Goal: Task Accomplishment & Management: Manage account settings

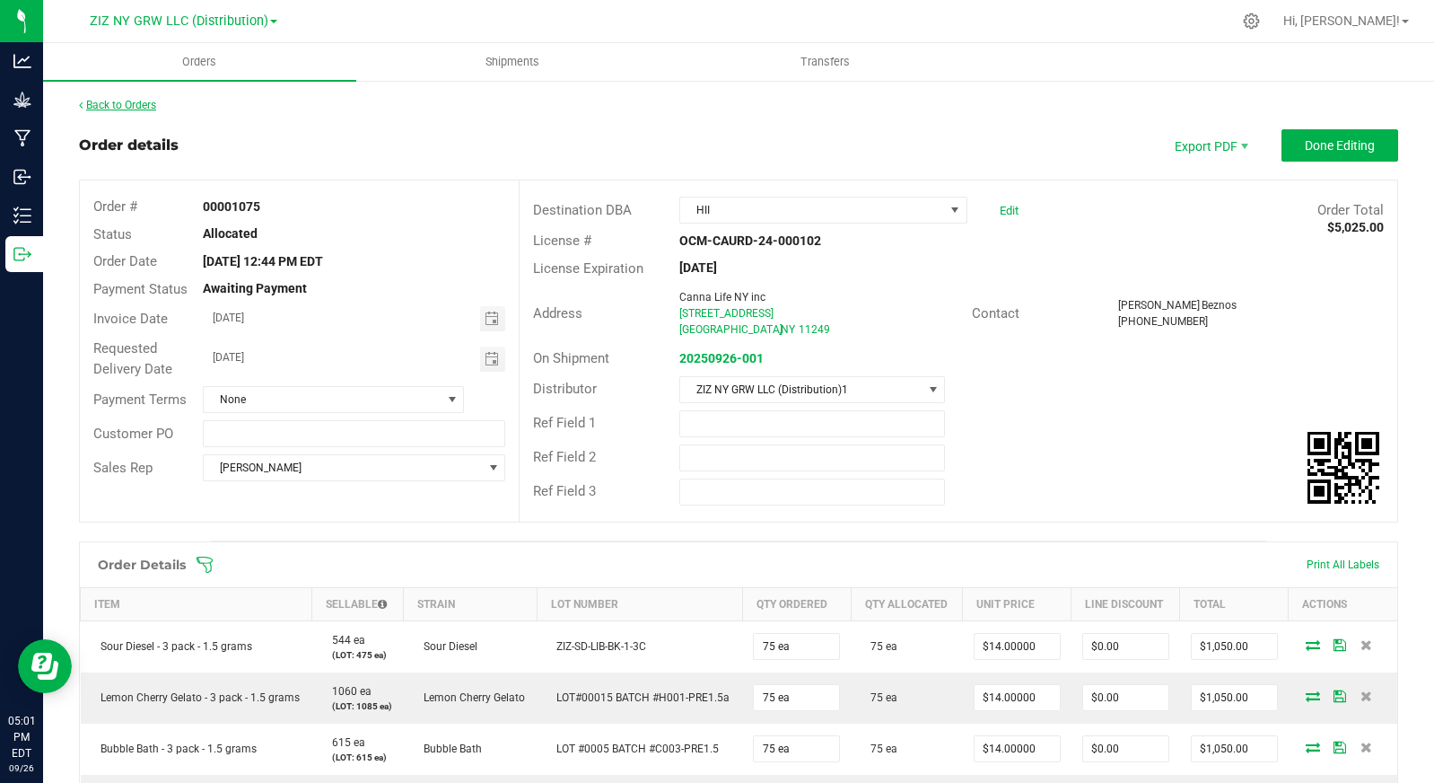
click at [106, 104] on link "Back to Orders" at bounding box center [117, 105] width 77 height 13
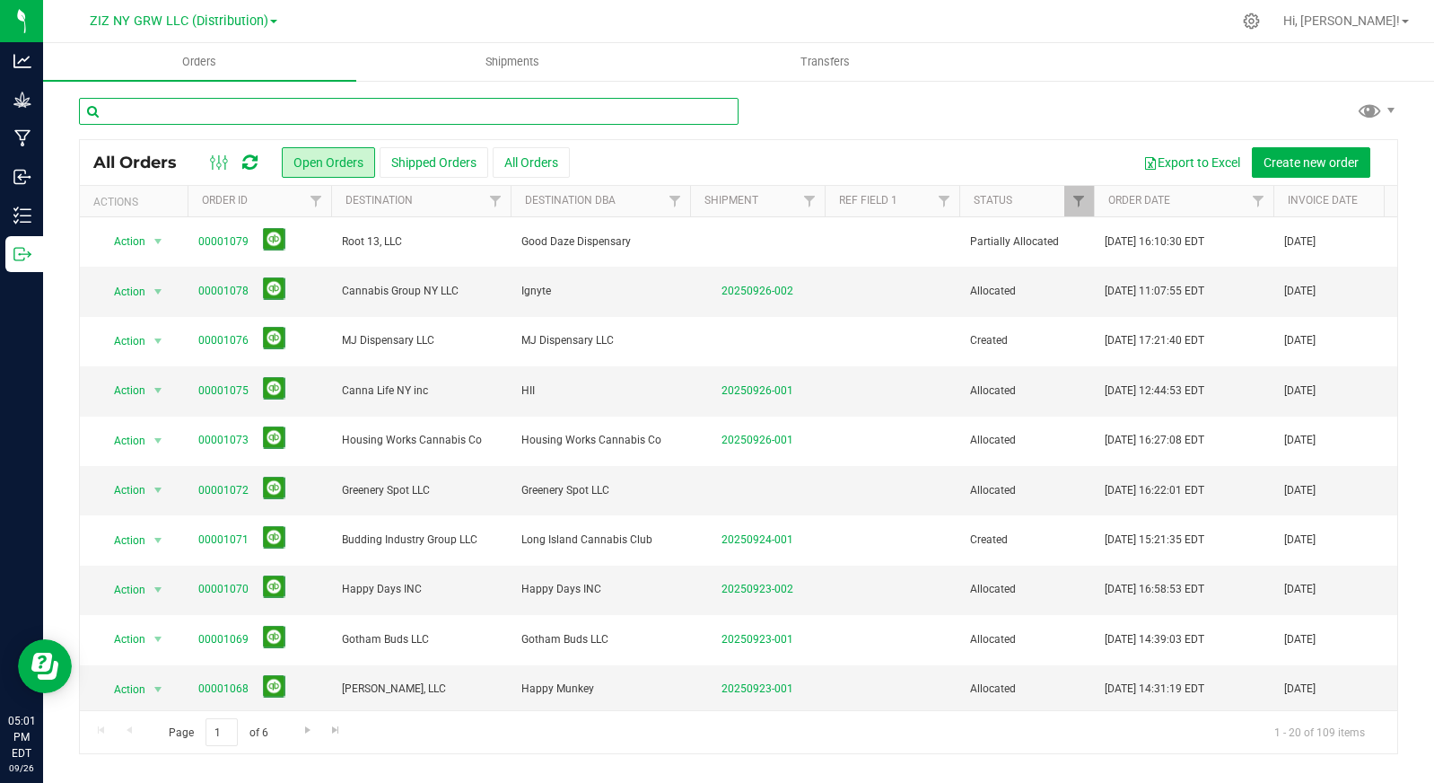
click at [183, 114] on input "text" at bounding box center [409, 111] width 660 height 27
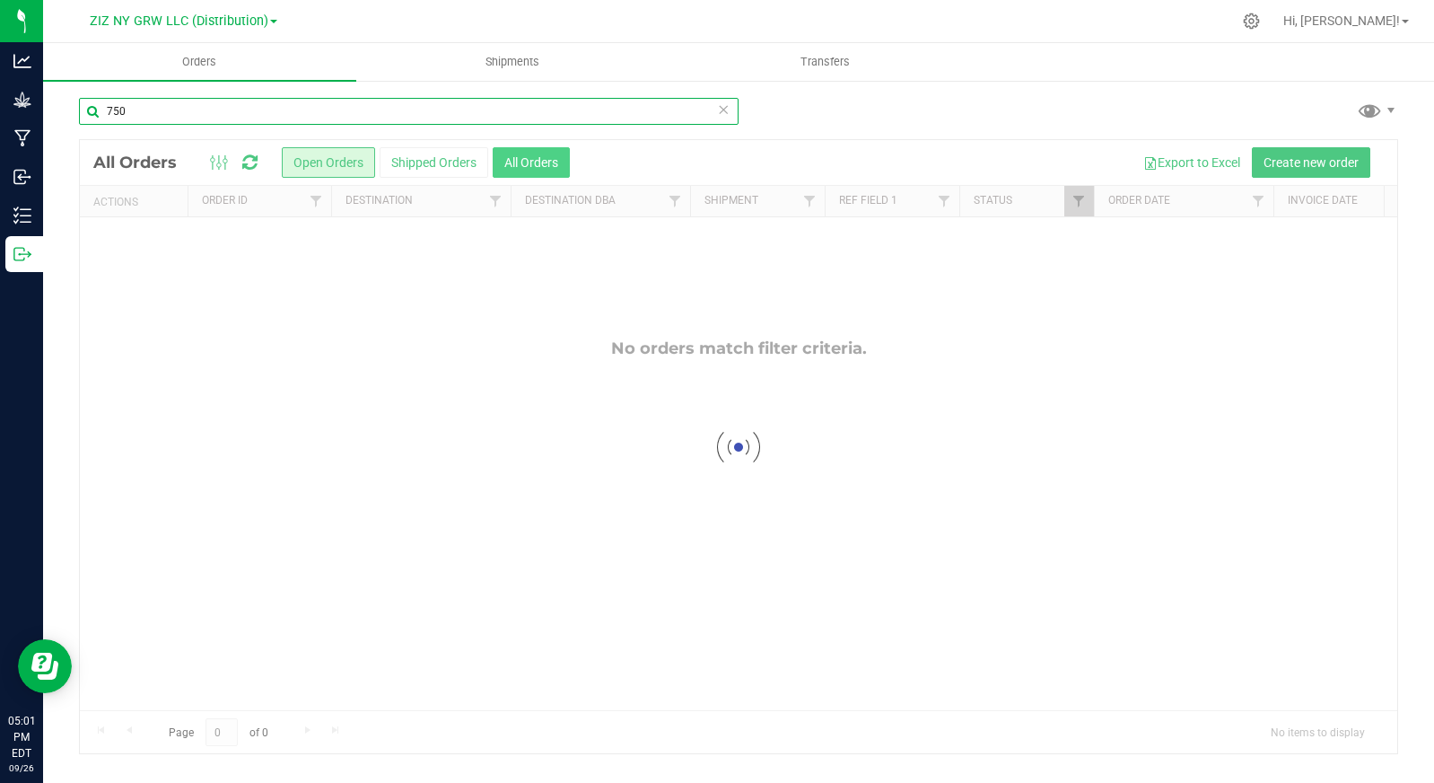
type input "750"
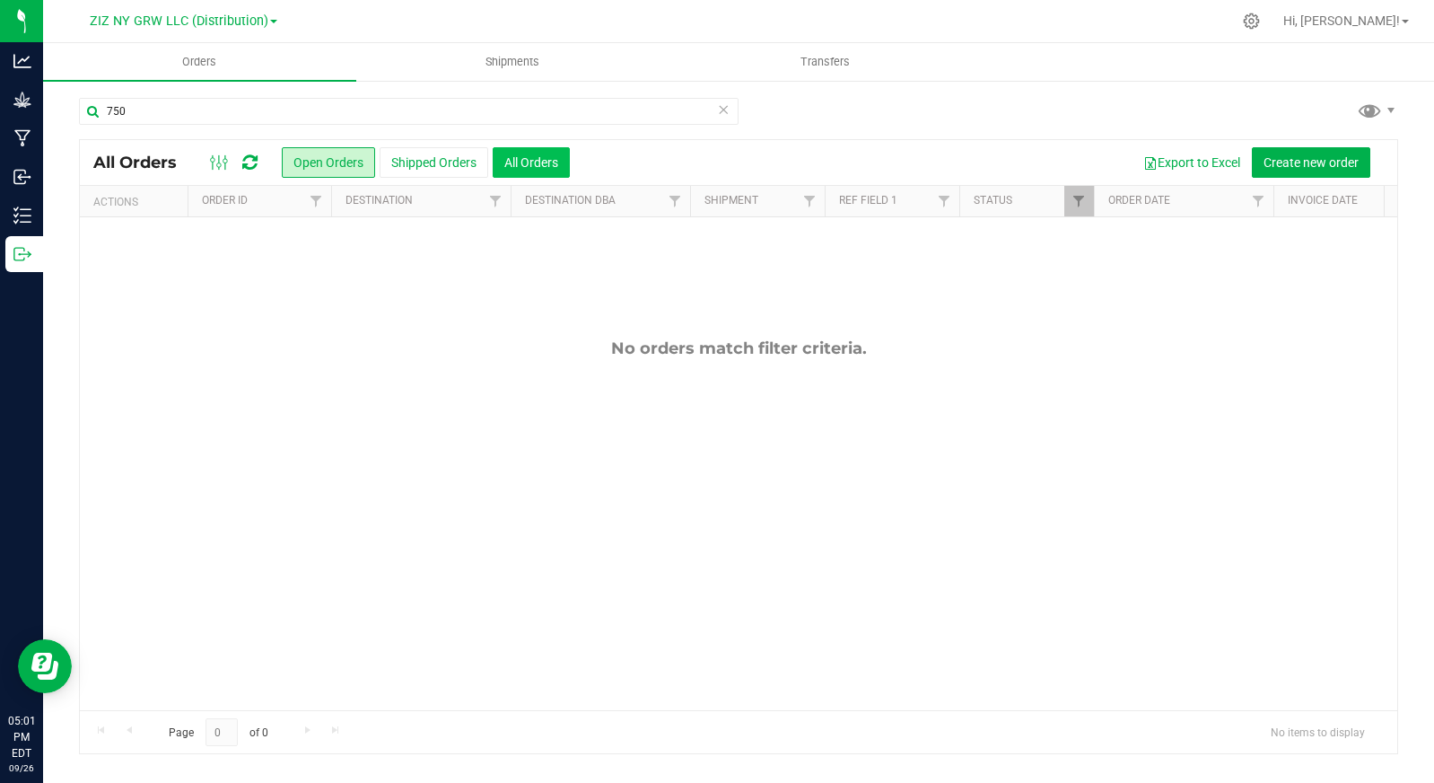
click at [548, 164] on button "All Orders" at bounding box center [531, 162] width 77 height 31
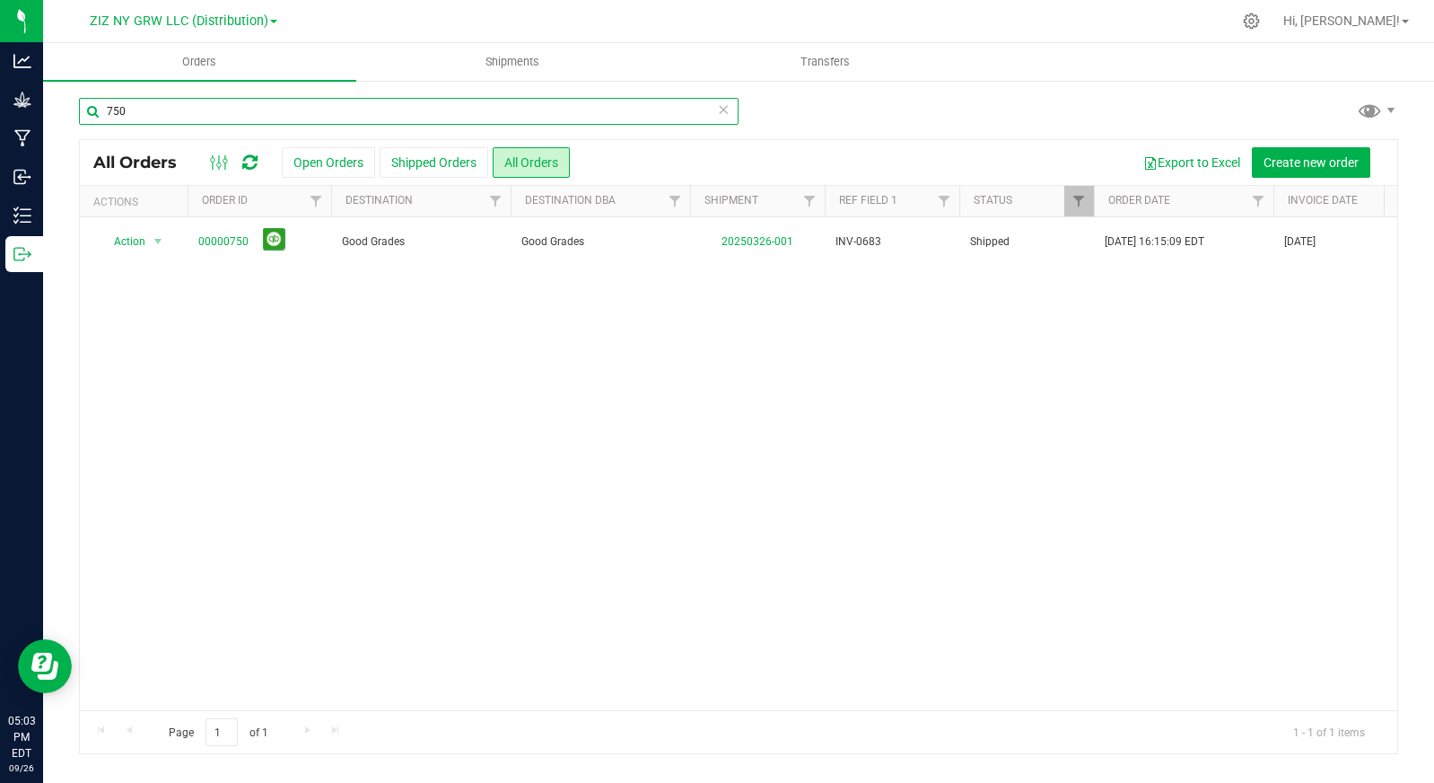
click at [148, 110] on input "750" at bounding box center [409, 111] width 660 height 27
click at [147, 110] on input "750" at bounding box center [409, 111] width 660 height 27
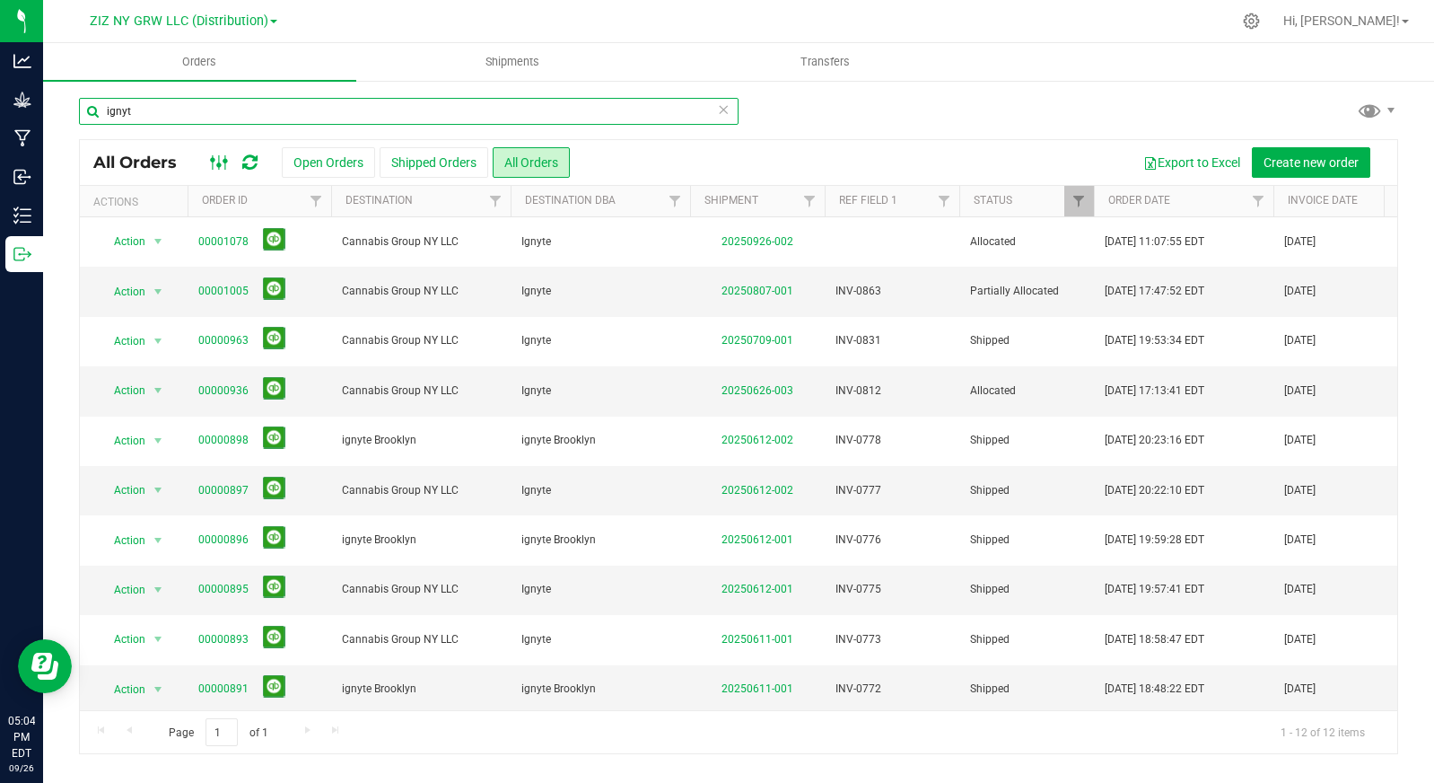
type input "ignyt"
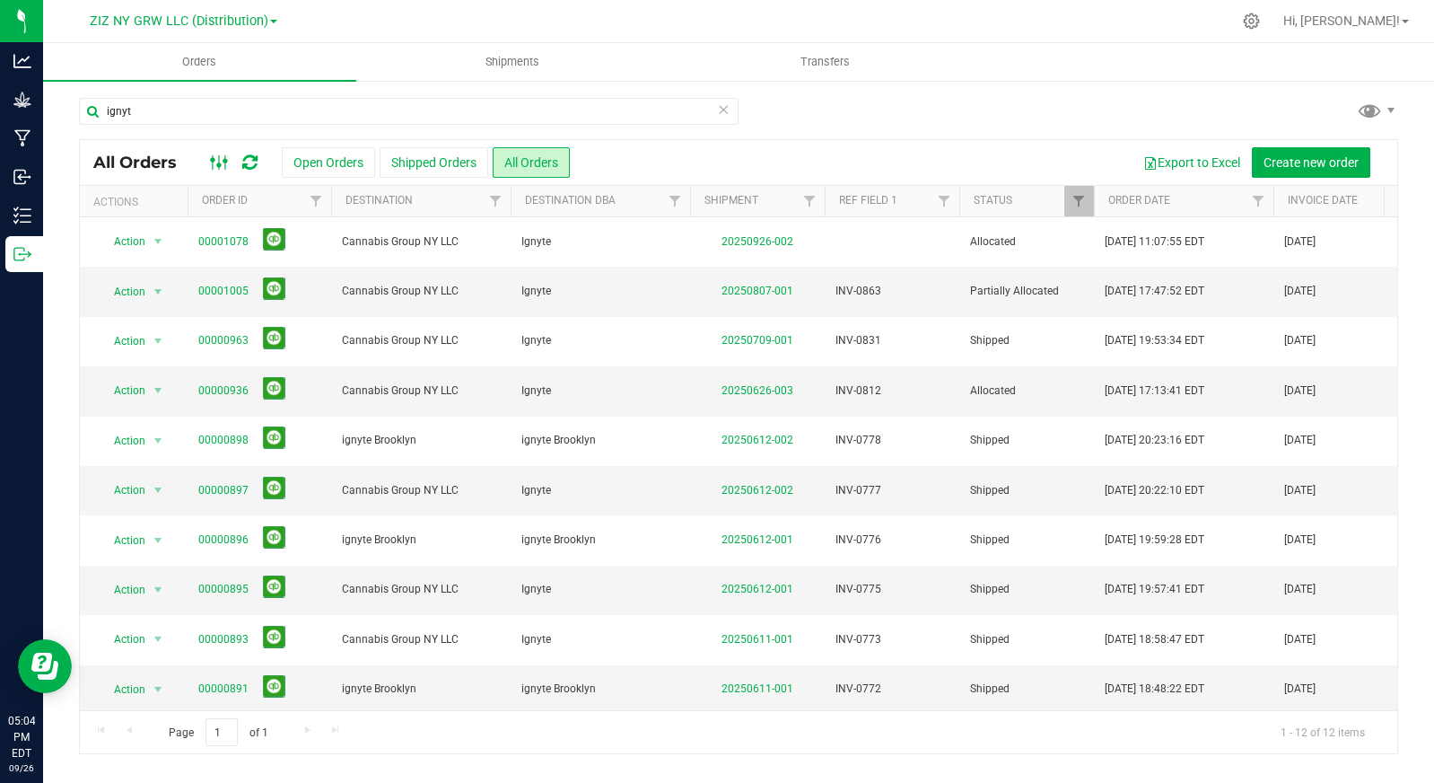
click at [219, 159] on rect at bounding box center [218, 162] width 1 height 14
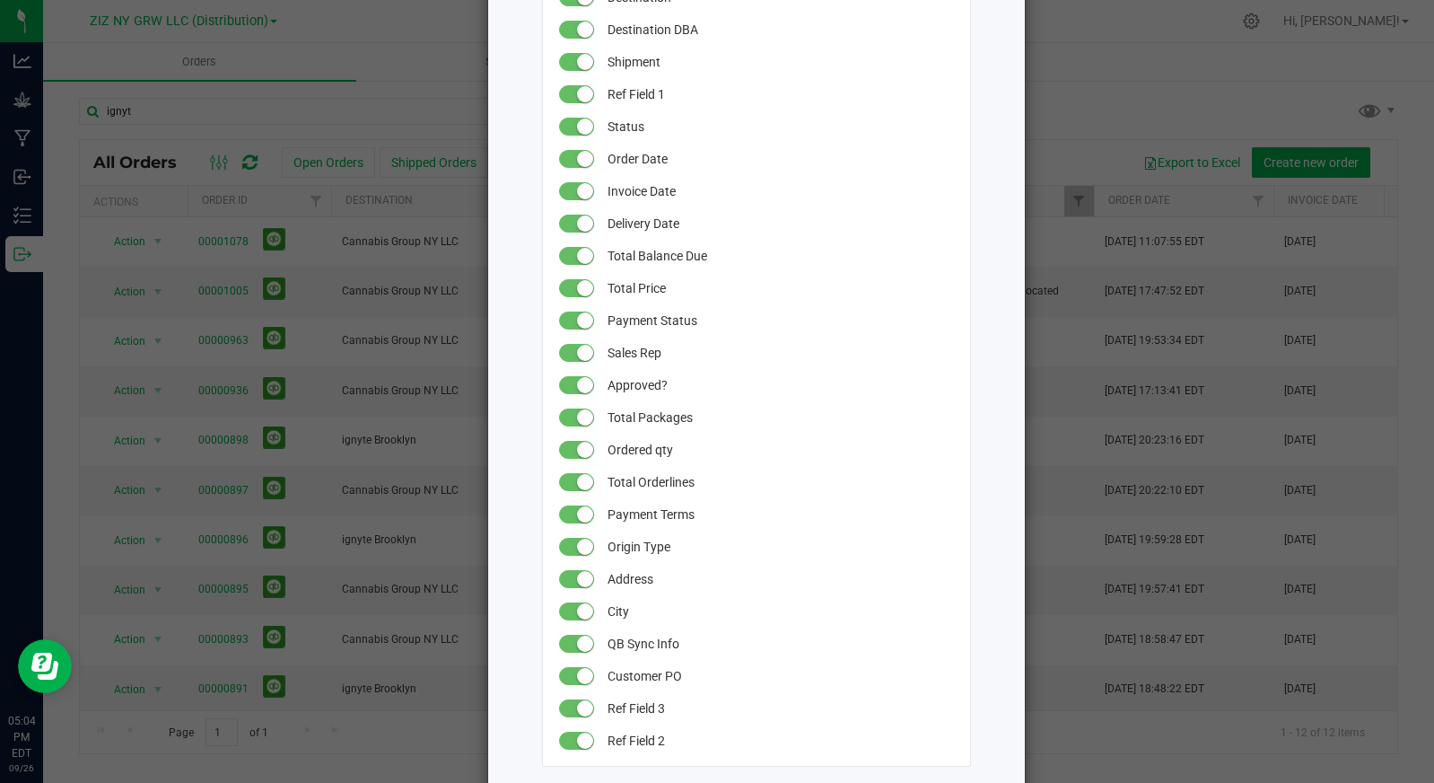
scroll to position [362, 0]
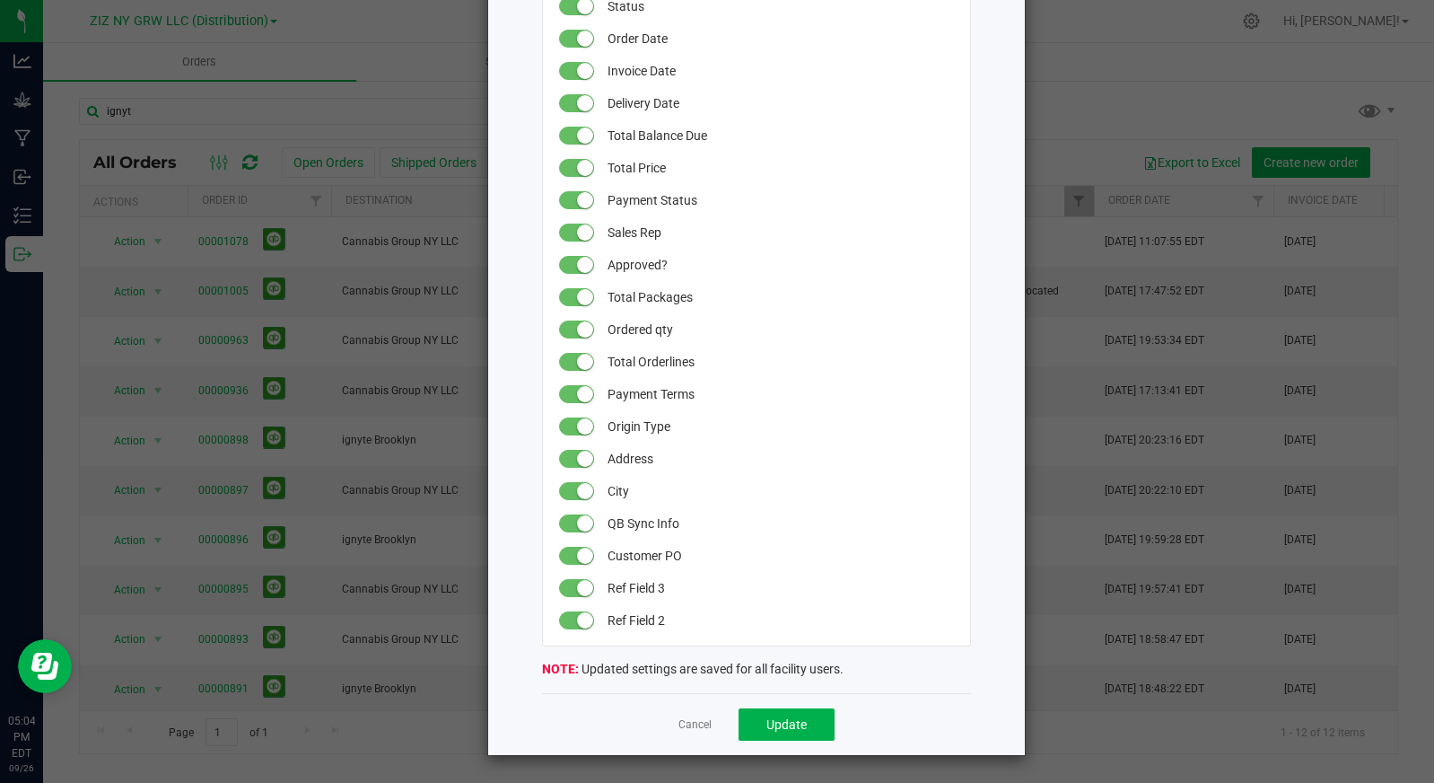
click at [577, 394] on small at bounding box center [585, 394] width 16 height 16
click at [564, 397] on small at bounding box center [568, 394] width 16 height 16
click at [685, 725] on link "Cancel" at bounding box center [695, 724] width 33 height 15
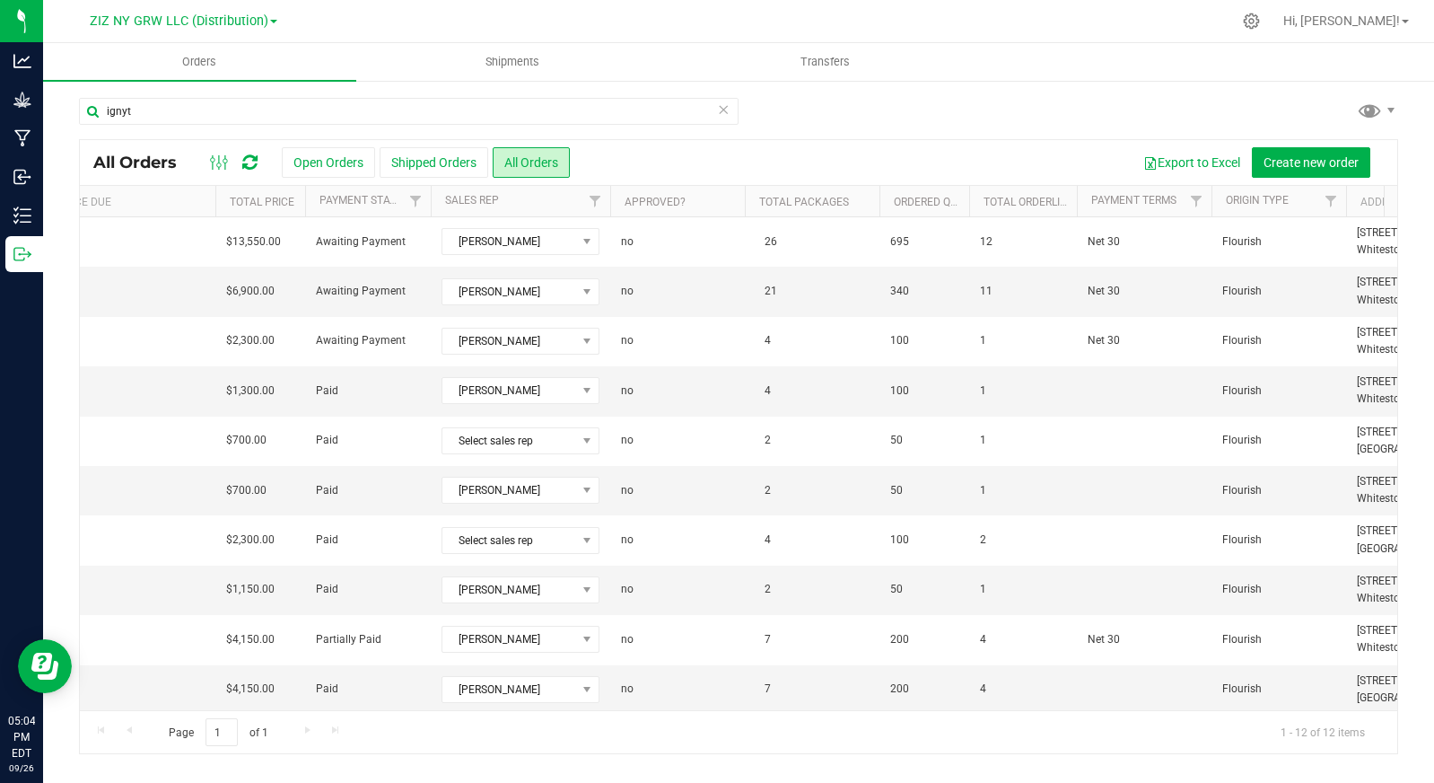
scroll to position [0, 1640]
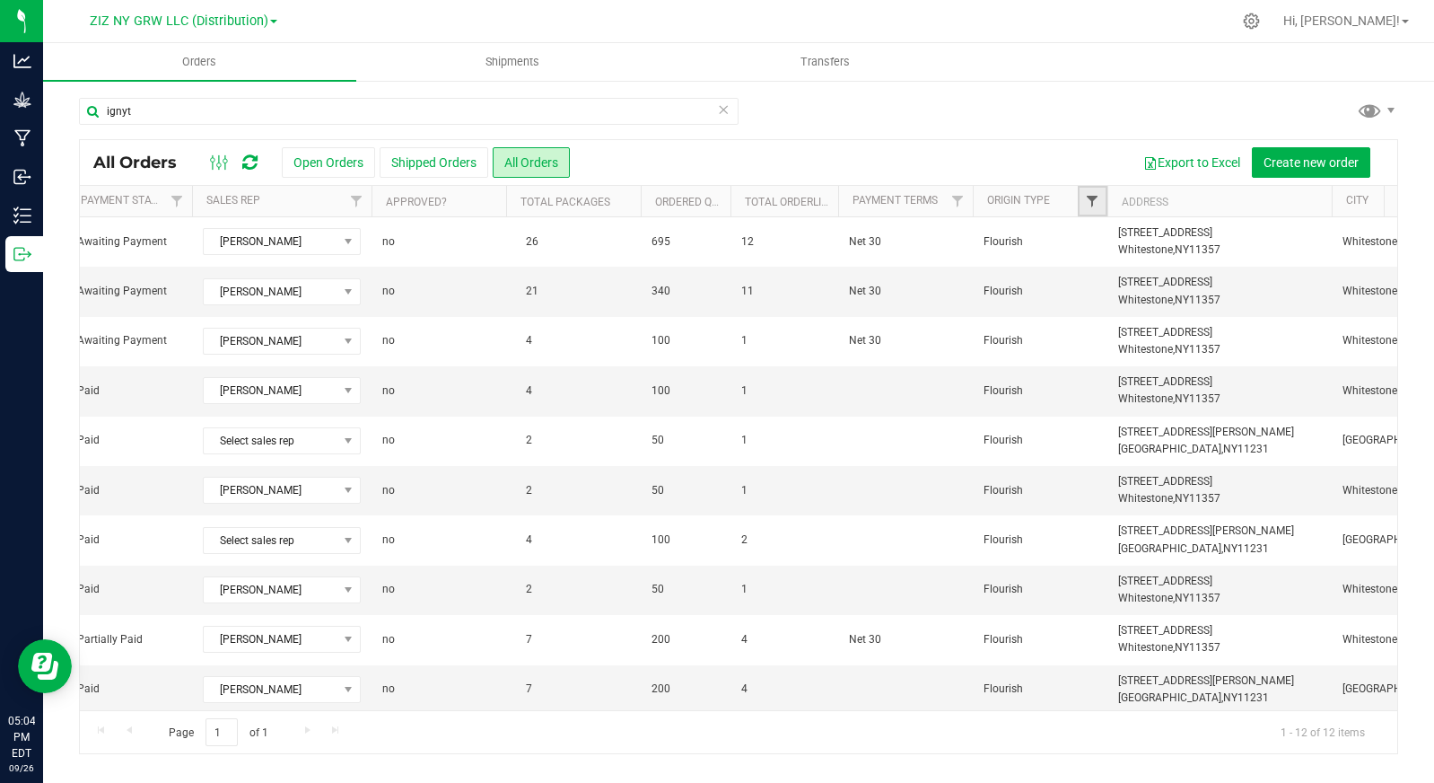
click at [1089, 205] on span "Filter" at bounding box center [1092, 201] width 14 height 14
click at [1052, 728] on div "Page 1 of 1 1 - 12 of 12 items" at bounding box center [739, 731] width 1318 height 43
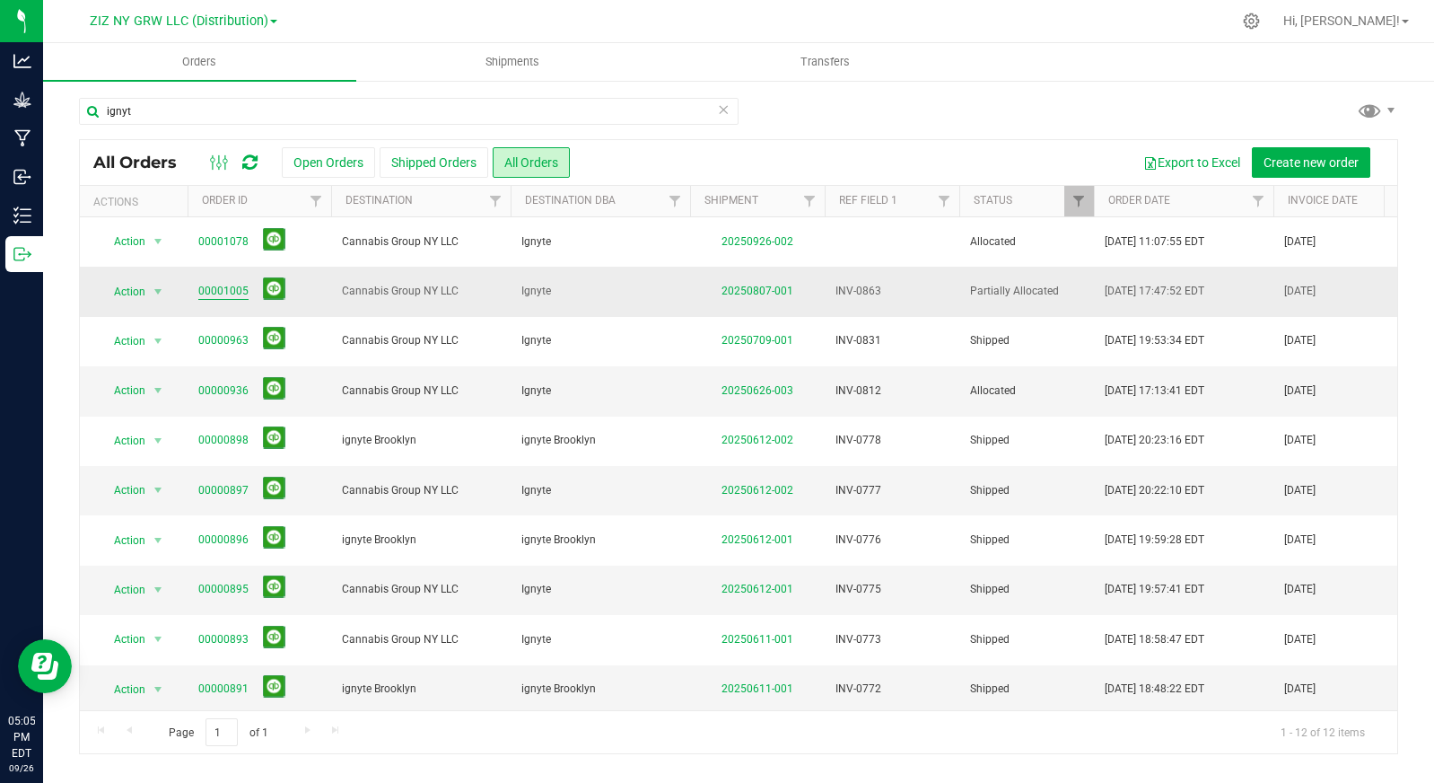
click at [232, 288] on link "00001005" at bounding box center [223, 291] width 50 height 17
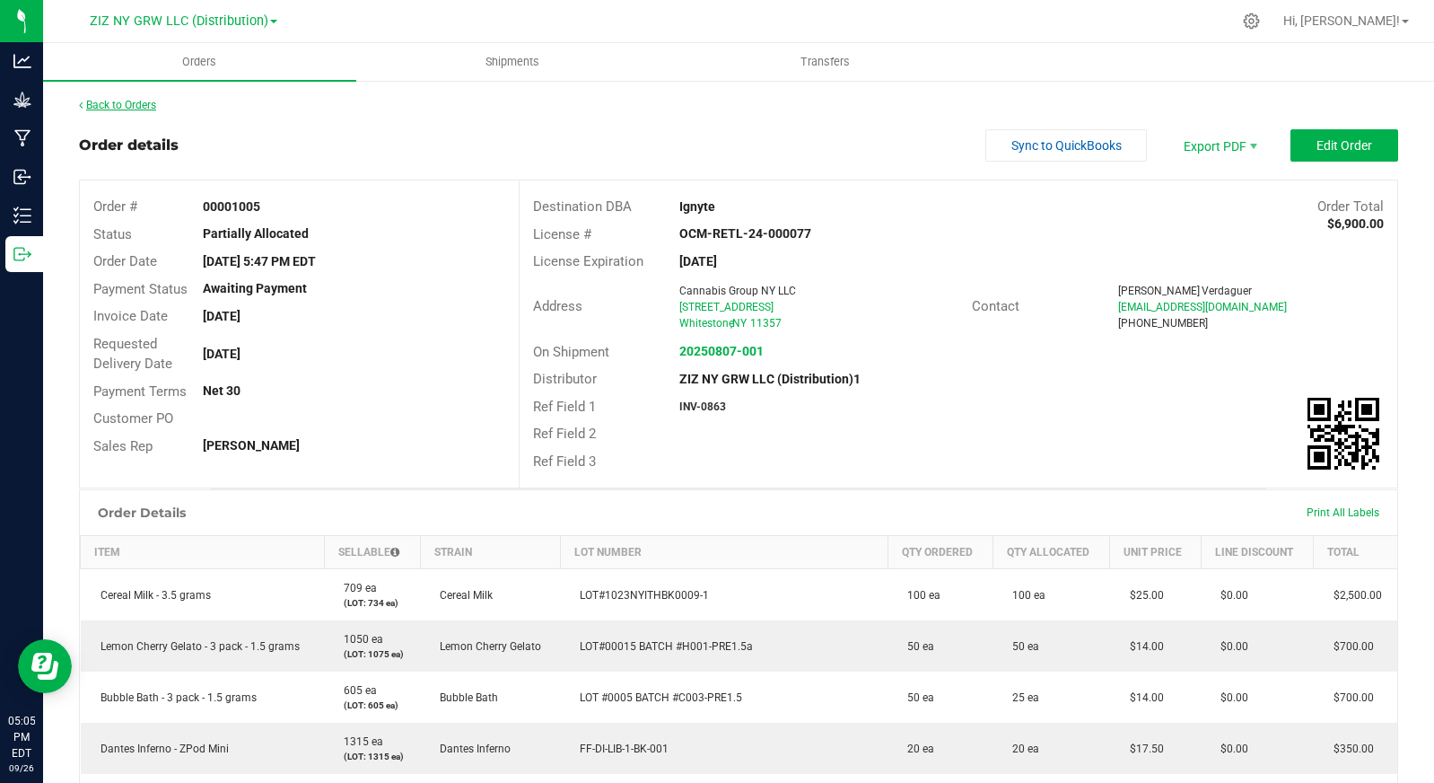
click at [119, 105] on link "Back to Orders" at bounding box center [117, 105] width 77 height 13
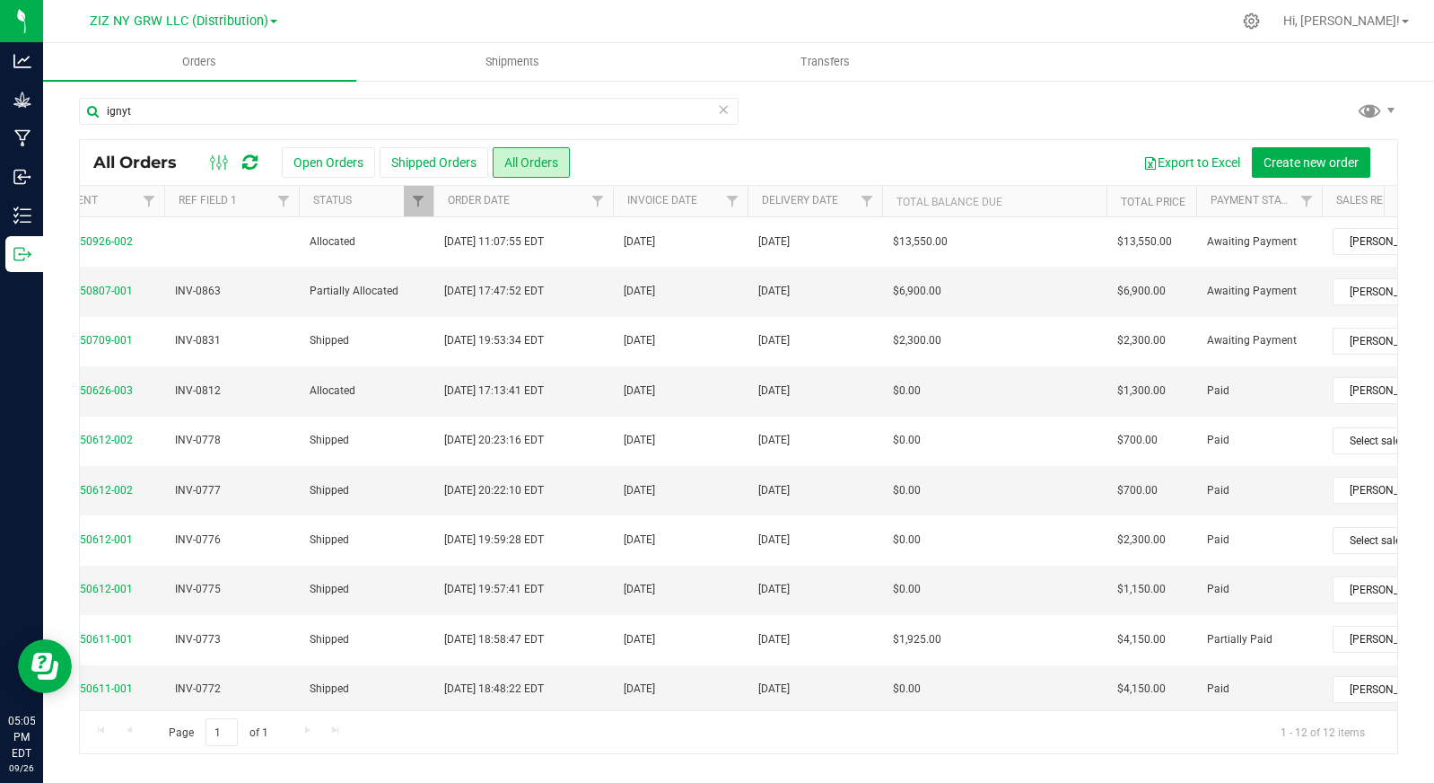
scroll to position [0, 585]
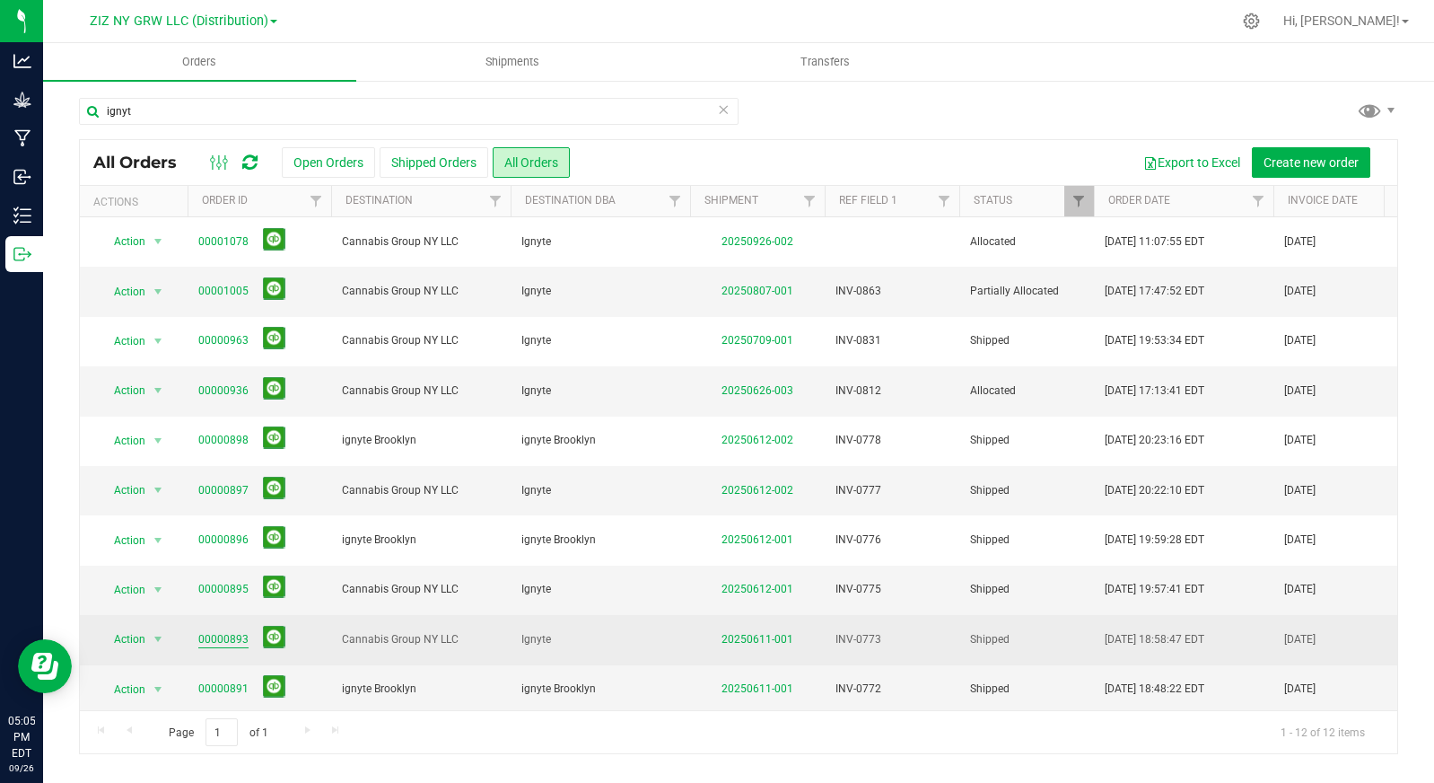
click at [220, 640] on link "00000893" at bounding box center [223, 639] width 50 height 17
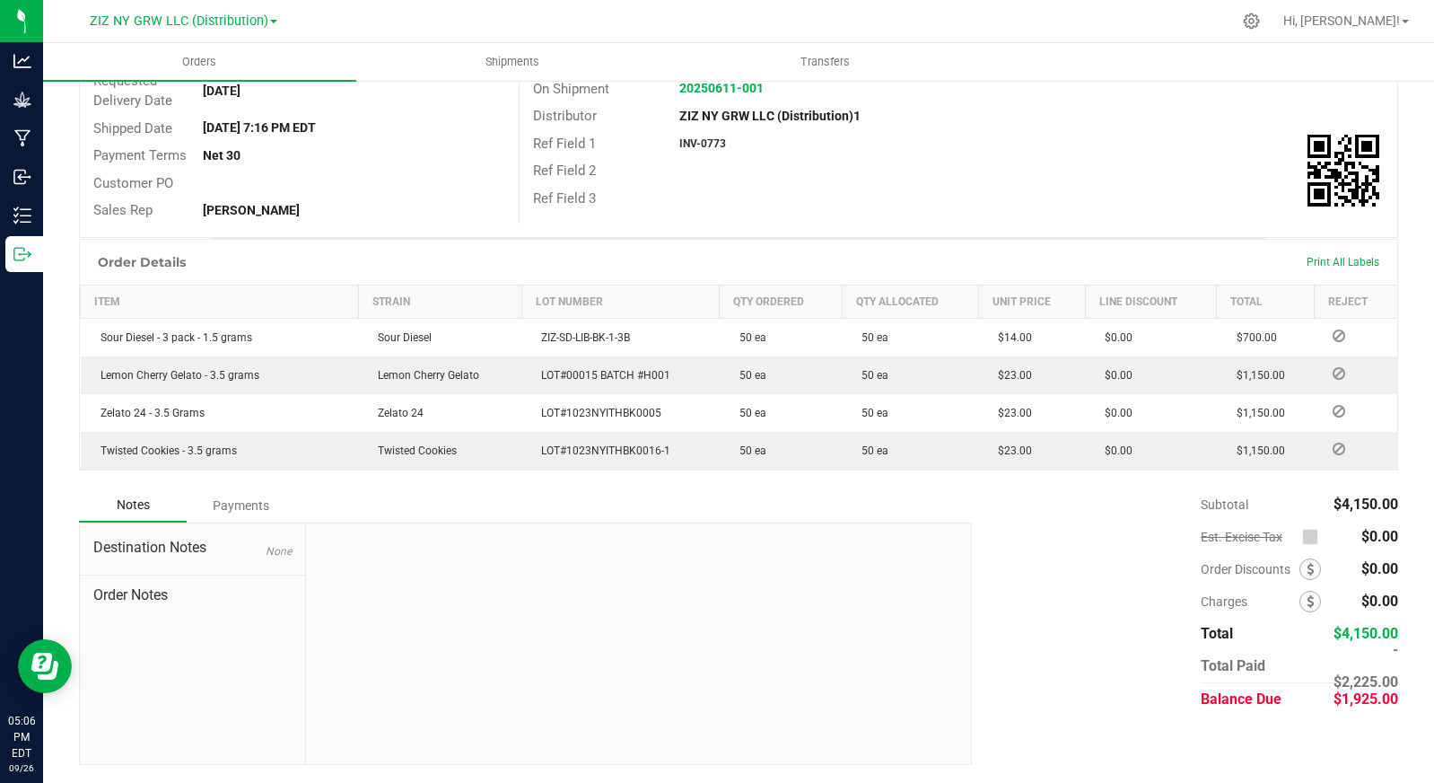
click at [259, 507] on div "Payments" at bounding box center [241, 505] width 108 height 32
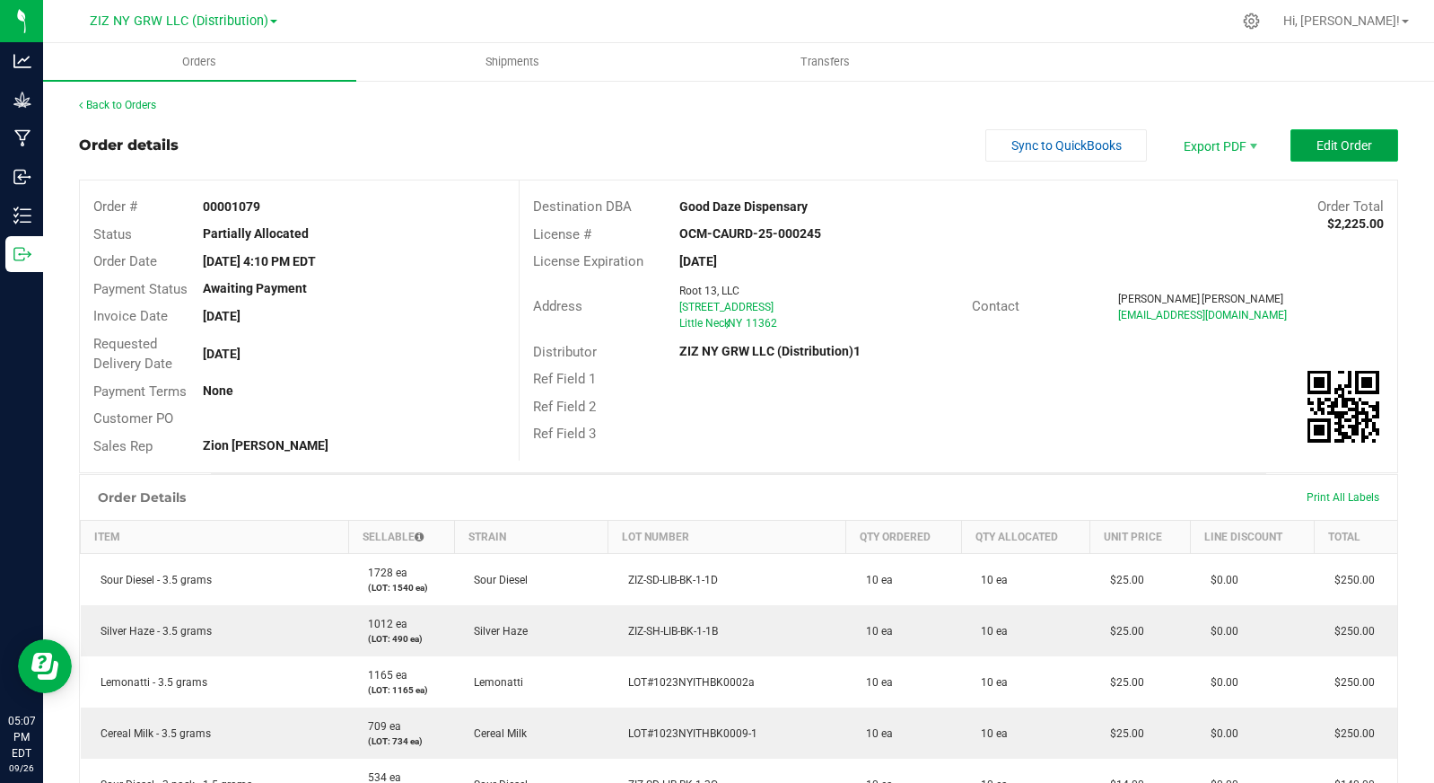
click at [1336, 139] on span "Edit Order" at bounding box center [1345, 145] width 56 height 14
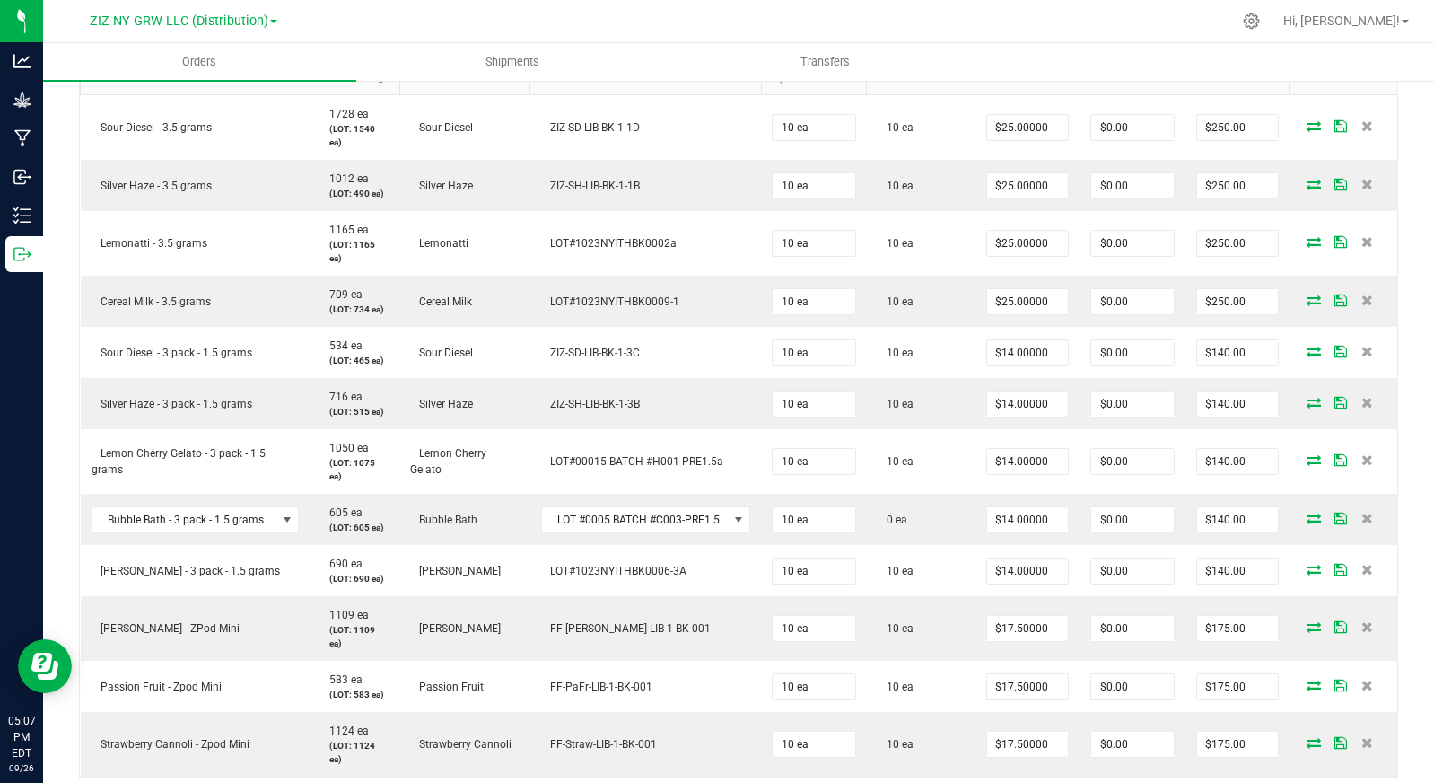
scroll to position [517, 0]
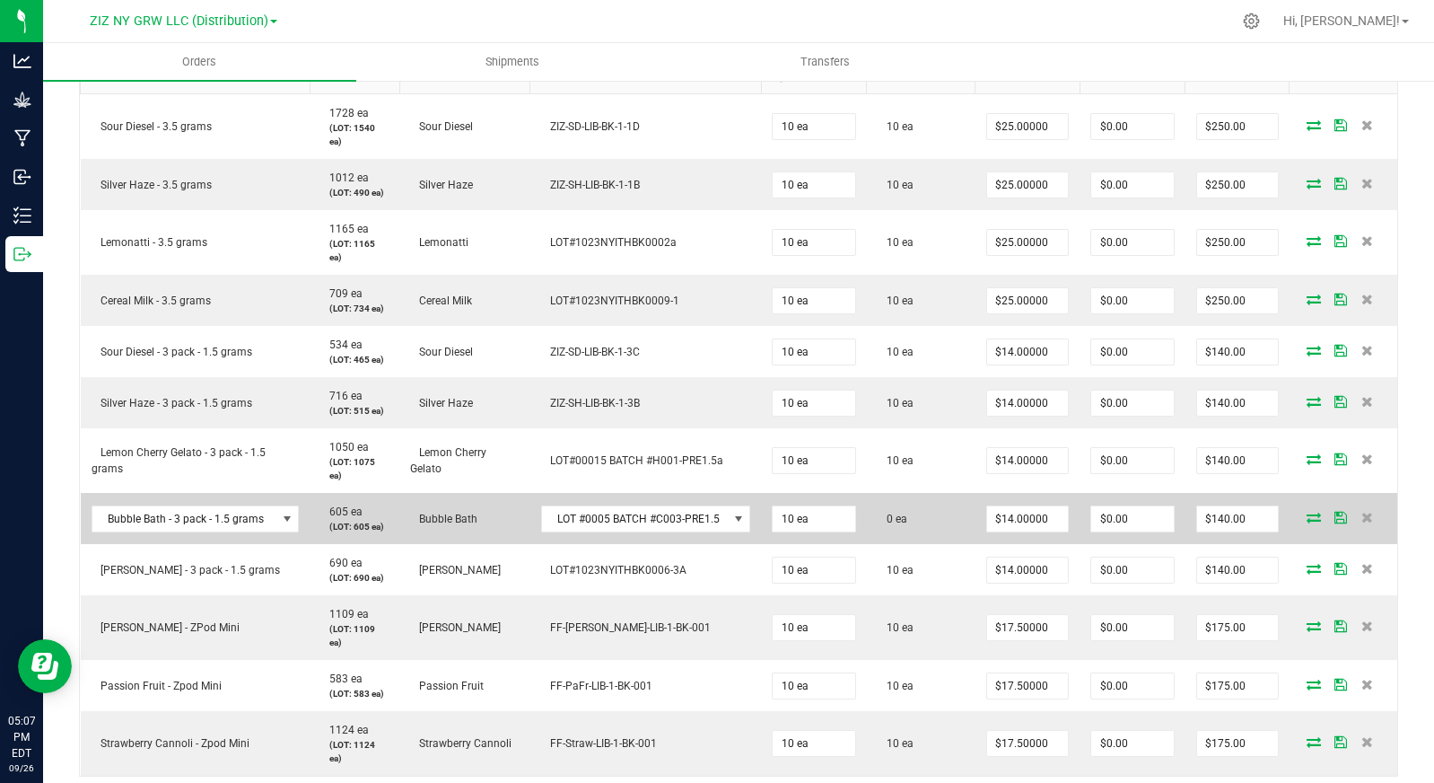
click at [1307, 522] on icon at bounding box center [1314, 517] width 14 height 11
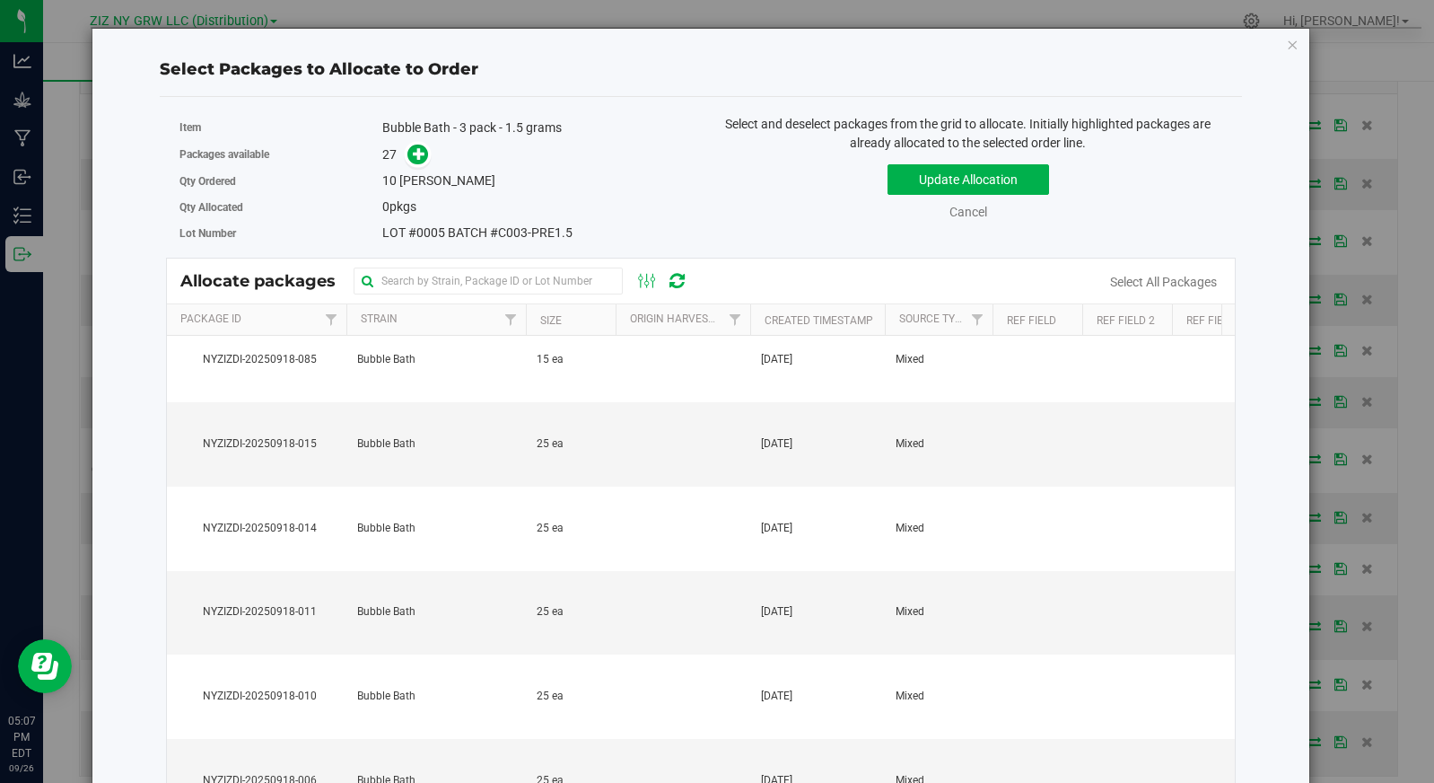
scroll to position [0, 0]
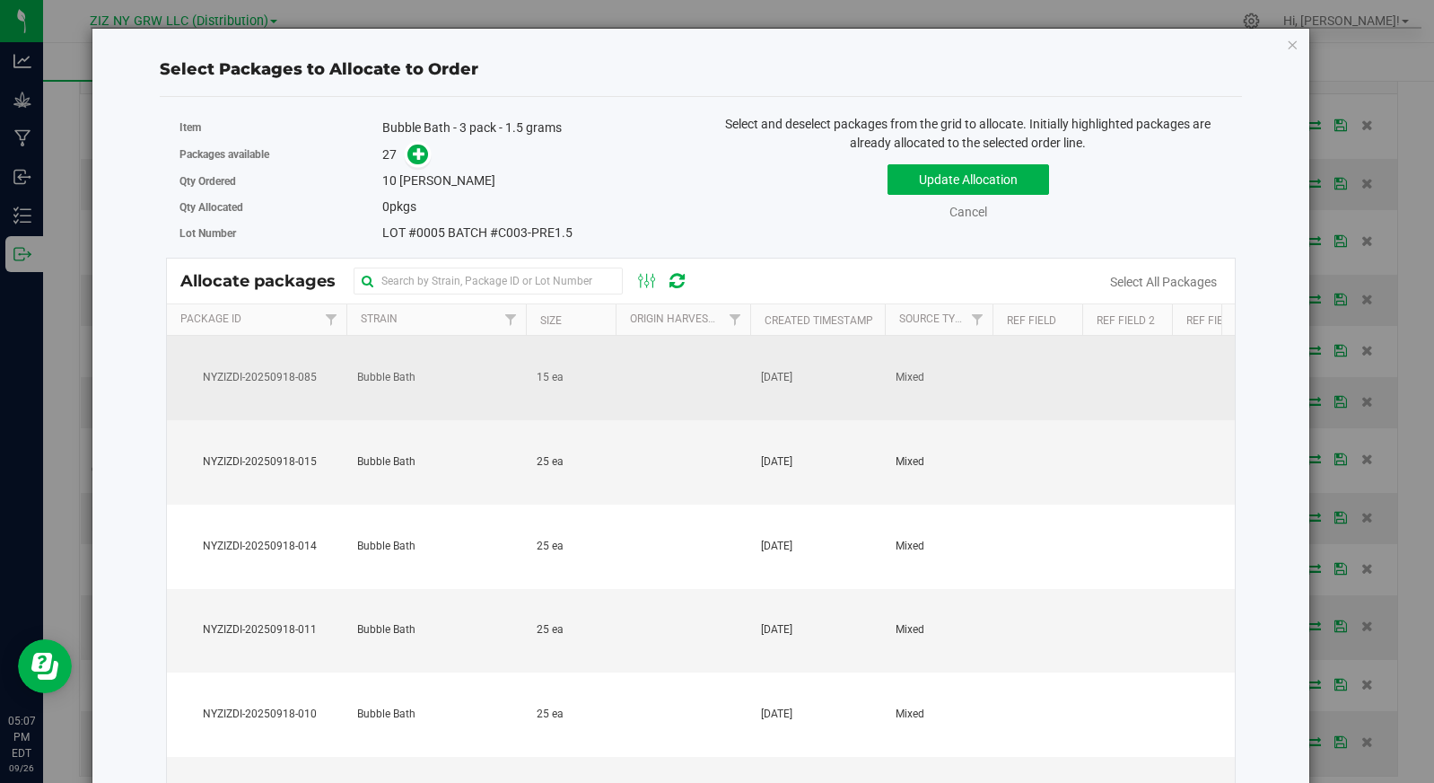
click at [708, 382] on td at bounding box center [683, 378] width 135 height 84
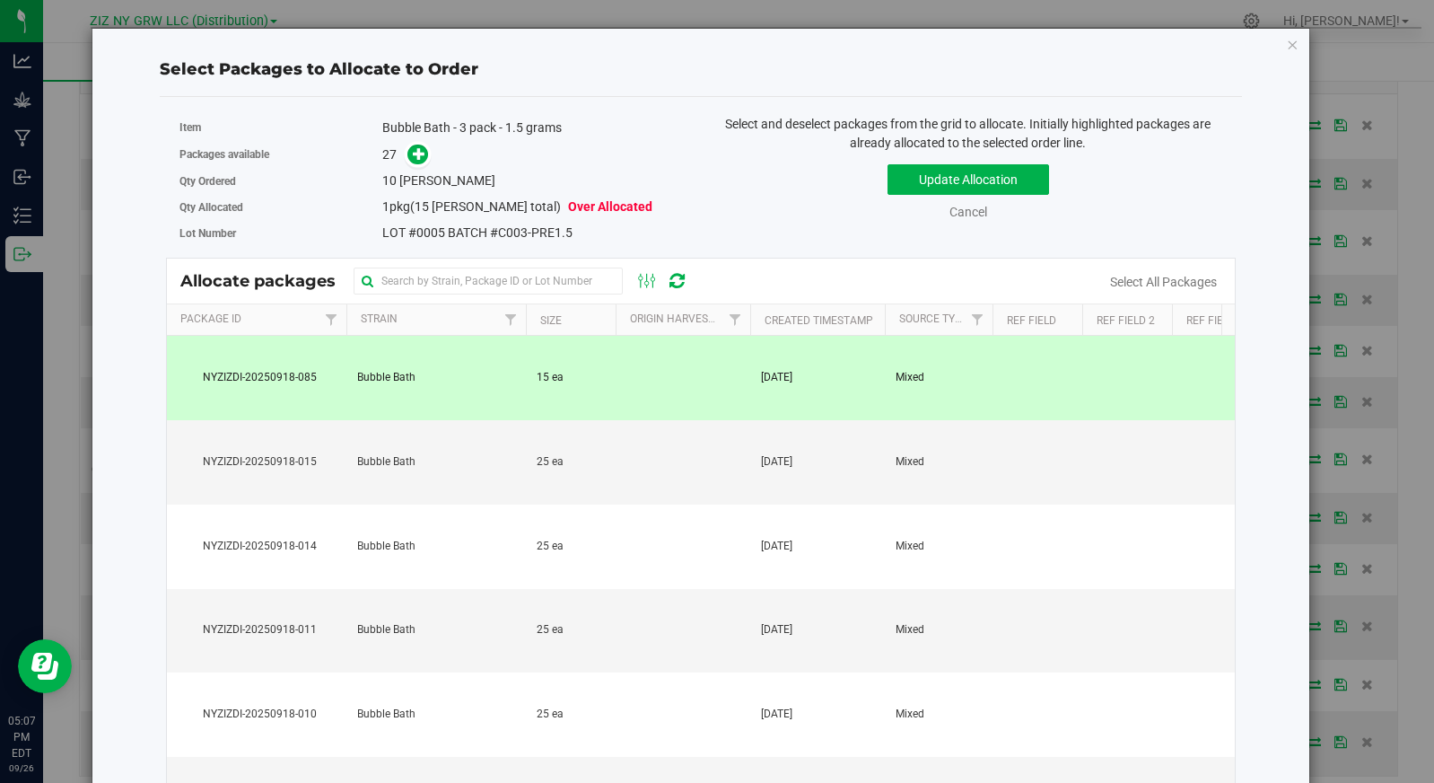
click at [708, 382] on td at bounding box center [683, 378] width 135 height 84
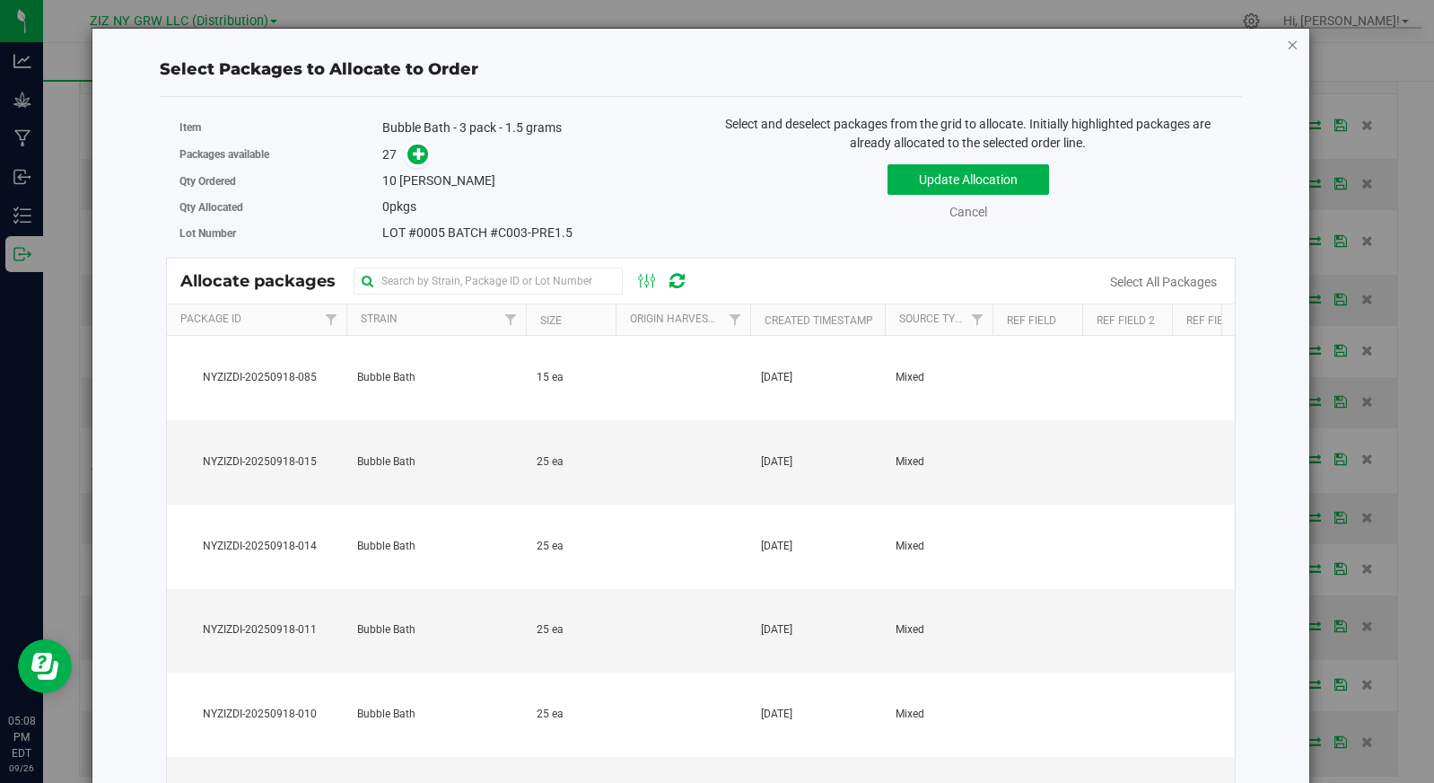
click at [1286, 40] on icon "button" at bounding box center [1292, 44] width 13 height 22
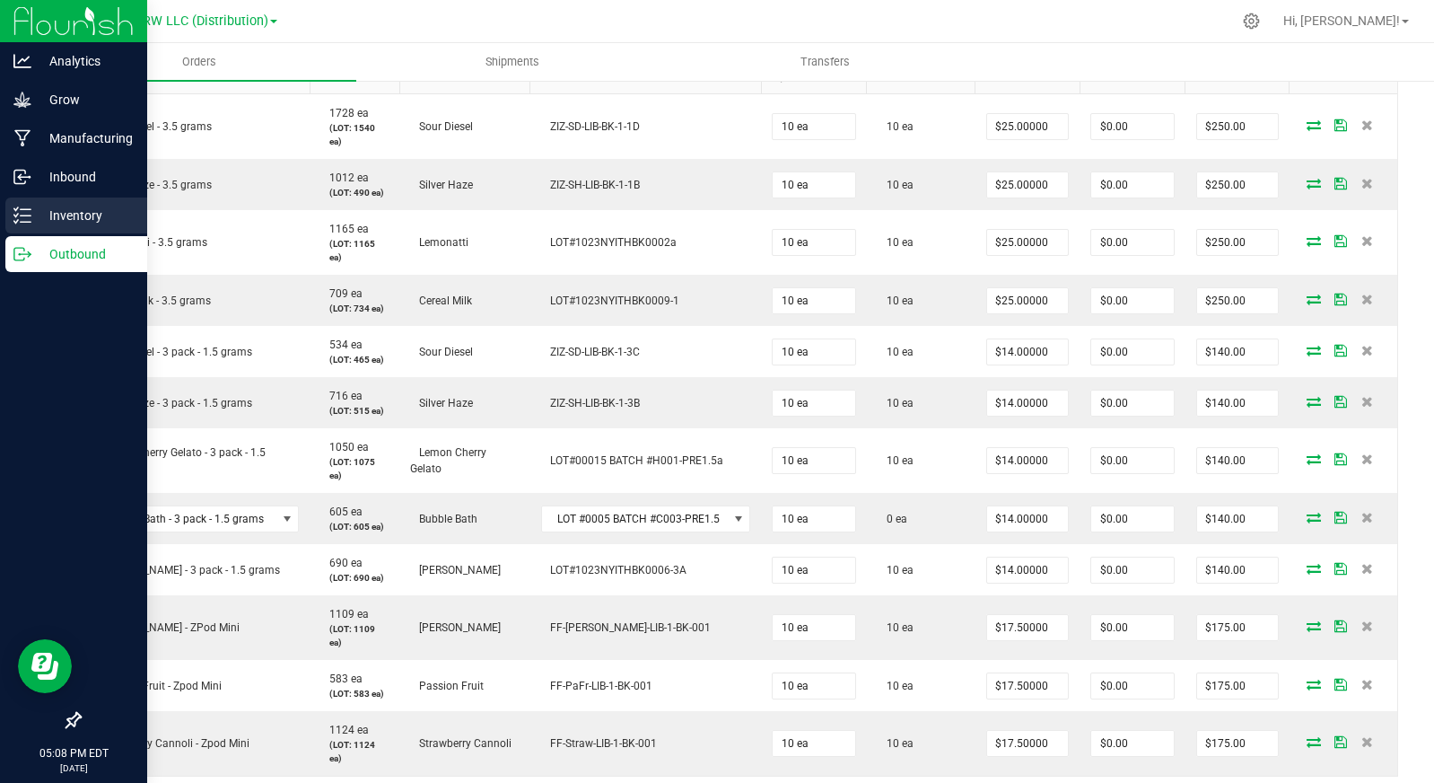
click at [25, 214] on icon at bounding box center [22, 215] width 18 height 18
click at [67, 212] on p "Inventory" at bounding box center [85, 216] width 108 height 22
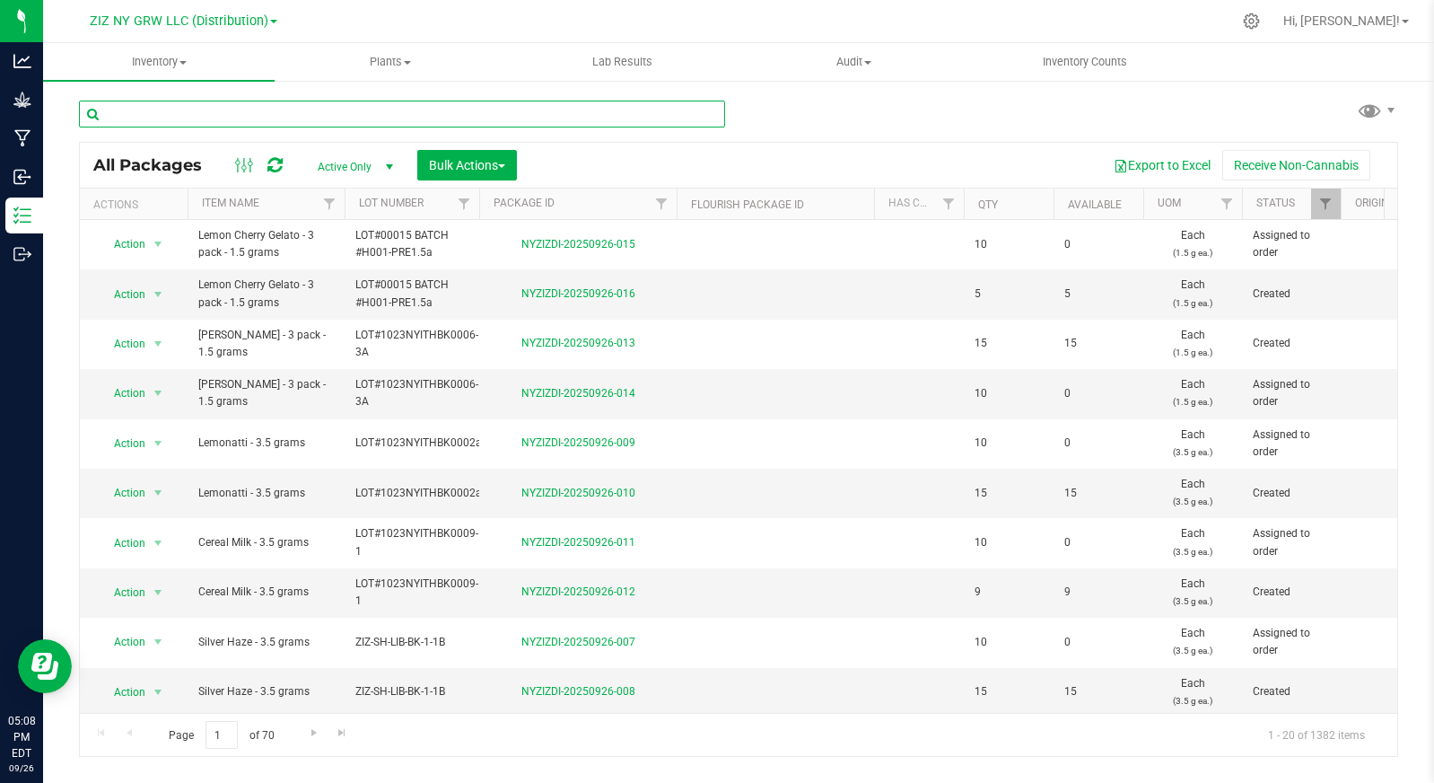
click at [373, 114] on input "text" at bounding box center [402, 114] width 646 height 27
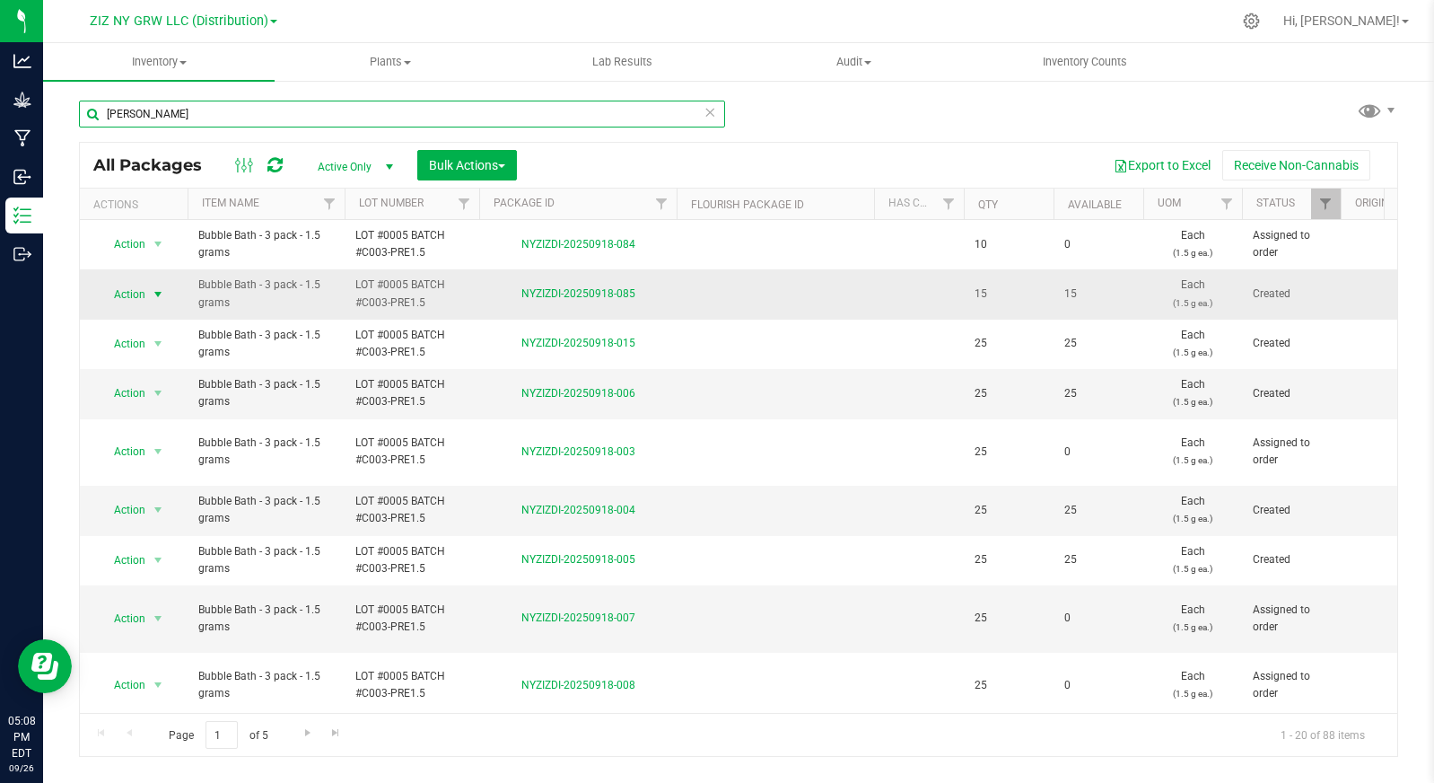
type input "bubb"
click at [148, 300] on span "select" at bounding box center [158, 294] width 22 height 25
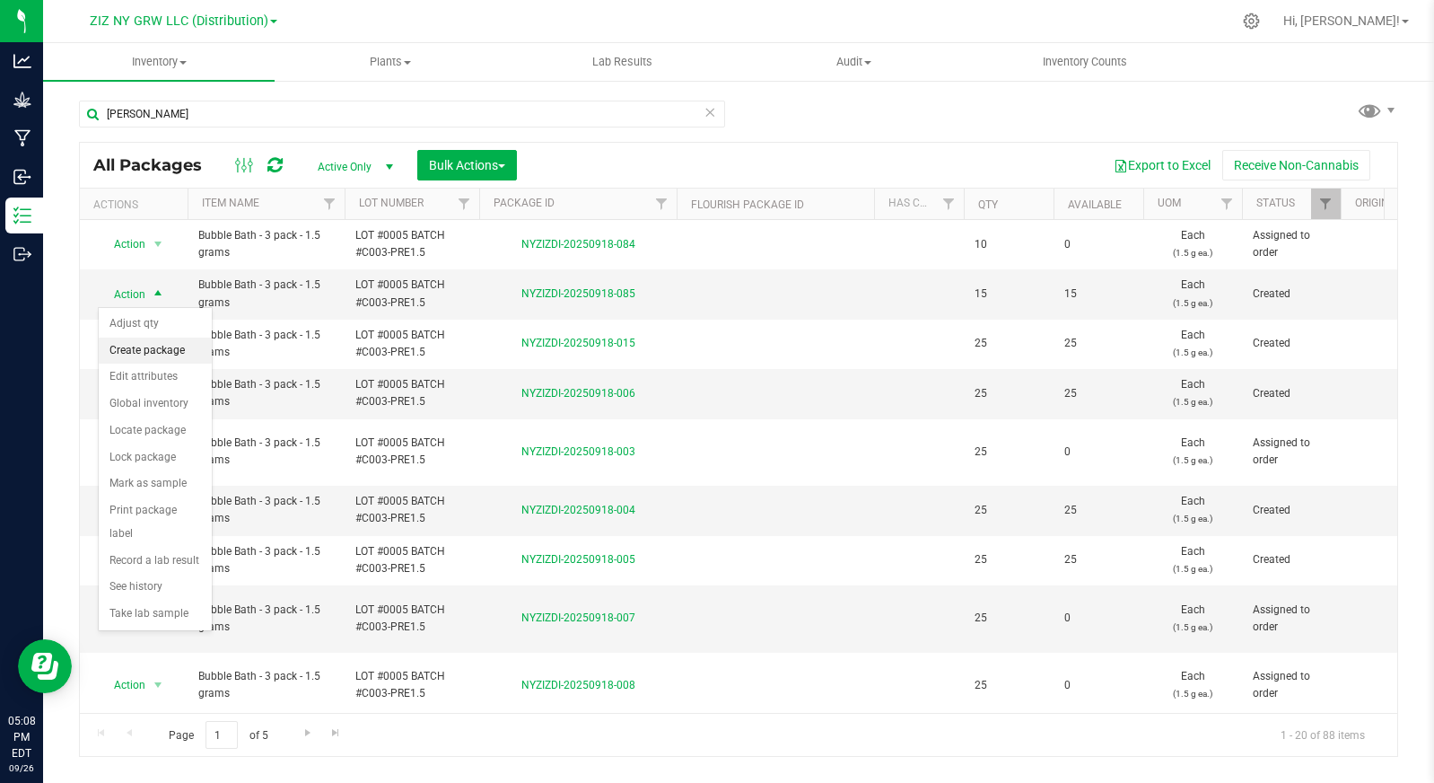
click at [162, 346] on li "Create package" at bounding box center [155, 351] width 113 height 27
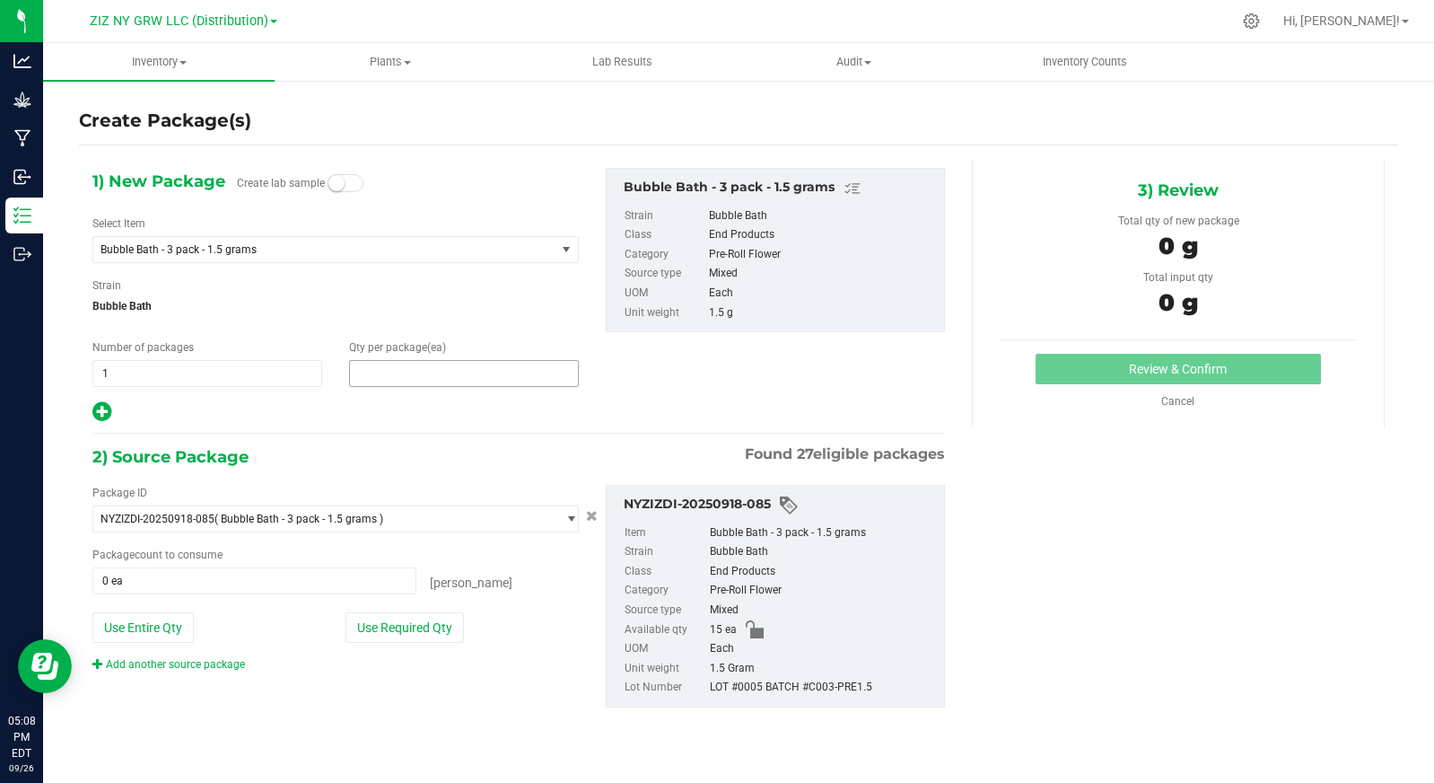
click at [399, 373] on span at bounding box center [464, 373] width 230 height 27
type input "5"
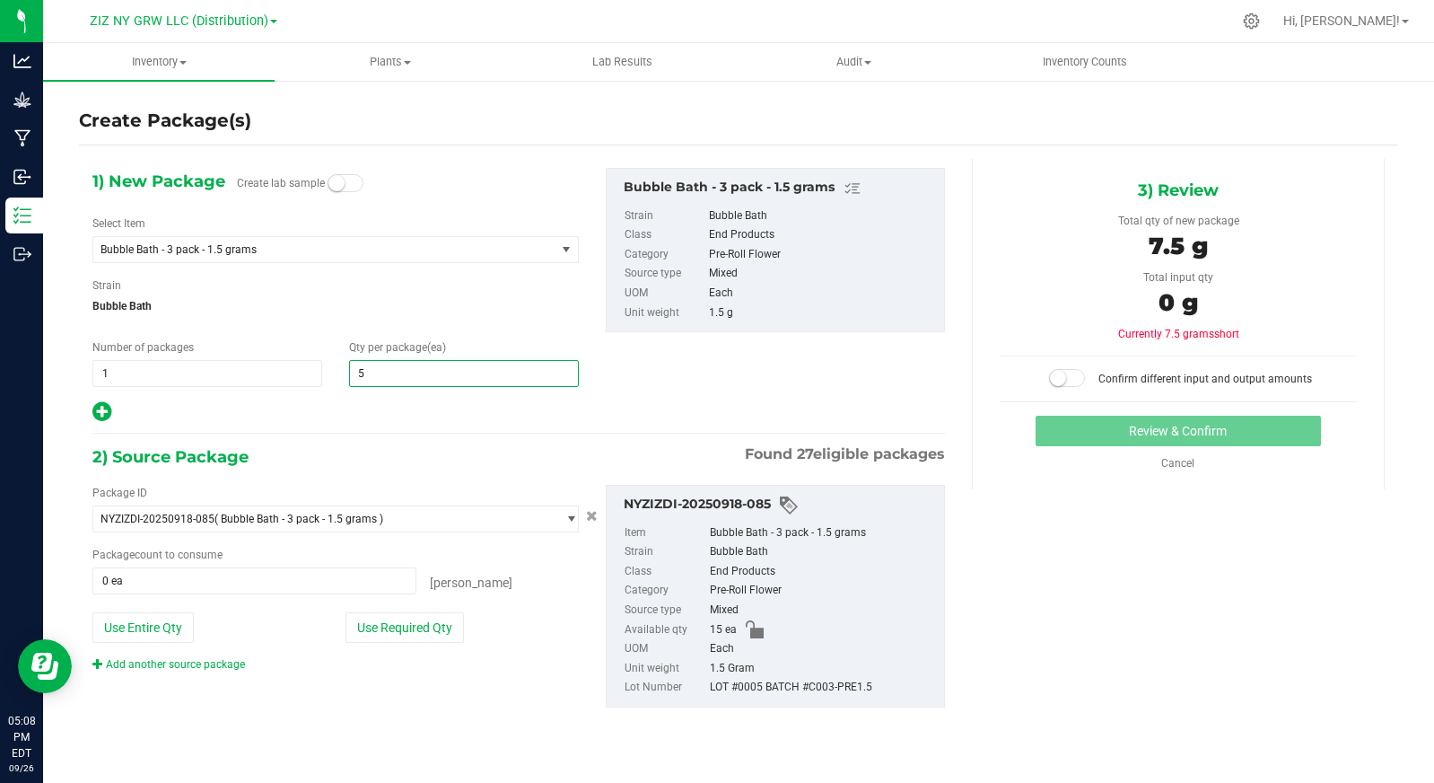
click at [103, 408] on icon at bounding box center [101, 411] width 19 height 22
type input "5"
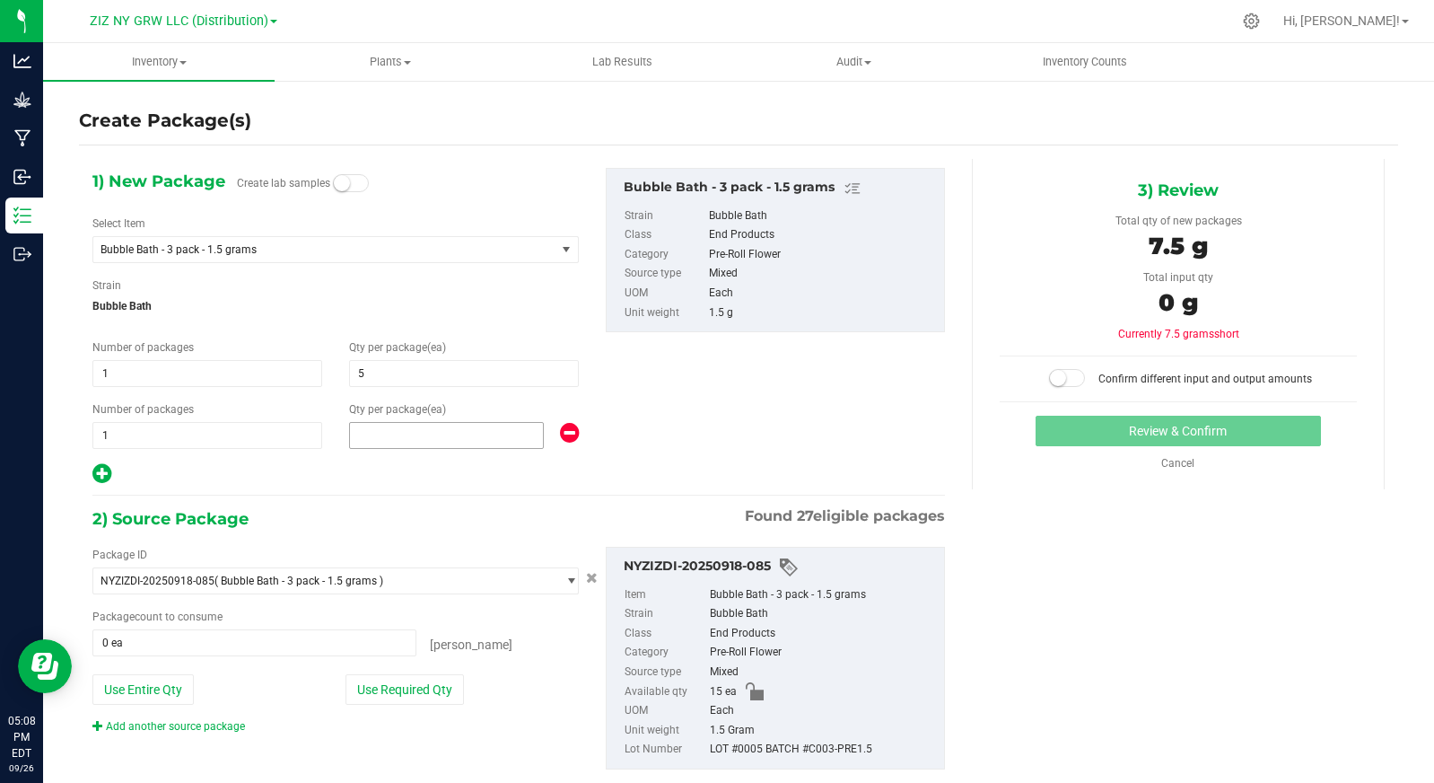
click at [367, 443] on span at bounding box center [446, 435] width 195 height 27
type input "10"
click at [399, 695] on button "Use Required Qty" at bounding box center [405, 689] width 118 height 31
type input "15 ea"
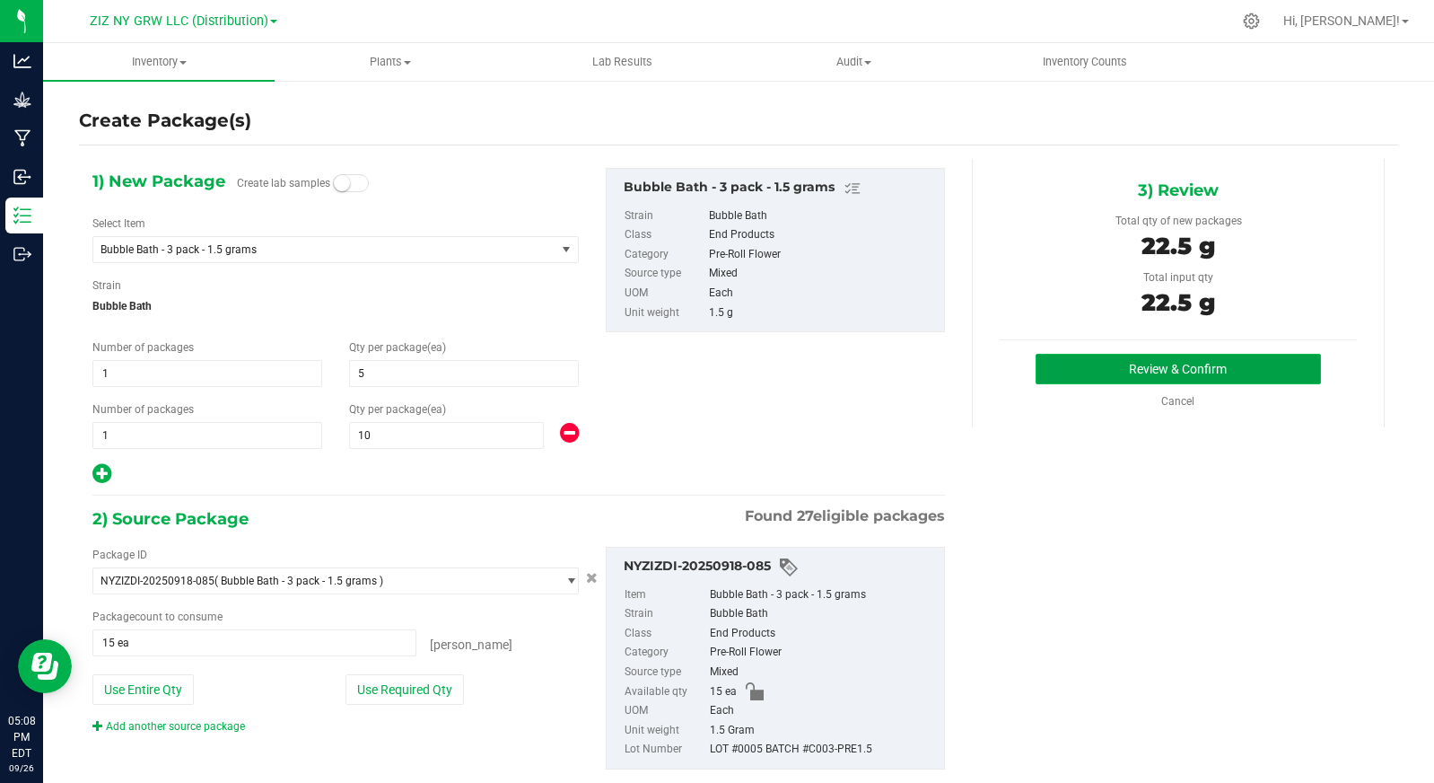
click at [1125, 364] on button "Review & Confirm" at bounding box center [1178, 369] width 285 height 31
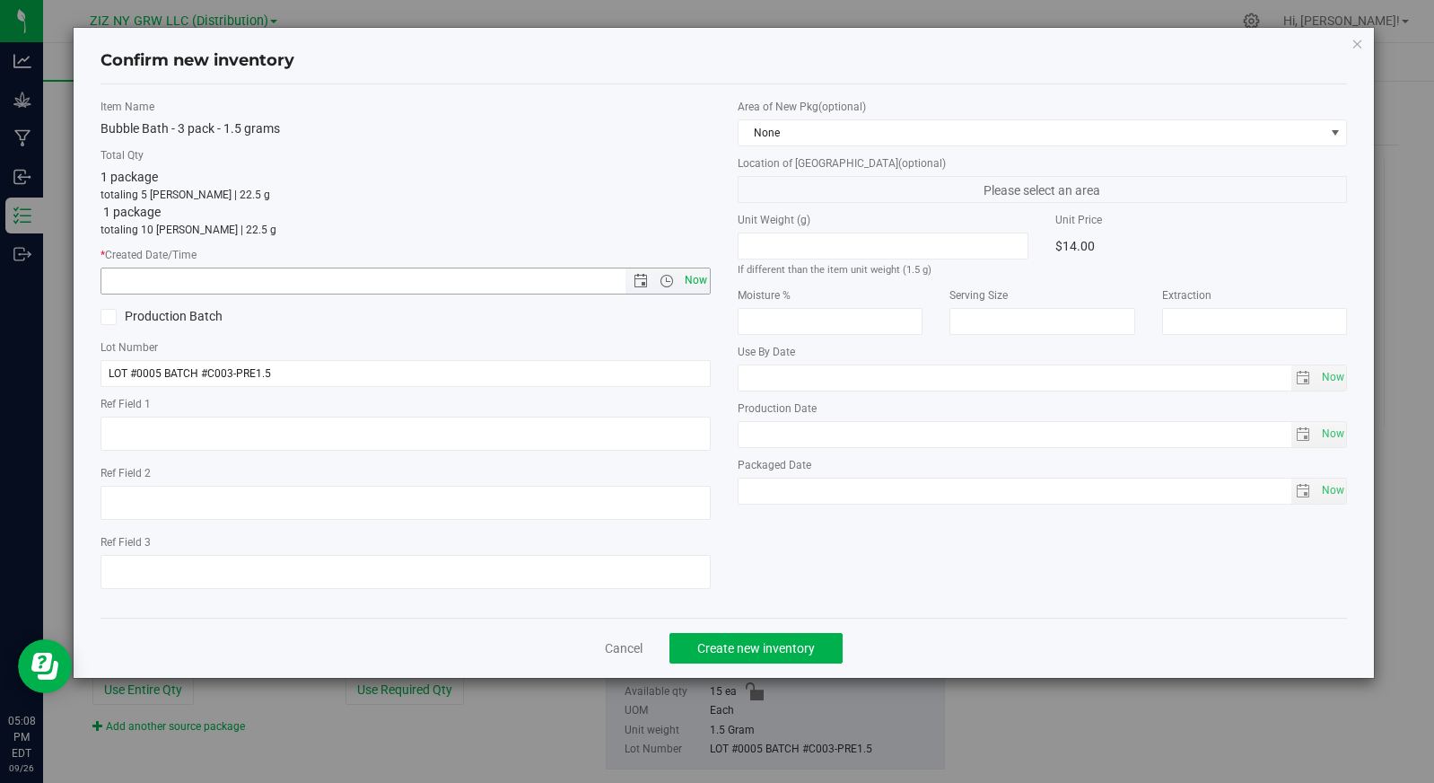
click at [688, 275] on span "Now" at bounding box center [695, 280] width 31 height 26
type input "9/26/2025 5:08 PM"
click at [778, 648] on span "Create new inventory" at bounding box center [756, 648] width 118 height 14
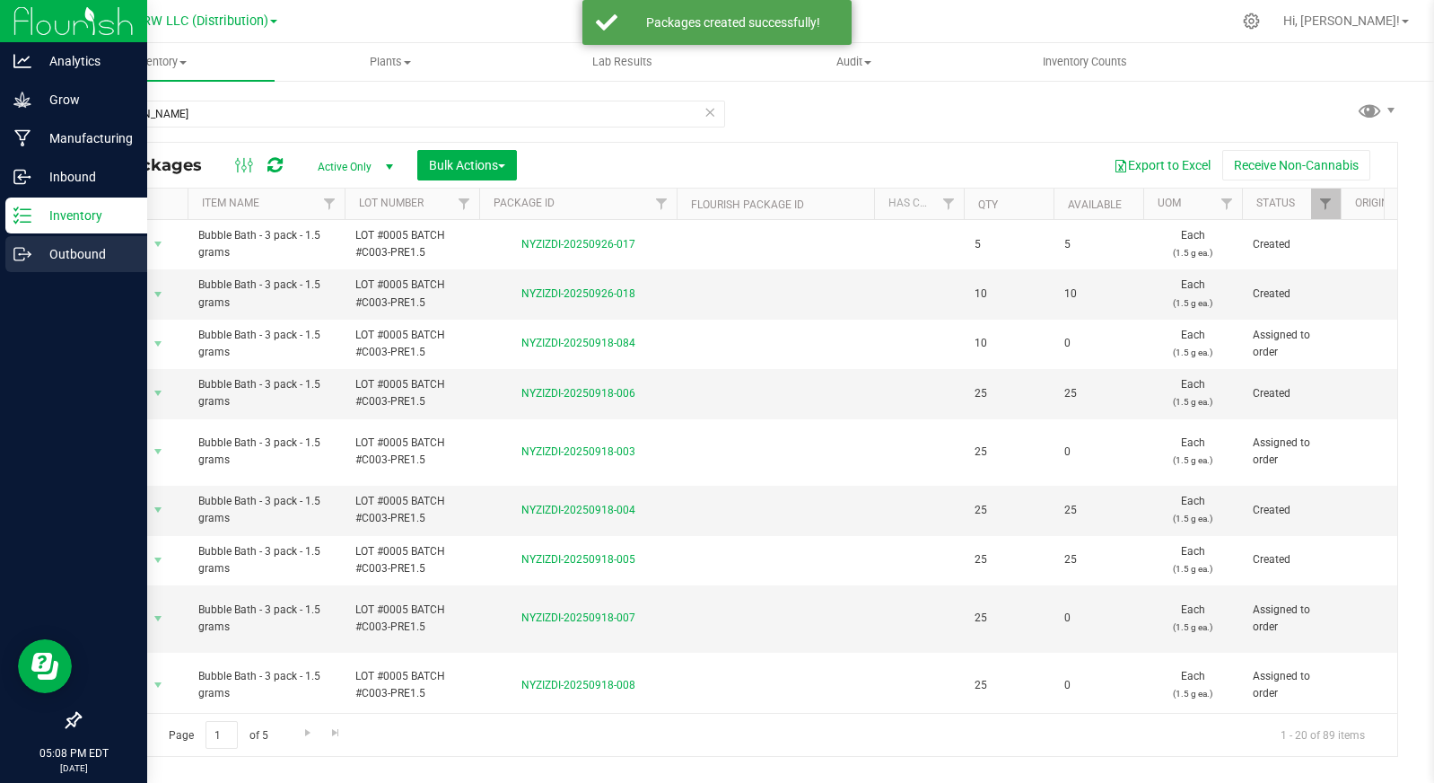
click at [37, 255] on p "Outbound" at bounding box center [85, 254] width 108 height 22
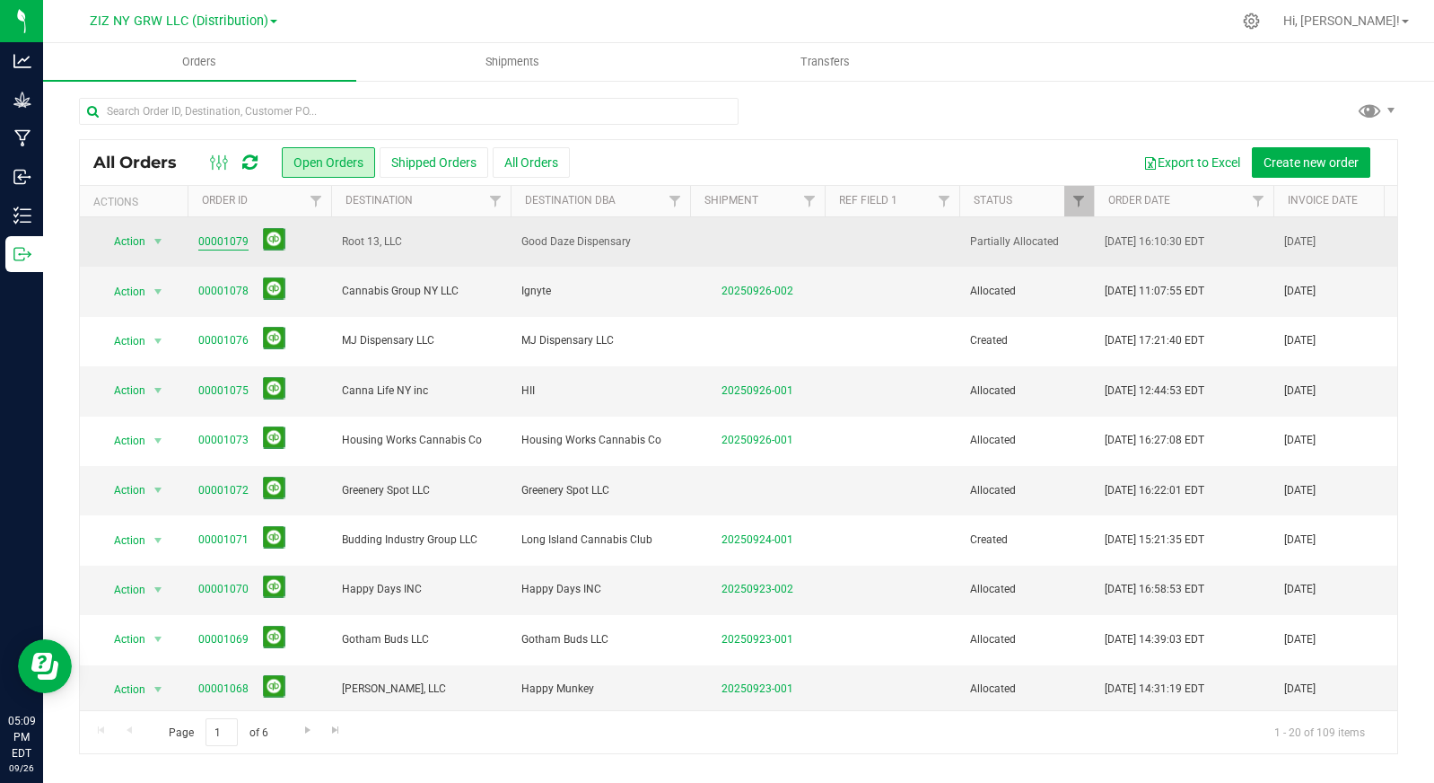
click at [223, 244] on link "00001079" at bounding box center [223, 241] width 50 height 17
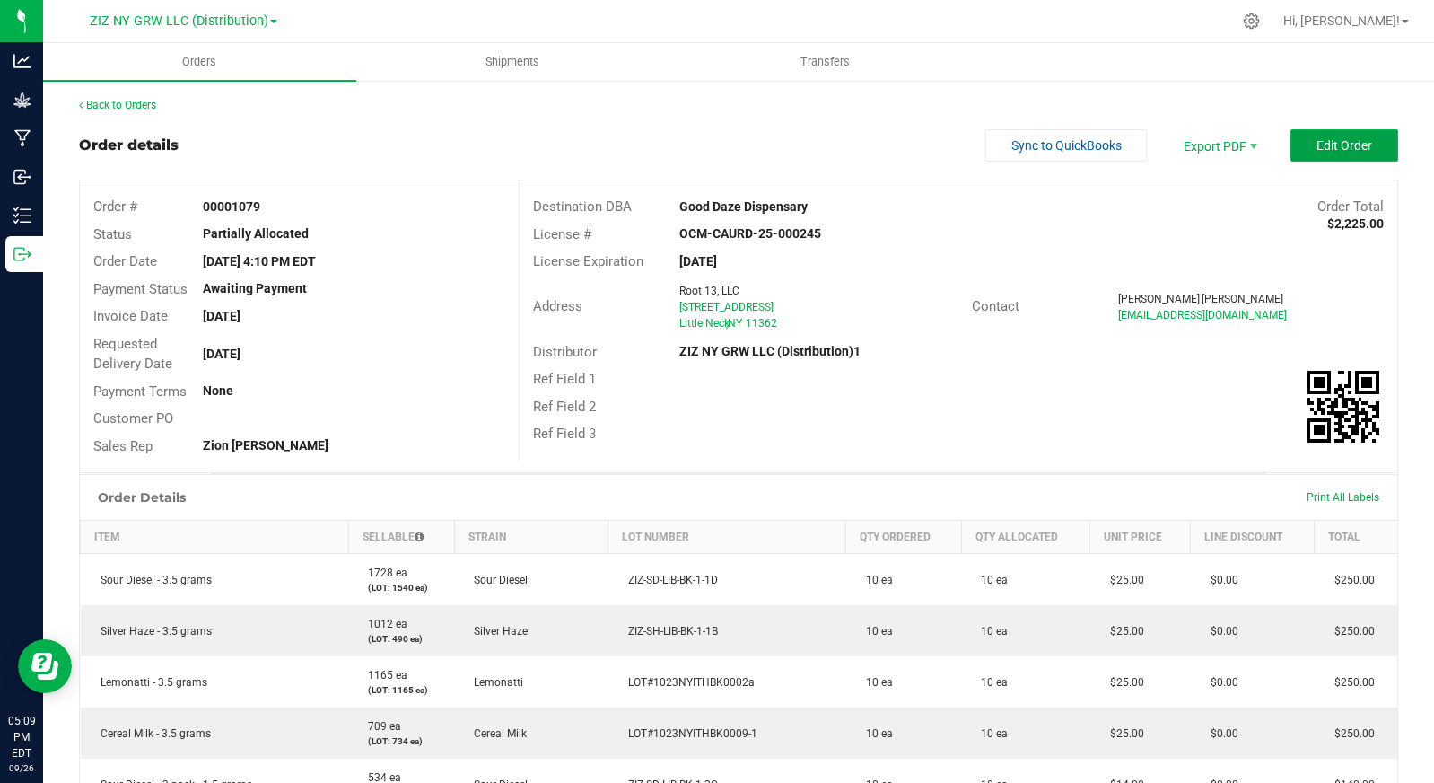
click at [1325, 140] on span "Edit Order" at bounding box center [1345, 145] width 56 height 14
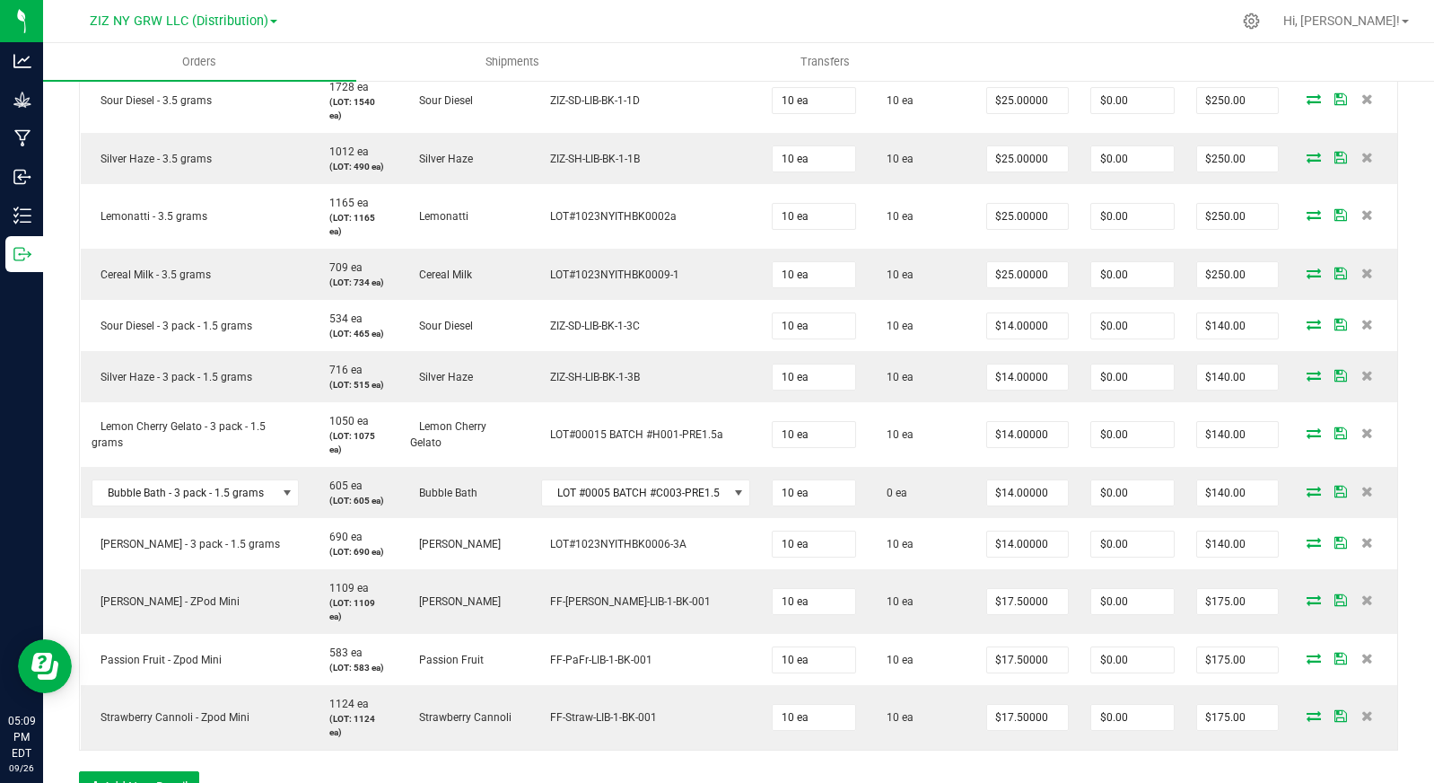
scroll to position [545, 0]
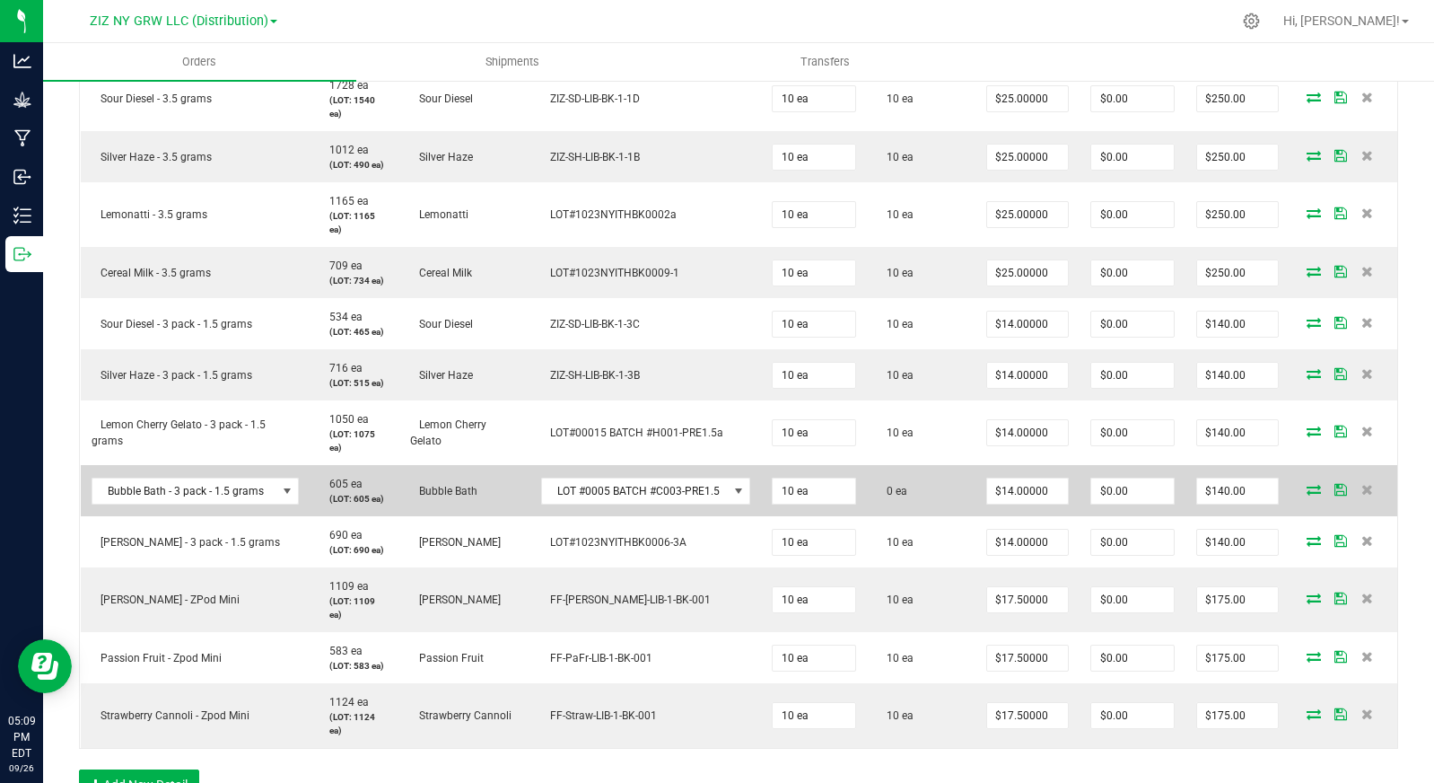
click at [1307, 492] on icon at bounding box center [1314, 489] width 14 height 11
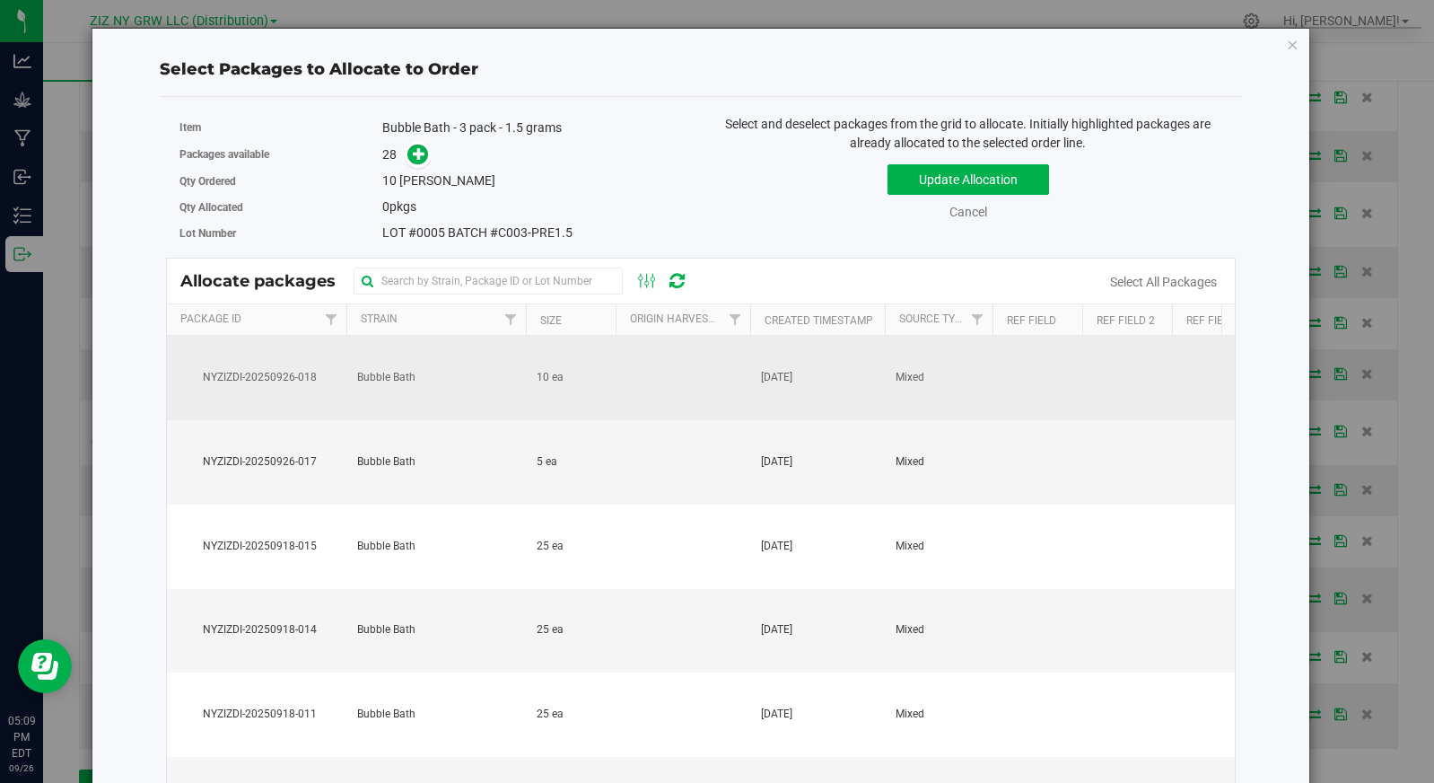
click at [985, 384] on td "Mixed" at bounding box center [939, 378] width 108 height 84
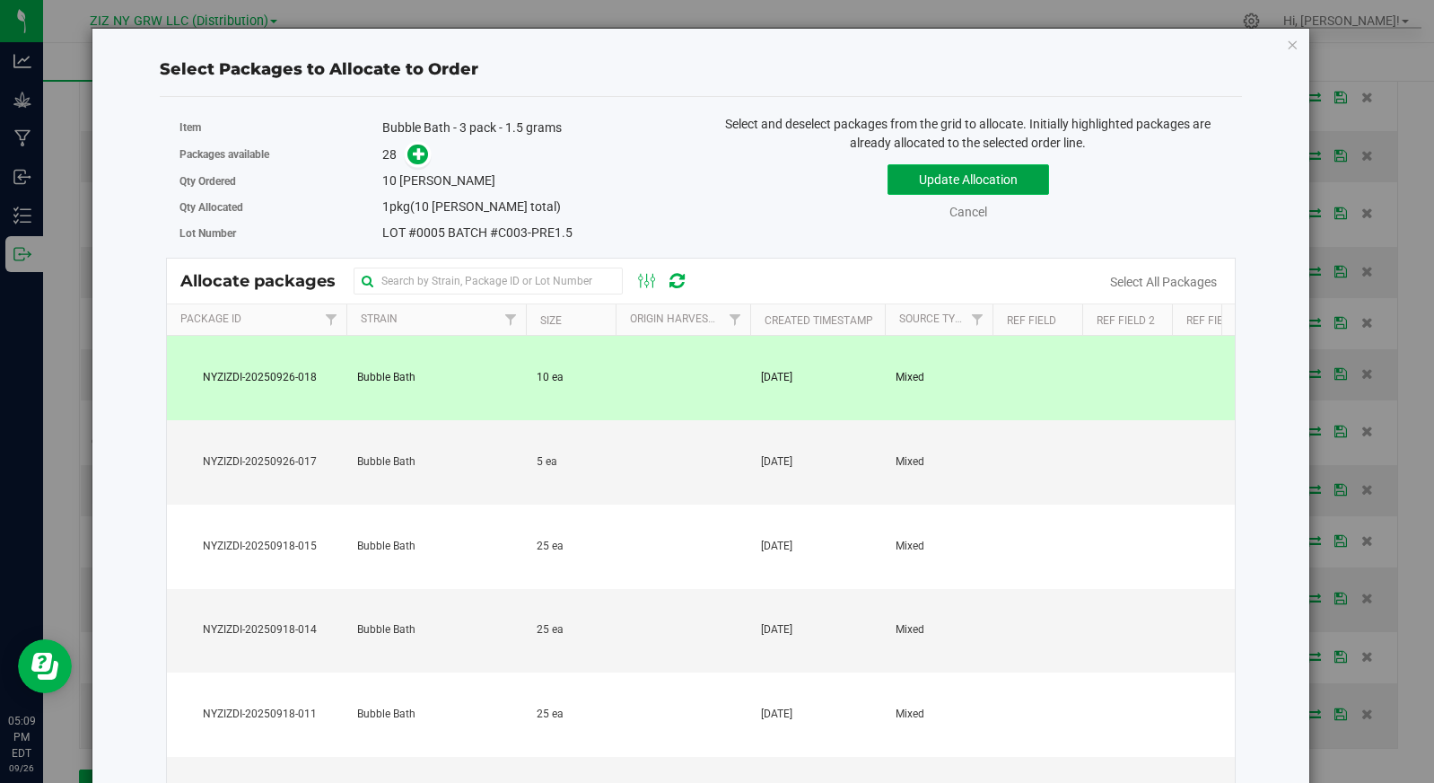
click at [1010, 182] on button "Update Allocation" at bounding box center [969, 179] width 162 height 31
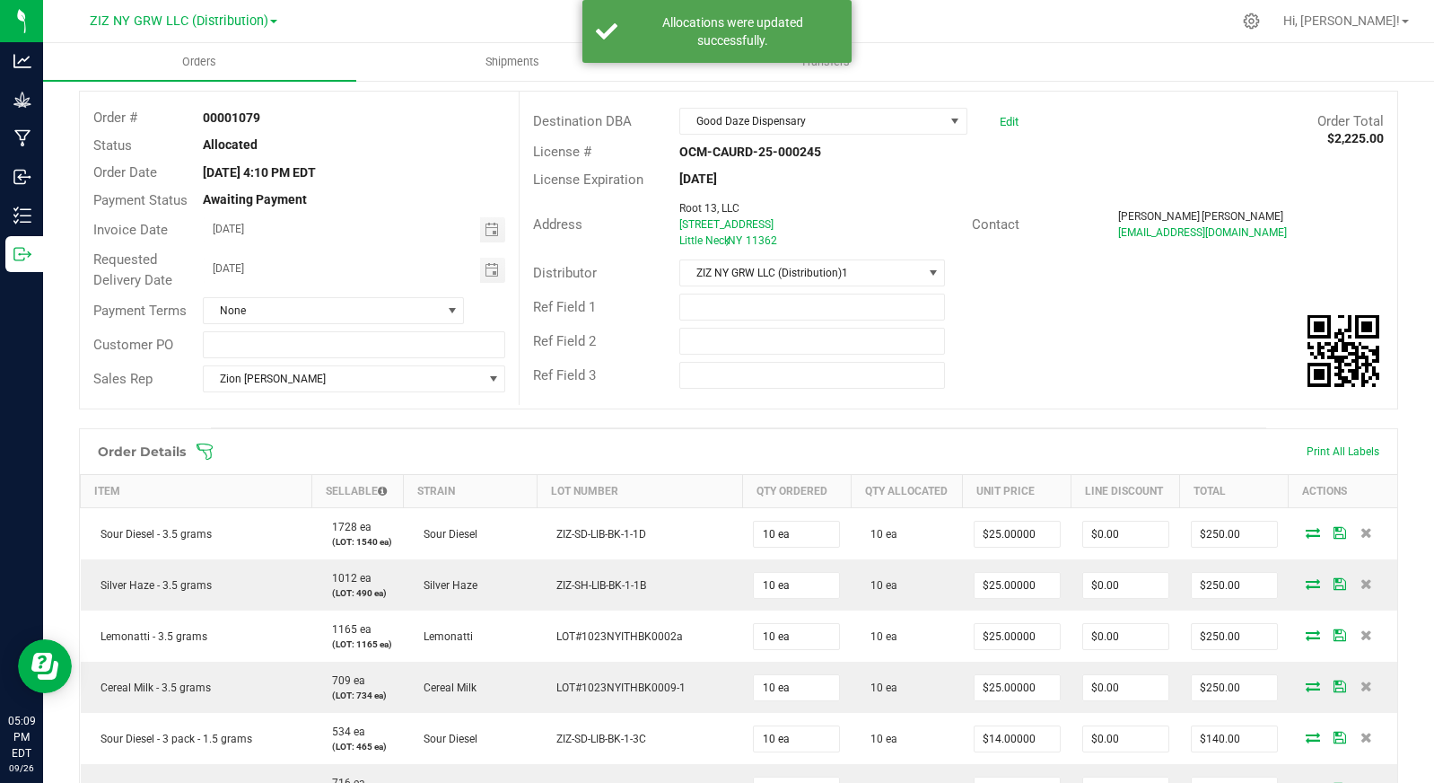
scroll to position [0, 0]
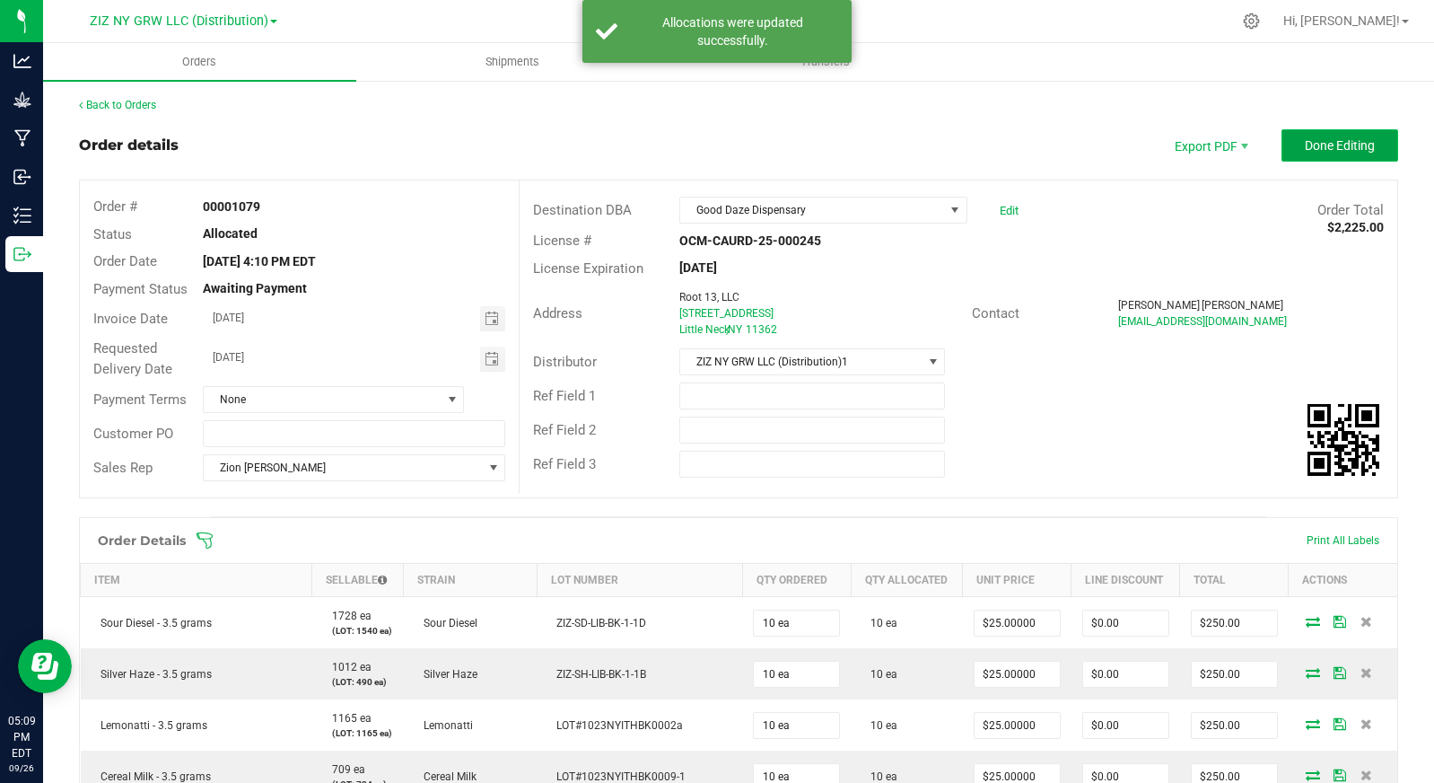
click at [1332, 145] on span "Done Editing" at bounding box center [1340, 145] width 70 height 14
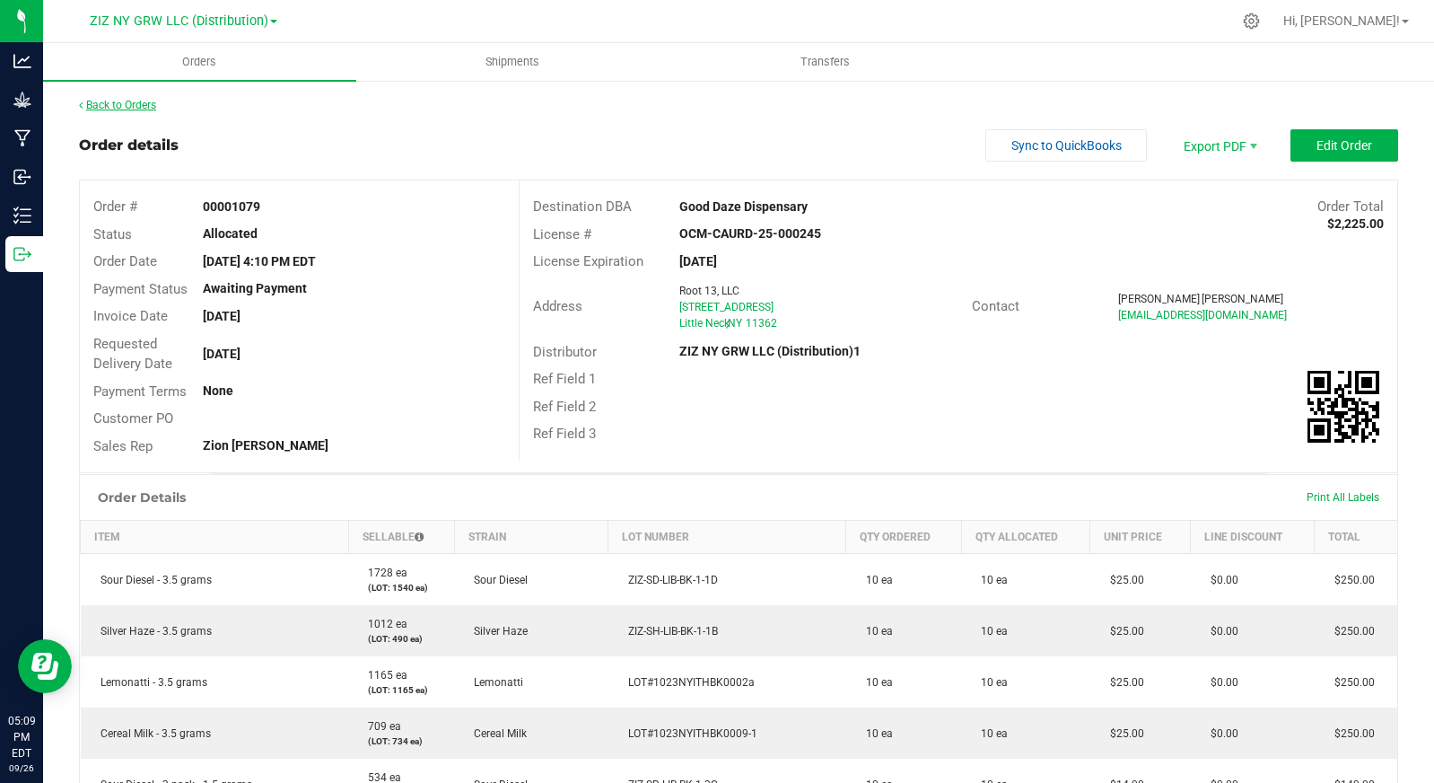
click at [144, 102] on link "Back to Orders" at bounding box center [117, 105] width 77 height 13
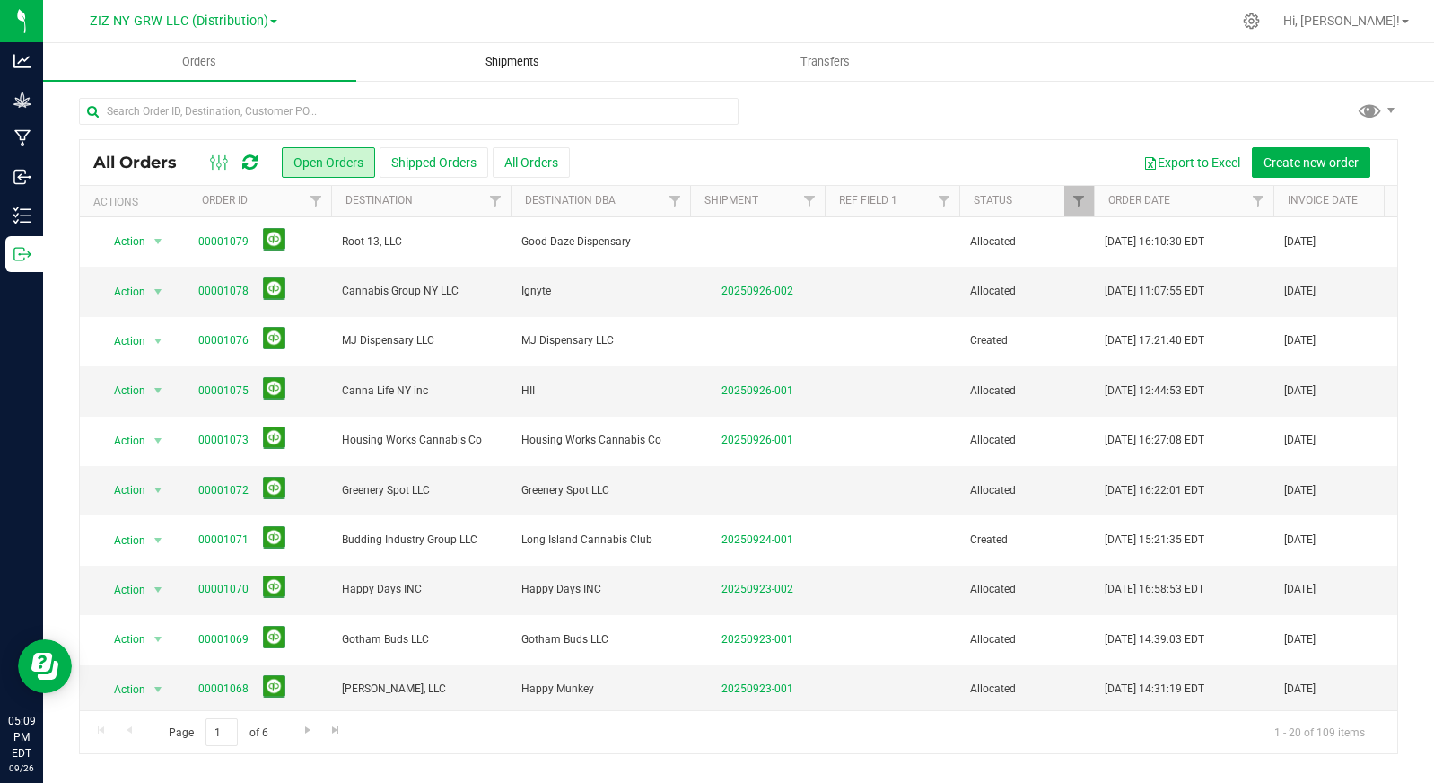
click at [498, 60] on span "Shipments" at bounding box center [512, 62] width 102 height 16
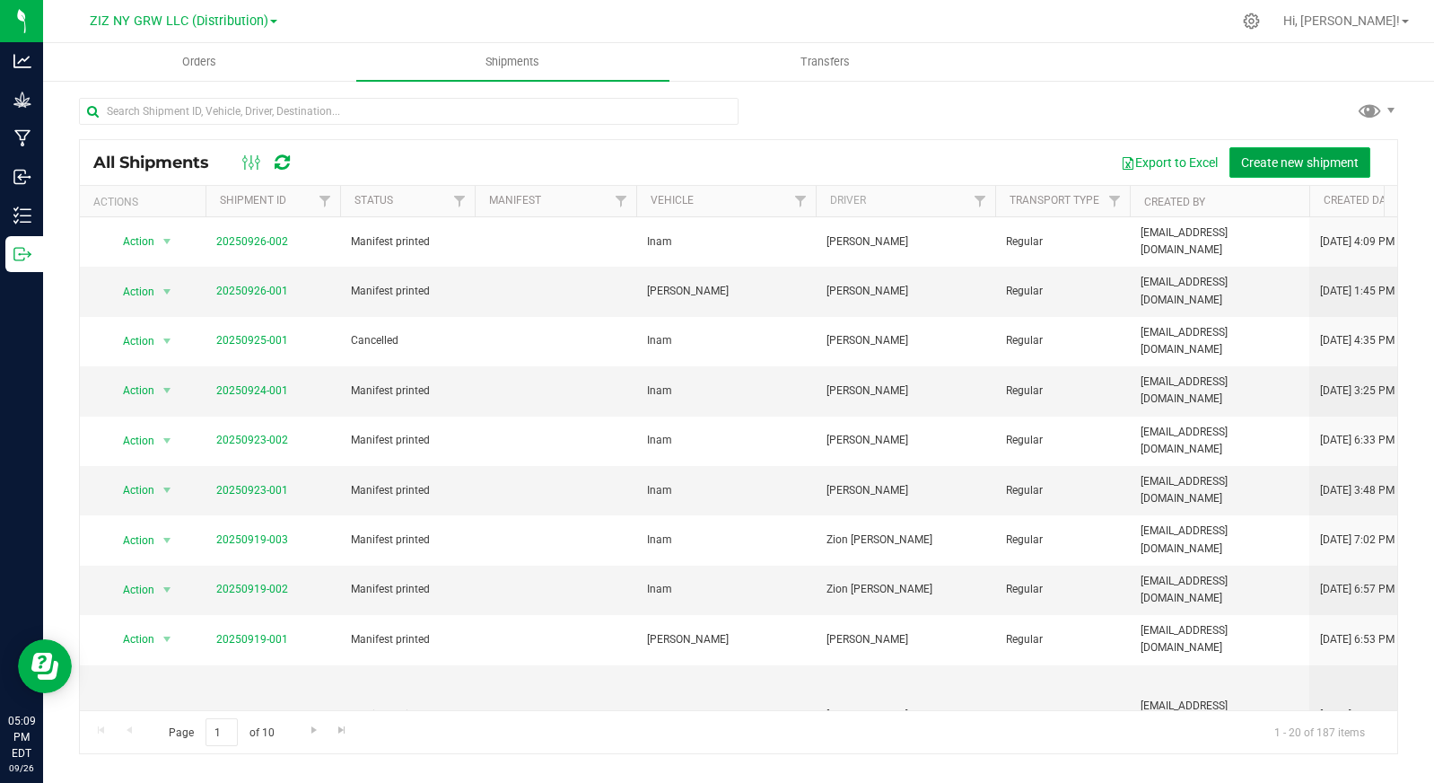
click at [1264, 160] on span "Create new shipment" at bounding box center [1300, 162] width 118 height 14
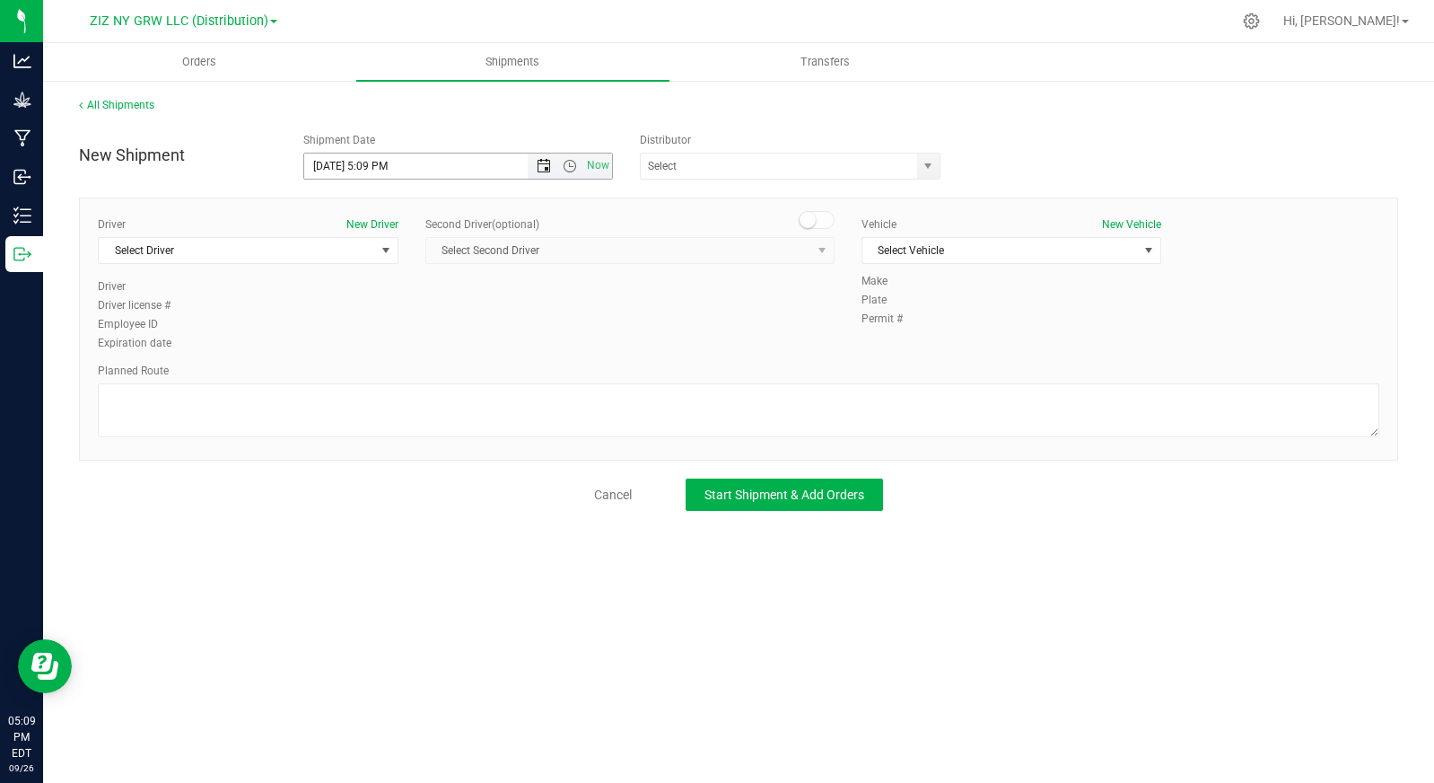
click at [546, 169] on span "Open the date view" at bounding box center [544, 166] width 14 height 14
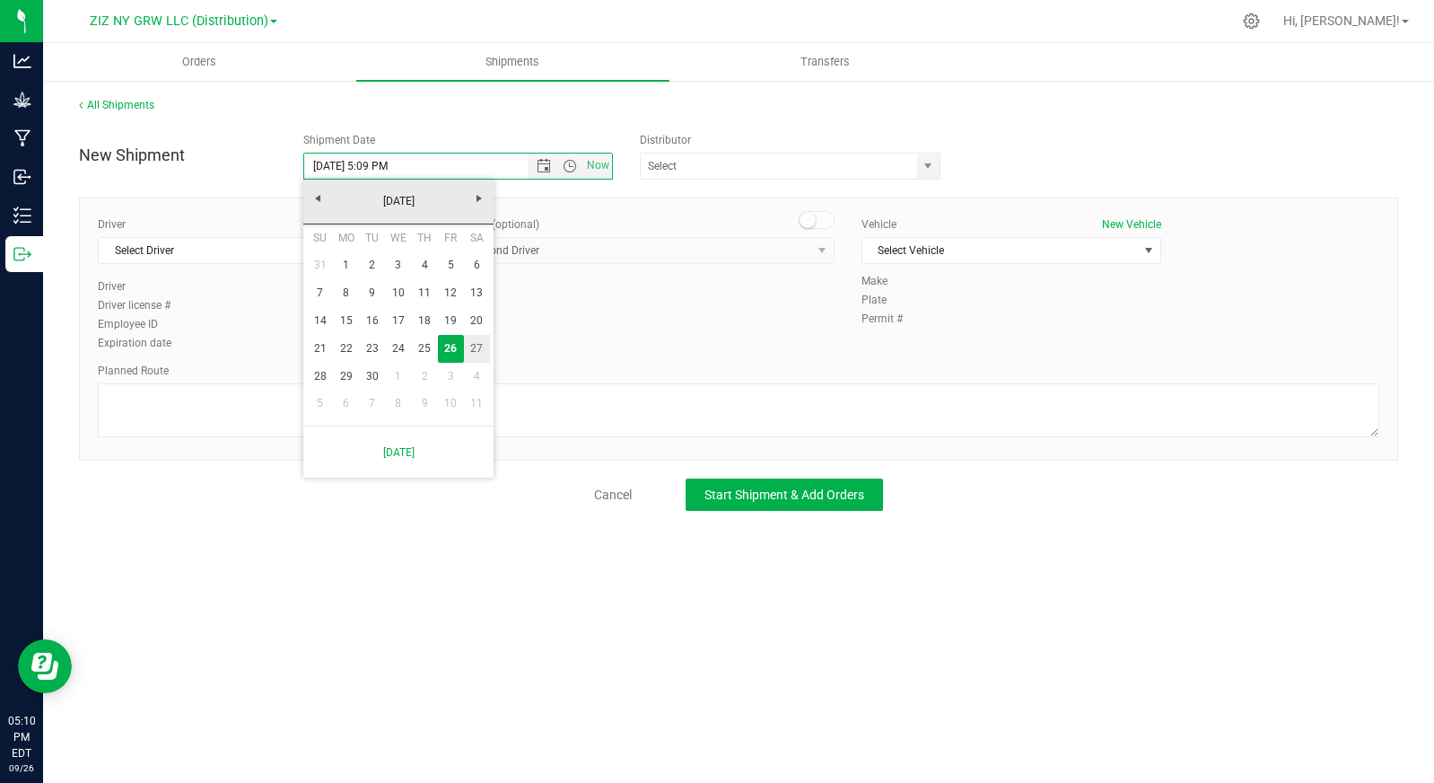
click at [475, 350] on link "27" at bounding box center [477, 349] width 26 height 28
type input "9/27/2025 5:09 PM"
click at [928, 171] on span "select" at bounding box center [928, 166] width 14 height 14
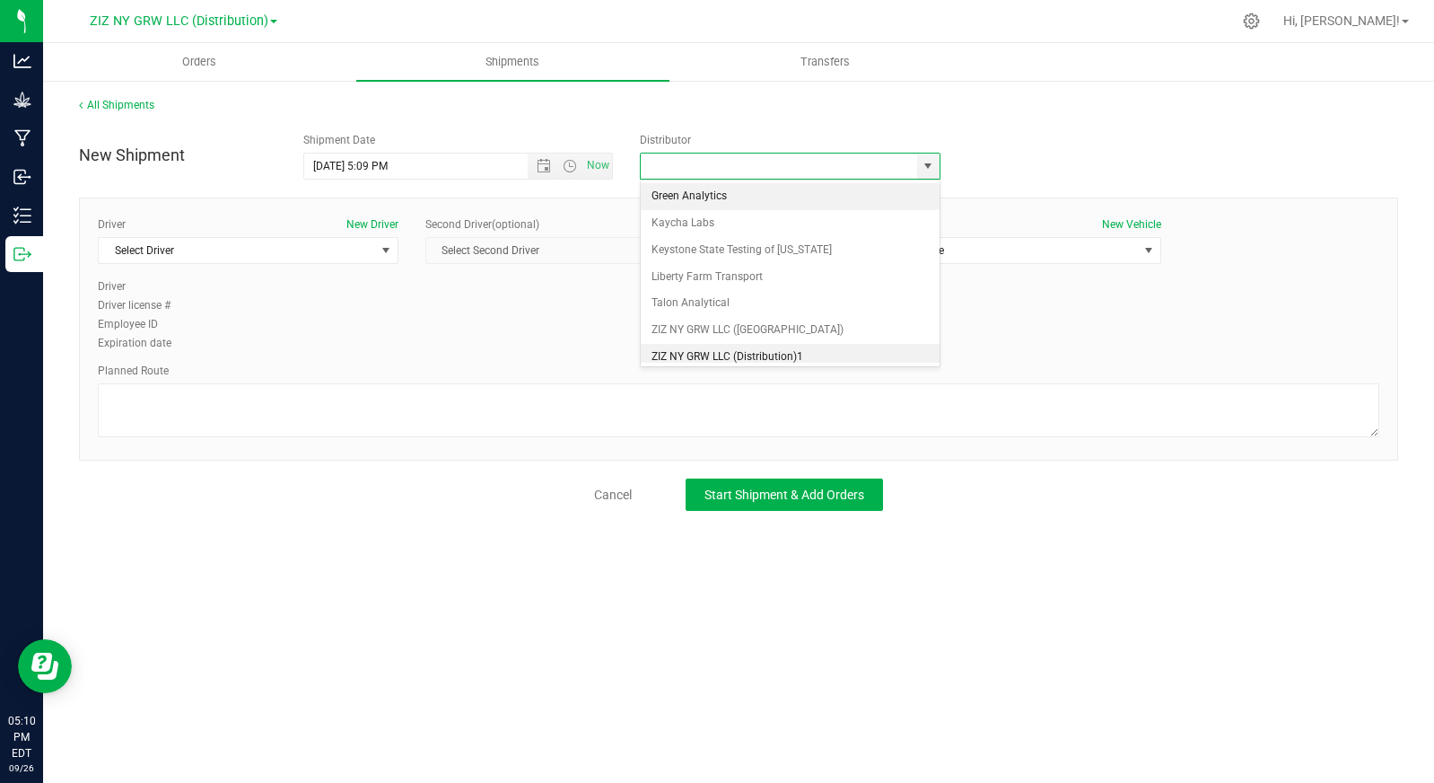
click at [815, 352] on li "ZIZ NY GRW LLC (Distribution)1" at bounding box center [790, 357] width 299 height 27
type input "ZIZ NY GRW LLC (Distribution)1"
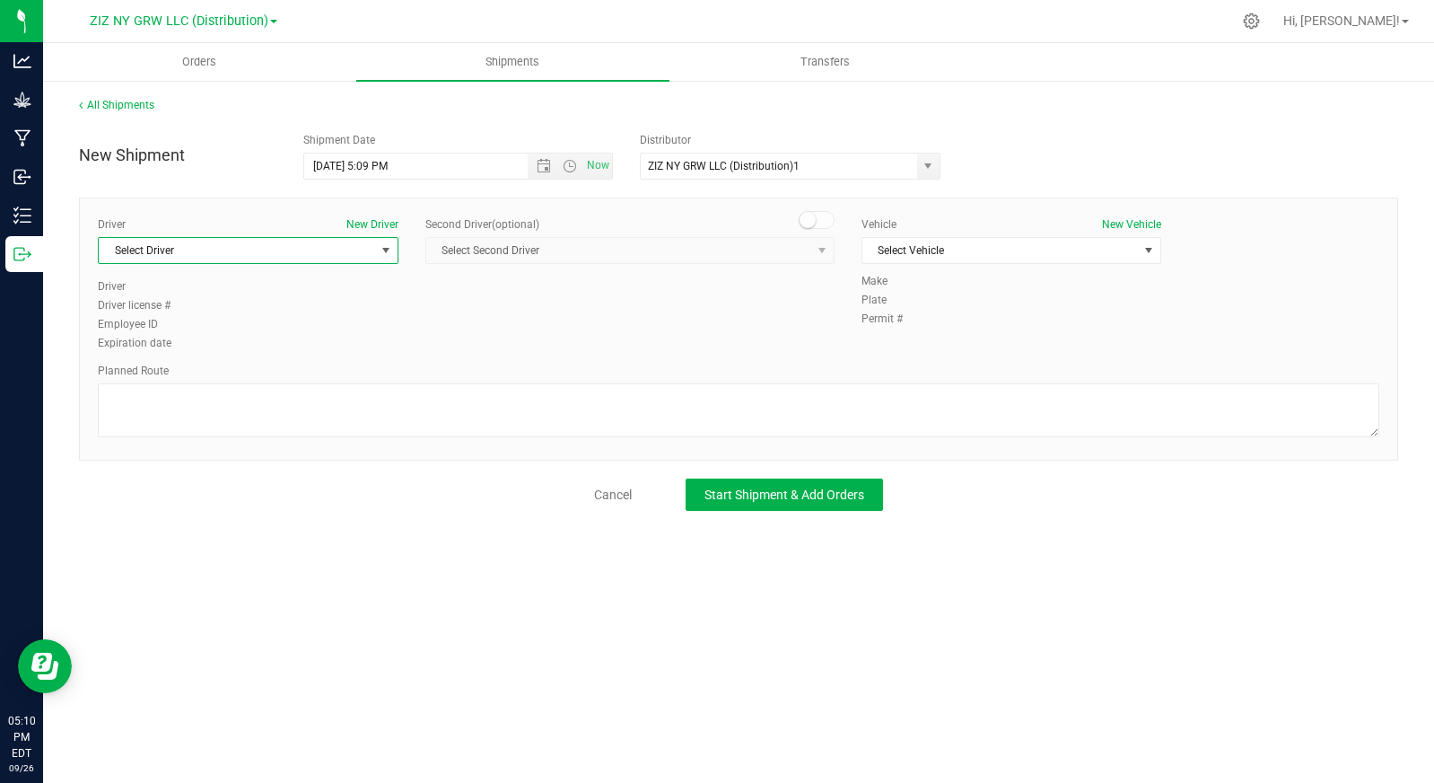
click at [383, 252] on span "select" at bounding box center [386, 250] width 14 height 14
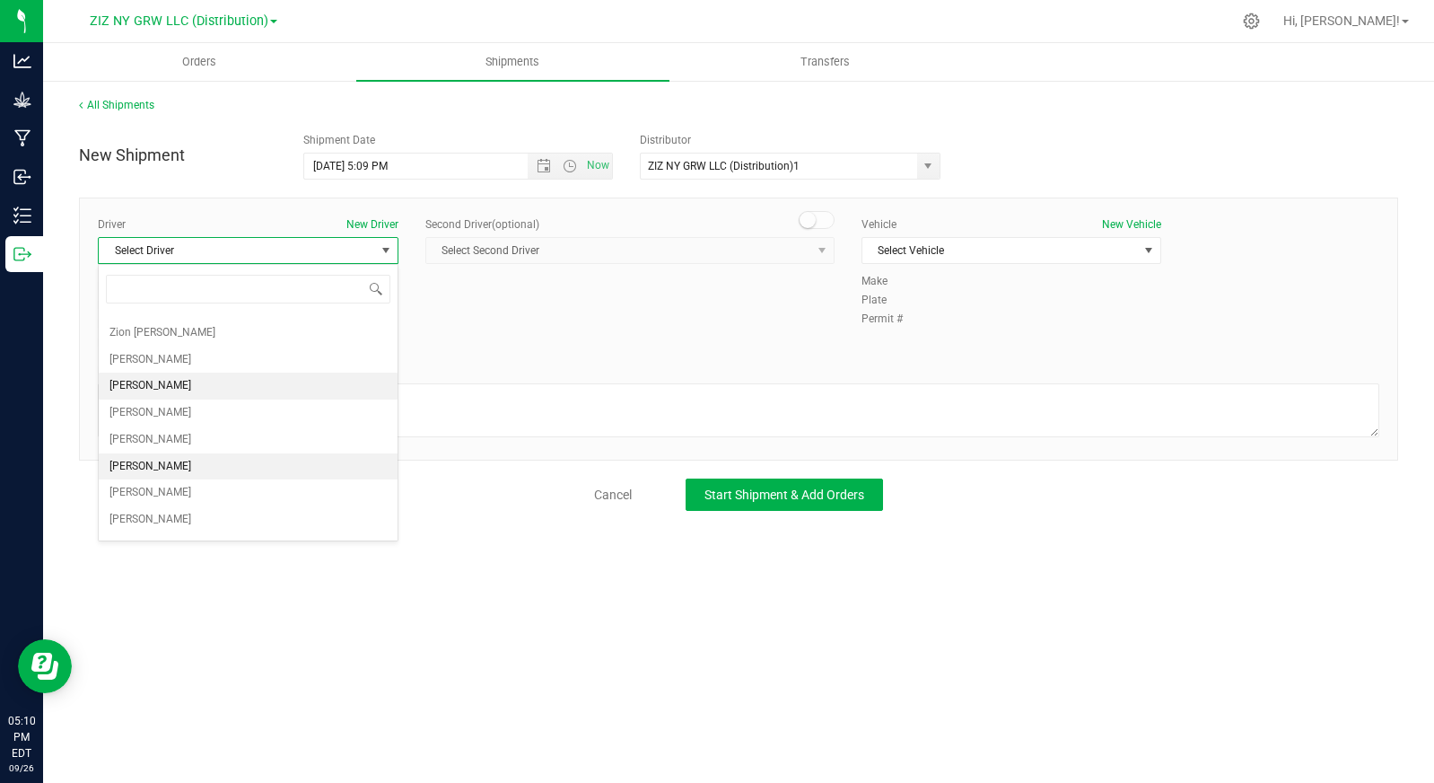
scroll to position [94, 0]
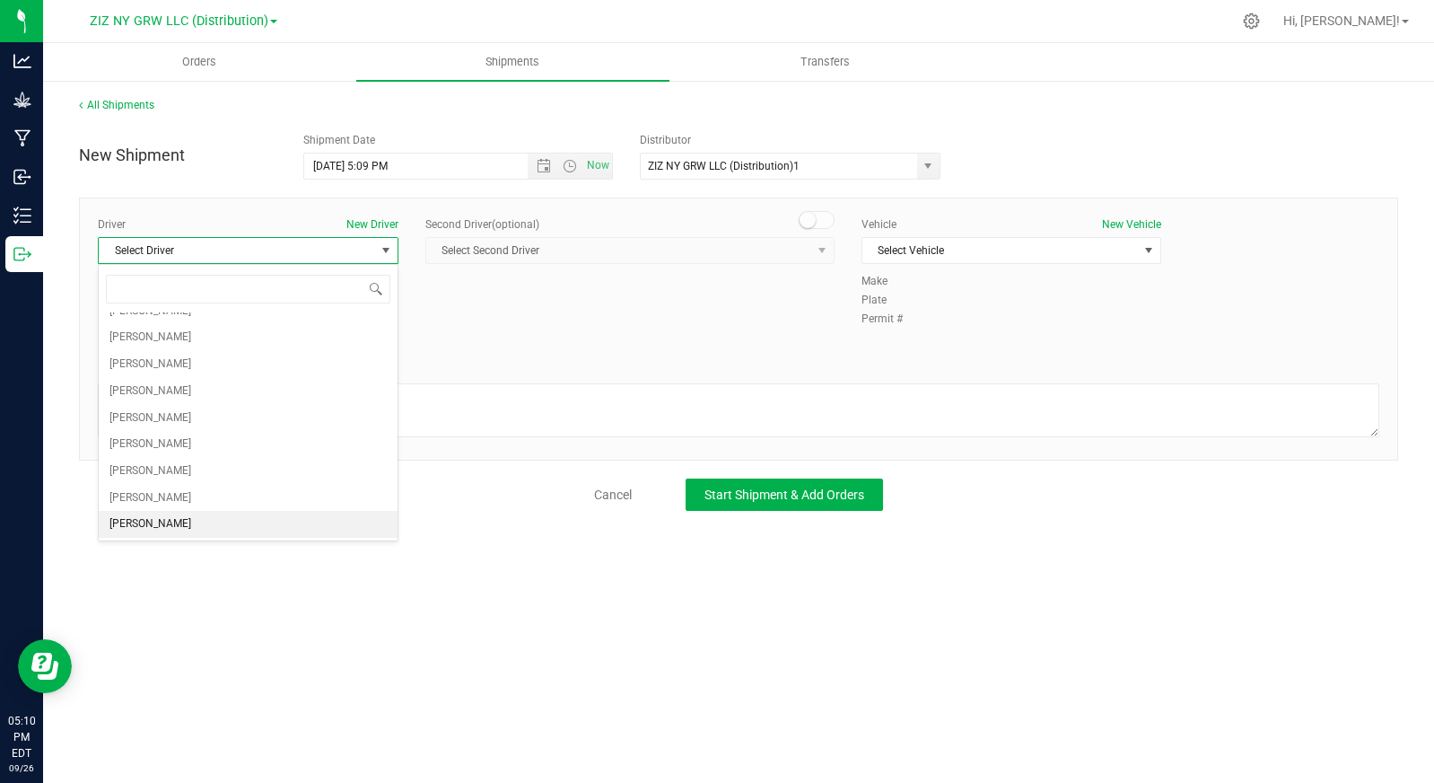
click at [193, 529] on li "[PERSON_NAME]" at bounding box center [248, 524] width 299 height 27
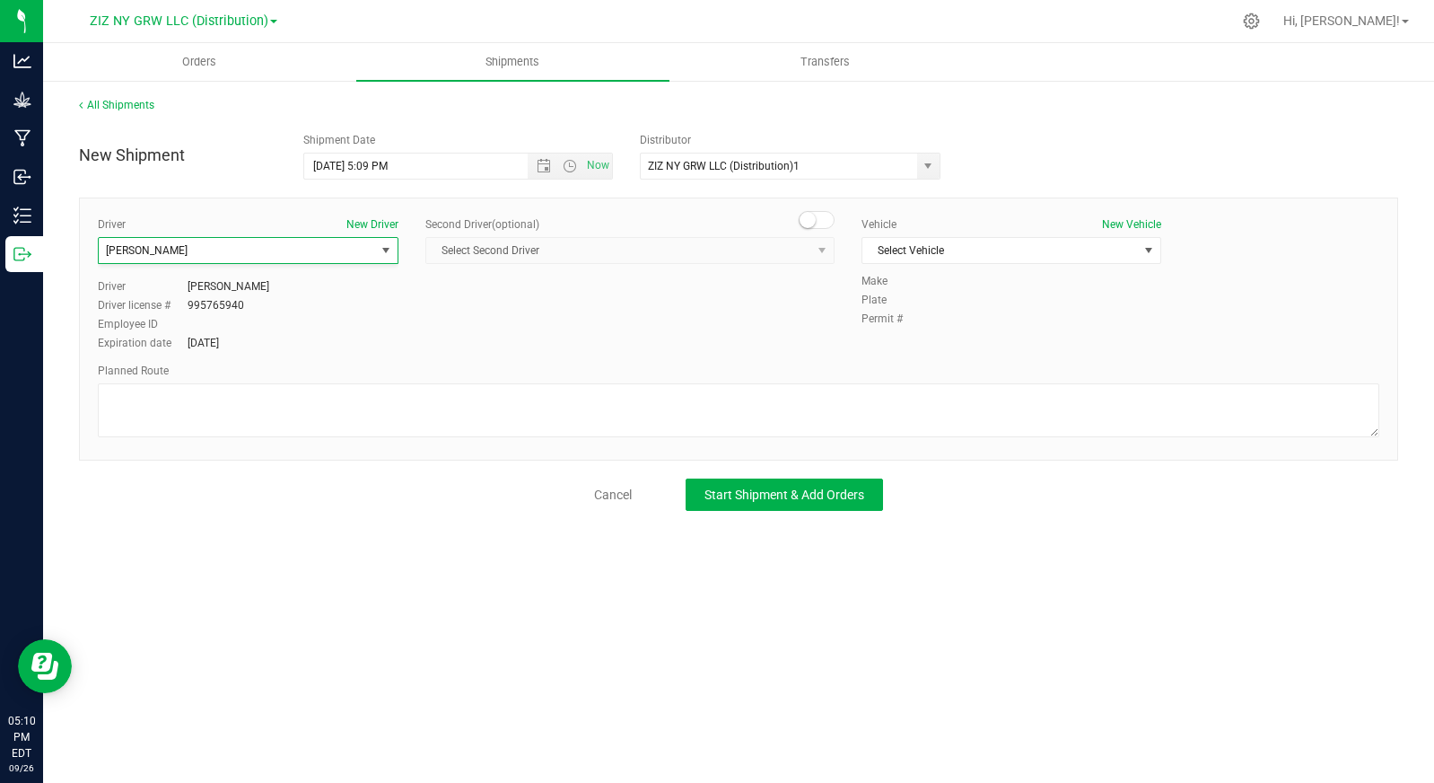
scroll to position [0, 0]
click at [1151, 250] on span "select" at bounding box center [1149, 250] width 14 height 14
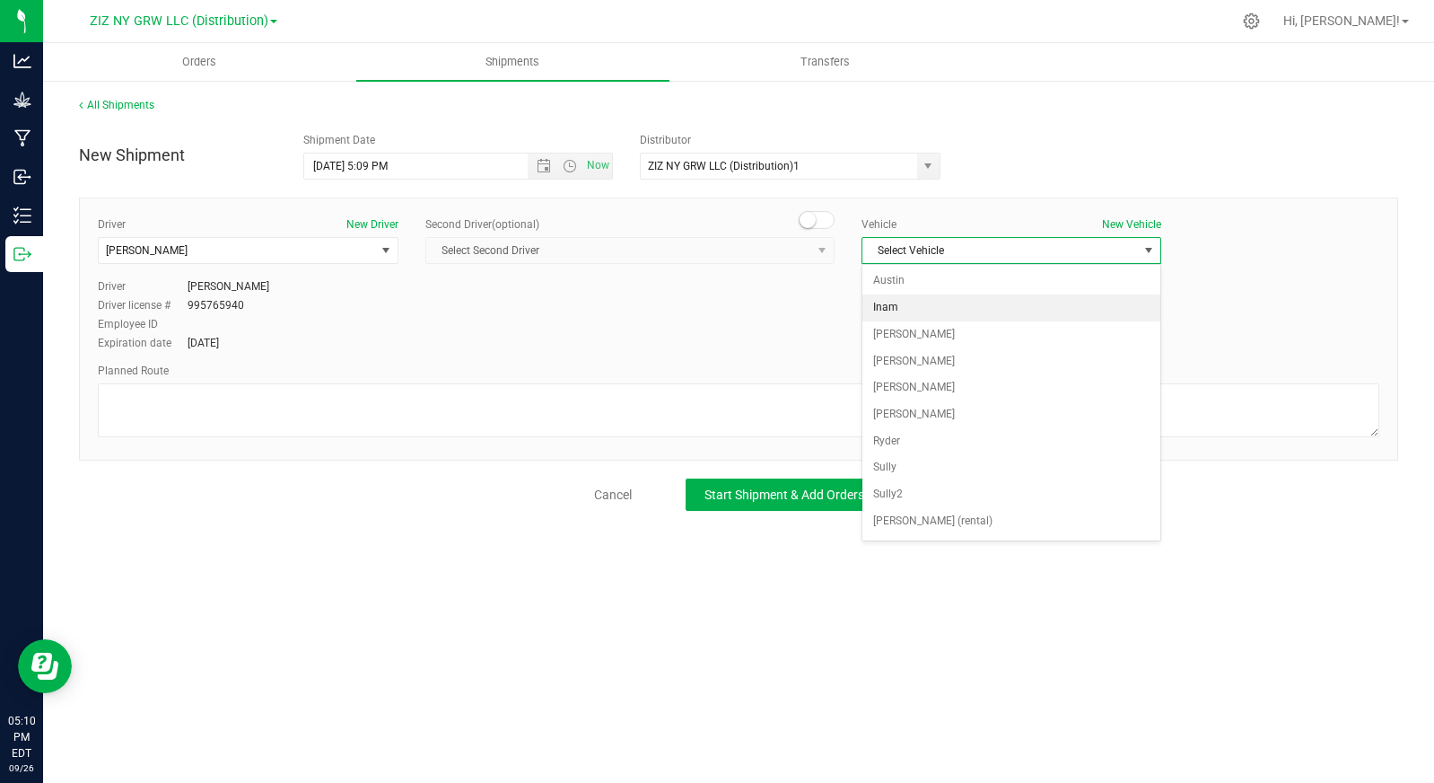
click at [949, 303] on li "Inam" at bounding box center [1012, 307] width 299 height 27
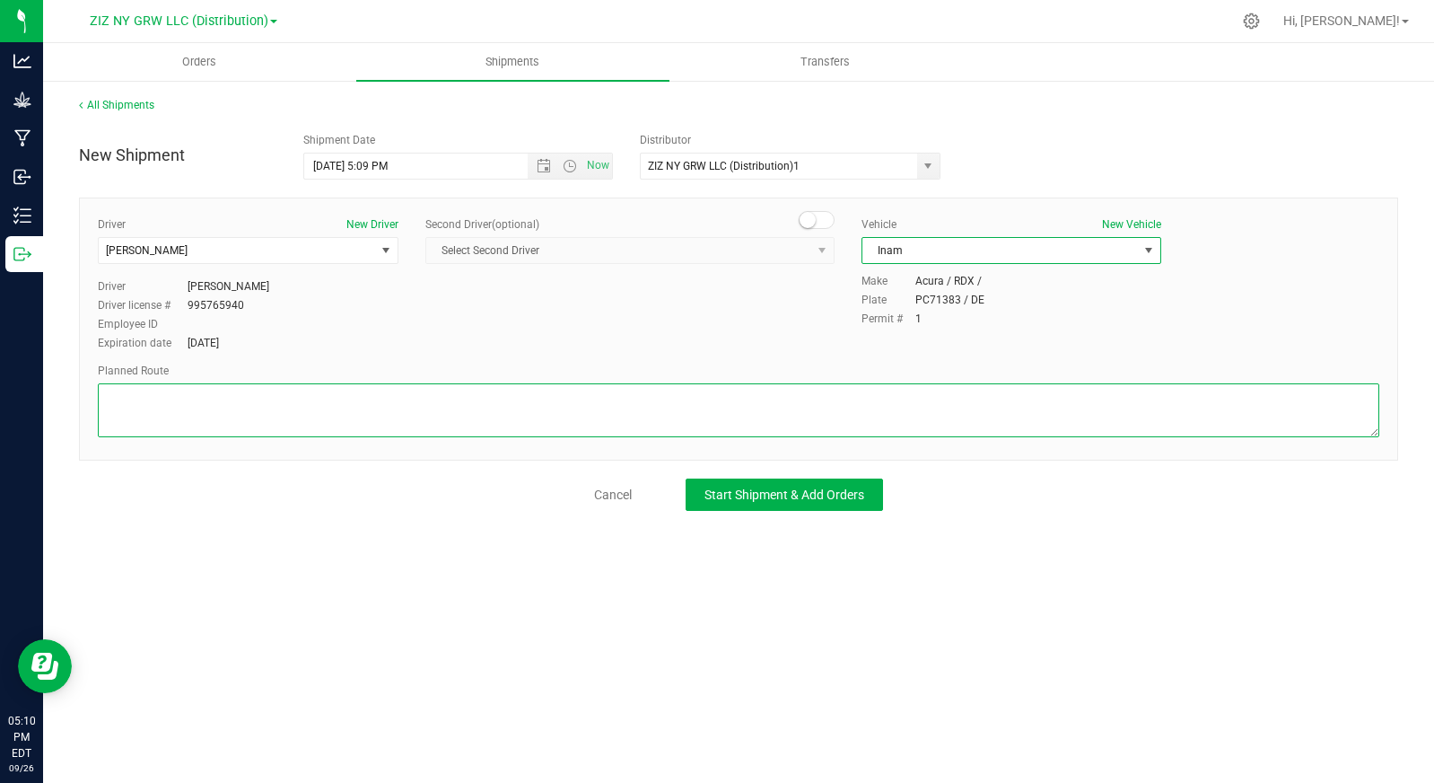
click at [310, 406] on textarea at bounding box center [739, 410] width 1282 height 54
paste textarea "Get on [PERSON_NAME] Pkwy in [GEOGRAPHIC_DATA] from [GEOGRAPHIC_DATA] 19 min (3…"
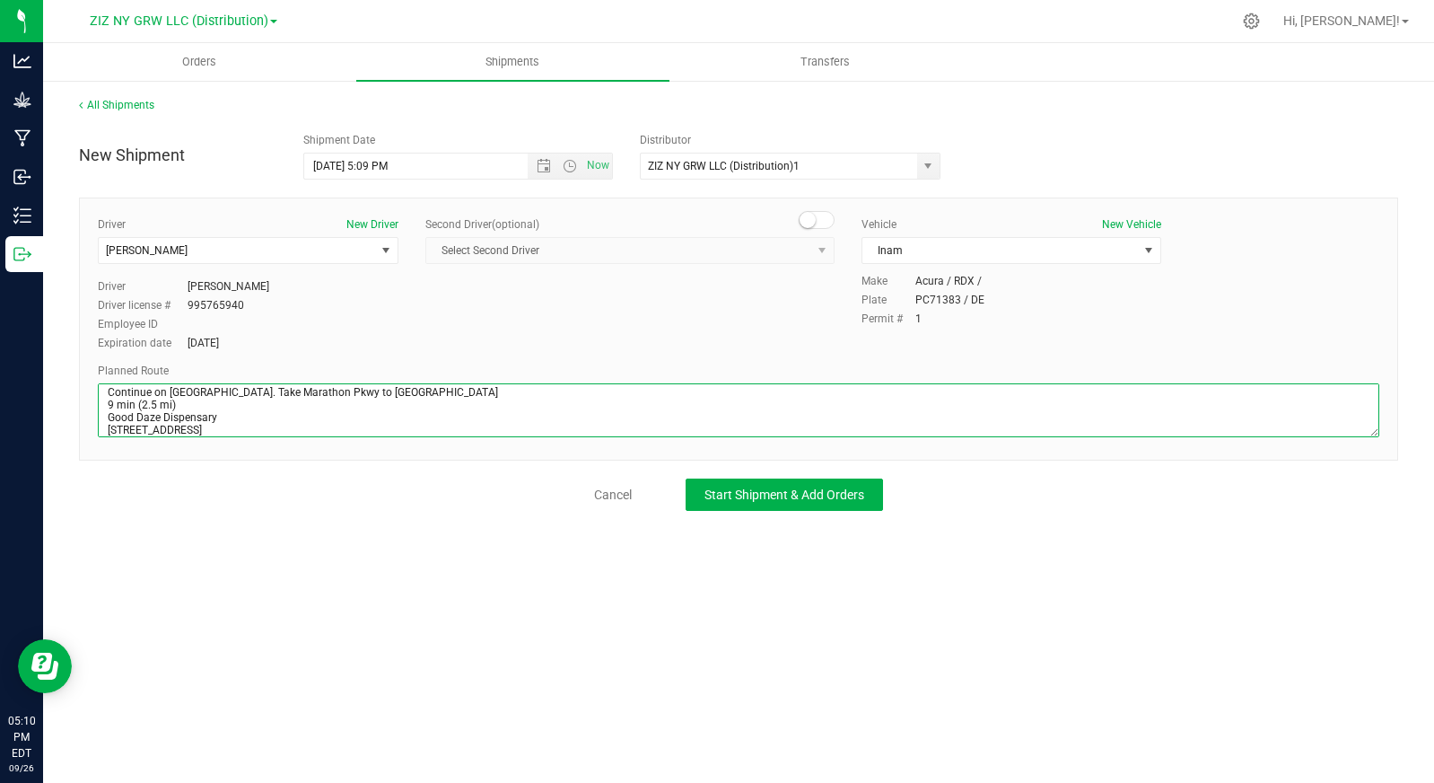
scroll to position [117, 0]
type textarea "Get on [PERSON_NAME] Pkwy in [GEOGRAPHIC_DATA] from [GEOGRAPHIC_DATA] 19 min (3…"
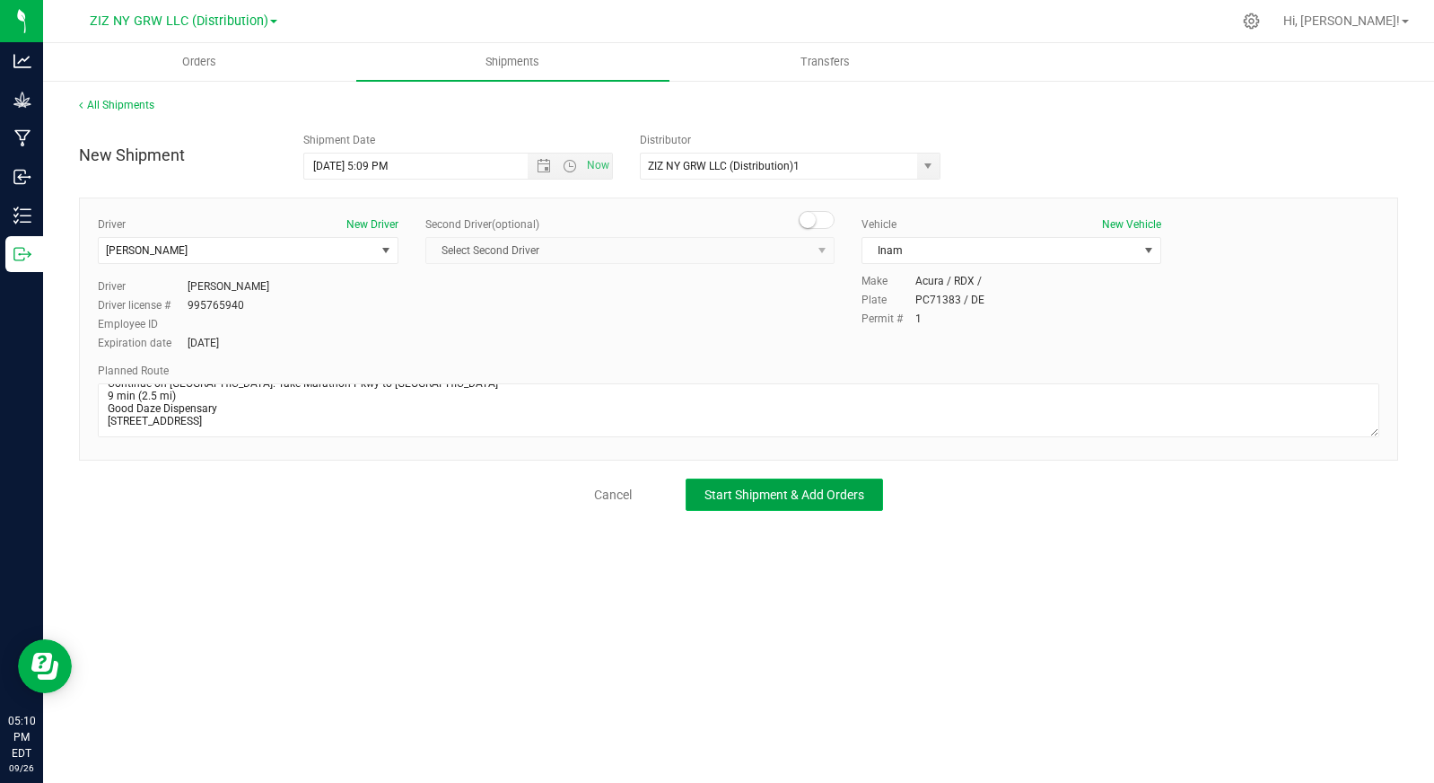
click at [764, 502] on button "Start Shipment & Add Orders" at bounding box center [784, 494] width 197 height 32
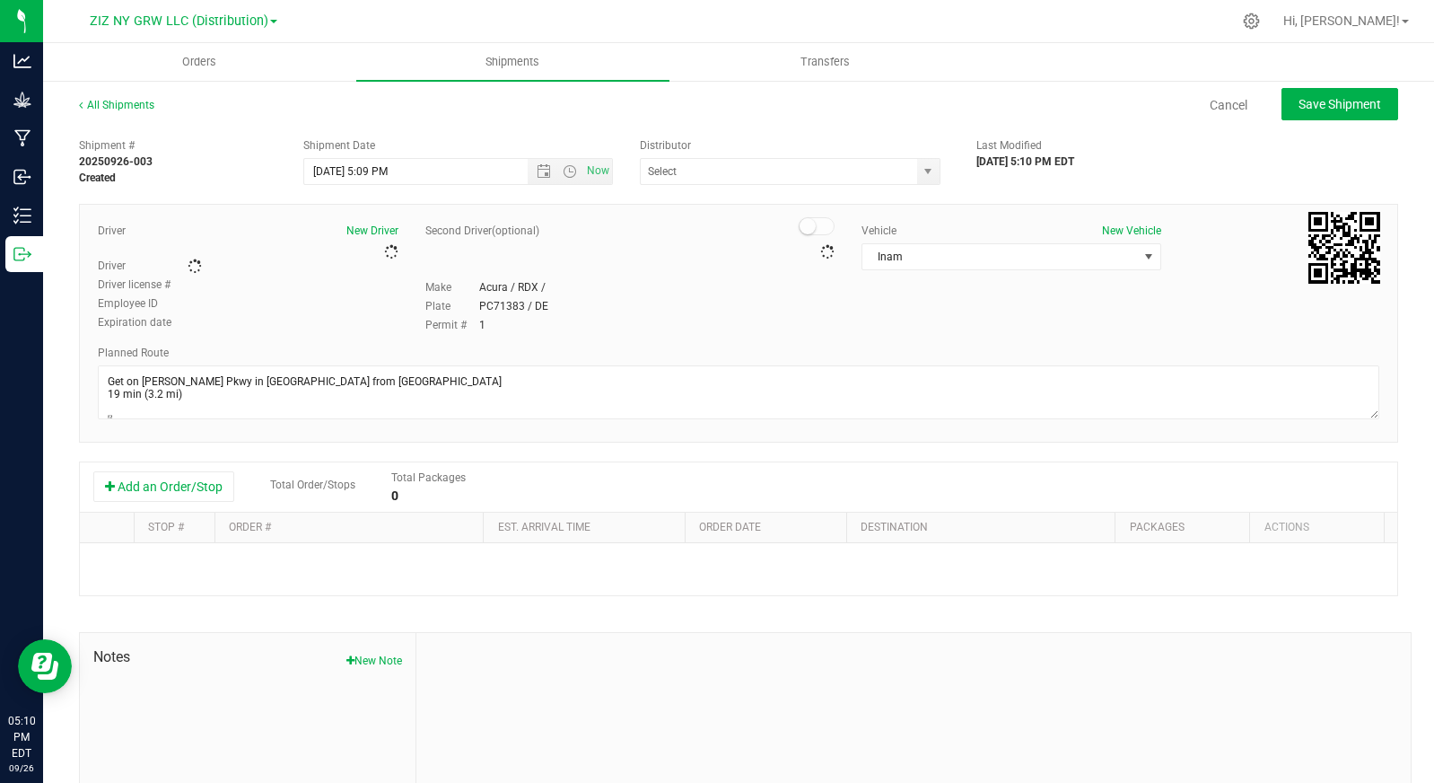
type input "ZIZ NY GRW LLC (Distribution)1"
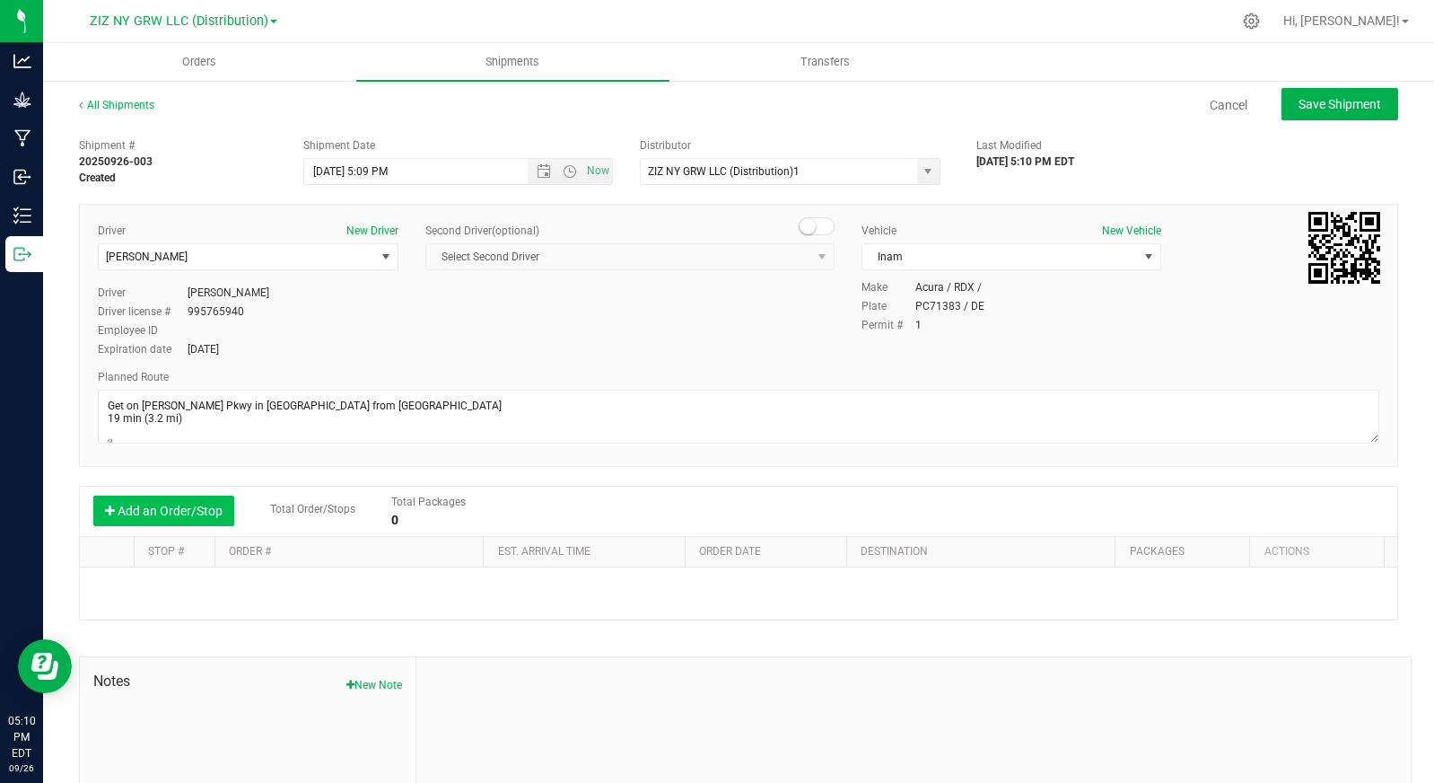
click at [176, 511] on button "Add an Order/Stop" at bounding box center [163, 510] width 141 height 31
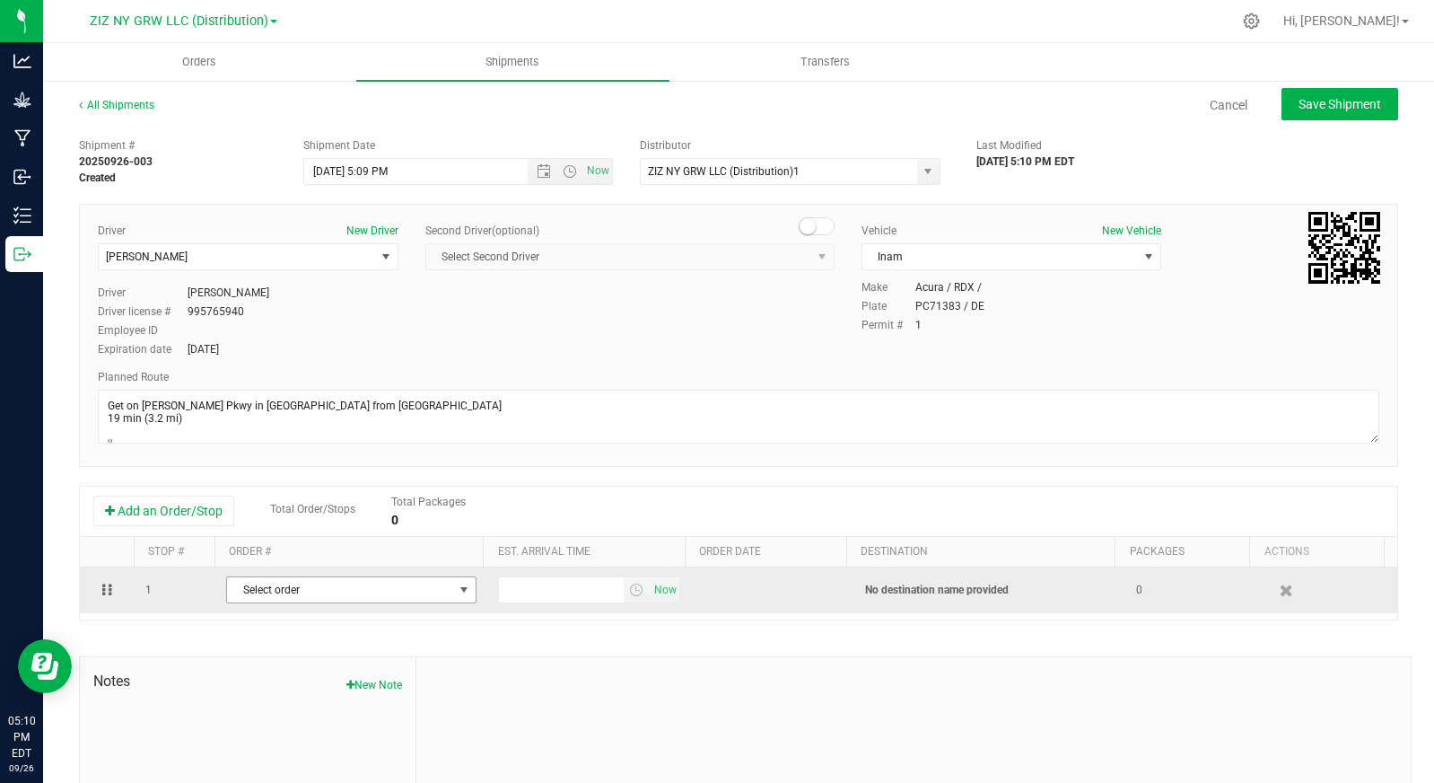
click at [414, 583] on span "Select order" at bounding box center [340, 589] width 226 height 25
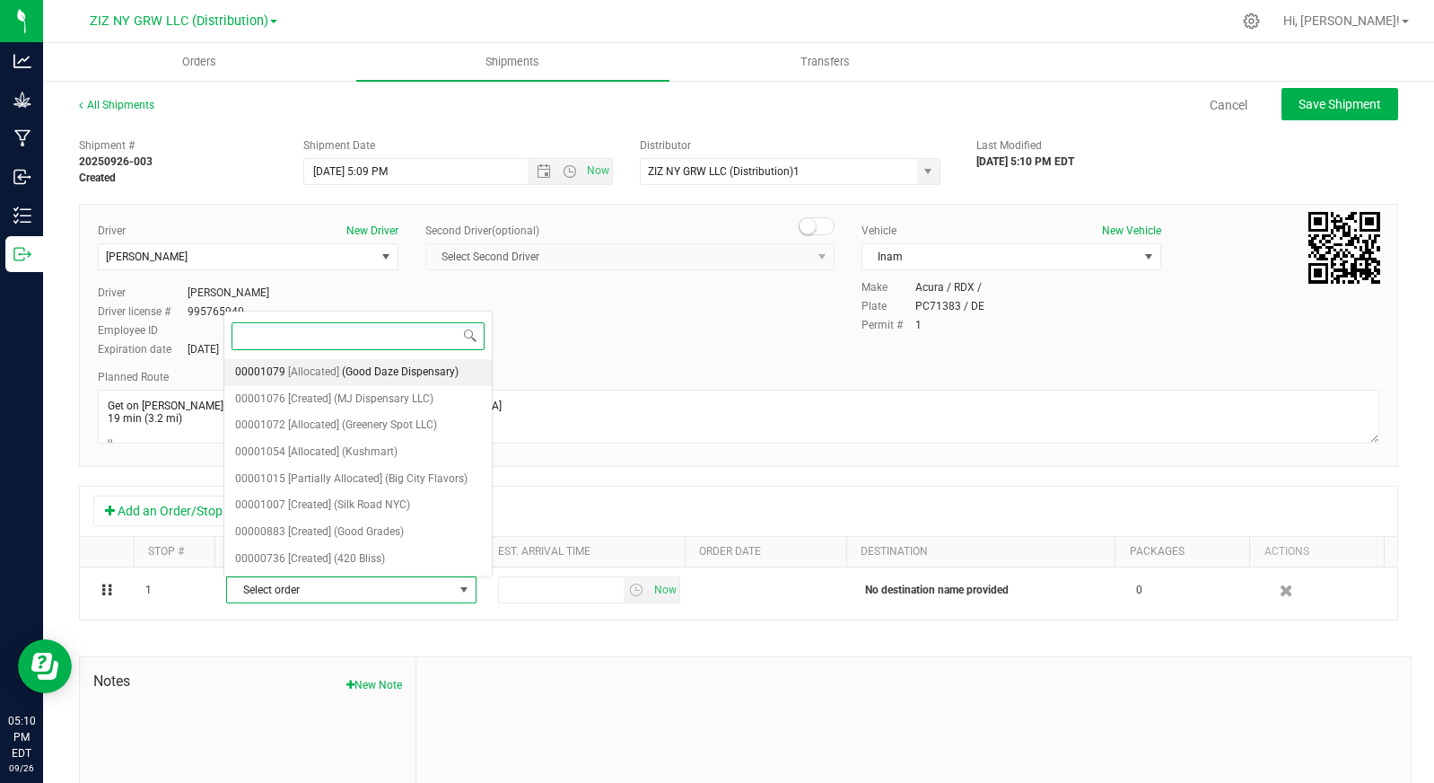
click at [449, 370] on span "(Good Daze Dispensary)" at bounding box center [400, 372] width 117 height 23
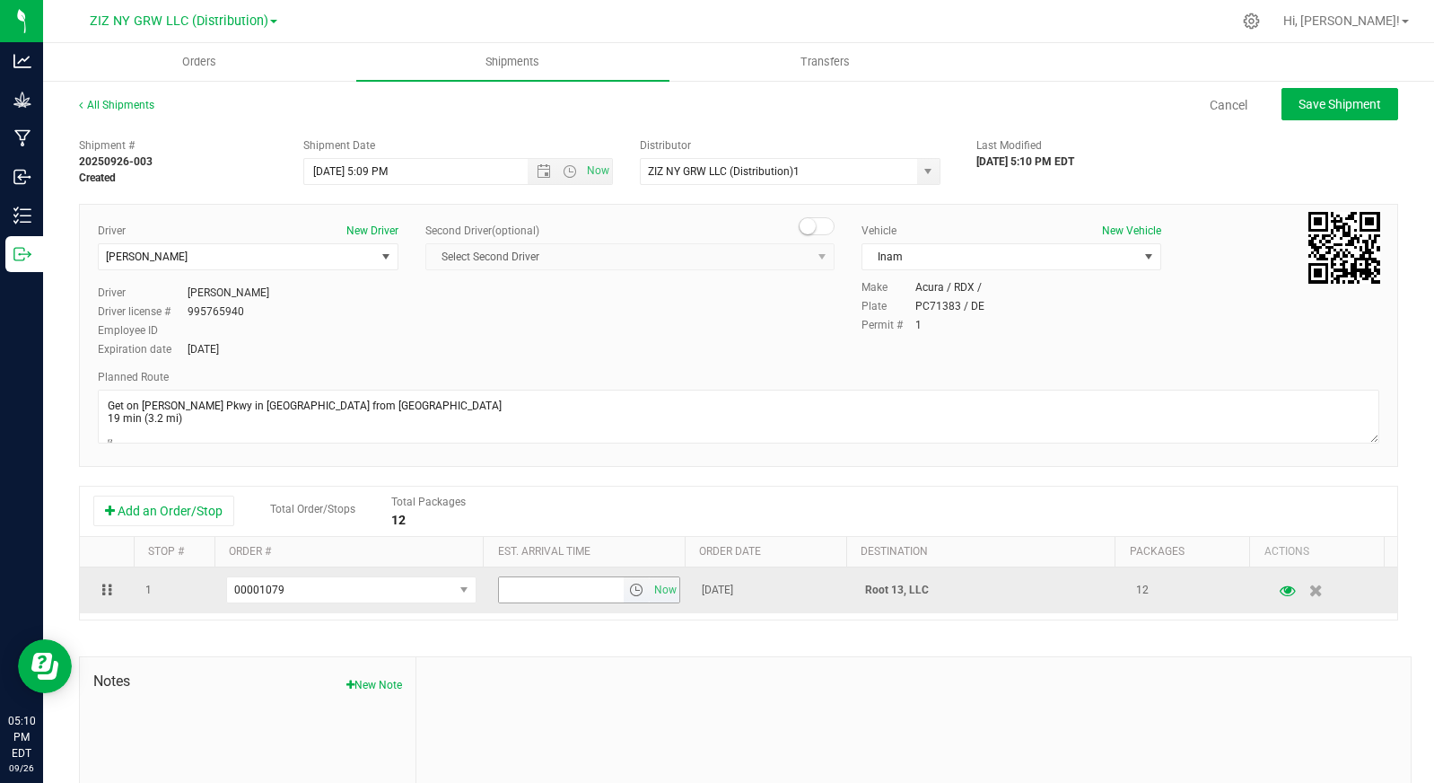
click at [629, 588] on span "select" at bounding box center [636, 590] width 14 height 14
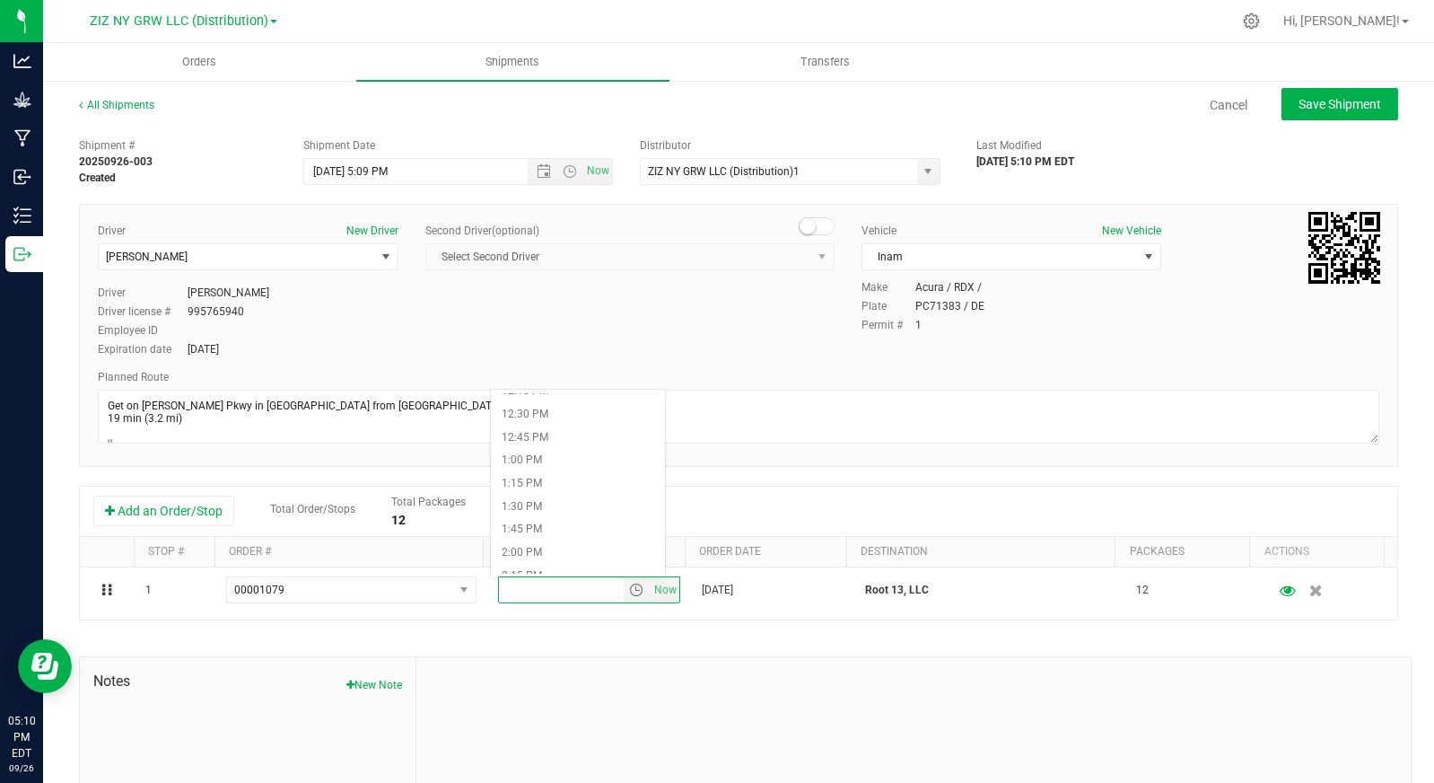
scroll to position [1142, 0]
click at [568, 460] on li "1:00 PM" at bounding box center [578, 462] width 174 height 23
click at [655, 511] on div "Add an Order/Stop Total Order/Stops Total Packages 12" at bounding box center [738, 510] width 1291 height 31
click at [1299, 105] on span "Save Shipment" at bounding box center [1340, 104] width 83 height 14
type input "9/27/2025 9:09 PM"
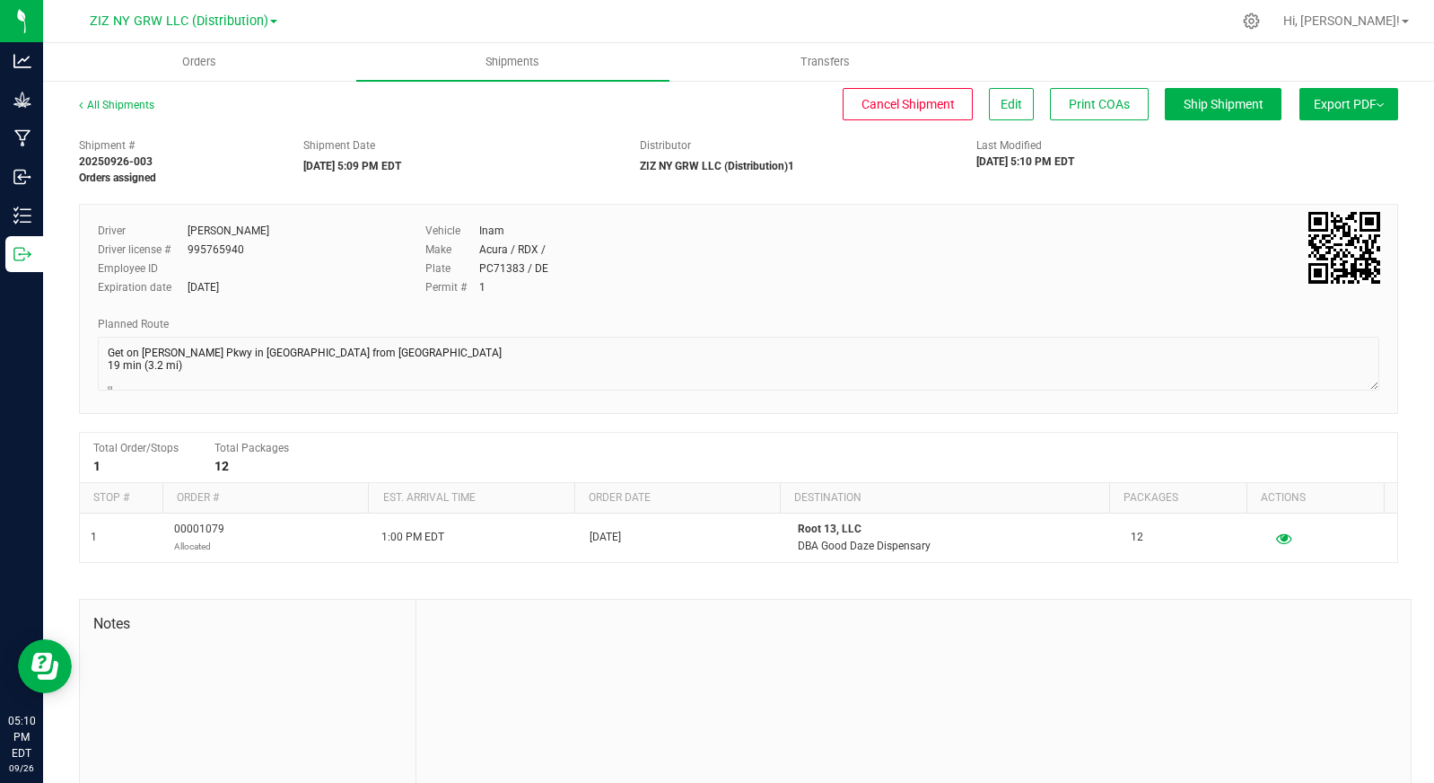
click at [1314, 105] on span "Export PDF" at bounding box center [1349, 104] width 70 height 14
click at [1308, 168] on span "Manifest by Lot" at bounding box center [1303, 170] width 75 height 13
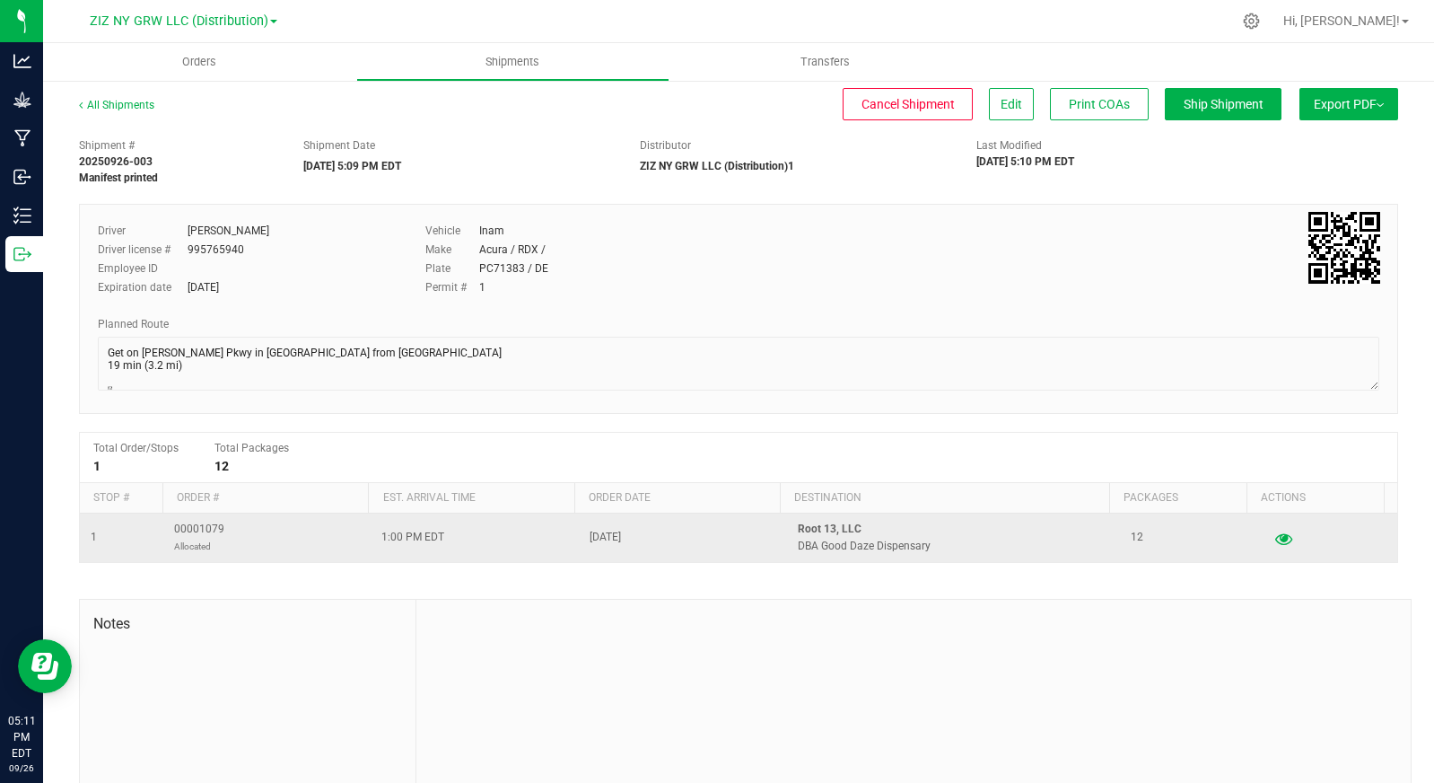
click at [1276, 541] on icon "button" at bounding box center [1284, 537] width 17 height 13
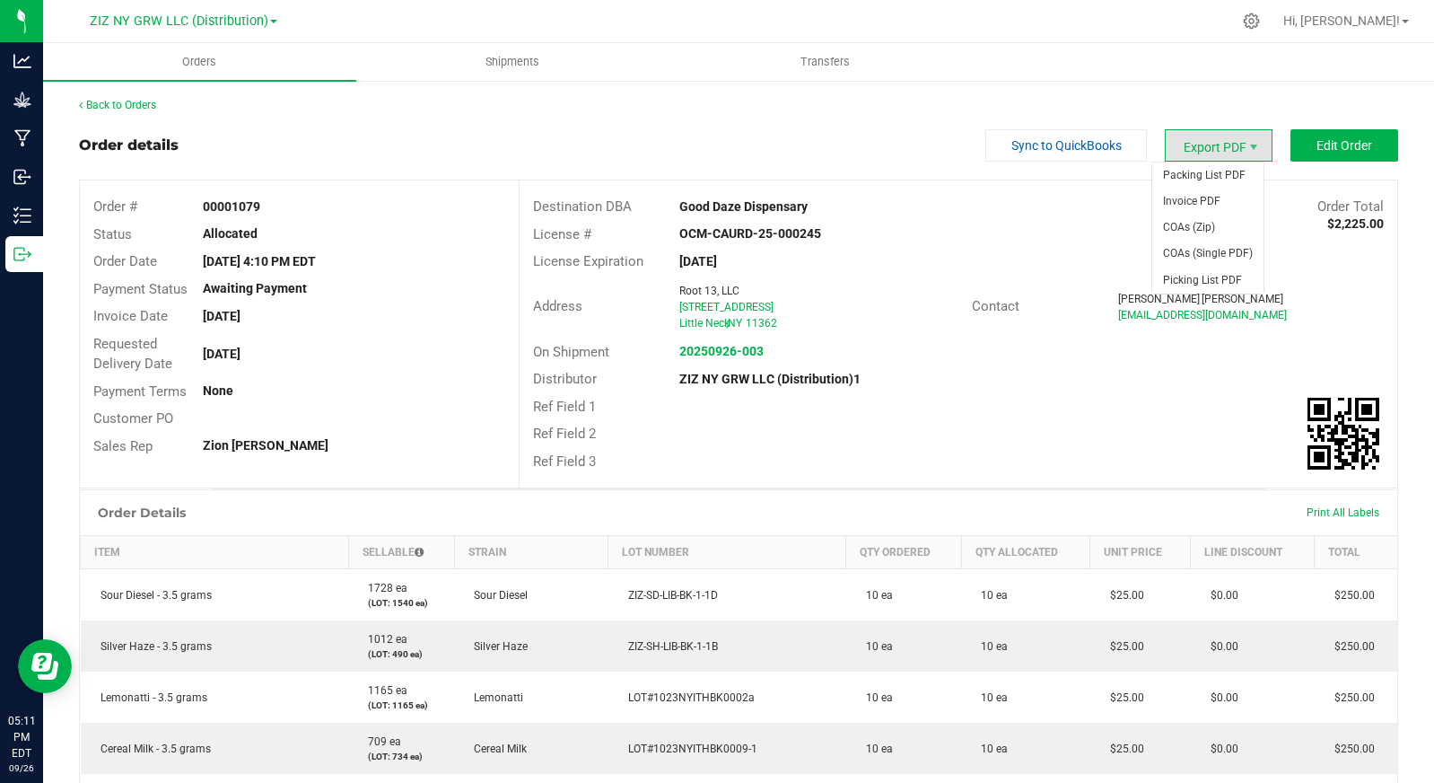
click at [1218, 148] on span "Export PDF" at bounding box center [1219, 145] width 108 height 32
click at [1220, 197] on span "Invoice PDF" at bounding box center [1208, 201] width 111 height 26
click at [151, 108] on link "Back to Orders" at bounding box center [117, 105] width 77 height 13
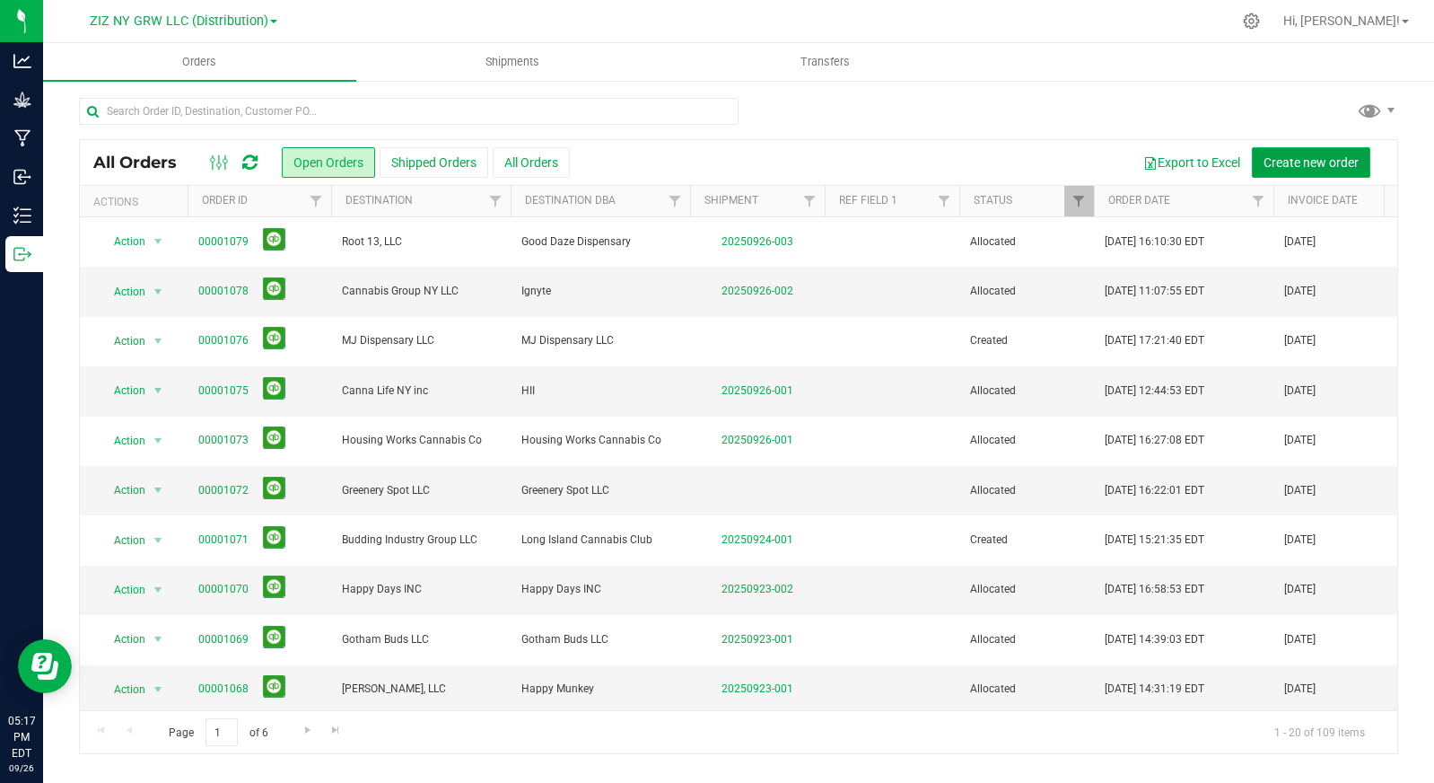
click at [1294, 161] on span "Create new order" at bounding box center [1311, 162] width 95 height 14
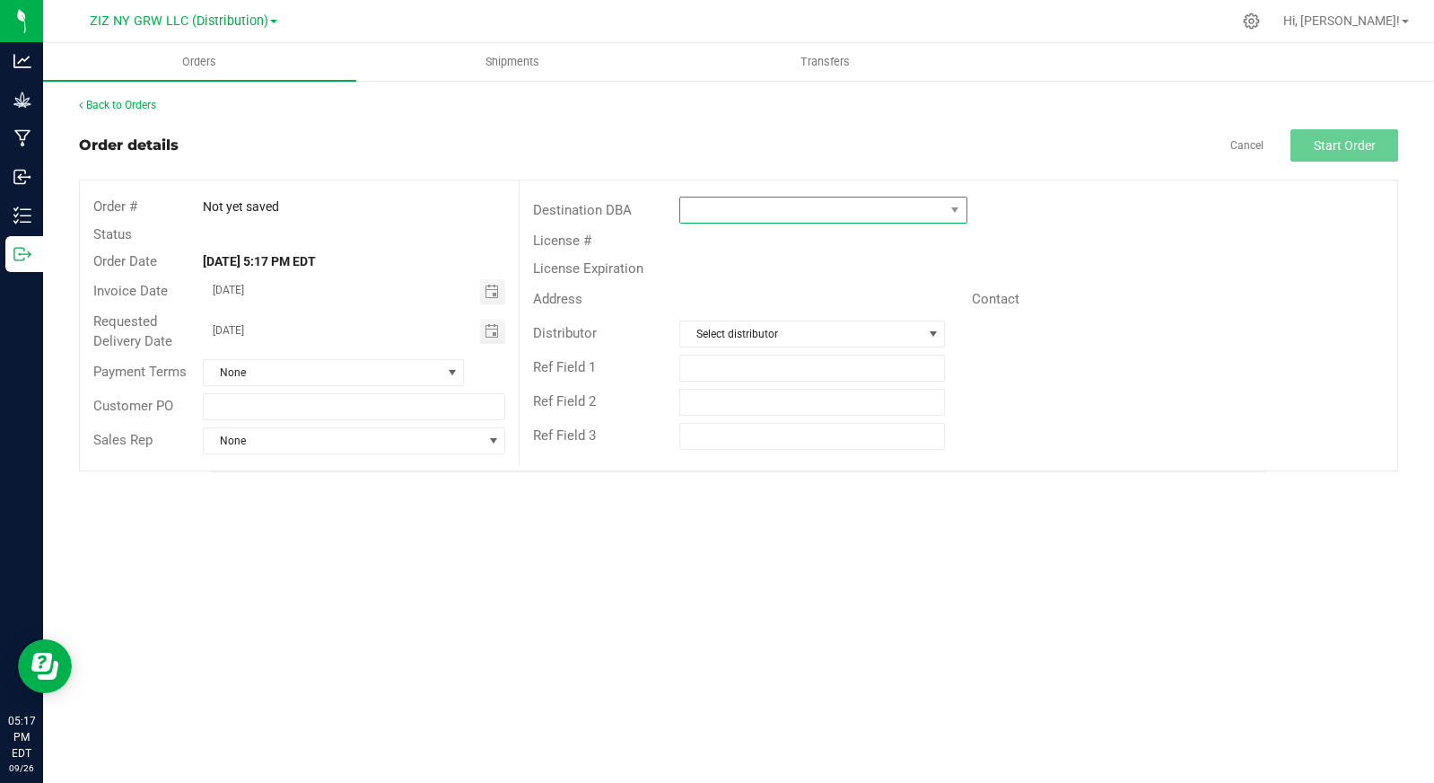
click at [732, 206] on span at bounding box center [812, 209] width 264 height 25
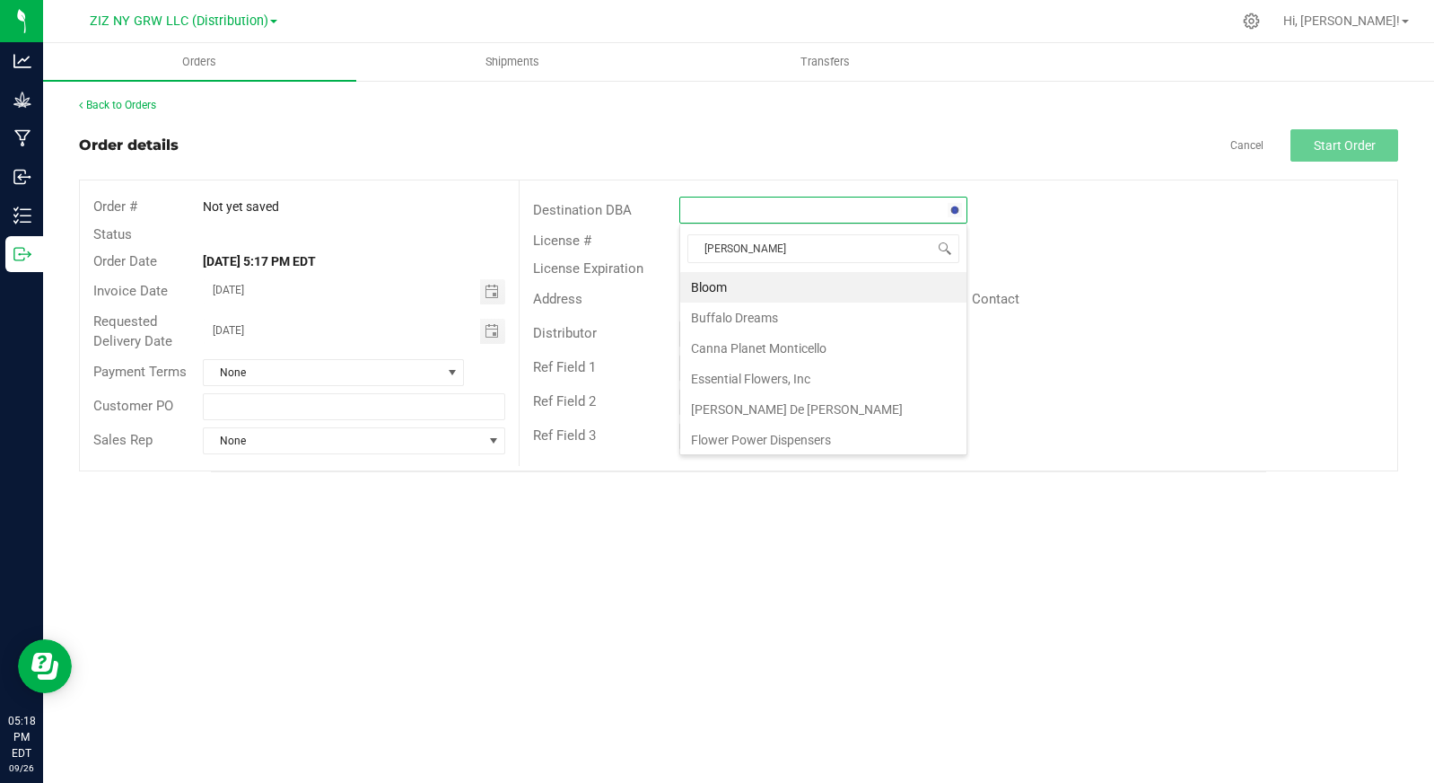
type input "loud"
click at [757, 288] on li "LOUDPACK EXOTICS" at bounding box center [823, 287] width 286 height 31
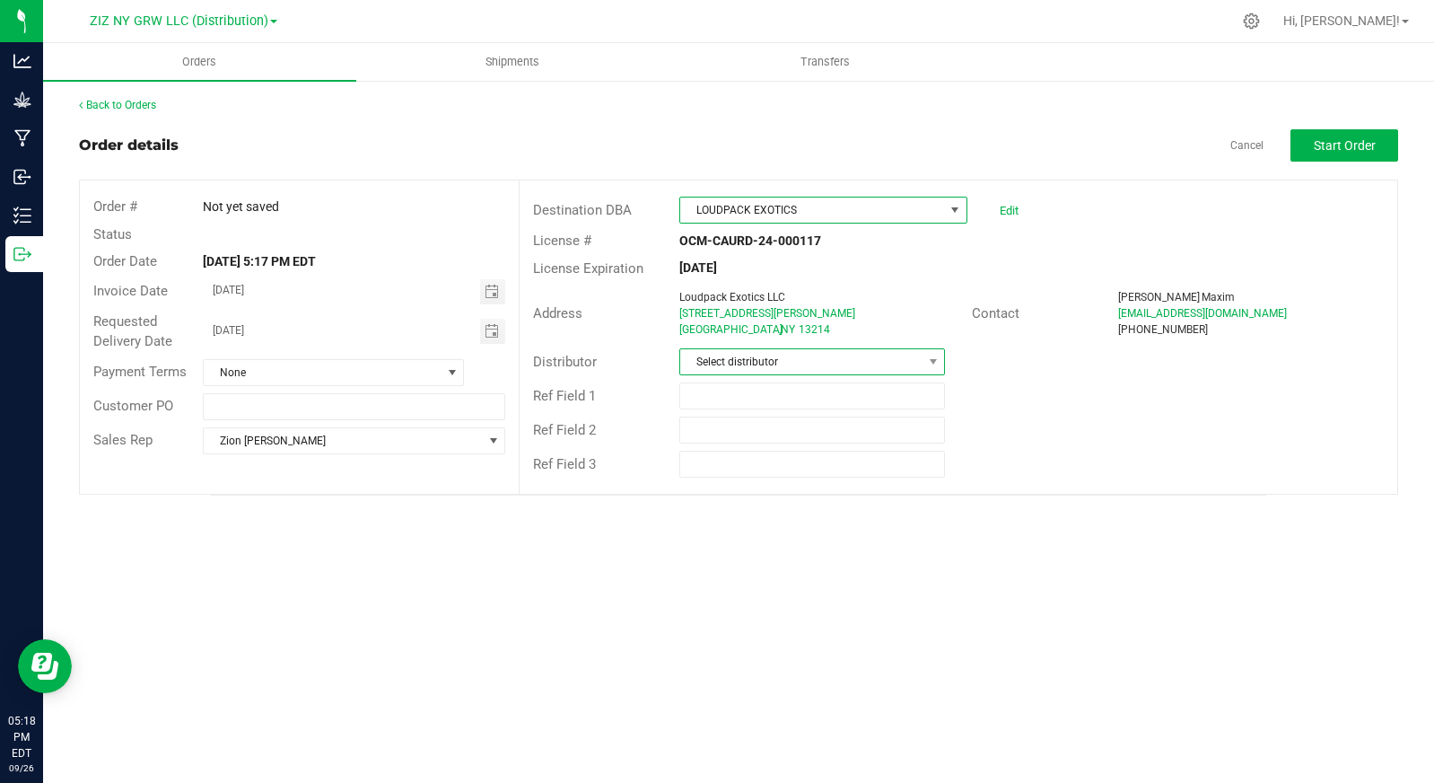
click at [855, 365] on span "Select distributor" at bounding box center [800, 361] width 241 height 25
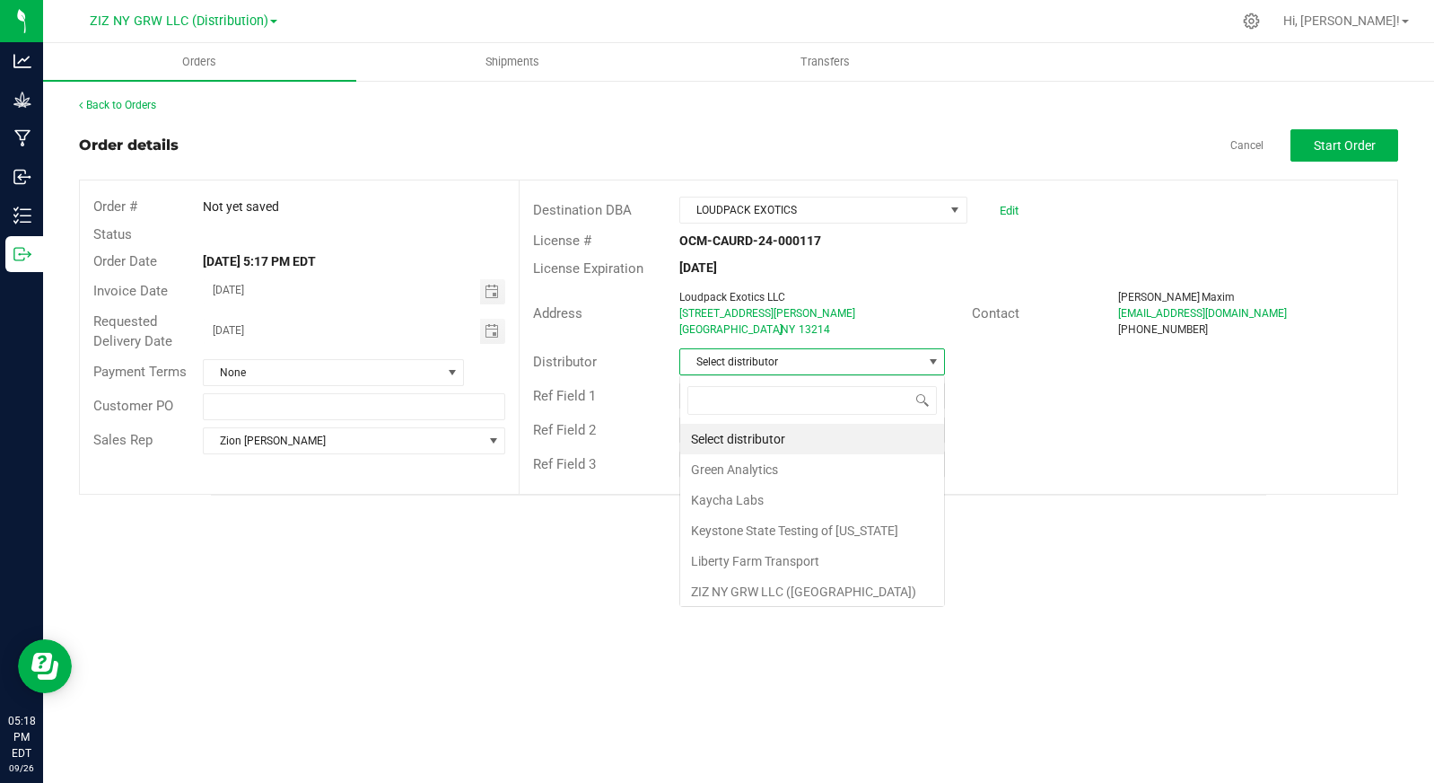
scroll to position [27, 266]
click at [839, 588] on li "ZIZ NY GRW LLC (Brooklyn)" at bounding box center [812, 591] width 264 height 31
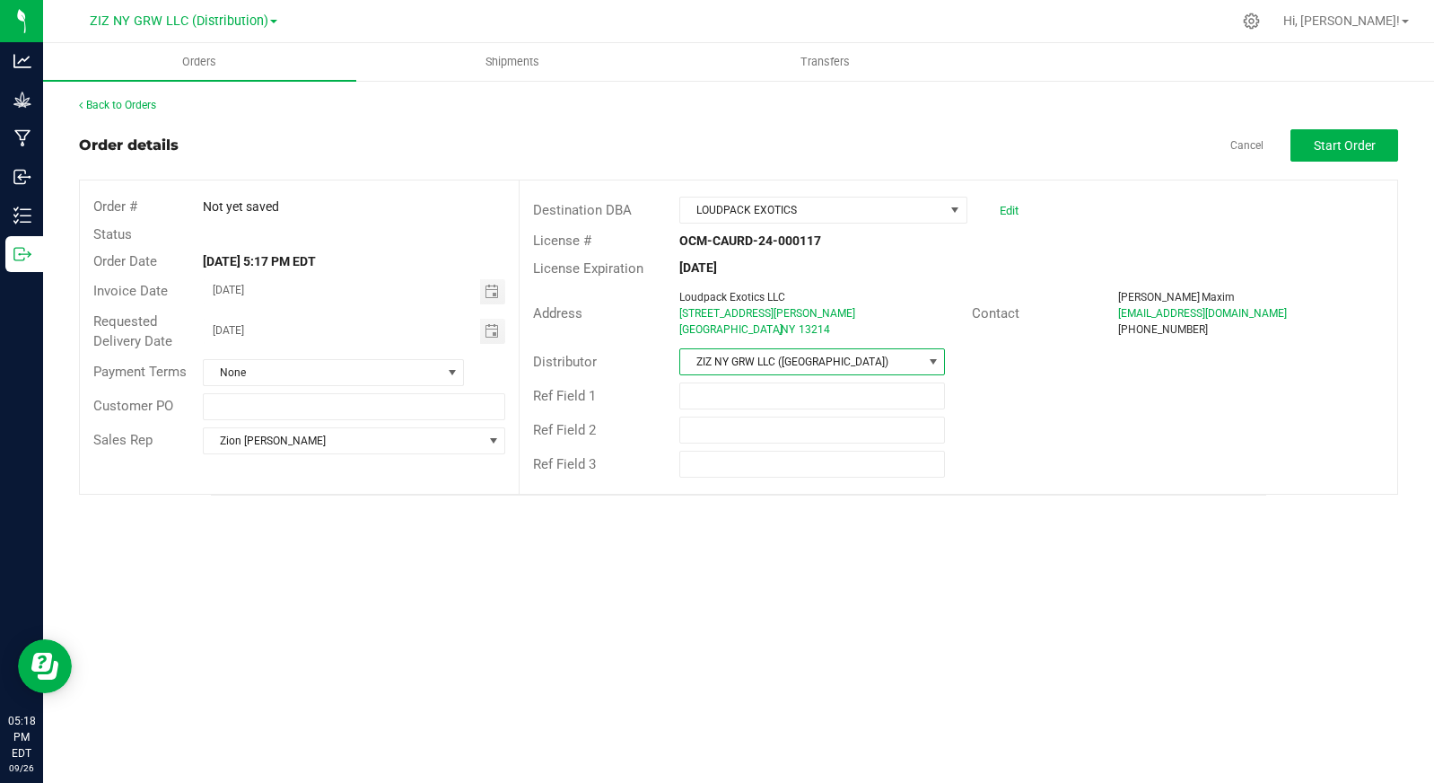
click at [881, 366] on span "ZIZ NY GRW LLC (Brooklyn)" at bounding box center [800, 361] width 241 height 25
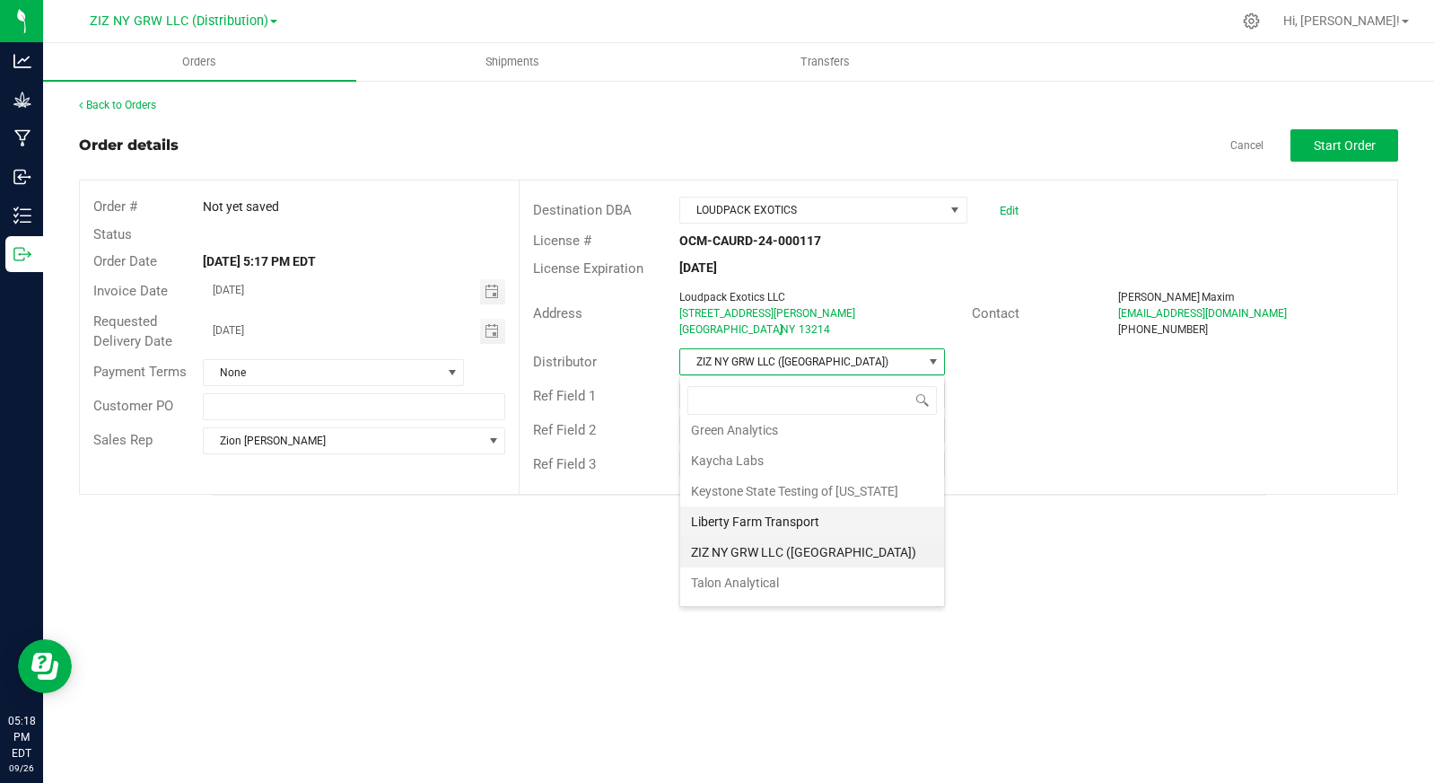
scroll to position [65, 0]
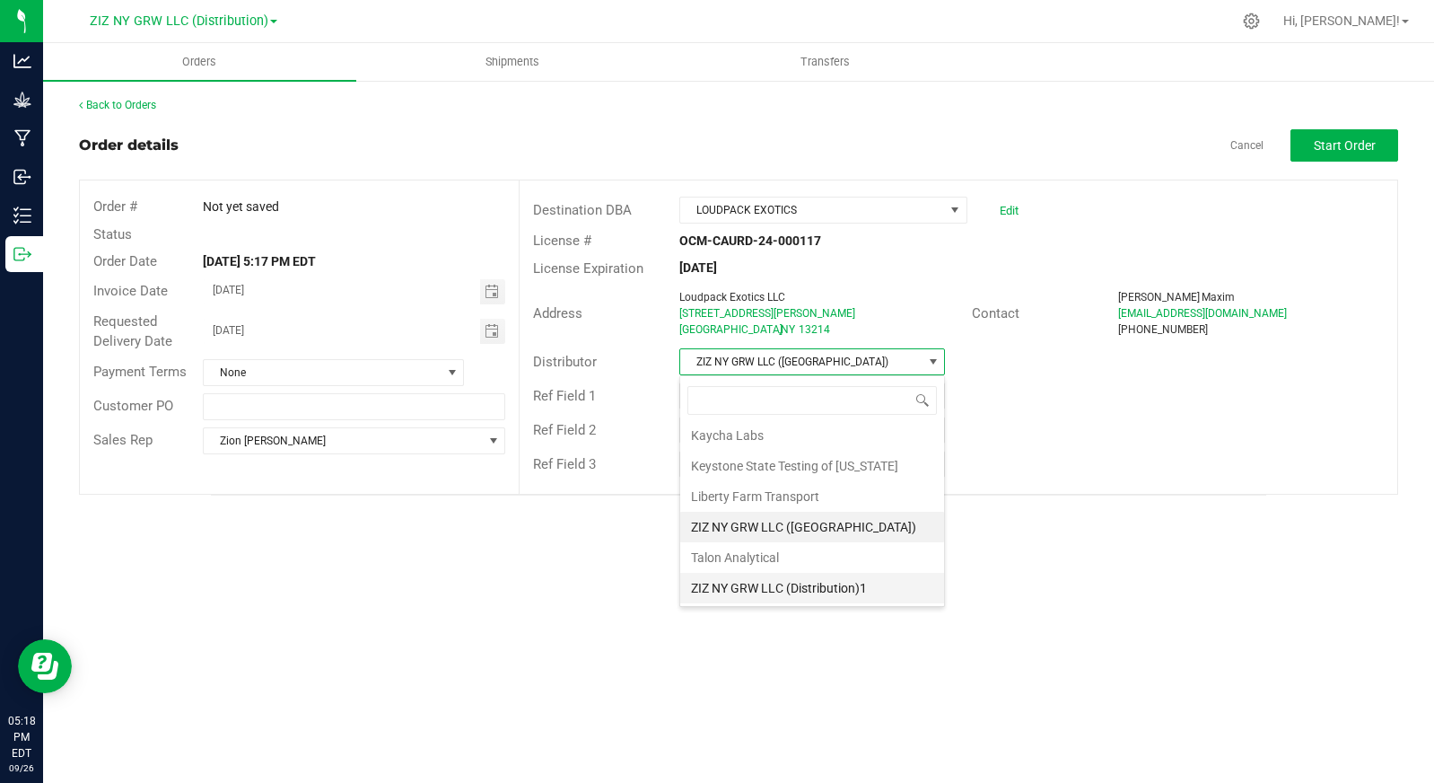
click at [827, 592] on li "ZIZ NY GRW LLC (Distribution)1" at bounding box center [812, 588] width 264 height 31
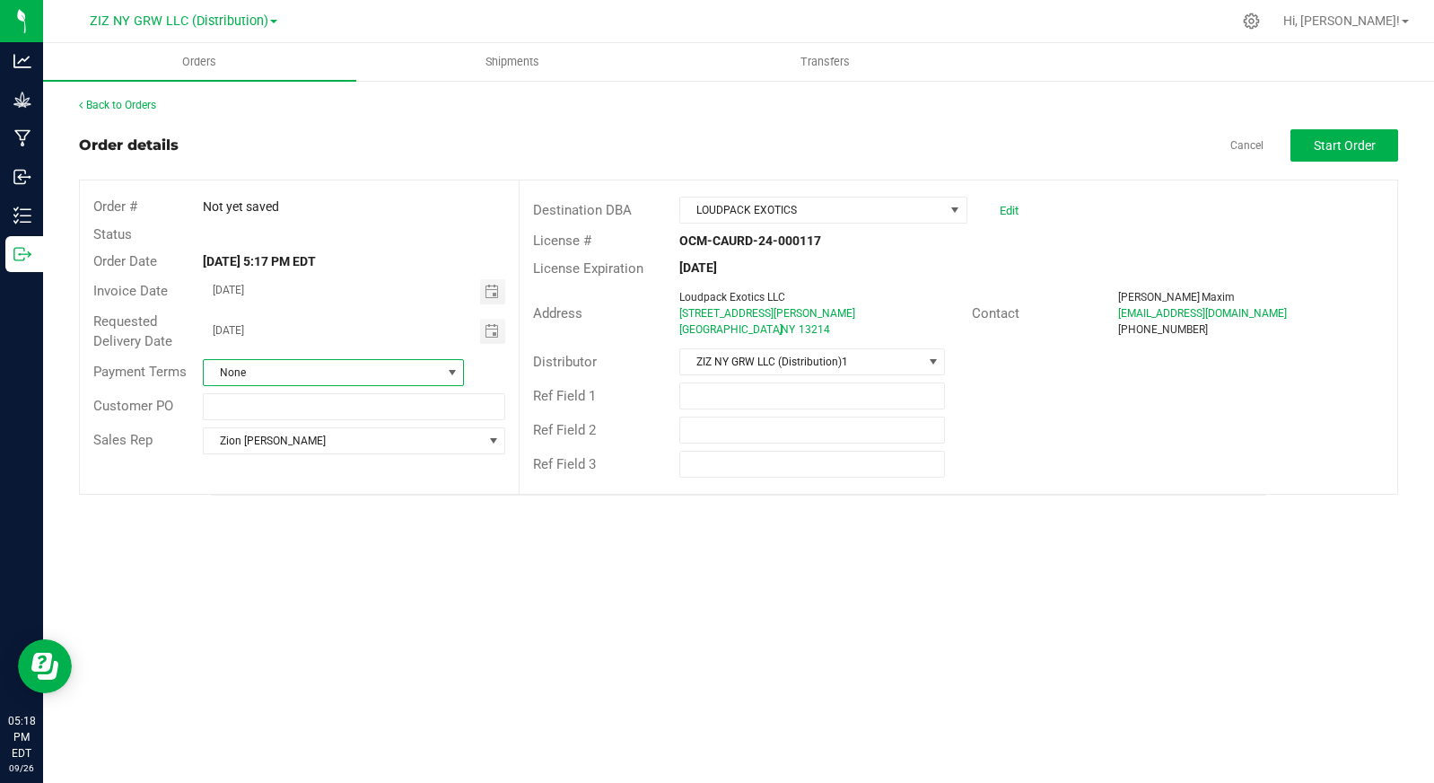
click at [396, 371] on span "None" at bounding box center [322, 372] width 237 height 25
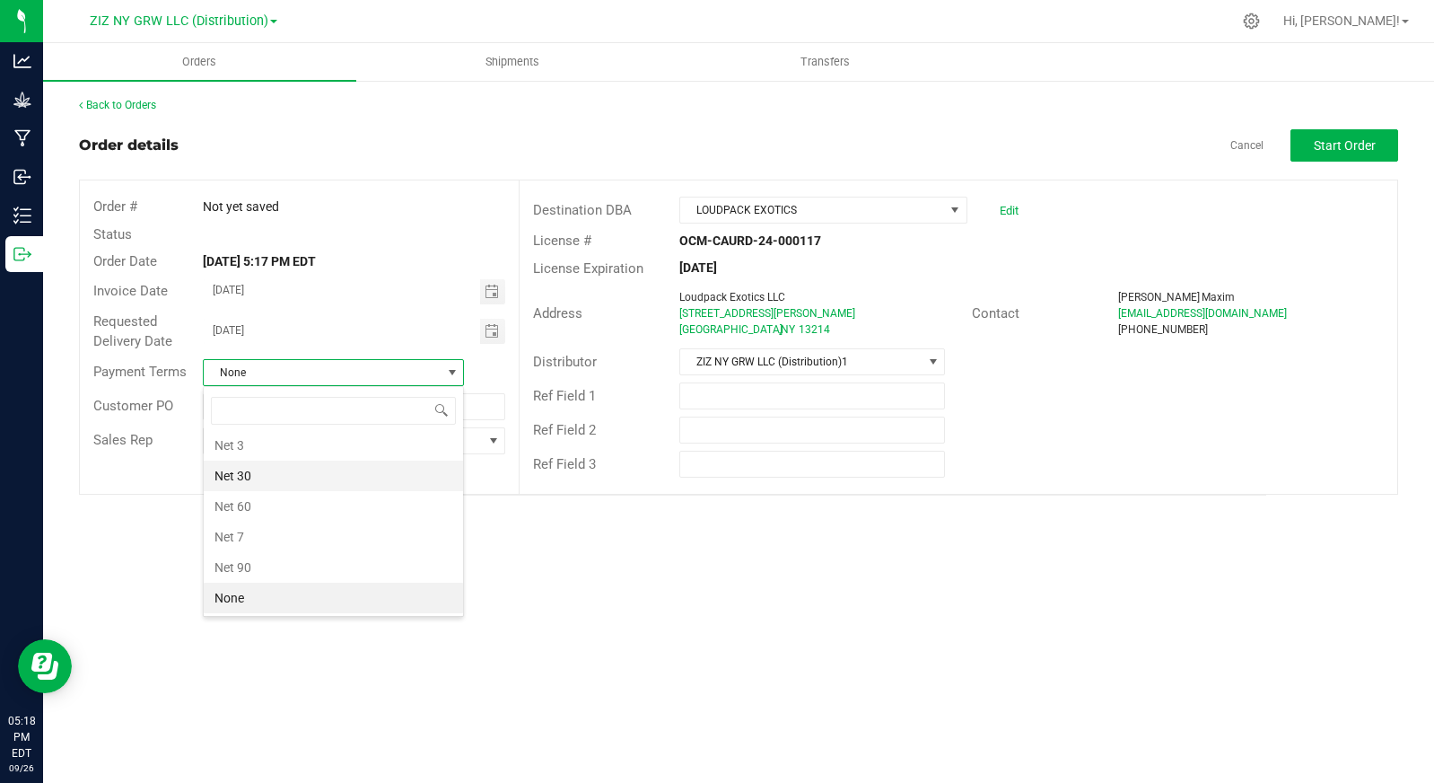
click at [399, 478] on li "Net 30" at bounding box center [333, 475] width 259 height 31
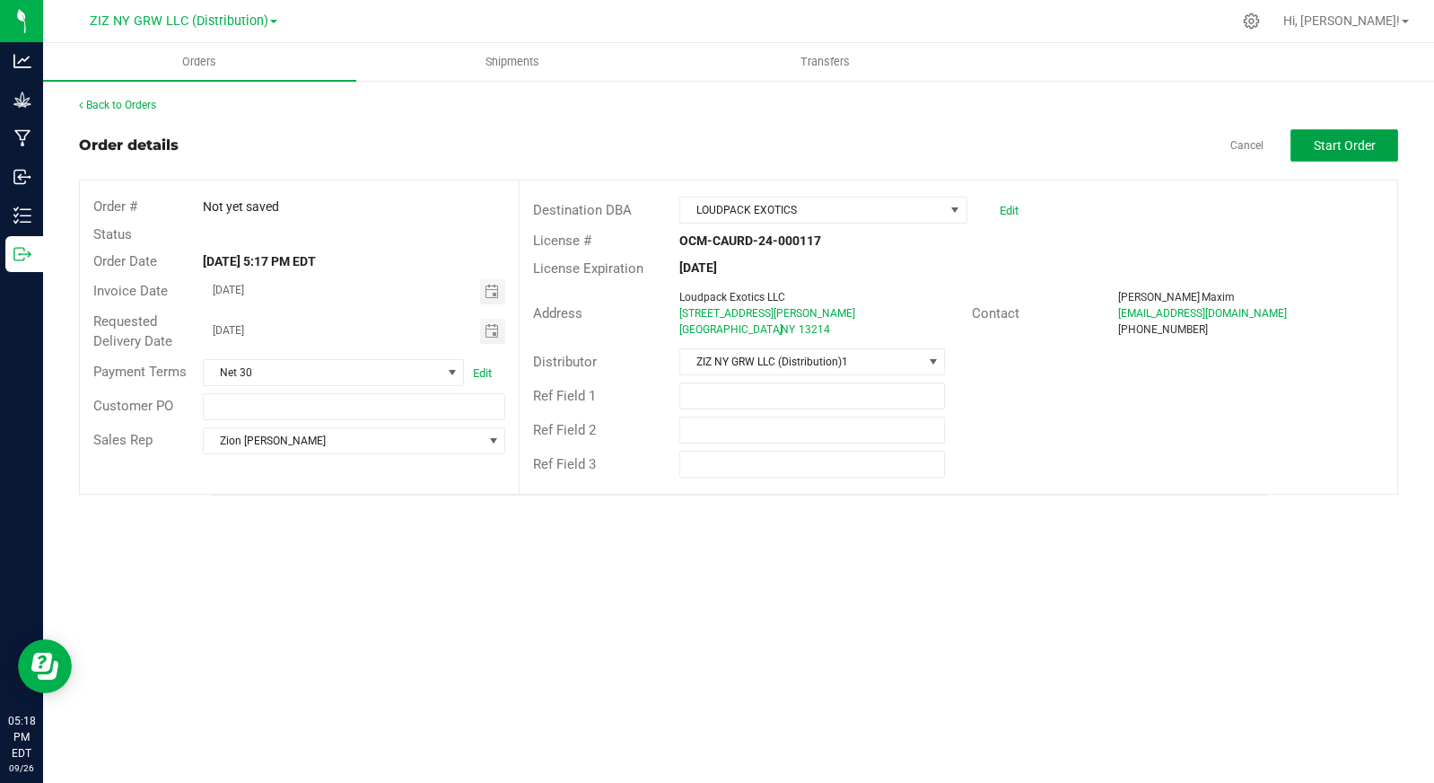
click at [1323, 153] on button "Start Order" at bounding box center [1345, 145] width 108 height 32
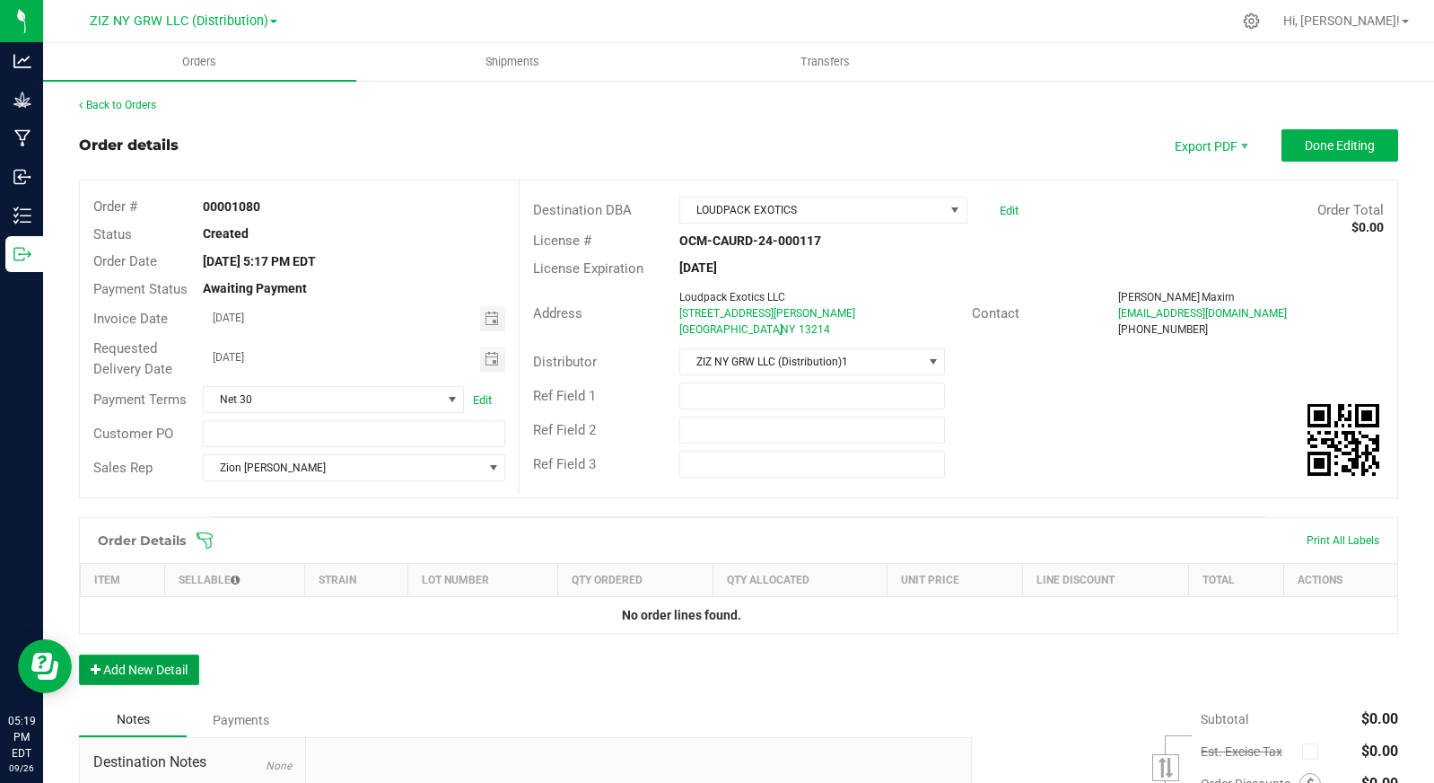
click at [121, 654] on button "Add New Detail" at bounding box center [139, 669] width 120 height 31
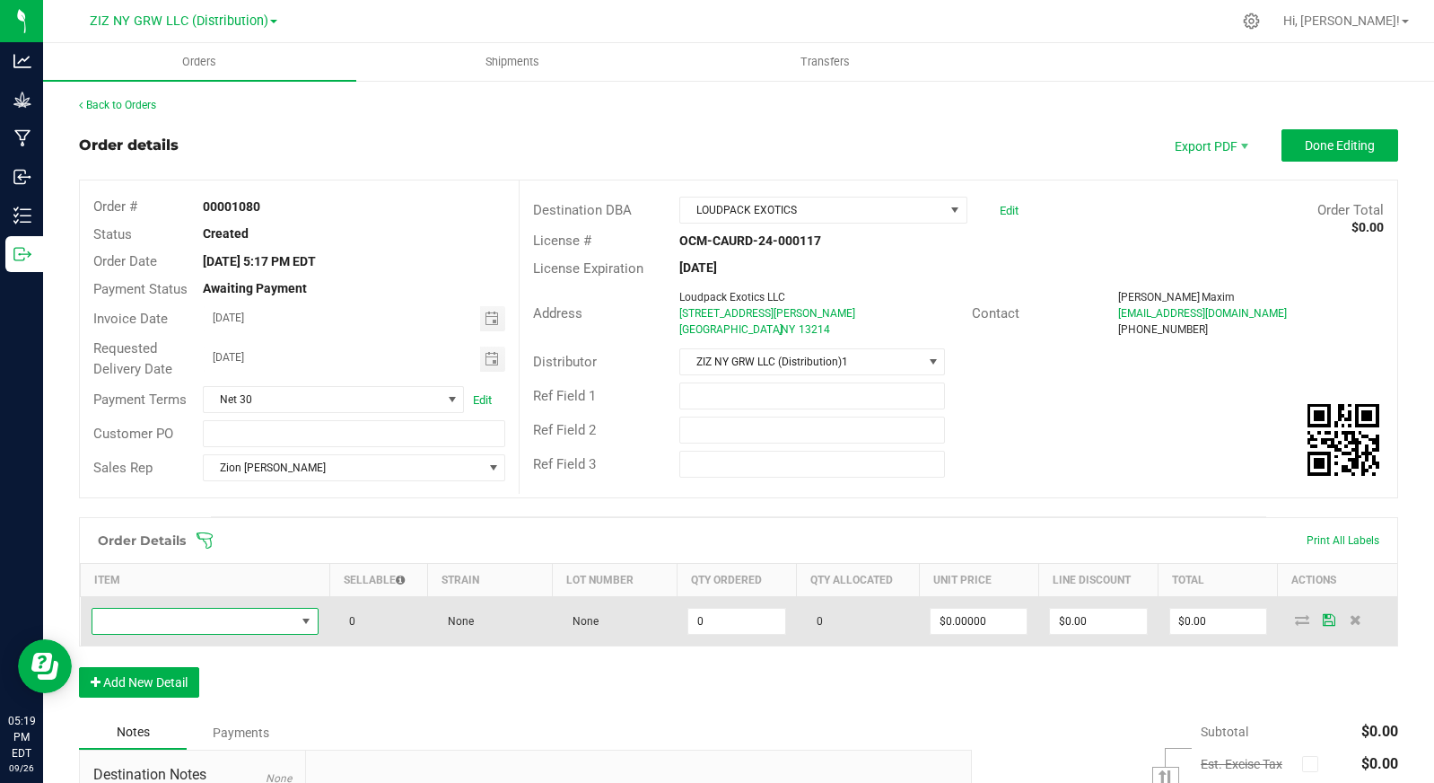
click at [234, 626] on span "NO DATA FOUND" at bounding box center [194, 621] width 204 height 25
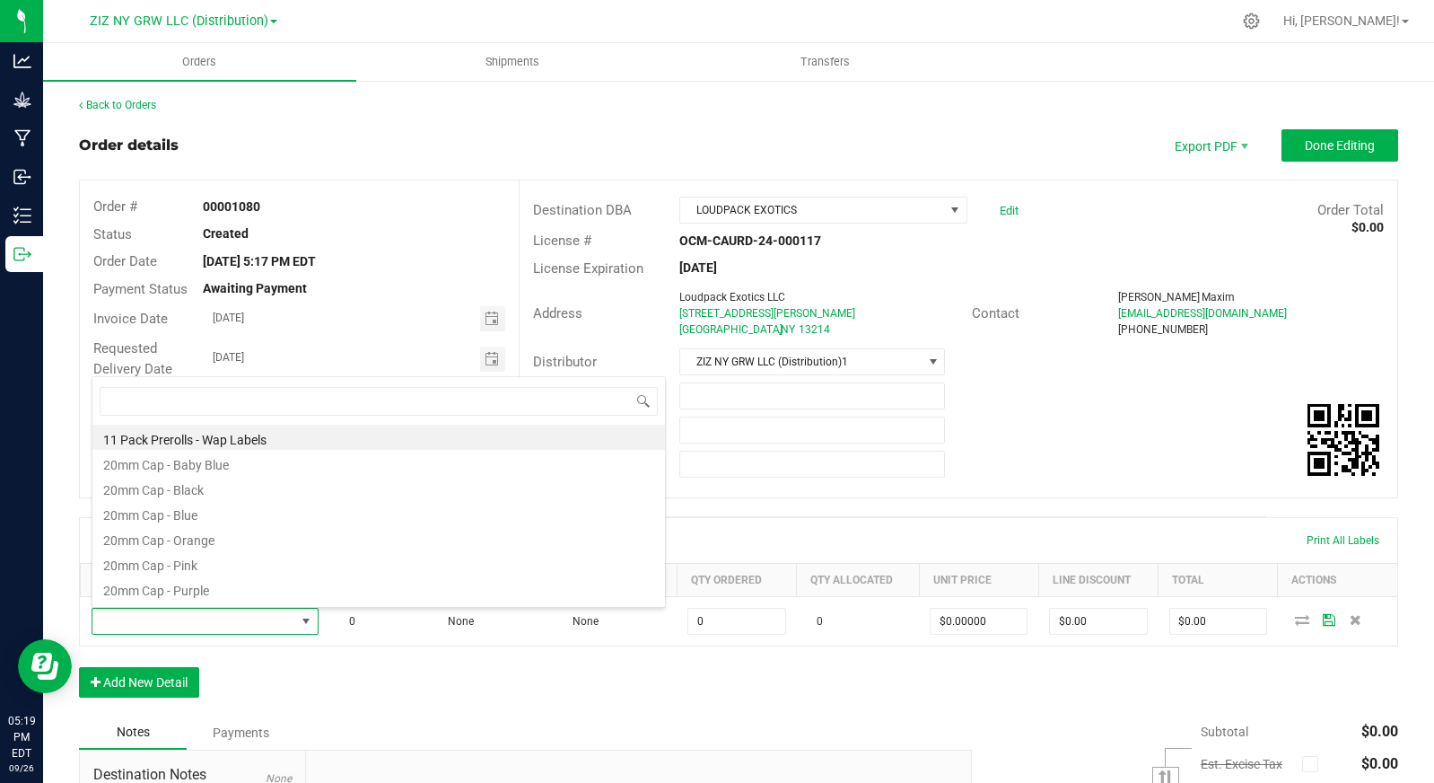
scroll to position [27, 222]
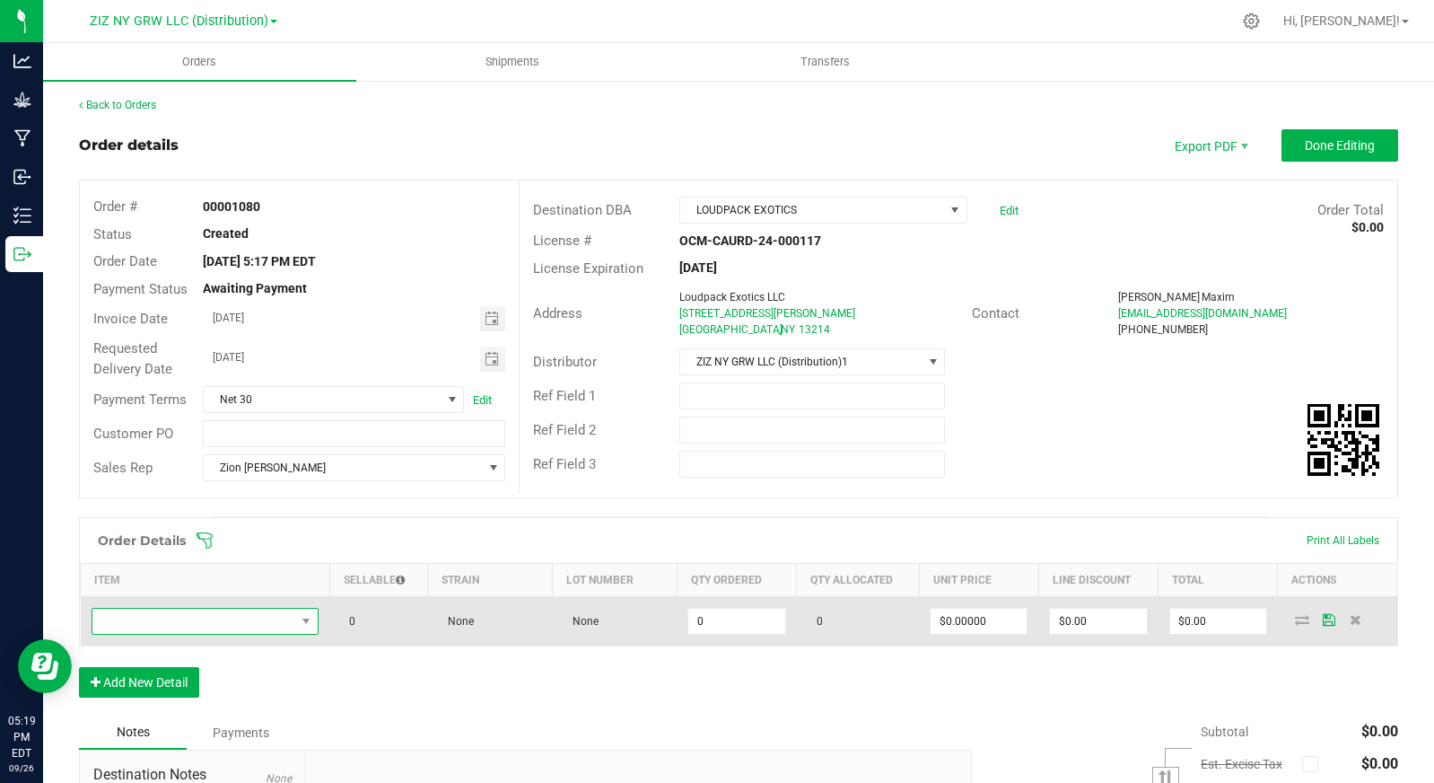
click at [188, 620] on span "NO DATA FOUND" at bounding box center [194, 621] width 204 height 25
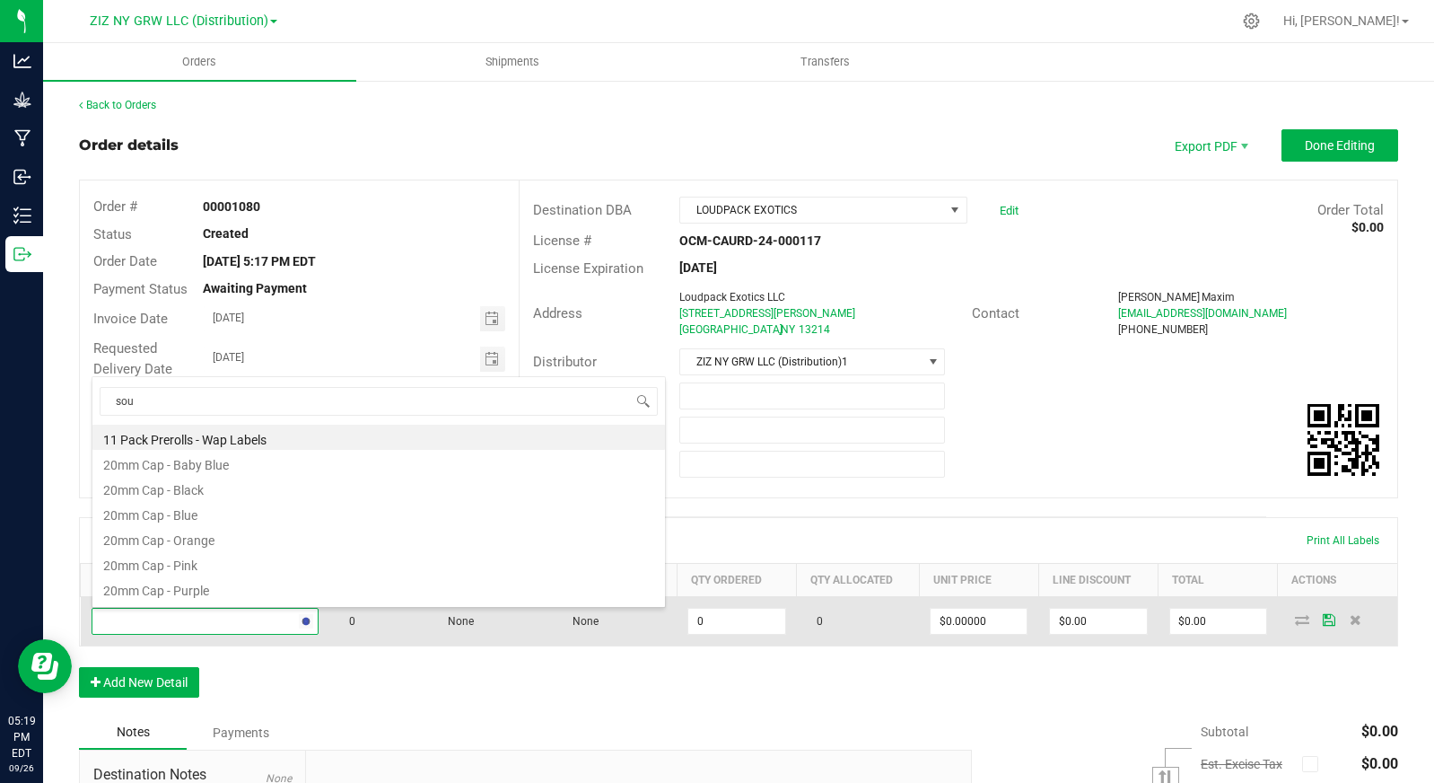
type input "sour"
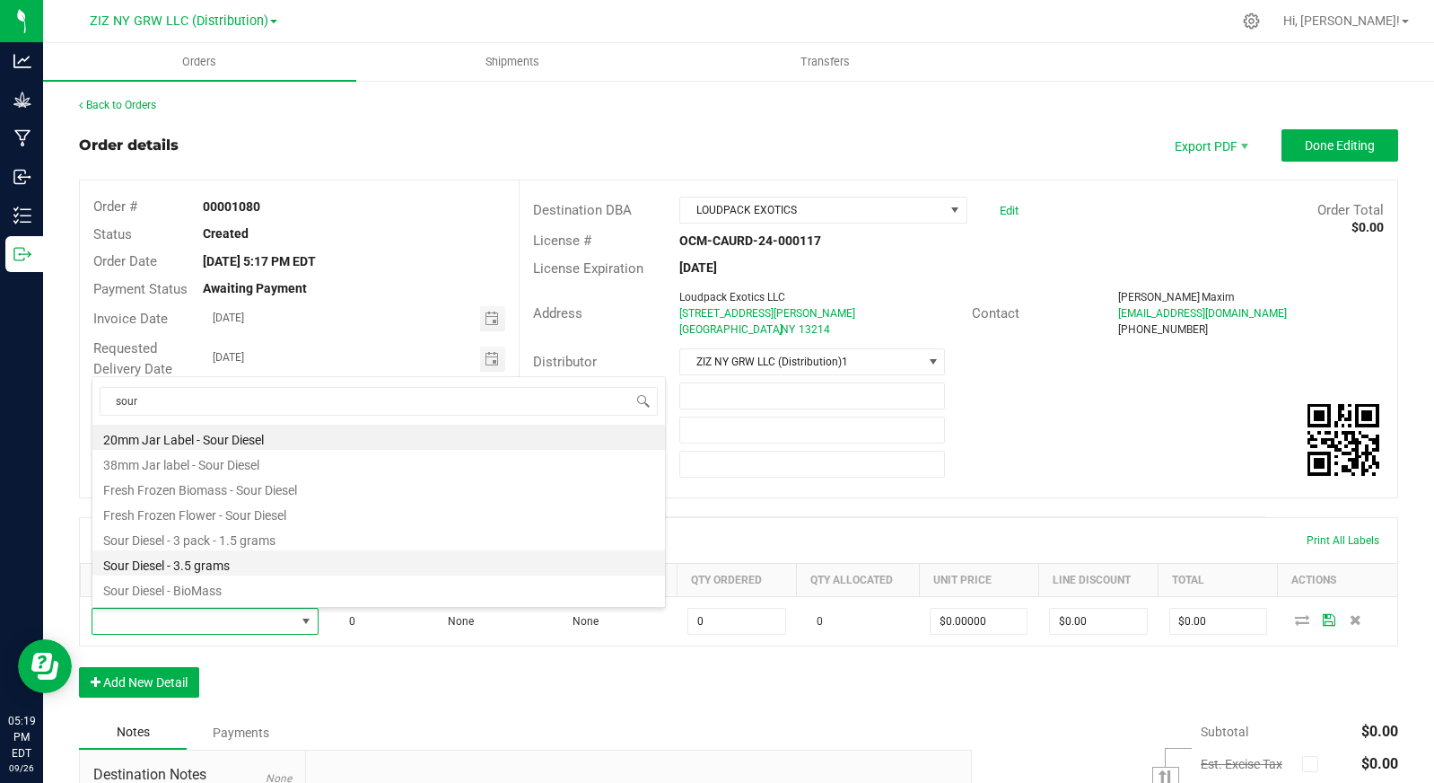
click at [274, 562] on li "Sour Diesel - 3.5 grams" at bounding box center [378, 562] width 573 height 25
type input "0 ea"
type input "$27.00000"
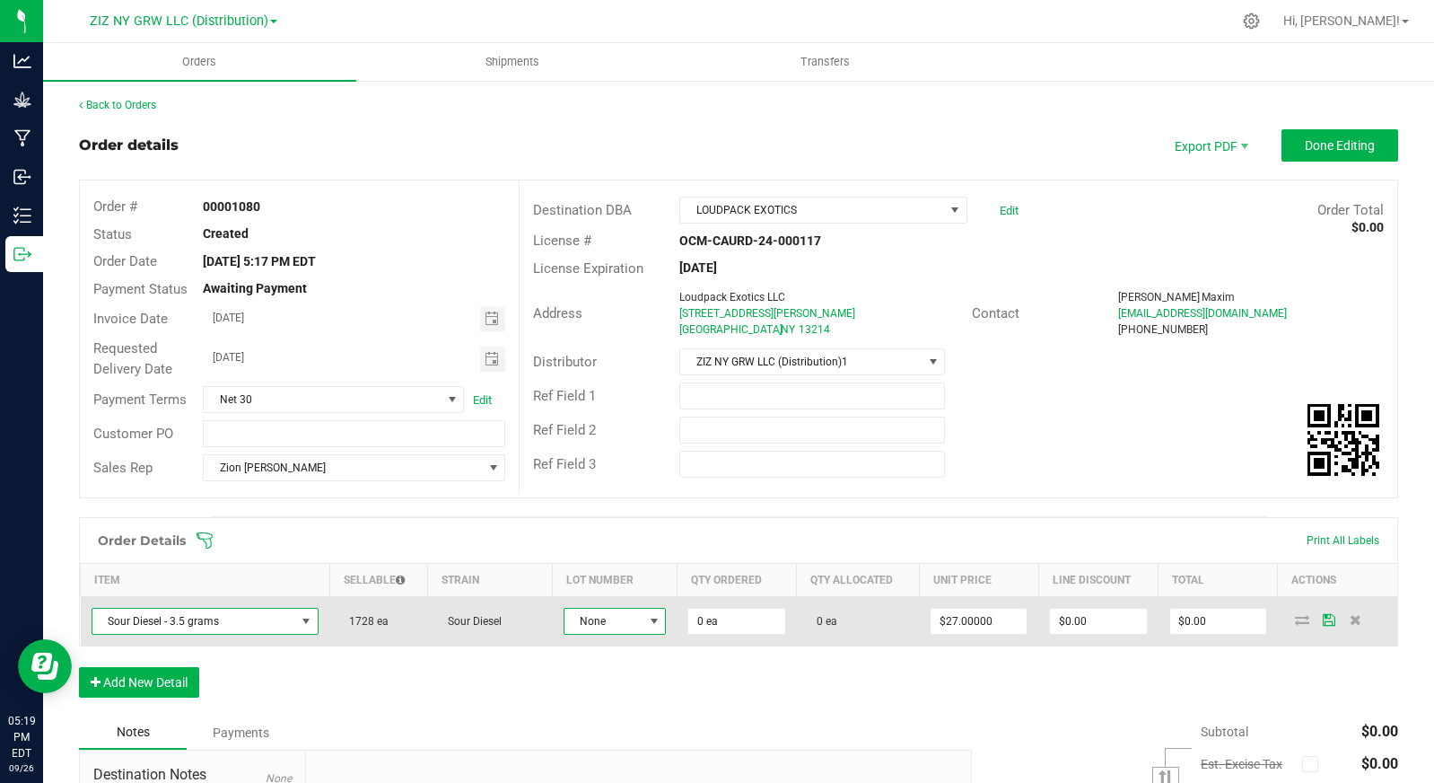
click at [631, 618] on span "None" at bounding box center [604, 621] width 79 height 25
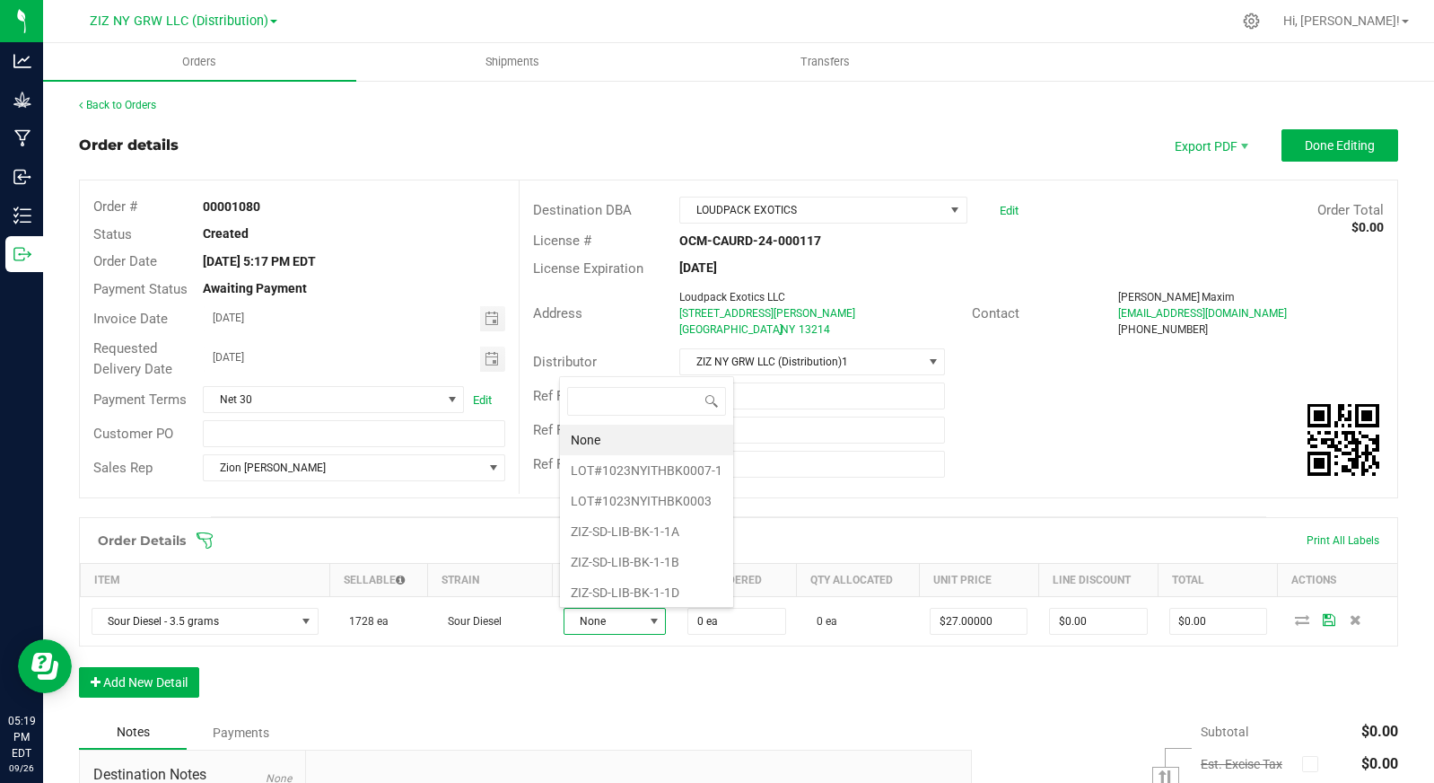
scroll to position [27, 101]
click at [674, 589] on li "ZIZ-SD-LIB-BK-1-1D" at bounding box center [646, 592] width 173 height 31
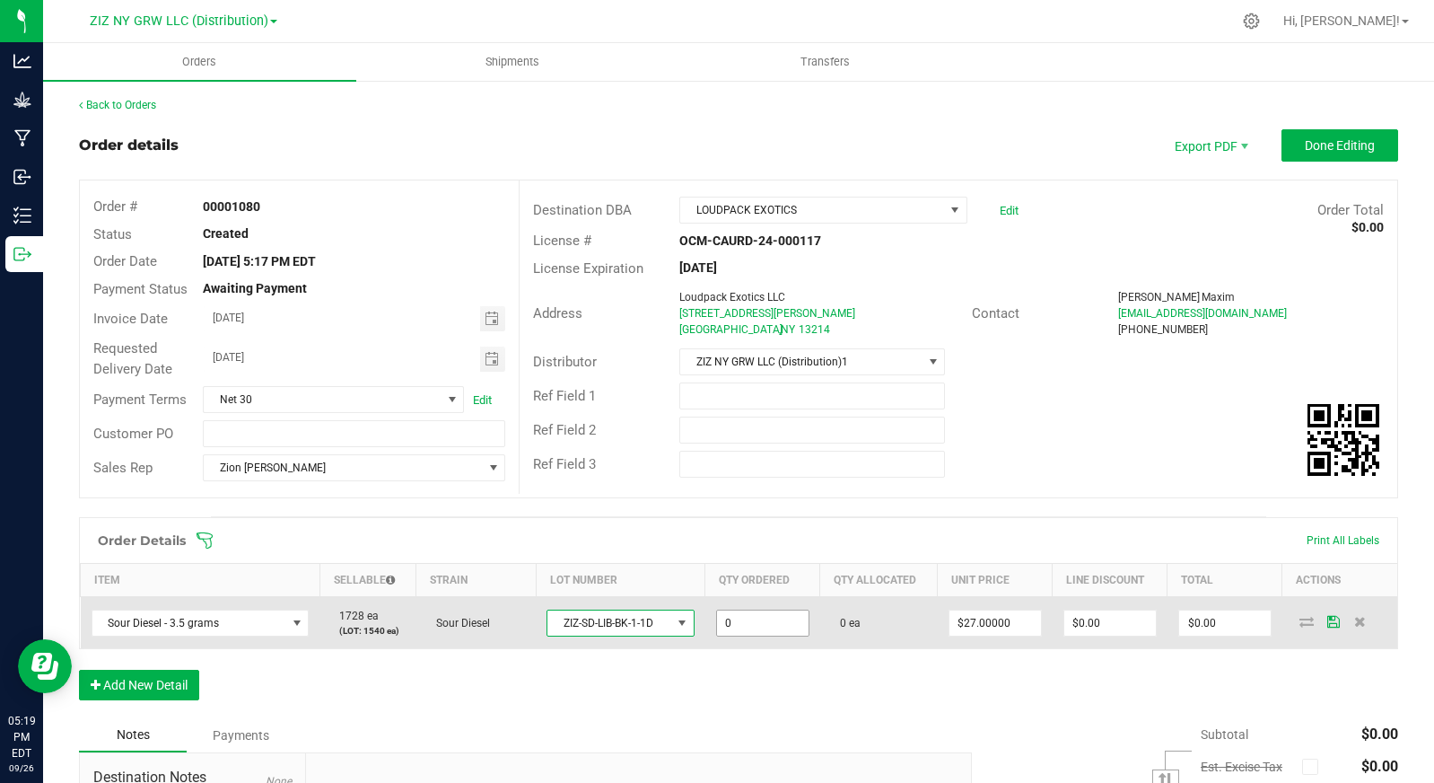
click at [772, 630] on input "0" at bounding box center [763, 622] width 92 height 25
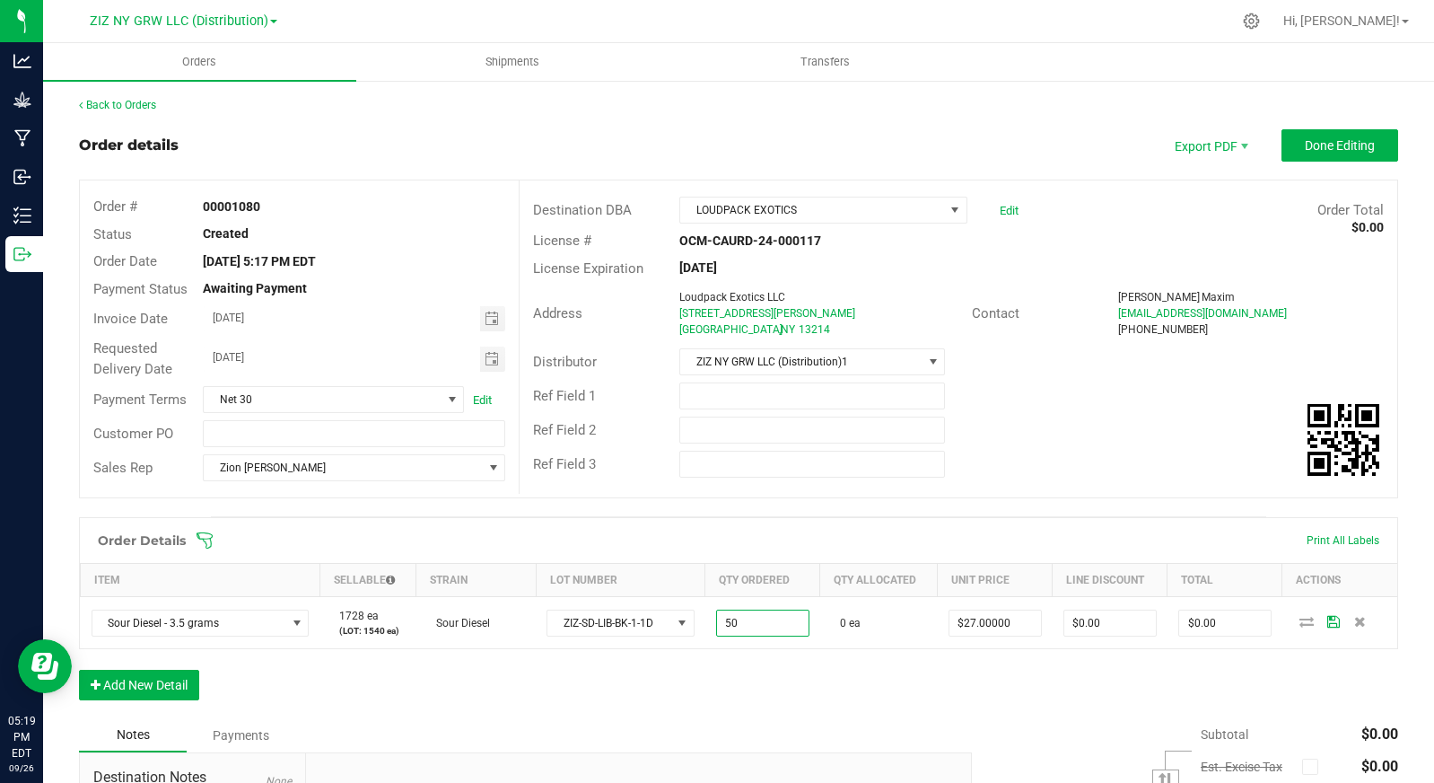
type input "50 ea"
type input "$1,350.00"
click at [1014, 688] on div "Order Details Print All Labels Item Sellable Strain Lot Number Qty Ordered Qty …" at bounding box center [738, 617] width 1319 height 201
click at [970, 626] on input "27" at bounding box center [996, 622] width 92 height 25
type input "$25.00000"
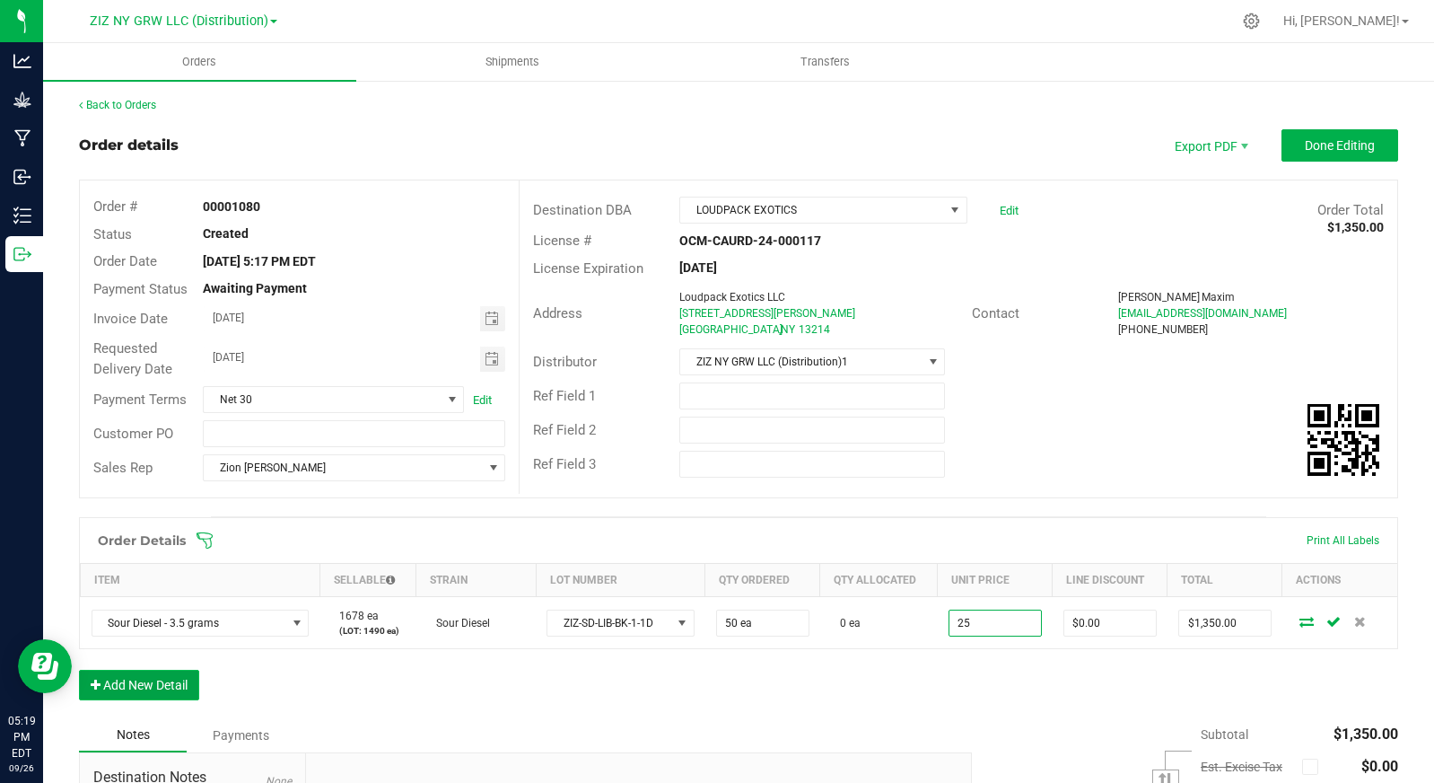
type input "$1,250.00"
click at [172, 676] on button "Add New Detail" at bounding box center [139, 685] width 120 height 31
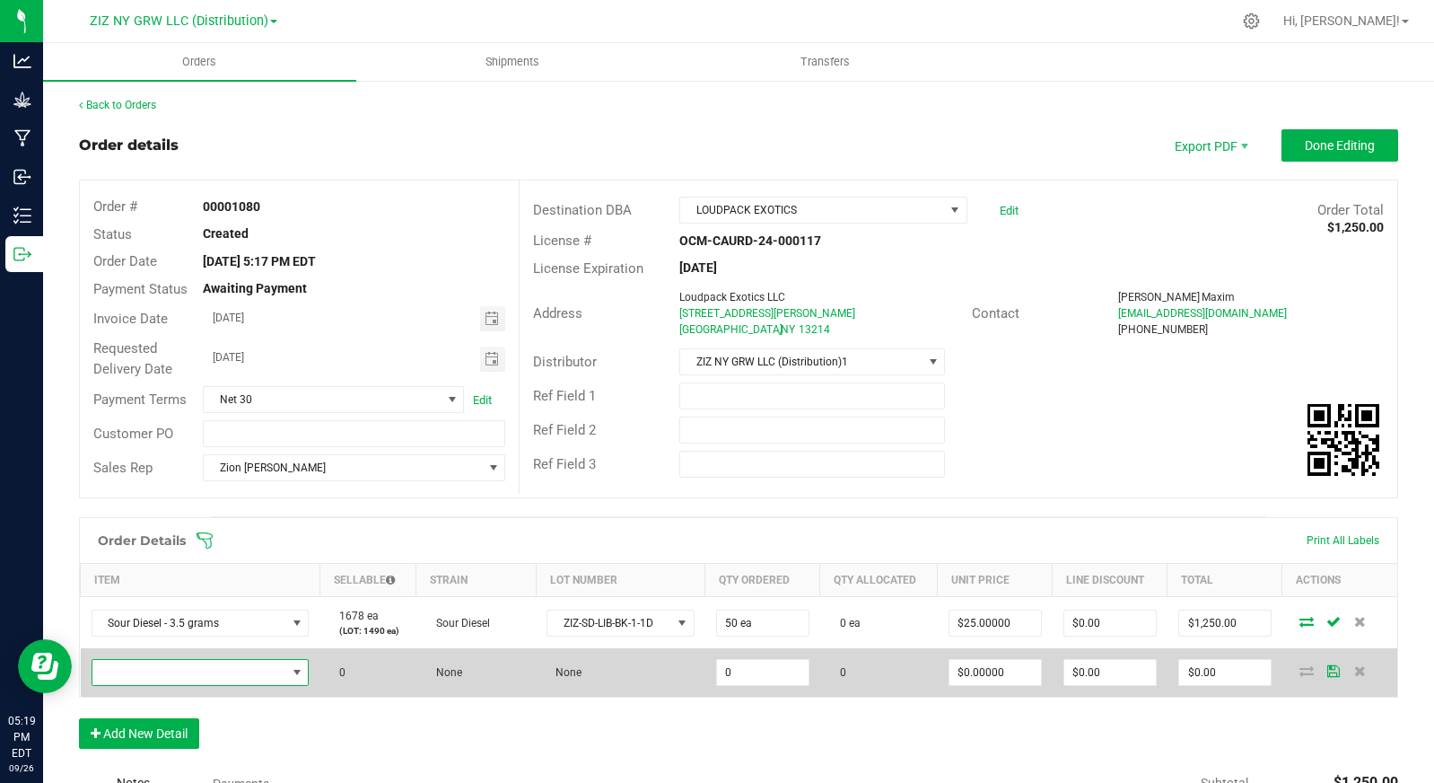
click at [242, 673] on span "NO DATA FOUND" at bounding box center [189, 672] width 194 height 25
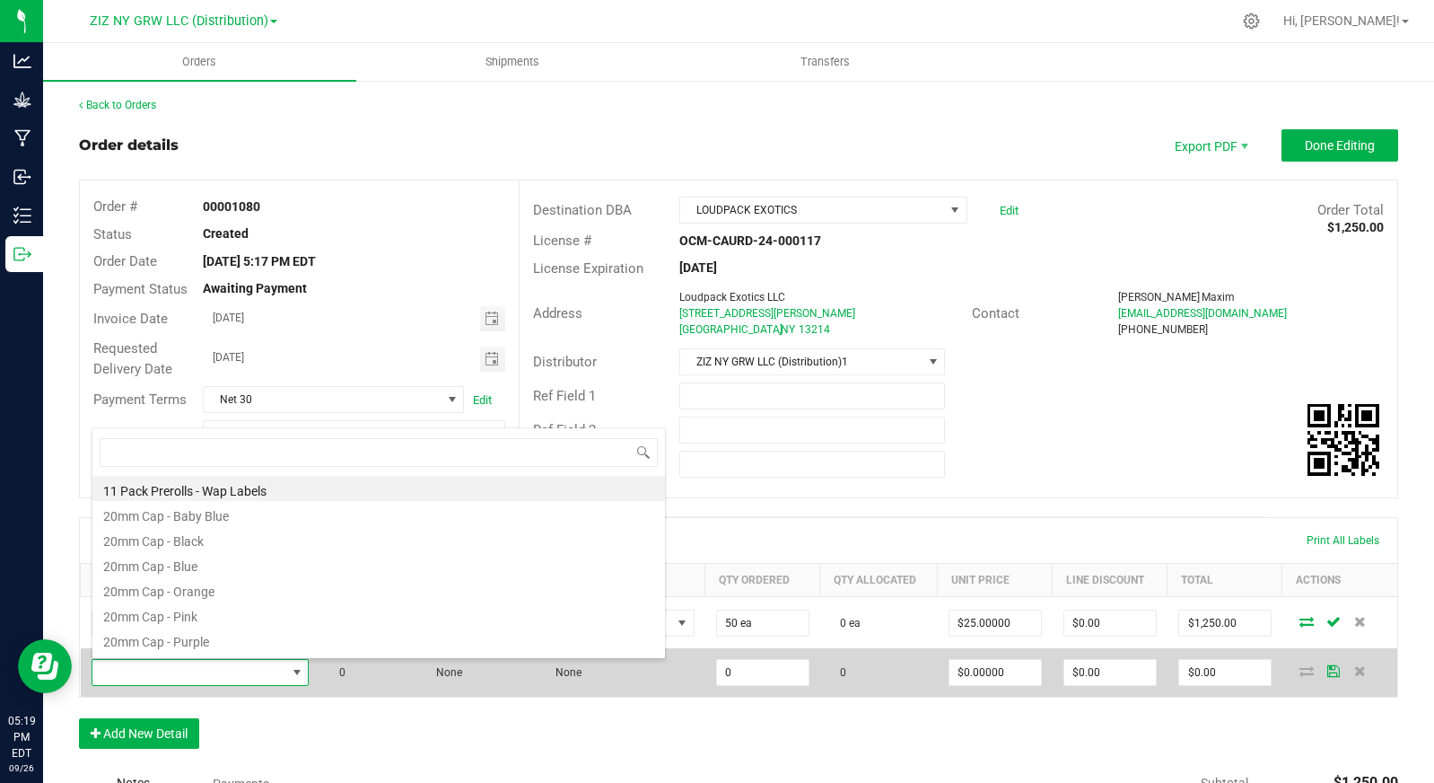
scroll to position [27, 213]
type input "silver"
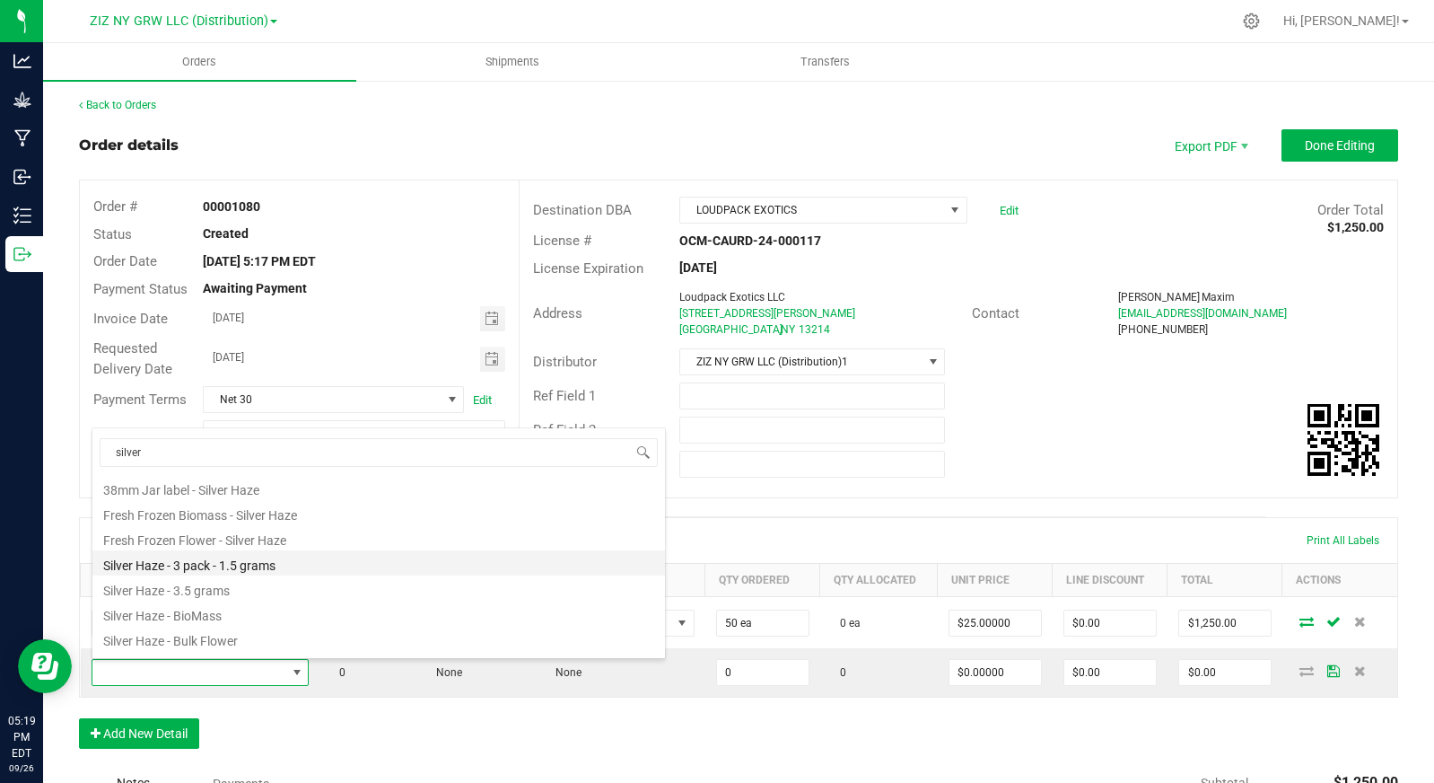
scroll to position [95, 0]
click at [285, 574] on li "Silver Haze - 3.5 grams" at bounding box center [378, 569] width 573 height 25
type input "0 ea"
type input "$27.00000"
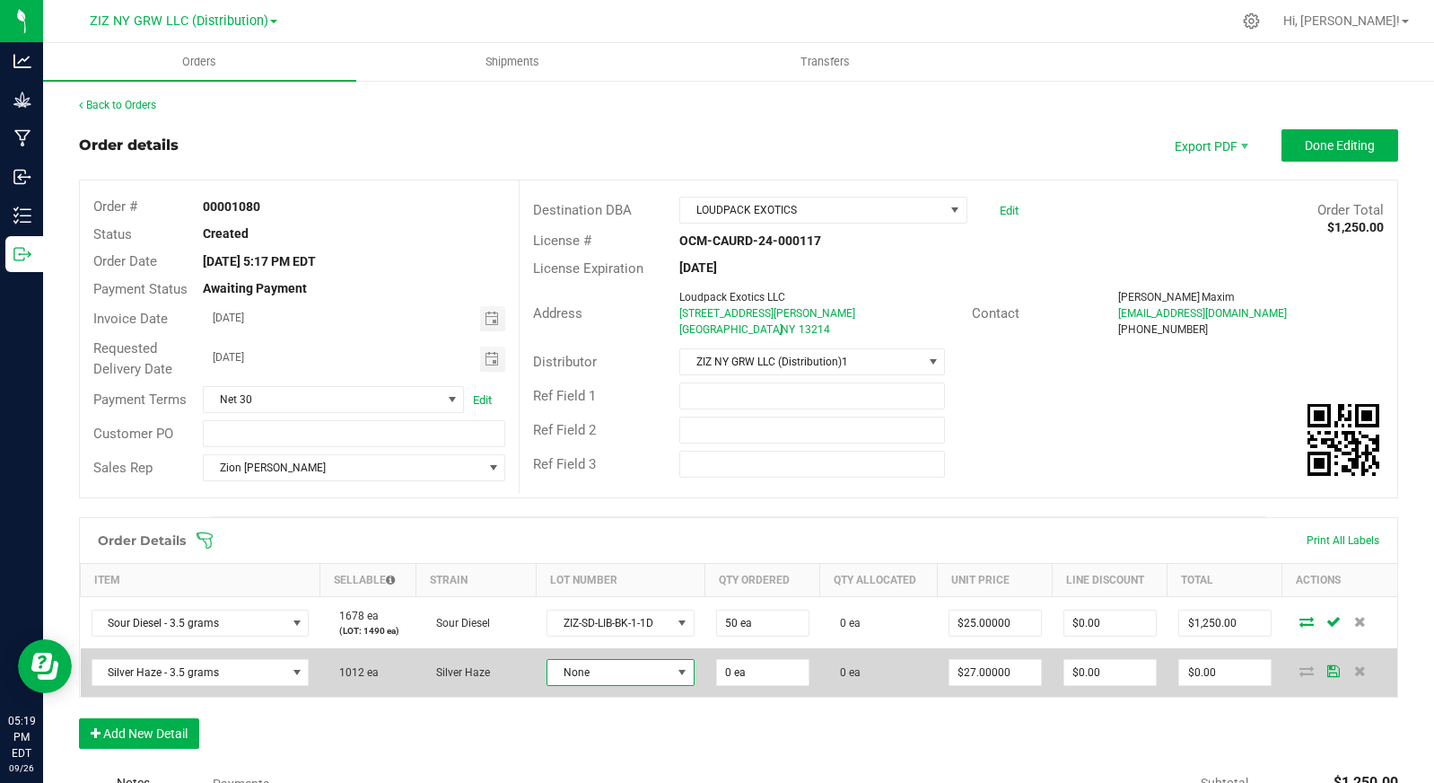
click at [594, 674] on span "None" at bounding box center [609, 672] width 123 height 25
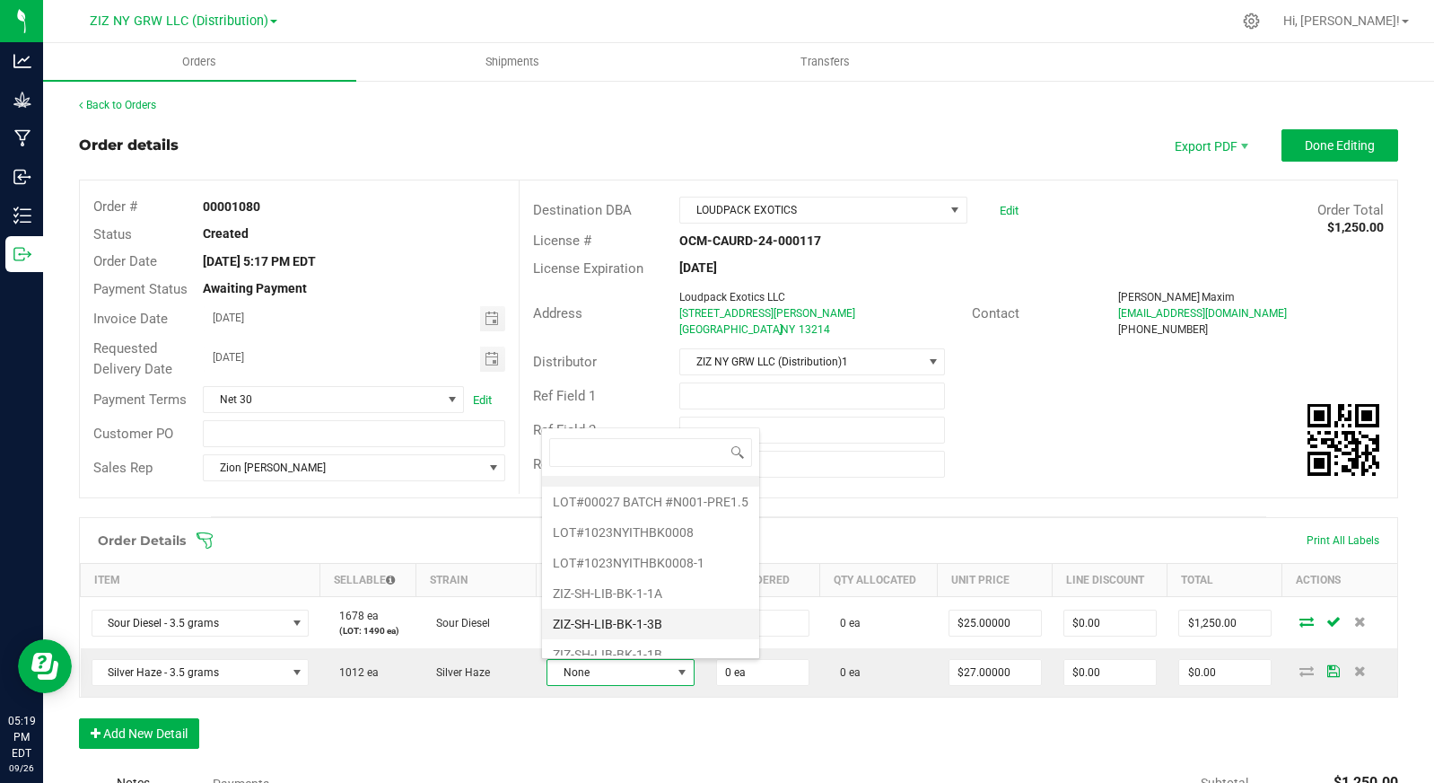
scroll to position [34, 0]
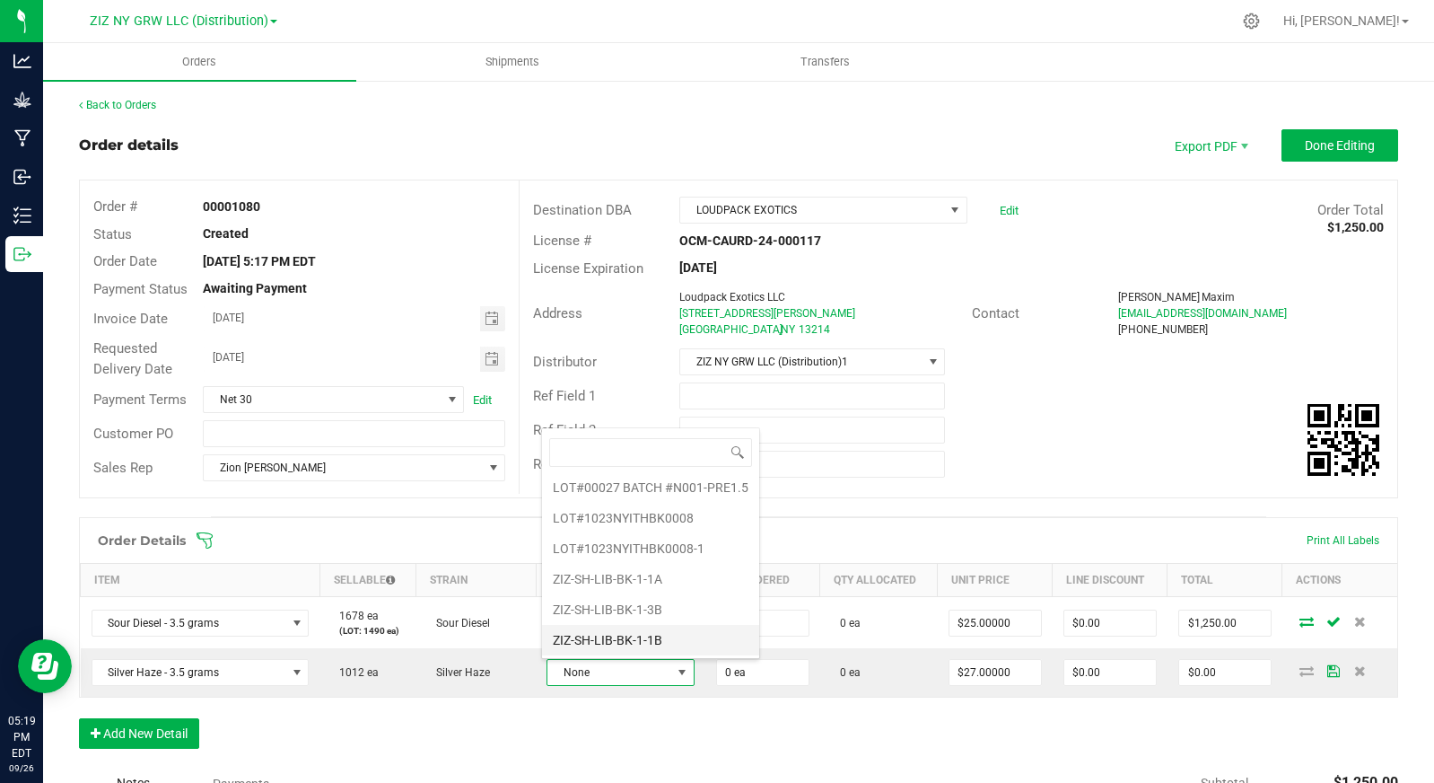
click at [698, 644] on li "ZIZ-SH-LIB-BK-1-1B" at bounding box center [650, 640] width 217 height 31
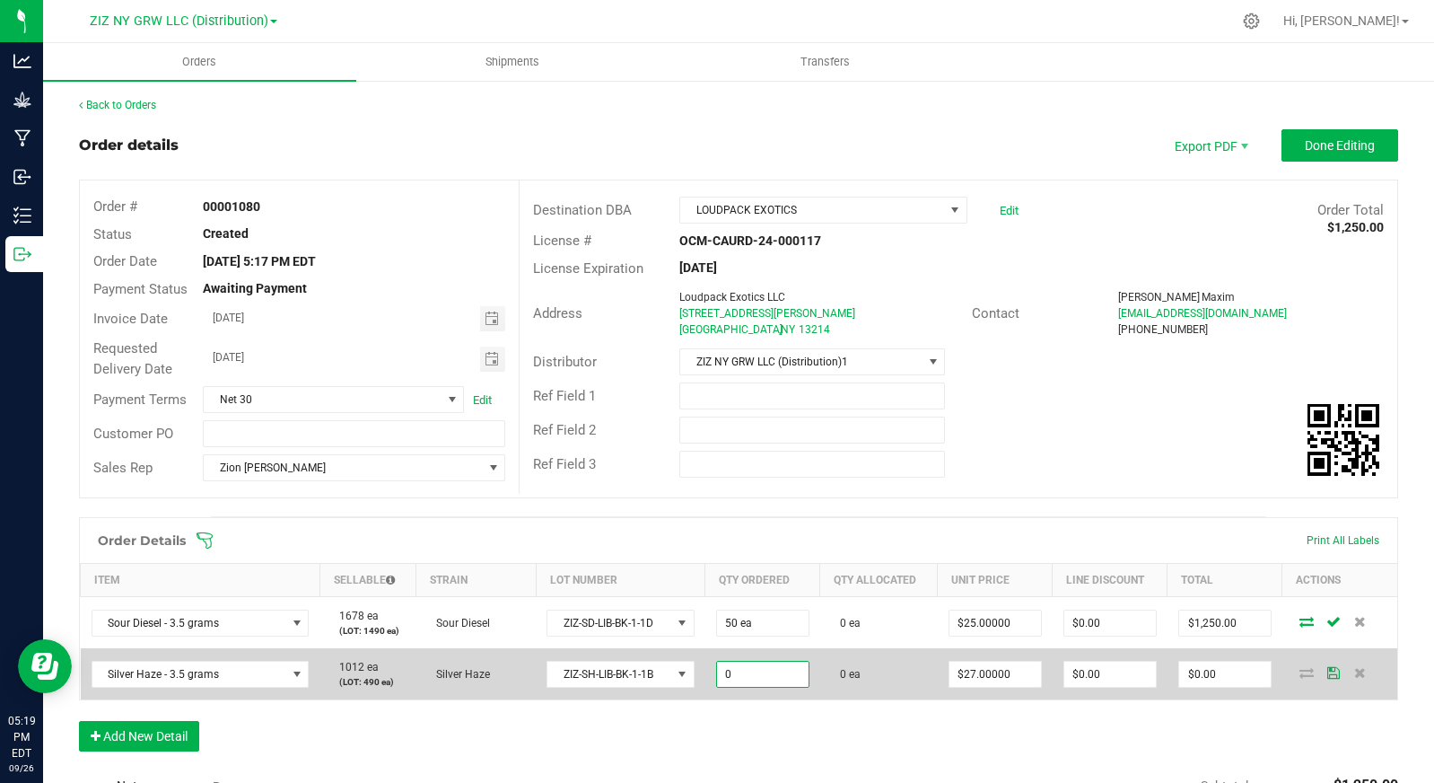
click at [754, 674] on input "0" at bounding box center [763, 674] width 92 height 25
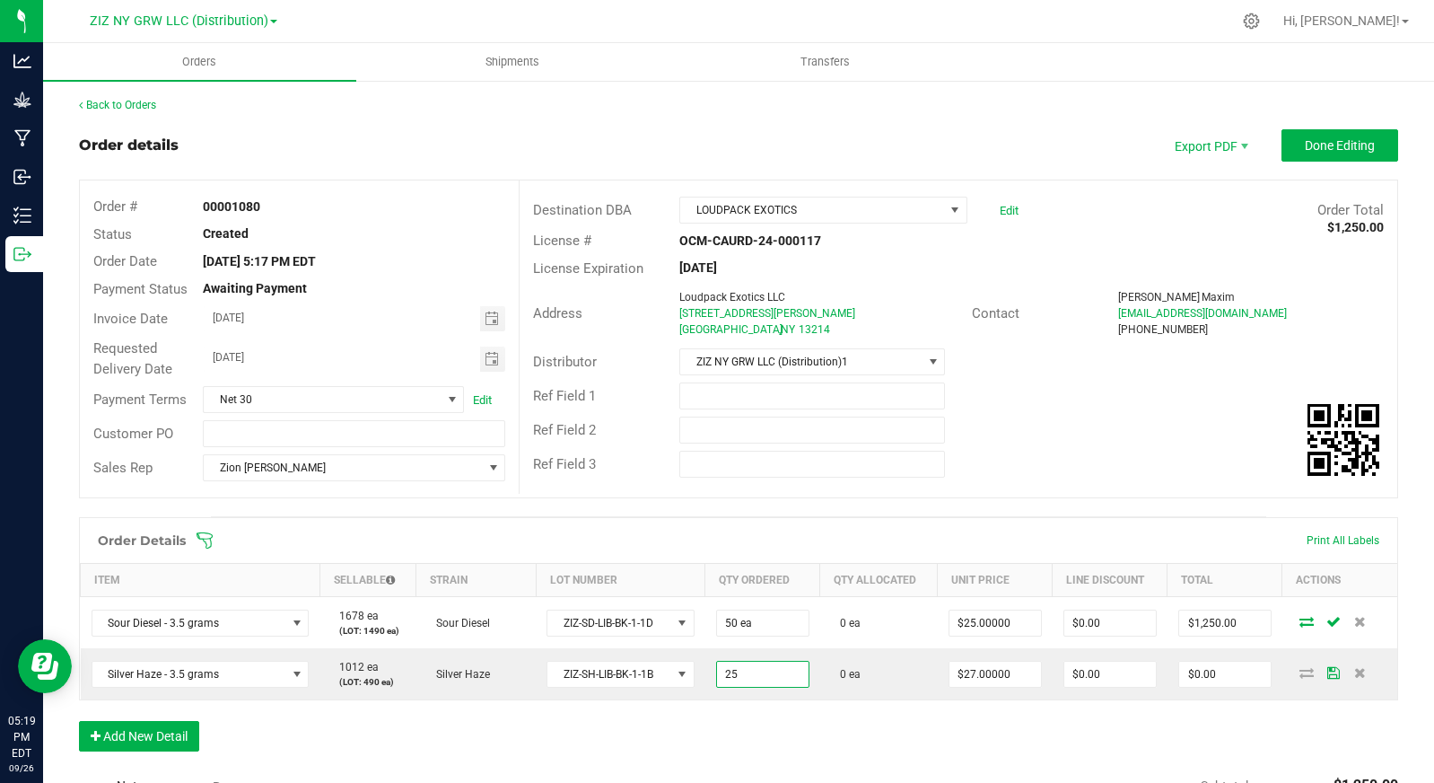
type input "25 ea"
type input "$675.00"
click at [980, 738] on div "Order Details Print All Labels Item Sellable Strain Lot Number Qty Ordered Qty …" at bounding box center [738, 643] width 1319 height 252
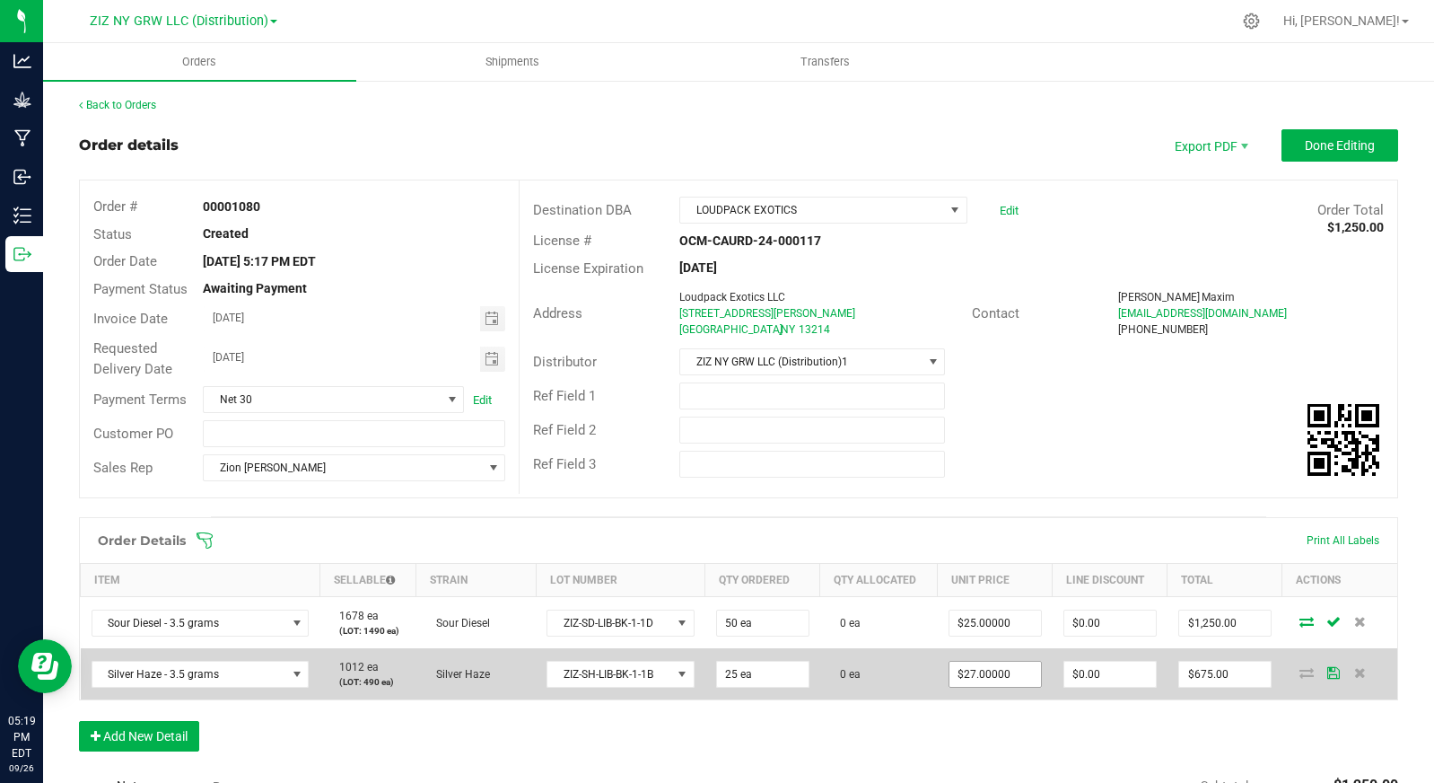
type input "27"
click at [984, 677] on input "27" at bounding box center [996, 674] width 92 height 25
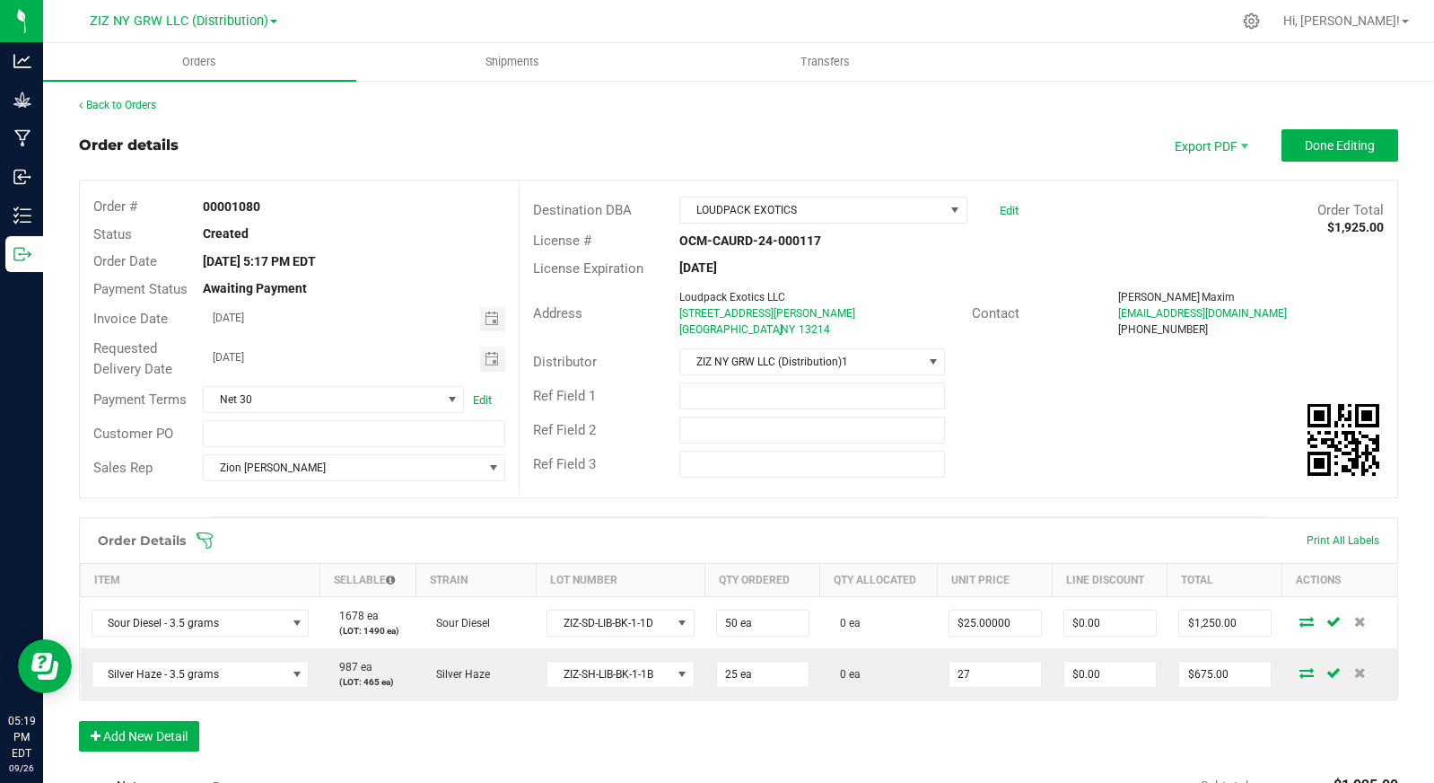
click at [984, 677] on input "27" at bounding box center [996, 674] width 92 height 25
type input "$25.00000"
type input "$625.00"
click at [954, 705] on div "Order Details Print All Labels Item Sellable Strain Lot Number Qty Ordered Qty …" at bounding box center [738, 643] width 1319 height 252
click at [147, 732] on button "Add New Detail" at bounding box center [139, 736] width 120 height 31
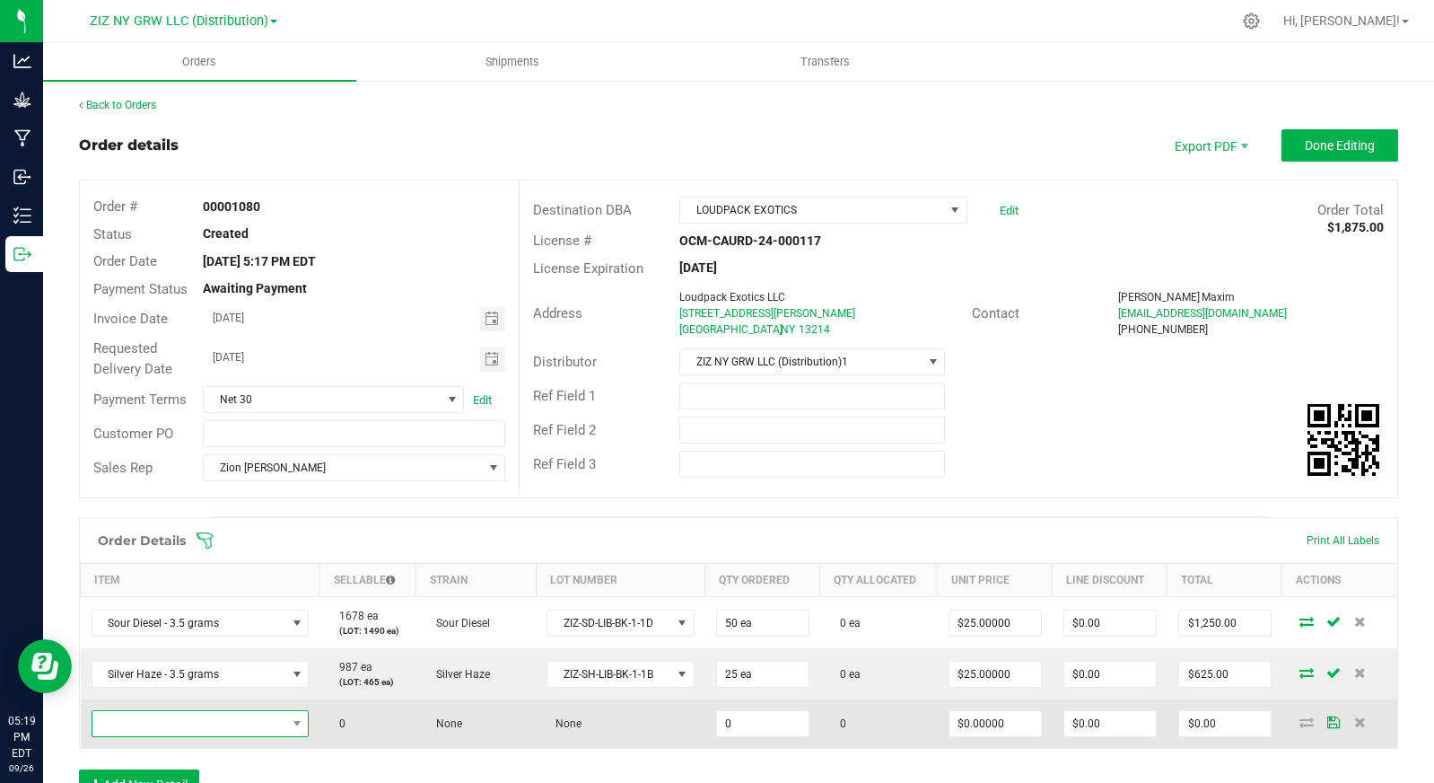
click at [161, 724] on span "NO DATA FOUND" at bounding box center [189, 723] width 194 height 25
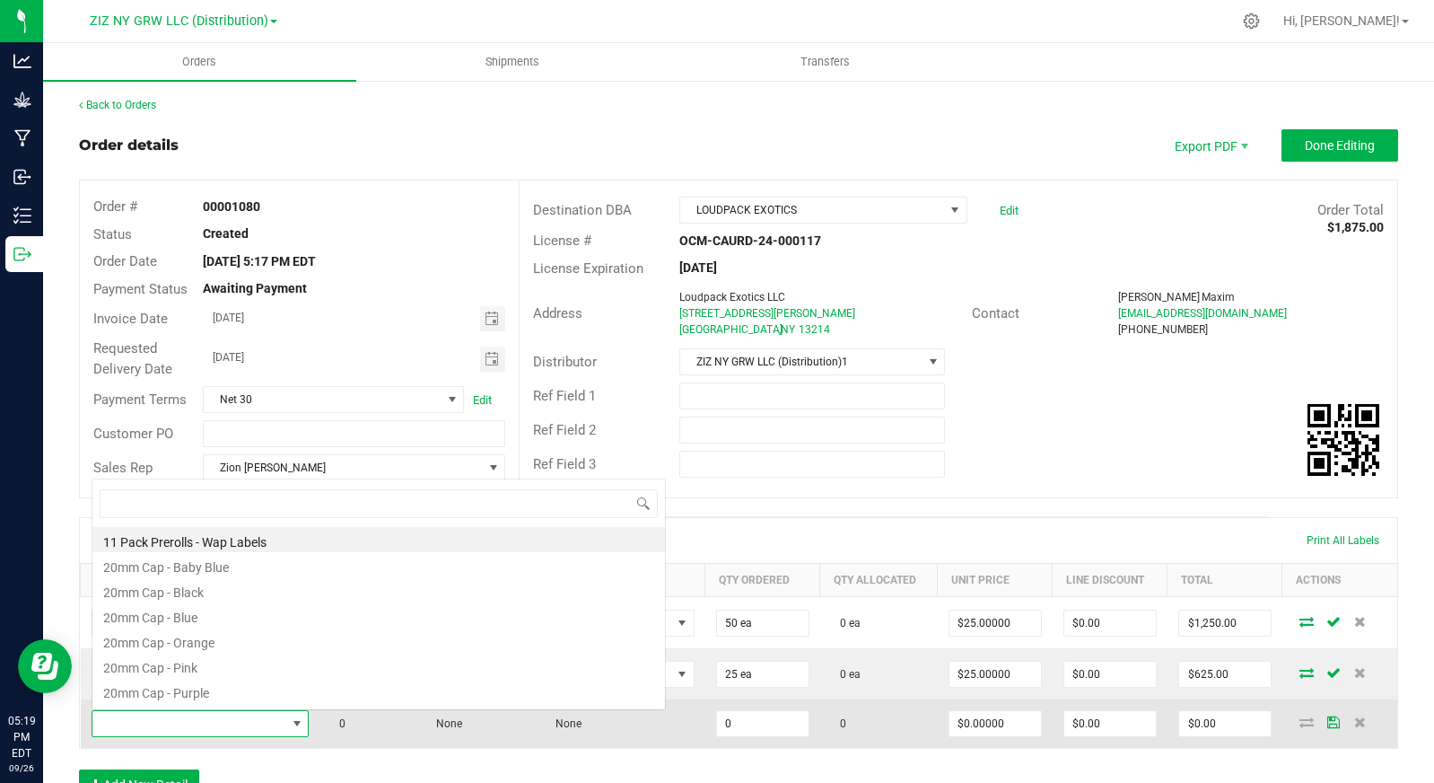
scroll to position [27, 213]
type input "lemonat"
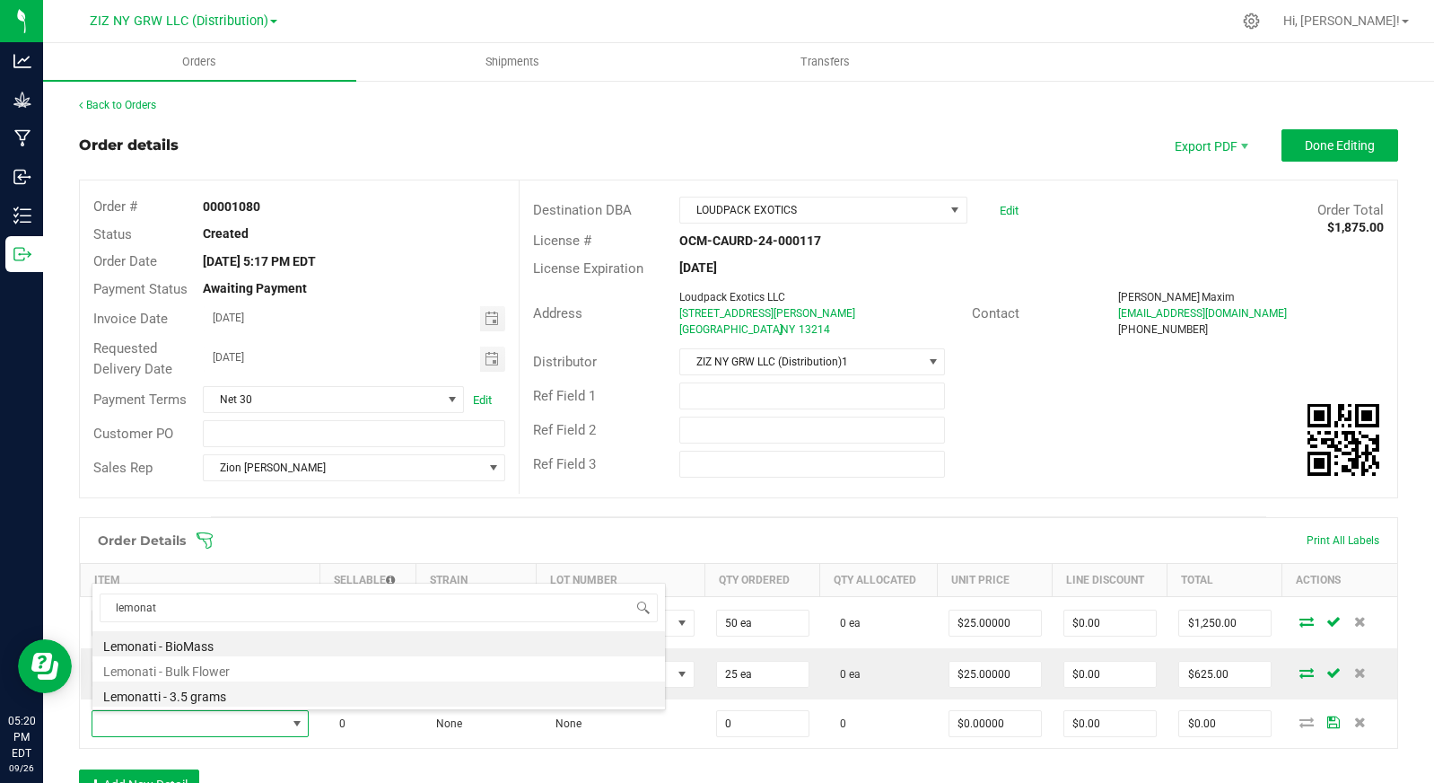
click at [213, 697] on li "Lemonatti - 3.5 grams" at bounding box center [378, 693] width 573 height 25
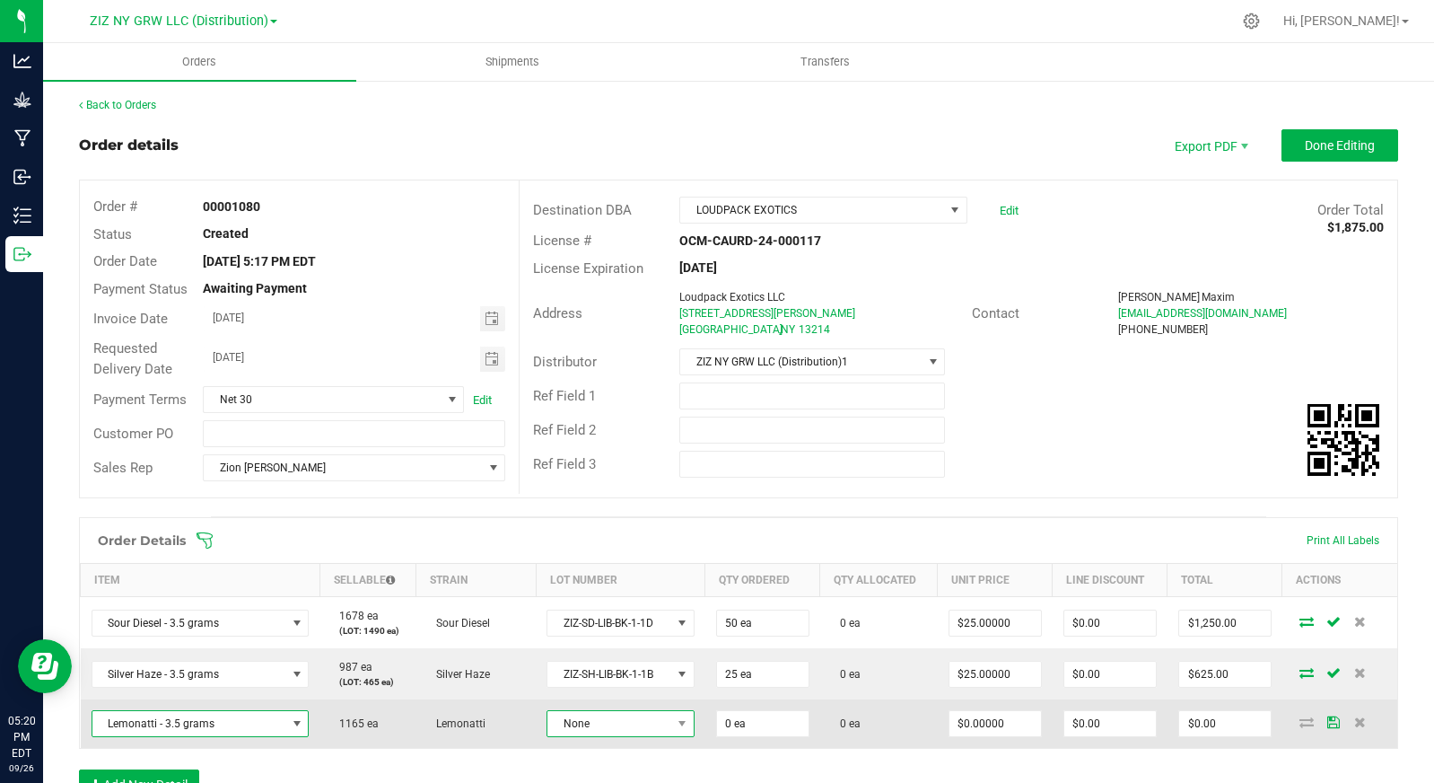
click at [614, 727] on span "None" at bounding box center [609, 723] width 123 height 25
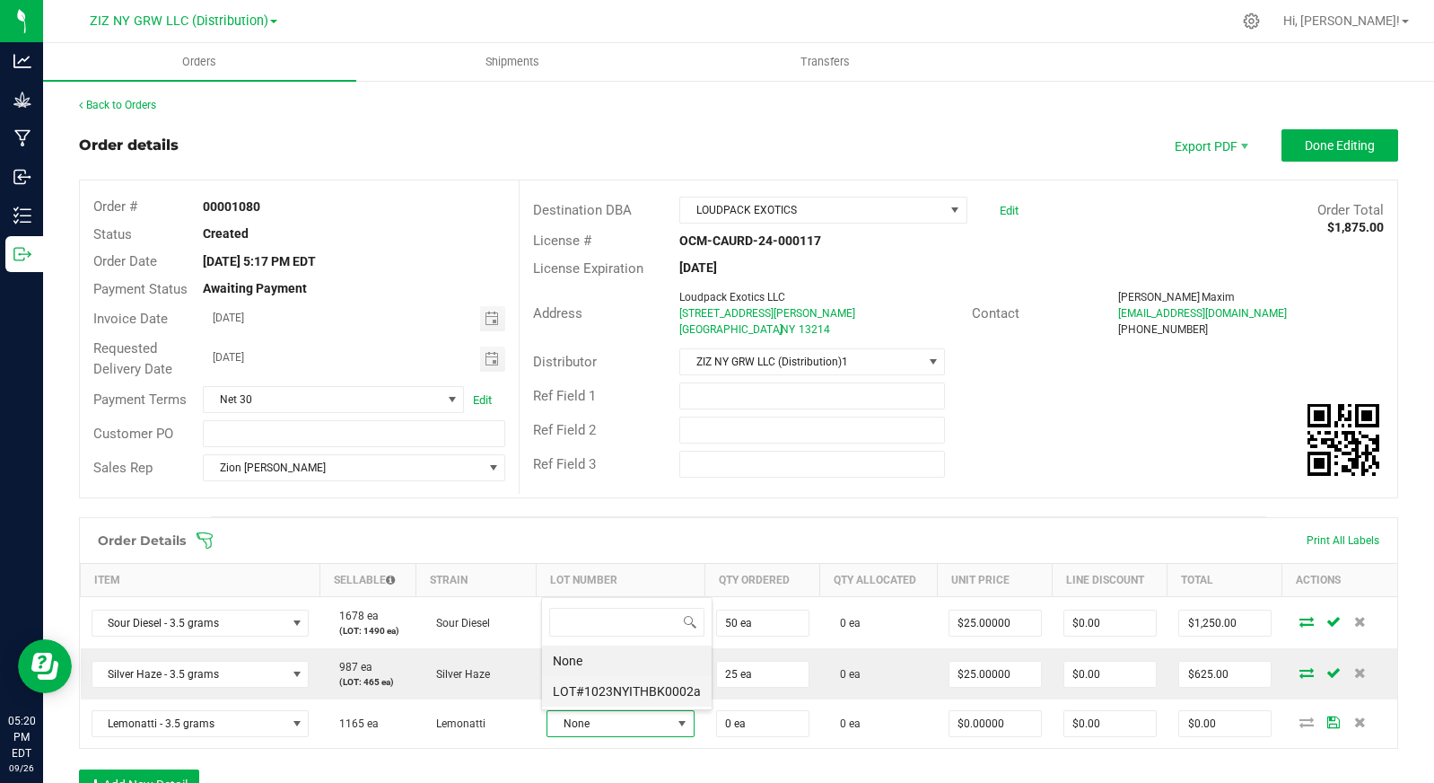
click at [639, 685] on li "LOT#1023NYITHBK0002a" at bounding box center [627, 691] width 170 height 31
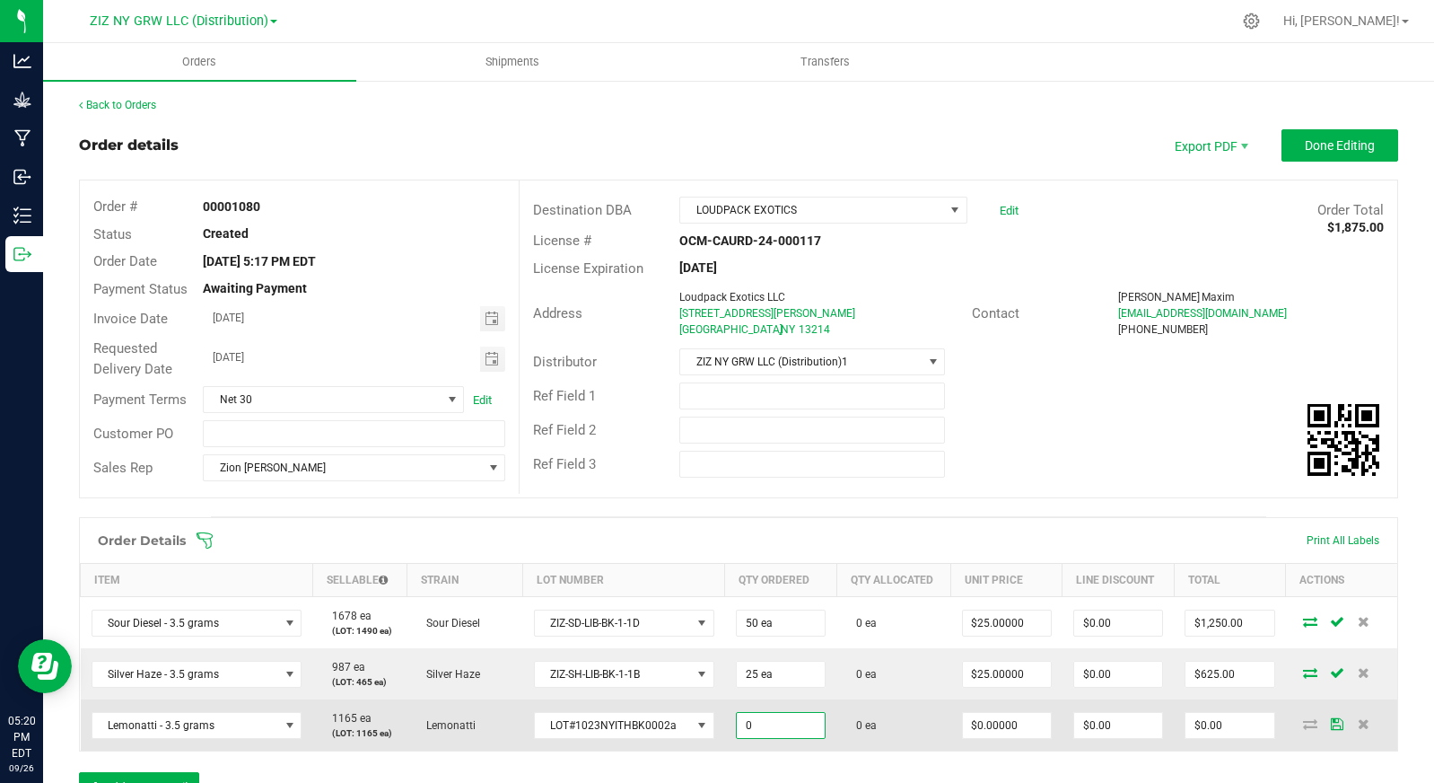
click at [777, 732] on input "0" at bounding box center [781, 725] width 88 height 25
type input "25 ea"
type input "0"
click at [1004, 726] on input "0" at bounding box center [1007, 725] width 88 height 25
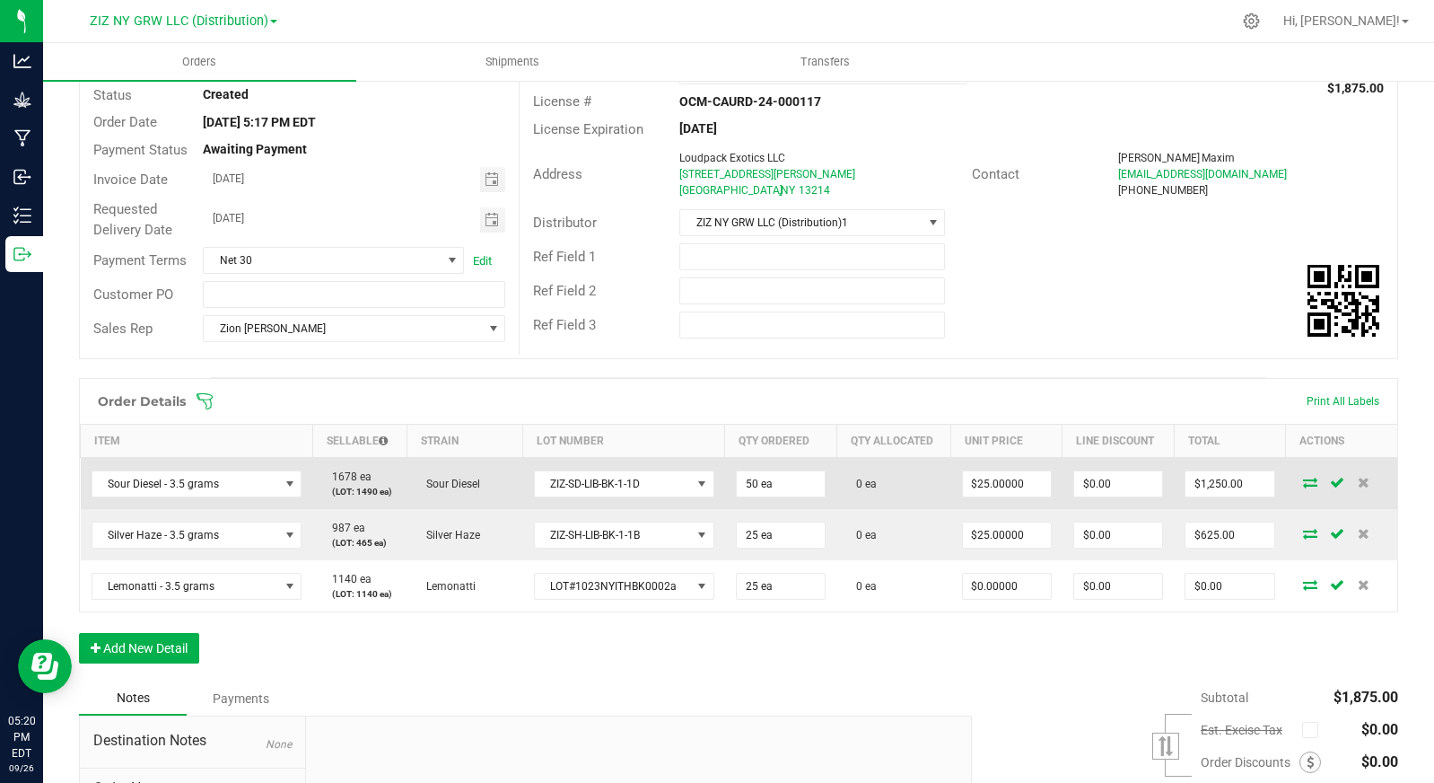
scroll to position [332, 0]
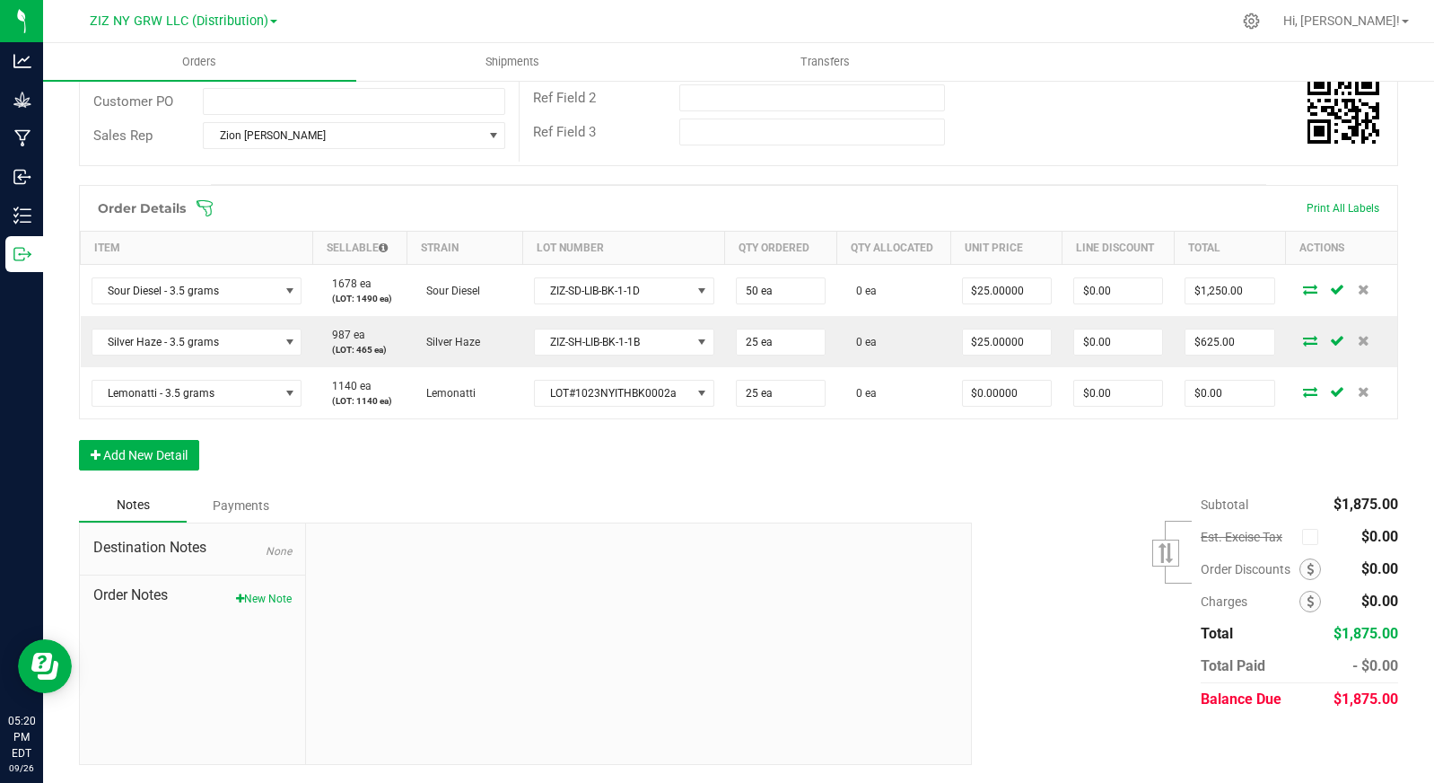
click at [974, 536] on div "Subtotal $1,875.00 Est. Excise Tax" at bounding box center [1179, 601] width 440 height 227
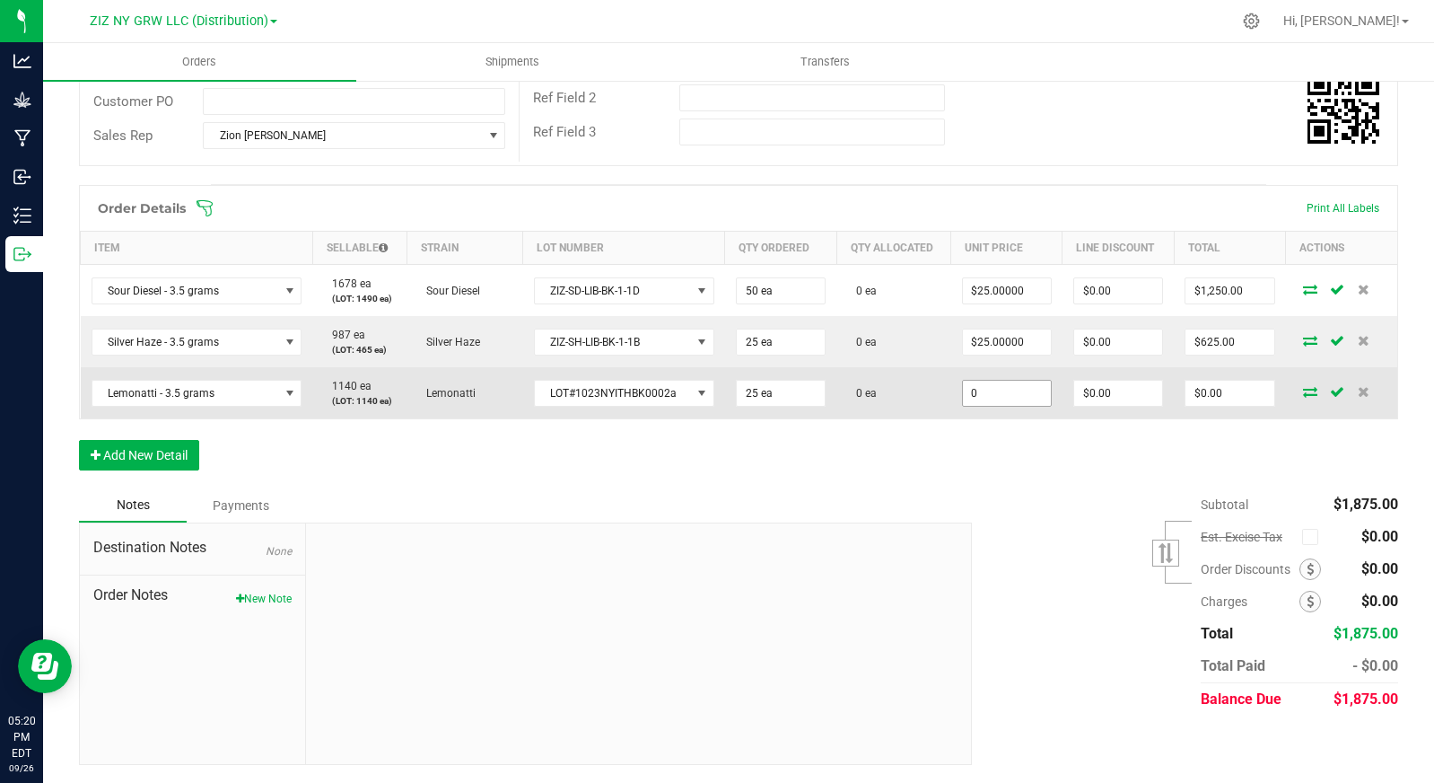
click at [990, 402] on input "0" at bounding box center [1007, 393] width 88 height 25
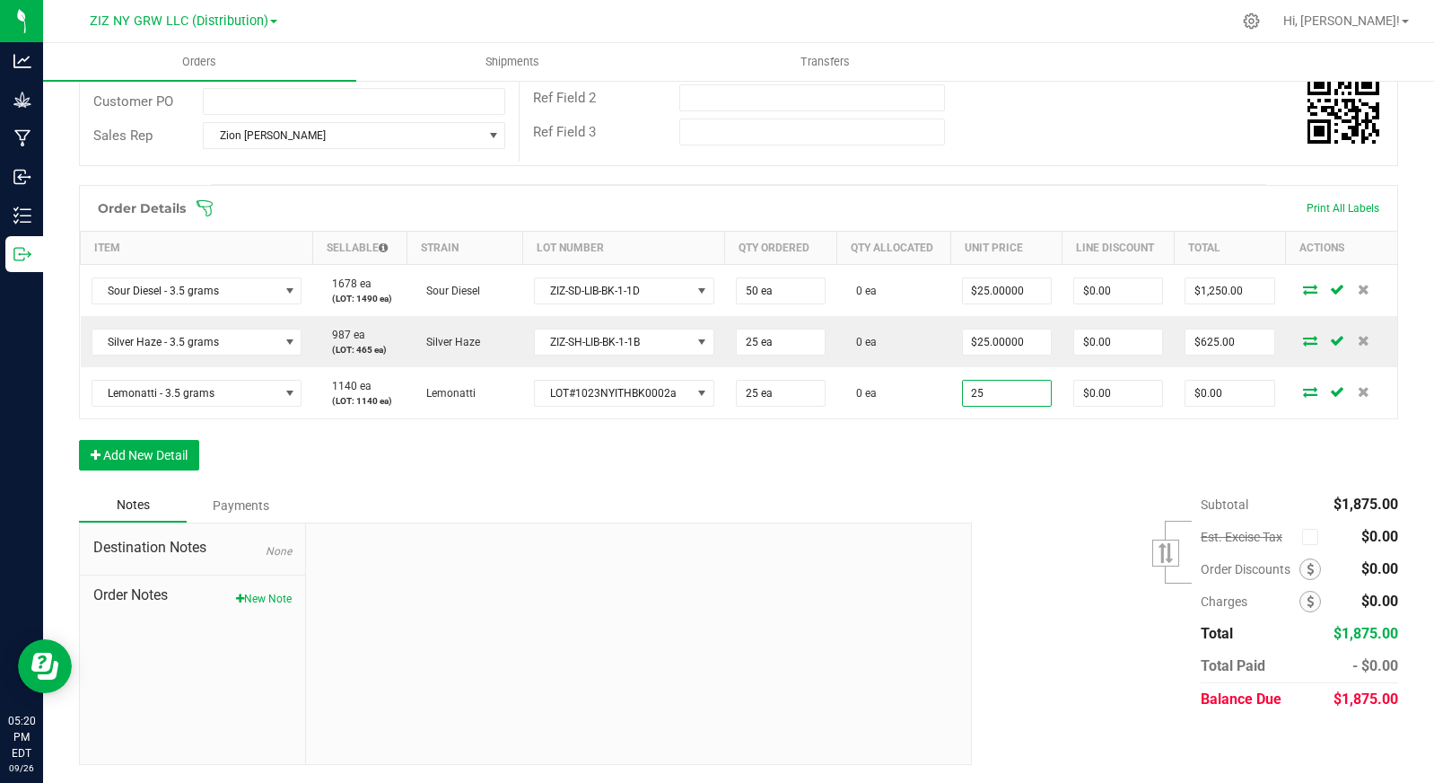
type input "$25.00000"
type input "$625.00"
click at [918, 484] on div "Order Details Print All Labels Item Sellable Strain Lot Number Qty Ordered Qty …" at bounding box center [738, 336] width 1319 height 303
click at [98, 454] on icon "button" at bounding box center [96, 455] width 10 height 13
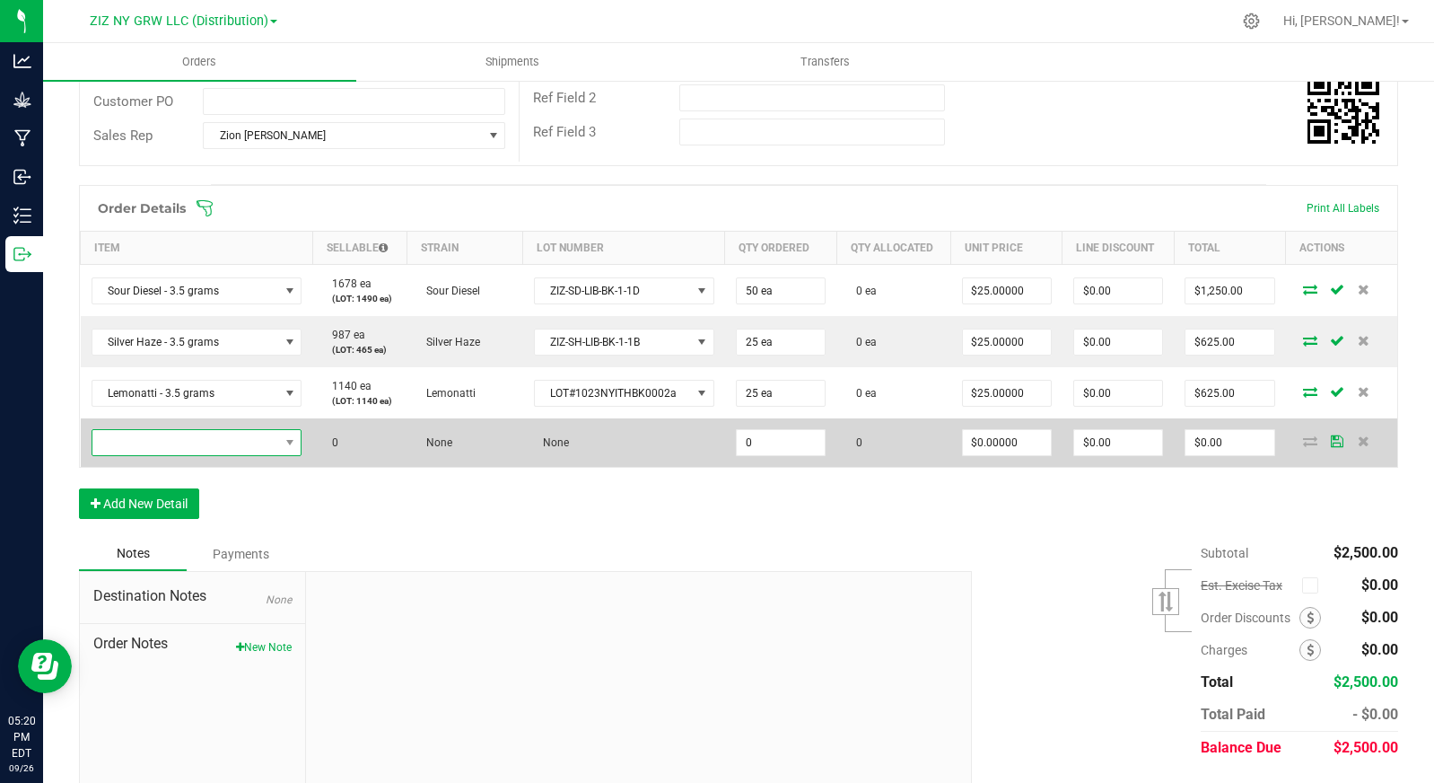
click at [199, 439] on span "NO DATA FOUND" at bounding box center [185, 442] width 187 height 25
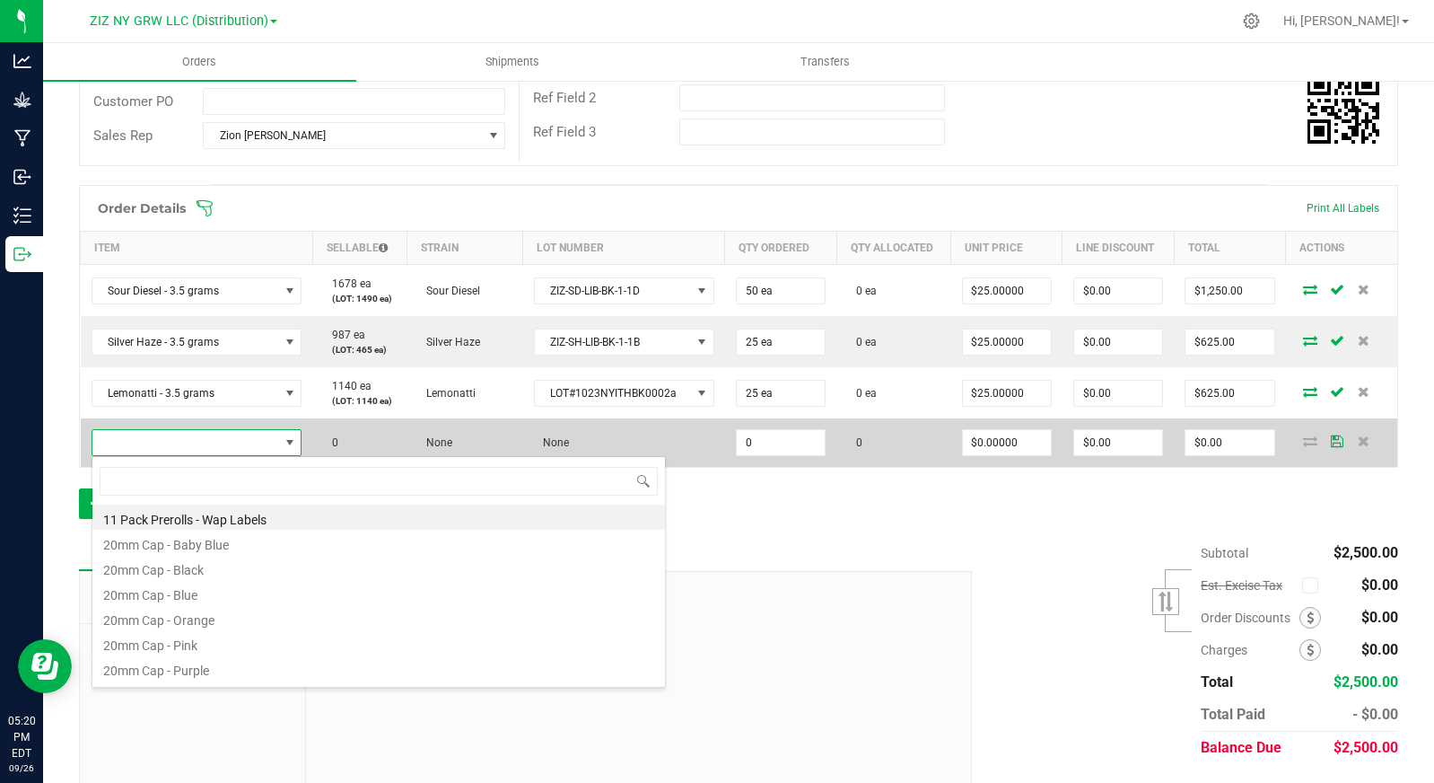
scroll to position [27, 206]
type input "milk"
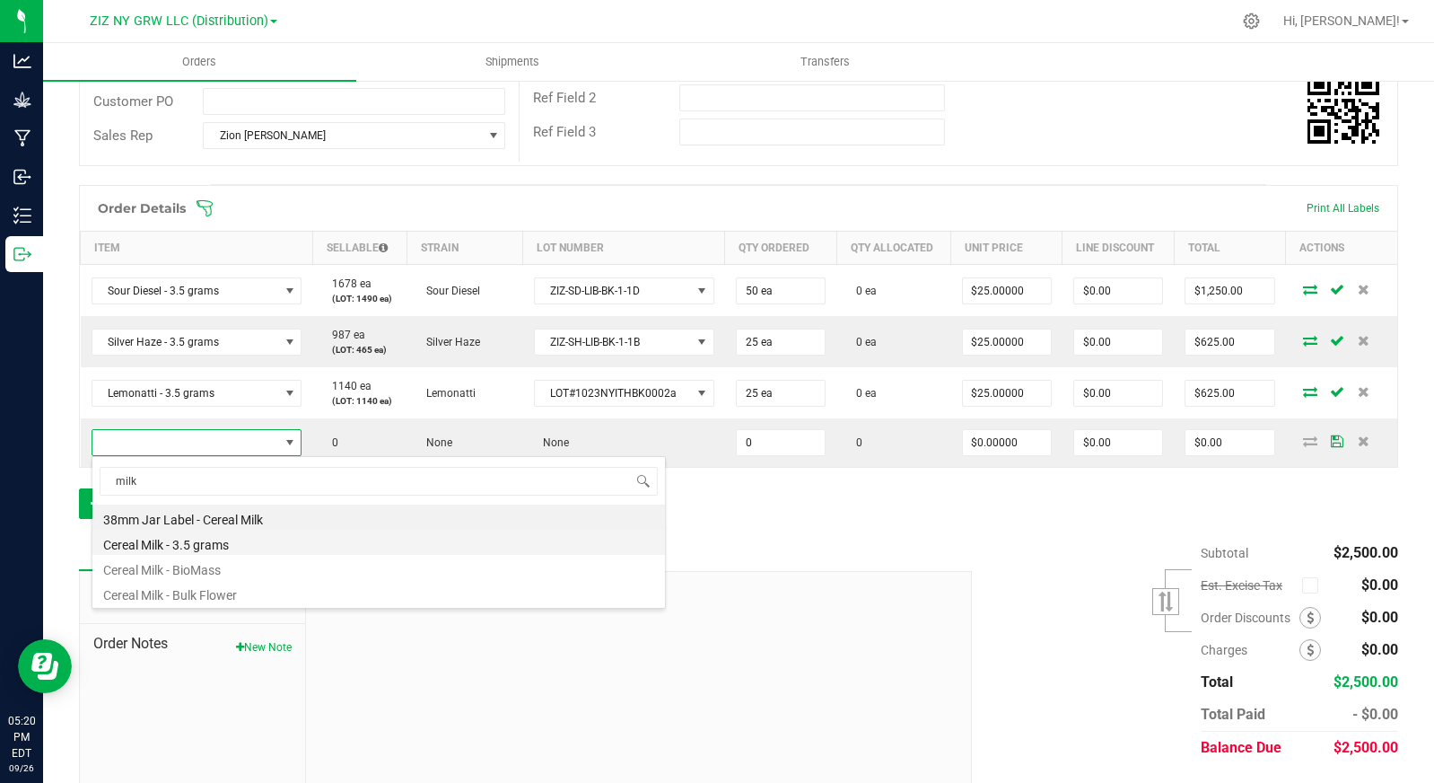
click at [254, 539] on li "Cereal Milk - 3.5 grams" at bounding box center [378, 542] width 573 height 25
type input "0 ea"
type input "$25.00000"
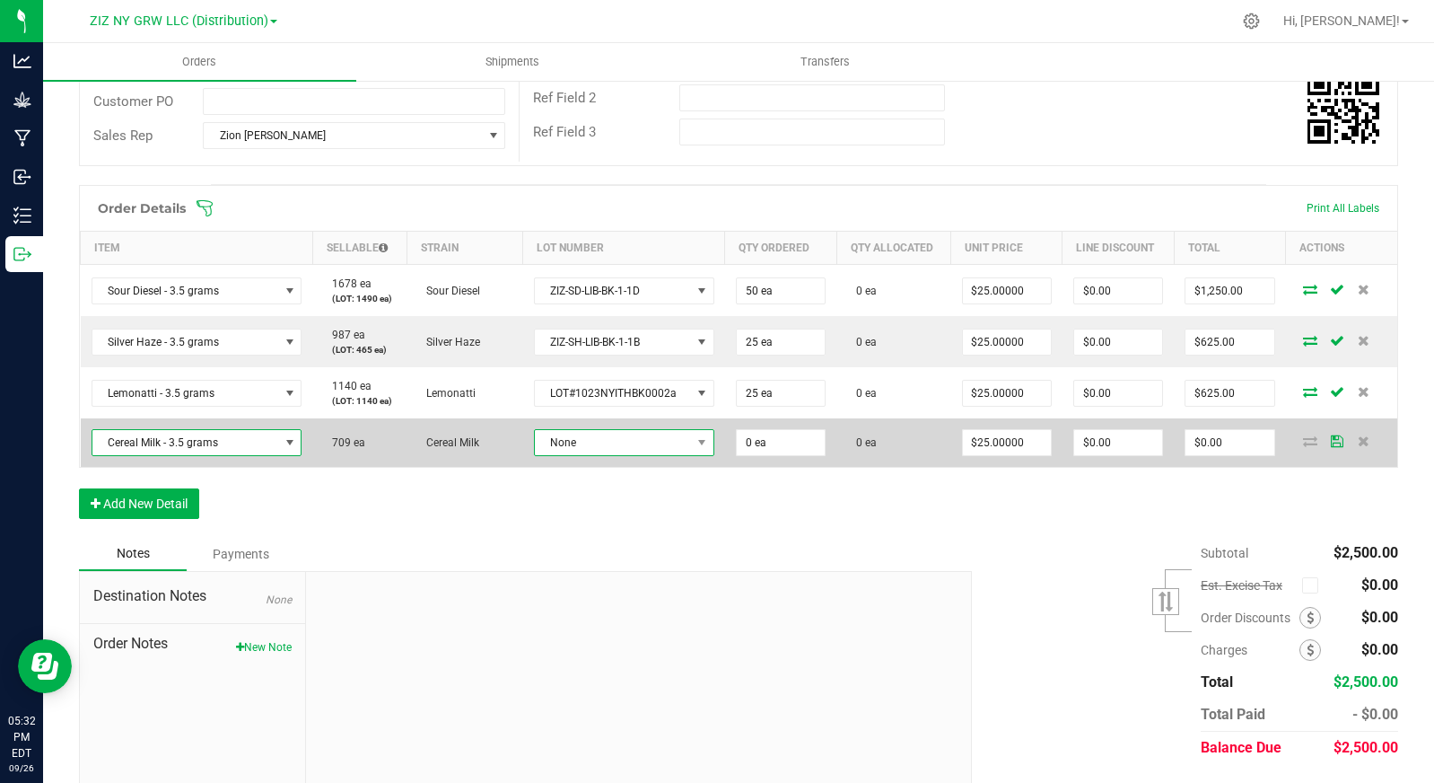
click at [613, 438] on span "None" at bounding box center [613, 442] width 156 height 25
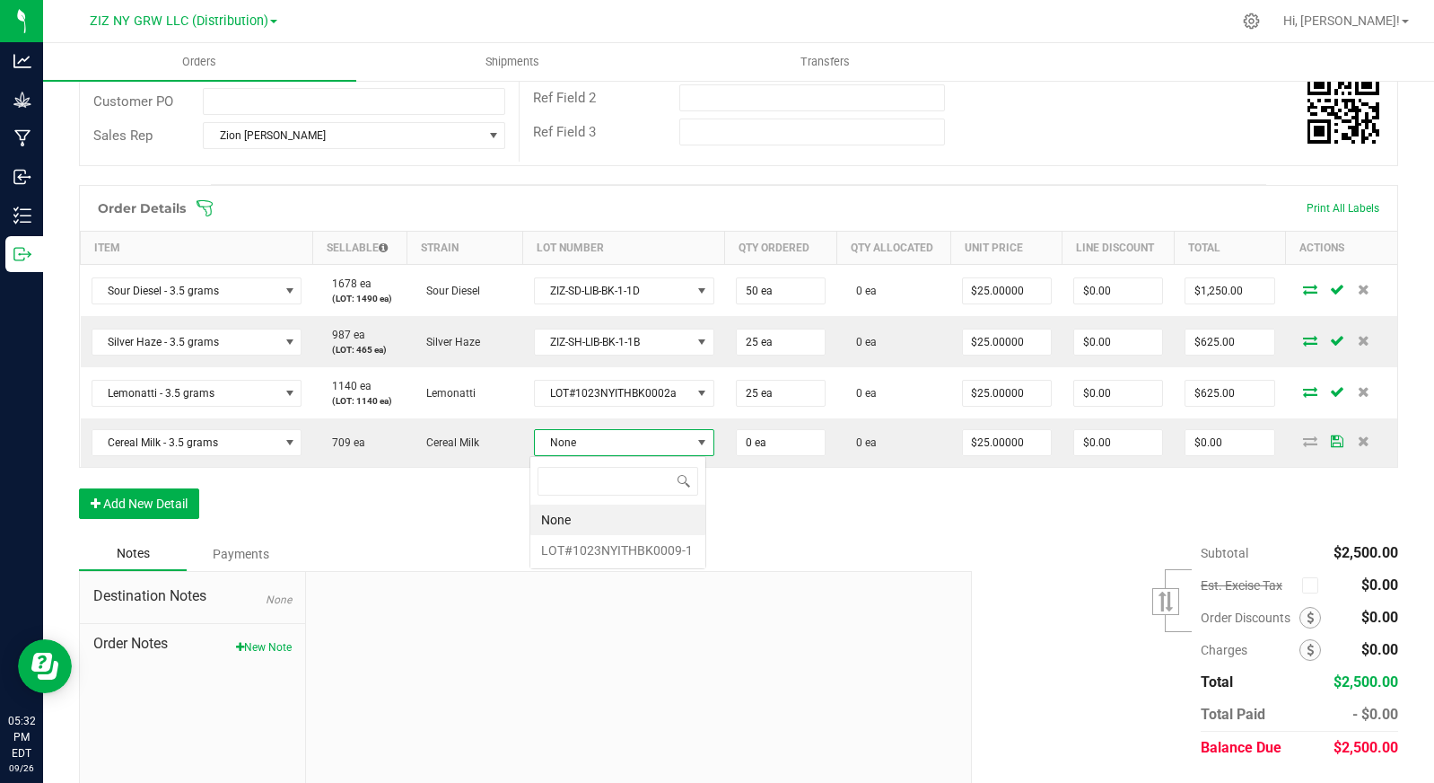
scroll to position [27, 177]
click at [647, 545] on li "LOT#1023NYITHBK0009-1" at bounding box center [617, 550] width 175 height 31
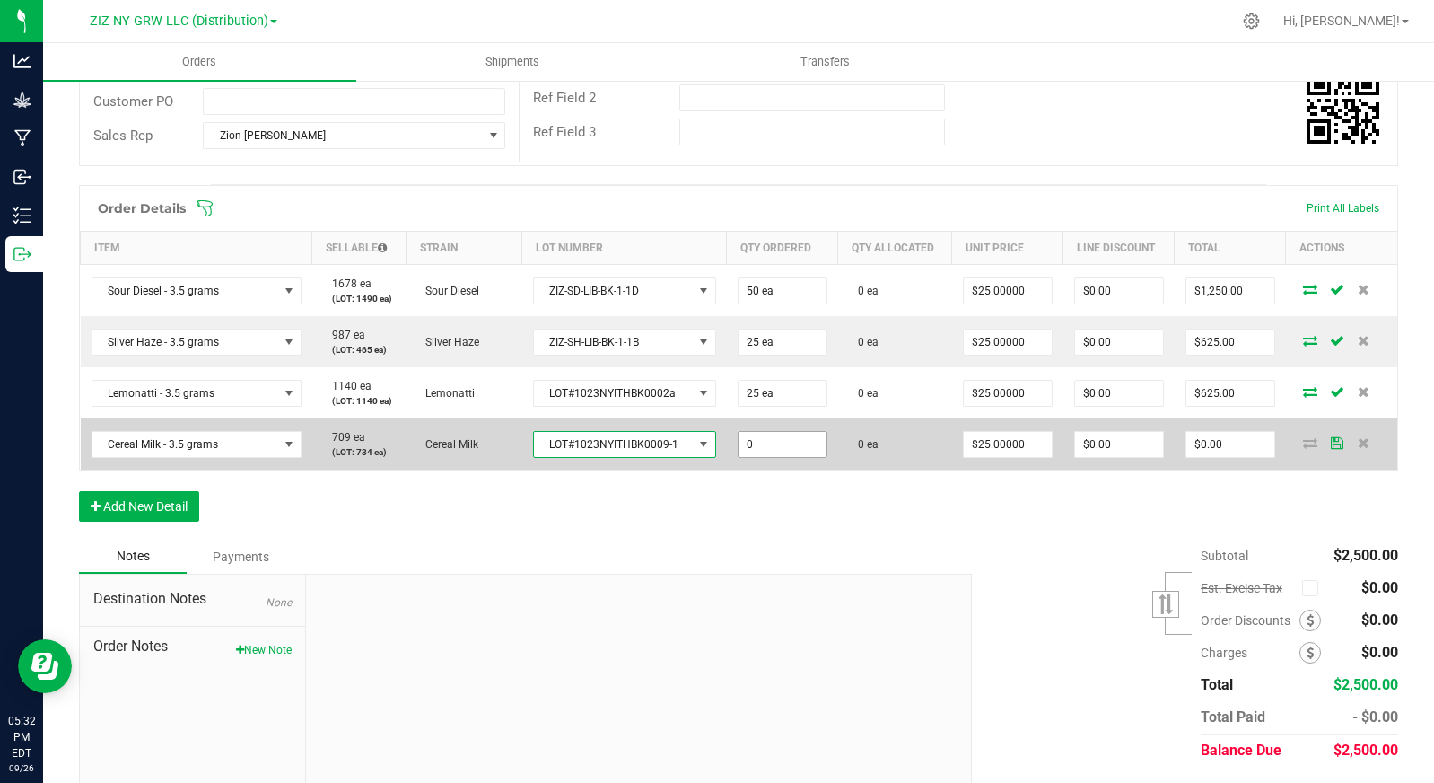
click at [793, 441] on input "0" at bounding box center [783, 444] width 88 height 25
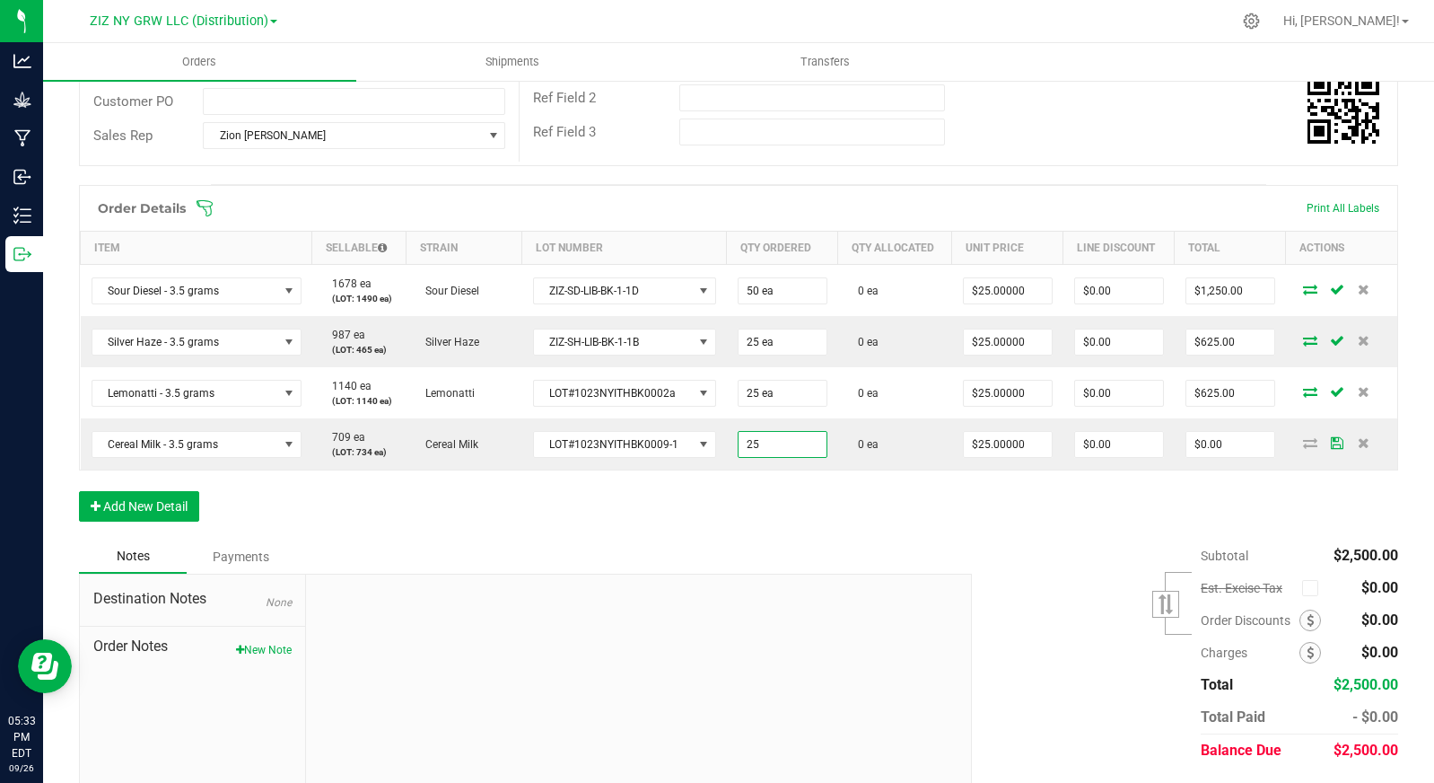
type input "25 ea"
type input "$625.00"
click at [1018, 531] on div "Order Details Print All Labels Item Sellable Strain Lot Number Qty Ordered Qty …" at bounding box center [738, 362] width 1319 height 355
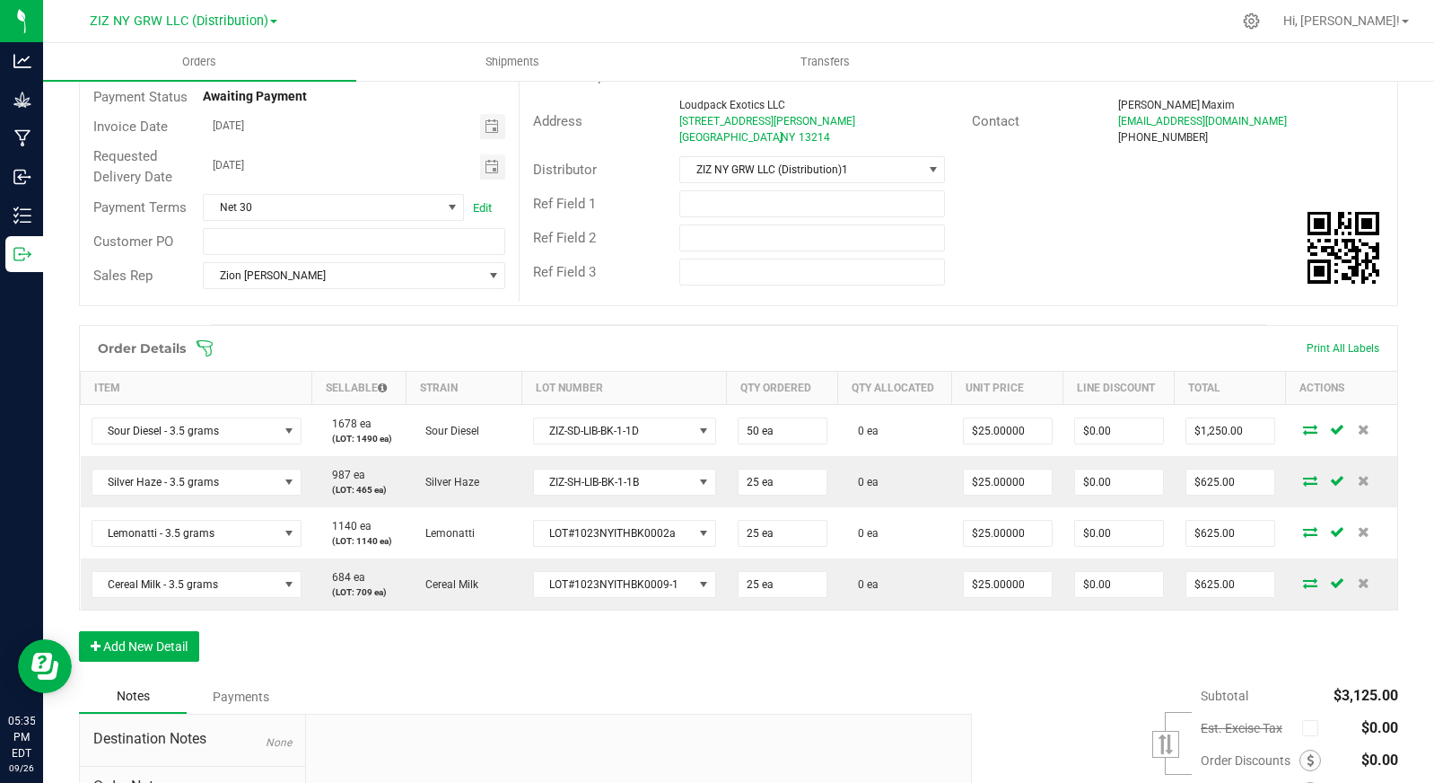
scroll to position [383, 0]
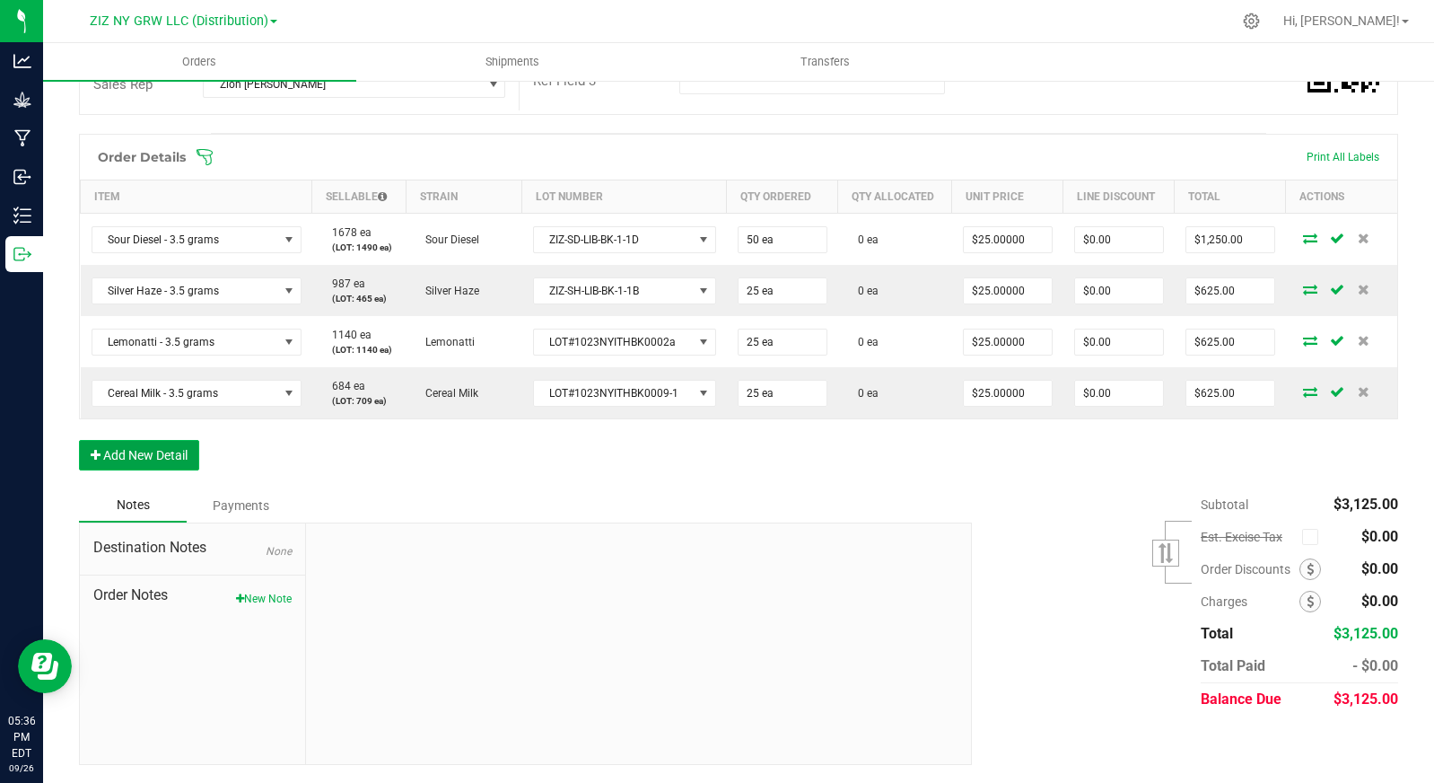
click at [110, 452] on button "Add New Detail" at bounding box center [139, 455] width 120 height 31
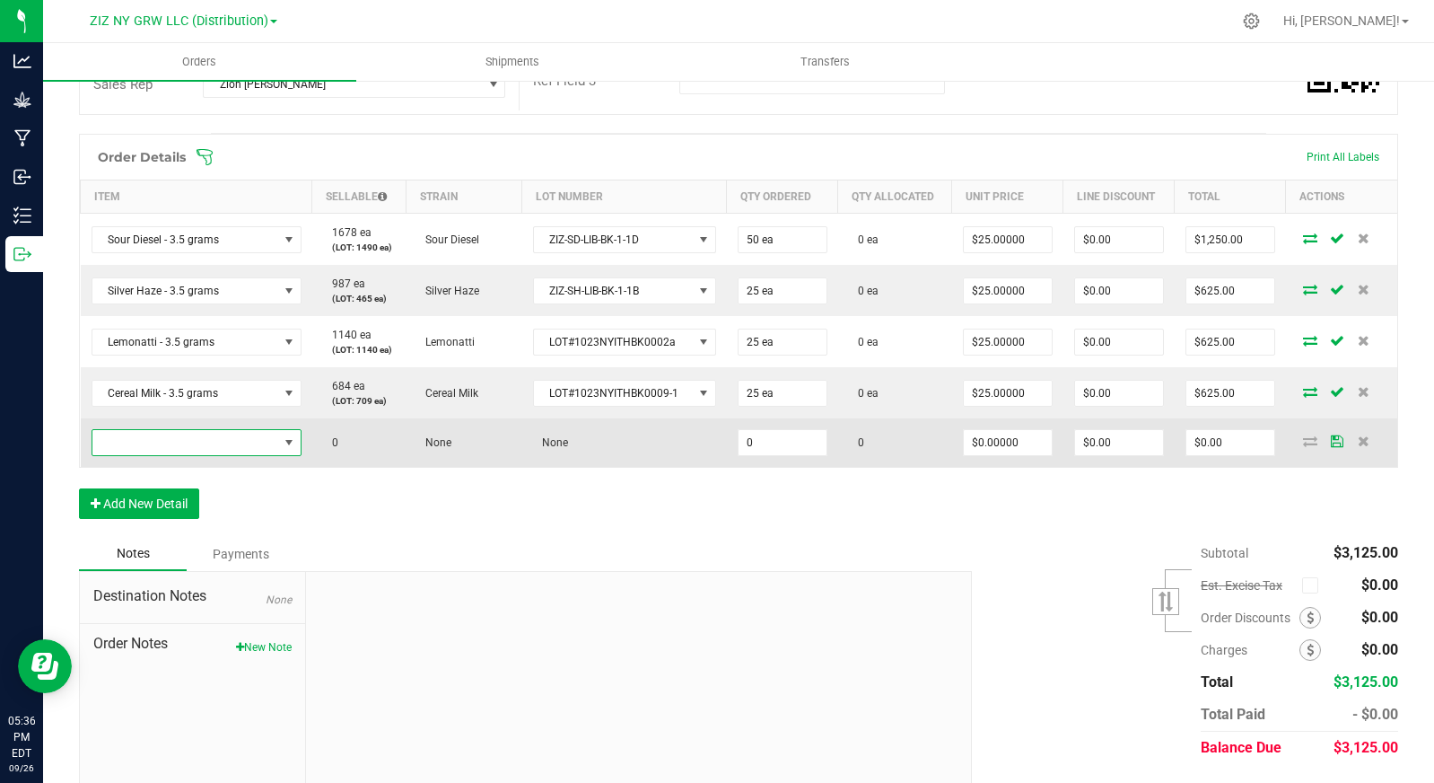
click at [204, 442] on span "NO DATA FOUND" at bounding box center [185, 442] width 186 height 25
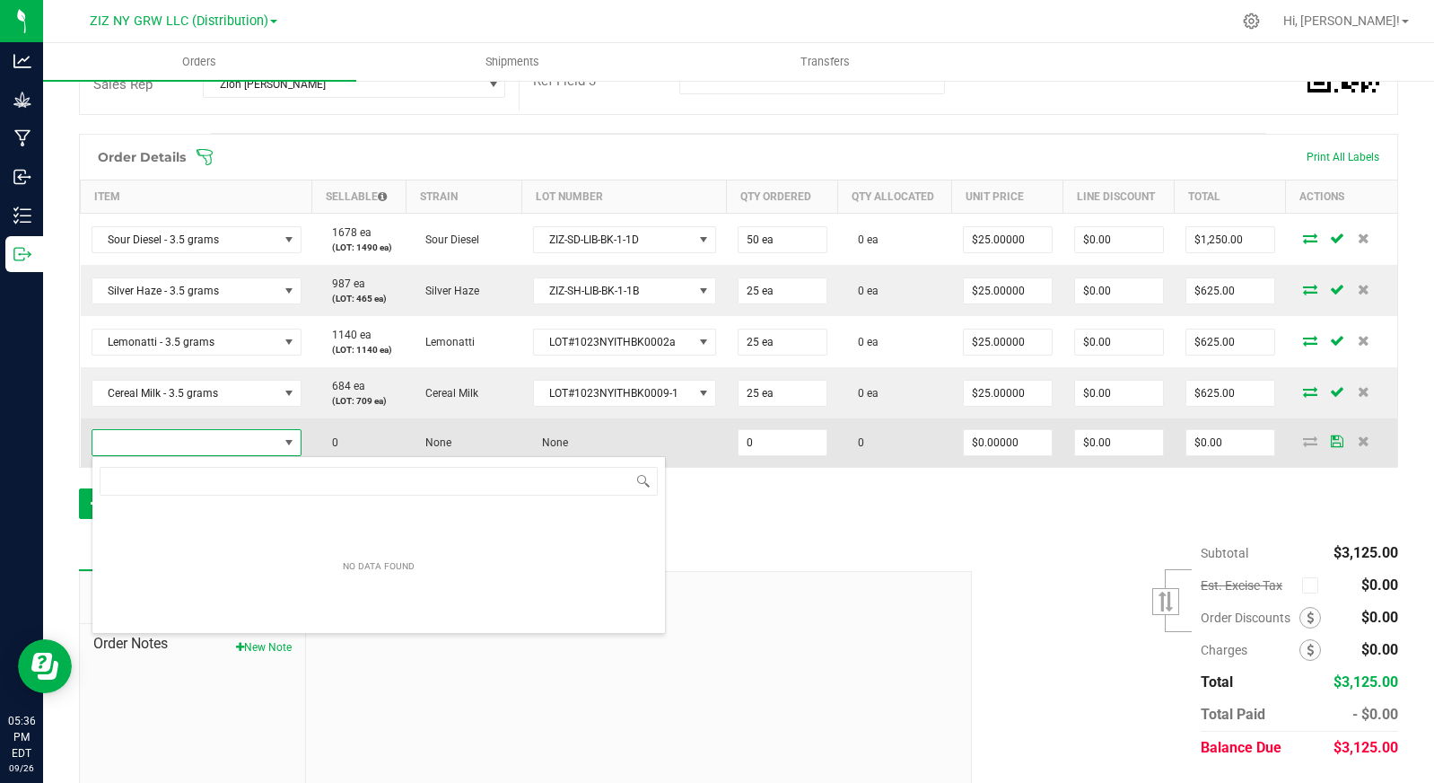
scroll to position [27, 206]
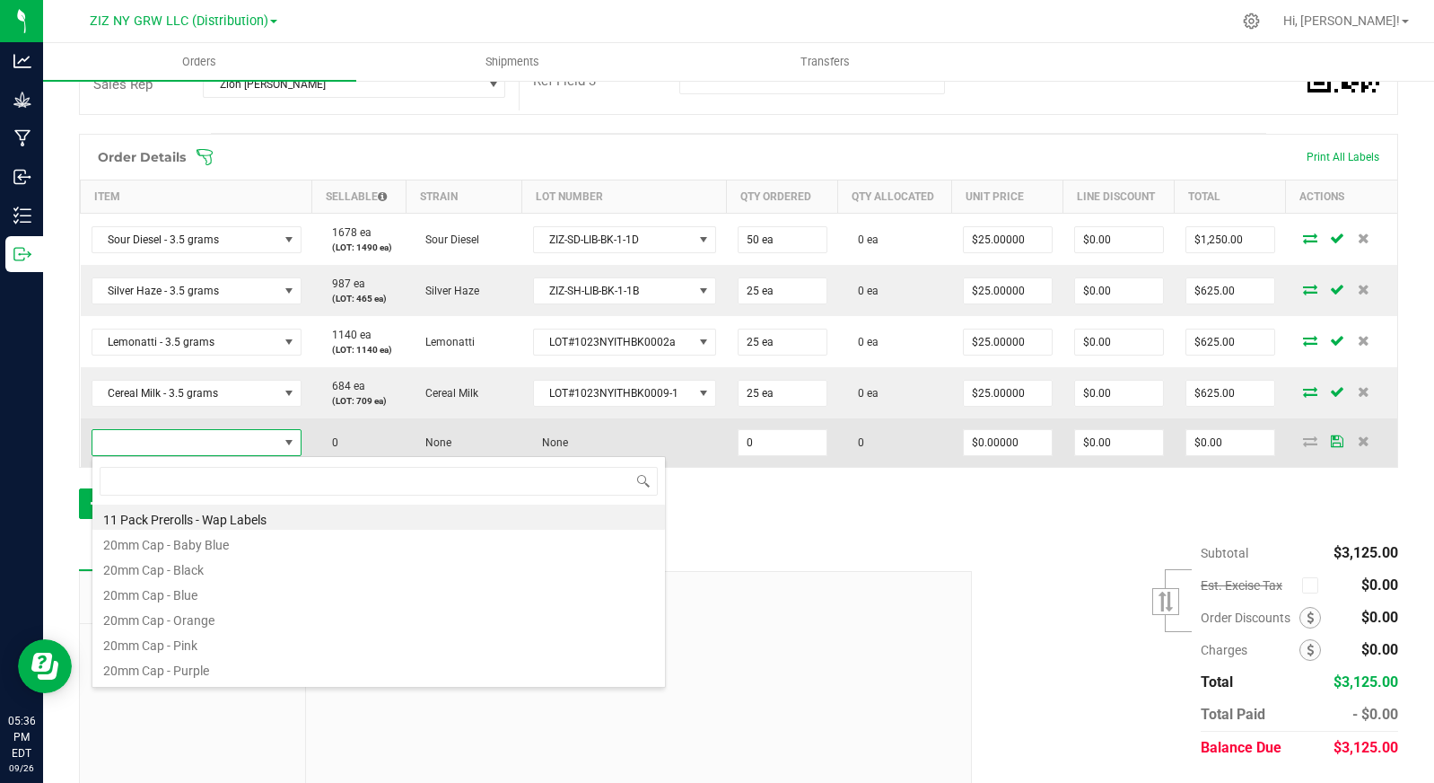
click at [260, 440] on span at bounding box center [185, 442] width 186 height 25
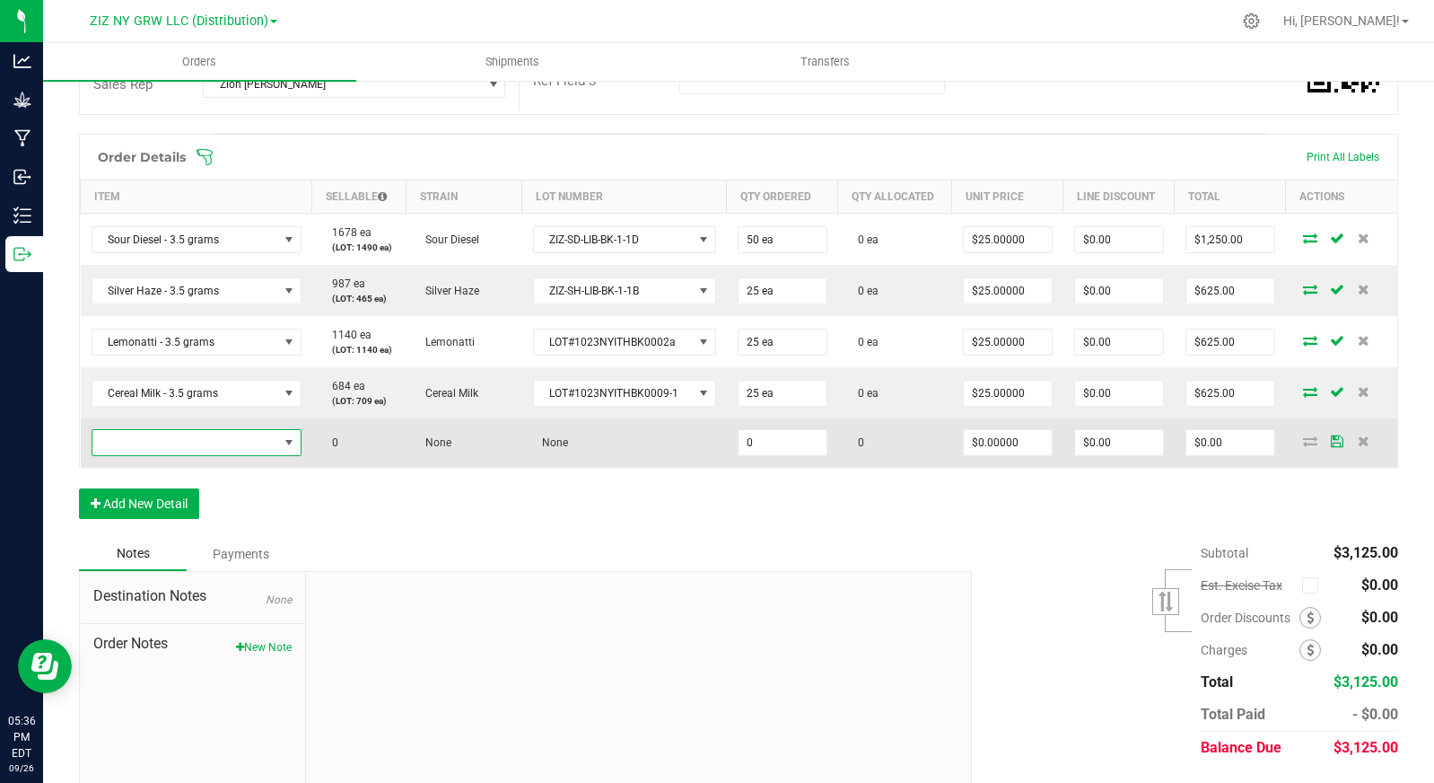
click at [260, 440] on span "NO DATA FOUND" at bounding box center [185, 442] width 186 height 25
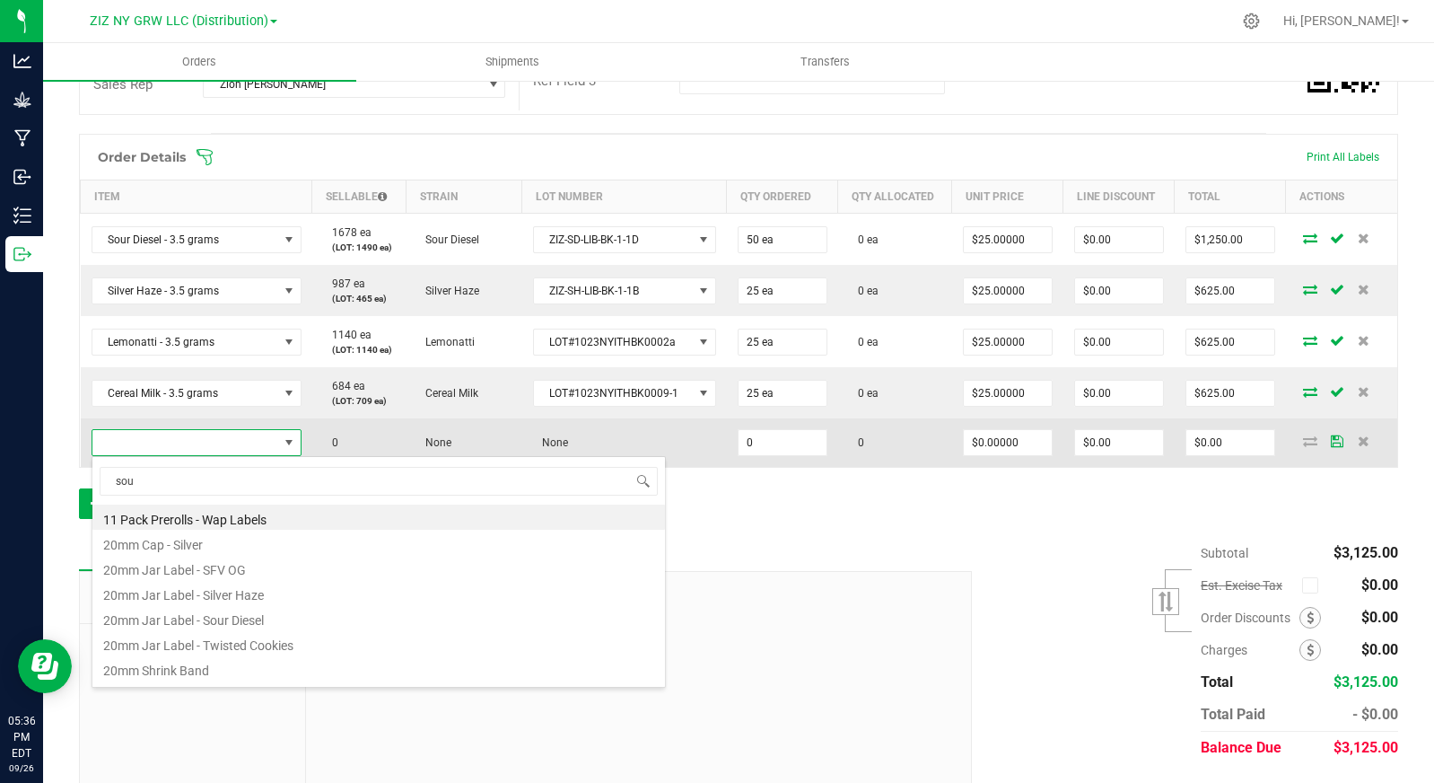
type input "sour"
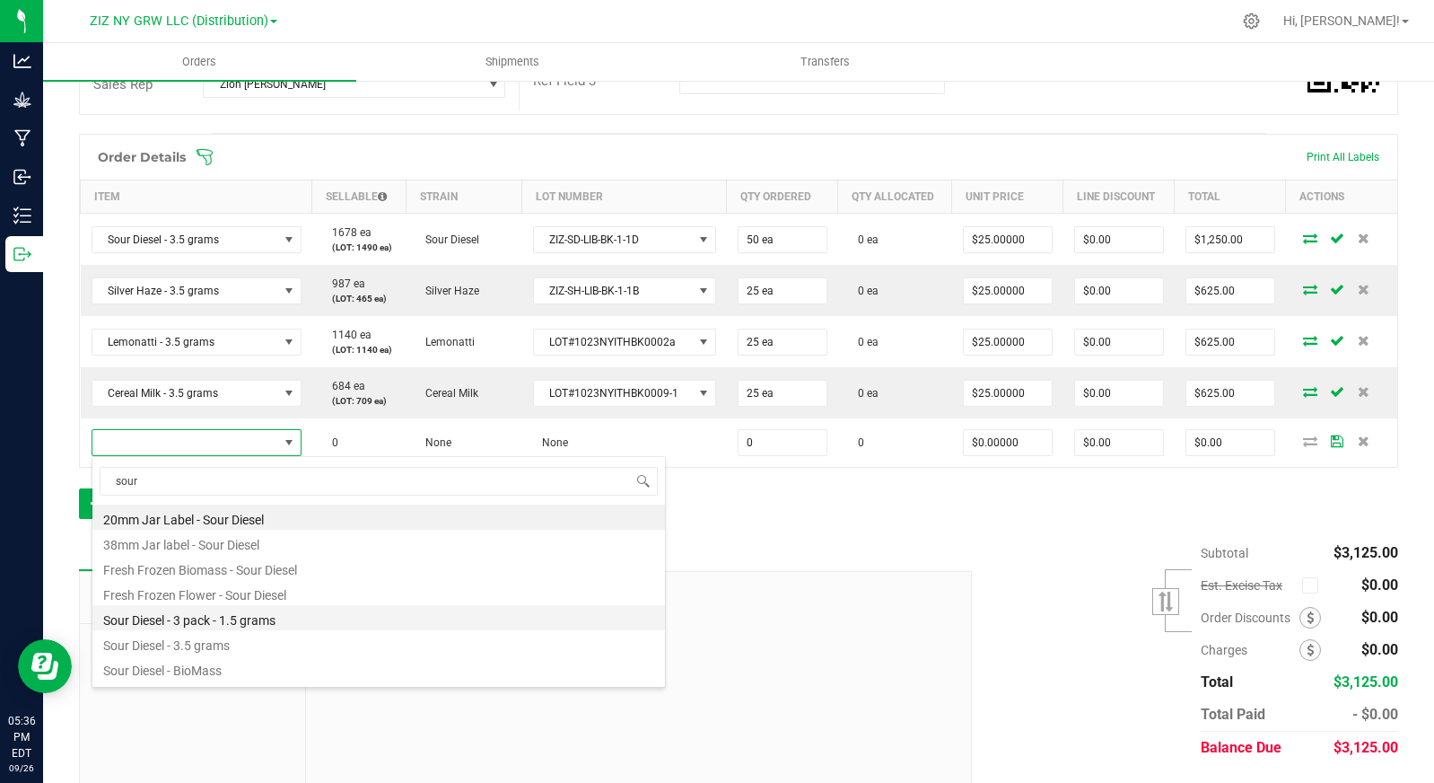
click at [294, 619] on li "Sour Diesel - 3 pack - 1.5 grams" at bounding box center [378, 617] width 573 height 25
type input "0 ea"
type input "$14.00000"
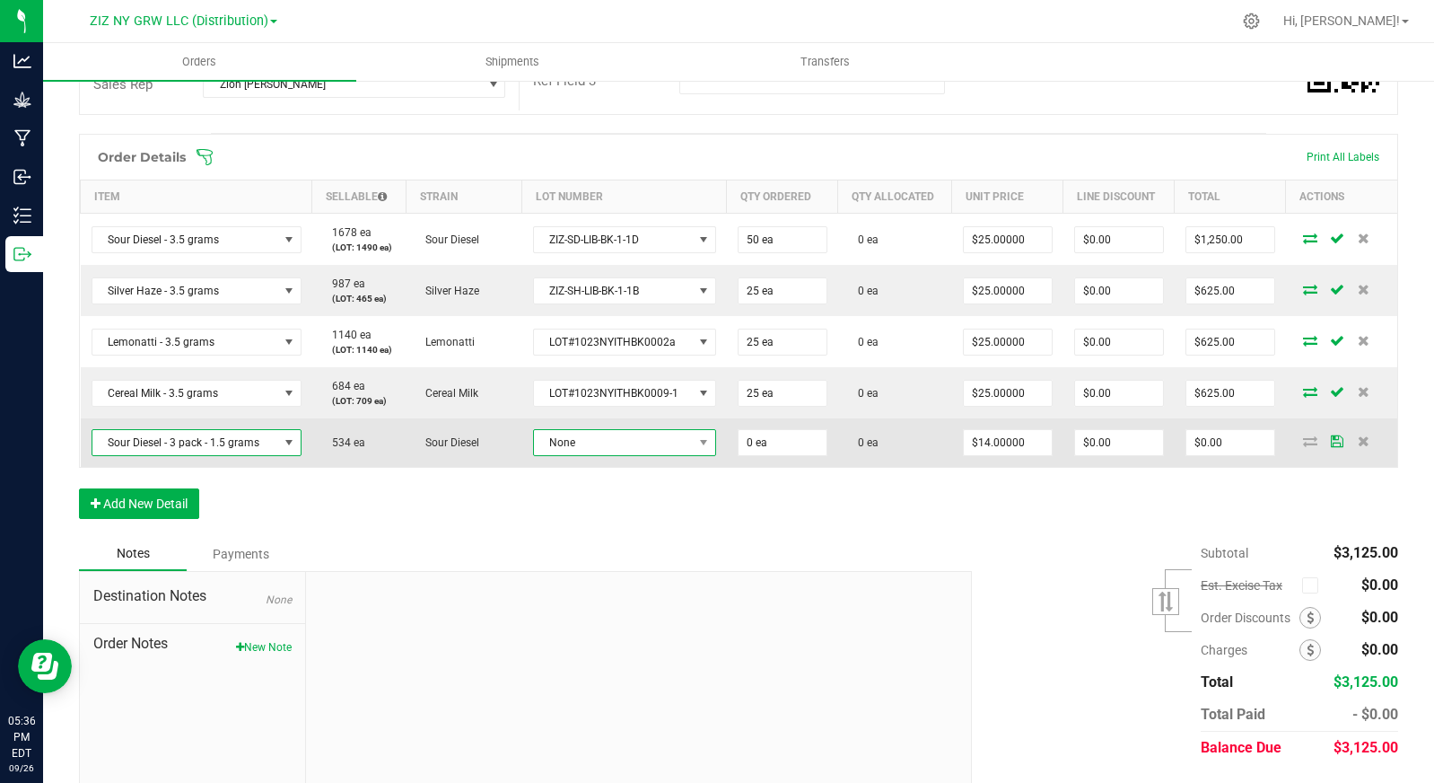
click at [601, 443] on span "None" at bounding box center [613, 442] width 159 height 25
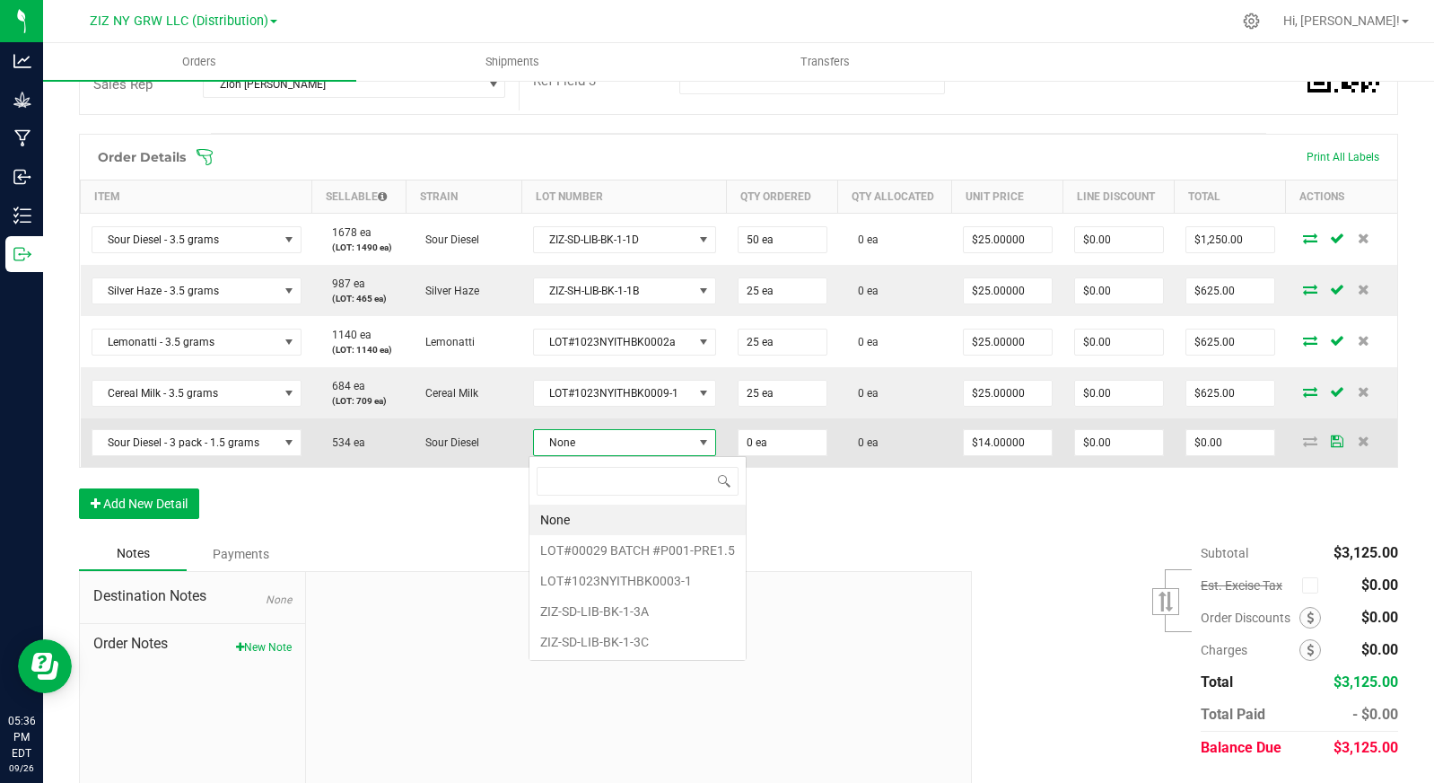
scroll to position [27, 180]
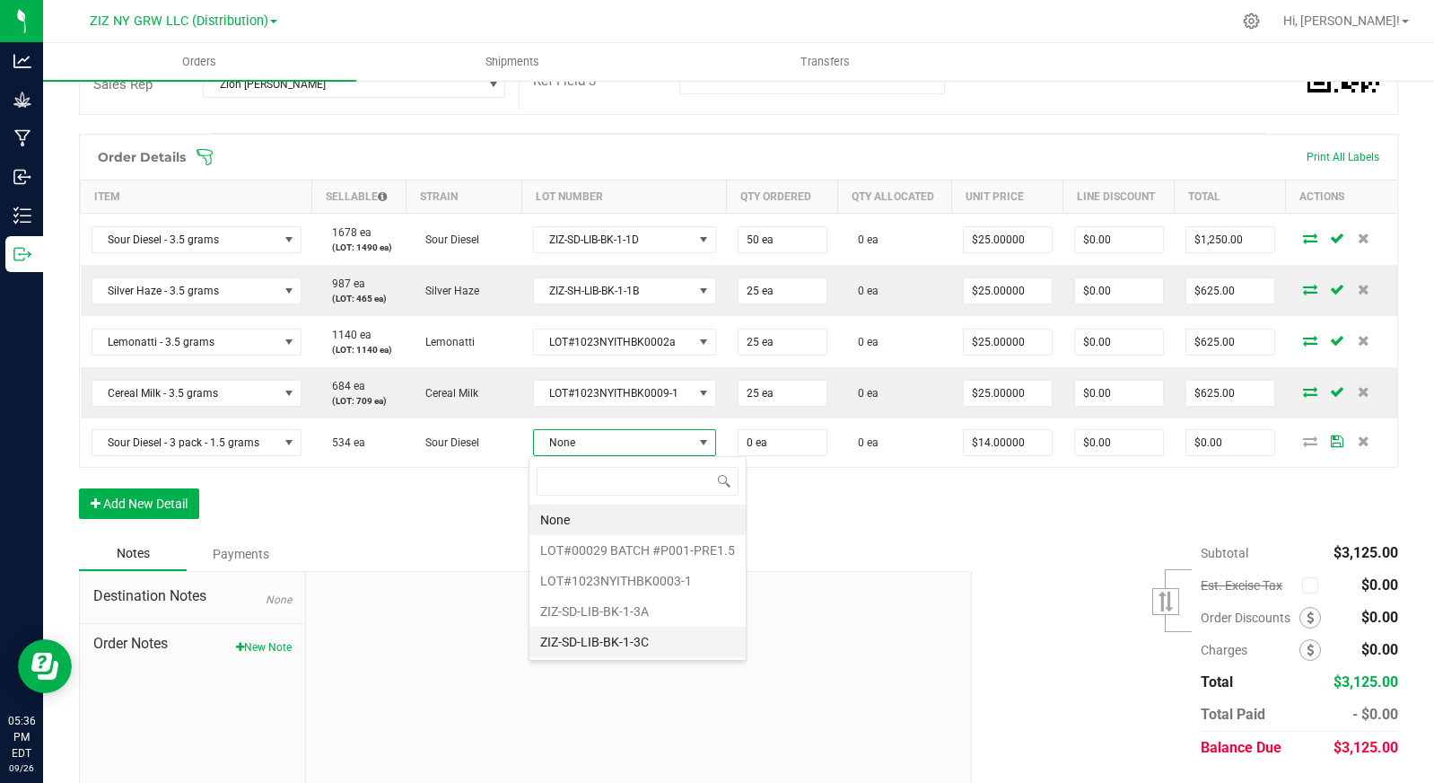
click at [666, 637] on li "ZIZ-SD-LIB-BK-1-3C" at bounding box center [638, 642] width 216 height 31
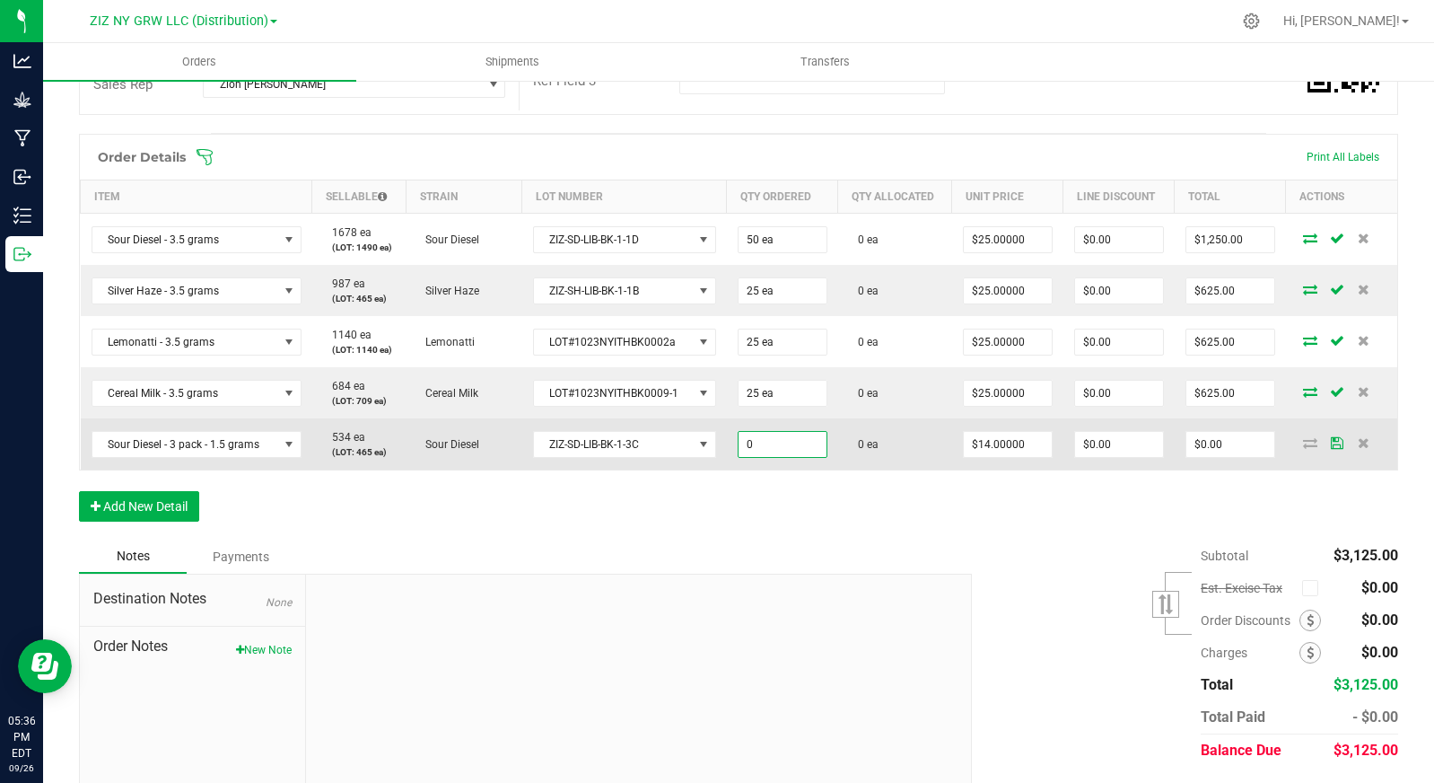
click at [785, 452] on input "0" at bounding box center [783, 444] width 88 height 25
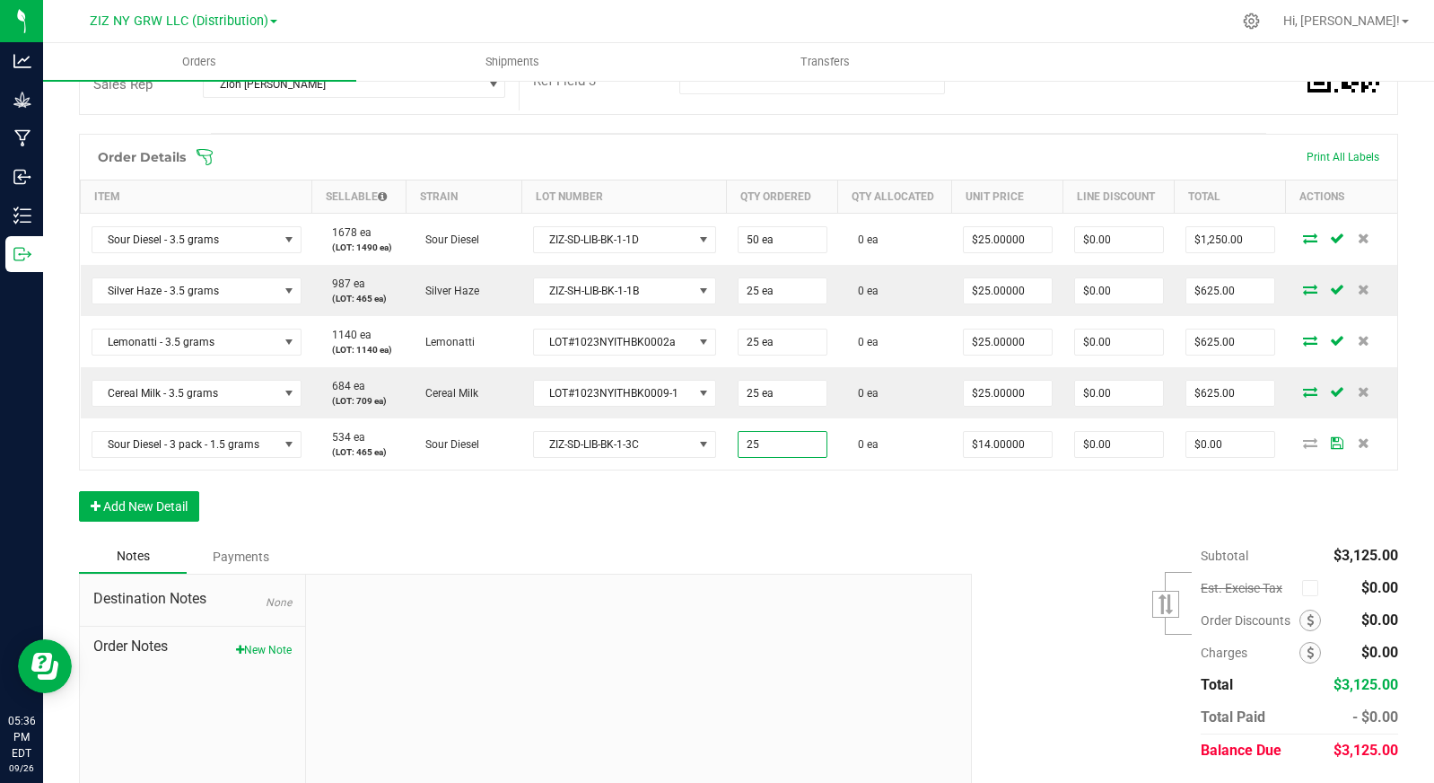
type input "25 ea"
type input "$350.00"
click at [881, 531] on div "Order Details Print All Labels Item Sellable Strain Lot Number Qty Ordered Qty …" at bounding box center [738, 337] width 1319 height 406
click at [142, 513] on button "Add New Detail" at bounding box center [139, 506] width 120 height 31
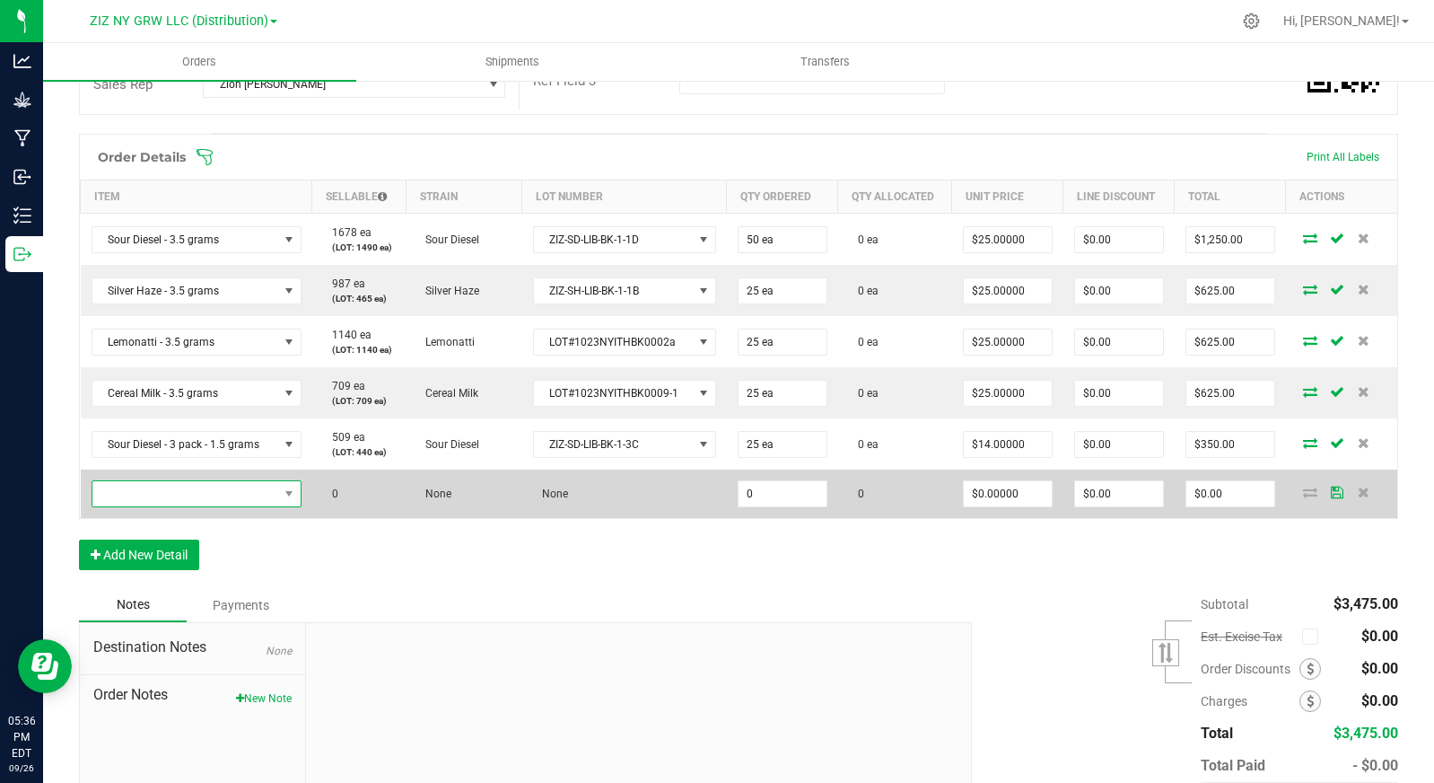
click at [227, 495] on span "NO DATA FOUND" at bounding box center [185, 493] width 186 height 25
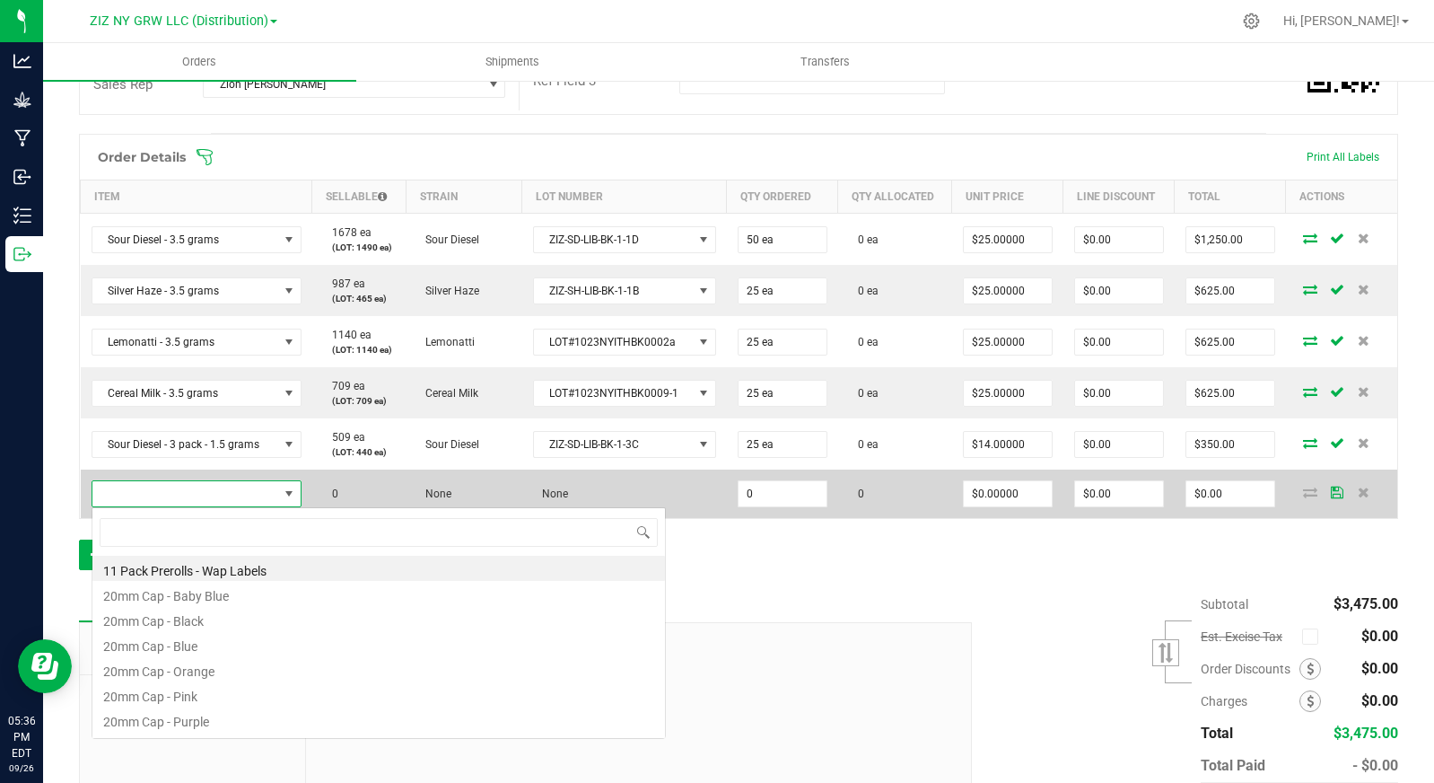
scroll to position [27, 206]
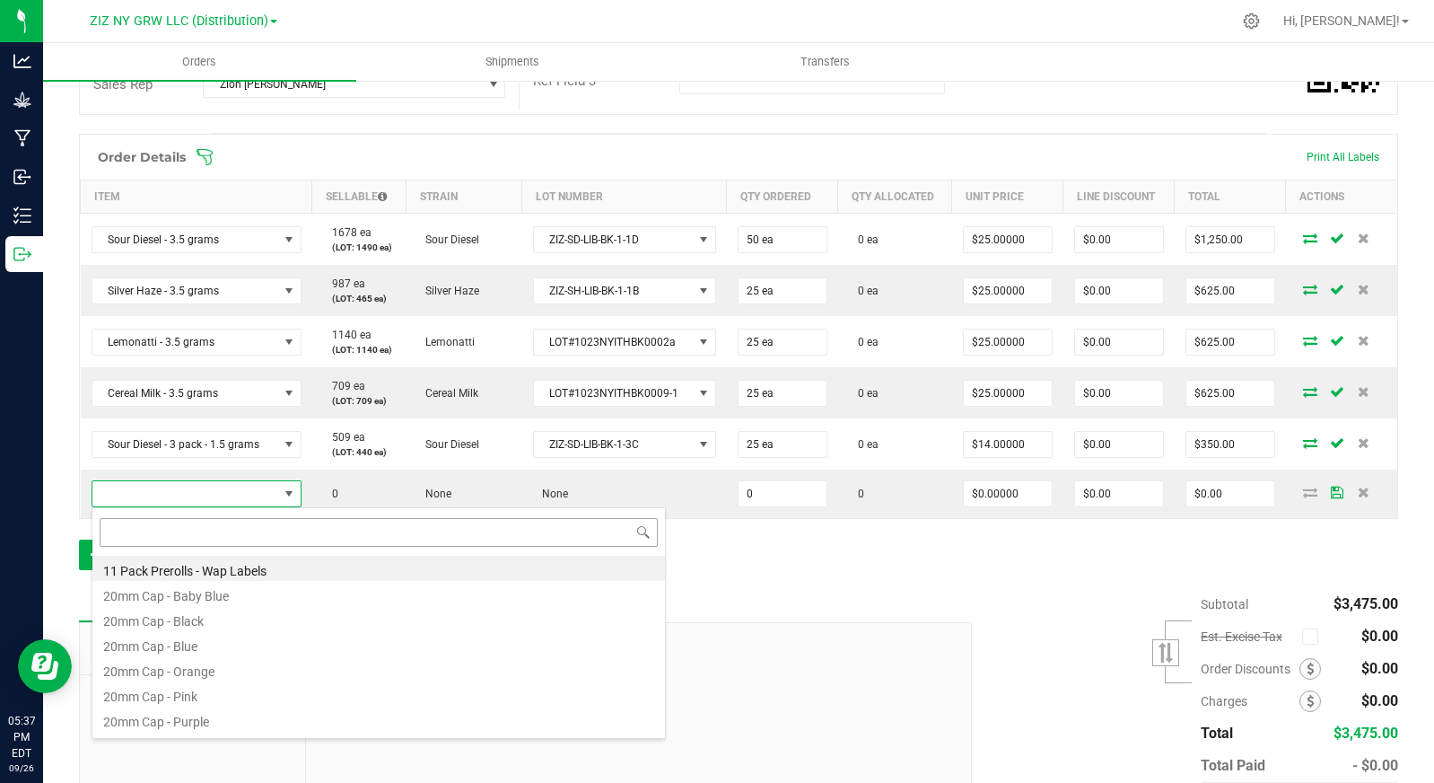
click at [251, 530] on input at bounding box center [379, 532] width 558 height 28
type input "silver"
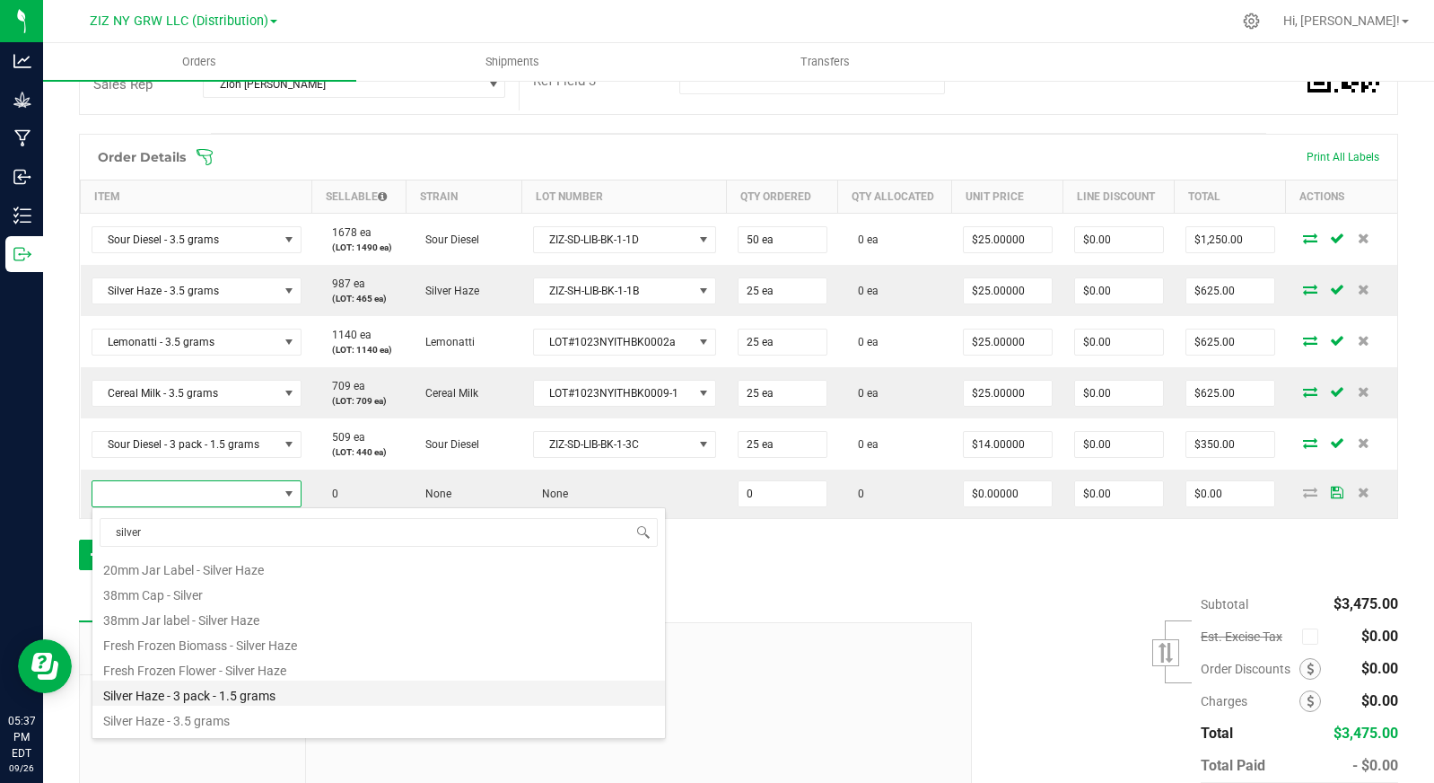
scroll to position [30, 0]
click at [315, 712] on li "Silver Haze - 3.5 grams" at bounding box center [378, 714] width 573 height 25
type input "0 ea"
type input "$27.00000"
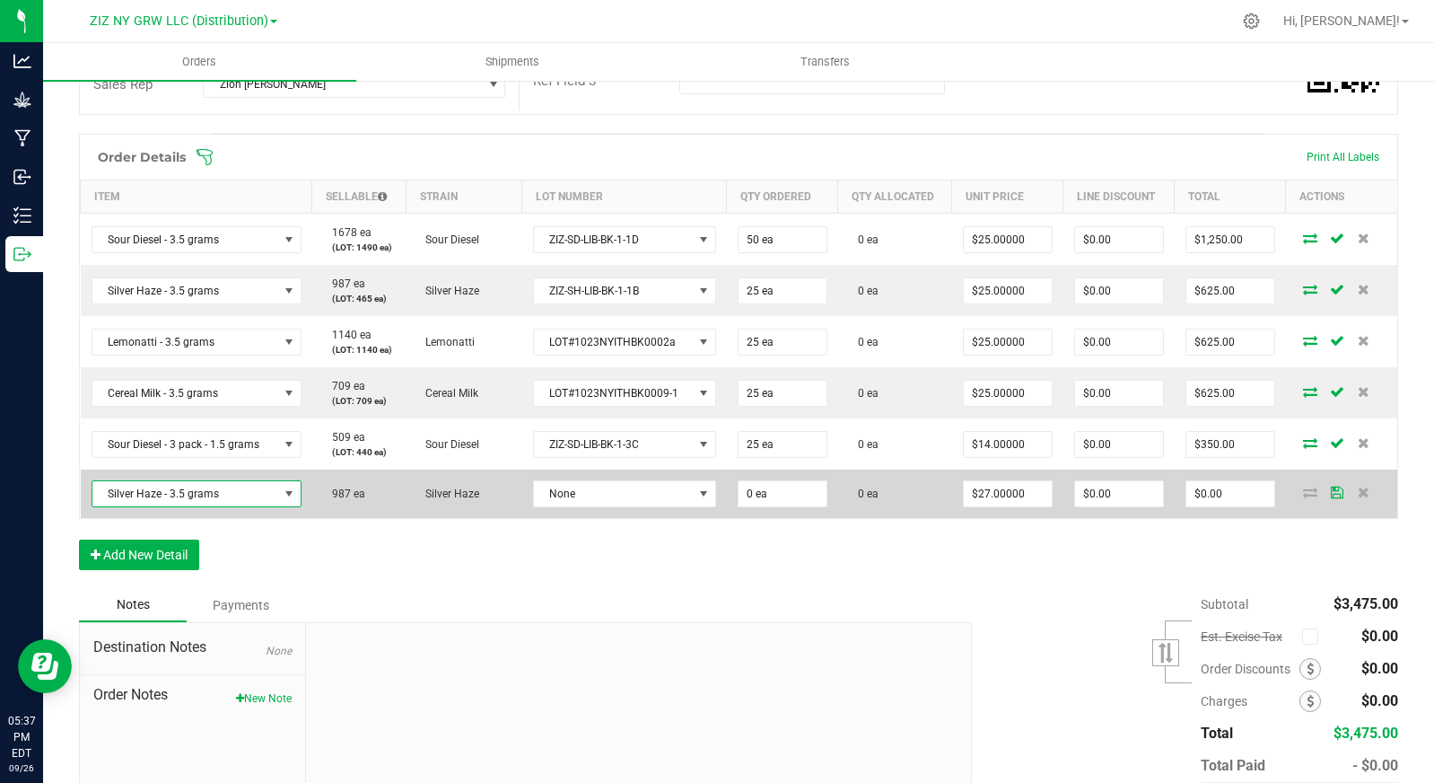
click at [292, 490] on span at bounding box center [289, 494] width 14 height 14
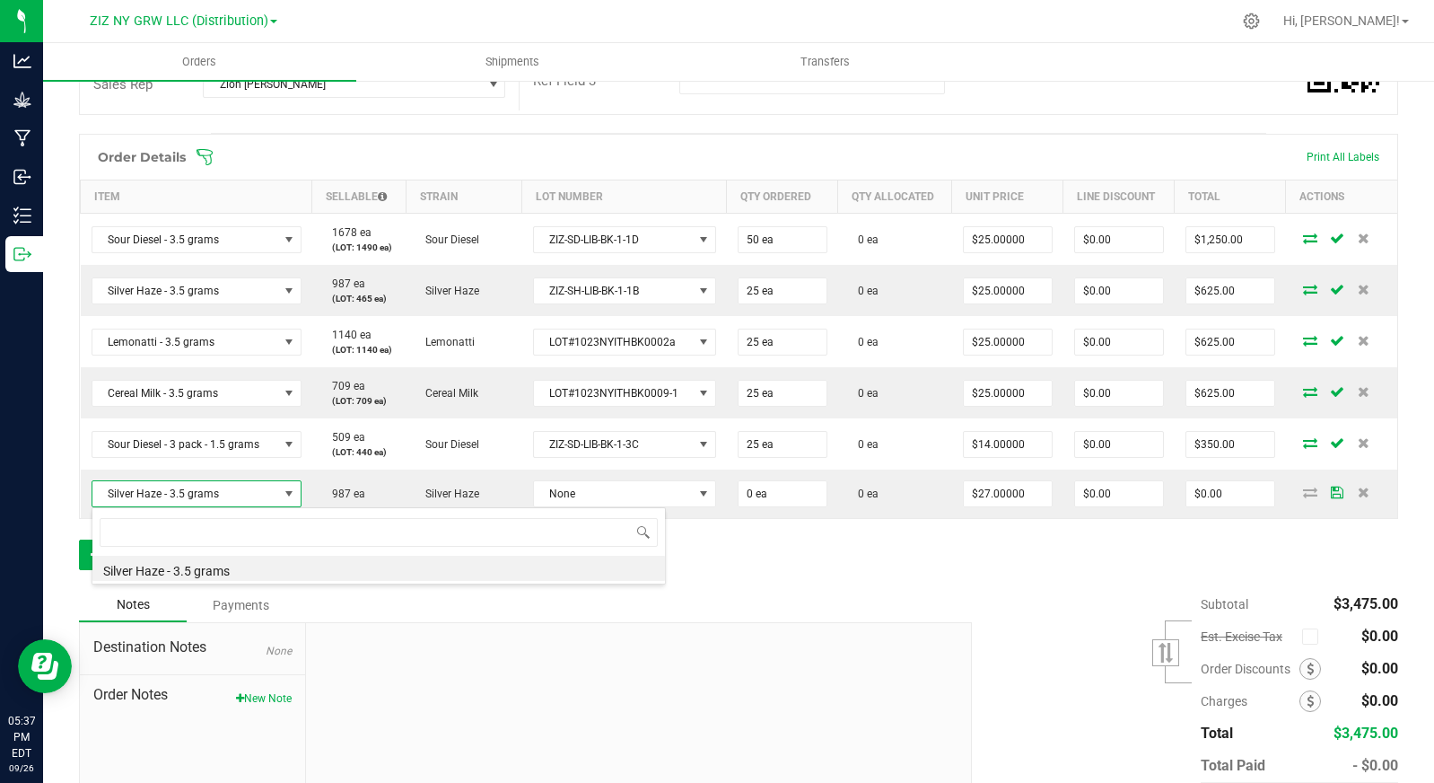
scroll to position [27, 208]
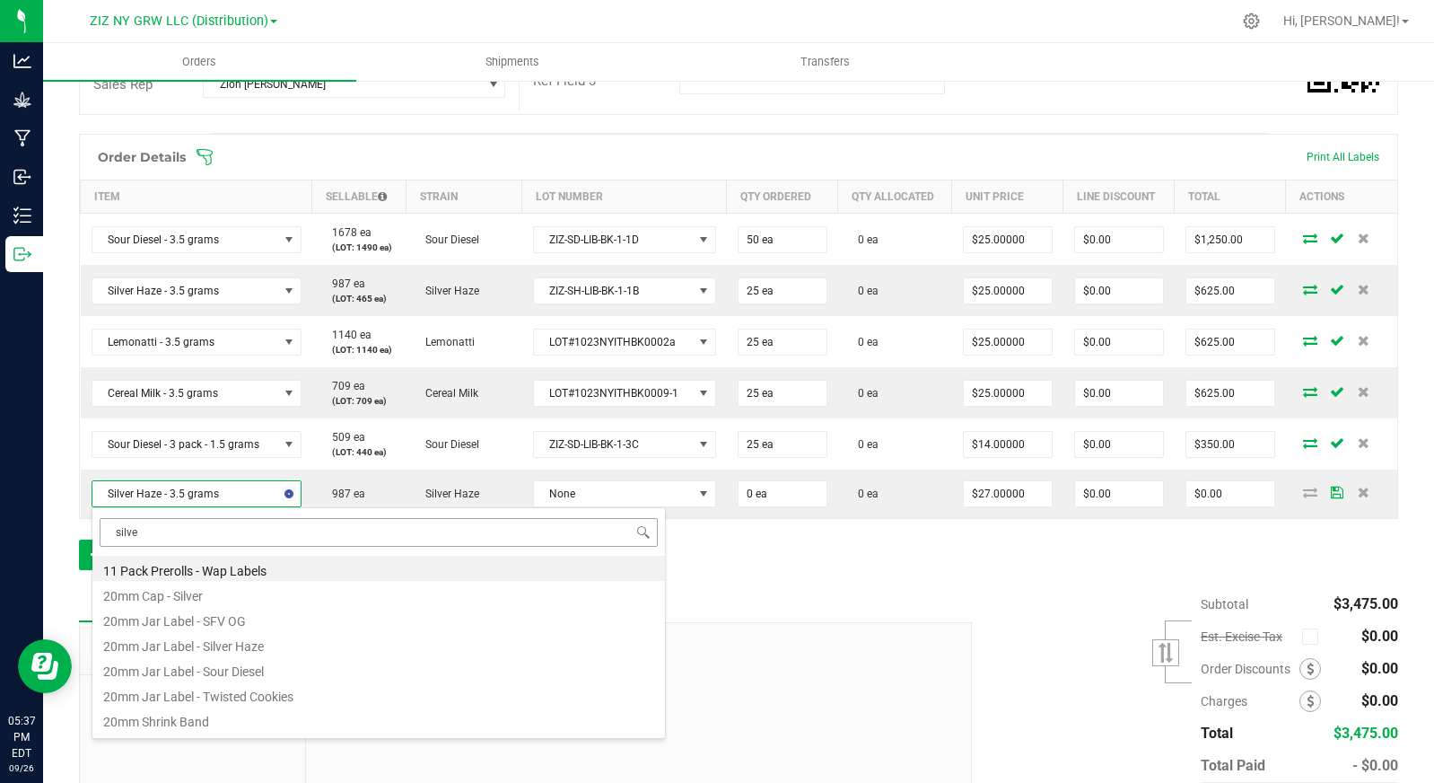
type input "silver"
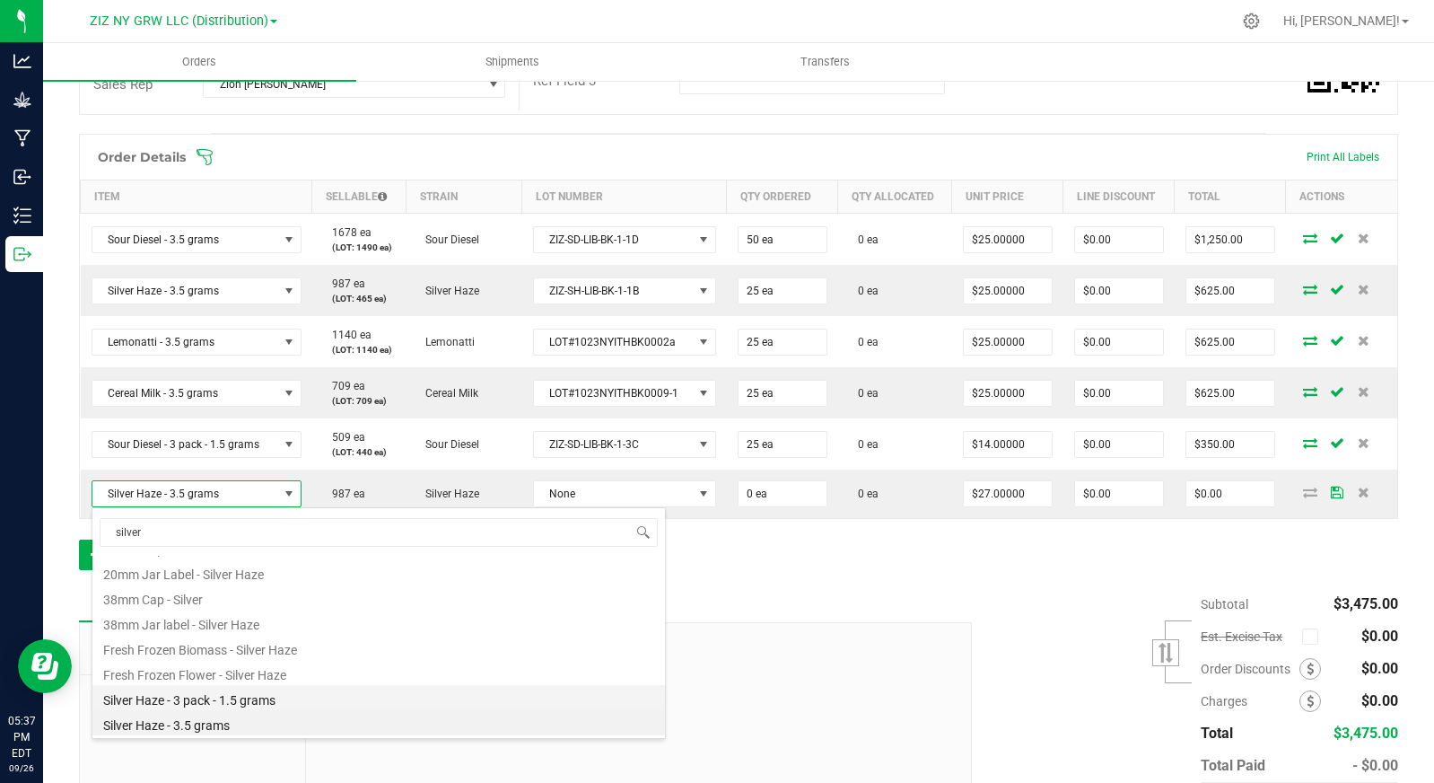
click at [288, 697] on li "Silver Haze - 3 pack - 1.5 grams" at bounding box center [378, 697] width 573 height 25
type input "$14.00000"
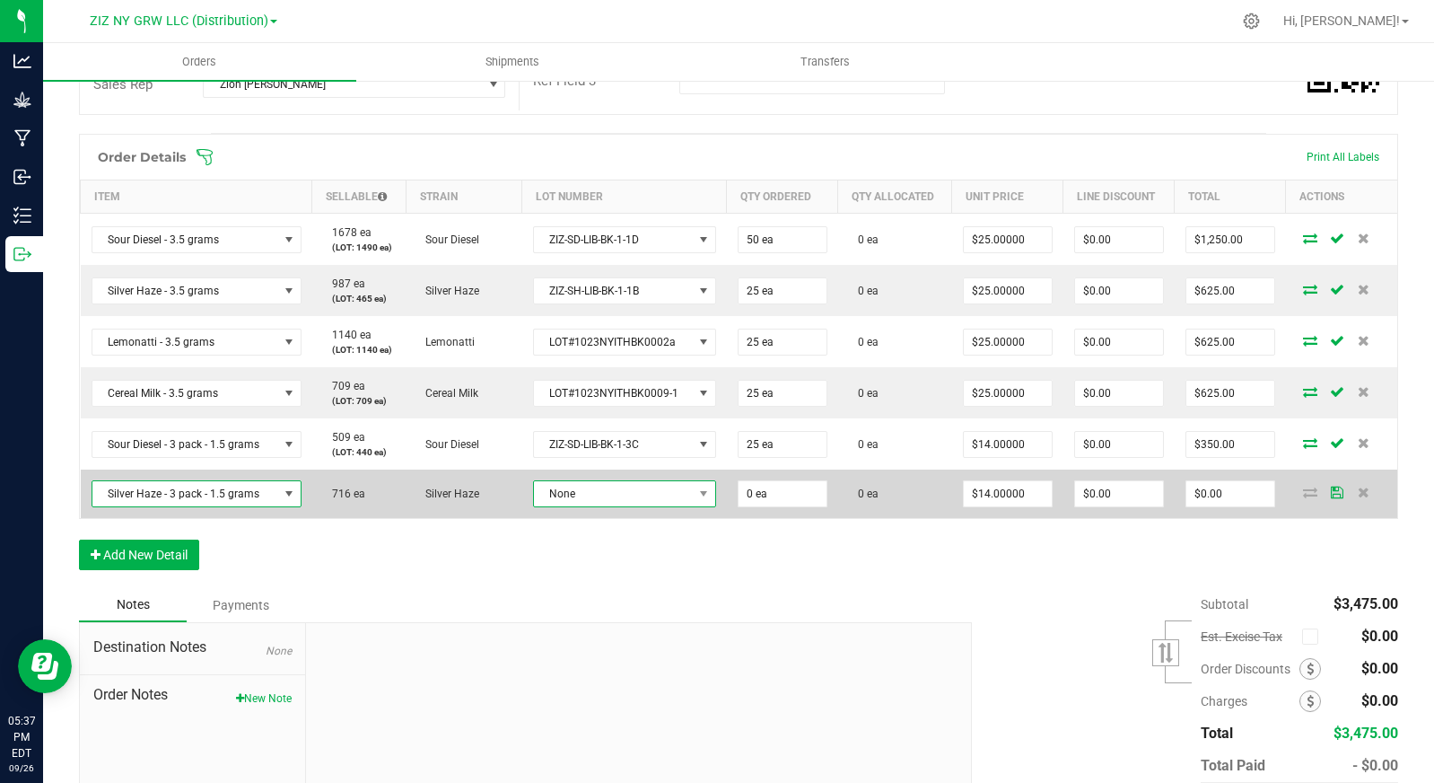
click at [608, 489] on span "None" at bounding box center [613, 493] width 159 height 25
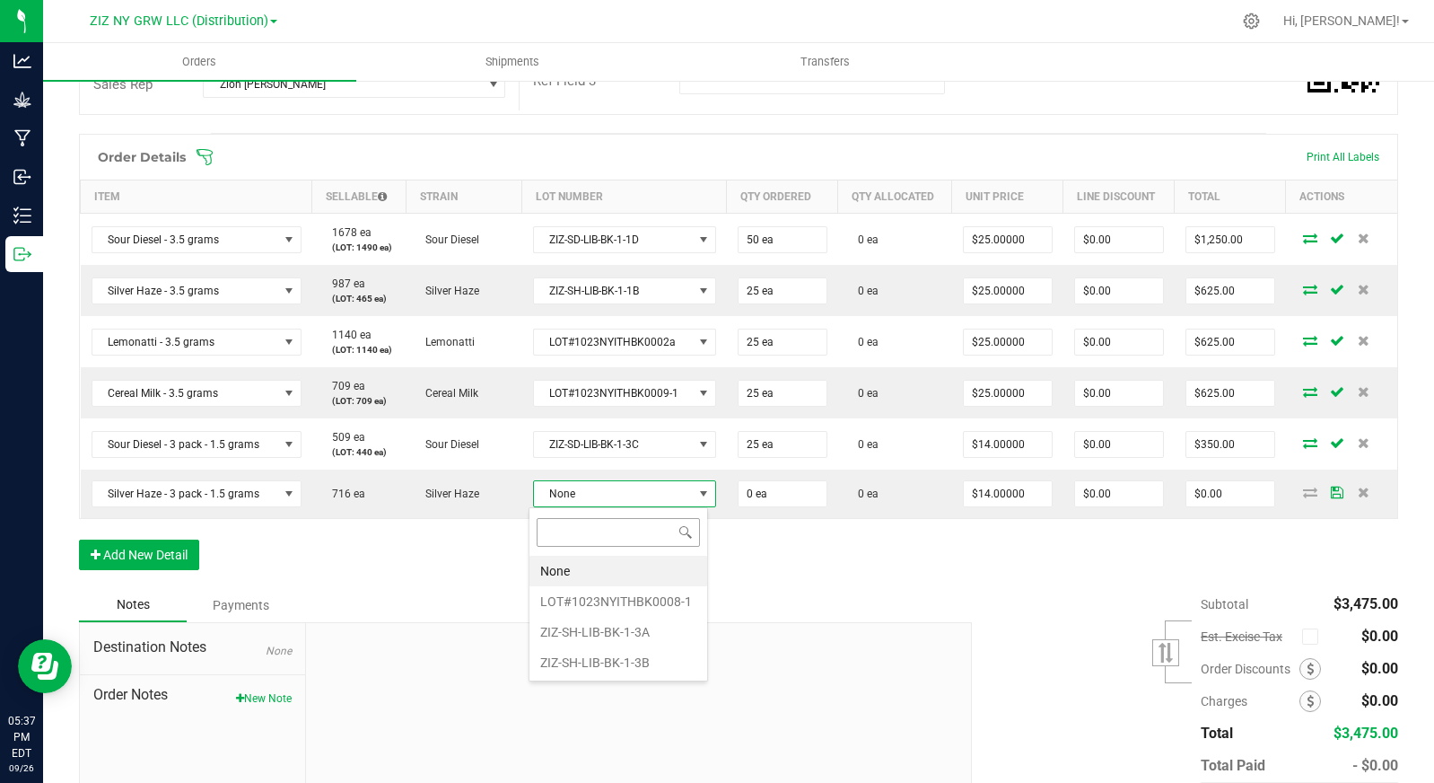
scroll to position [27, 180]
click at [660, 660] on li "ZIZ-SH-LIB-BK-1-3B" at bounding box center [619, 662] width 178 height 31
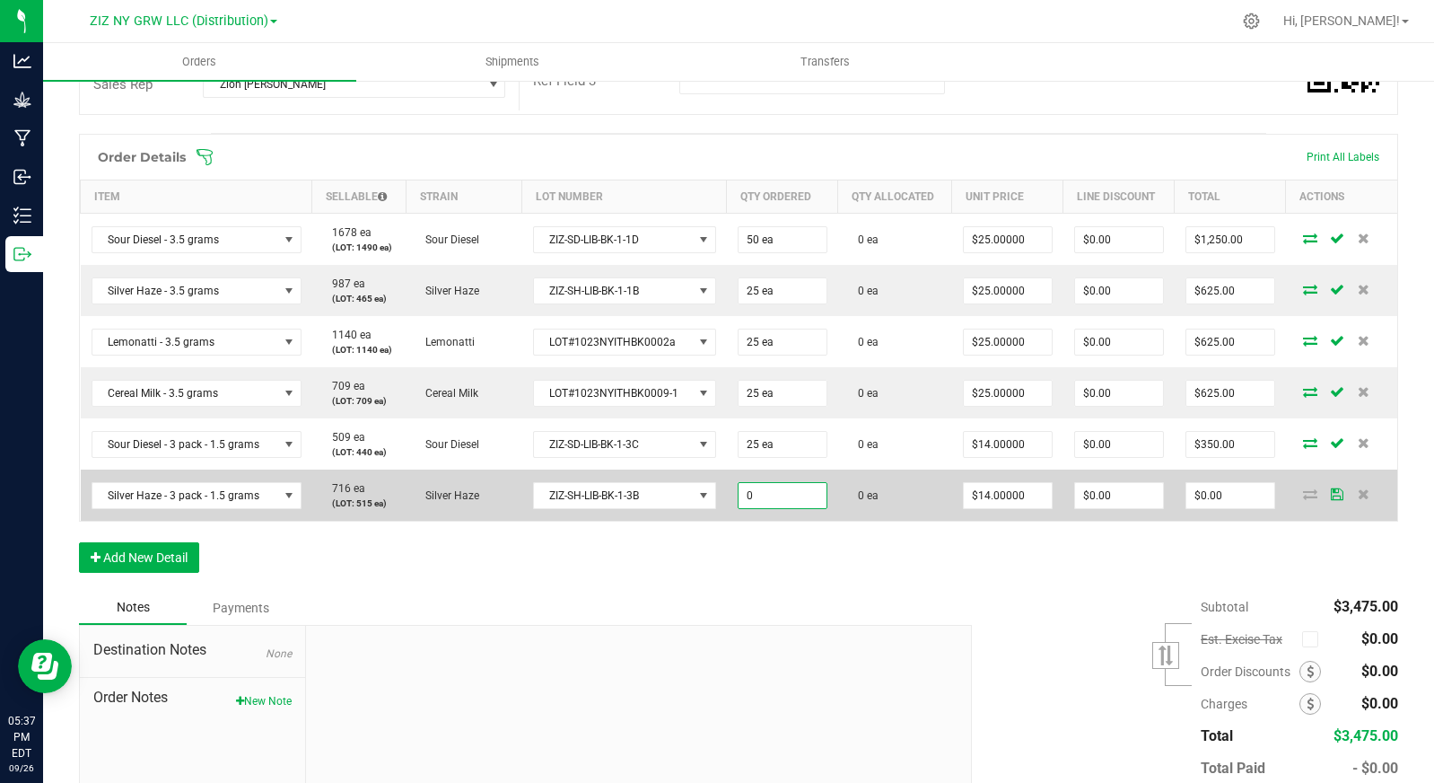
click at [789, 503] on input "0" at bounding box center [783, 495] width 88 height 25
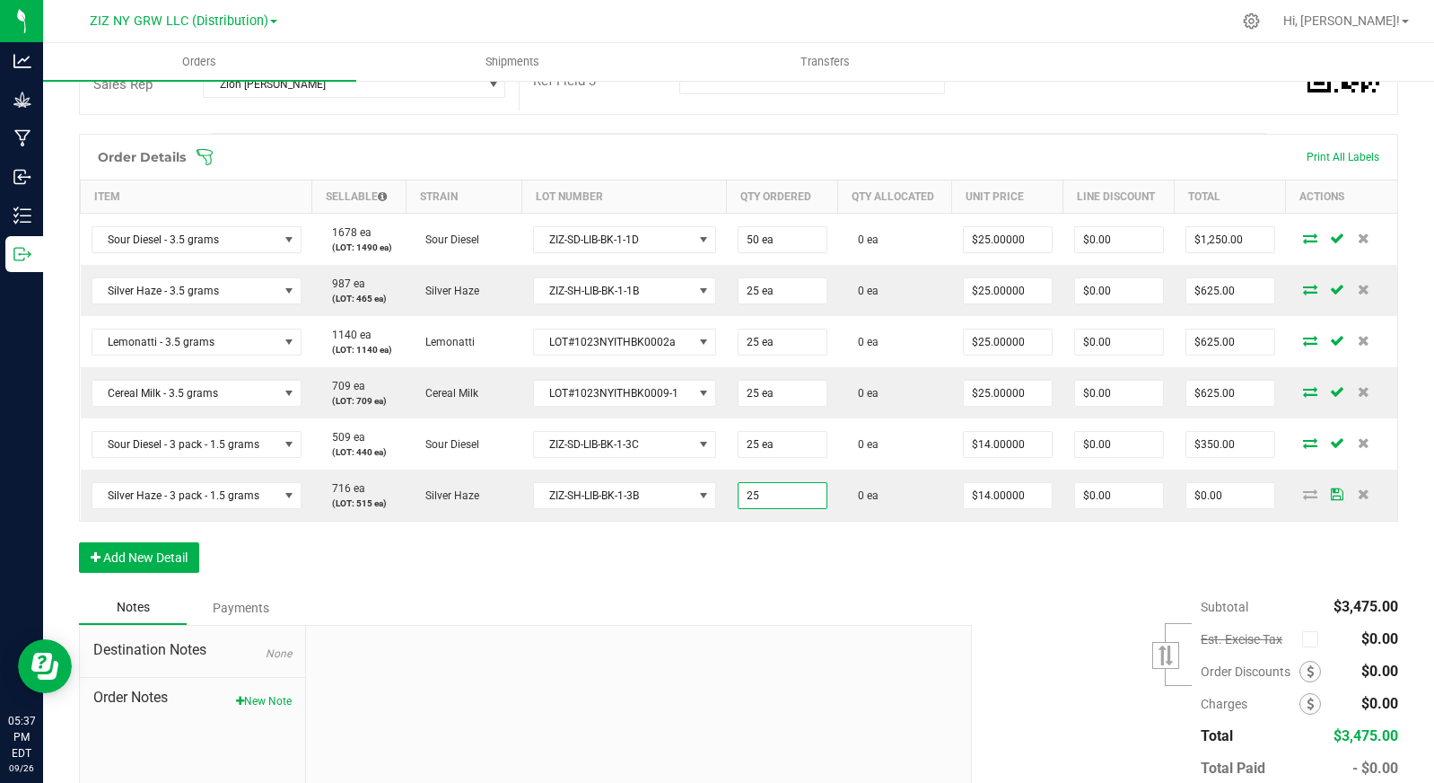
type input "25 ea"
type input "$350.00"
click at [793, 560] on div "Order Details Print All Labels Item Sellable Strain Lot Number Qty Ordered Qty …" at bounding box center [738, 362] width 1319 height 457
click at [172, 565] on button "Add New Detail" at bounding box center [139, 557] width 120 height 31
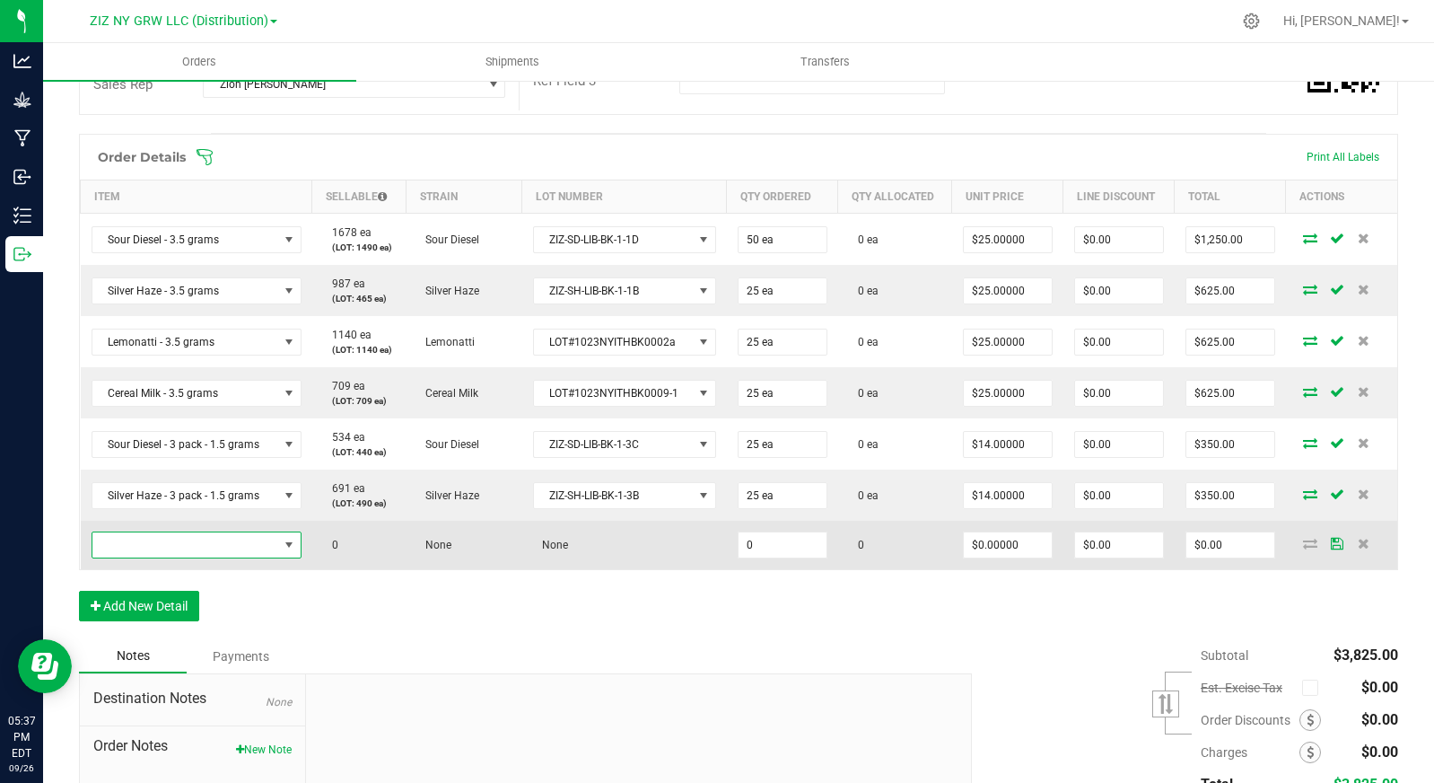
click at [287, 538] on span "NO DATA FOUND" at bounding box center [289, 545] width 14 height 14
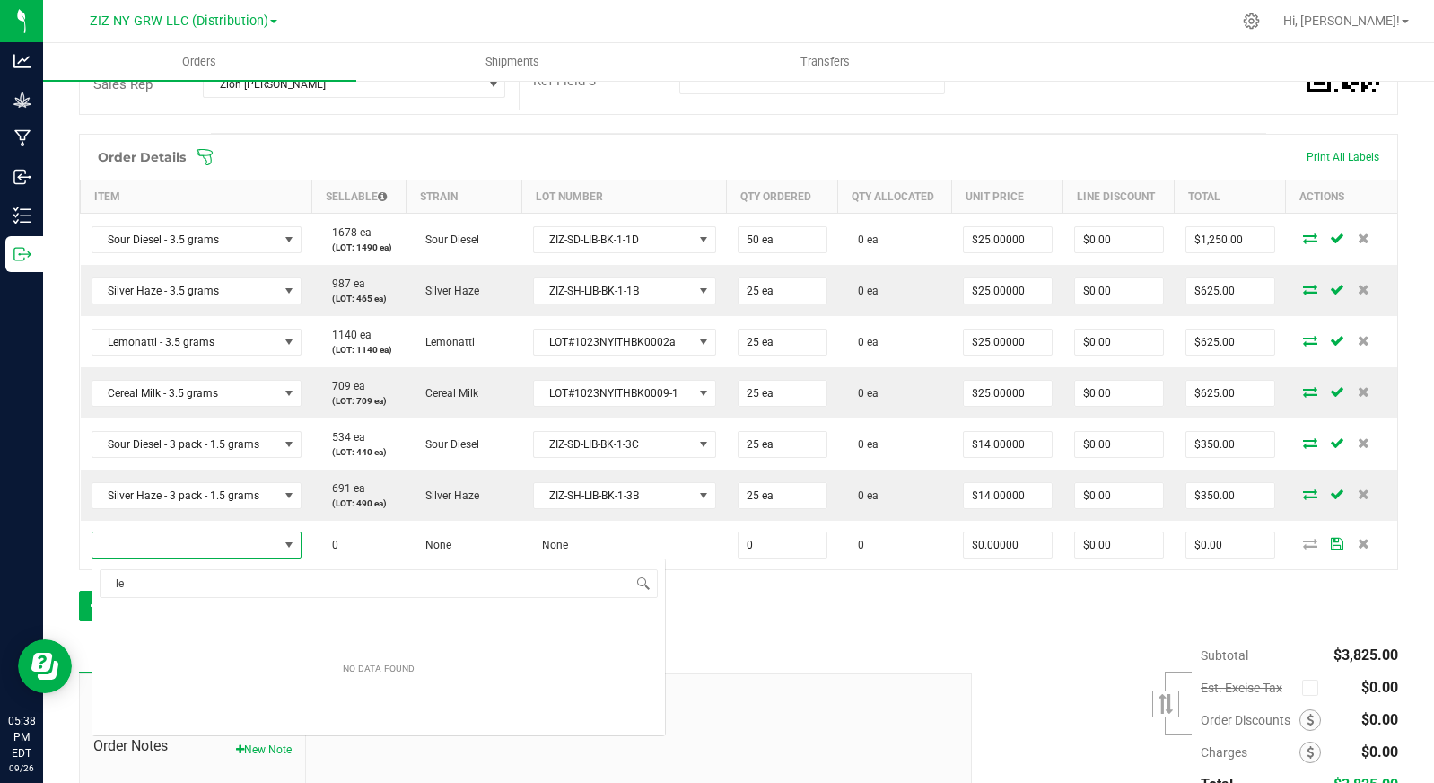
scroll to position [0, 0]
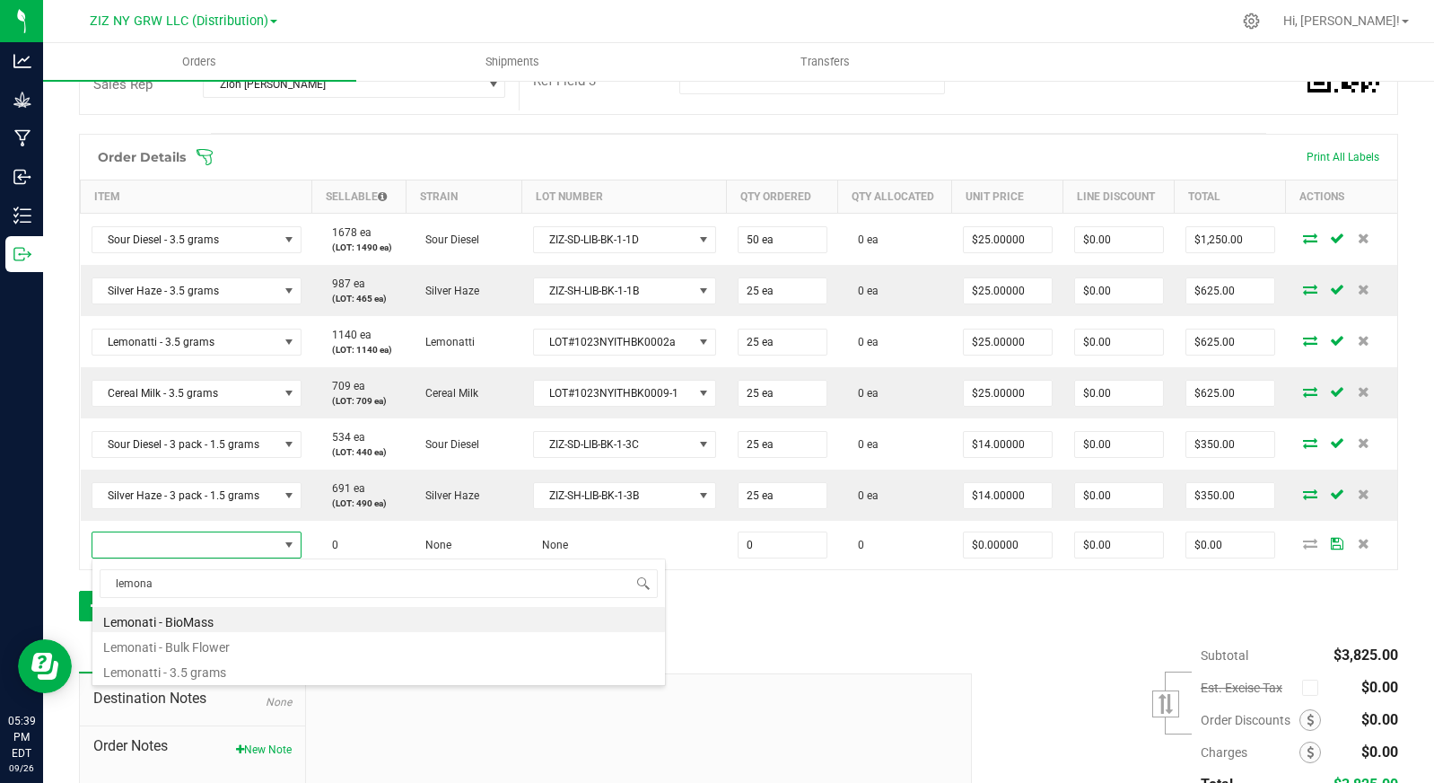
type input "lemon"
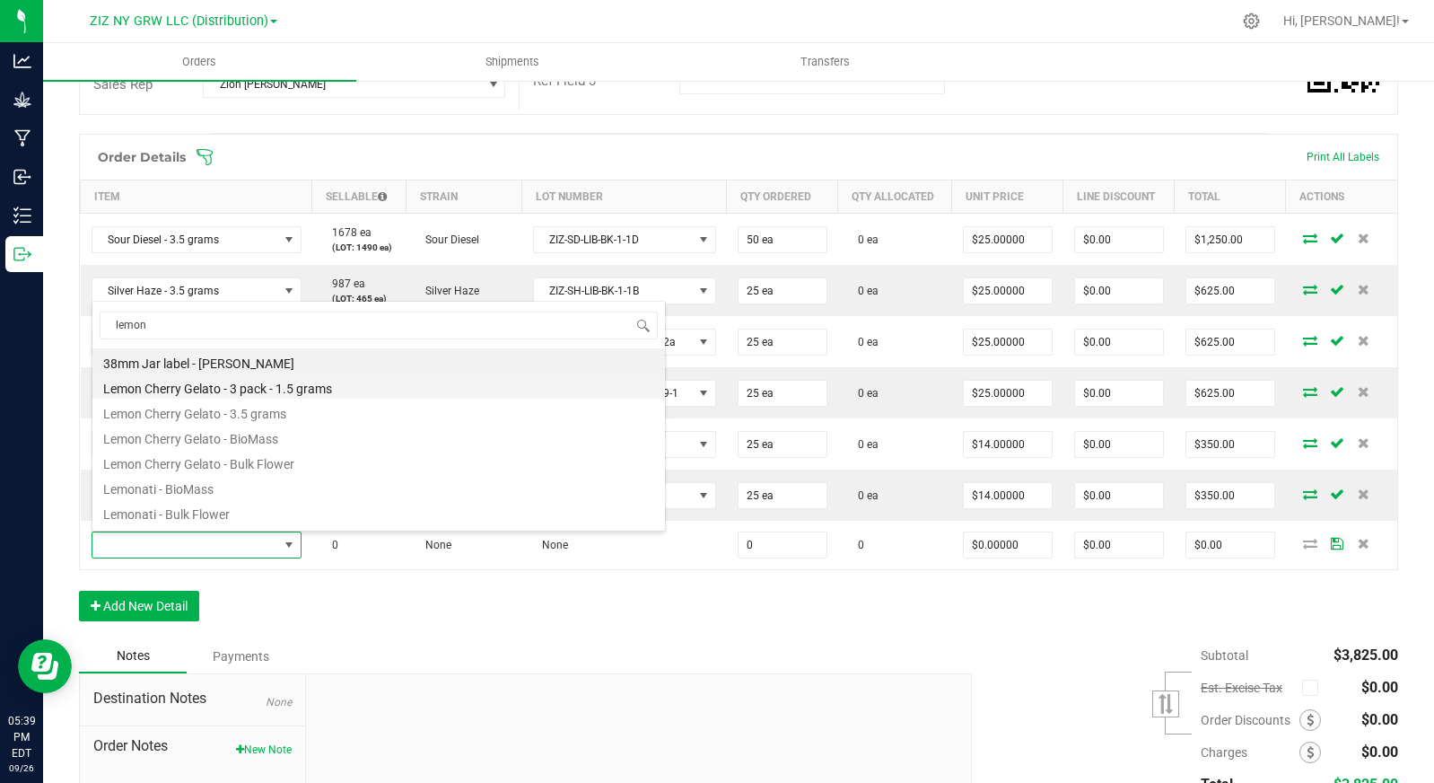
click at [347, 389] on li "Lemon Cherry Gelato - 3 pack - 1.5 grams" at bounding box center [378, 385] width 573 height 25
type input "0 ea"
type input "$14.00000"
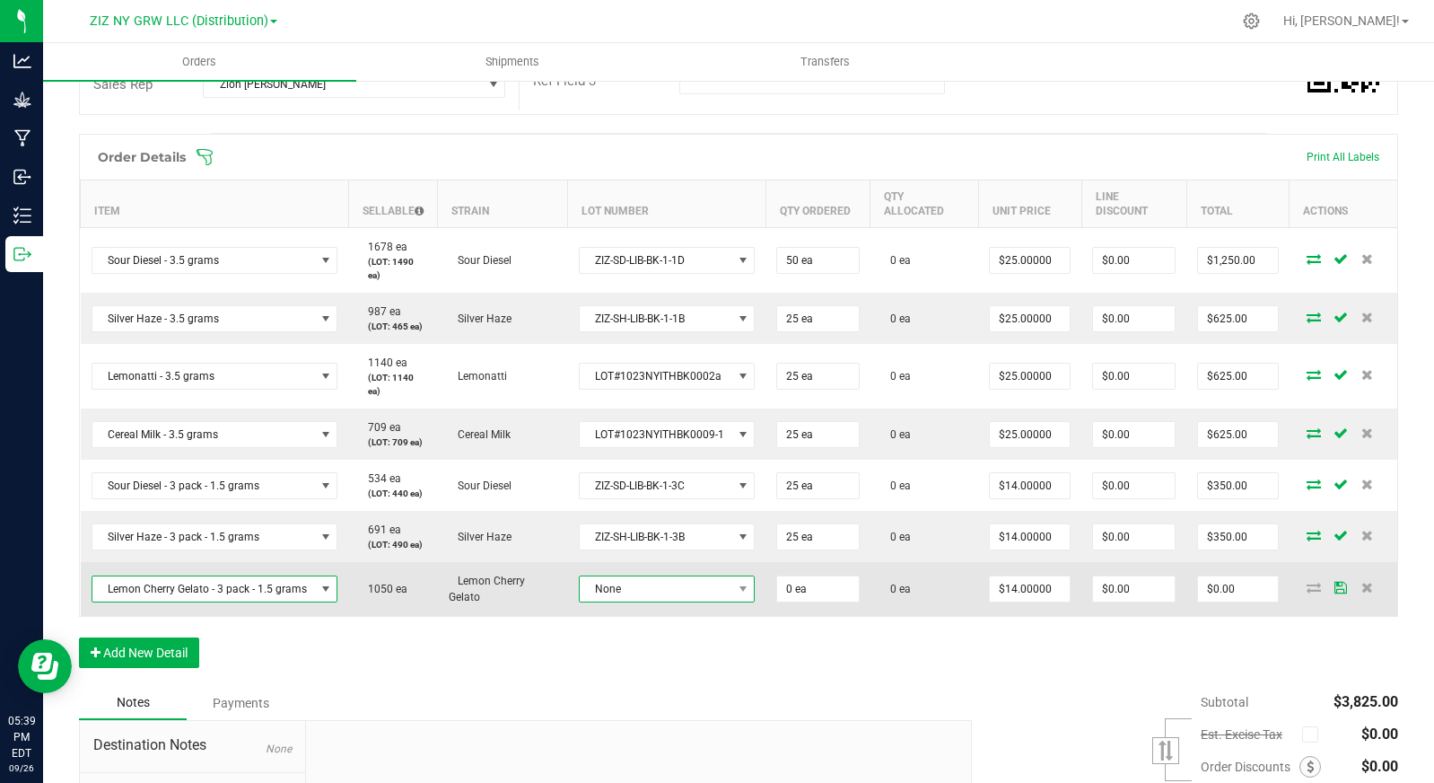
click at [645, 593] on span "None" at bounding box center [656, 588] width 153 height 25
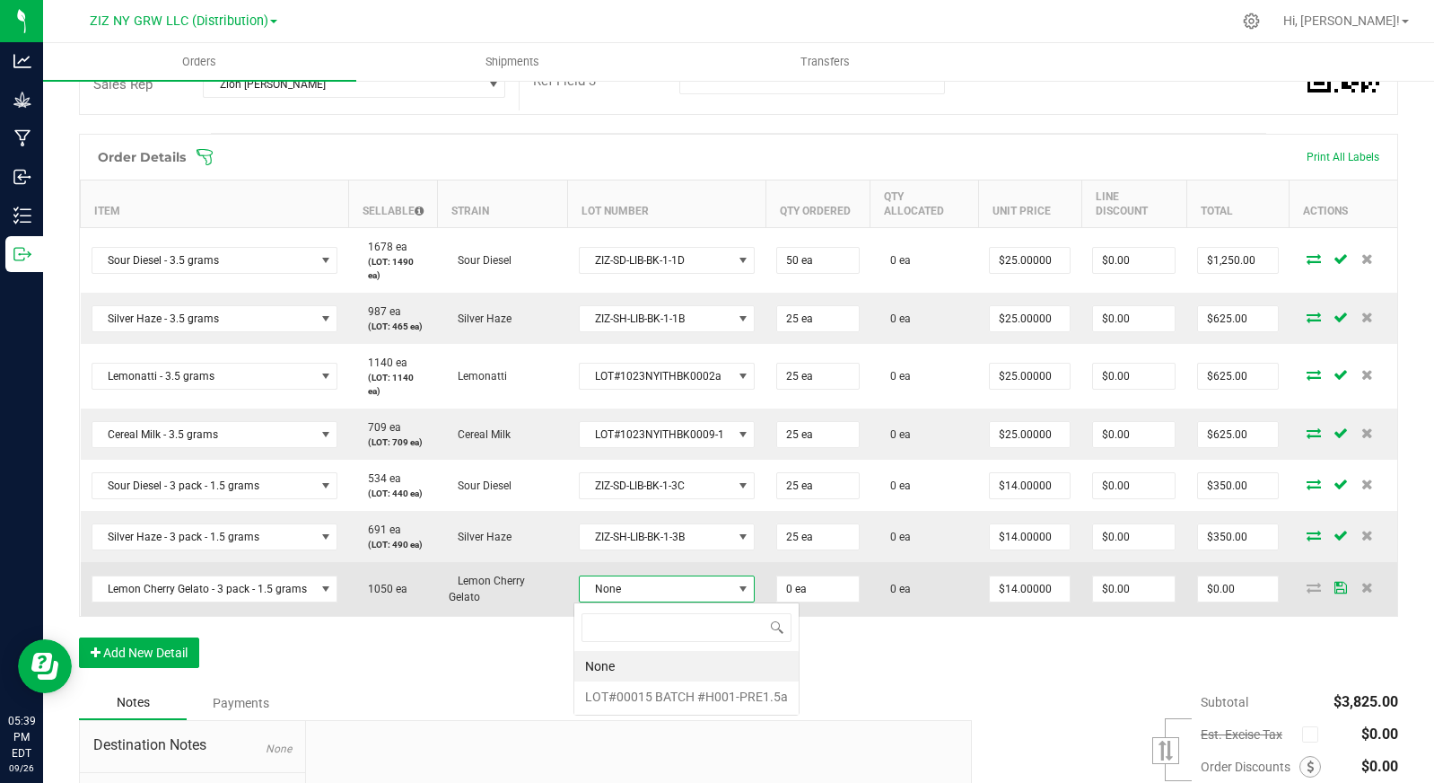
scroll to position [27, 175]
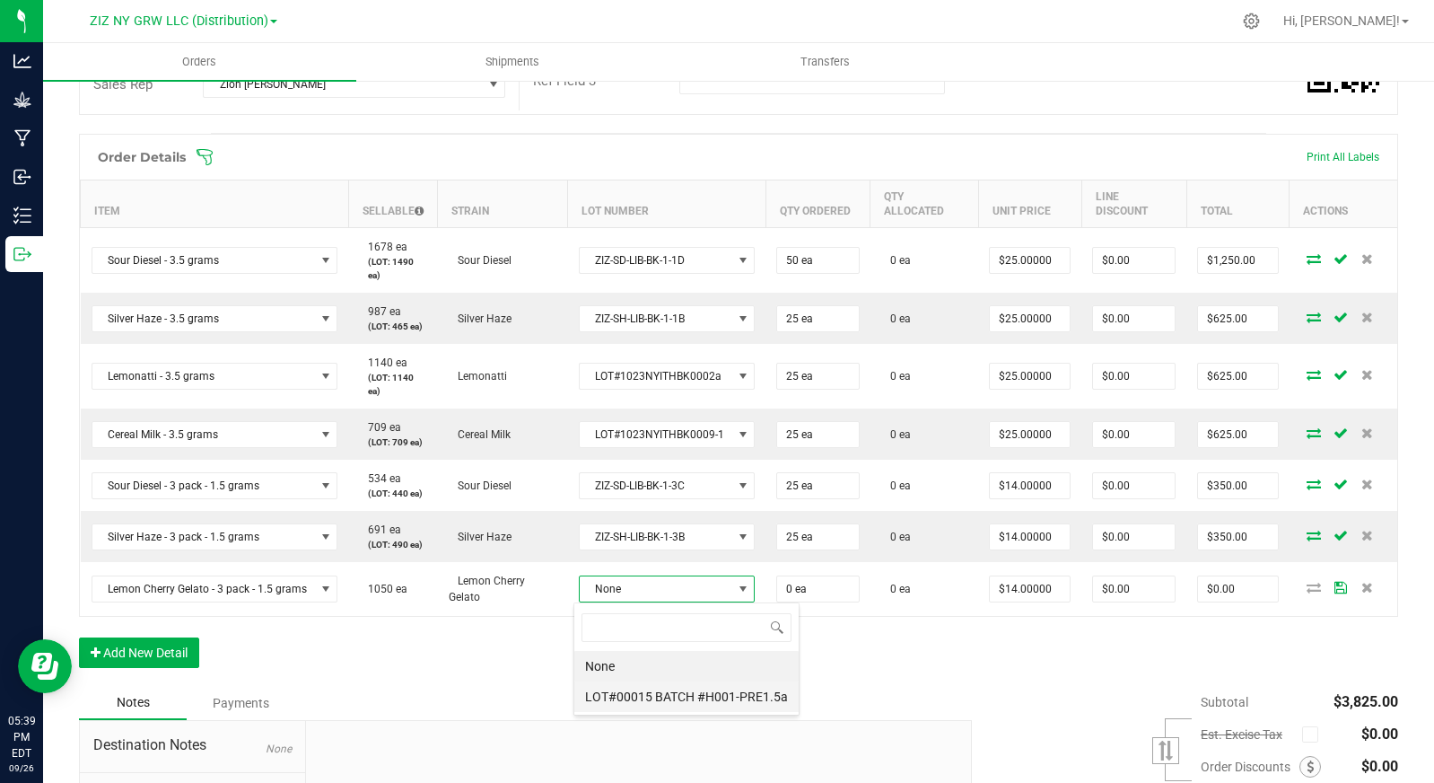
click at [728, 702] on \ "LOT#00015 BATCH #H001-PRE1.5a" at bounding box center [686, 696] width 224 height 31
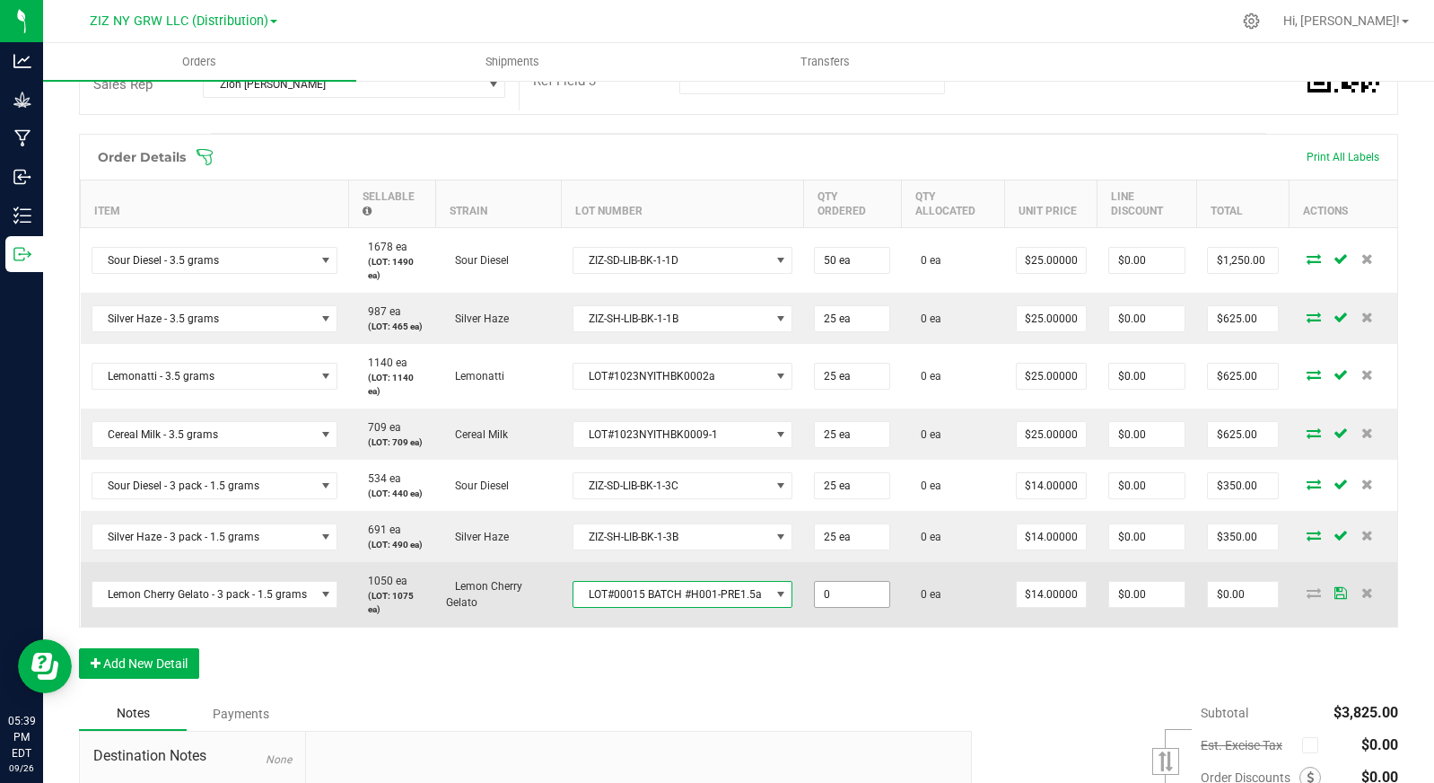
click at [843, 596] on input "0" at bounding box center [852, 594] width 75 height 25
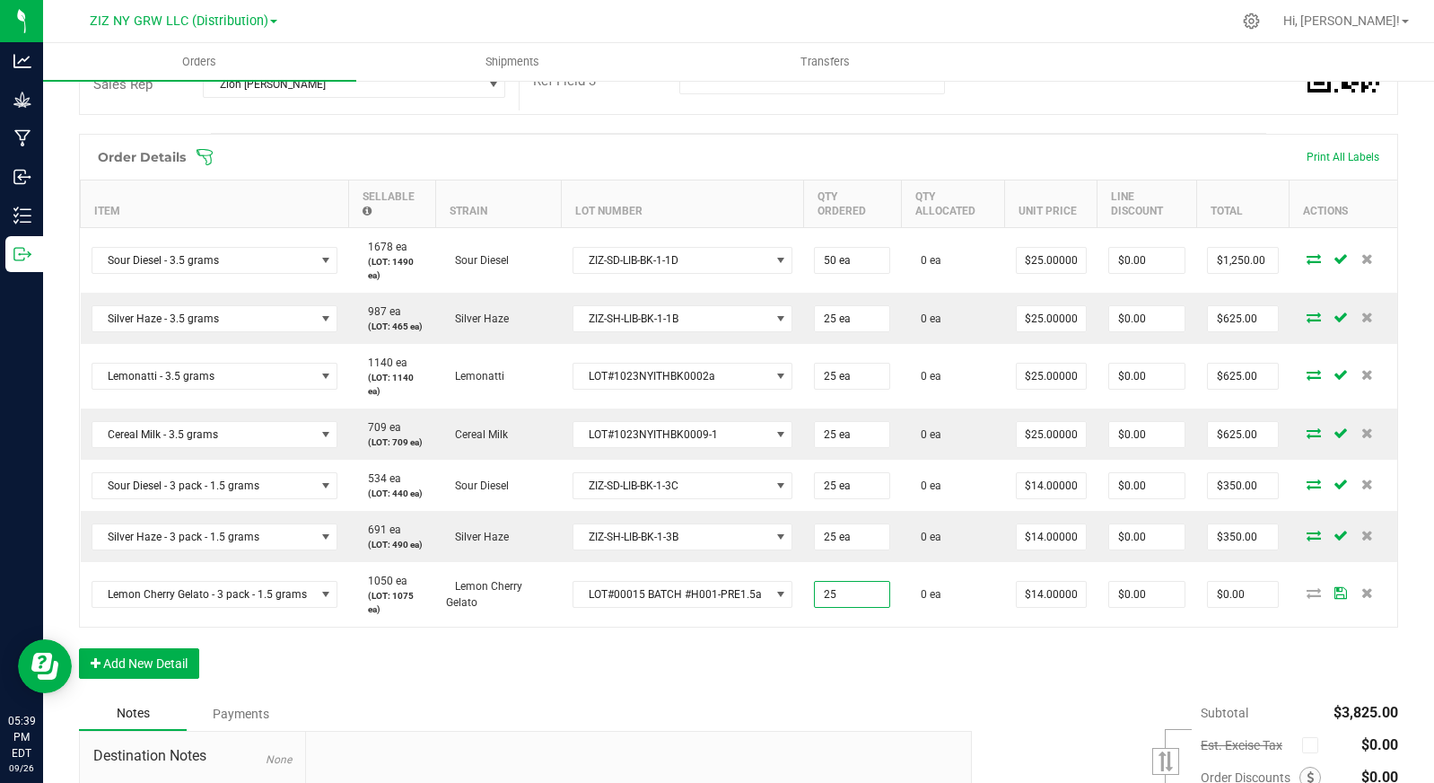
type input "25 ea"
type input "$350.00"
click at [846, 646] on div "Order Details Print All Labels Item Sellable Strain Lot Number Qty Ordered Qty …" at bounding box center [738, 415] width 1319 height 563
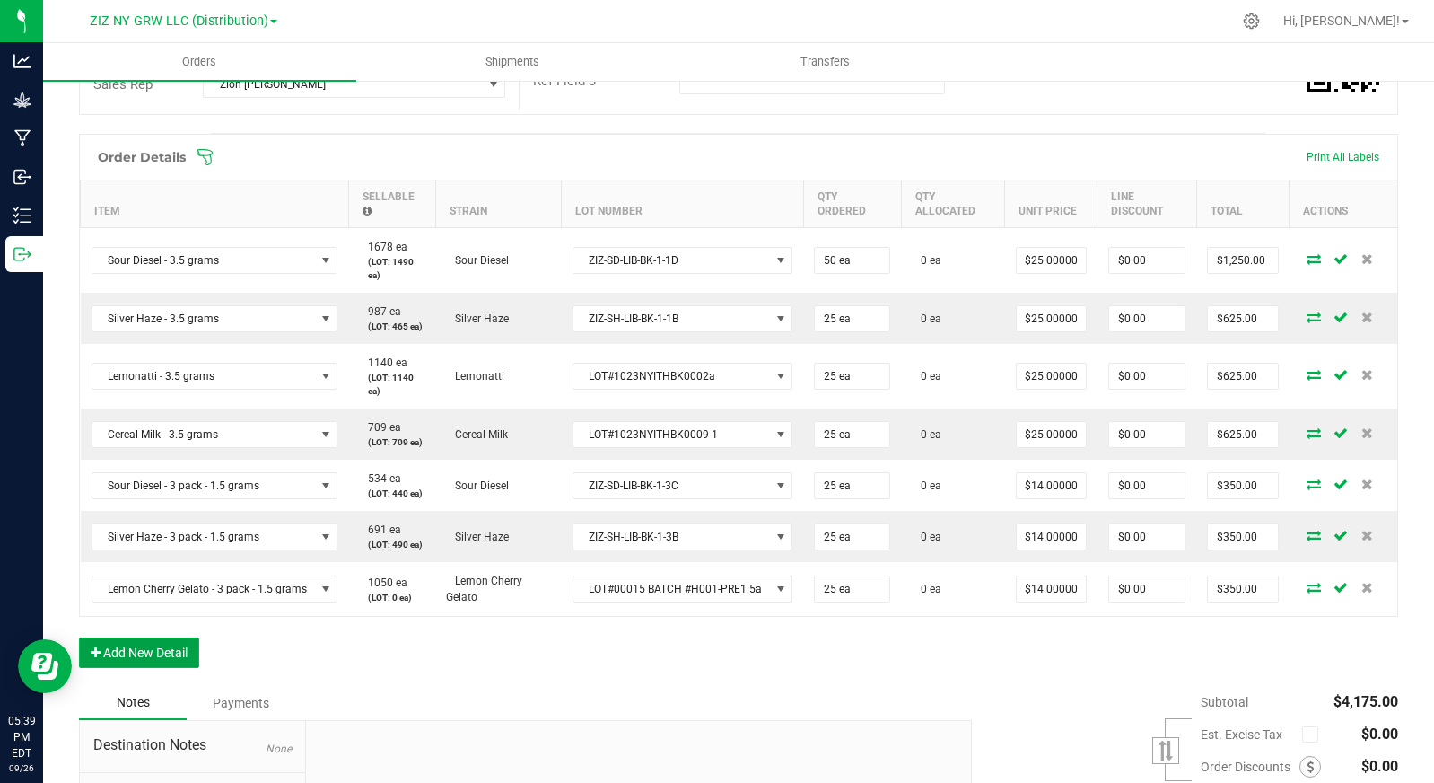
click at [146, 664] on button "Add New Detail" at bounding box center [139, 652] width 120 height 31
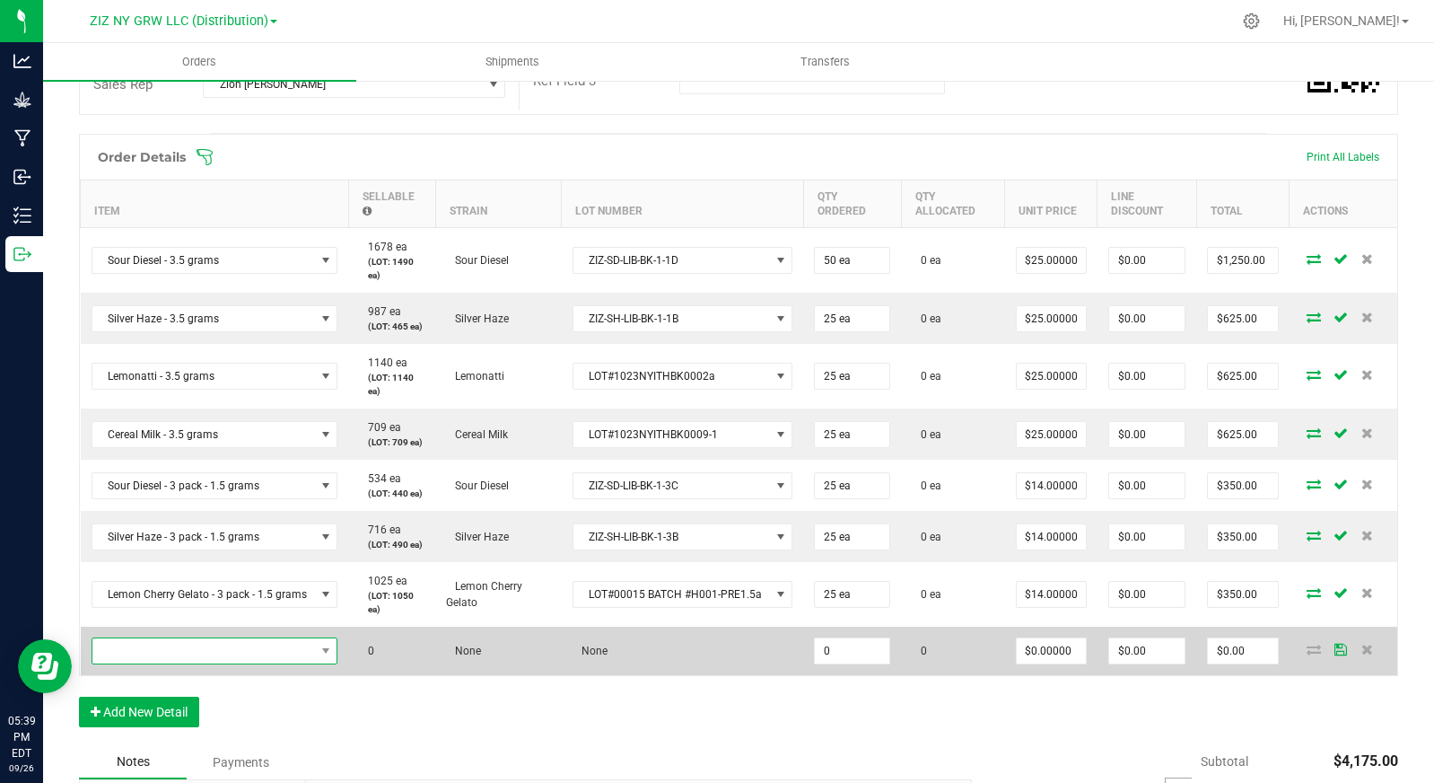
click at [208, 650] on span "NO DATA FOUND" at bounding box center [203, 650] width 223 height 25
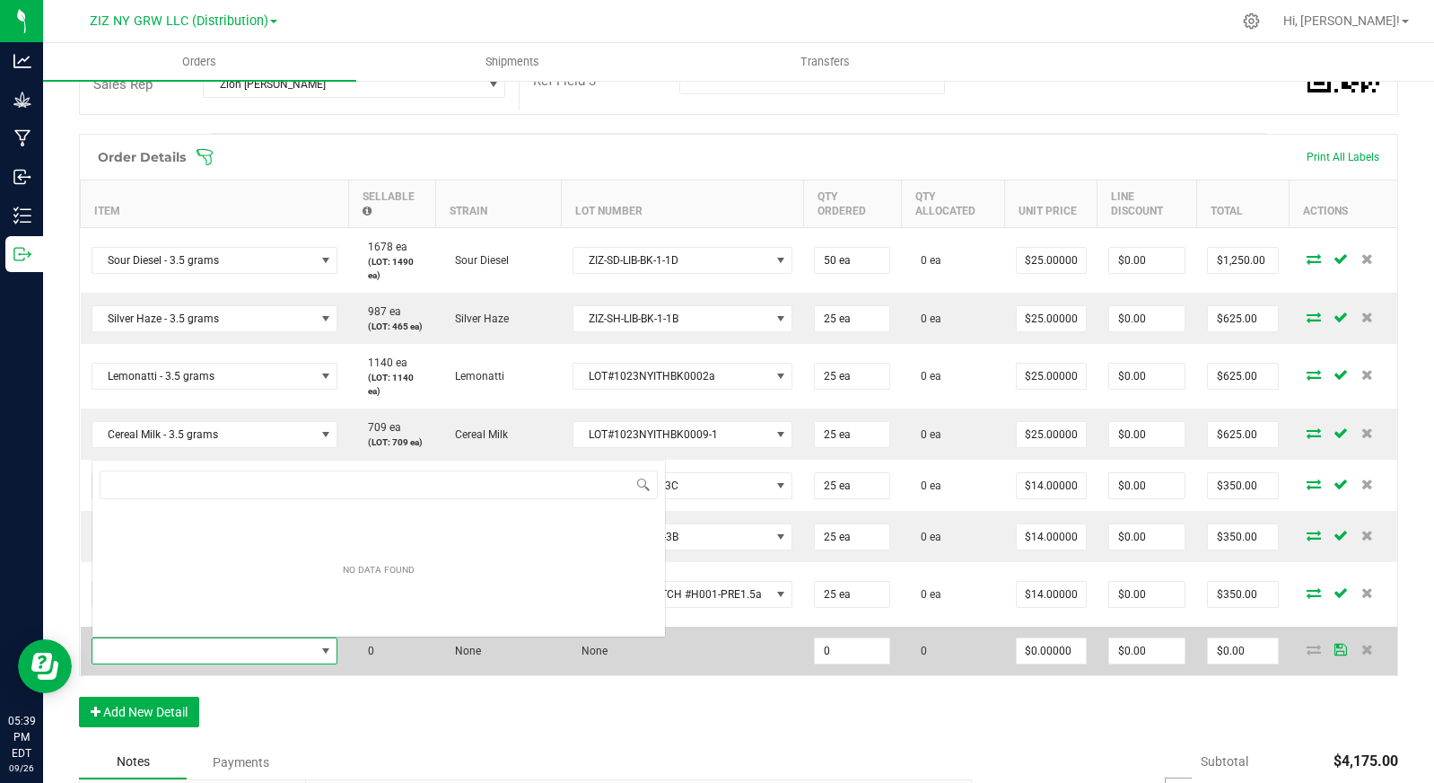
scroll to position [27, 244]
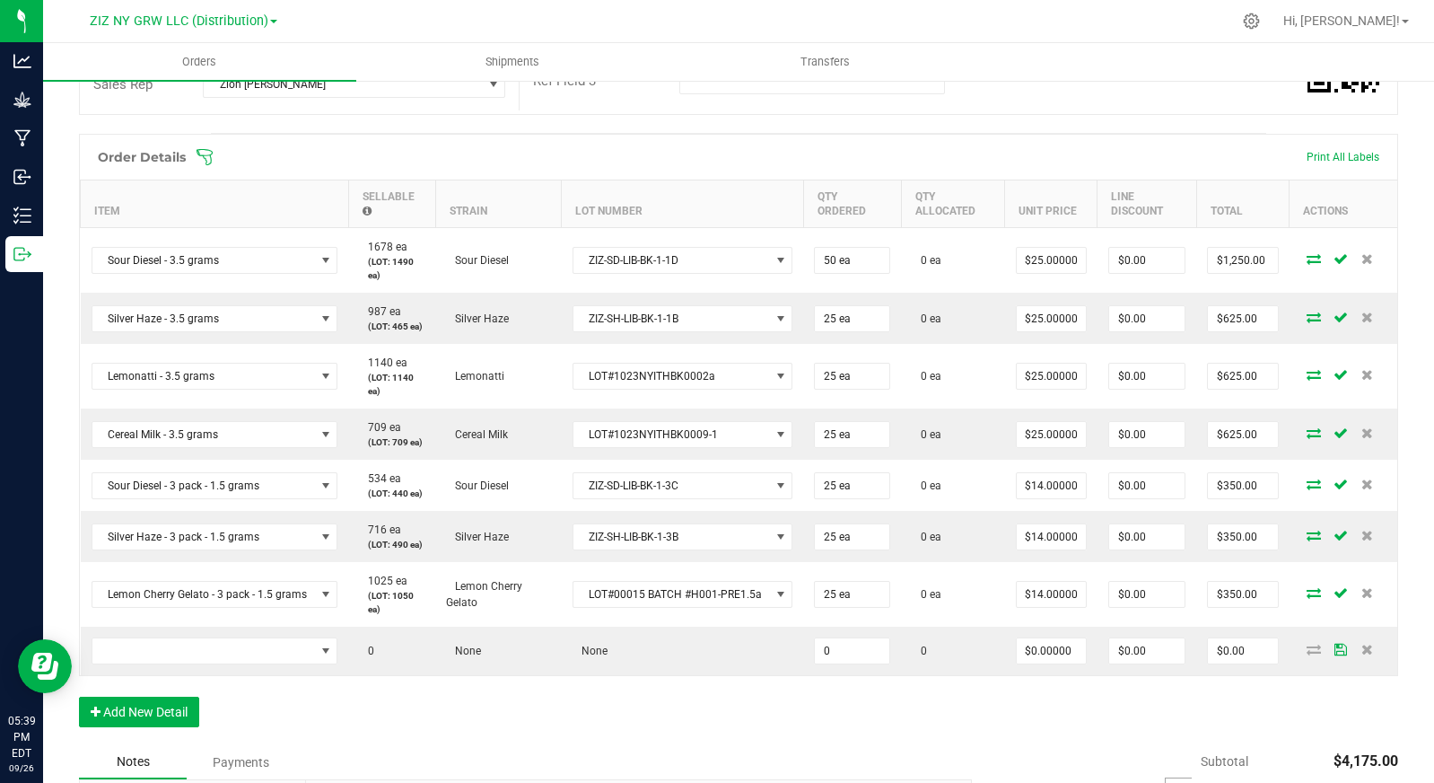
click at [575, 764] on div "Notes Payments" at bounding box center [519, 762] width 880 height 34
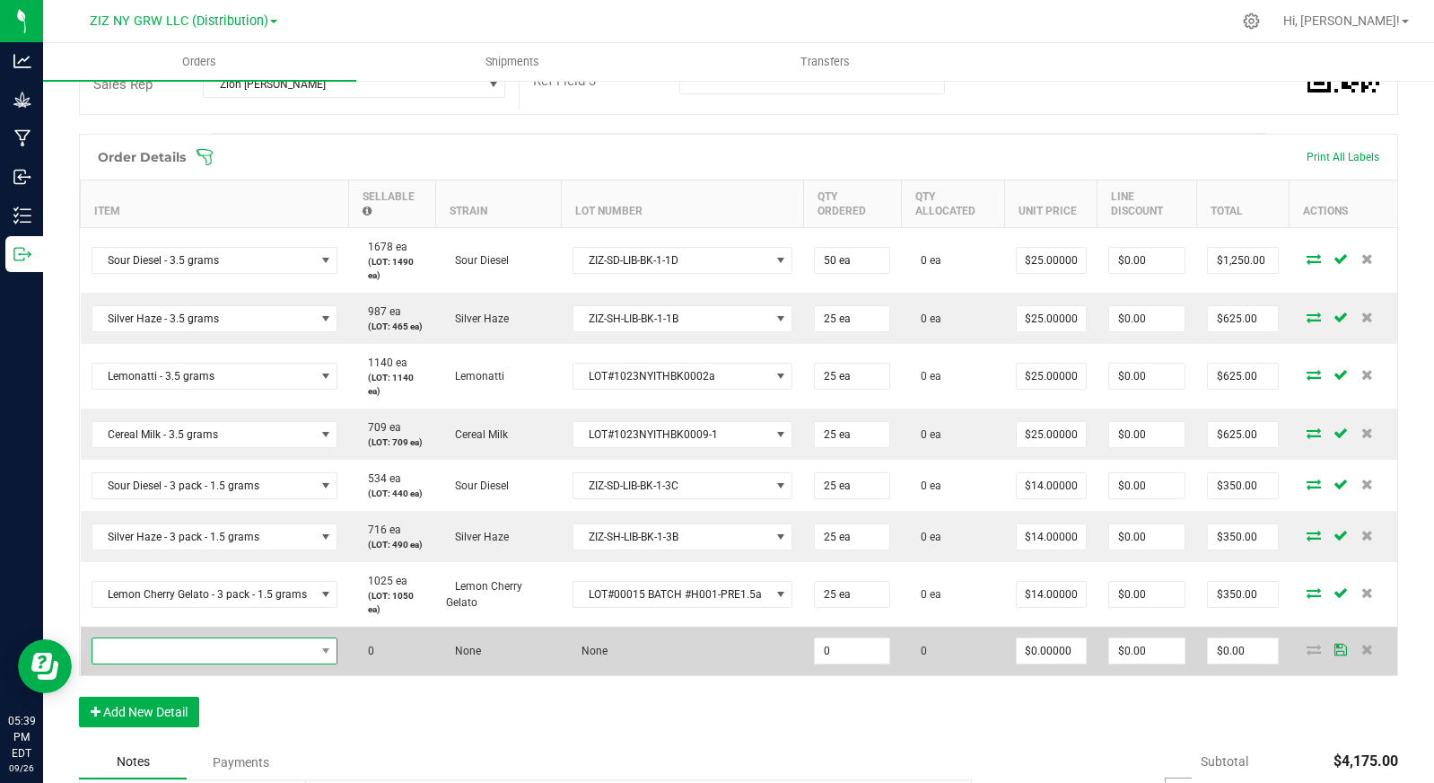
click at [282, 647] on span "NO DATA FOUND" at bounding box center [203, 650] width 223 height 25
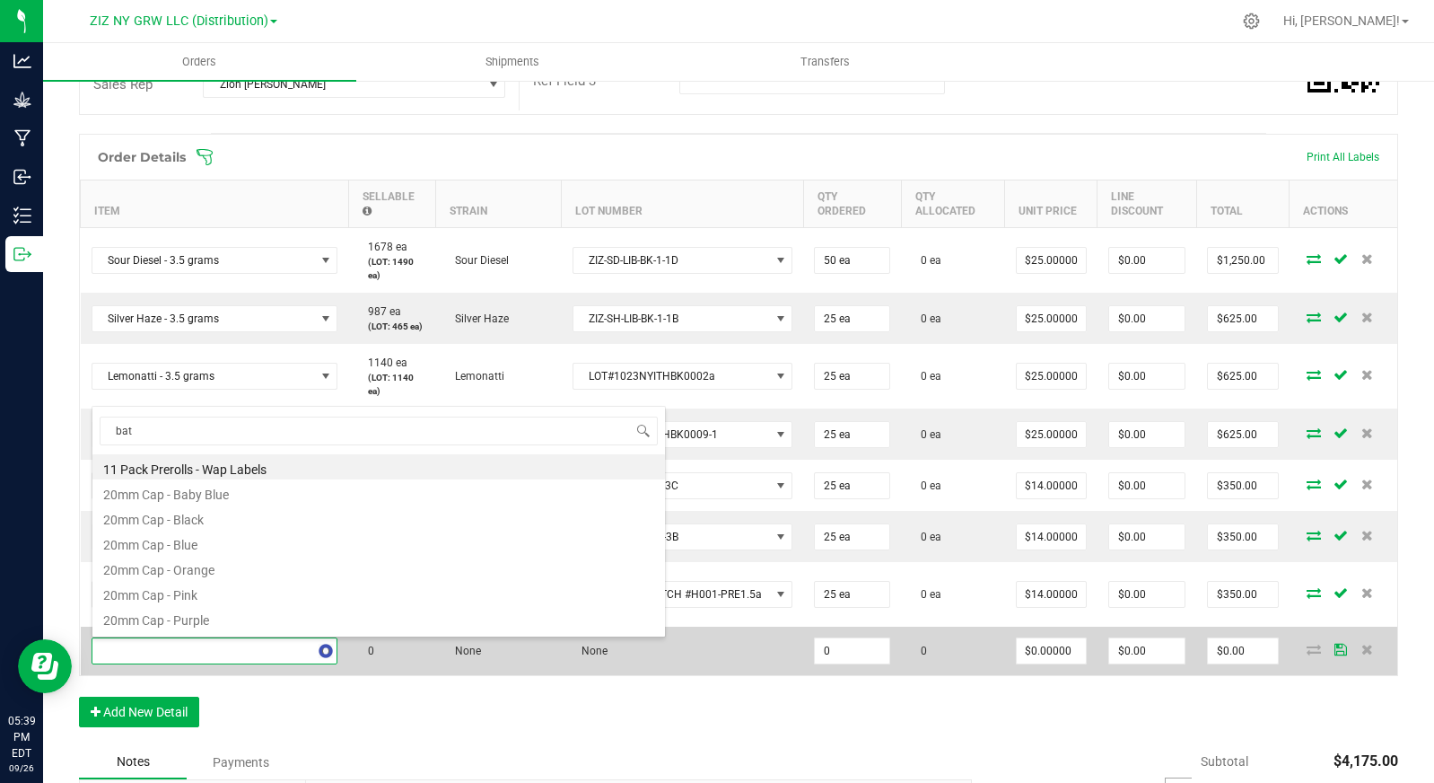
type input "bath"
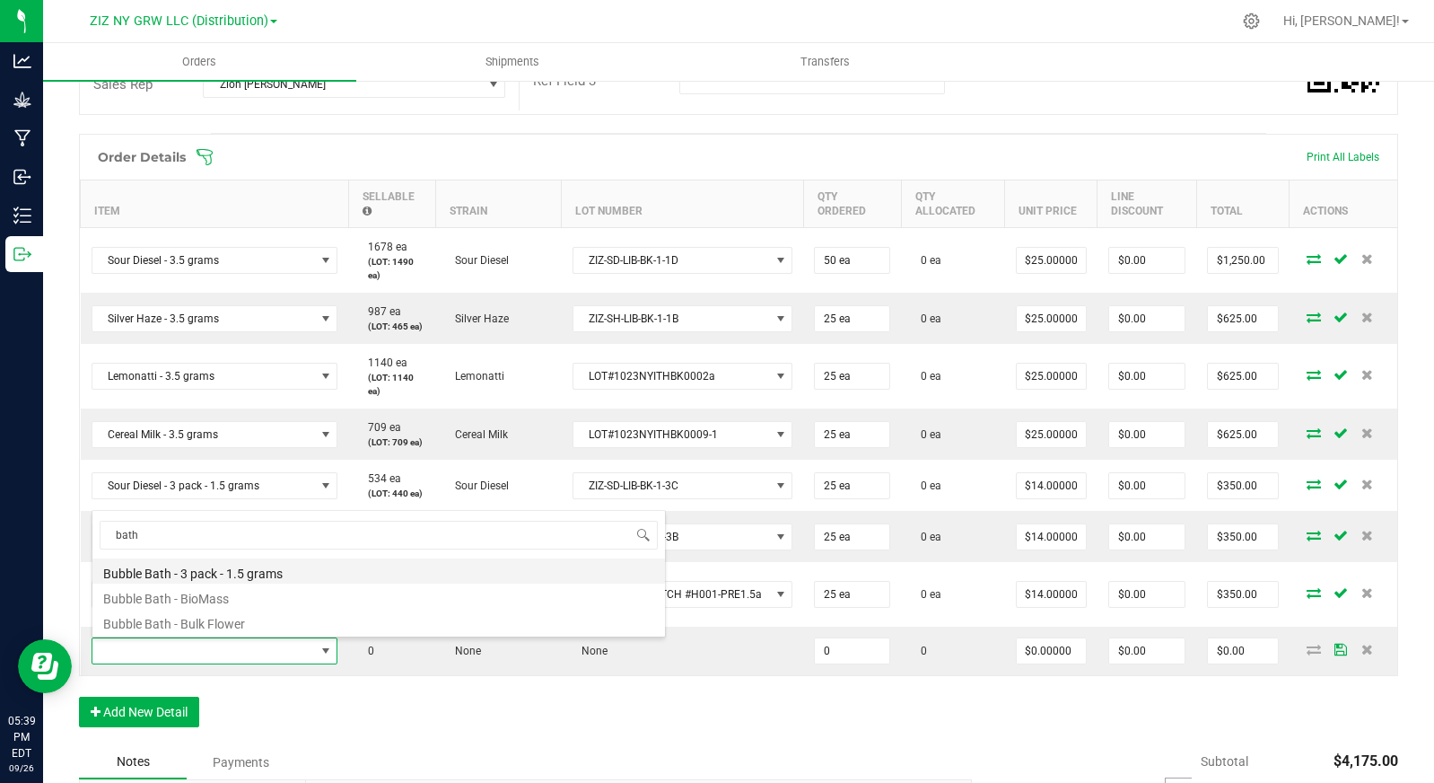
click at [329, 573] on li "Bubble Bath - 3 pack - 1.5 grams" at bounding box center [378, 570] width 573 height 25
type input "0 ea"
type input "$14.00000"
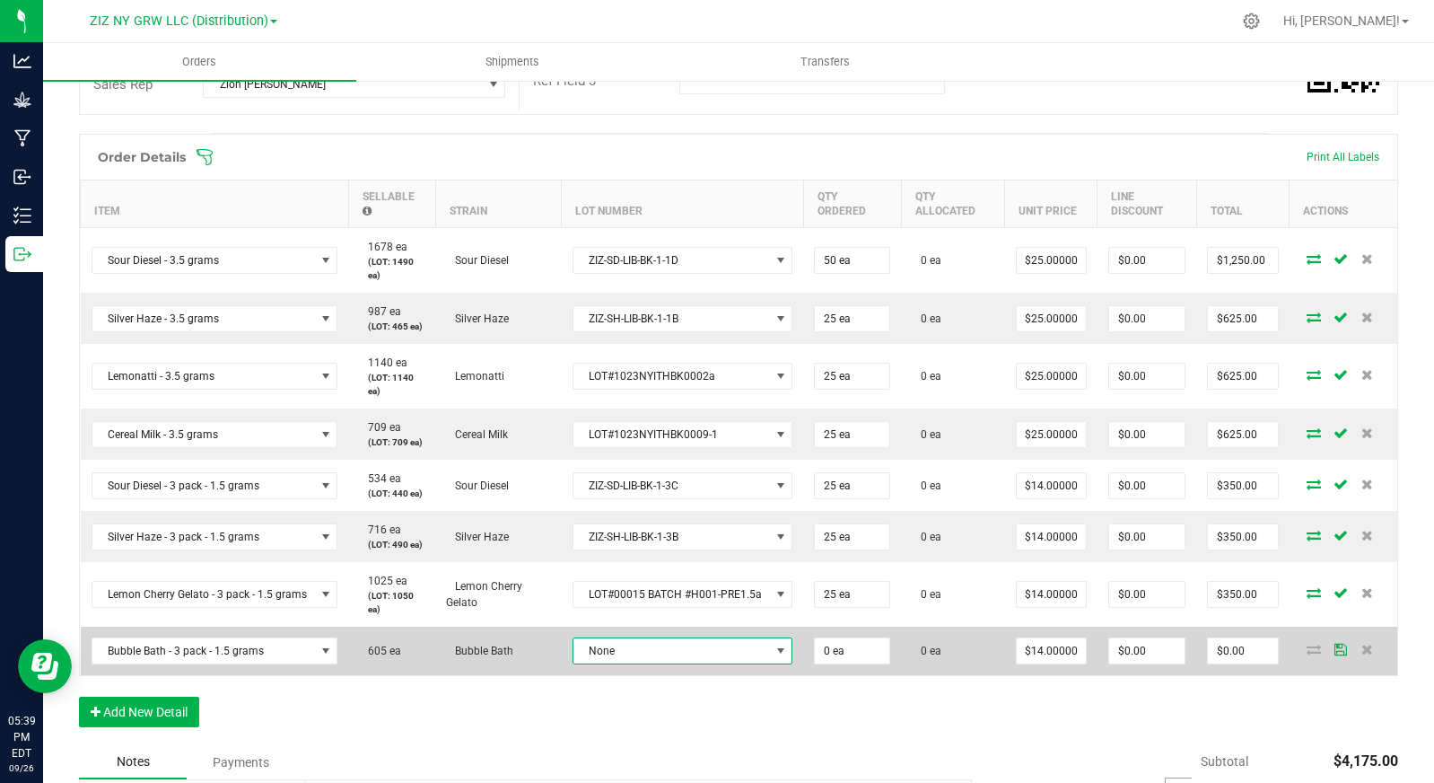
click at [700, 650] on span "None" at bounding box center [672, 650] width 197 height 25
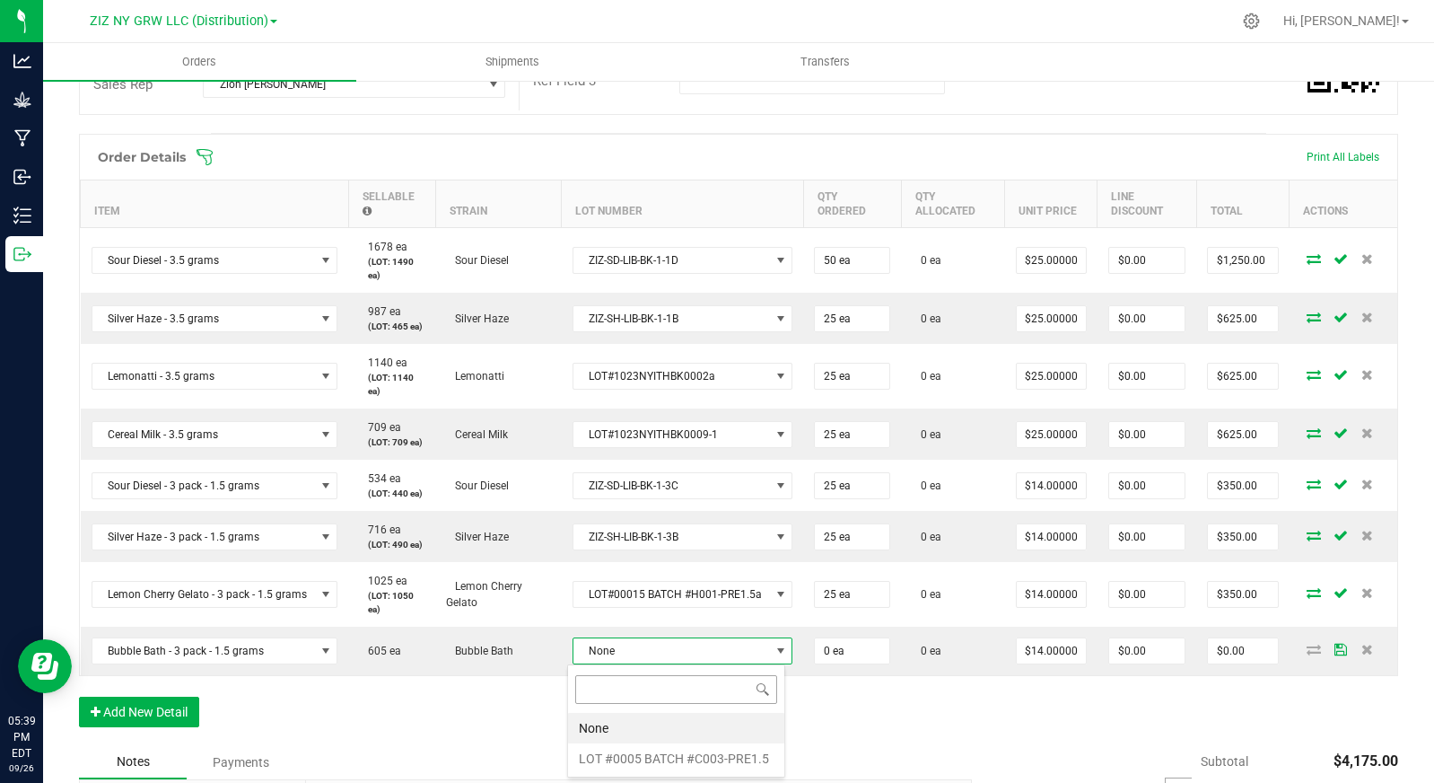
scroll to position [27, 219]
click at [724, 758] on \ "LOT #0005 BATCH #C003-PRE1.5" at bounding box center [676, 758] width 216 height 31
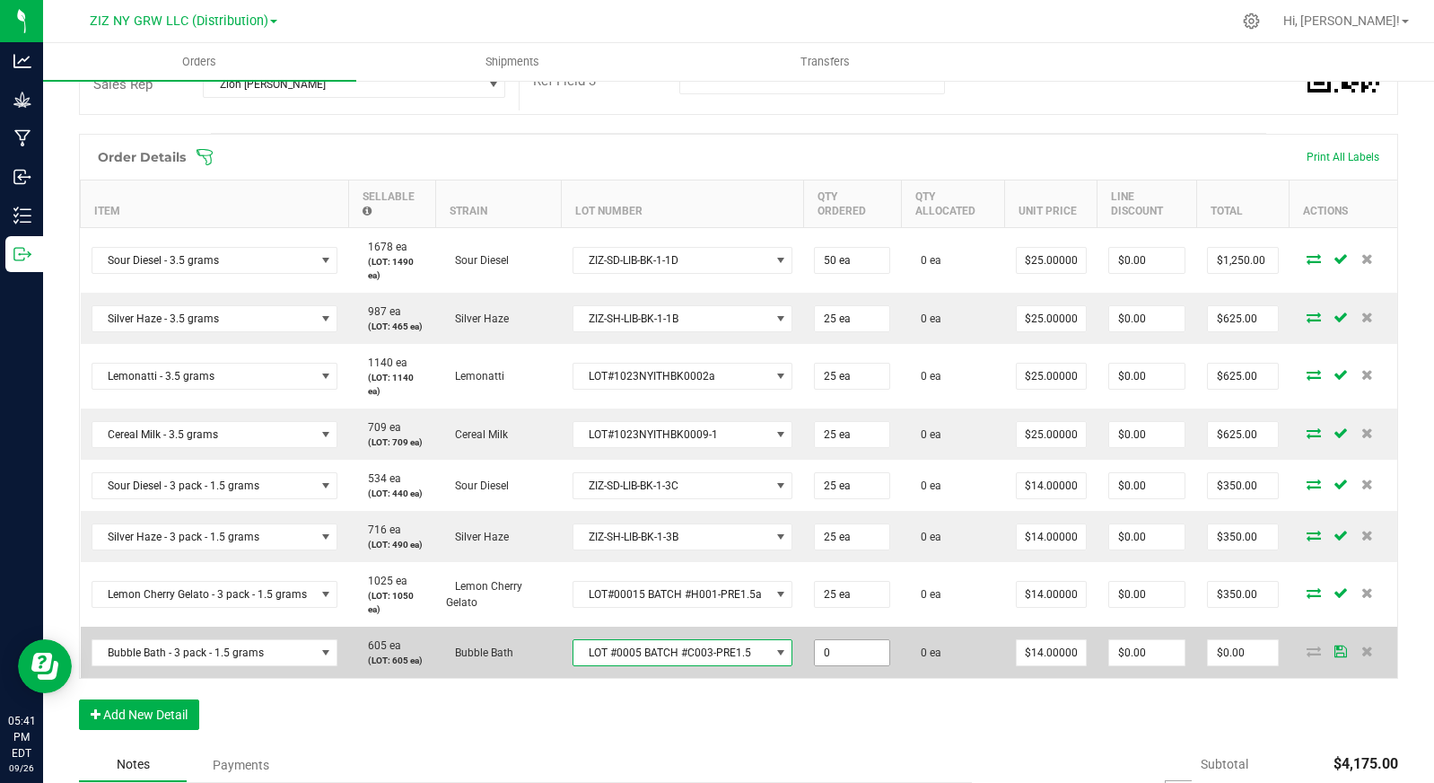
click at [846, 652] on input "0" at bounding box center [852, 652] width 75 height 25
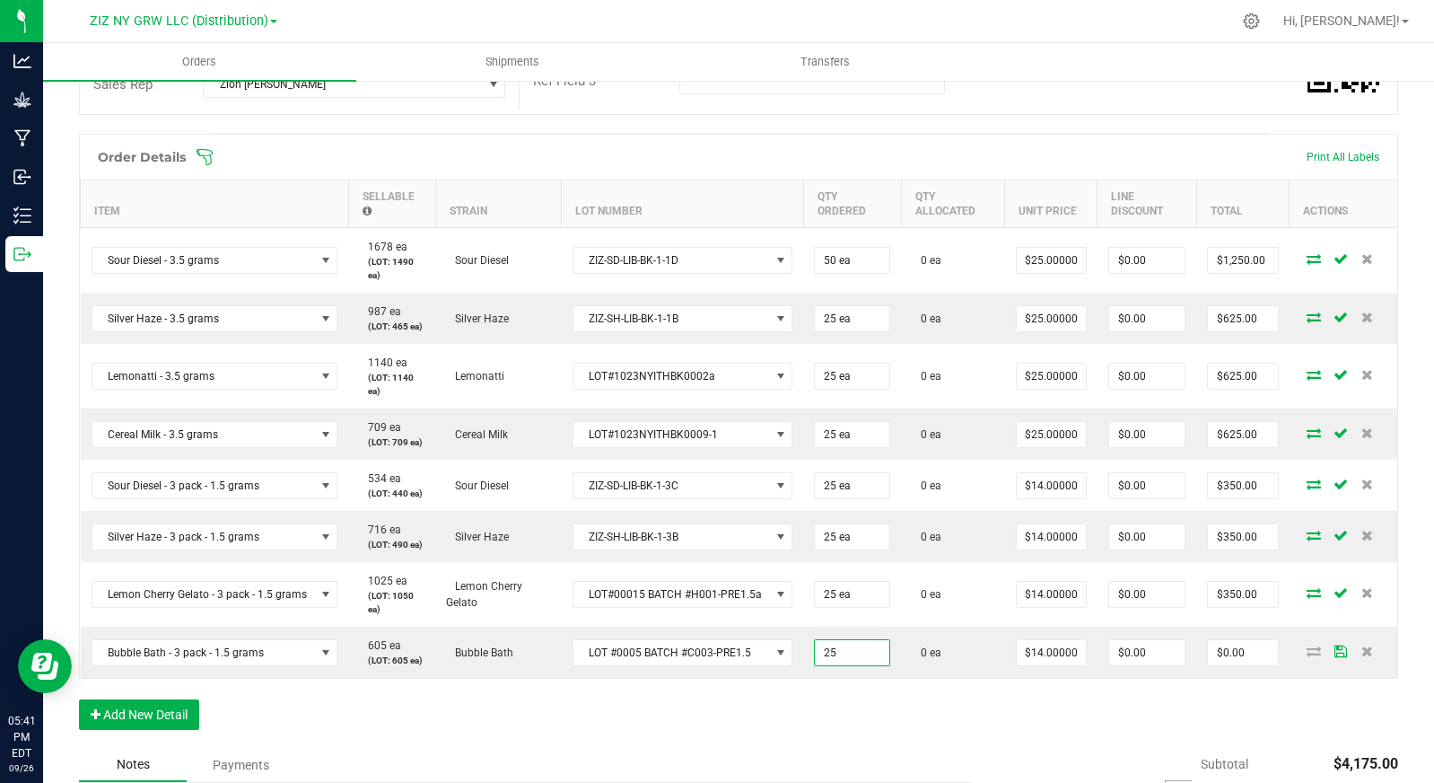
type input "25 ea"
type input "$350.00"
click at [631, 688] on div "Order Details Print All Labels Item Sellable Strain Lot Number Qty Ordered Qty …" at bounding box center [738, 441] width 1319 height 614
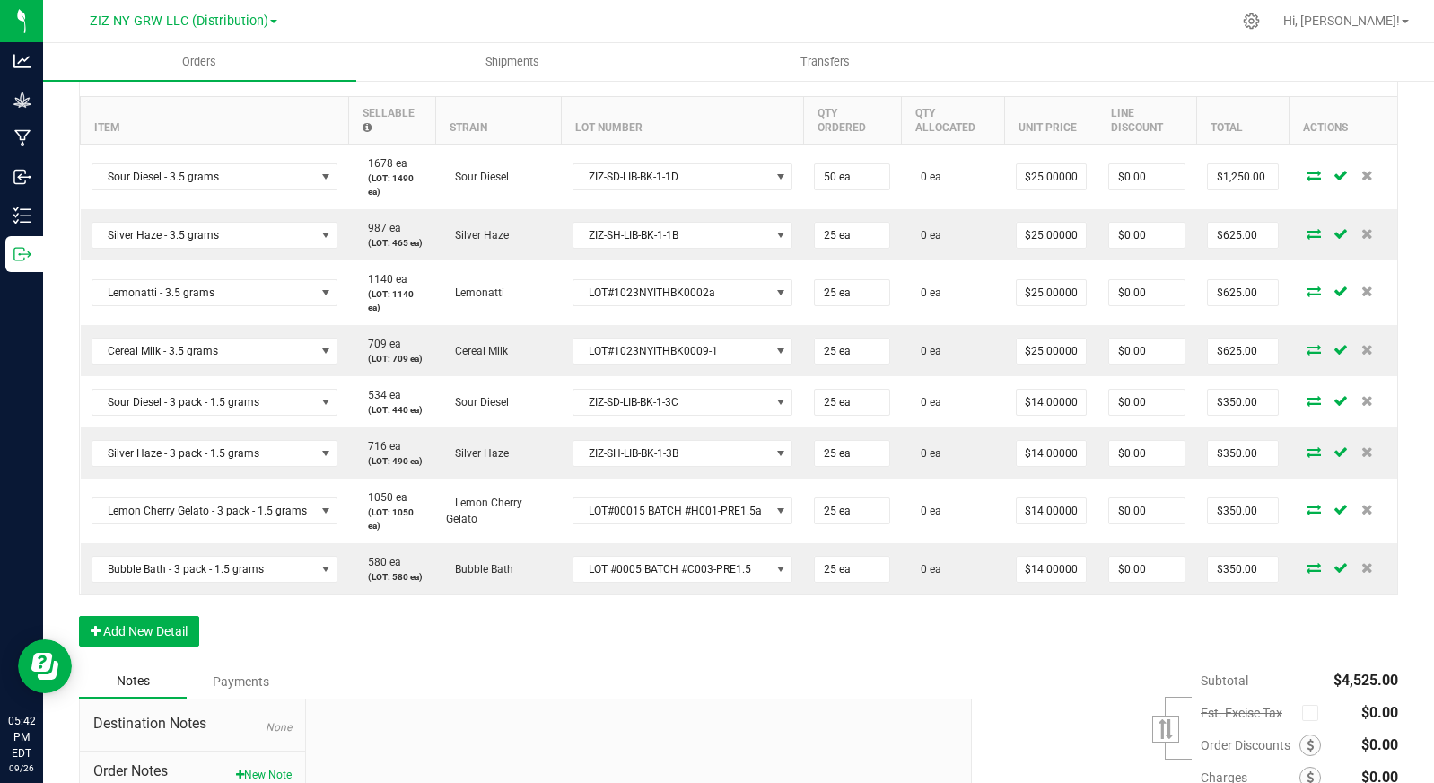
scroll to position [566, 0]
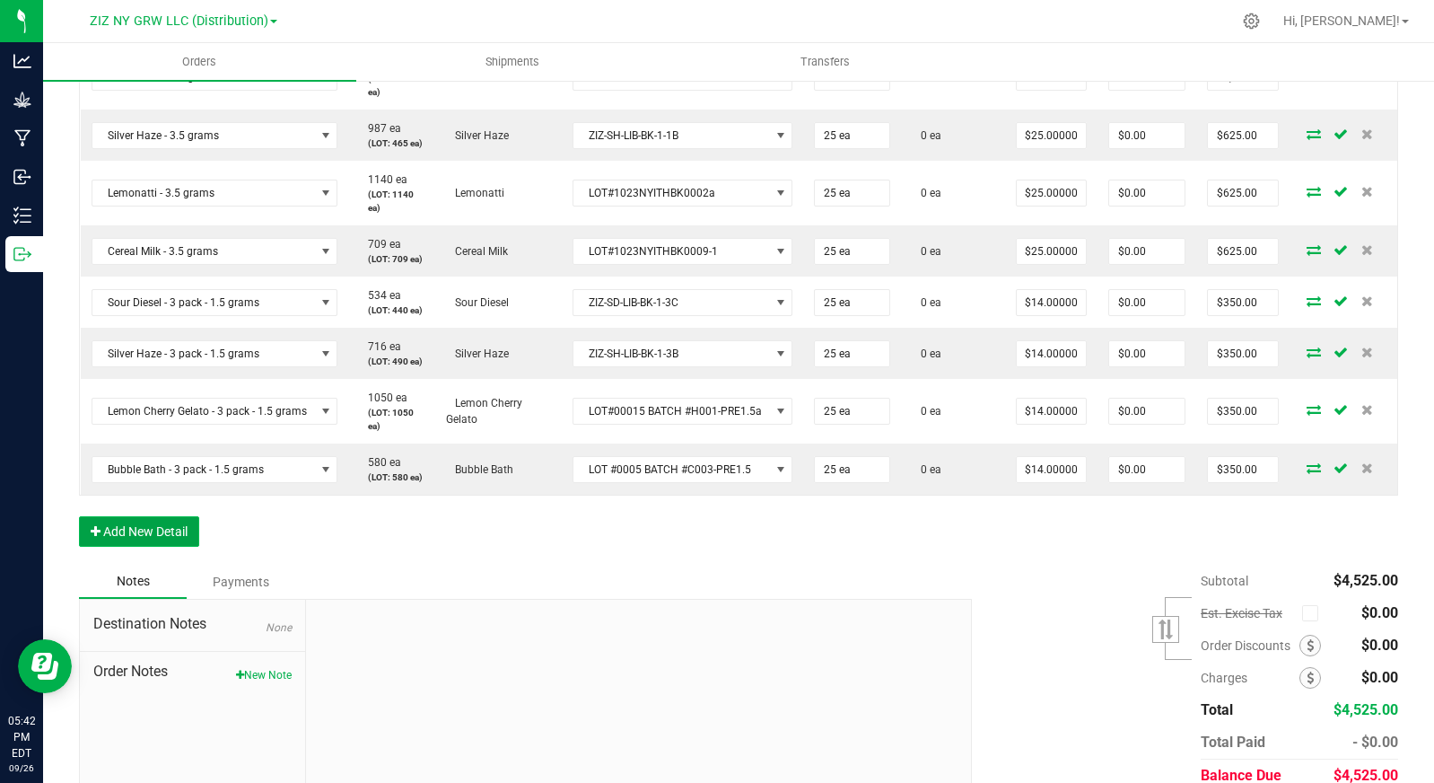
click at [136, 530] on button "Add New Detail" at bounding box center [139, 531] width 120 height 31
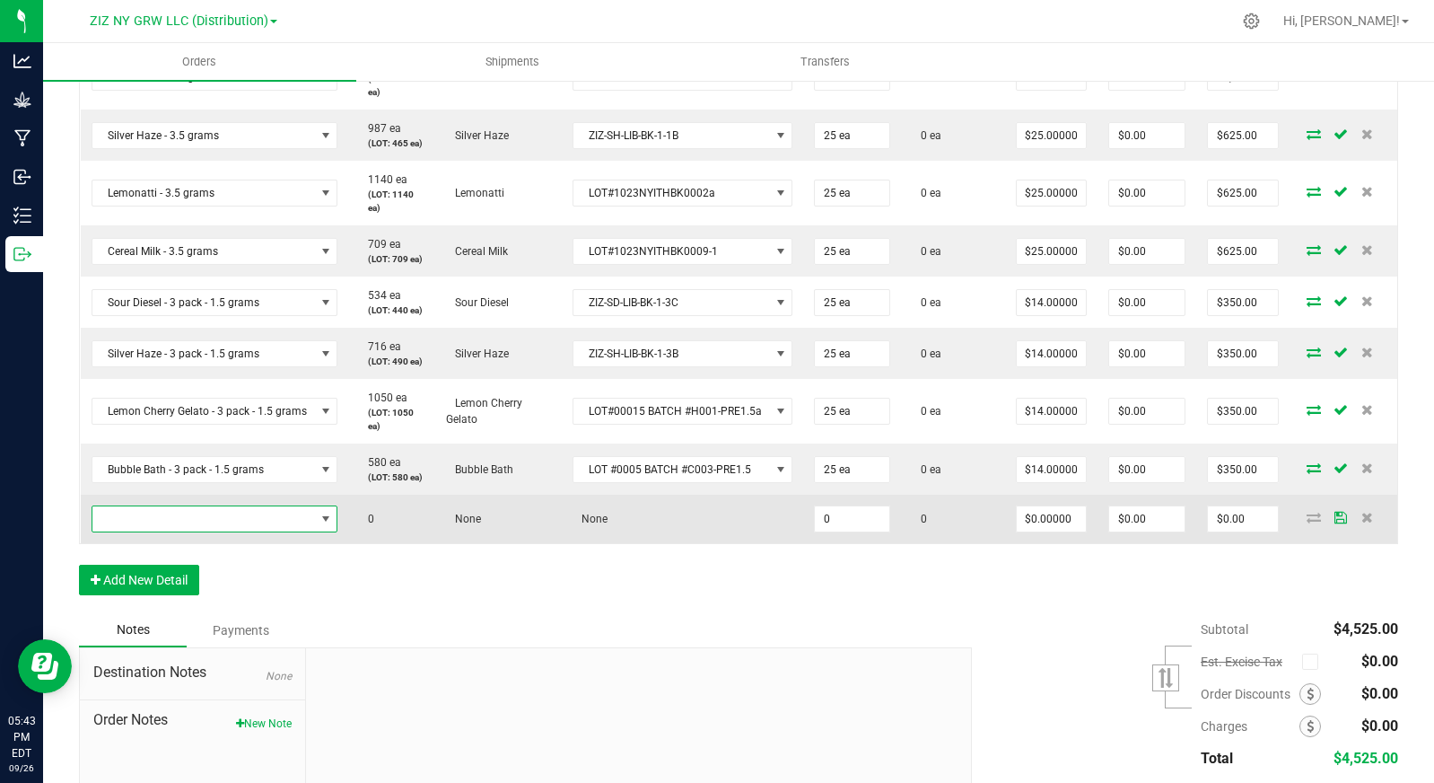
click at [145, 524] on span "NO DATA FOUND" at bounding box center [203, 518] width 223 height 25
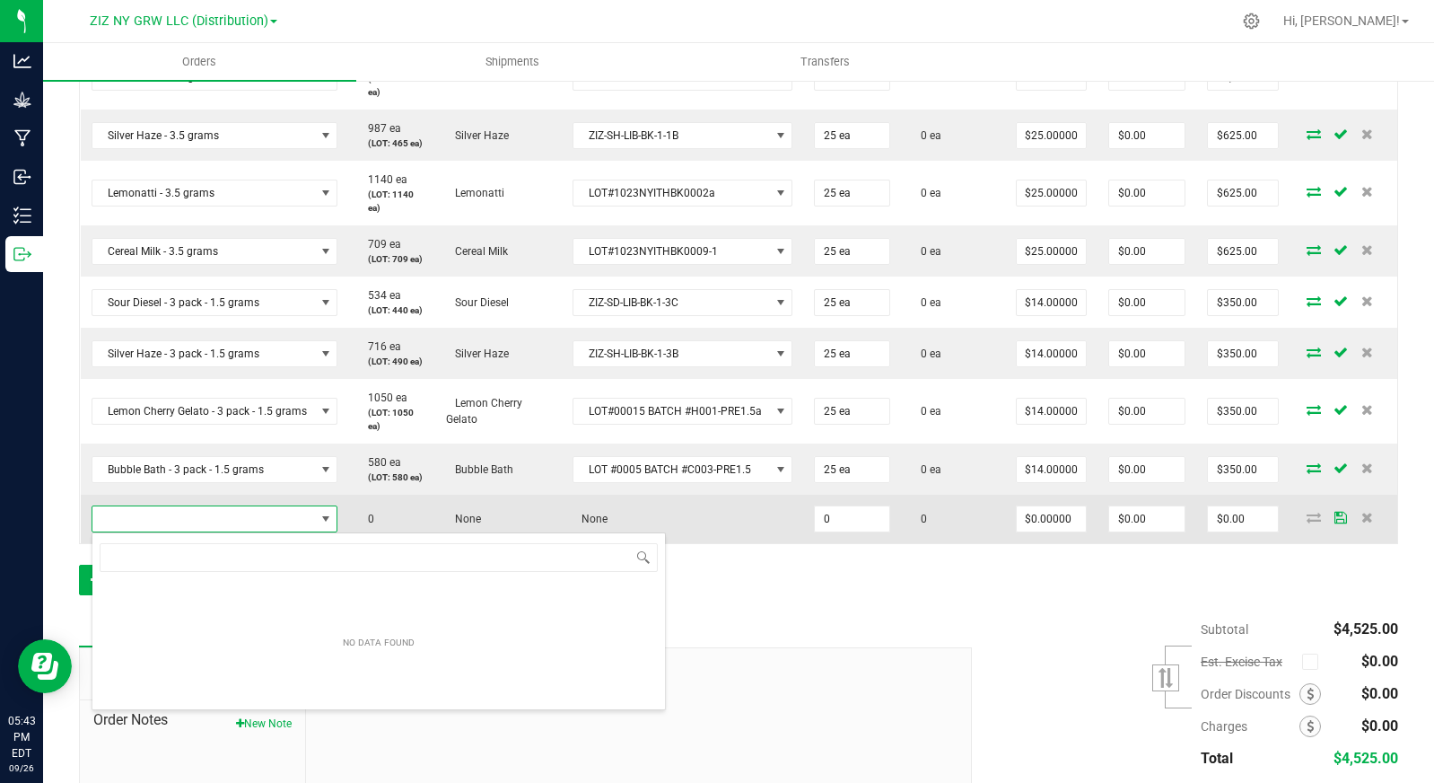
scroll to position [27, 244]
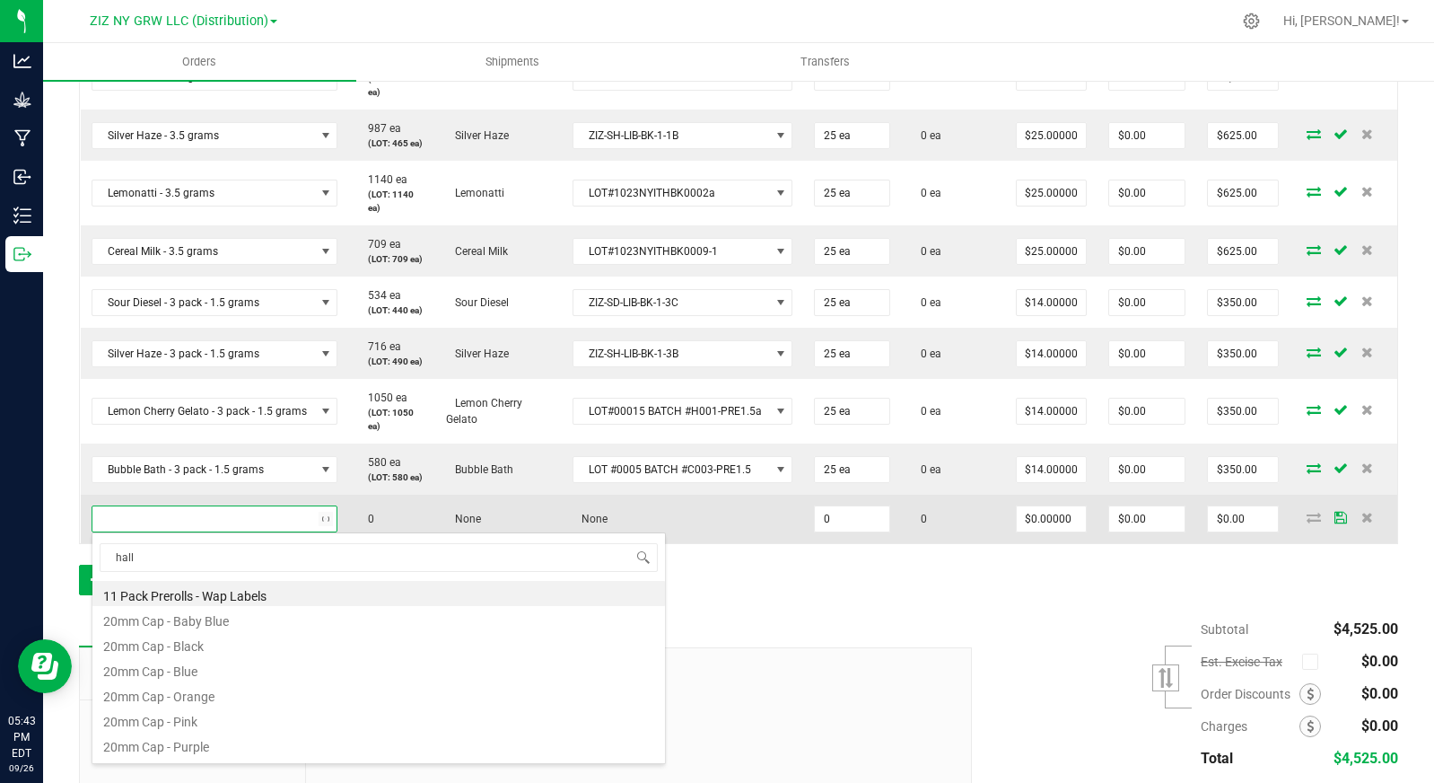
type input "halle"
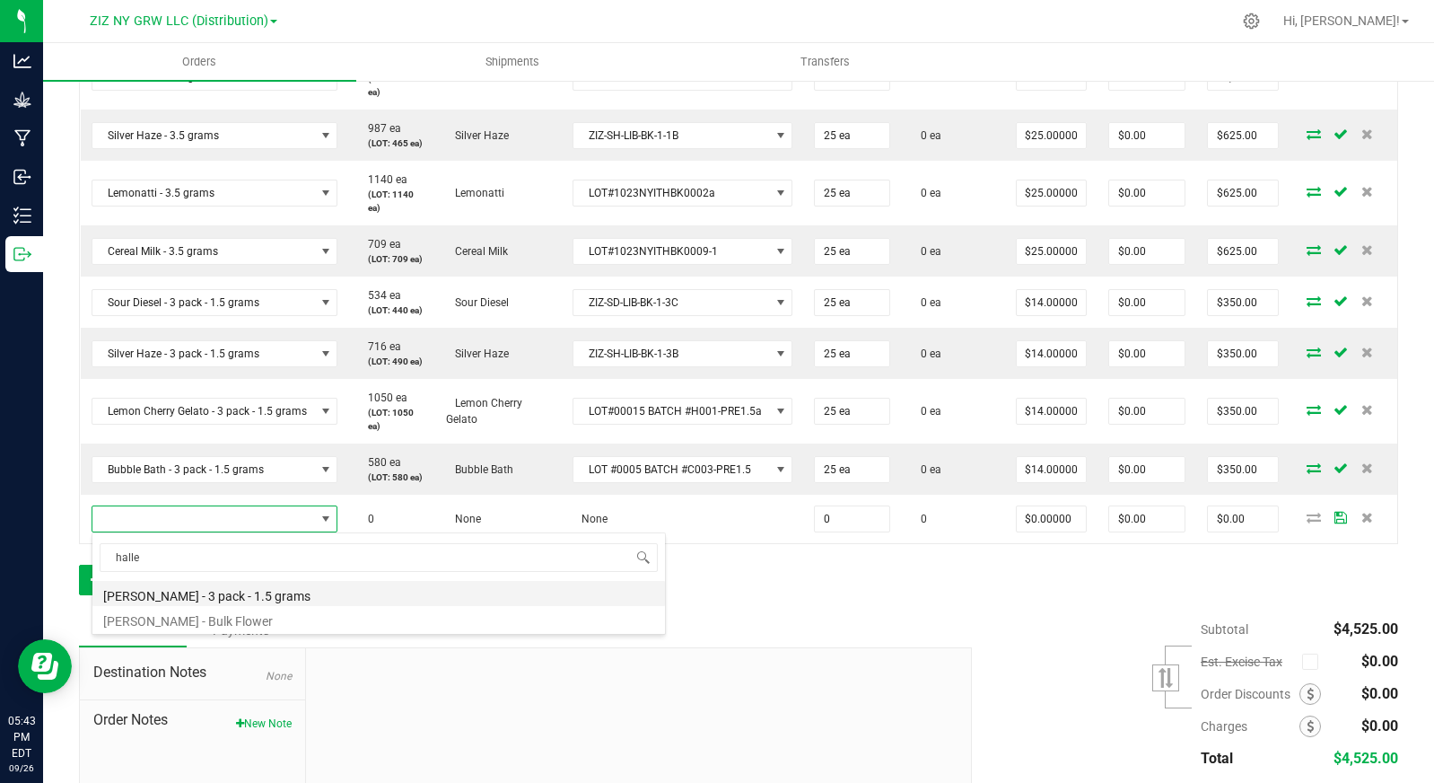
click at [255, 598] on li "[PERSON_NAME] - 3 pack - 1.5 grams" at bounding box center [378, 593] width 573 height 25
type input "0 ea"
type input "$14.00000"
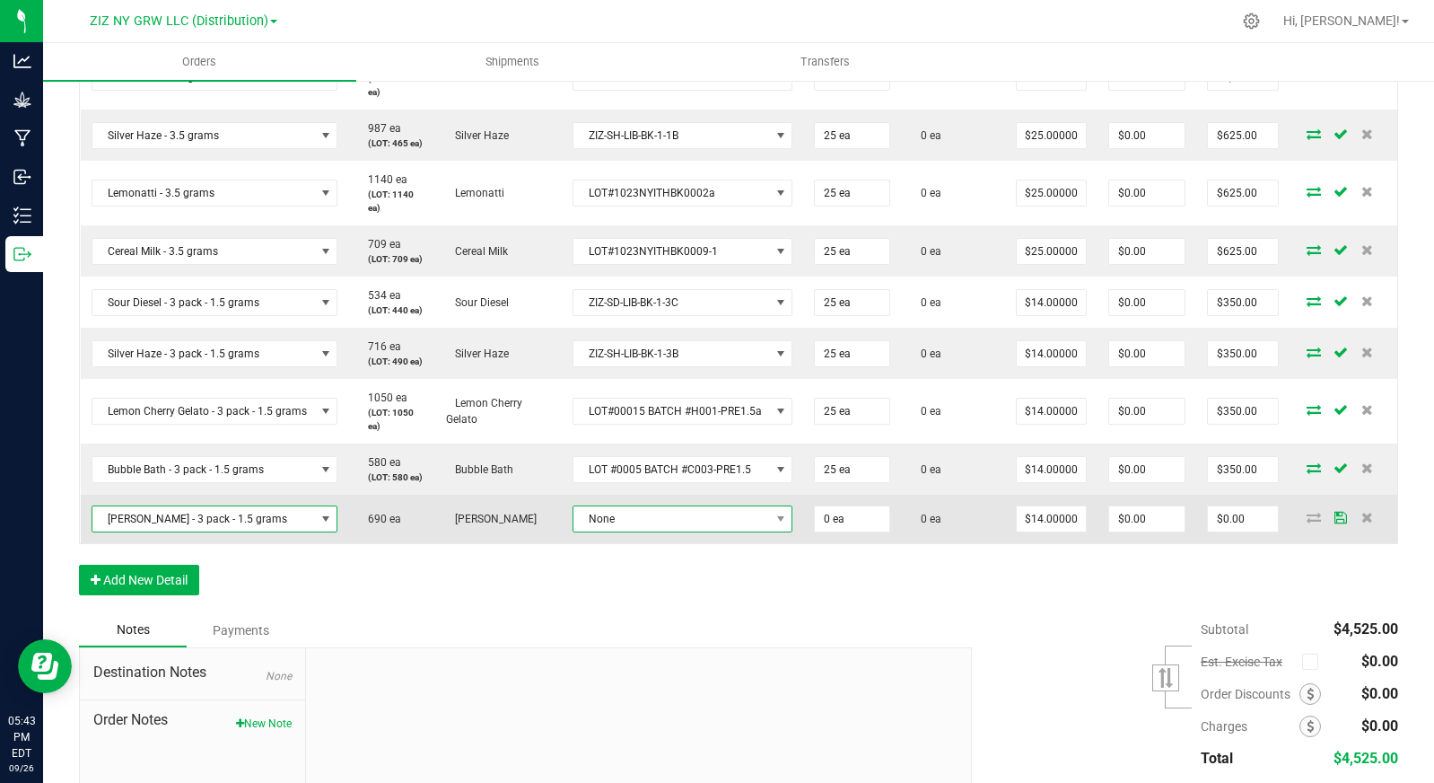
click at [617, 515] on span "None" at bounding box center [672, 518] width 197 height 25
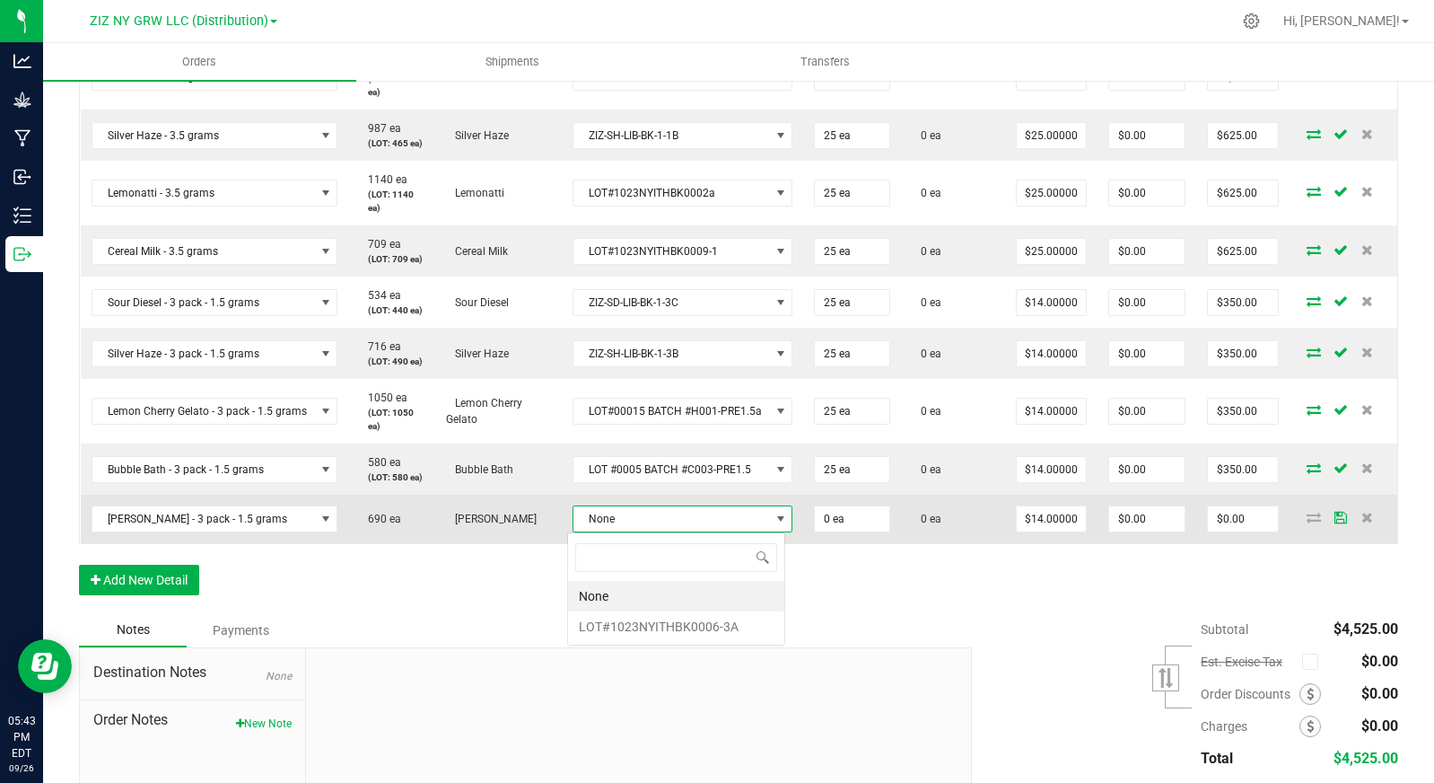
scroll to position [27, 219]
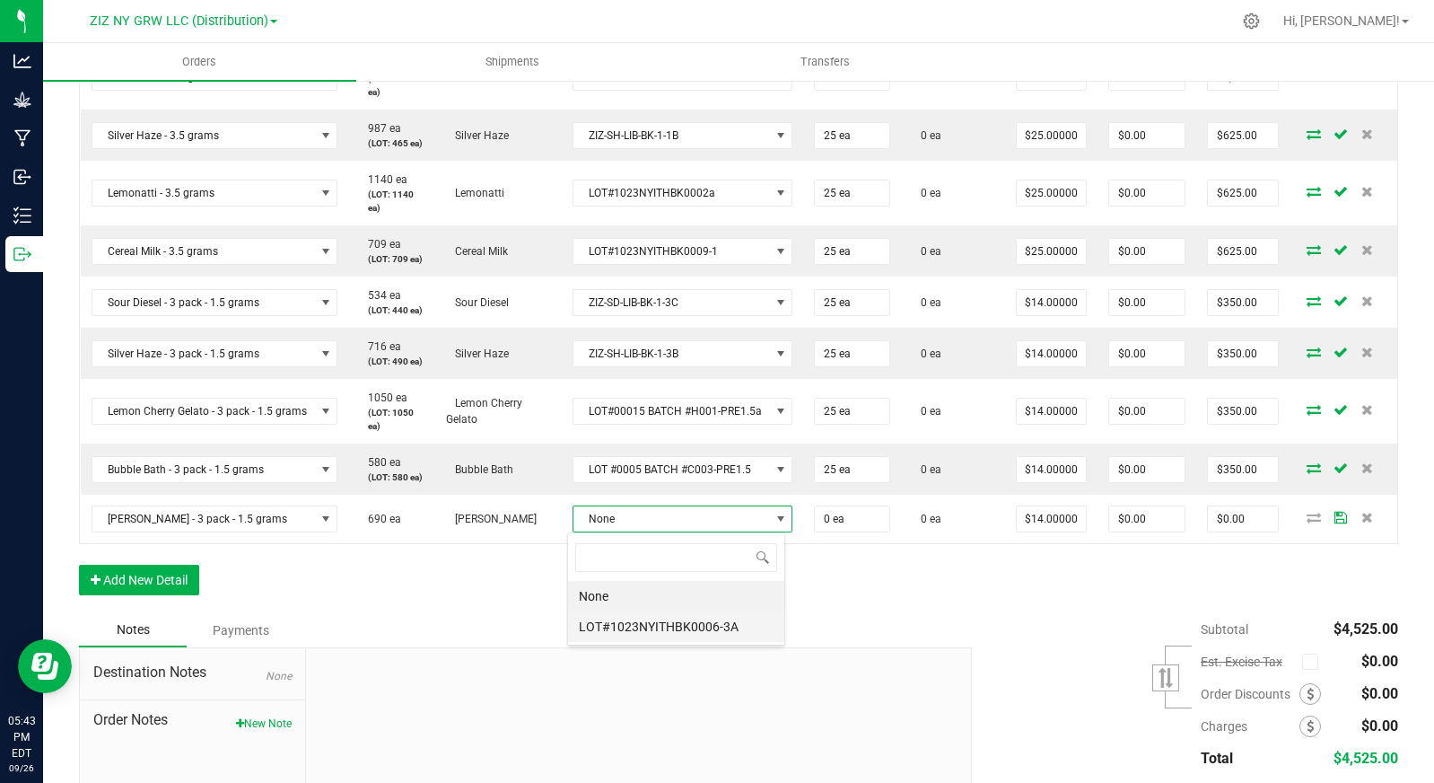
click at [674, 622] on li "LOT#1023NYITHBK0006-3A" at bounding box center [676, 626] width 216 height 31
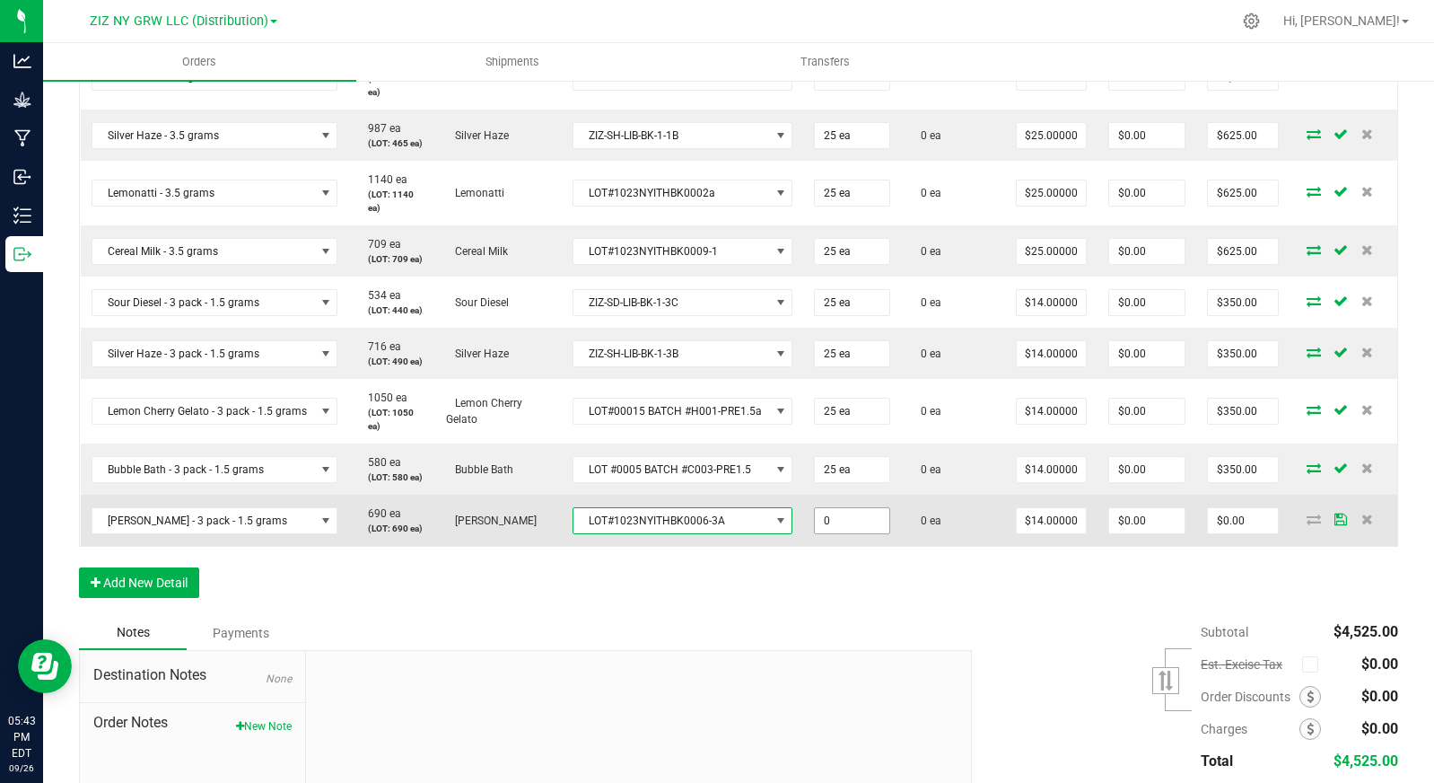
click at [861, 523] on input "0" at bounding box center [852, 520] width 75 height 25
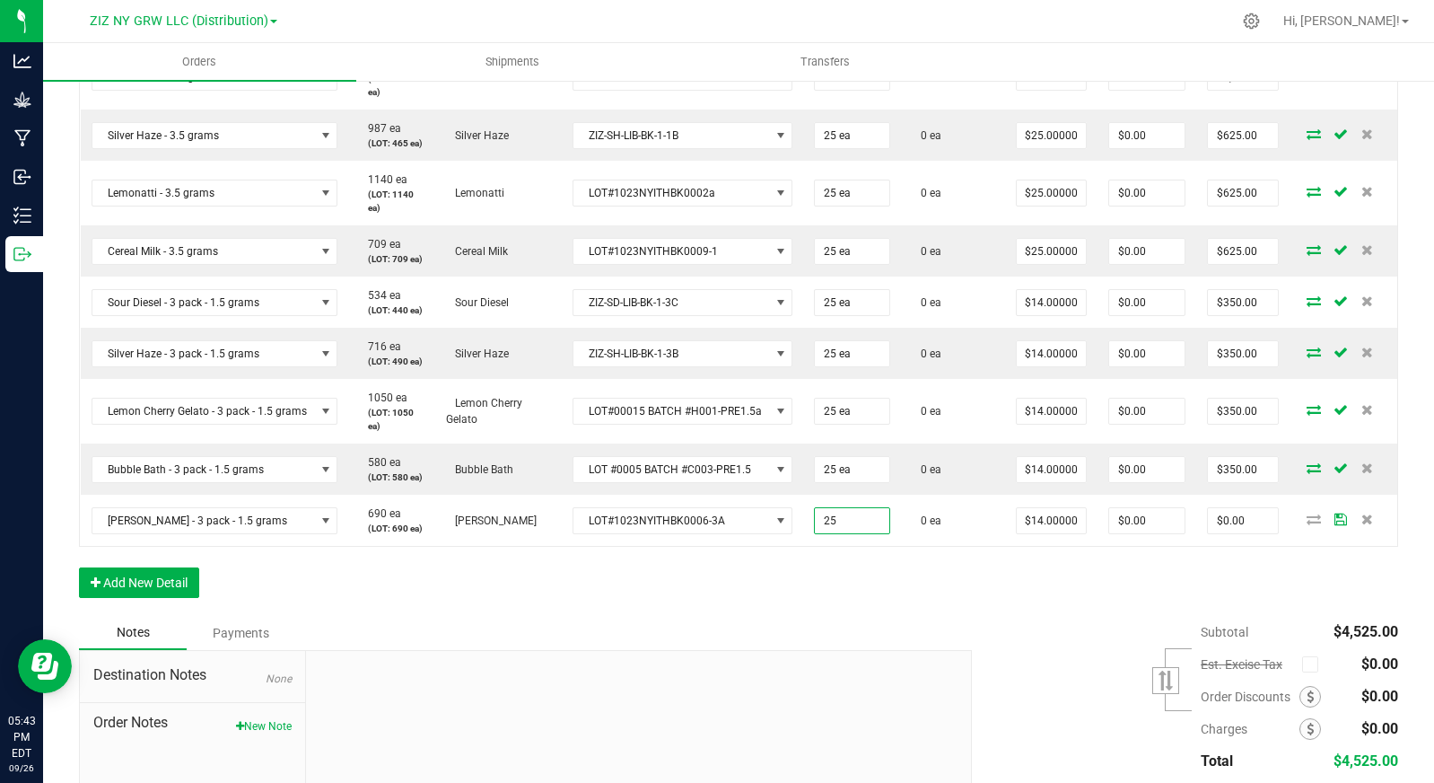
type input "25 ea"
type input "$350.00"
click at [877, 592] on div "Order Details Print All Labels Item Sellable Strain Lot Number Qty Ordered Qty …" at bounding box center [738, 283] width 1319 height 665
click at [923, 602] on div "Order Details Print All Labels Item Sellable Strain Lot Number Qty Ordered Qty …" at bounding box center [738, 283] width 1319 height 665
click at [178, 582] on button "Add New Detail" at bounding box center [139, 582] width 120 height 31
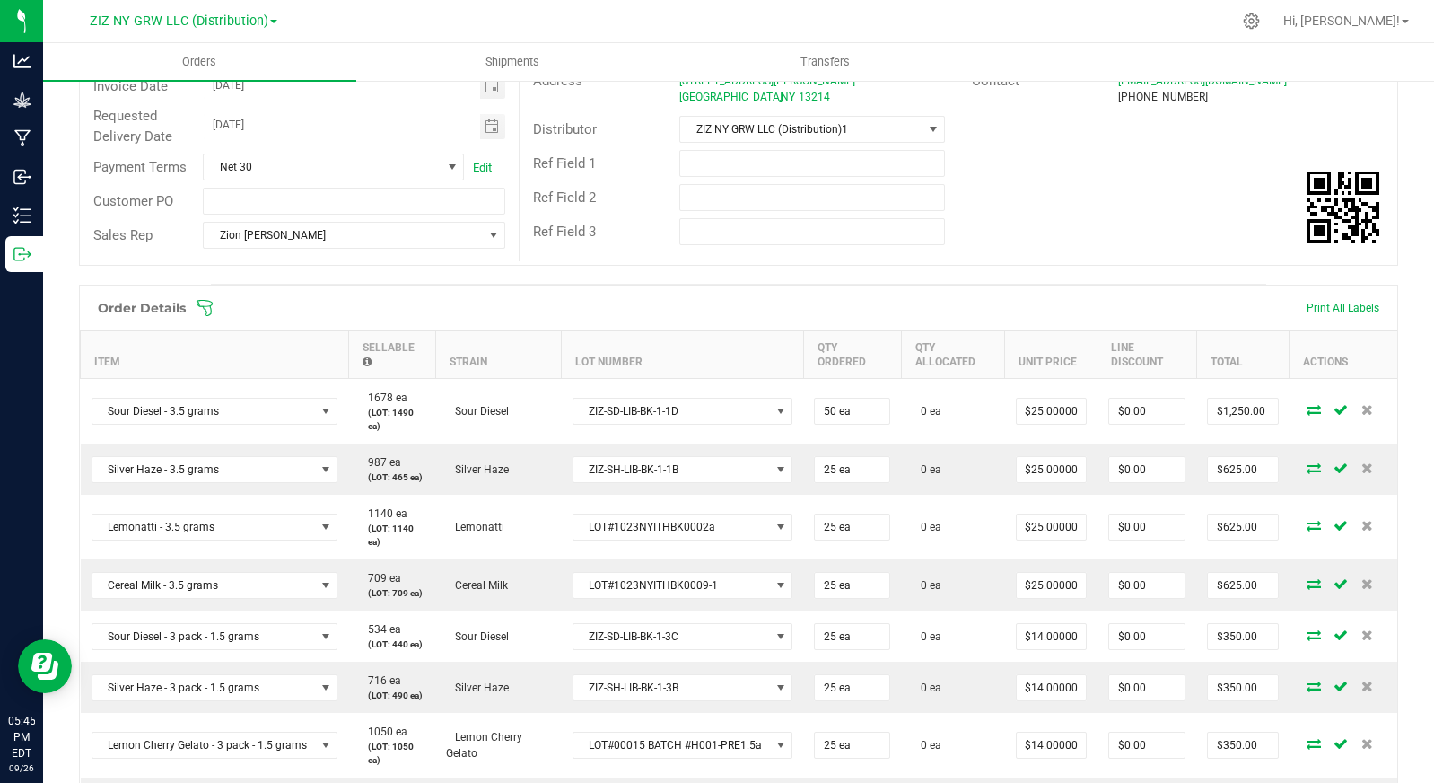
scroll to position [574, 0]
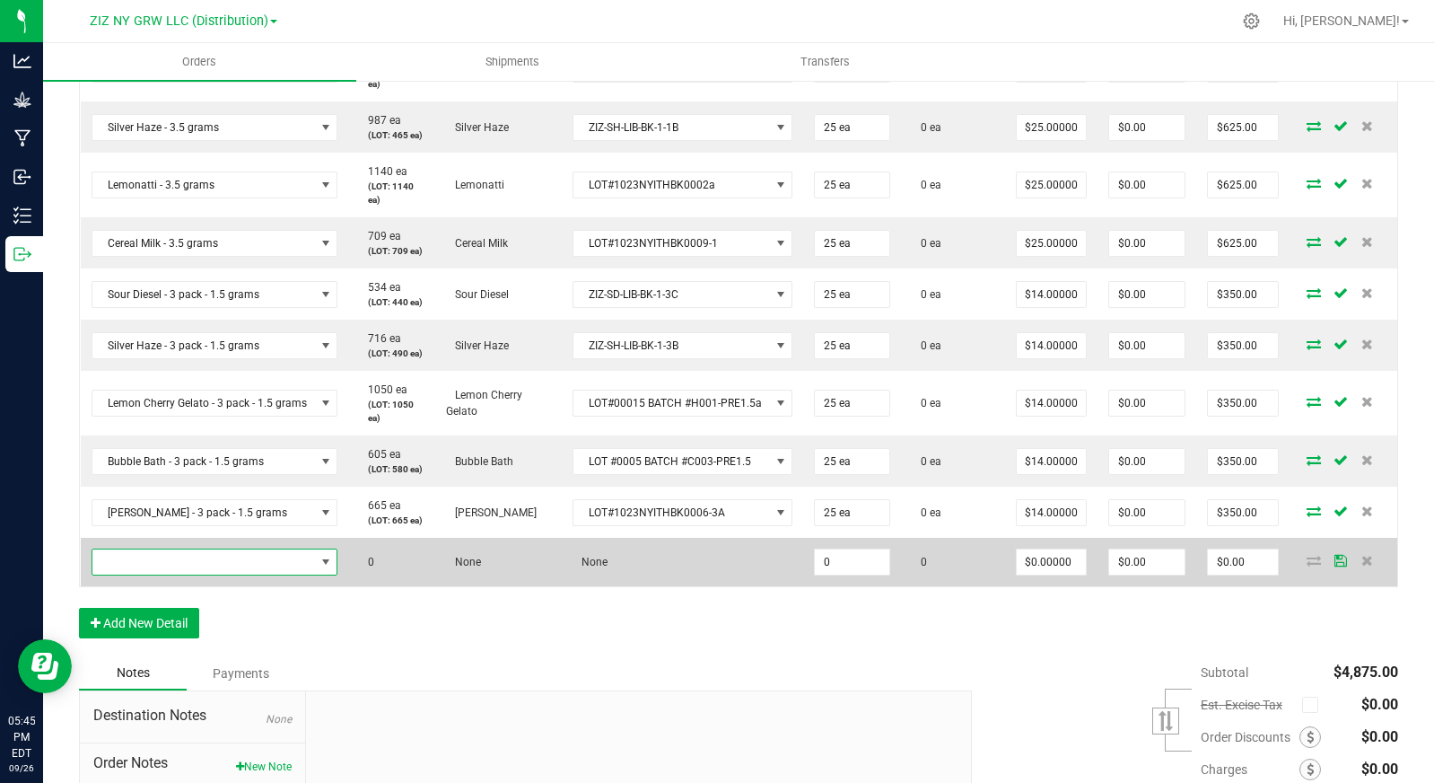
click at [329, 561] on span "NO DATA FOUND" at bounding box center [326, 562] width 14 height 14
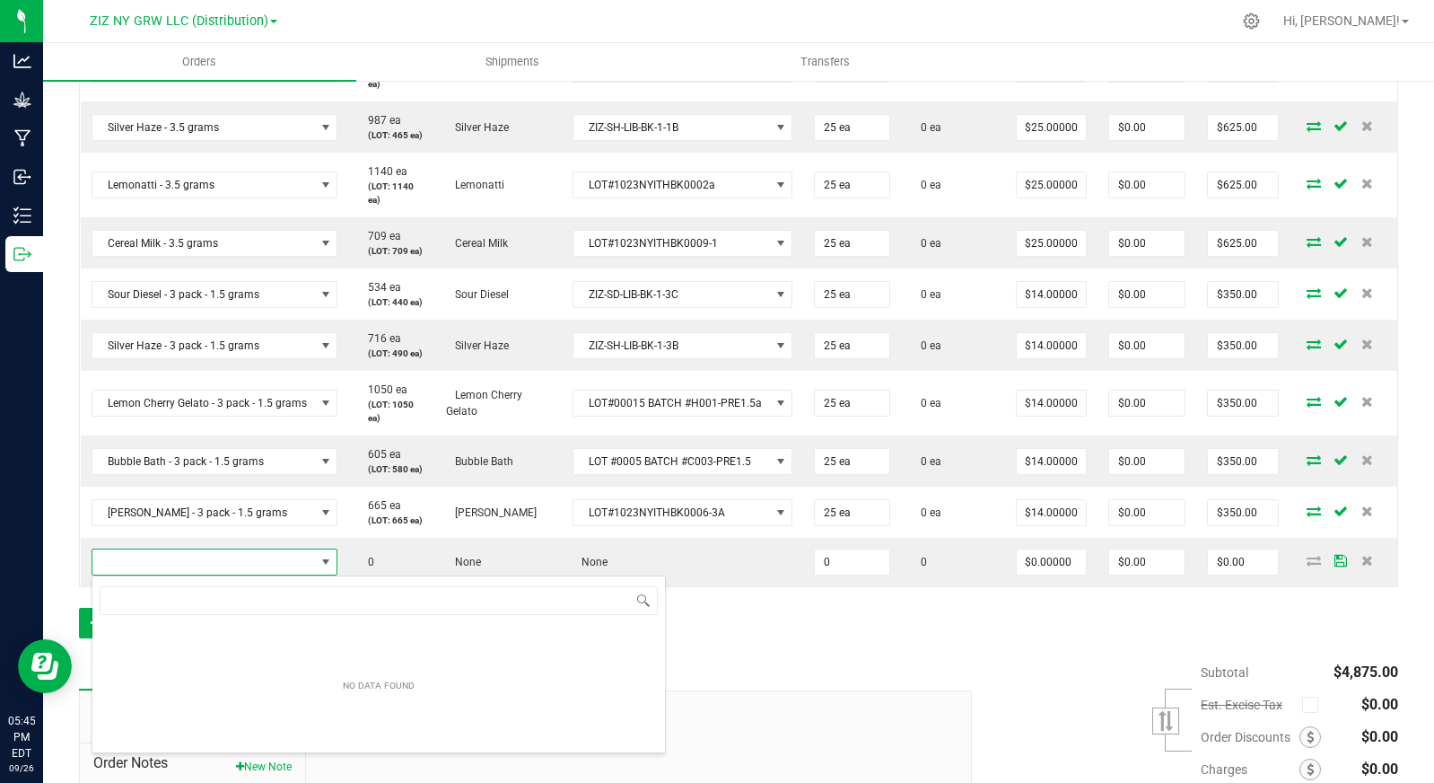
scroll to position [27, 244]
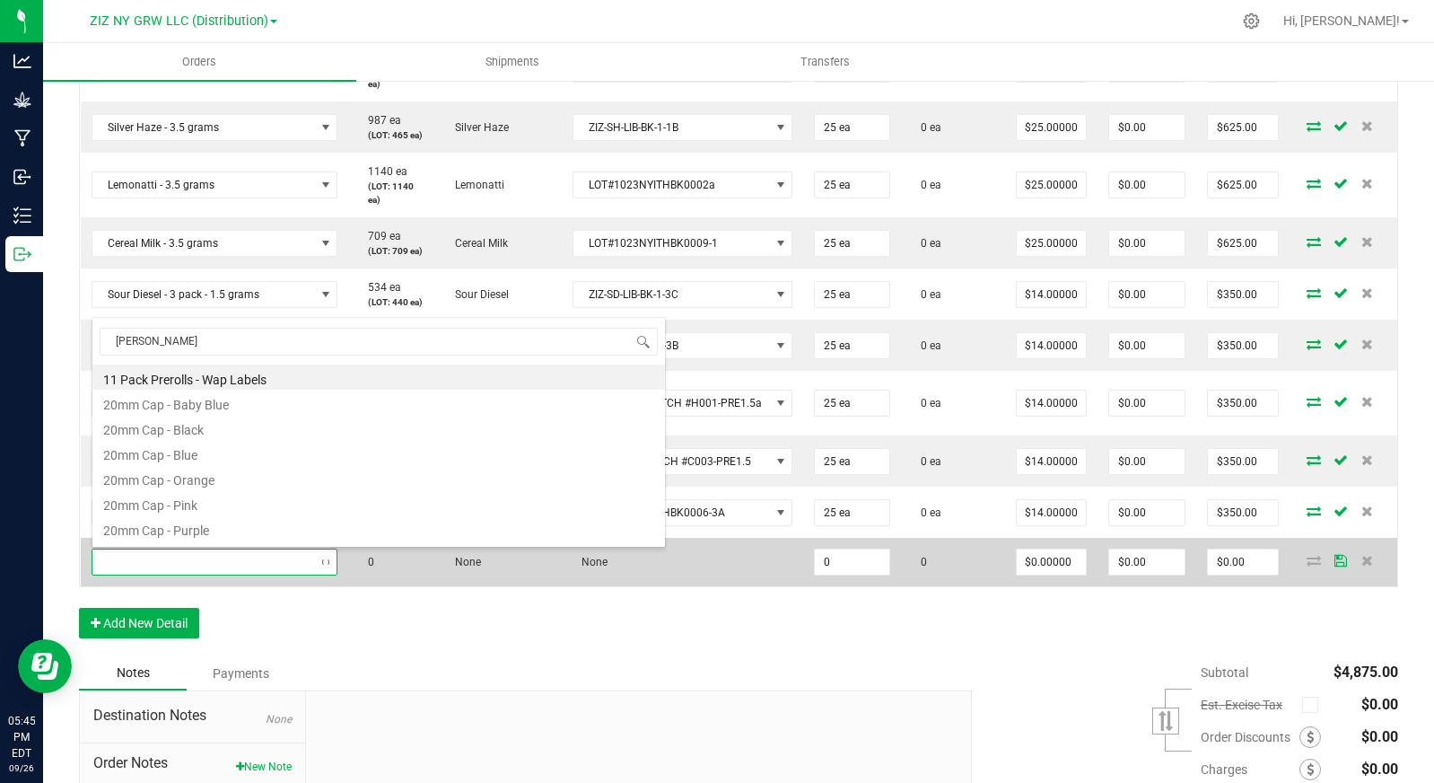
type input "dante"
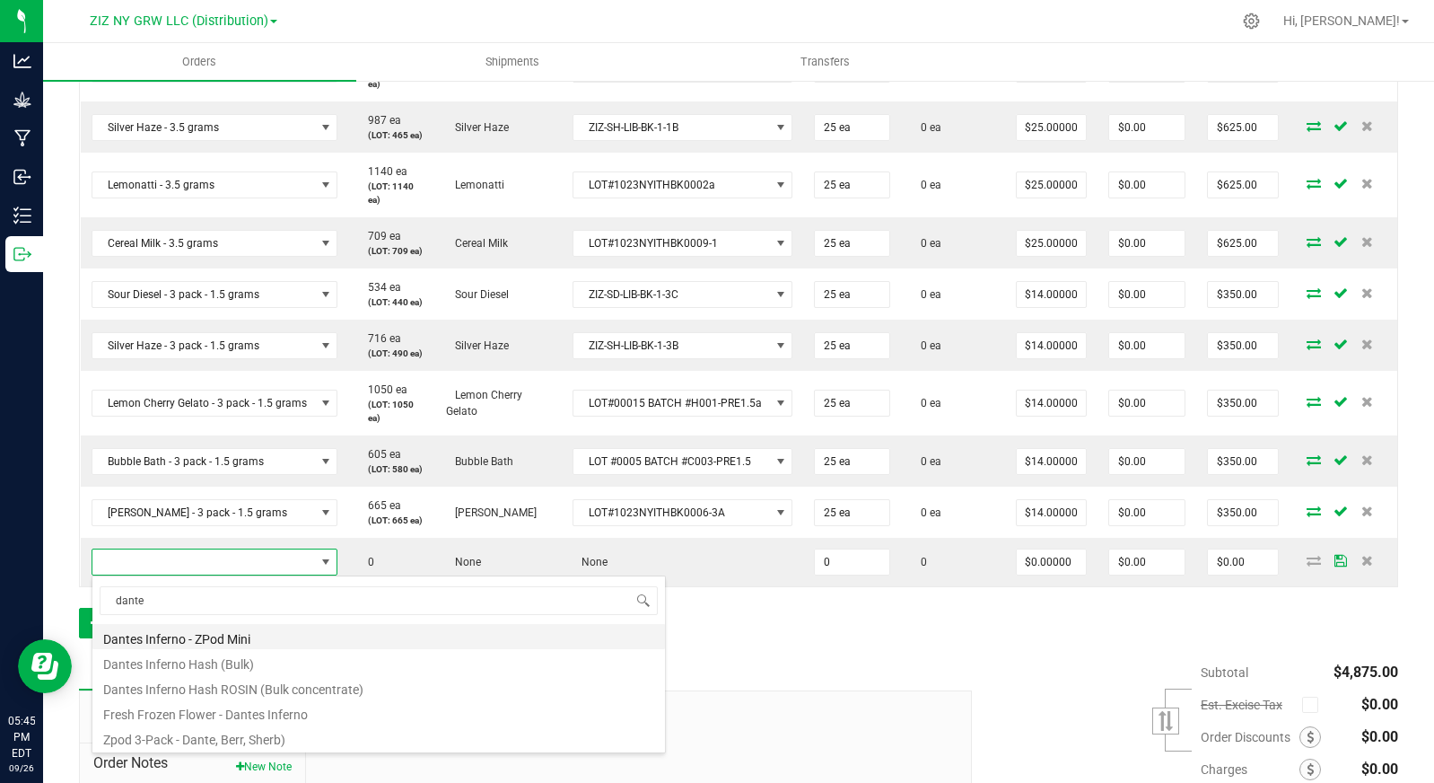
click at [287, 638] on li "Dantes Inferno - ZPod Mini" at bounding box center [378, 636] width 573 height 25
type input "0 ea"
type input "$17.50000"
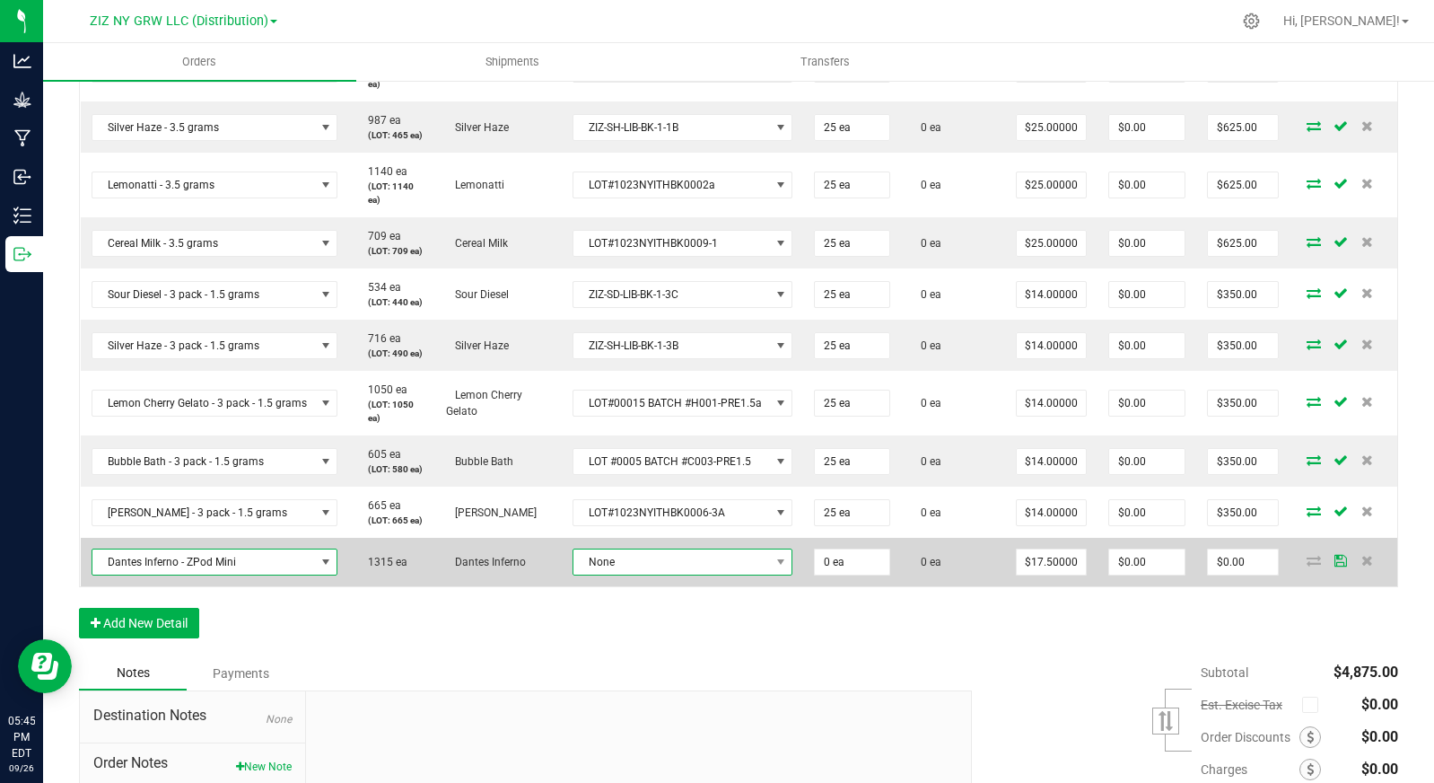
click at [653, 563] on span "None" at bounding box center [672, 561] width 197 height 25
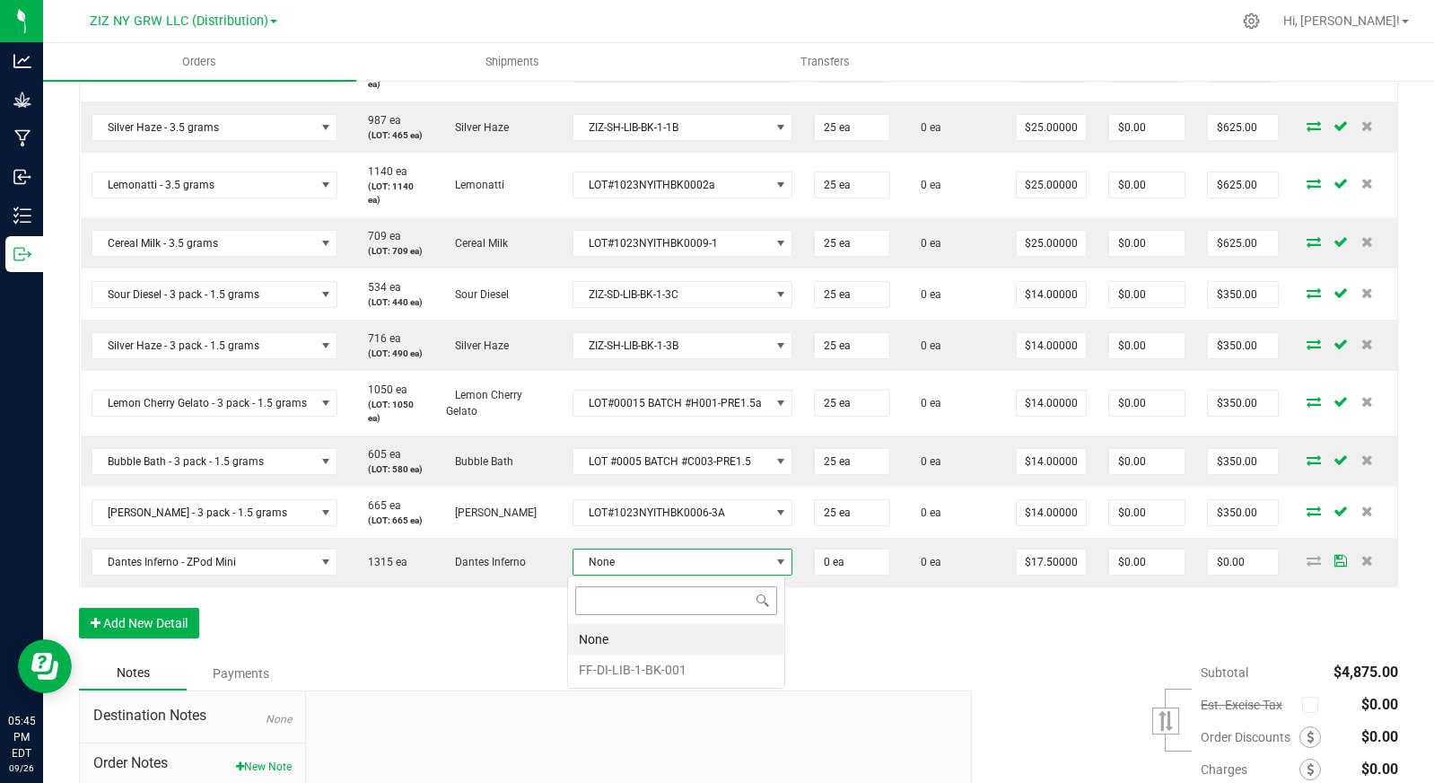
scroll to position [27, 219]
click at [680, 662] on li "FF-DI-LIB-1-BK-001" at bounding box center [676, 669] width 216 height 31
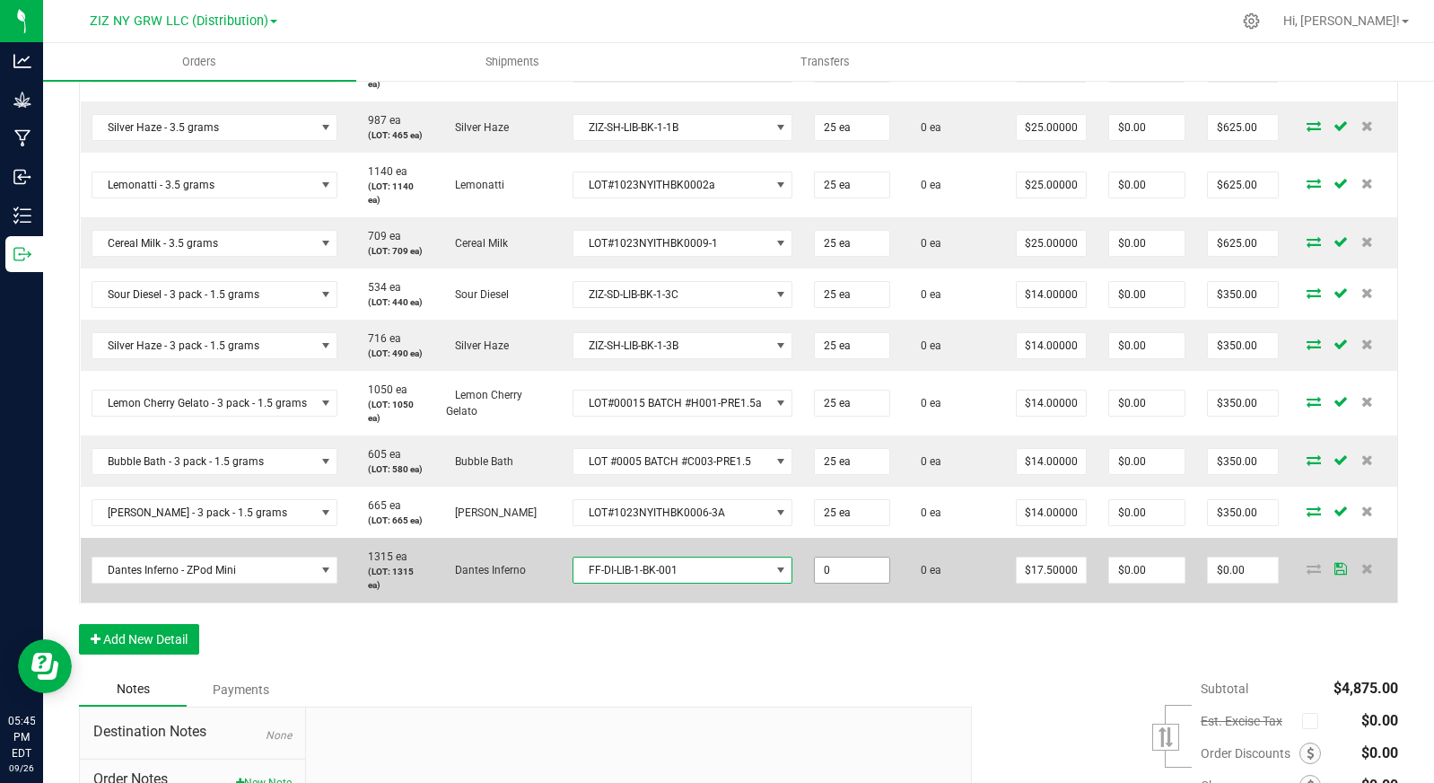
click at [842, 566] on input "0" at bounding box center [852, 569] width 75 height 25
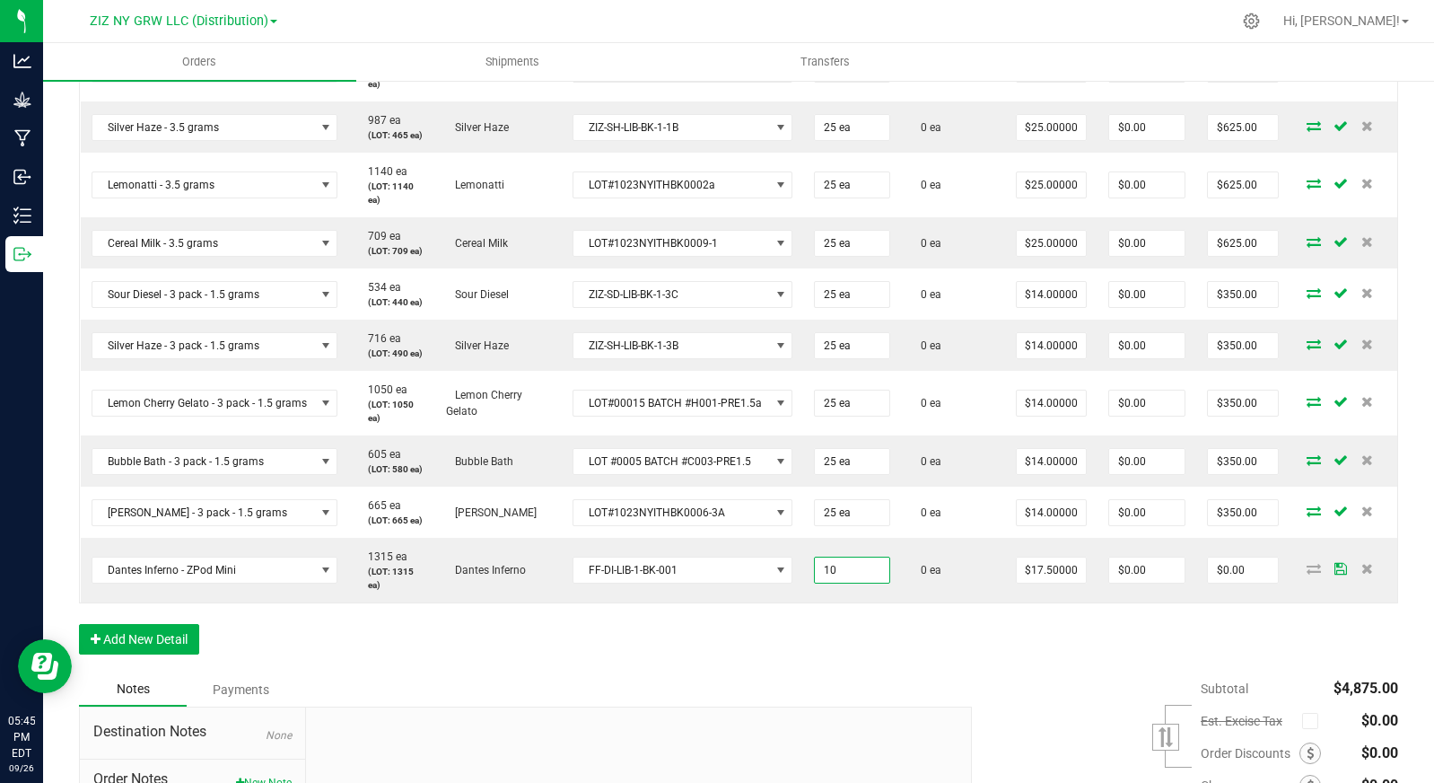
type input "10 ea"
type input "$175.00"
click at [845, 674] on div "Notes Payments" at bounding box center [519, 689] width 880 height 34
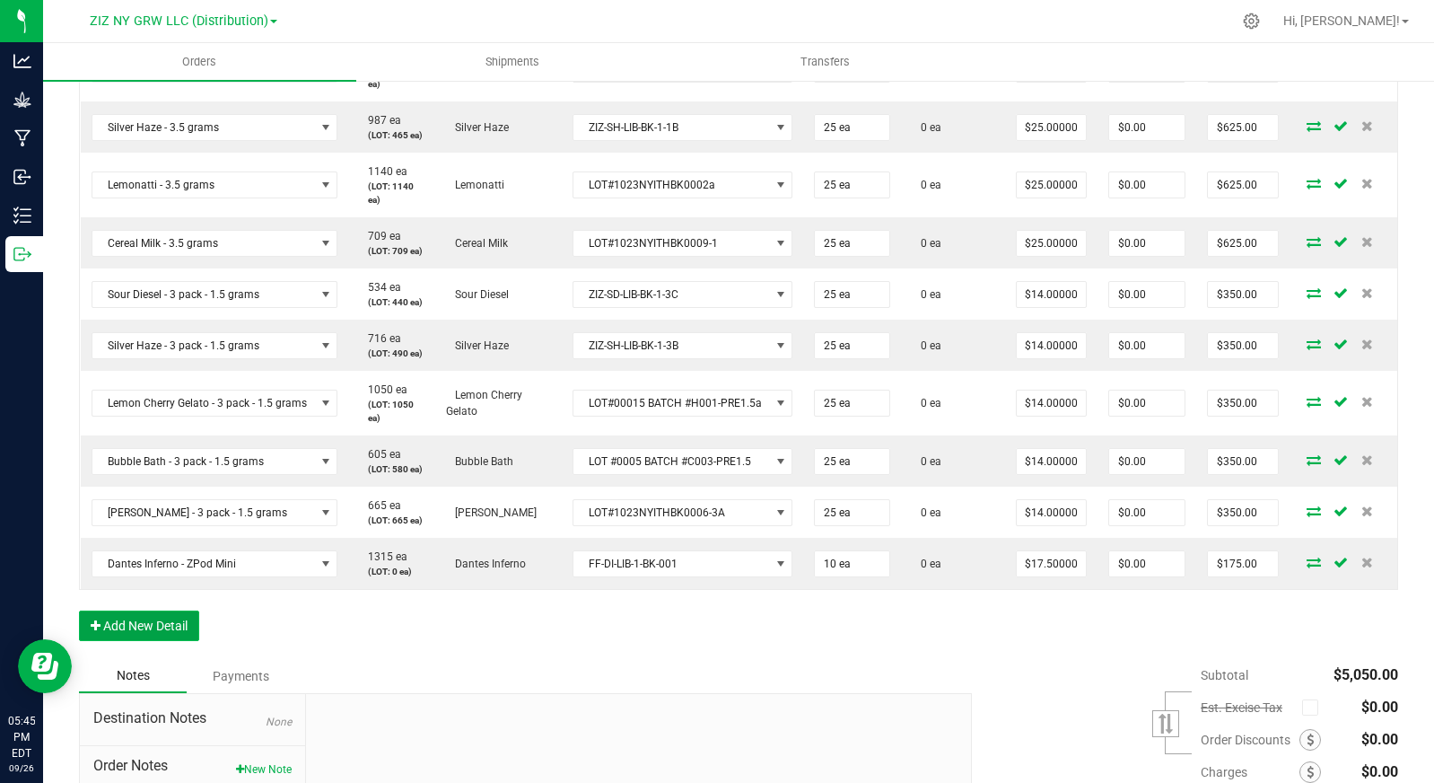
click at [160, 630] on button "Add New Detail" at bounding box center [139, 625] width 120 height 31
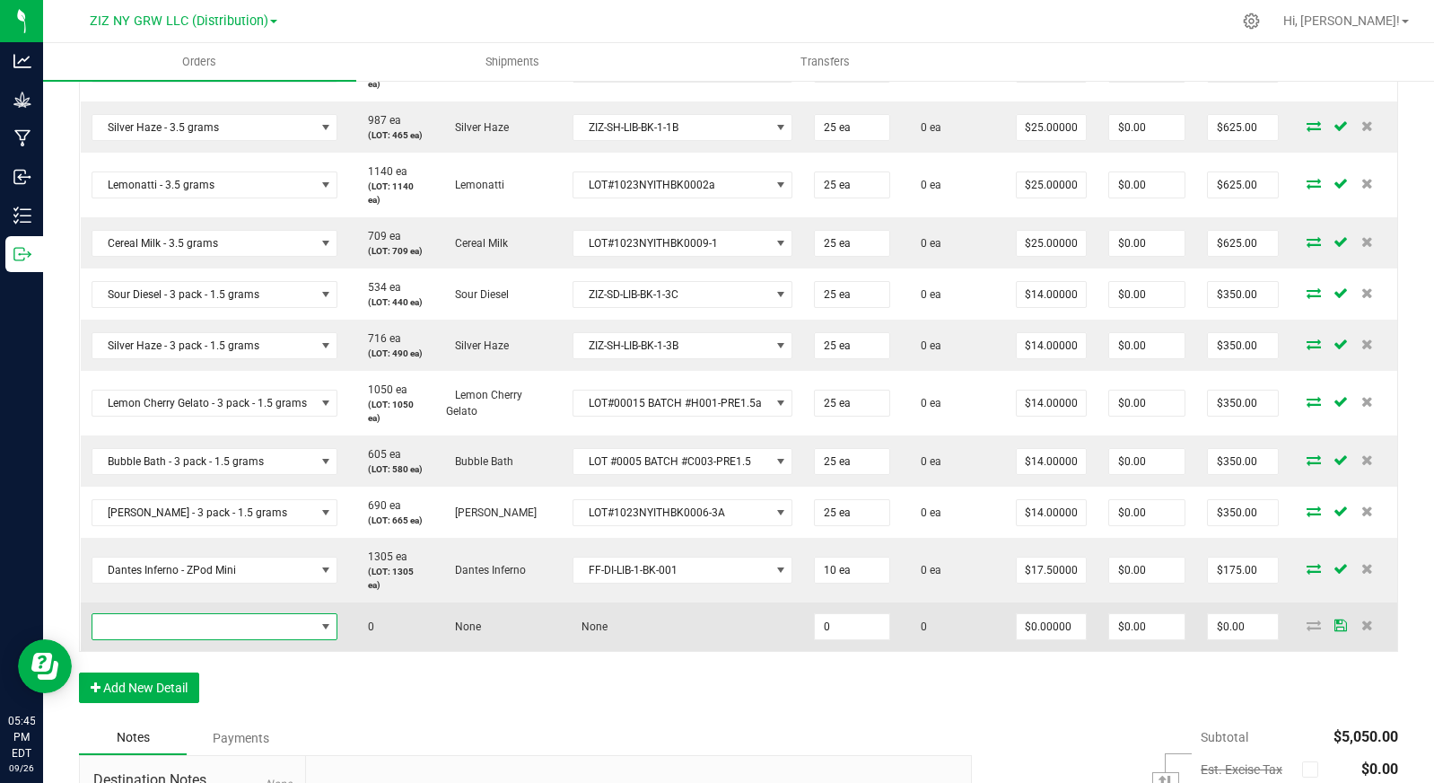
click at [188, 627] on span "NO DATA FOUND" at bounding box center [203, 626] width 223 height 25
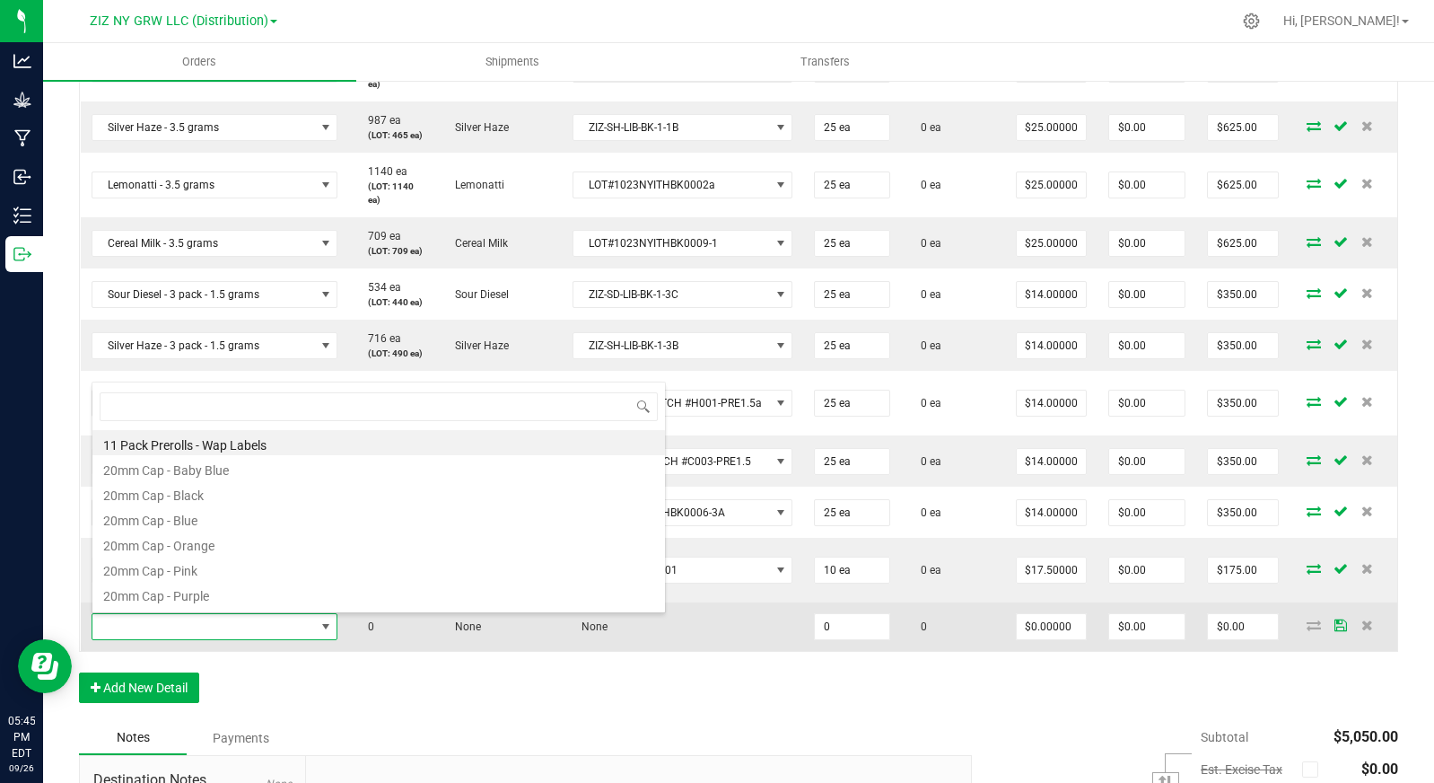
scroll to position [27, 244]
type input "uva"
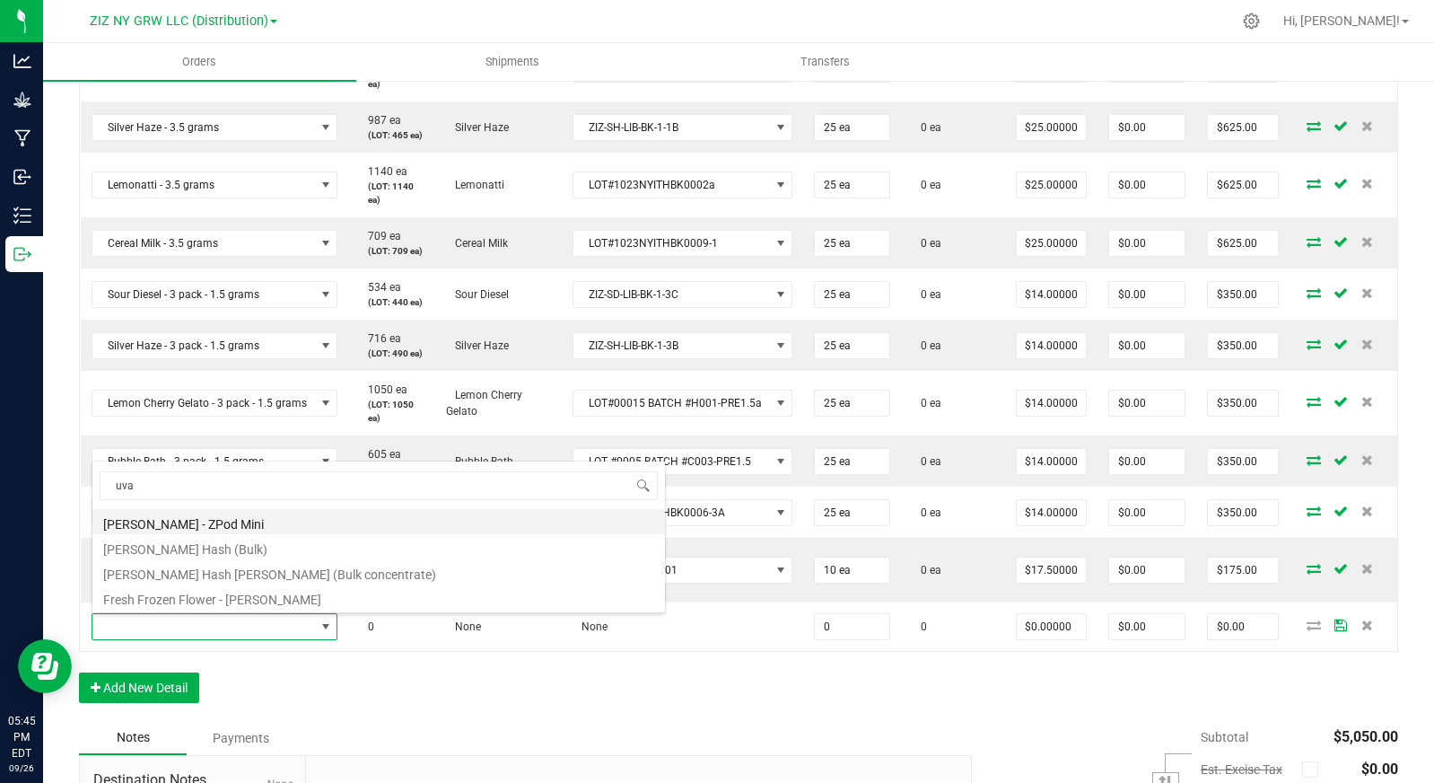
click at [303, 522] on li "[PERSON_NAME] - ZPod Mini" at bounding box center [378, 521] width 573 height 25
type input "0 ea"
type input "$17.50000"
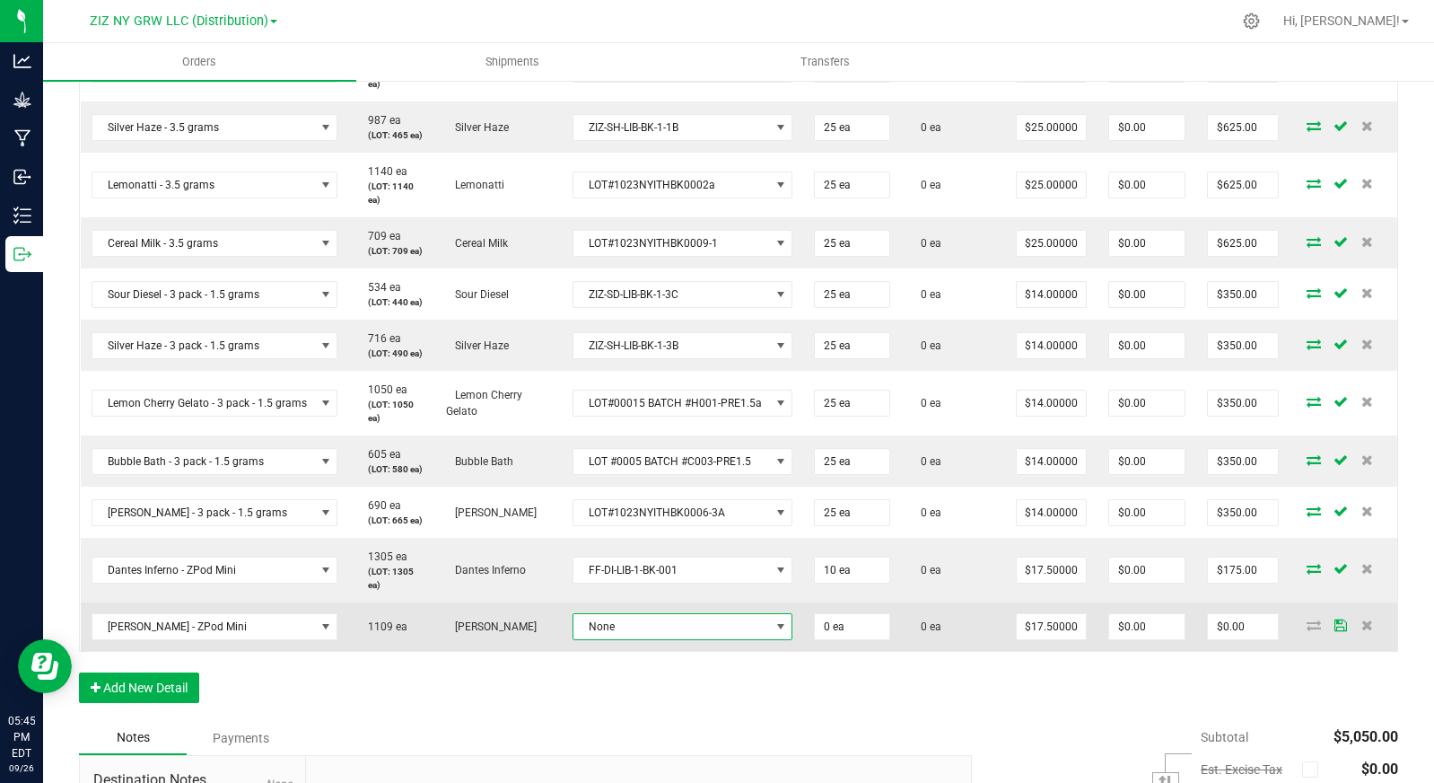
click at [603, 636] on span "None" at bounding box center [672, 626] width 197 height 25
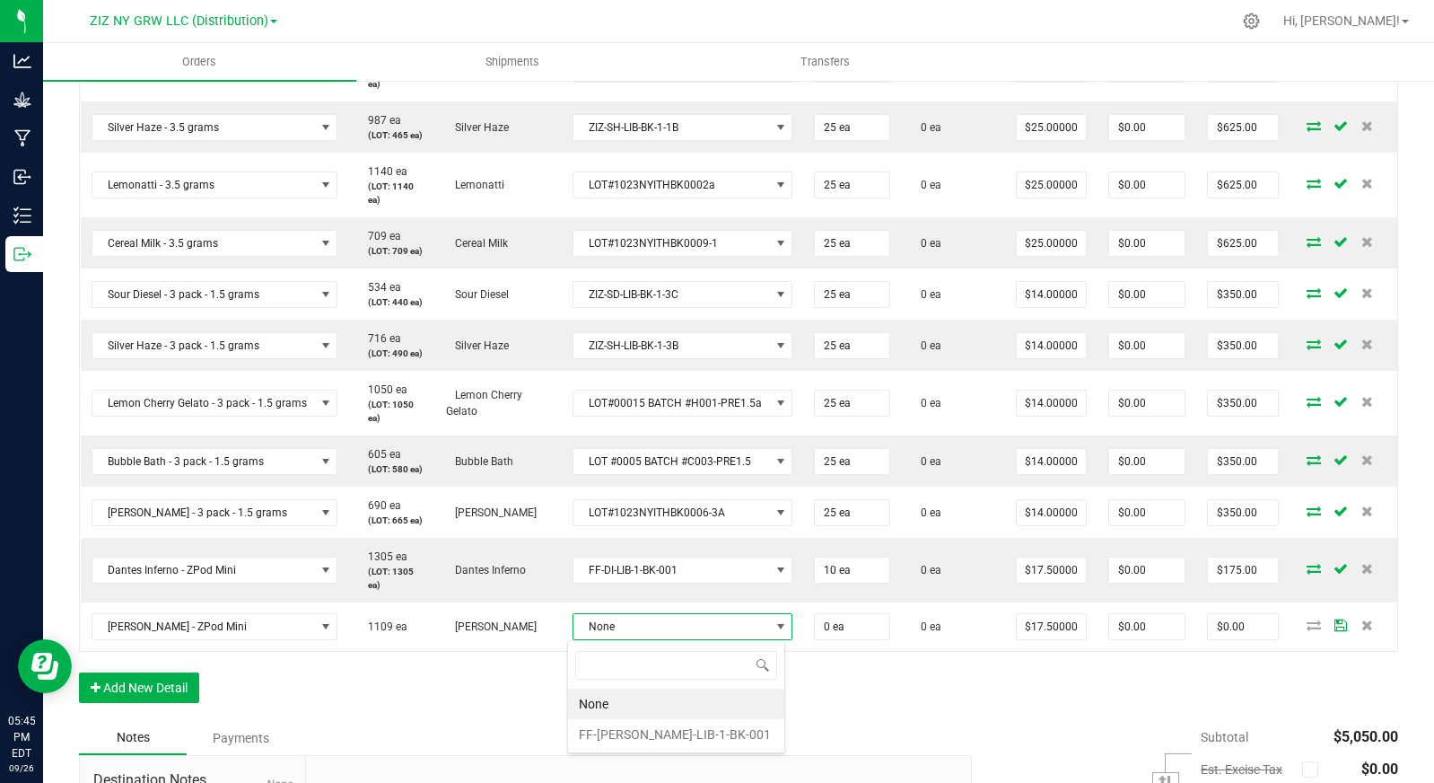
scroll to position [27, 219]
click at [668, 736] on li "FF-[PERSON_NAME]-LIB-1-BK-001" at bounding box center [676, 734] width 216 height 31
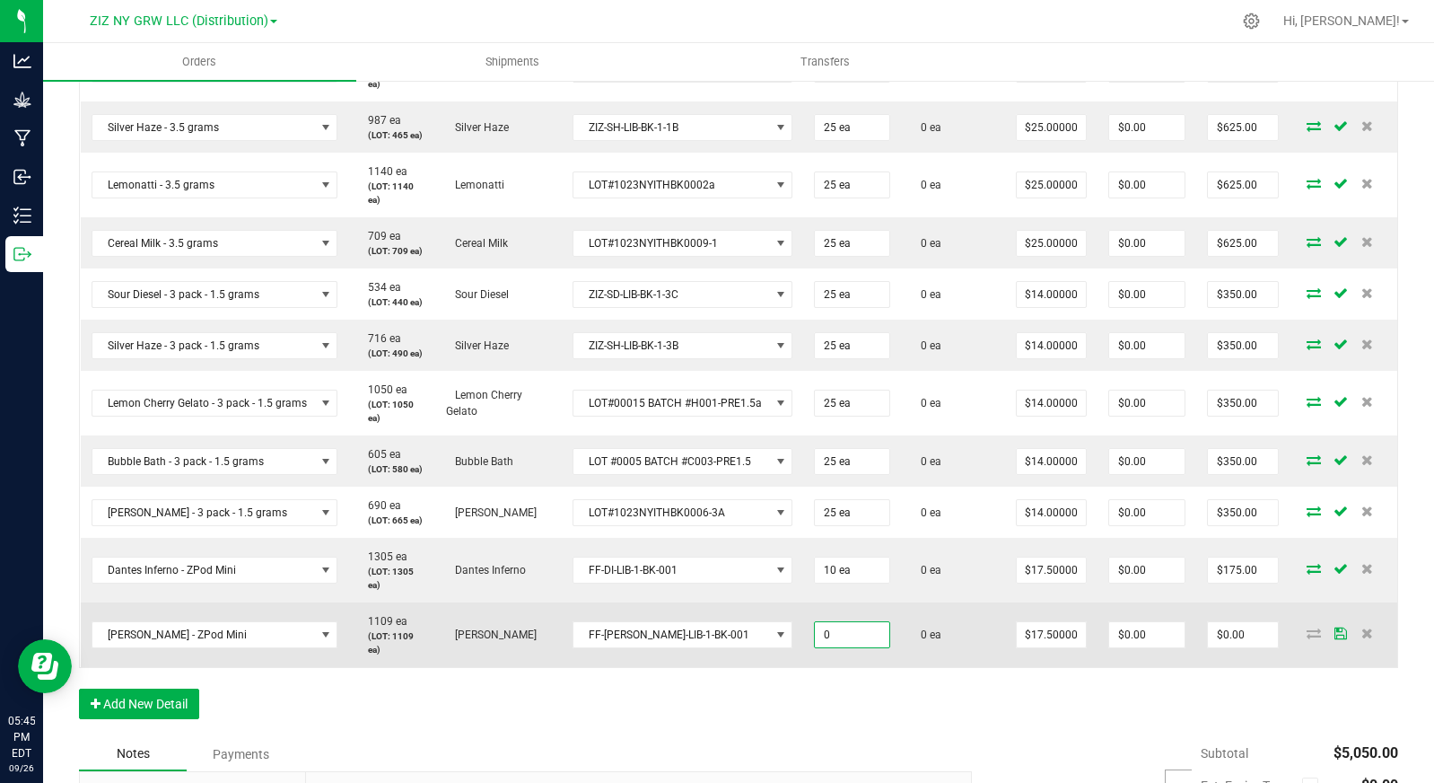
click at [852, 642] on input "0" at bounding box center [852, 634] width 75 height 25
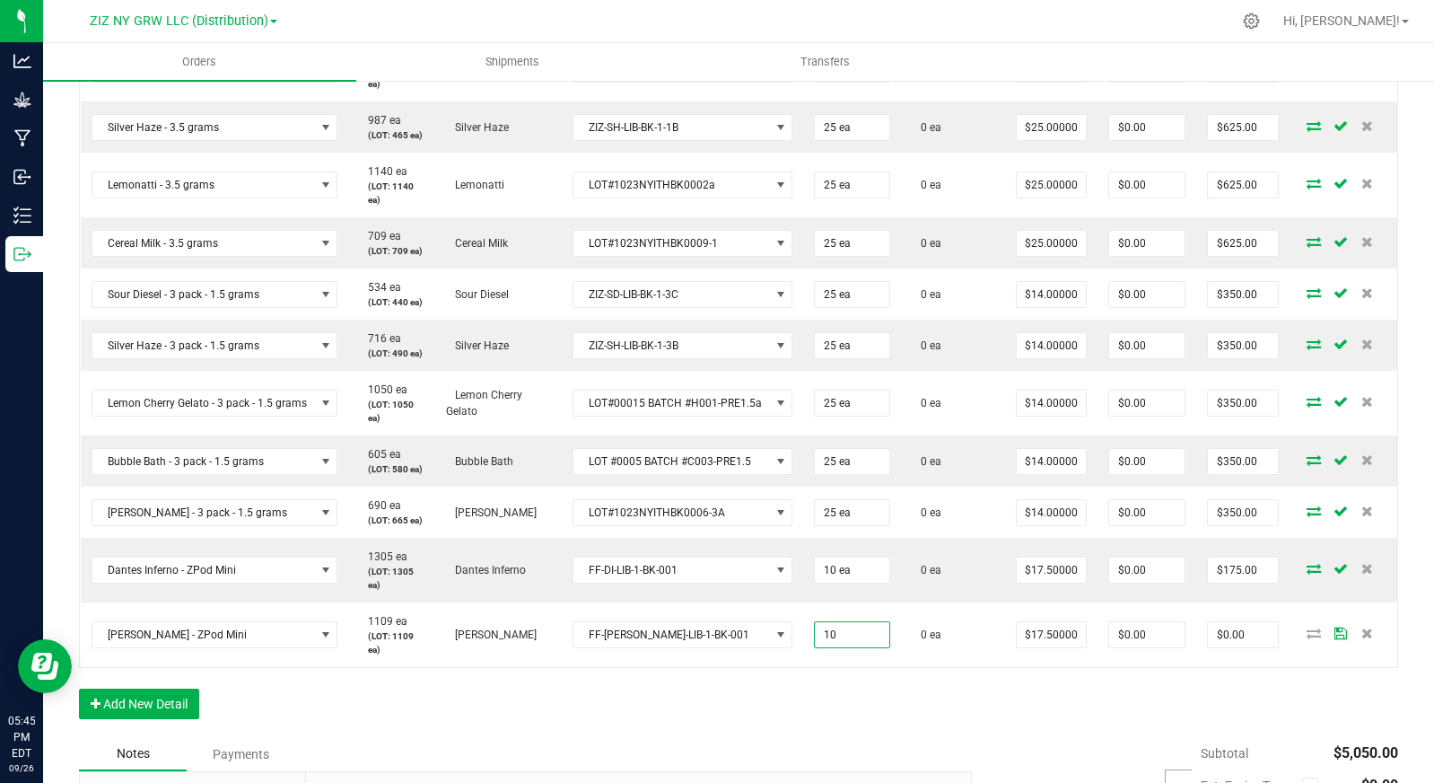
type input "10 ea"
type input "$175.00"
click at [330, 687] on div "Order Details Print All Labels Item Sellable Strain Lot Number Qty Ordered Qty …" at bounding box center [738, 340] width 1319 height 794
click at [161, 704] on button "Add New Detail" at bounding box center [139, 703] width 120 height 31
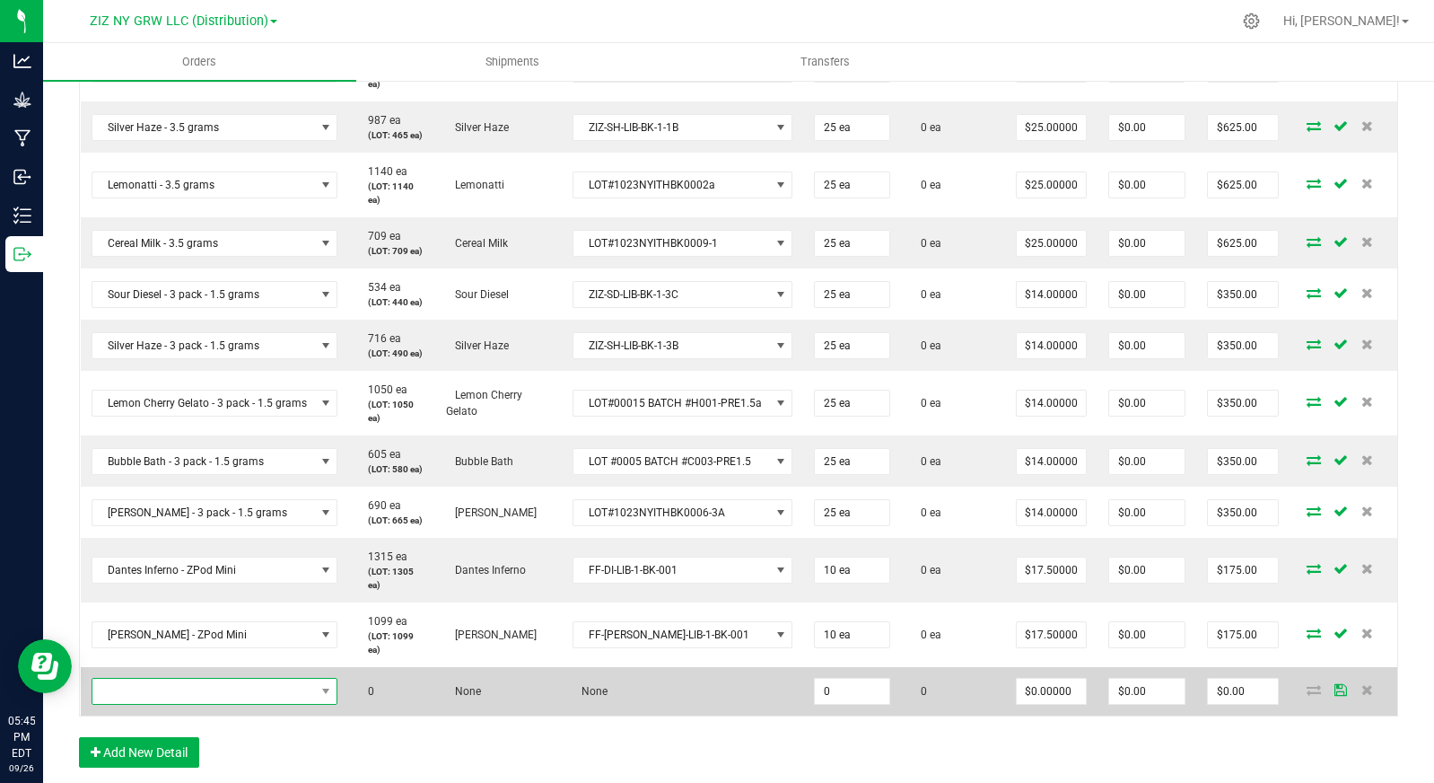
click at [177, 686] on span "NO DATA FOUND" at bounding box center [203, 691] width 223 height 25
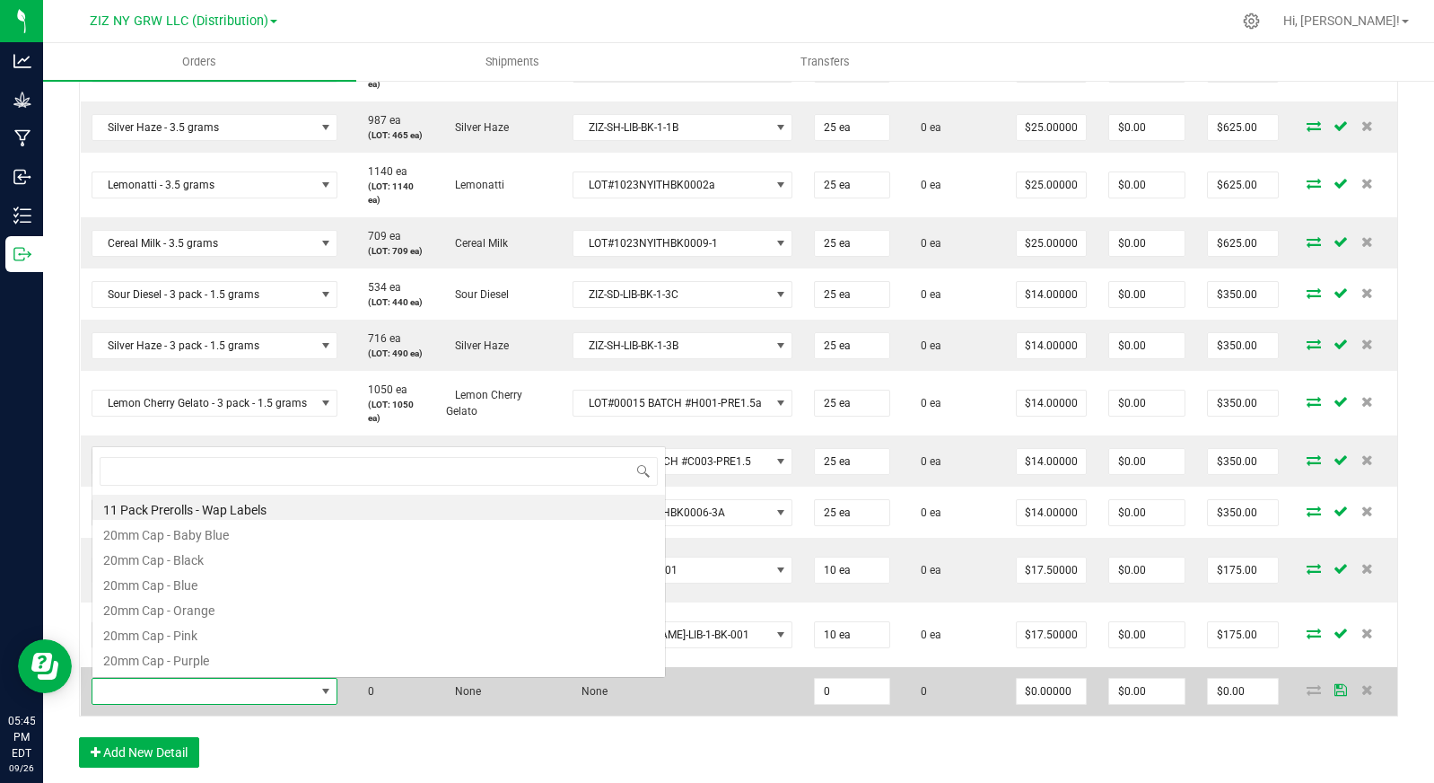
scroll to position [27, 244]
type input "berbe"
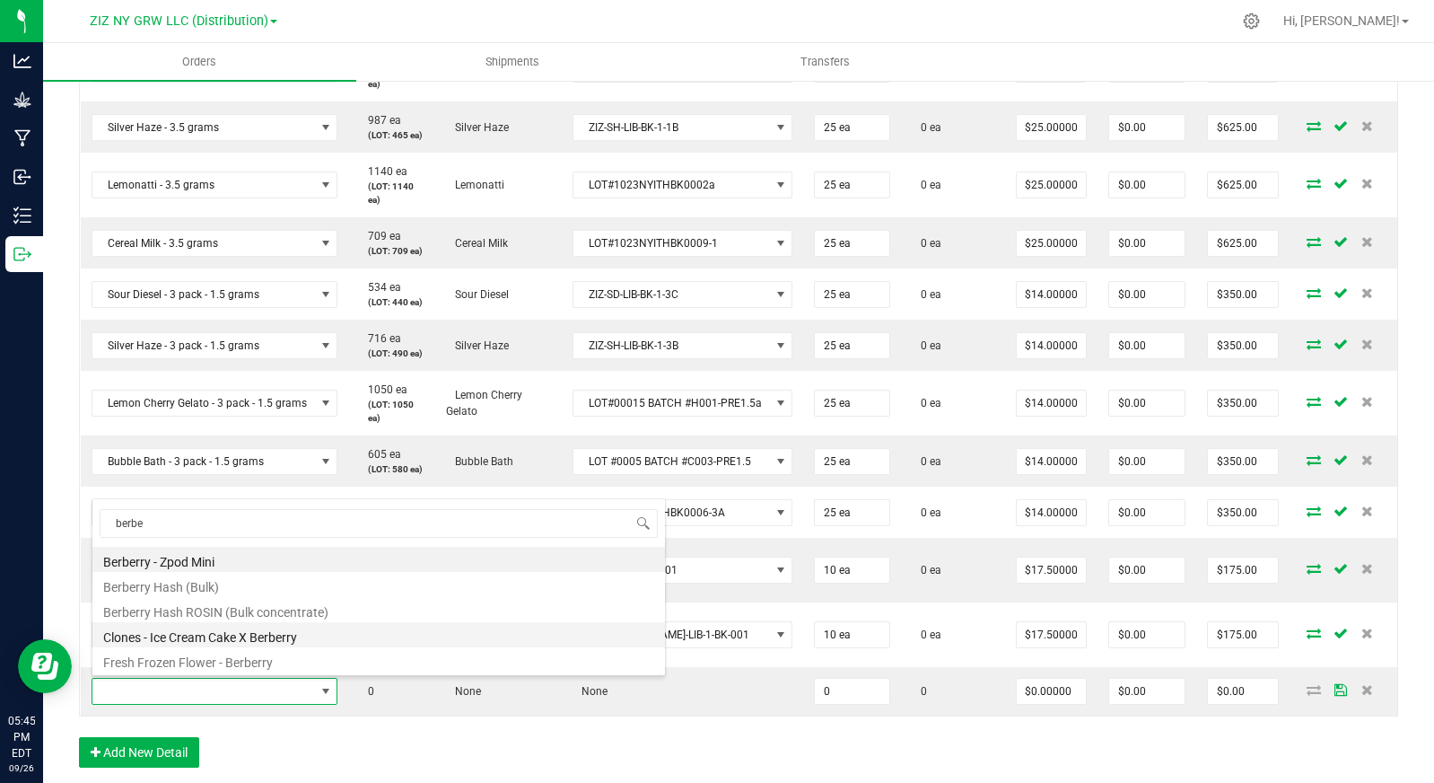
scroll to position [578, 0]
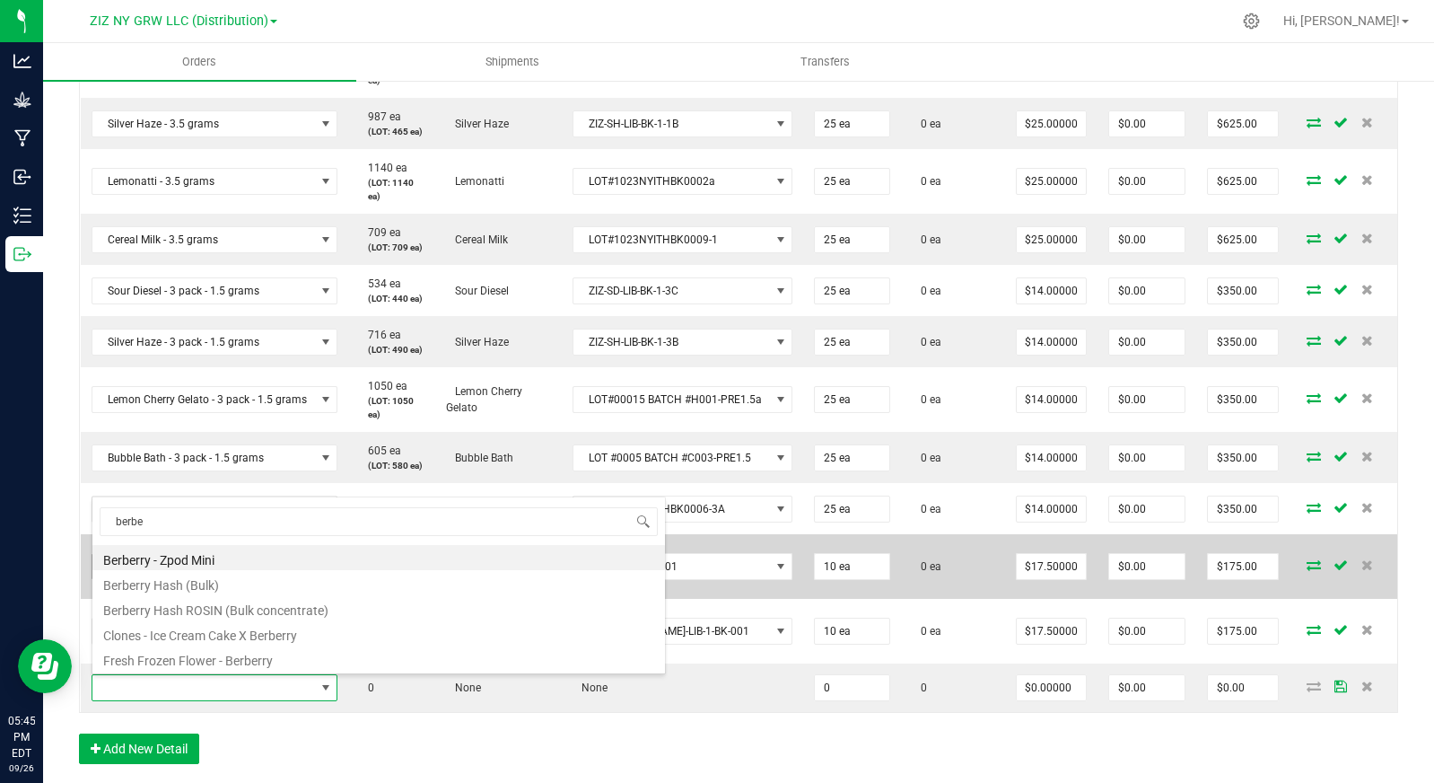
click at [272, 562] on li "Berberry - Zpod Mini" at bounding box center [378, 557] width 573 height 25
type input "0 ea"
type input "$17.50000"
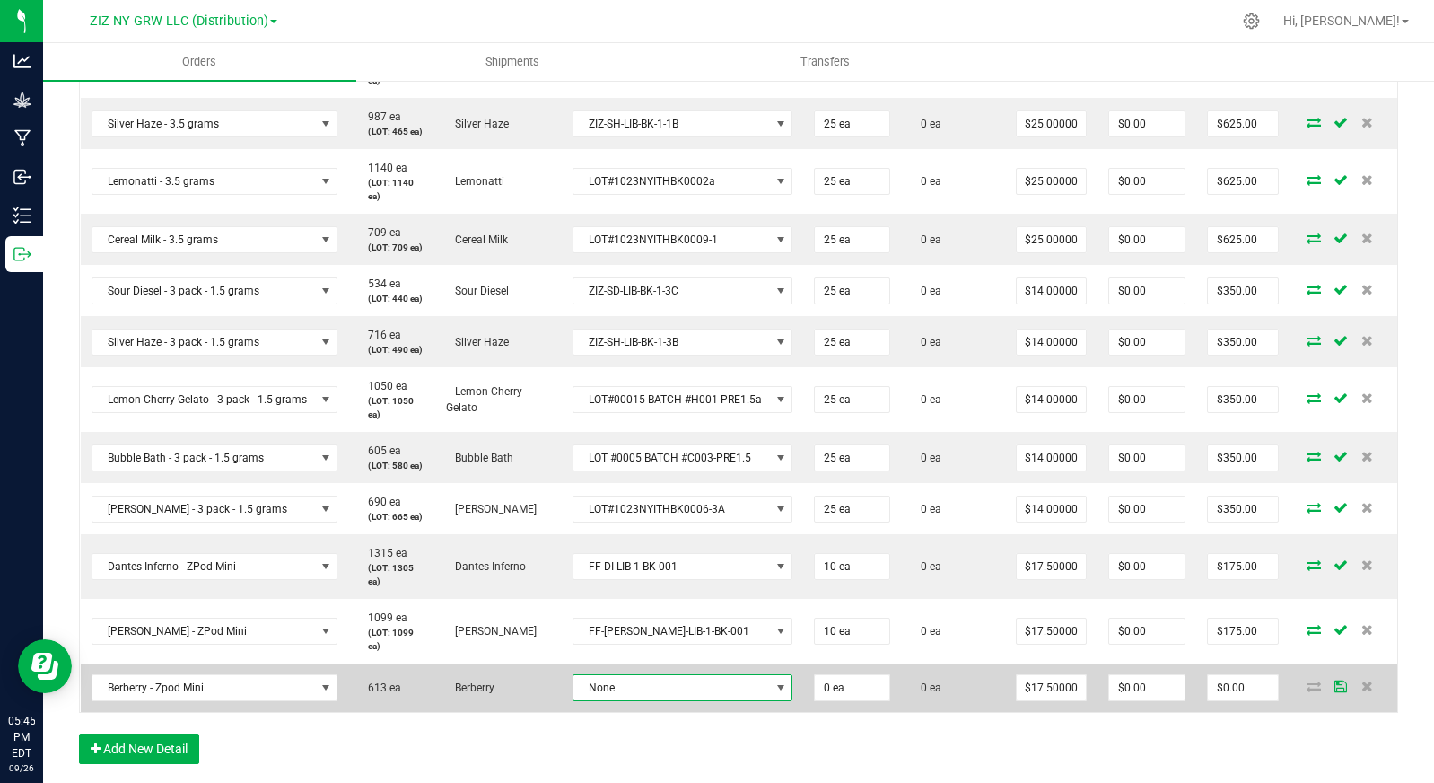
click at [607, 695] on span "None" at bounding box center [672, 687] width 197 height 25
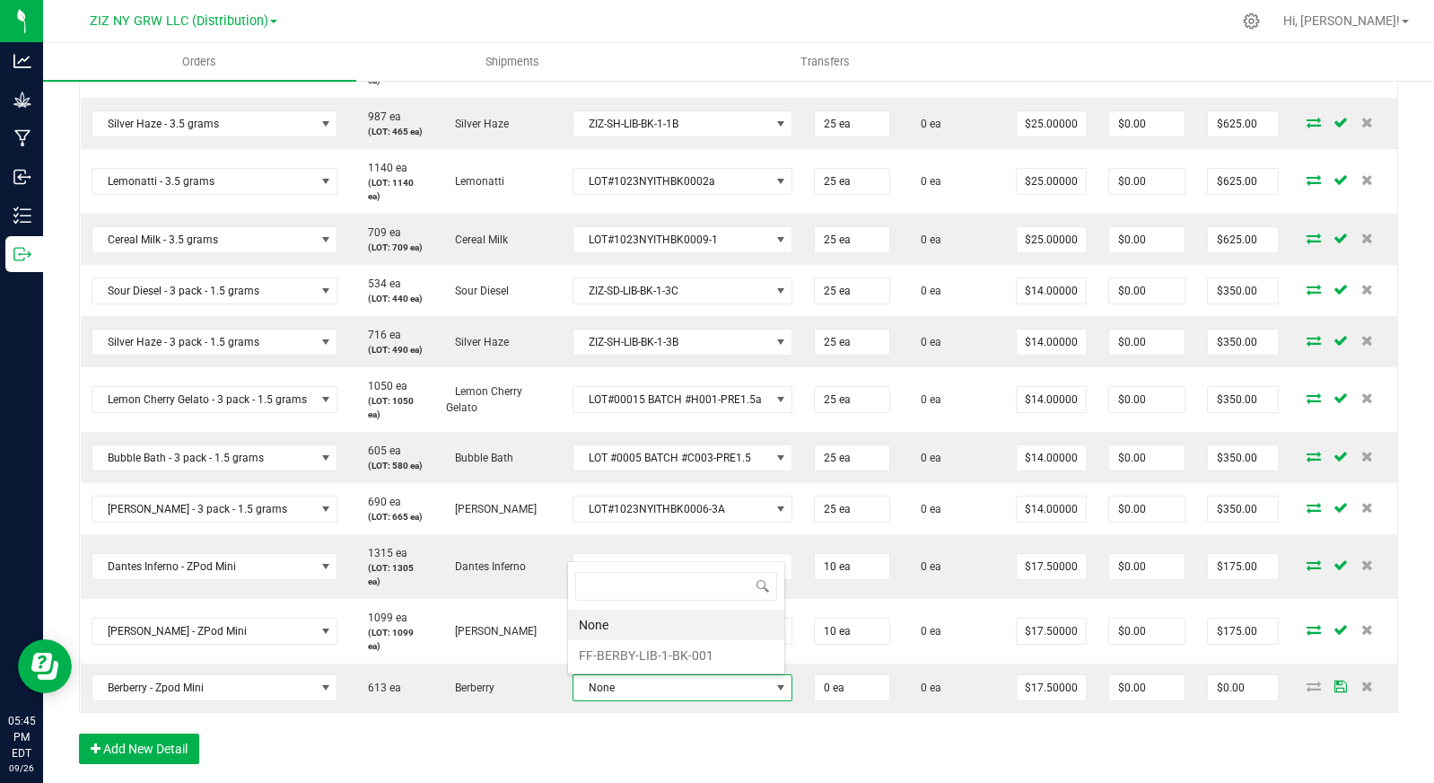
scroll to position [27, 219]
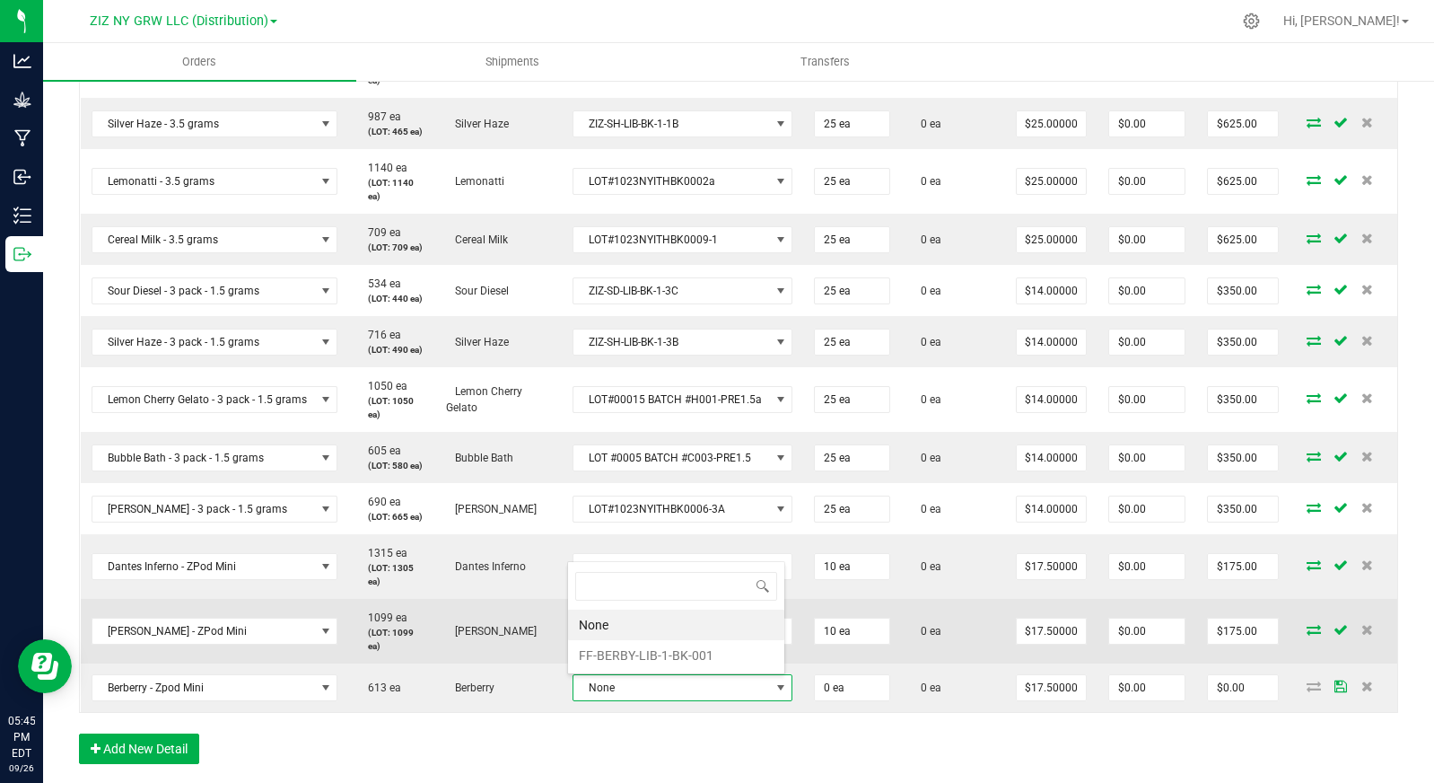
drag, startPoint x: 698, startPoint y: 652, endPoint x: 785, endPoint y: 658, distance: 86.4
click at [699, 651] on li "FF-BERBY-LIB-1-BK-001" at bounding box center [676, 655] width 216 height 31
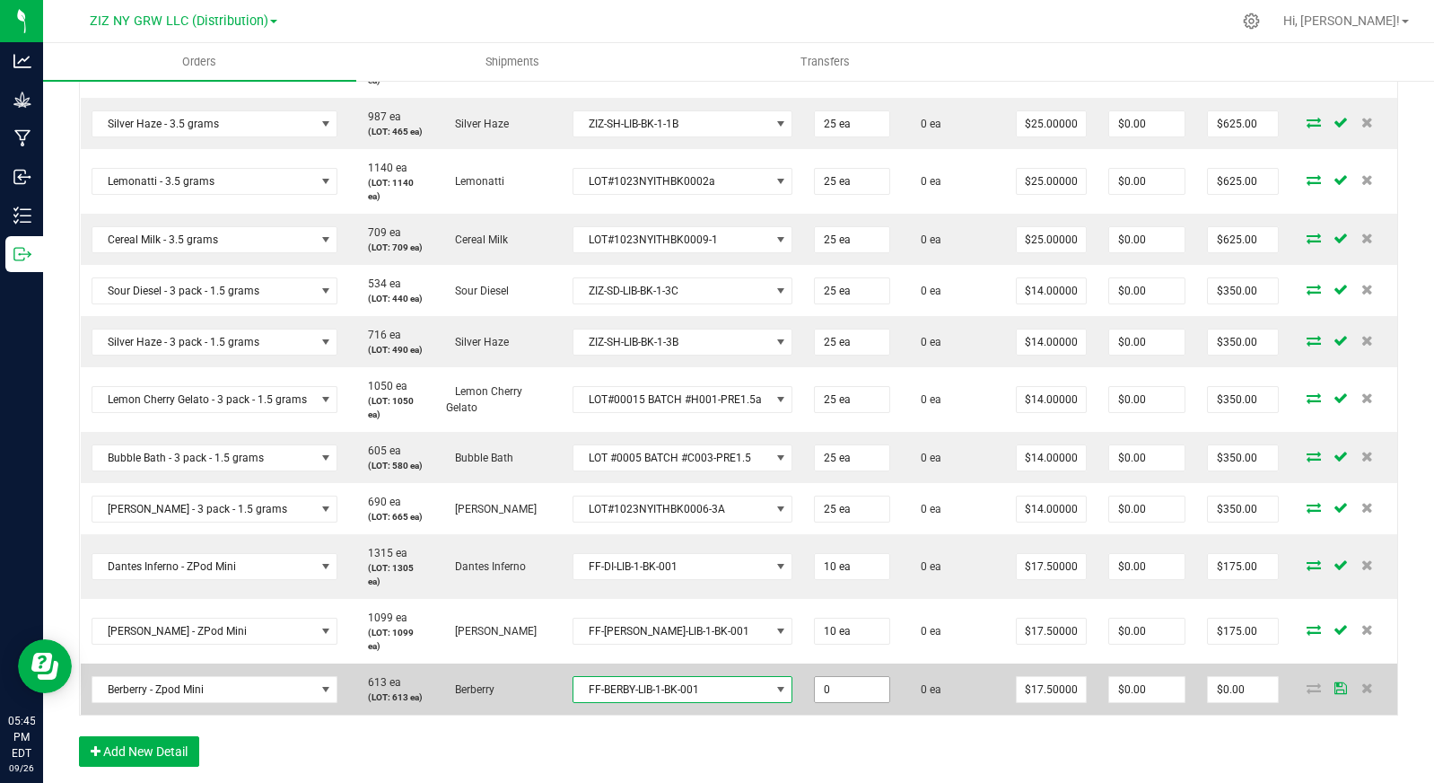
click at [852, 687] on input "0" at bounding box center [852, 689] width 75 height 25
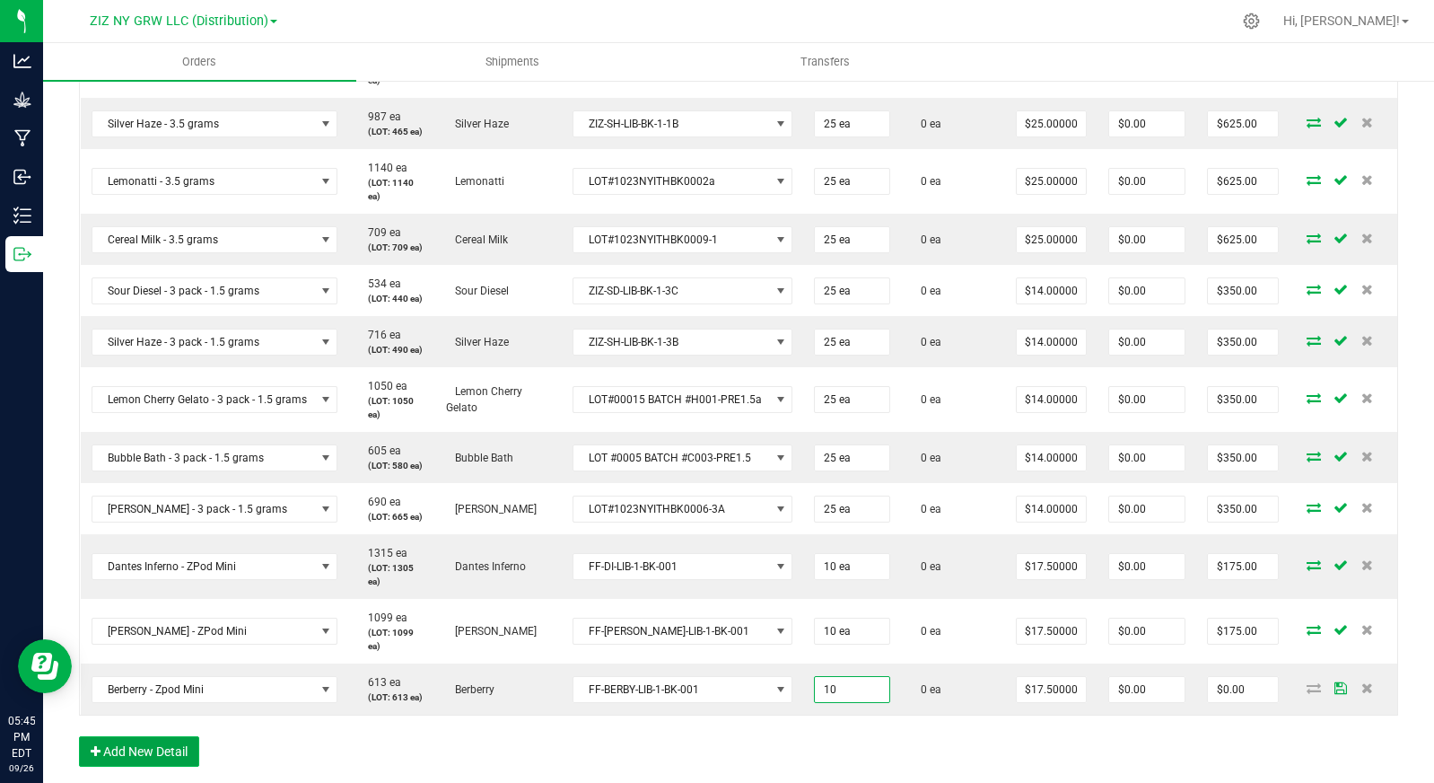
type input "10 ea"
type input "$175.00"
click at [139, 752] on button "Add New Detail" at bounding box center [139, 751] width 120 height 31
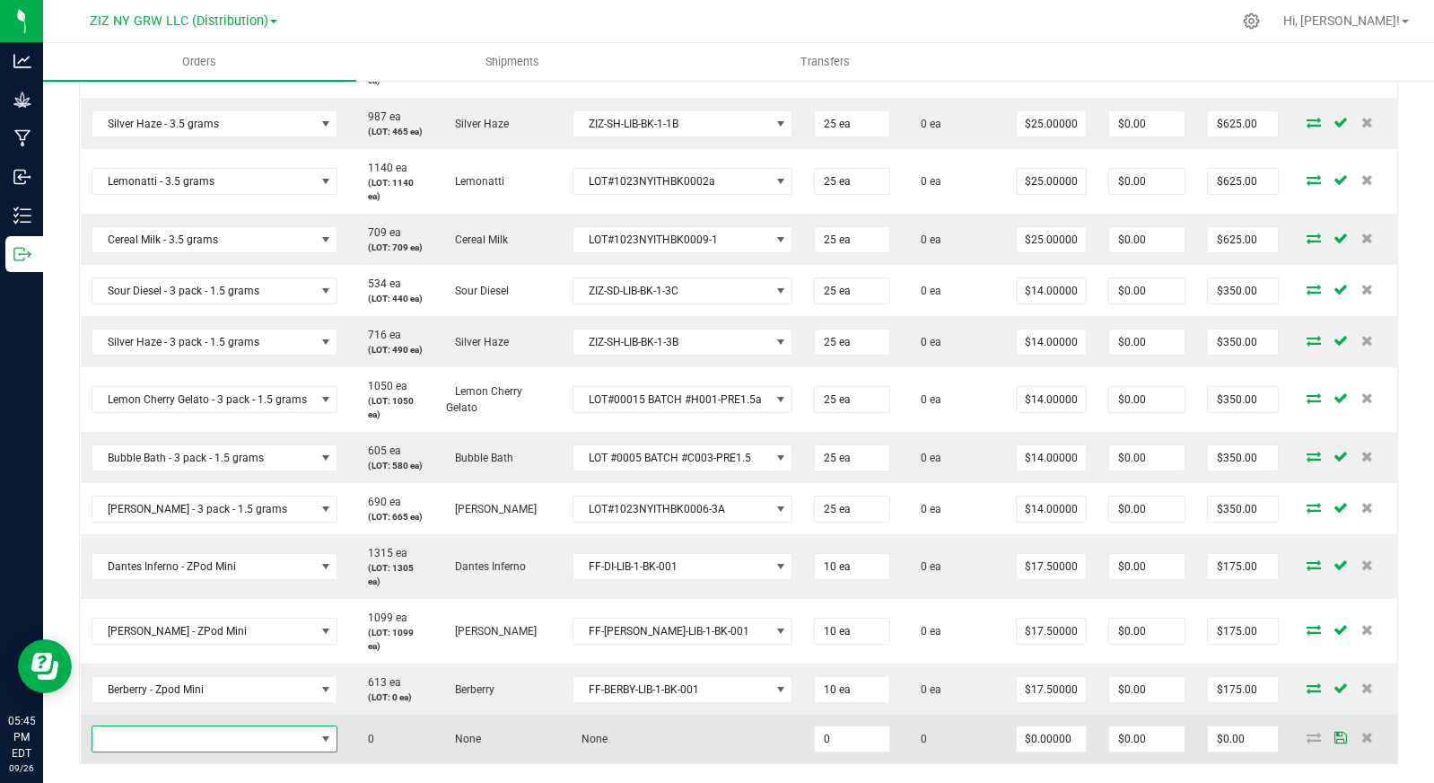
click at [246, 733] on span "NO DATA FOUND" at bounding box center [203, 738] width 223 height 25
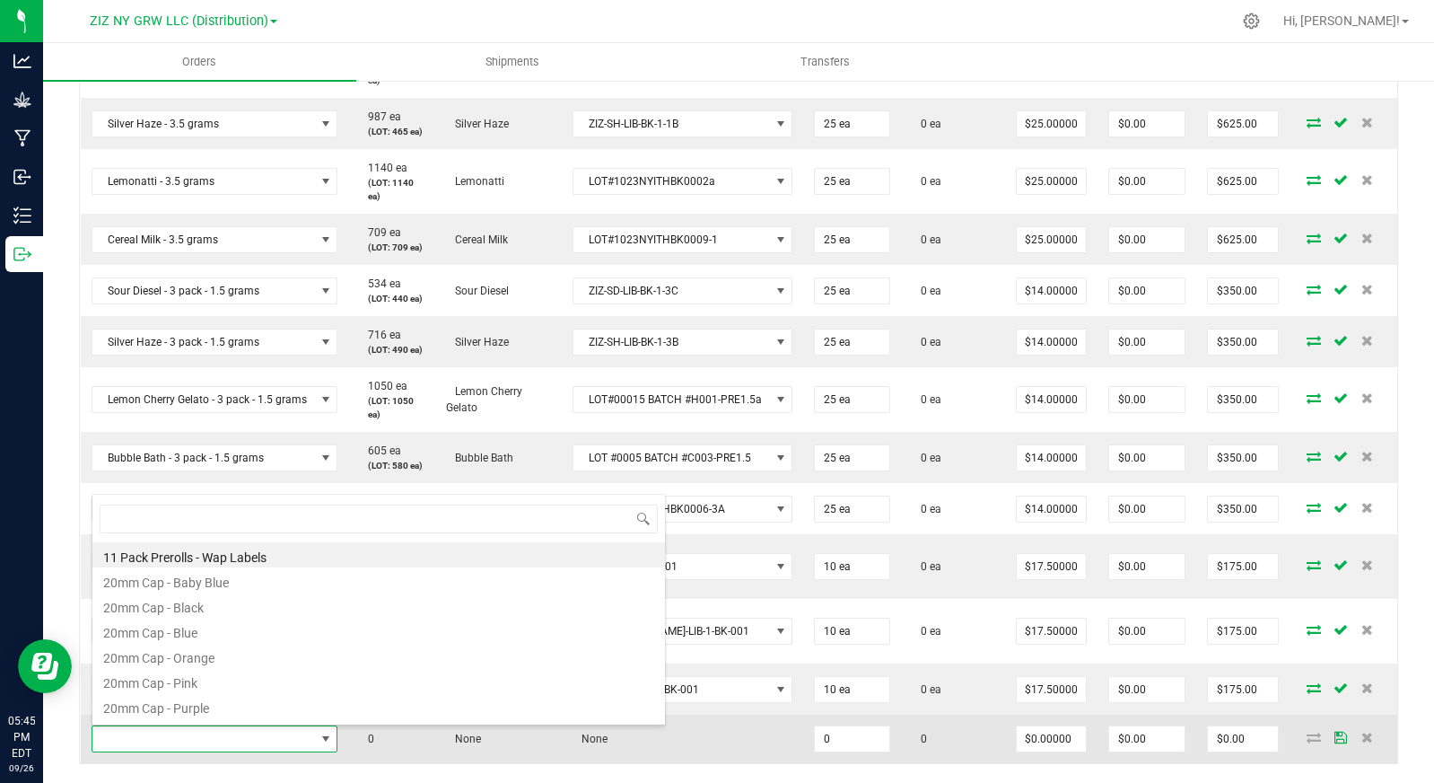
scroll to position [27, 244]
type input "straw"
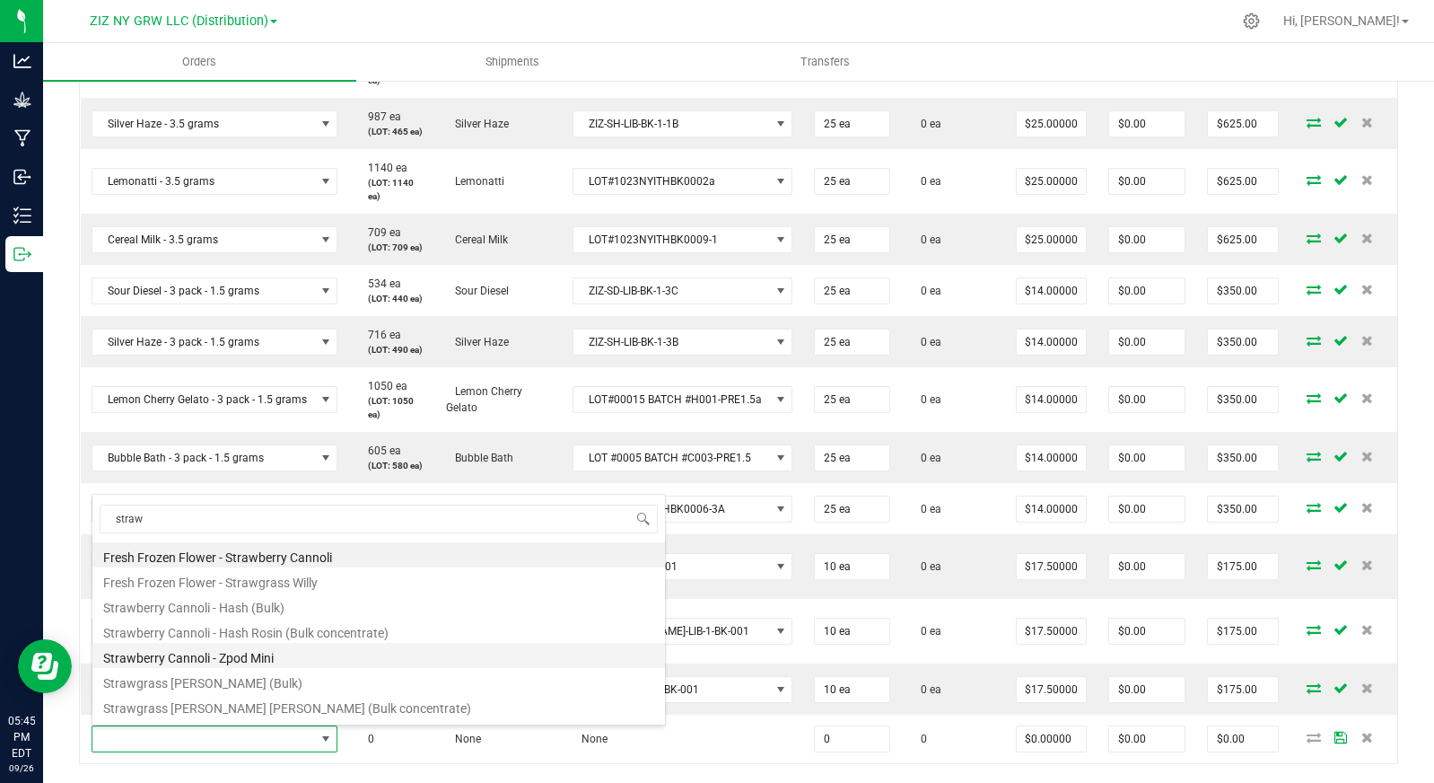
click at [322, 659] on li "Strawberry Cannoli - Zpod Mini" at bounding box center [378, 655] width 573 height 25
type input "0 ea"
type input "$17.50000"
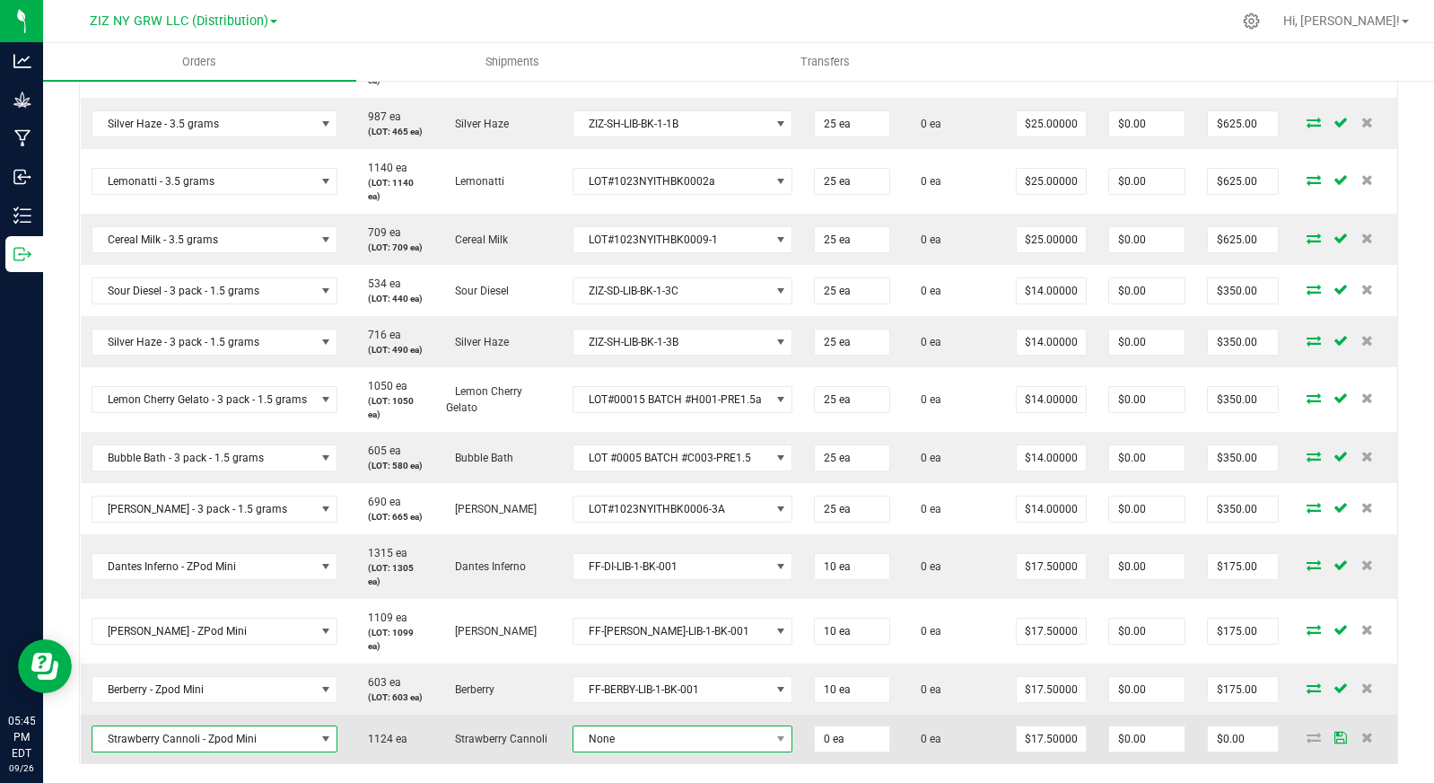
click at [644, 733] on span "None" at bounding box center [672, 738] width 197 height 25
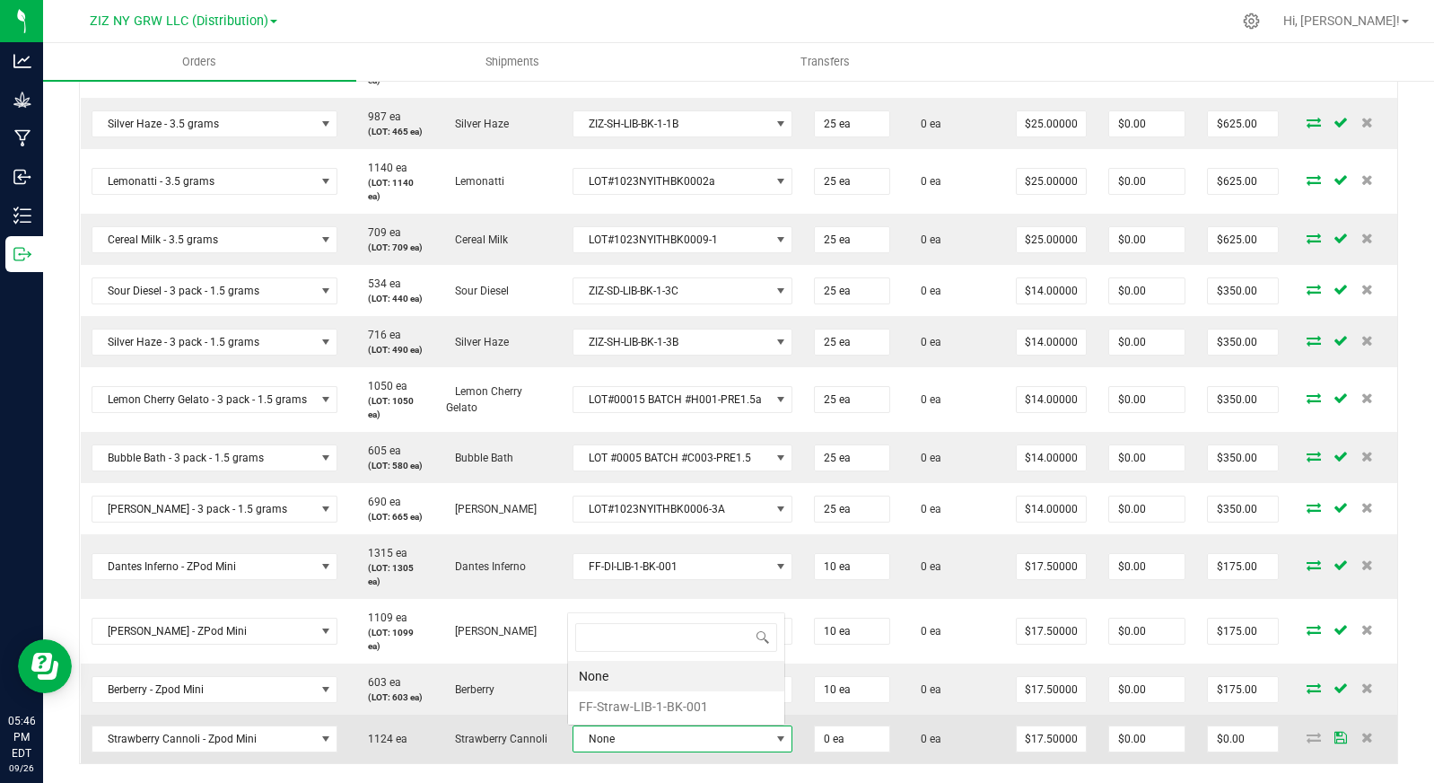
scroll to position [0, 0]
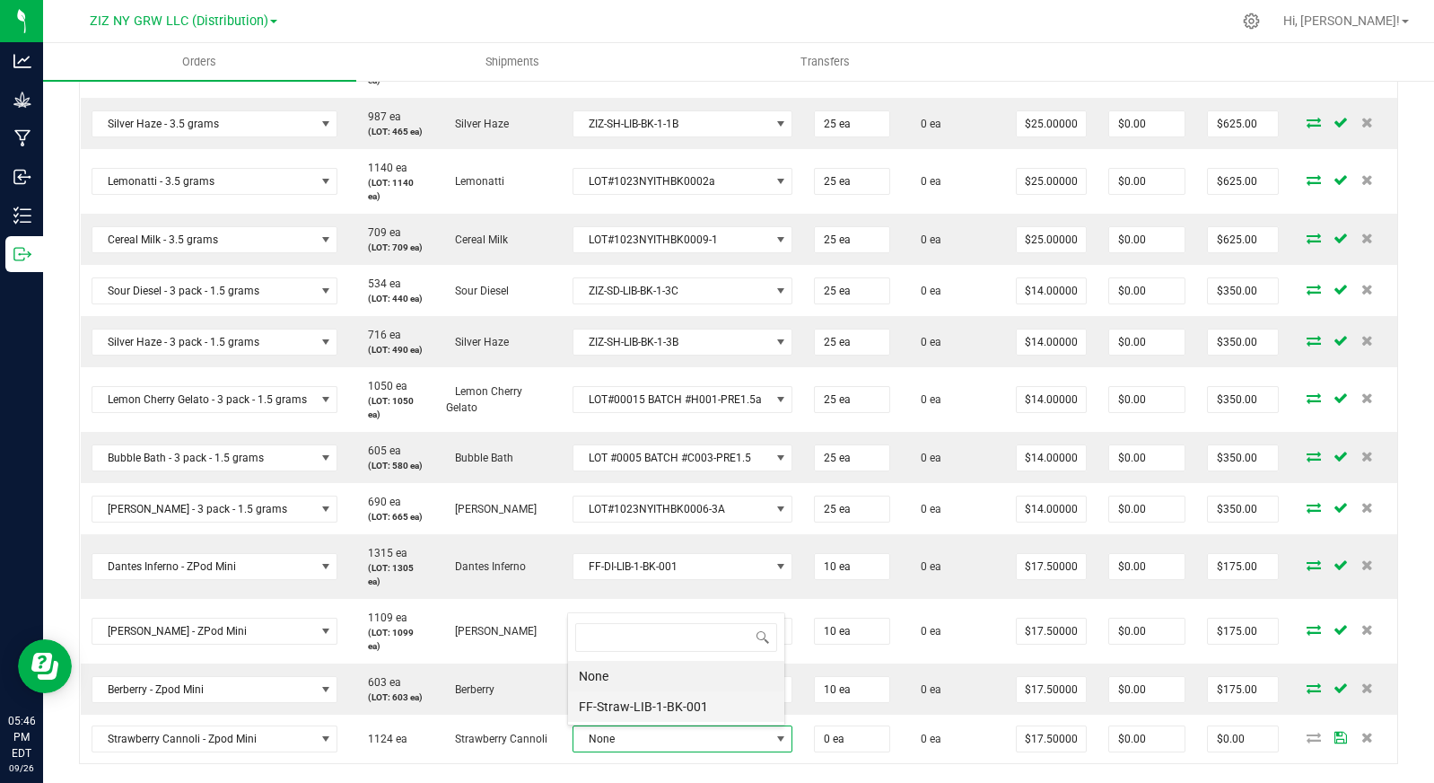
click at [682, 704] on li "FF-Straw-LIB-1-BK-001" at bounding box center [676, 706] width 216 height 31
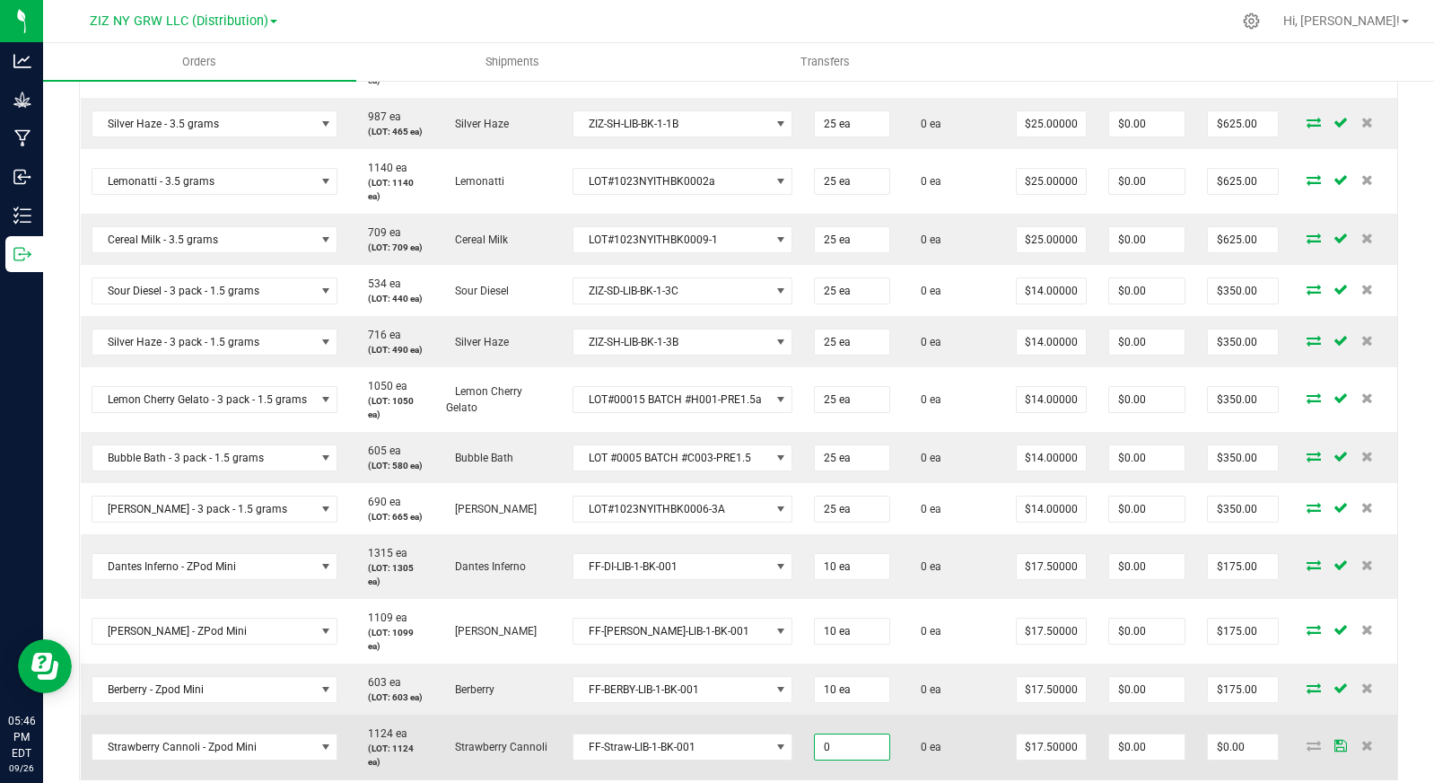
click at [872, 757] on input "0" at bounding box center [852, 746] width 75 height 25
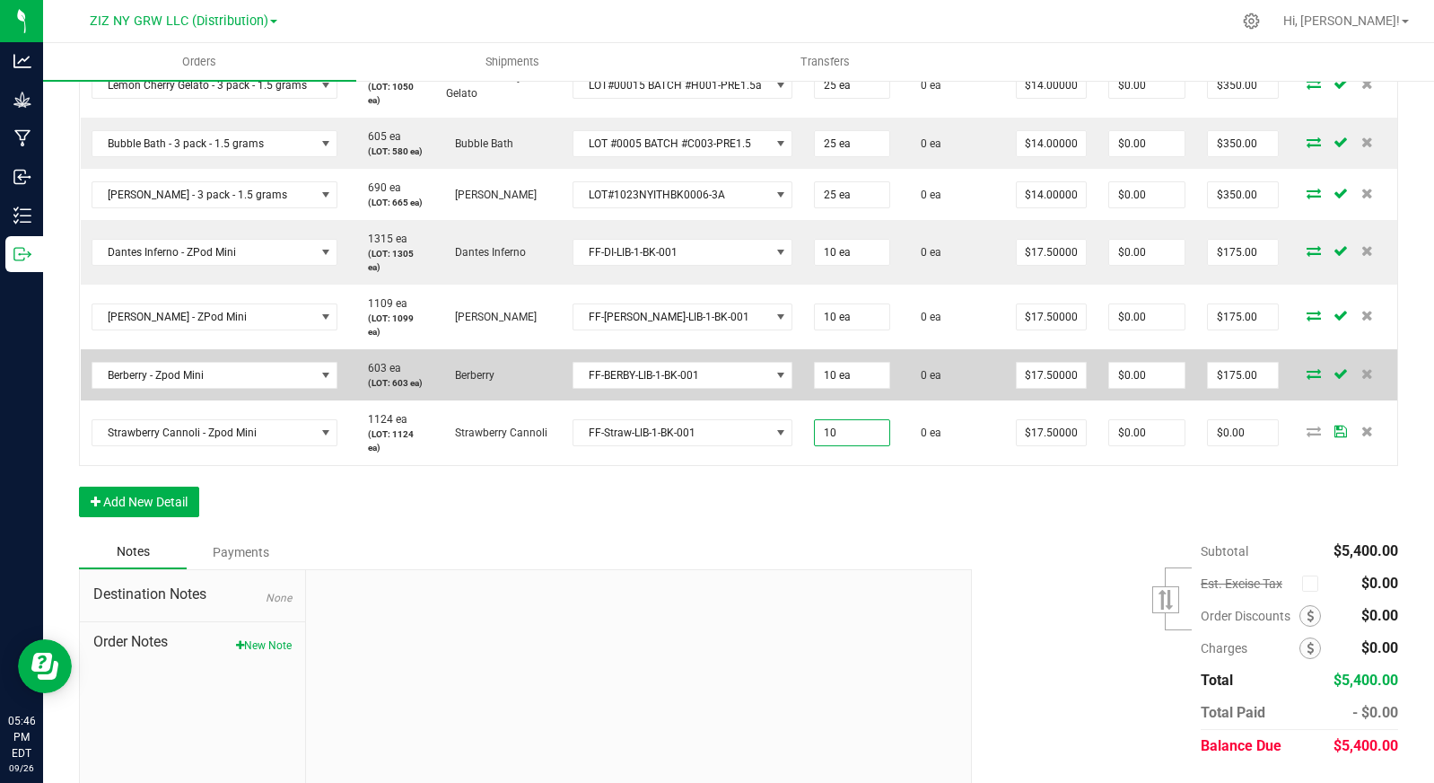
scroll to position [895, 0]
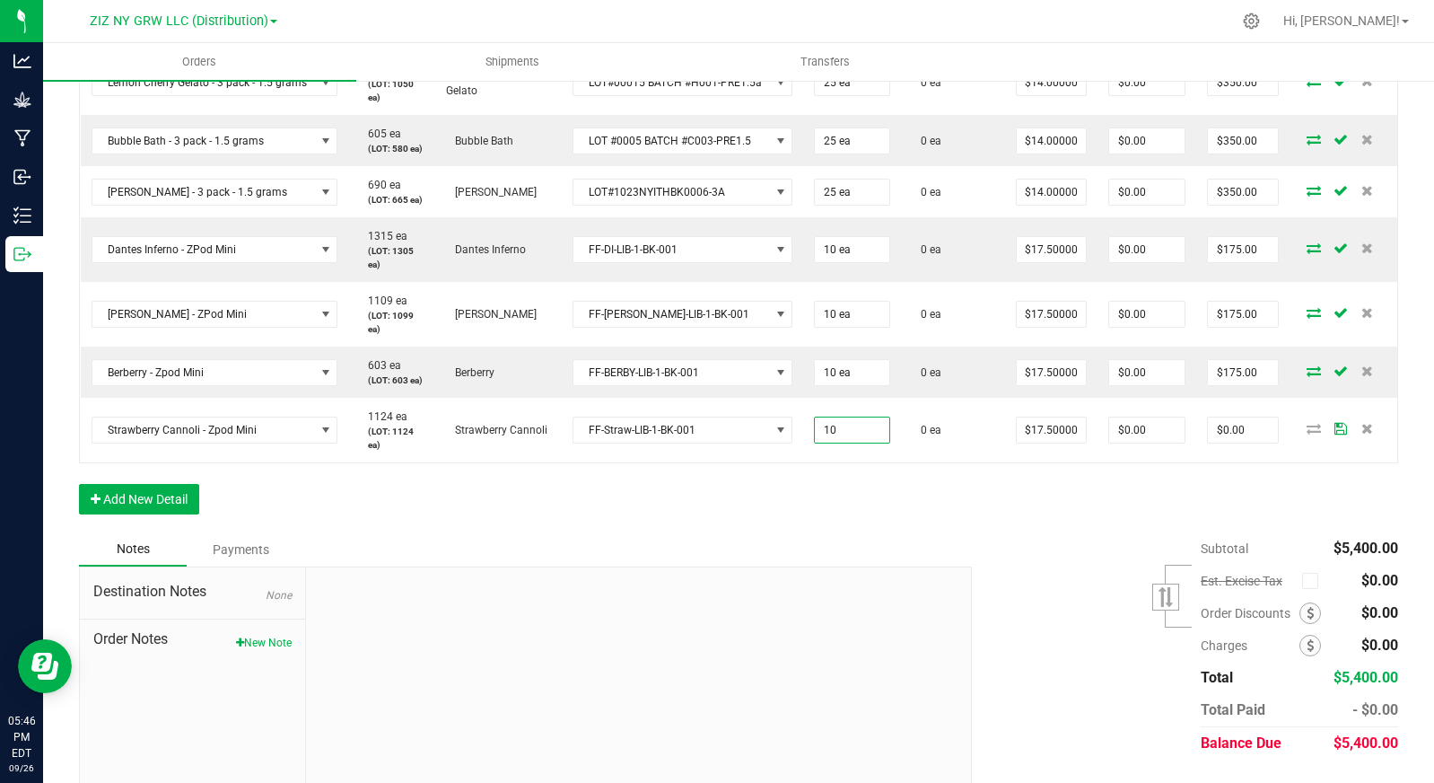
type input "10 ea"
type input "$175.00"
click at [373, 515] on div "Order Details Print All Labels Item Sellable Strain Lot Number Qty Ordered Qty …" at bounding box center [738, 77] width 1319 height 910
click at [159, 488] on button "Add New Detail" at bounding box center [139, 499] width 120 height 31
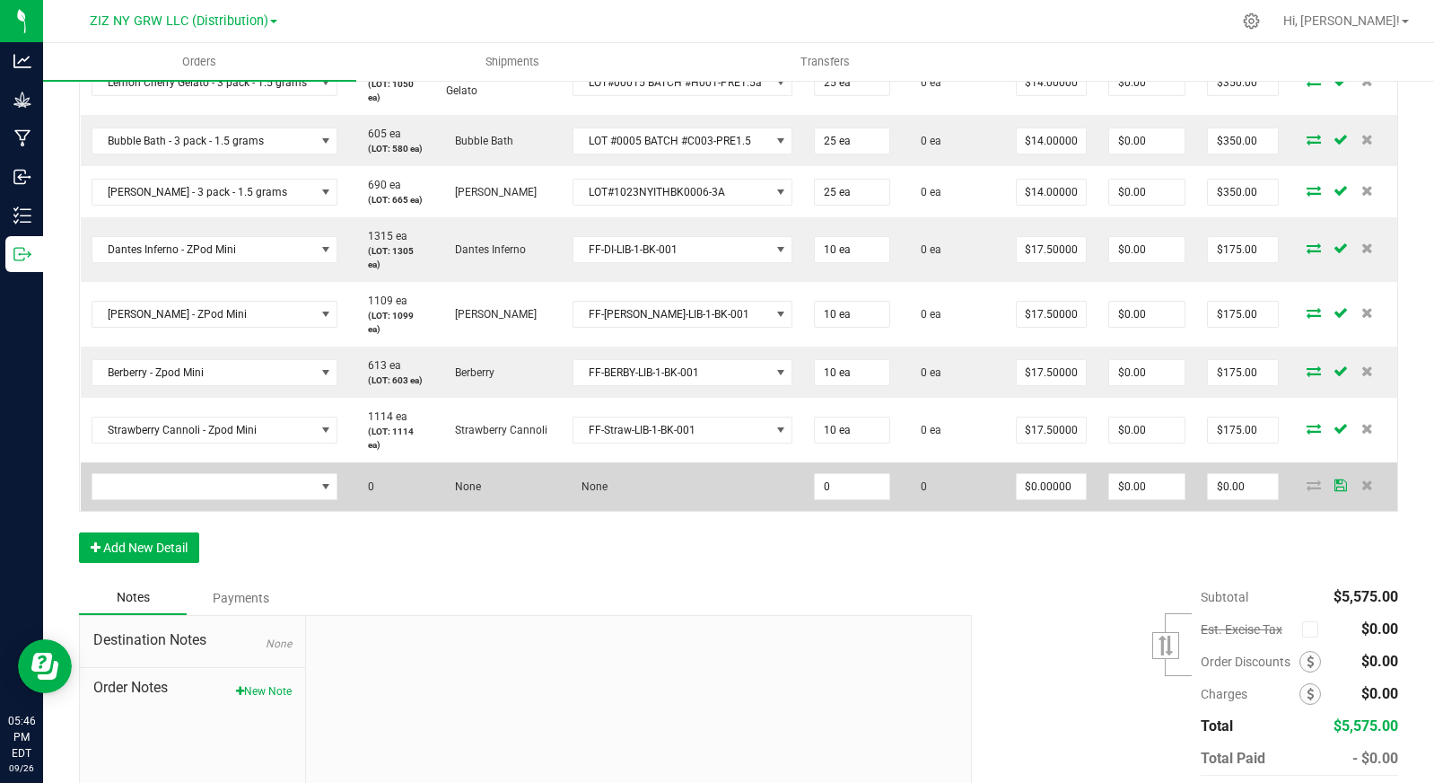
click at [200, 471] on td at bounding box center [215, 486] width 268 height 48
click at [203, 483] on span "NO DATA FOUND" at bounding box center [203, 486] width 223 height 25
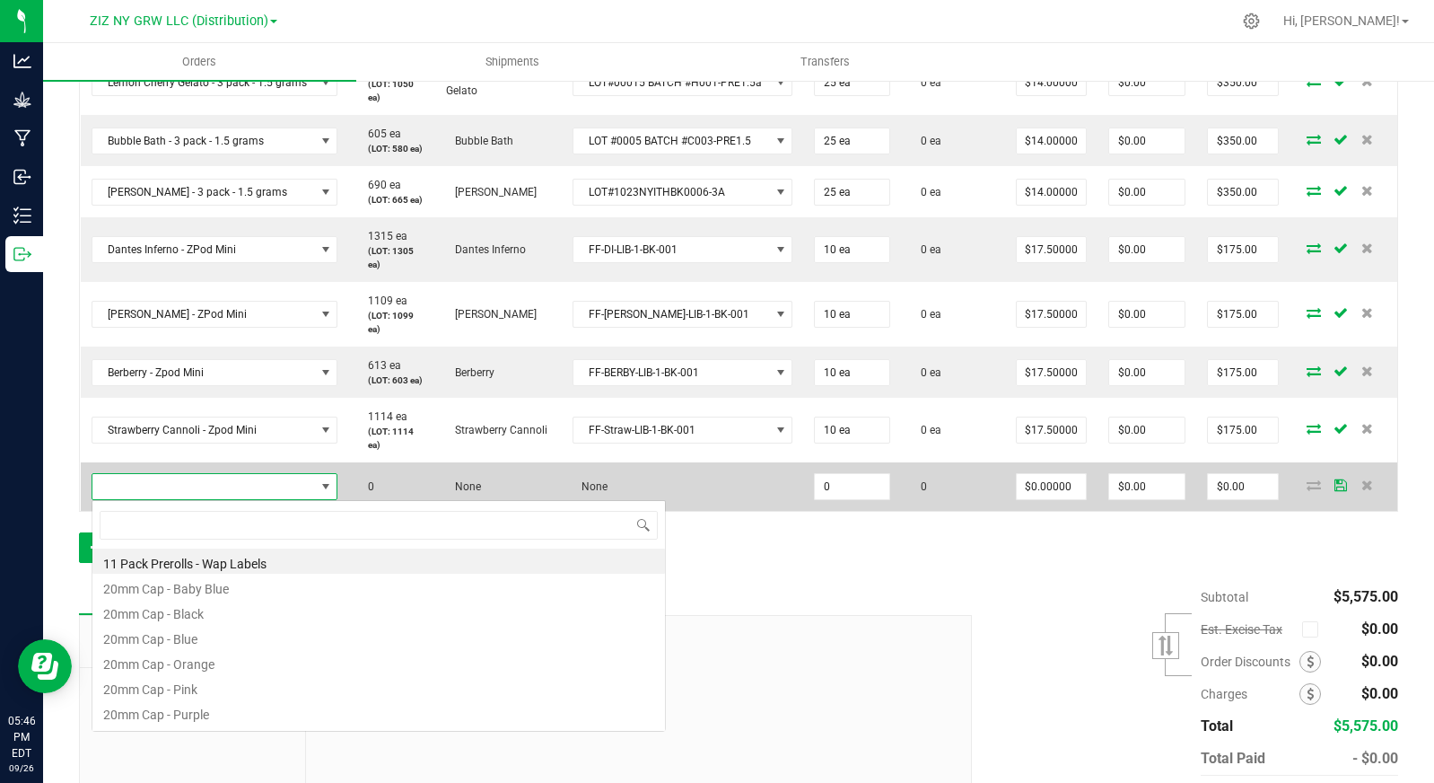
scroll to position [27, 244]
type input "passio"
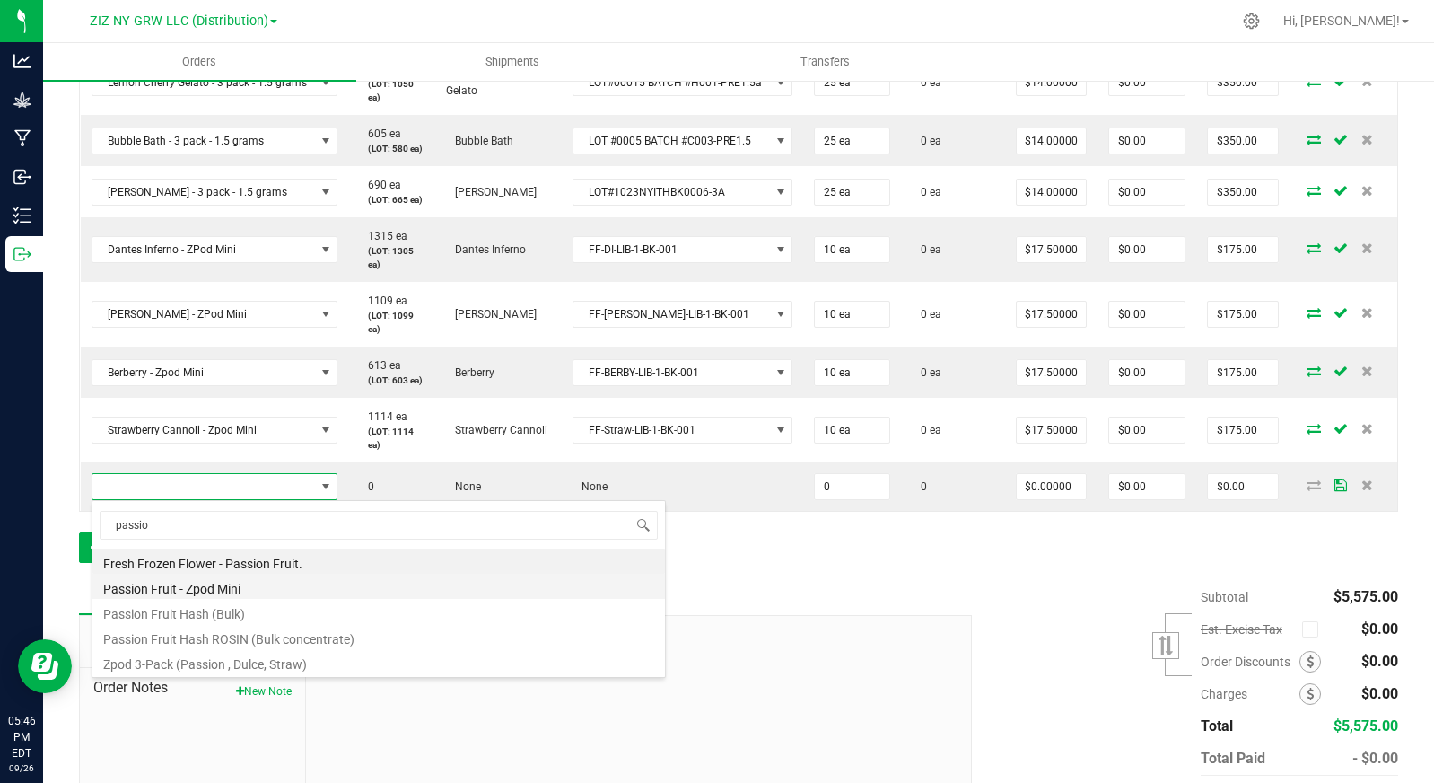
click at [273, 587] on li "Passion Fruit - Zpod Mini" at bounding box center [378, 586] width 573 height 25
type input "0 ea"
type input "$17.50000"
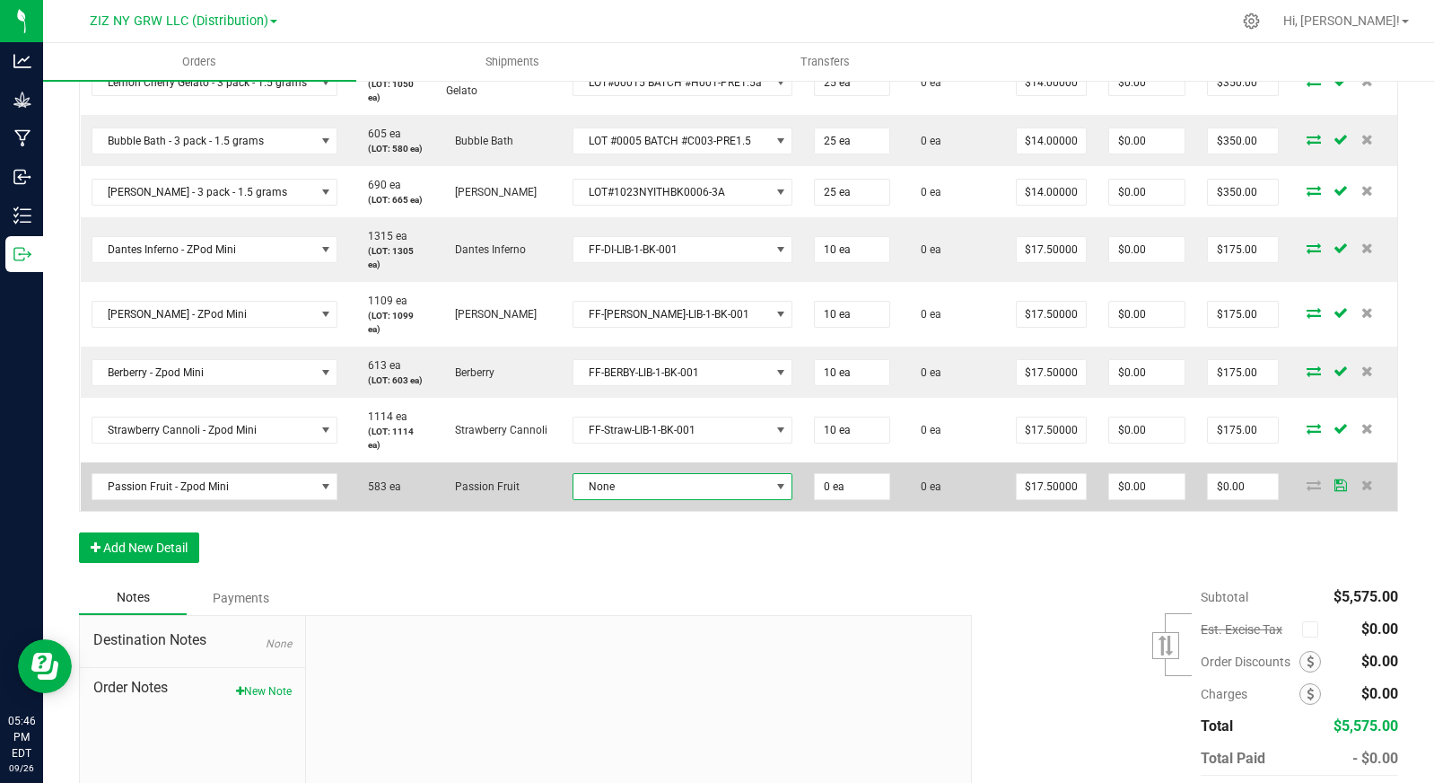
click at [693, 495] on span "None" at bounding box center [672, 486] width 197 height 25
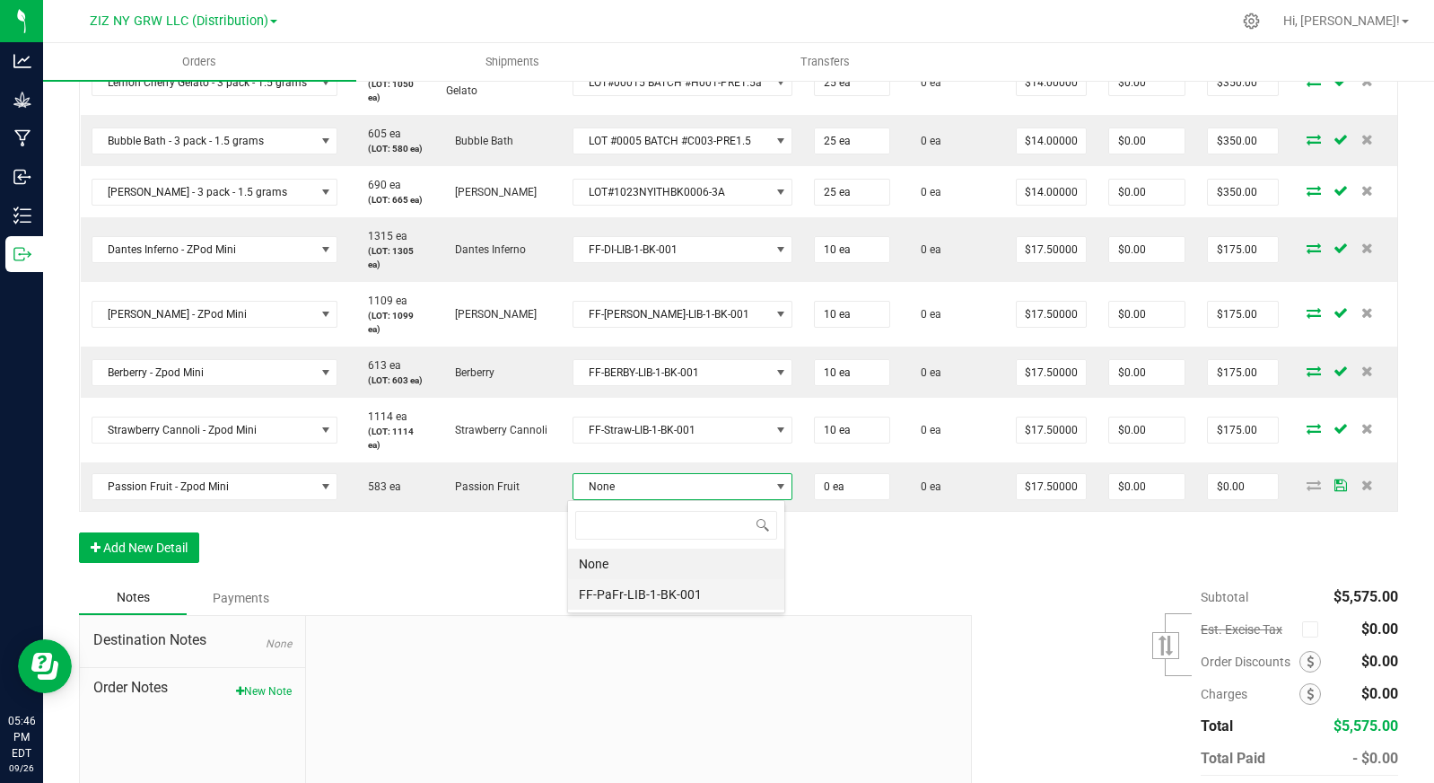
scroll to position [27, 219]
click at [701, 588] on li "FF-PaFr-LIB-1-BK-001" at bounding box center [676, 594] width 216 height 31
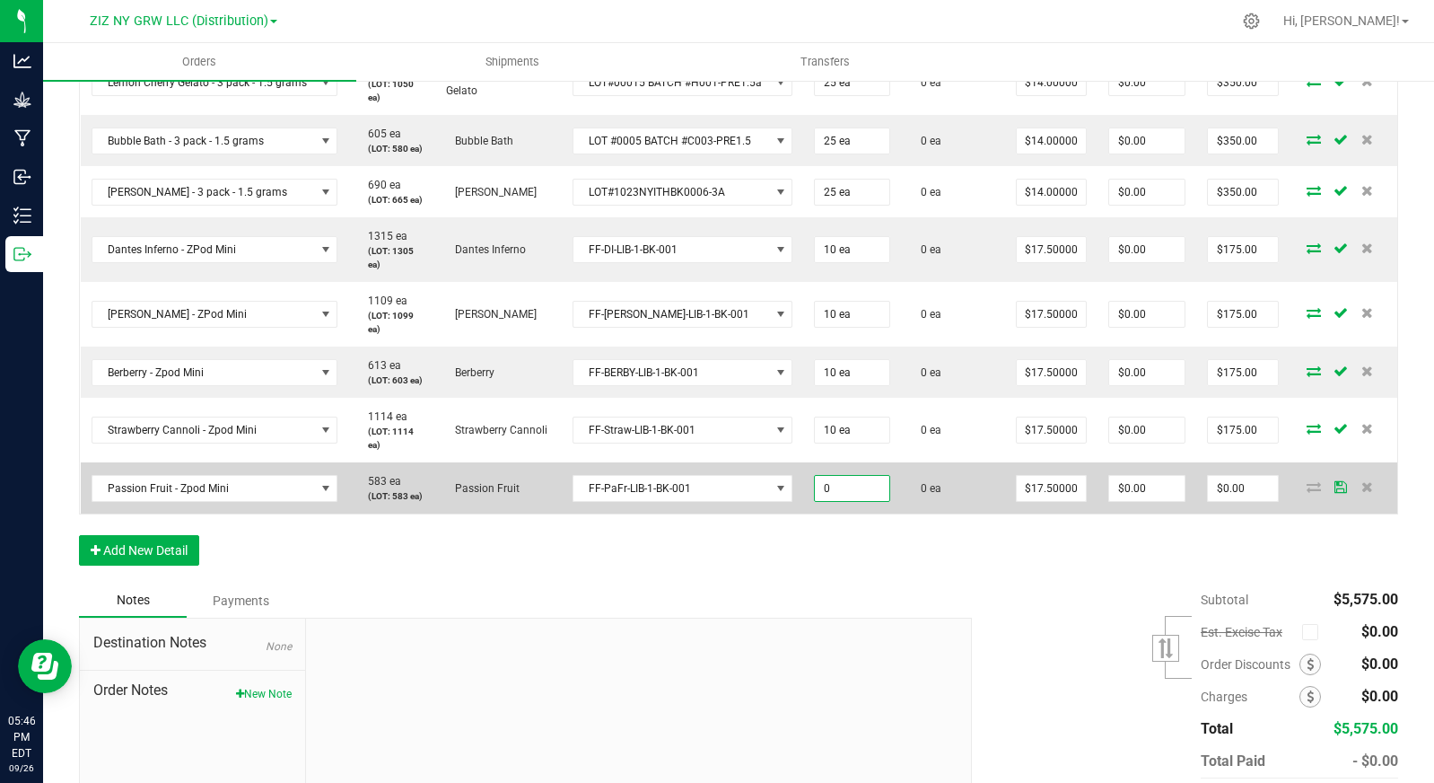
click at [838, 491] on input "0" at bounding box center [852, 488] width 75 height 25
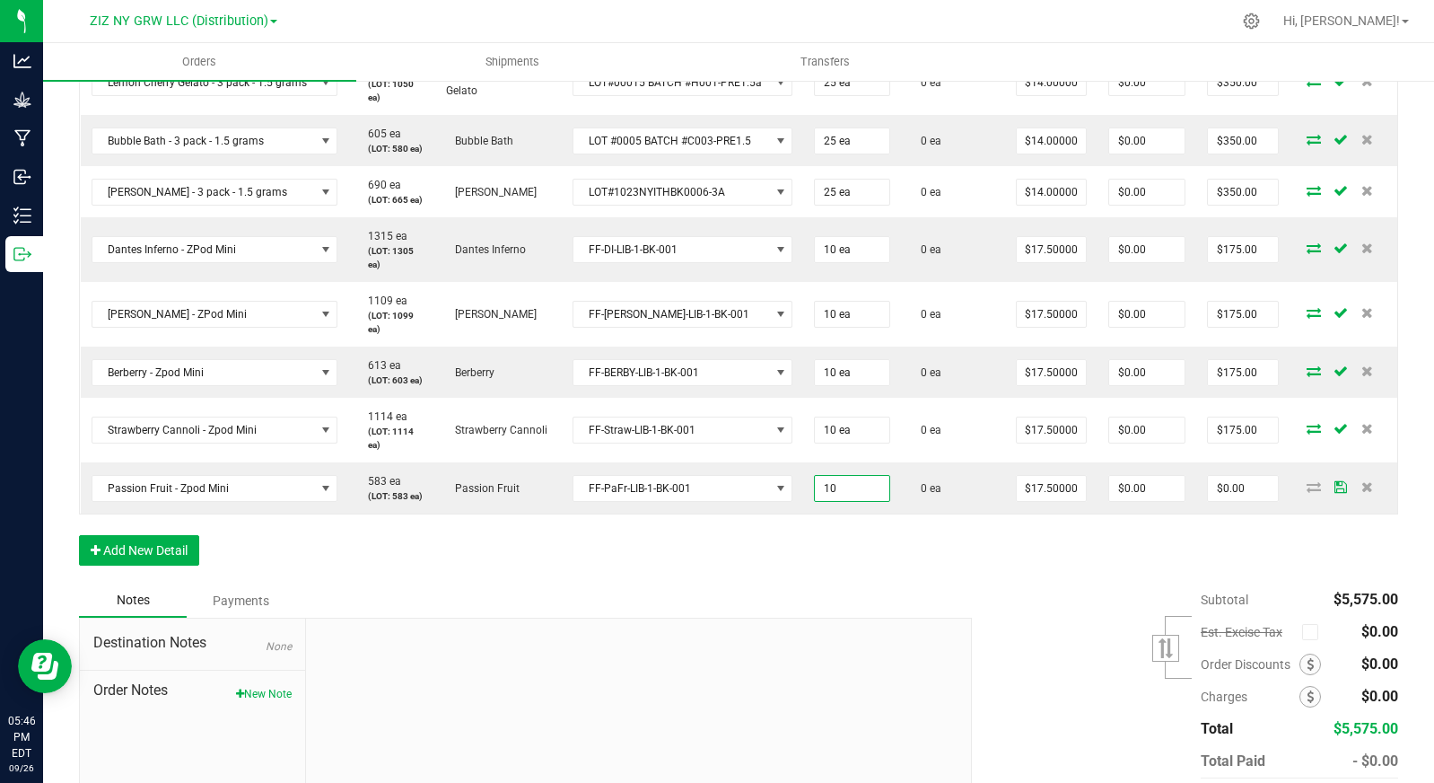
type input "10 ea"
type input "$175.00"
click at [785, 550] on div "Order Details Print All Labels Item Sellable Strain Lot Number Qty Ordered Qty …" at bounding box center [738, 102] width 1319 height 961
click at [145, 548] on button "Add New Detail" at bounding box center [139, 550] width 120 height 31
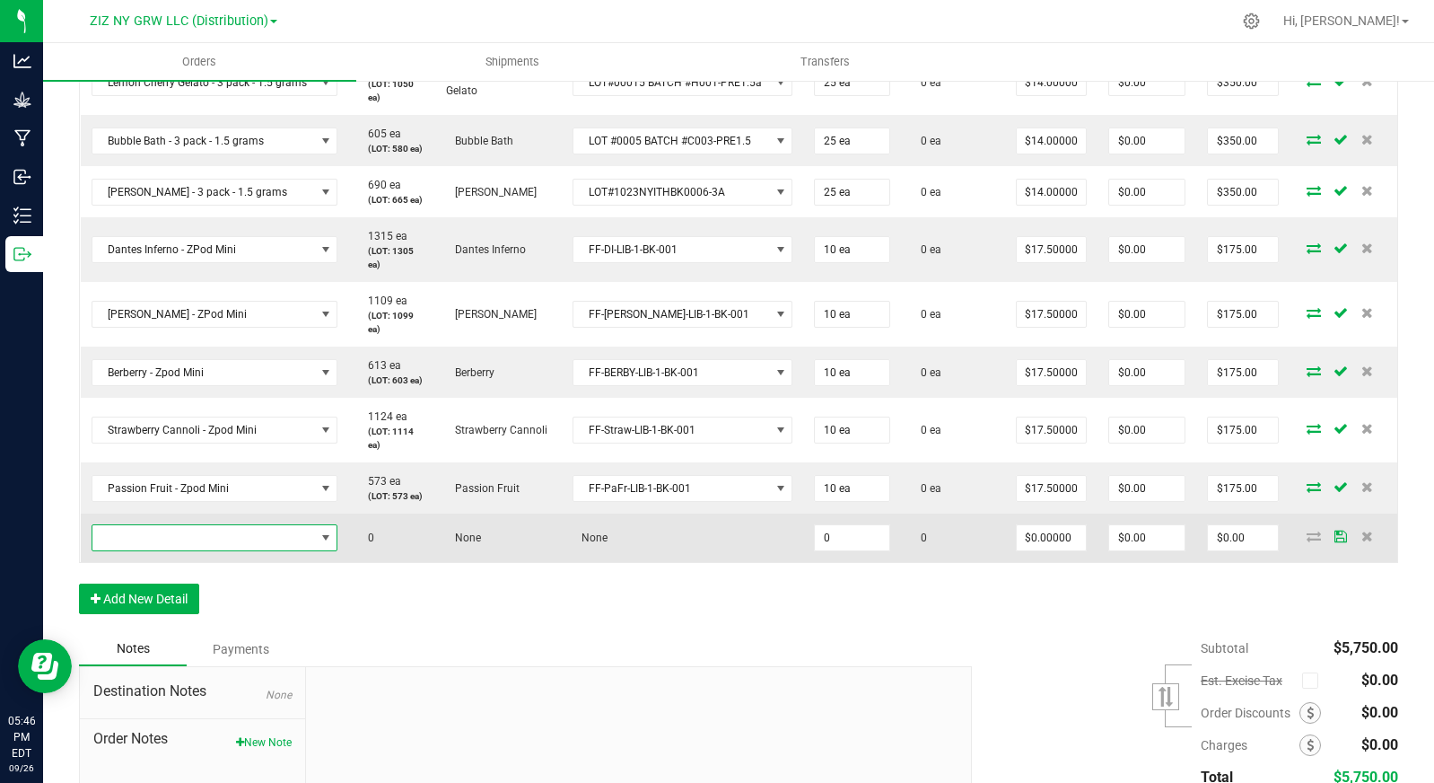
click at [168, 534] on span "NO DATA FOUND" at bounding box center [203, 537] width 223 height 25
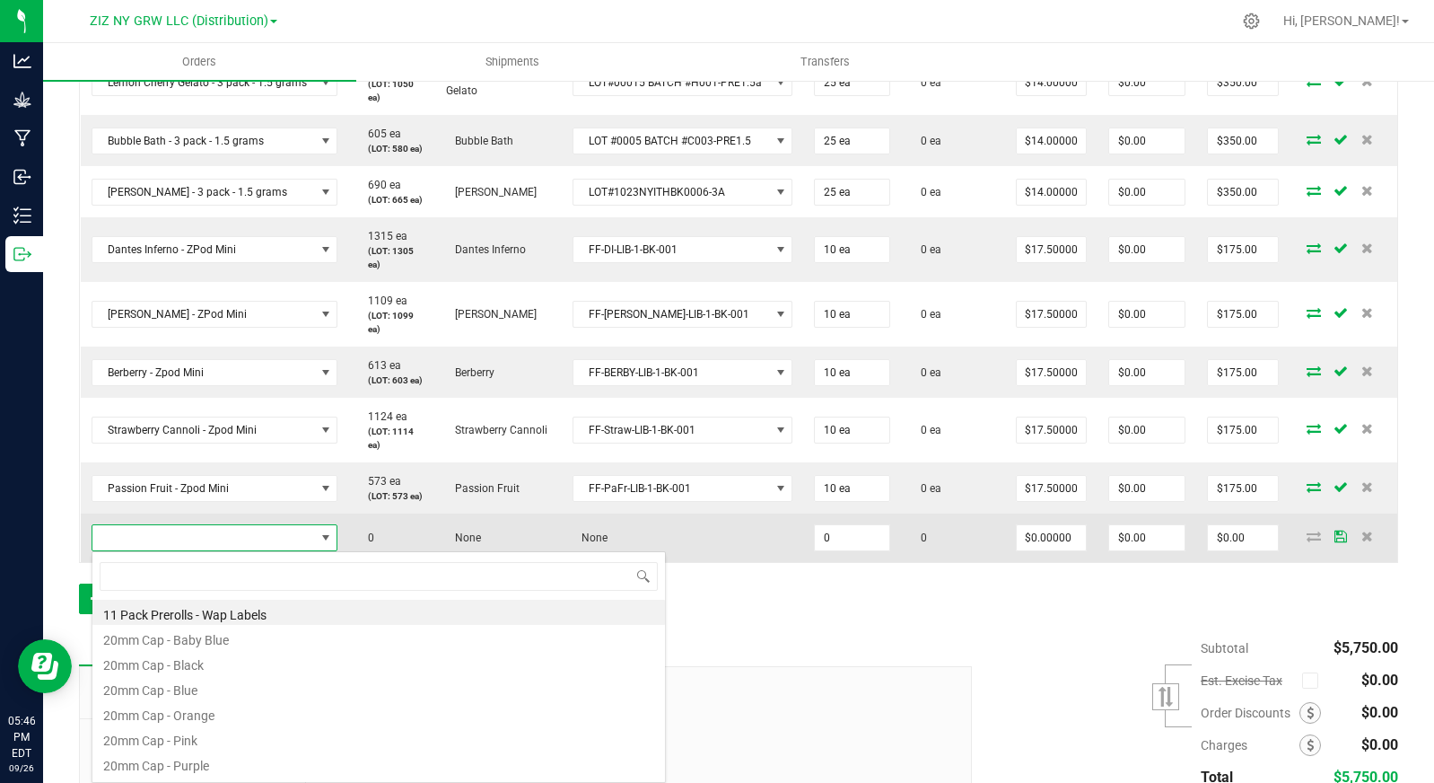
scroll to position [27, 244]
type input "sherba"
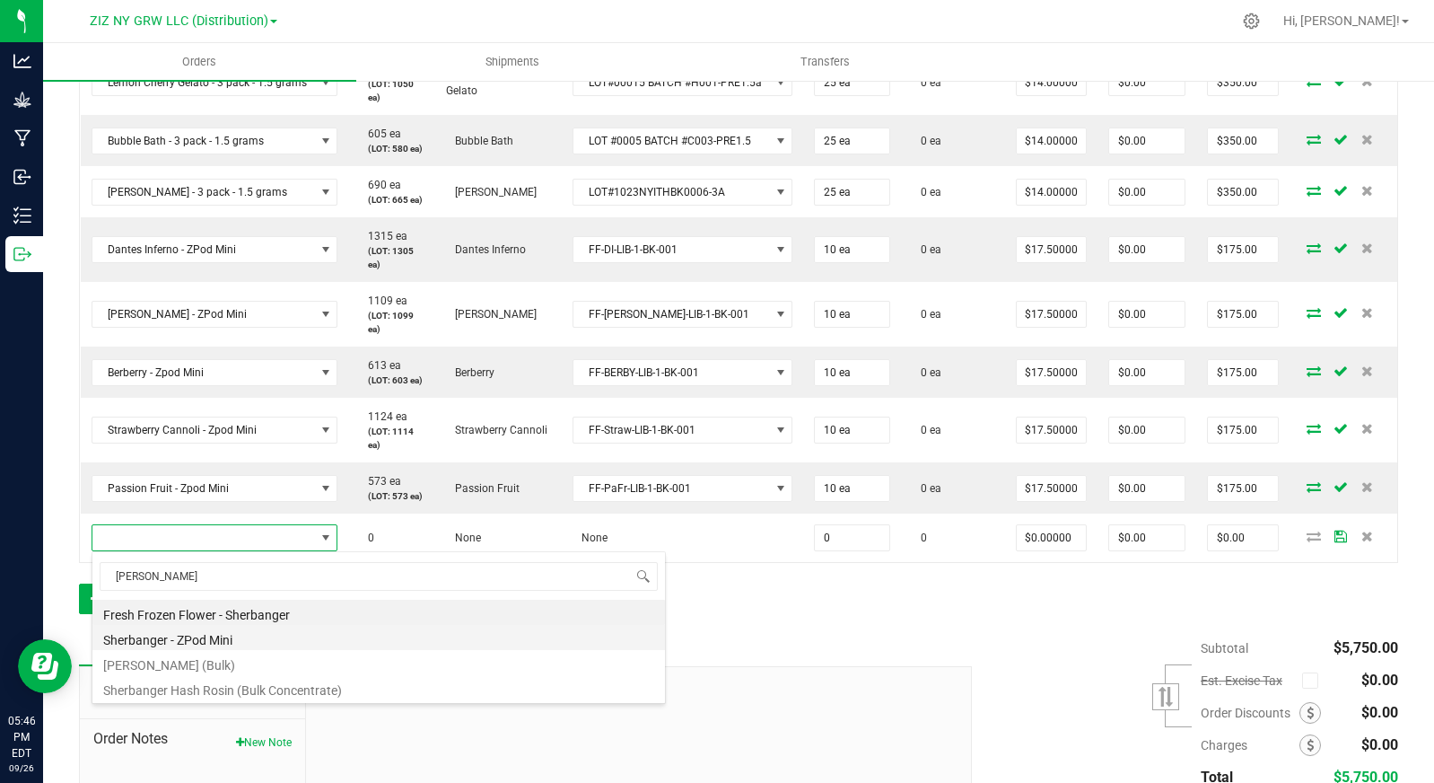
click at [253, 640] on li "Sherbanger - ZPod Mini" at bounding box center [378, 637] width 573 height 25
type input "0 ea"
type input "$17.50000"
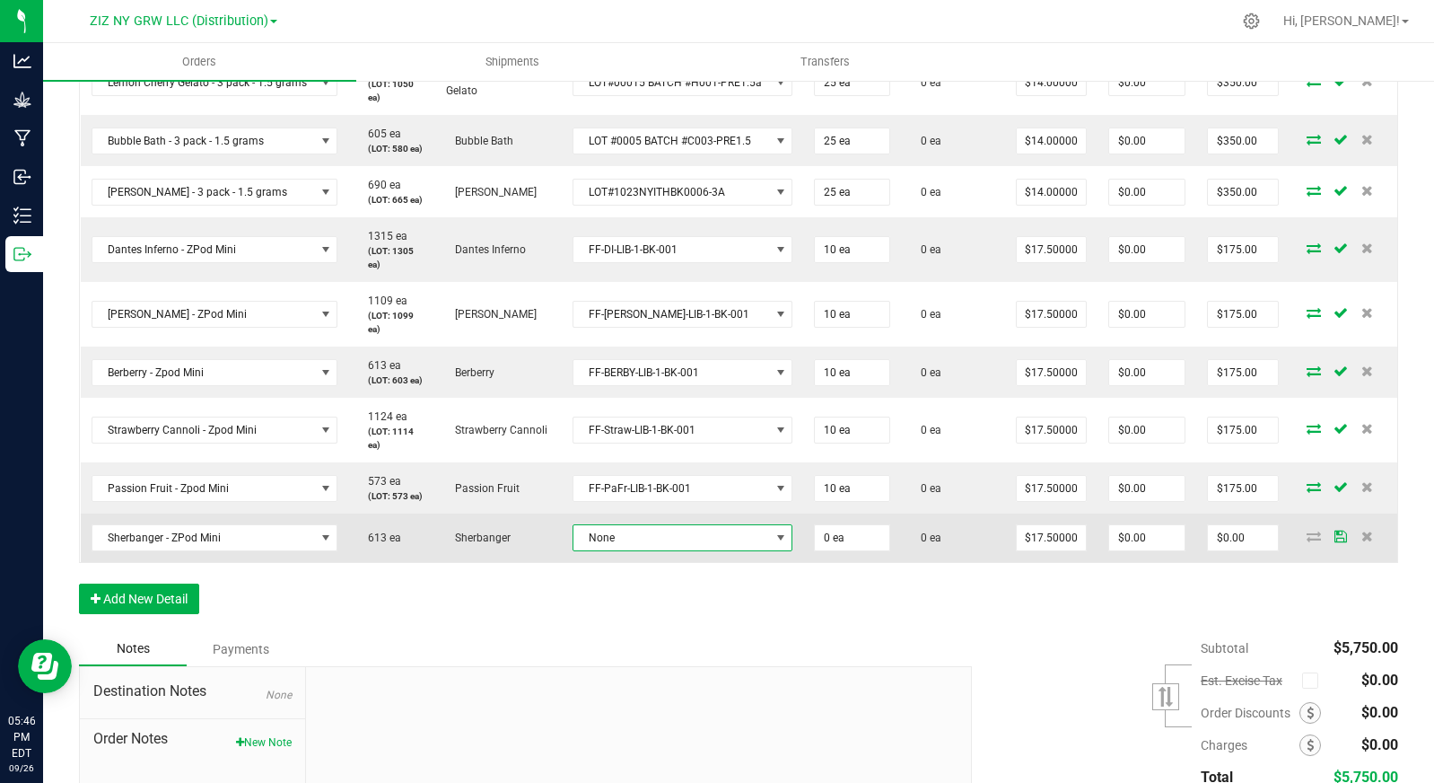
click at [625, 545] on span "None" at bounding box center [672, 537] width 197 height 25
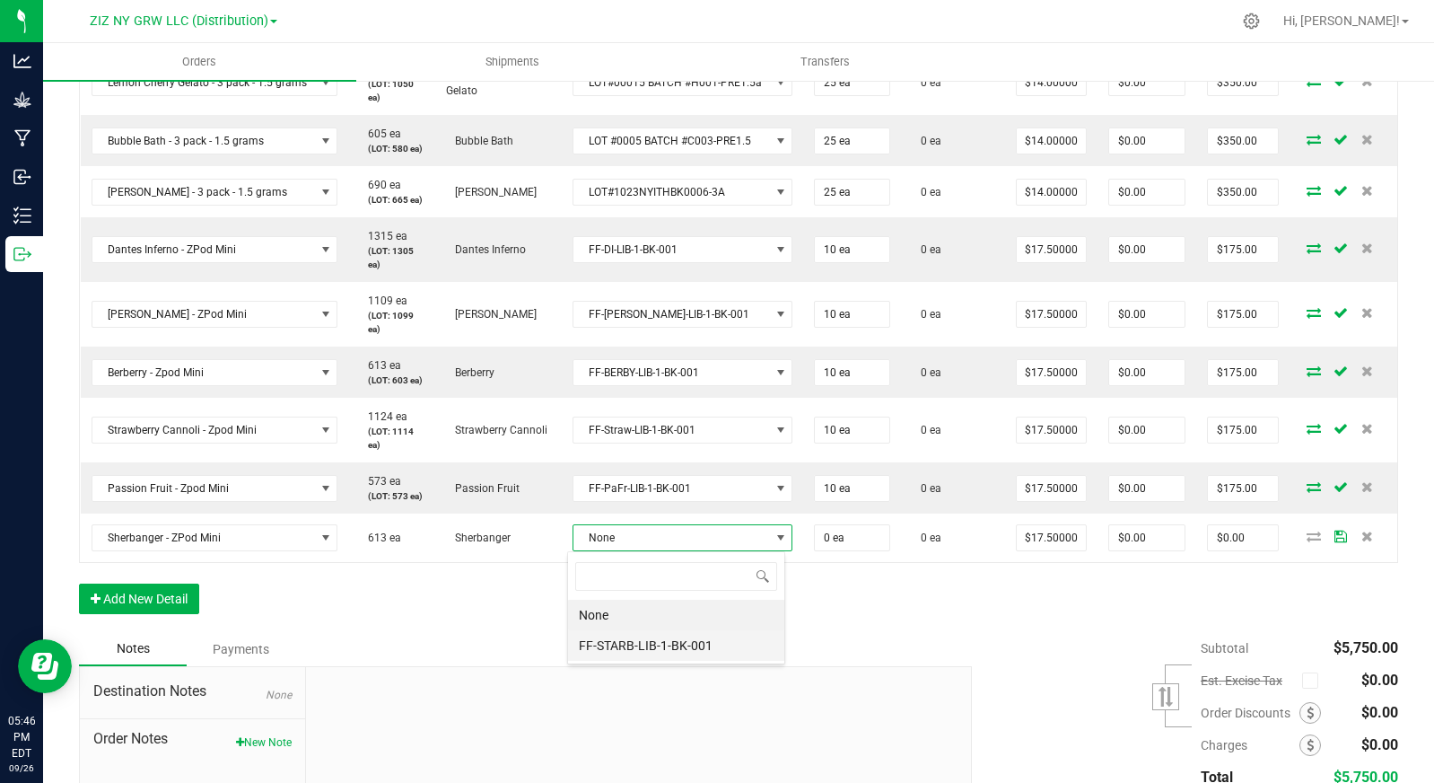
scroll to position [27, 219]
click at [657, 649] on li "FF-STARB-LIB-1-BK-001" at bounding box center [676, 645] width 216 height 31
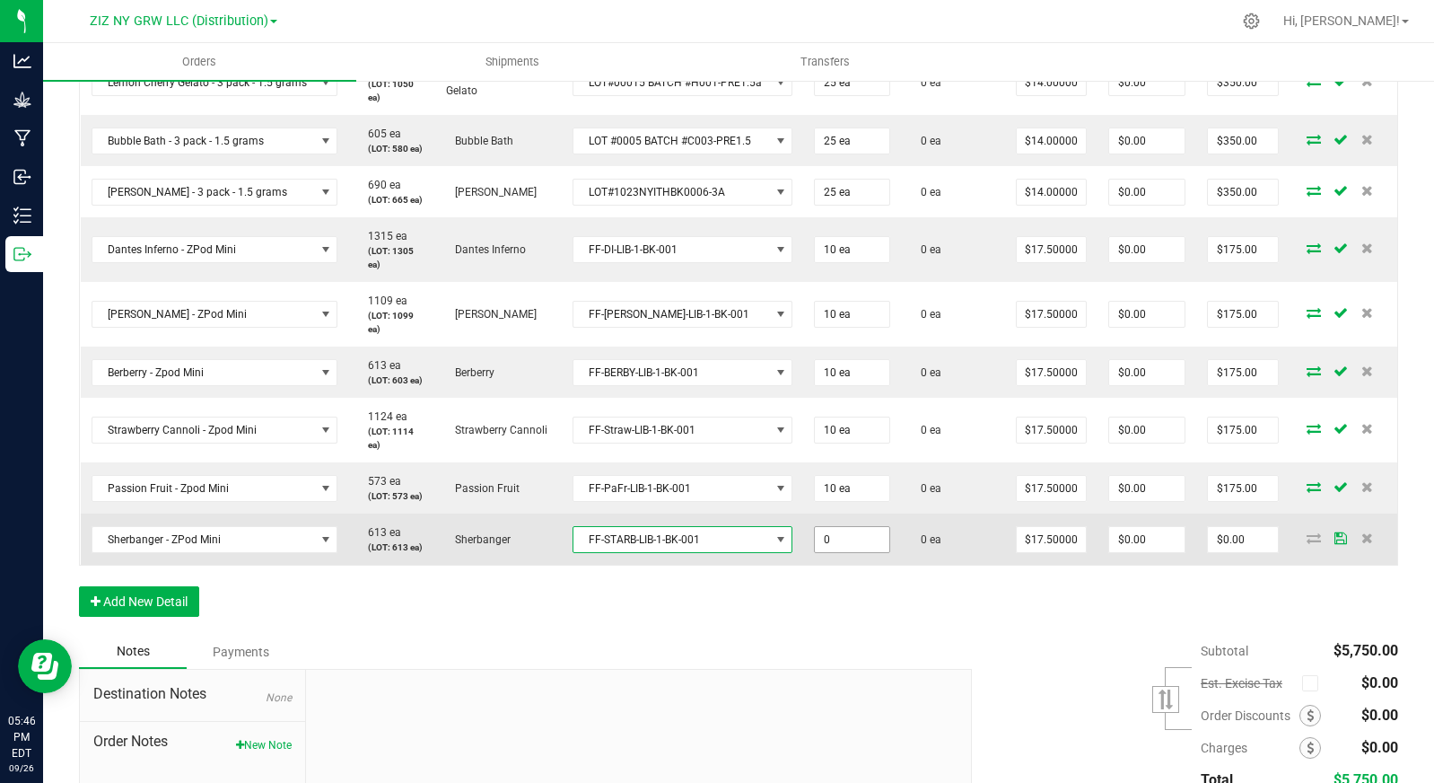
click at [852, 537] on input "0" at bounding box center [852, 539] width 75 height 25
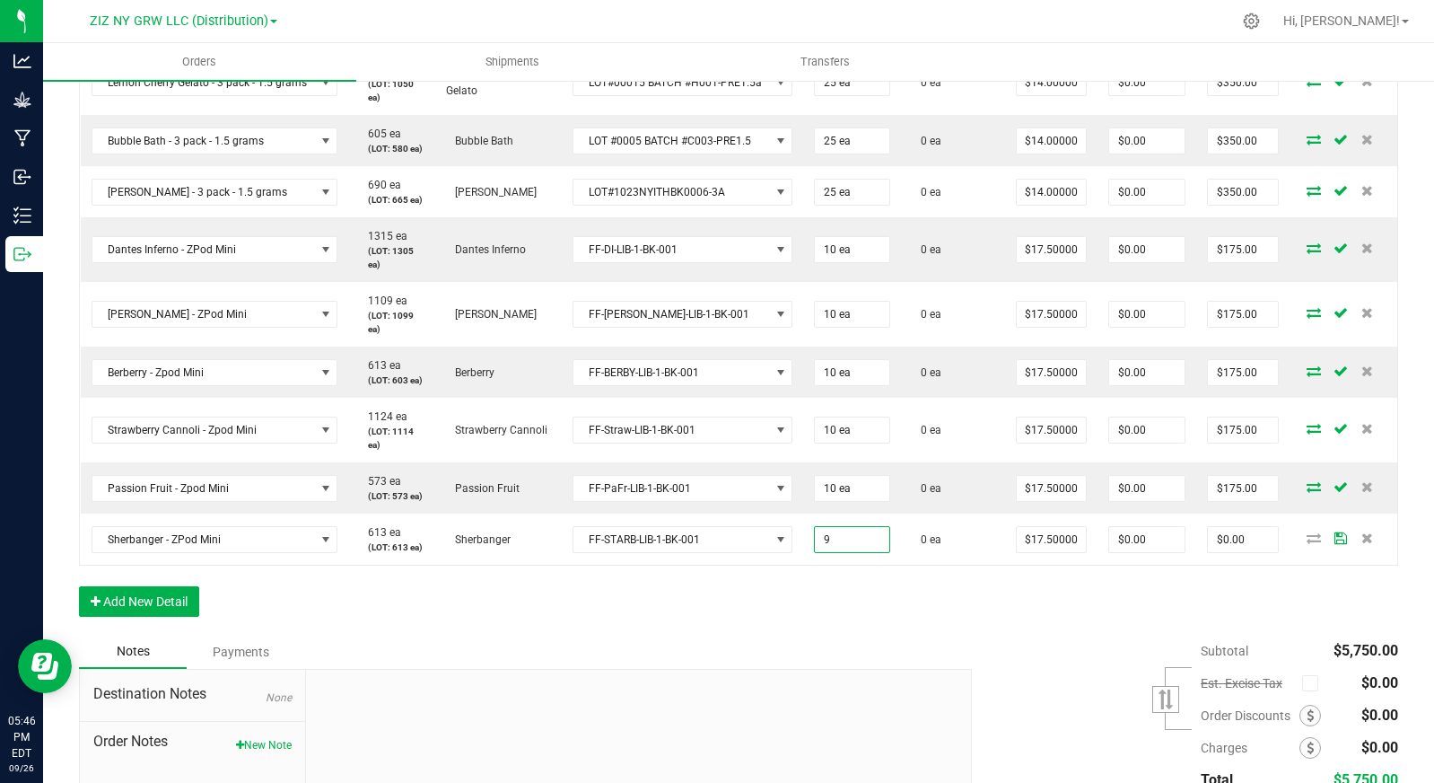
type input "9 ea"
type input "$157.50"
click at [814, 617] on div "Order Details Print All Labels Item Sellable Strain Lot Number Qty Ordered Qty …" at bounding box center [738, 128] width 1319 height 1013
click at [845, 545] on input "9" at bounding box center [852, 539] width 75 height 25
type input "10 ea"
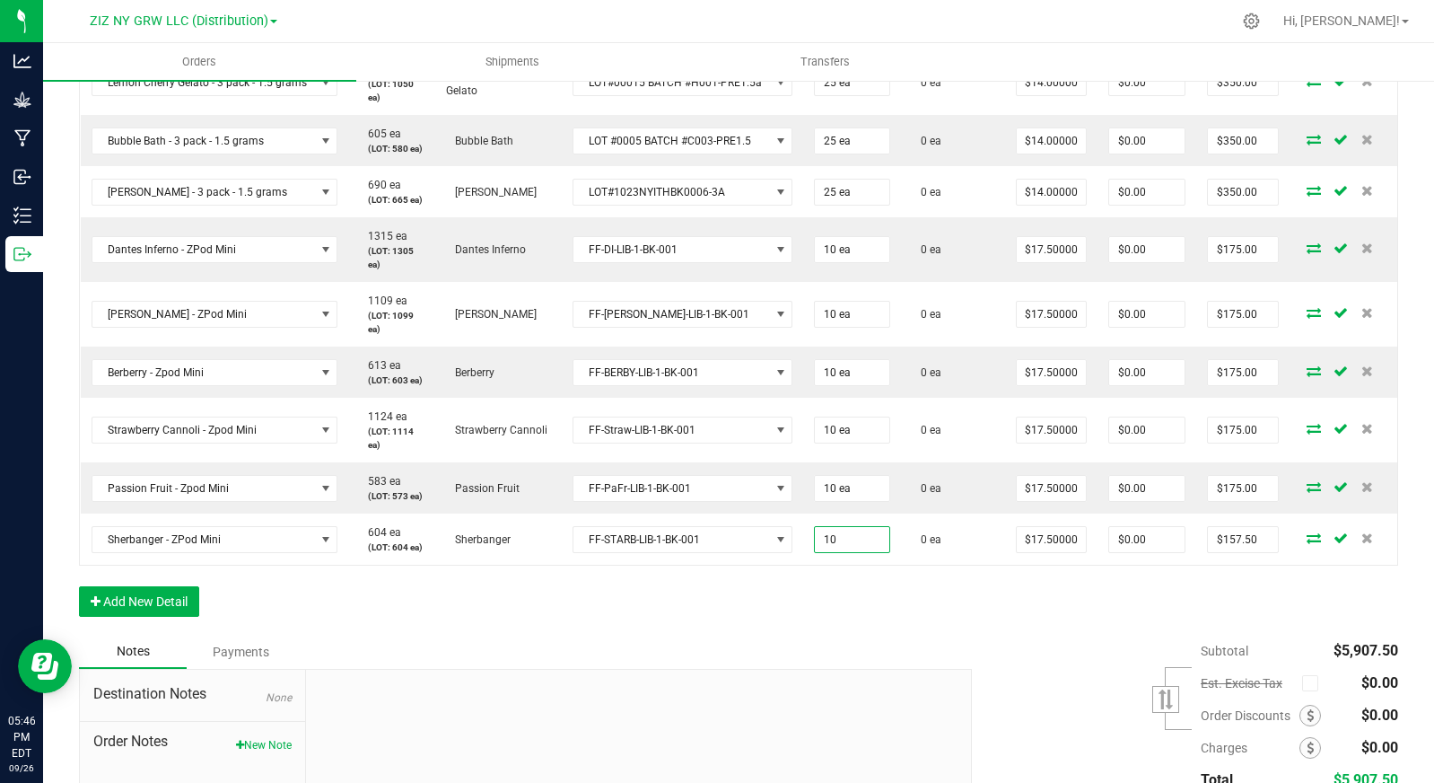
type input "$175.00"
click at [849, 594] on div "Order Details Print All Labels Item Sellable Strain Lot Number Qty Ordered Qty …" at bounding box center [738, 128] width 1319 height 1013
click at [139, 596] on button "Add New Detail" at bounding box center [139, 601] width 120 height 31
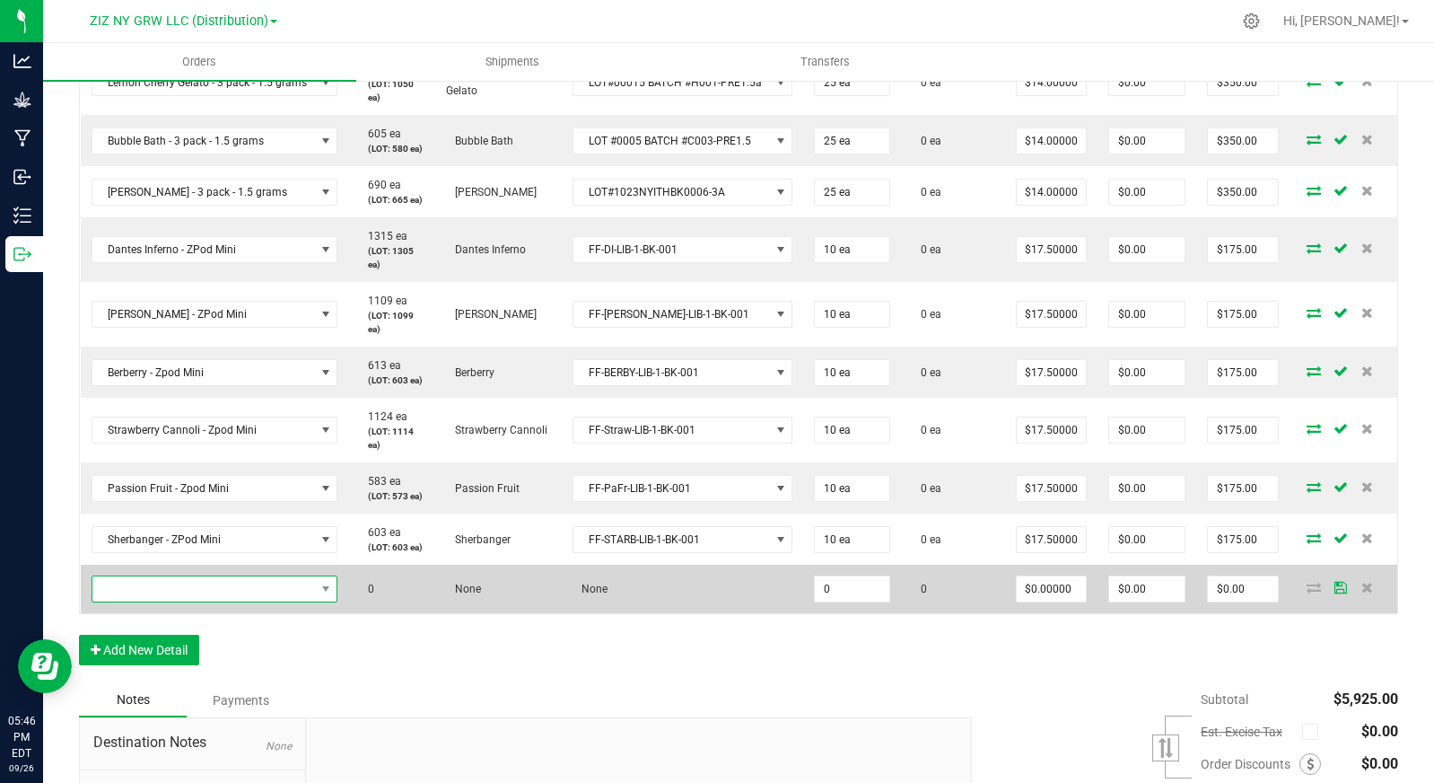
click at [202, 593] on span "NO DATA FOUND" at bounding box center [203, 588] width 223 height 25
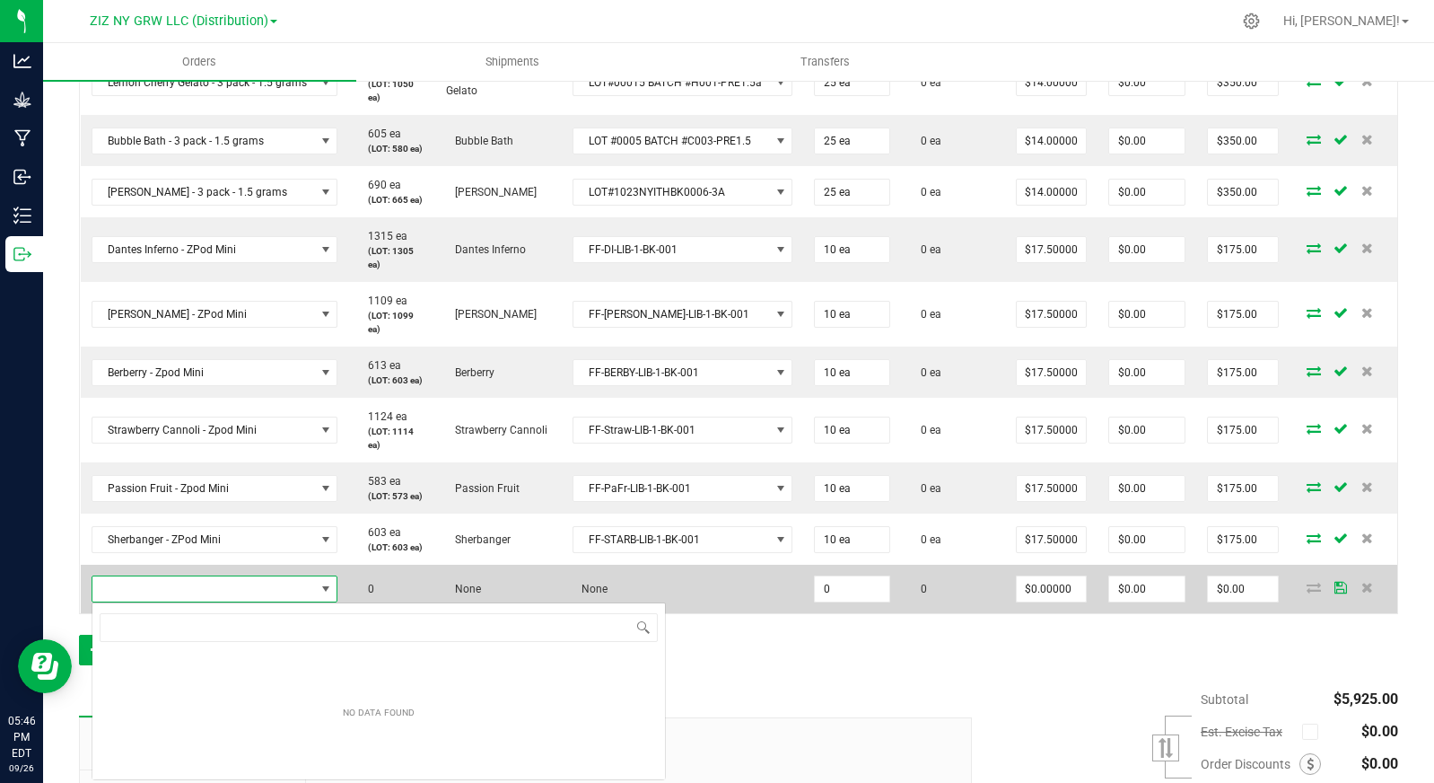
scroll to position [27, 244]
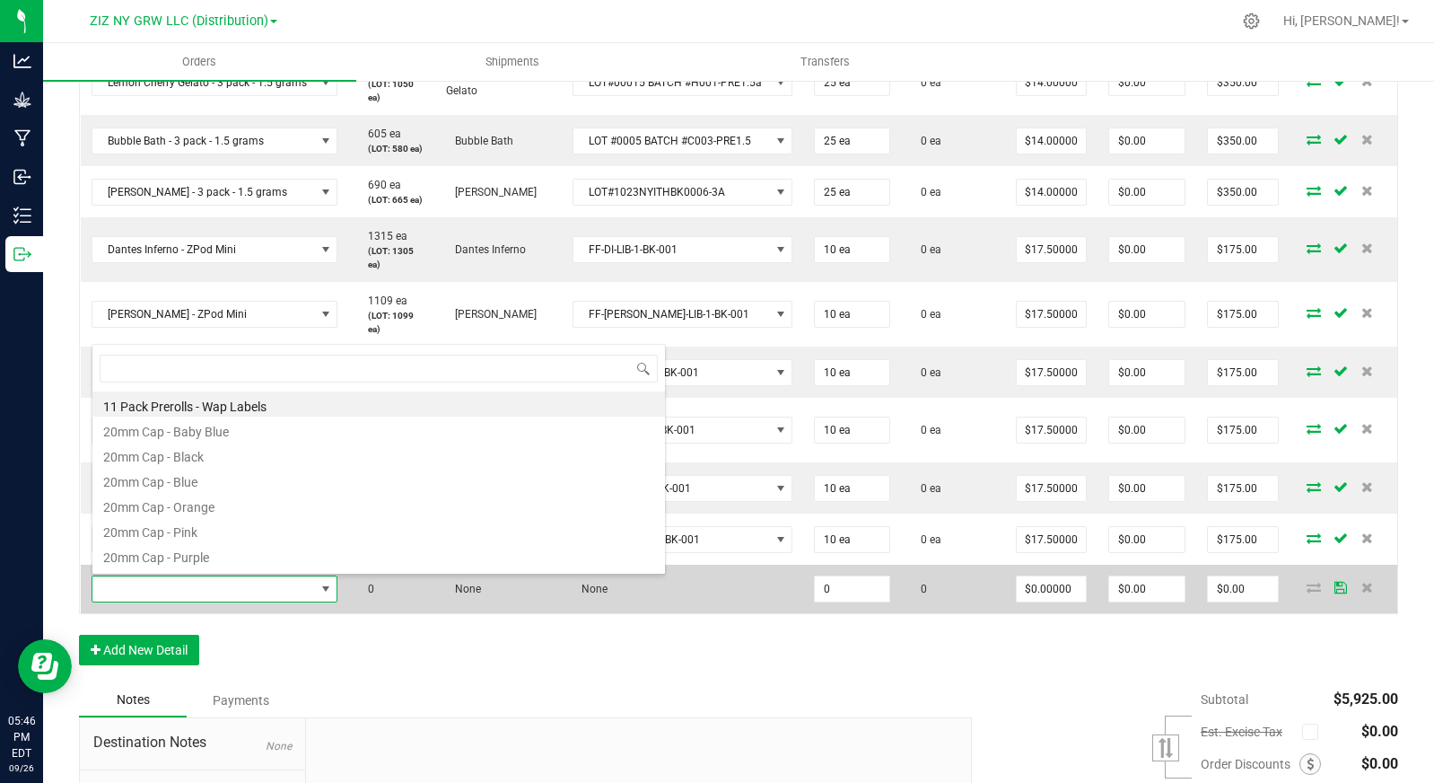
type input "o"
type input "pass"
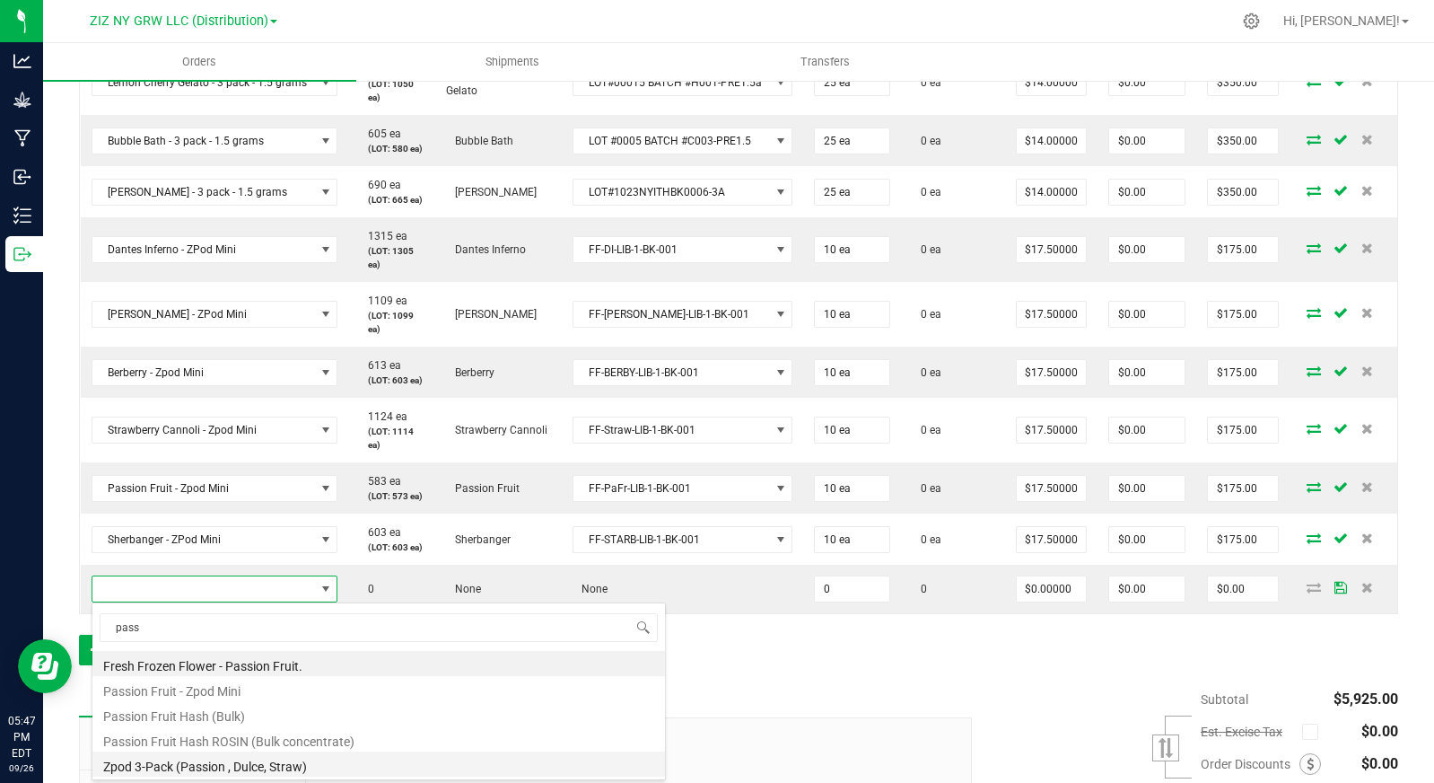
click at [318, 766] on li "Zpod 3-Pack (Passion , Dulce, Straw)" at bounding box center [378, 763] width 573 height 25
type input "0 ea"
type input "$45.00000"
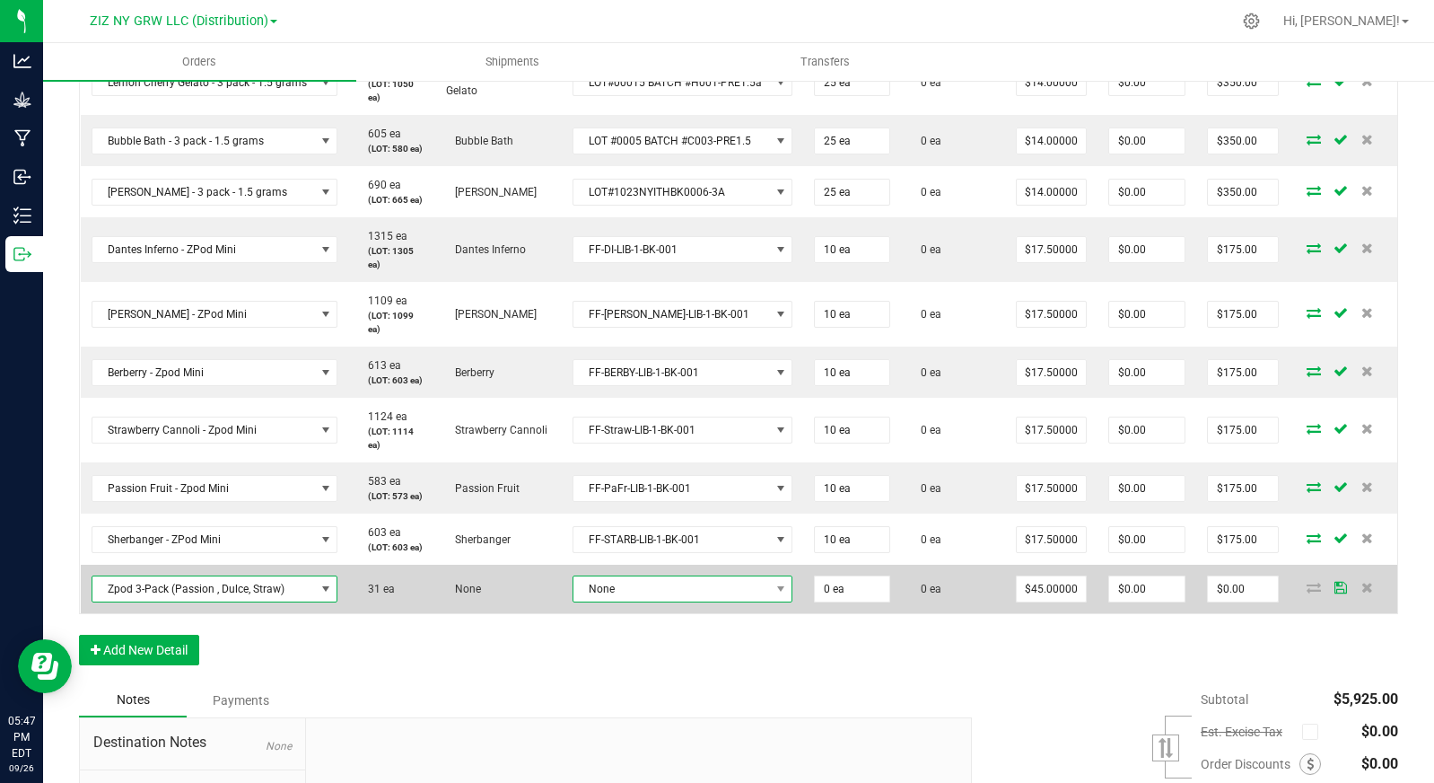
click at [620, 593] on span "None" at bounding box center [672, 588] width 197 height 25
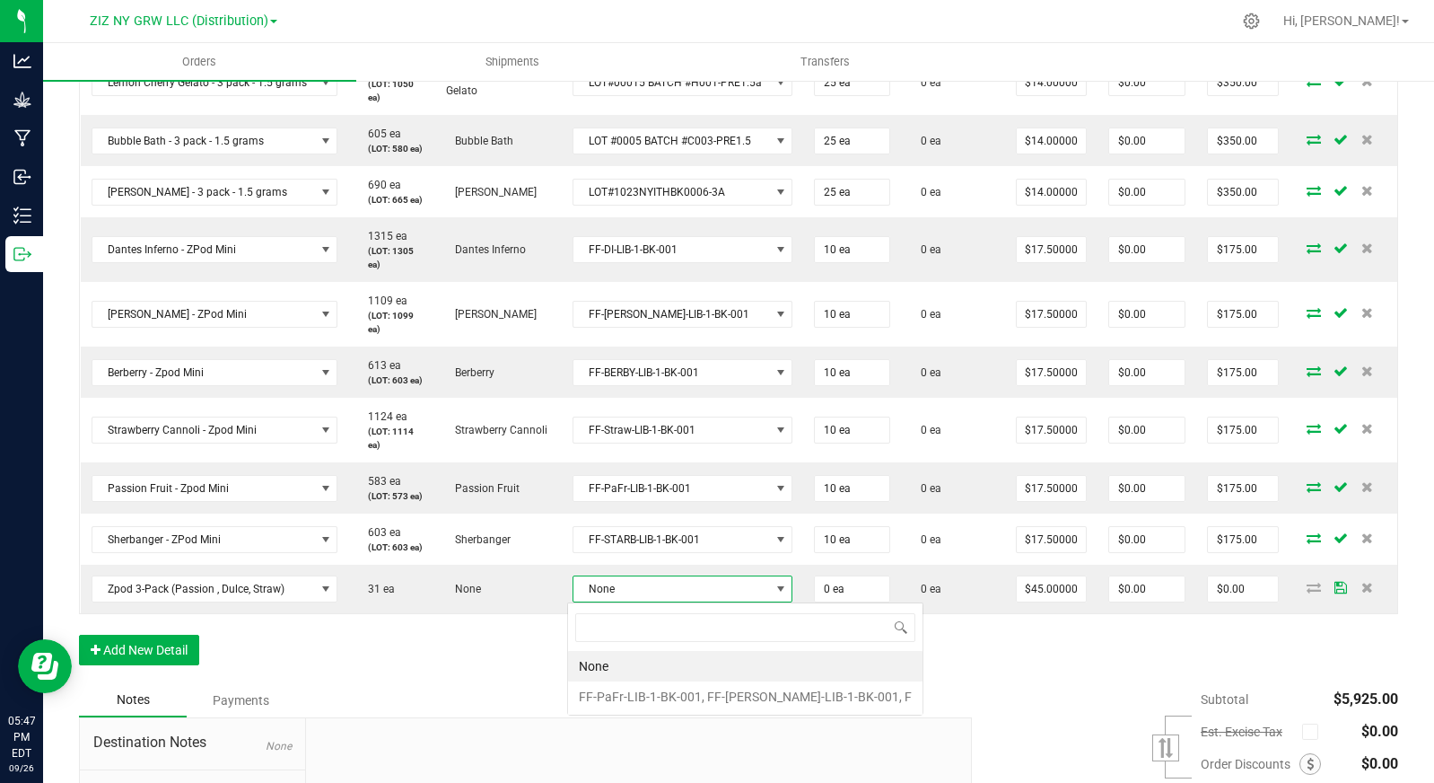
scroll to position [27, 219]
click at [669, 697] on F "FF-PaFr-LIB-1-BK-001, FF-DUva-LIB-1-BK-001, F" at bounding box center [745, 696] width 355 height 31
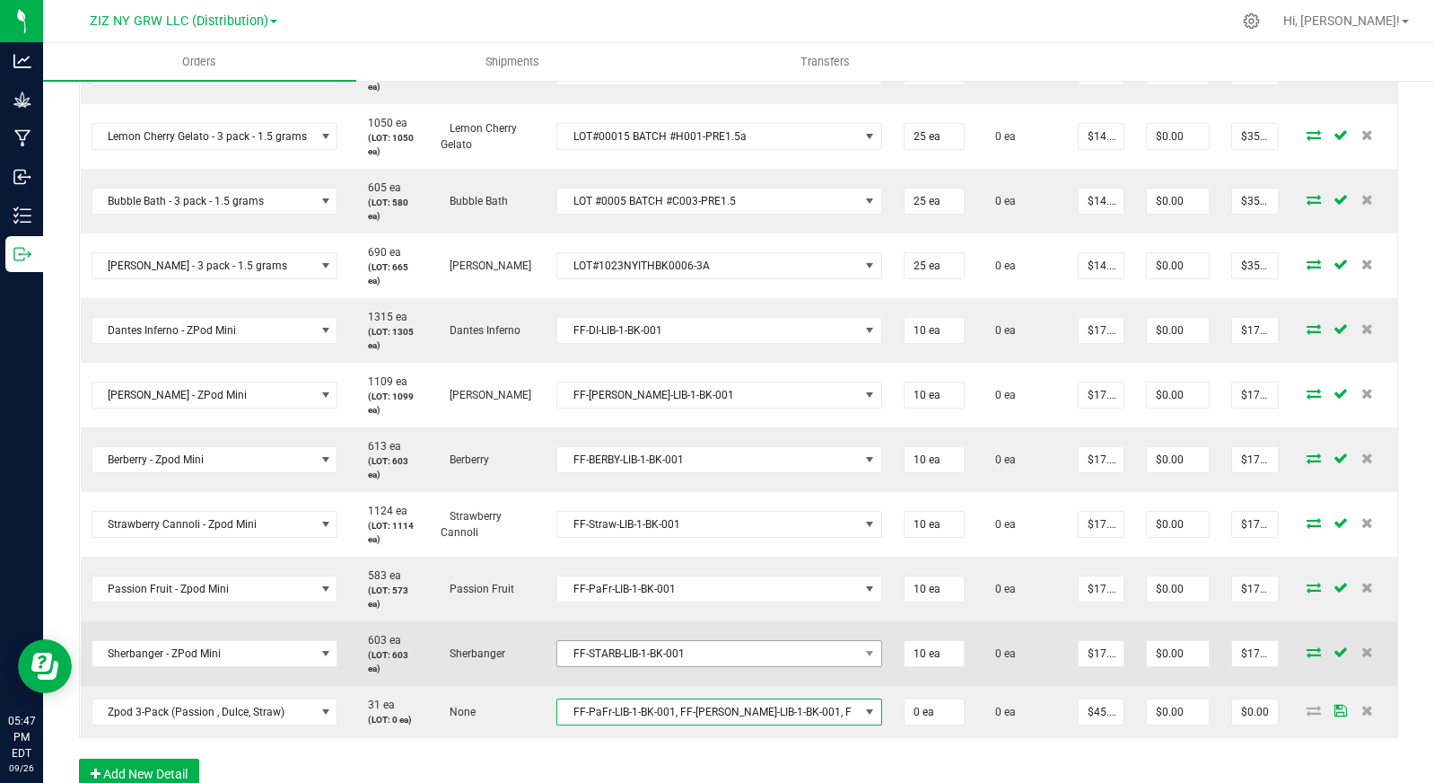
scroll to position [935, 0]
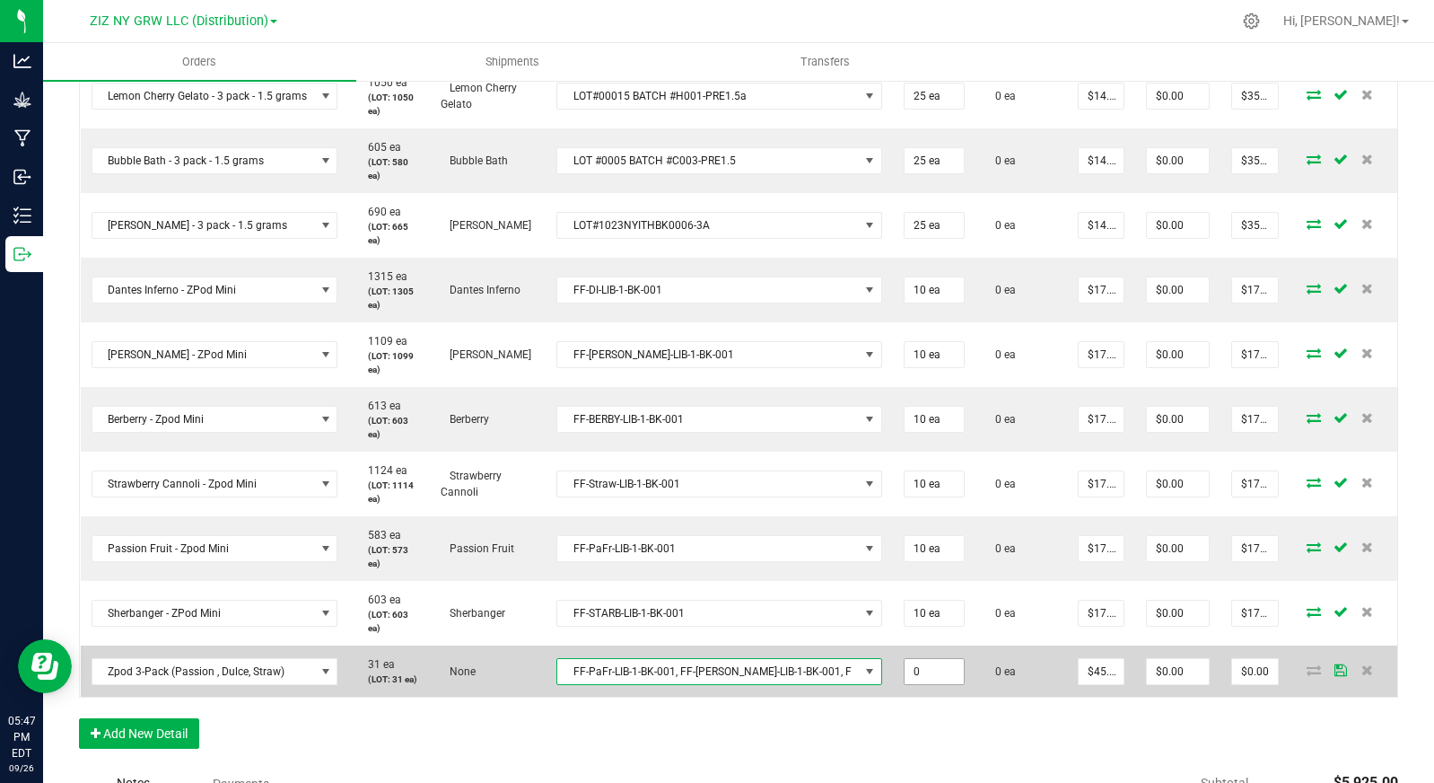
click at [905, 674] on input "0" at bounding box center [934, 671] width 59 height 25
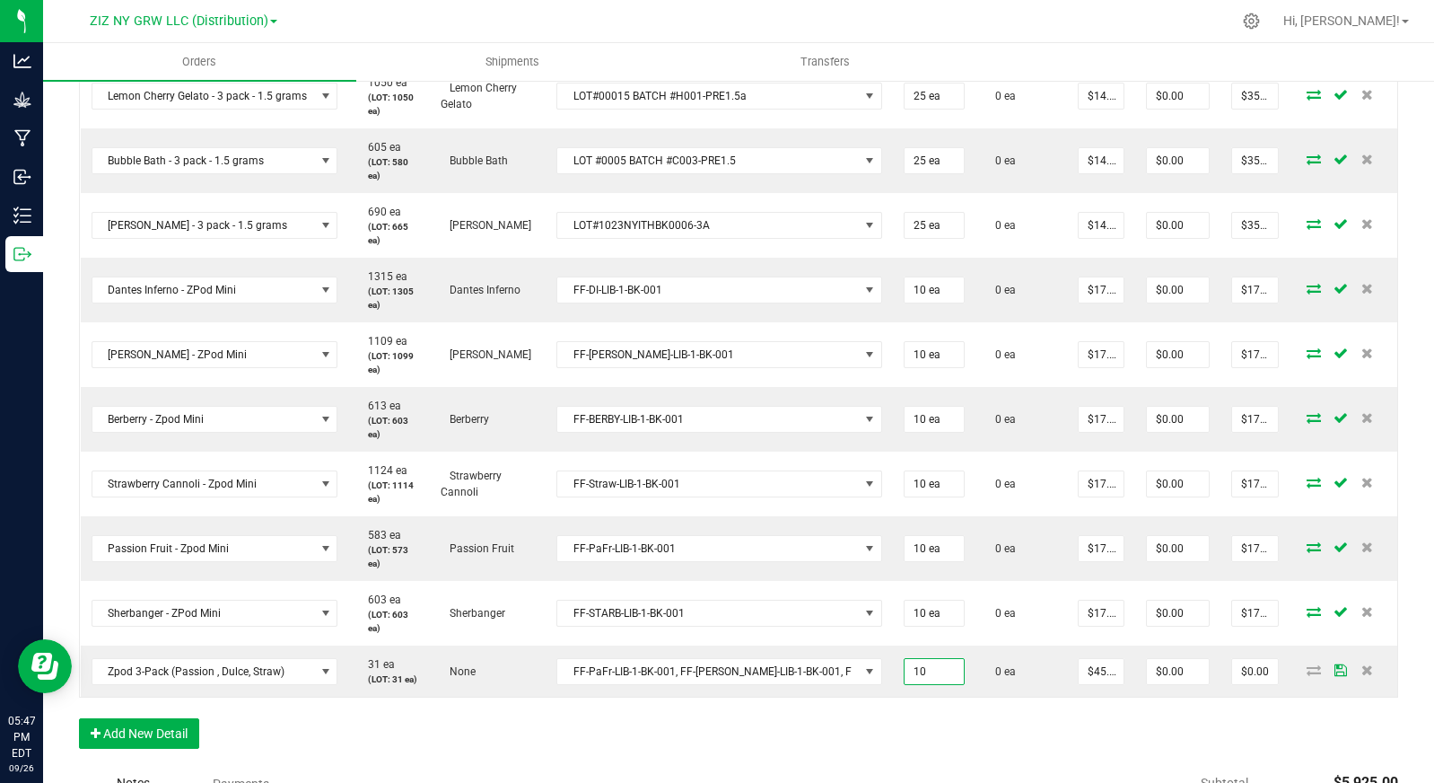
type input "10 ea"
type input "$450.00"
click at [989, 753] on div "Order Details Print All Labels Item Sellable Strain Lot Number Qty Ordered Qty …" at bounding box center [738, 174] width 1319 height 1185
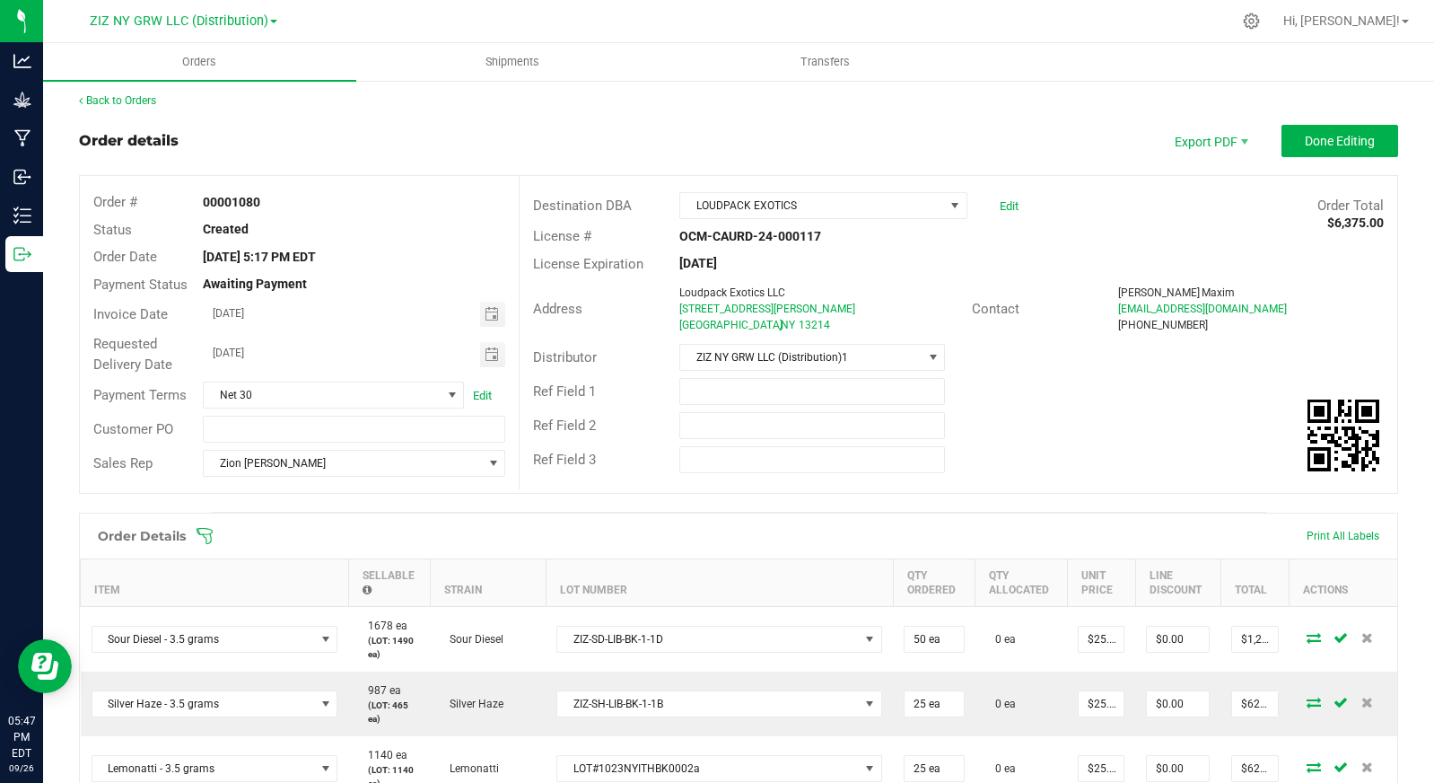
scroll to position [0, 0]
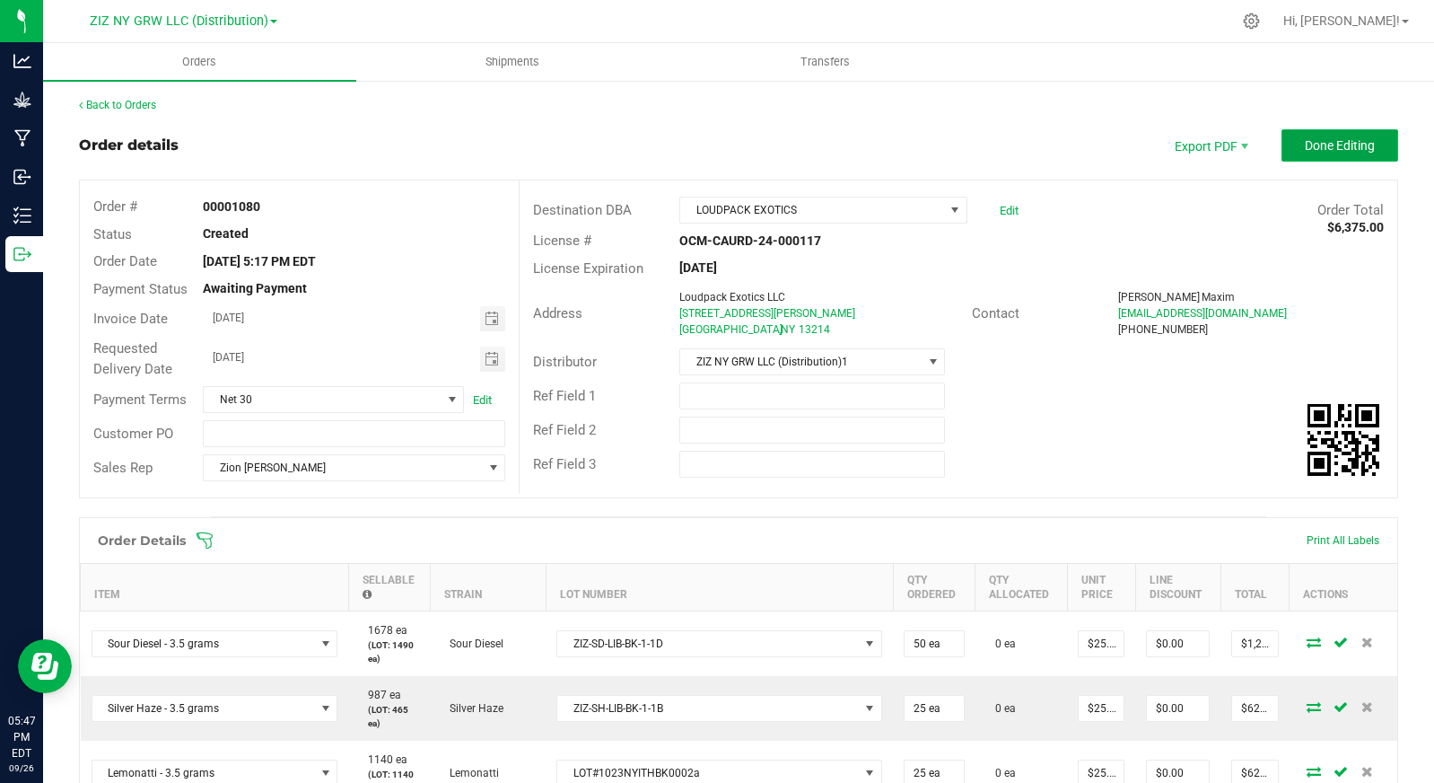
click at [1331, 141] on span "Done Editing" at bounding box center [1340, 145] width 70 height 14
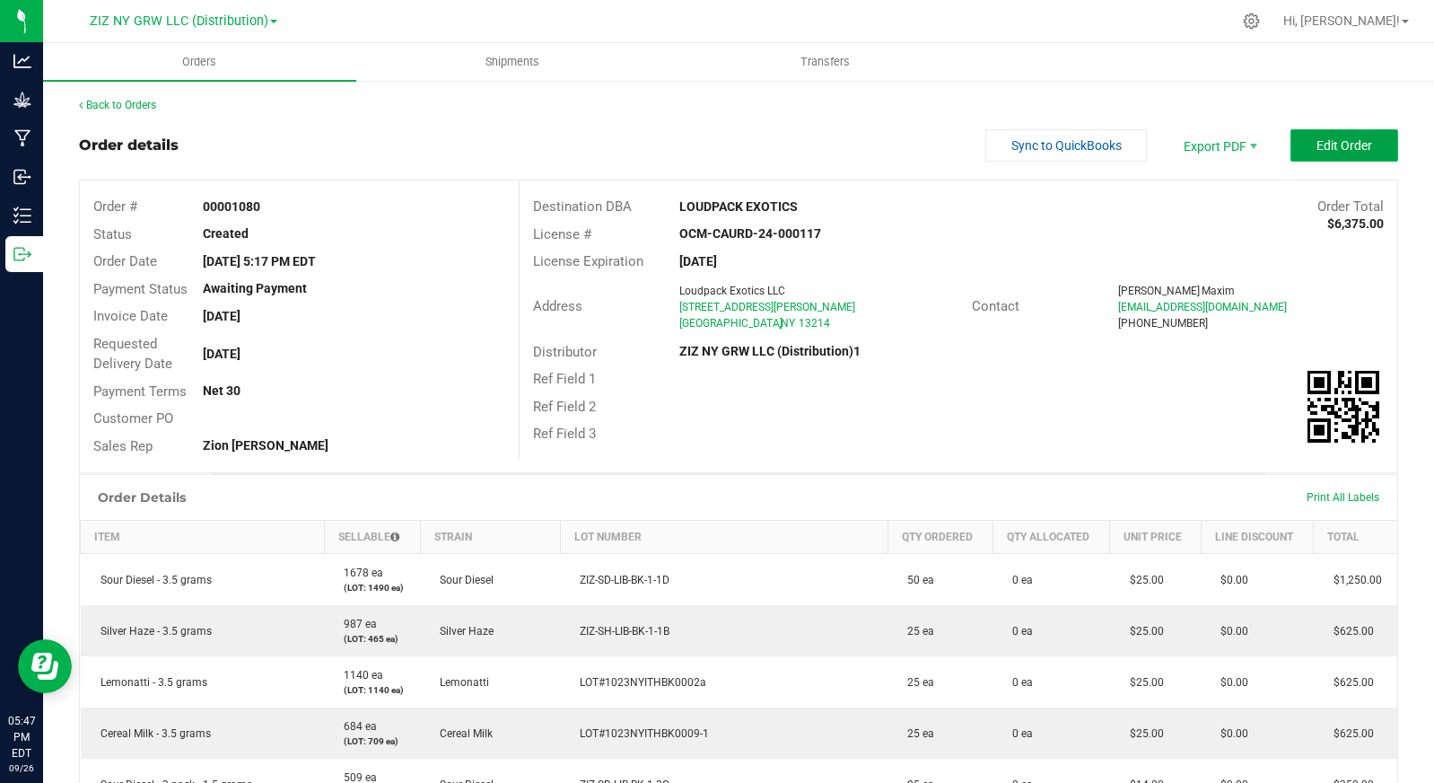
click at [1317, 142] on span "Edit Order" at bounding box center [1345, 145] width 56 height 14
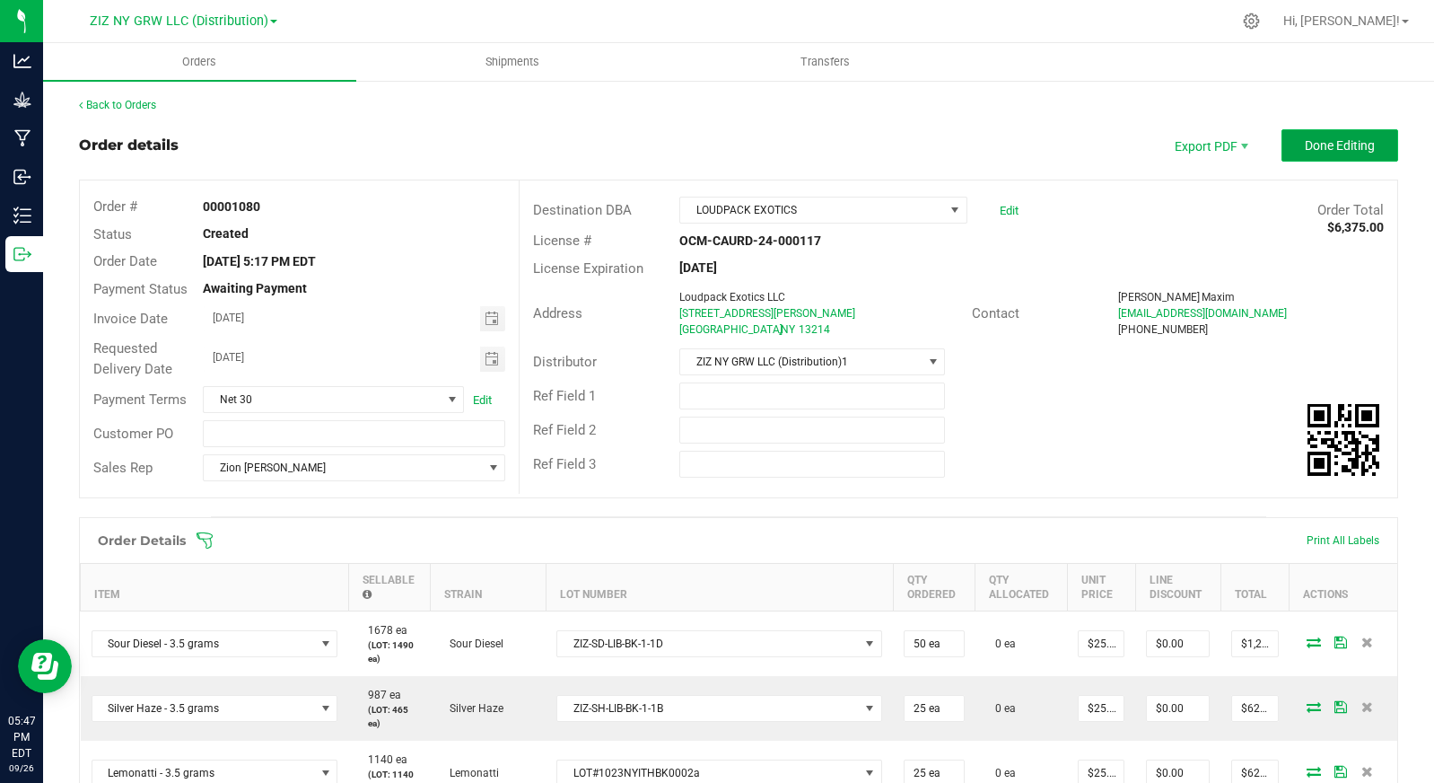
click at [1286, 132] on button "Done Editing" at bounding box center [1340, 145] width 117 height 32
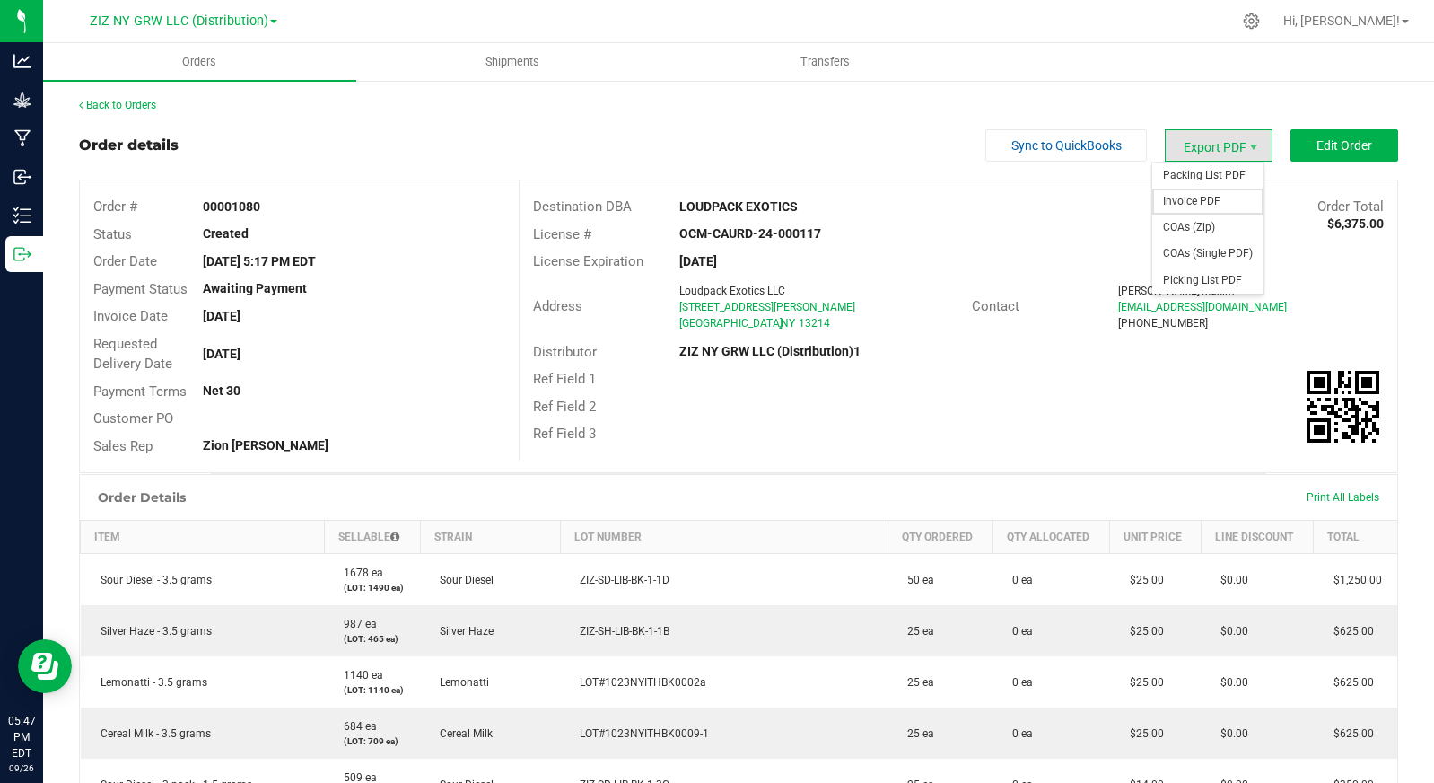
click at [1220, 193] on span "Invoice PDF" at bounding box center [1208, 201] width 111 height 26
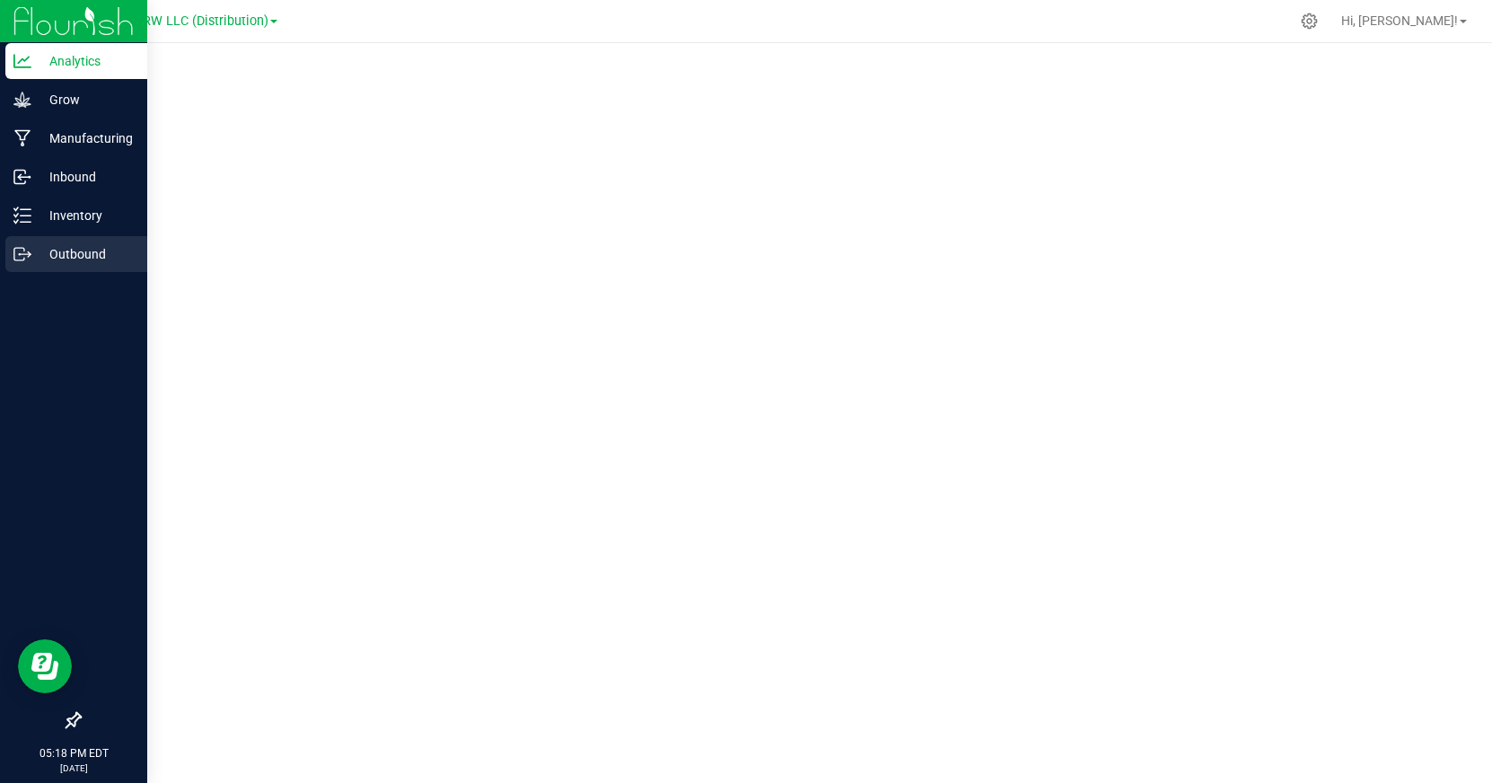
click at [32, 253] on p "Outbound" at bounding box center [85, 254] width 108 height 22
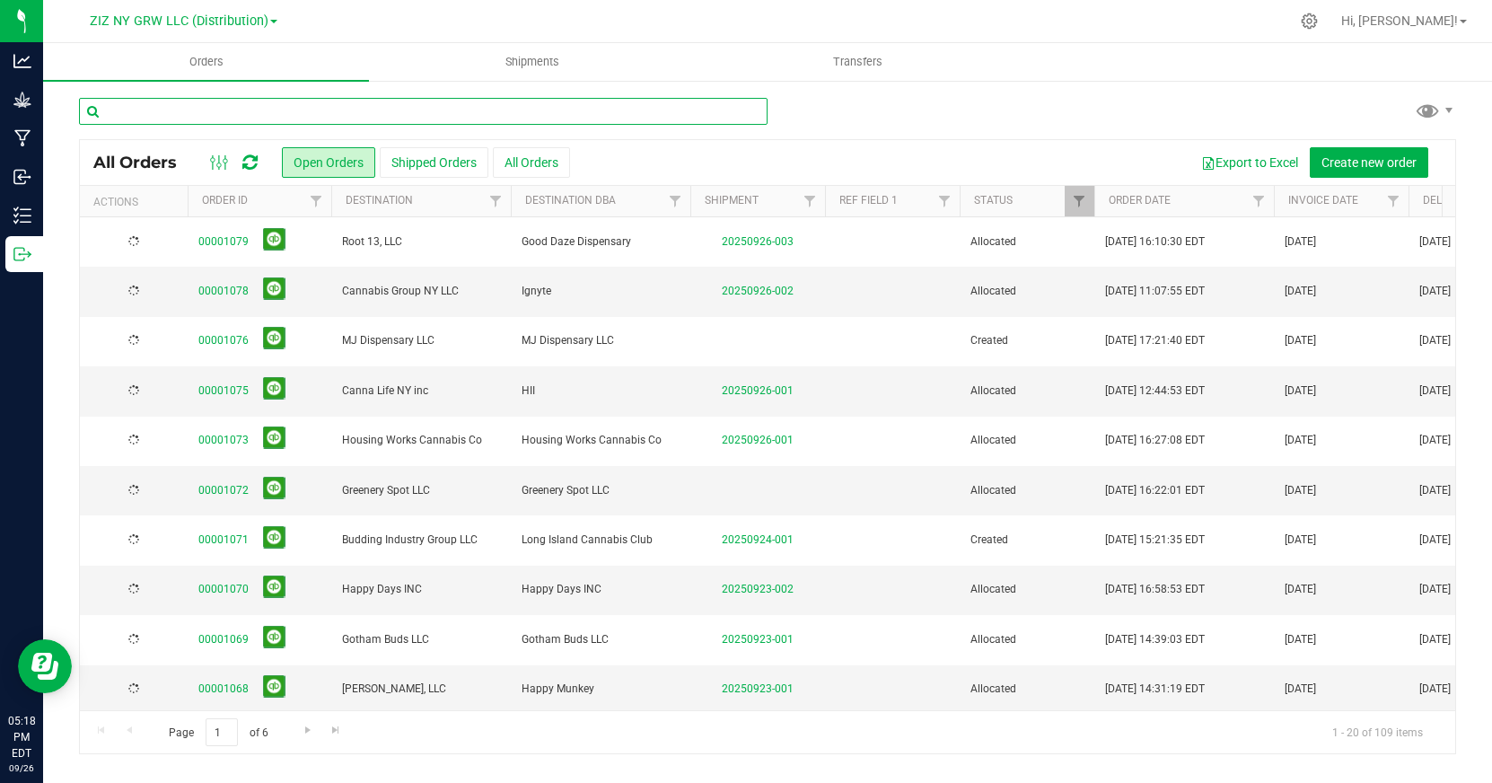
click at [167, 106] on input "text" at bounding box center [423, 111] width 688 height 27
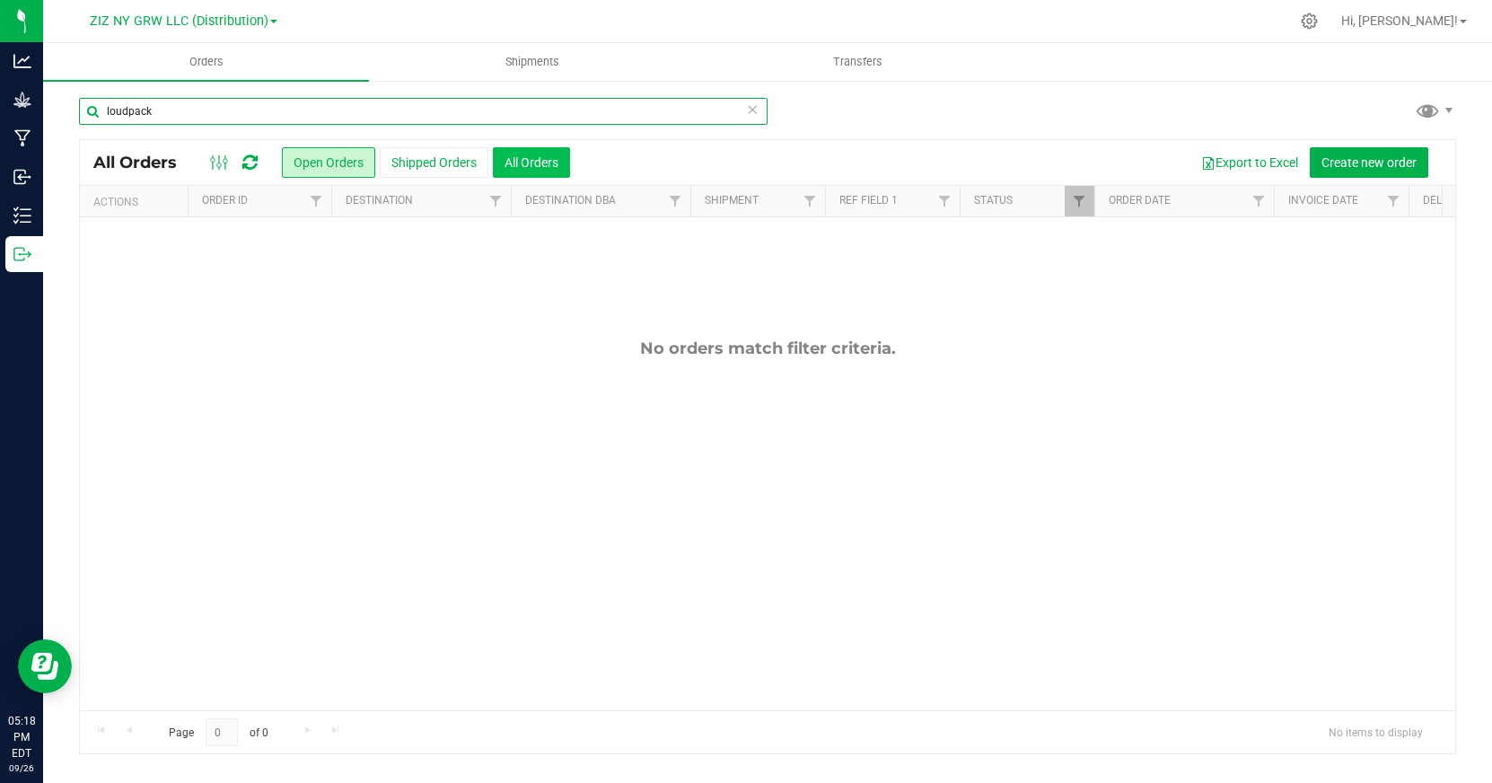
type input "loudpack"
click at [556, 169] on button "All Orders" at bounding box center [531, 162] width 77 height 31
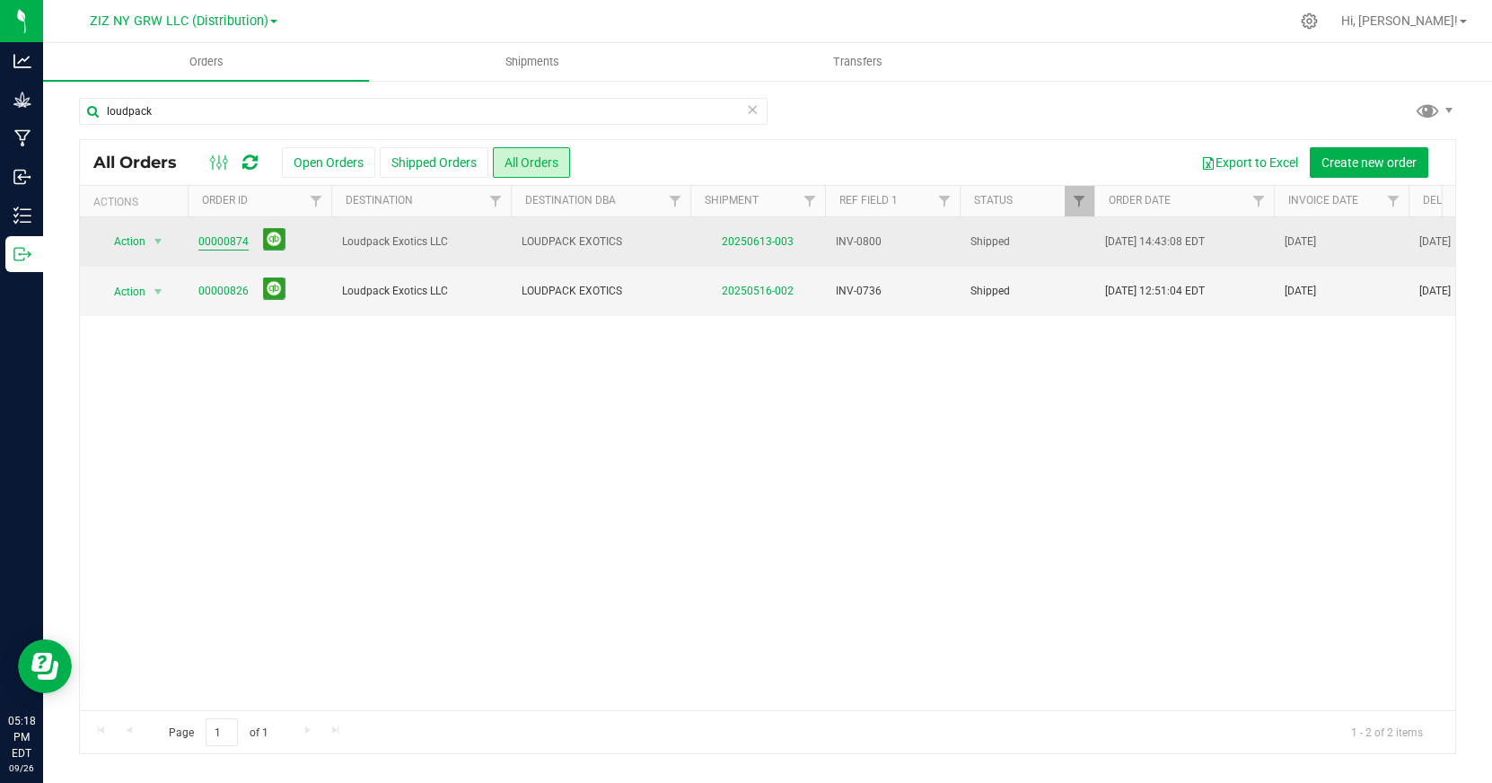
click at [223, 250] on link "00000874" at bounding box center [223, 241] width 50 height 17
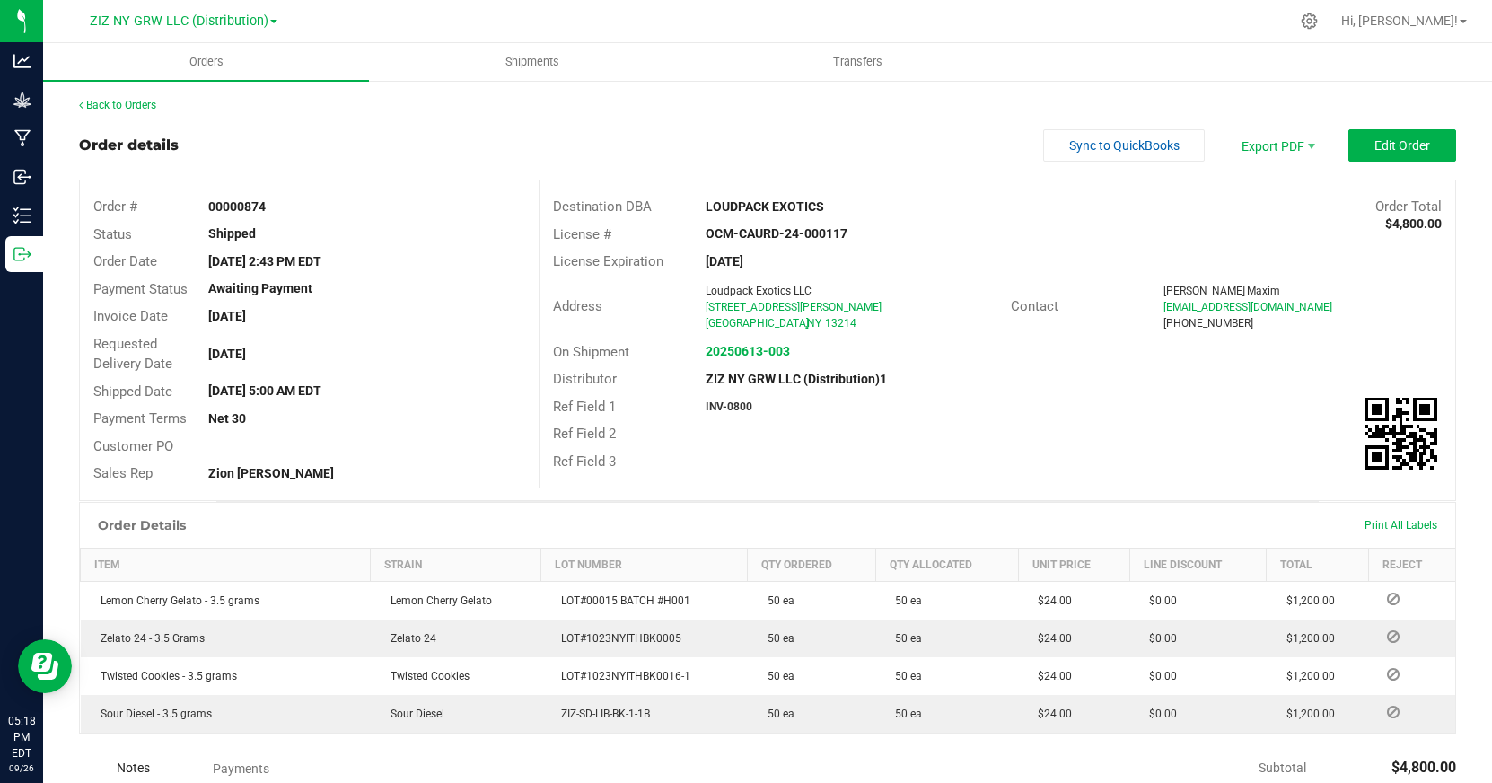
click at [156, 101] on link "Back to Orders" at bounding box center [117, 105] width 77 height 13
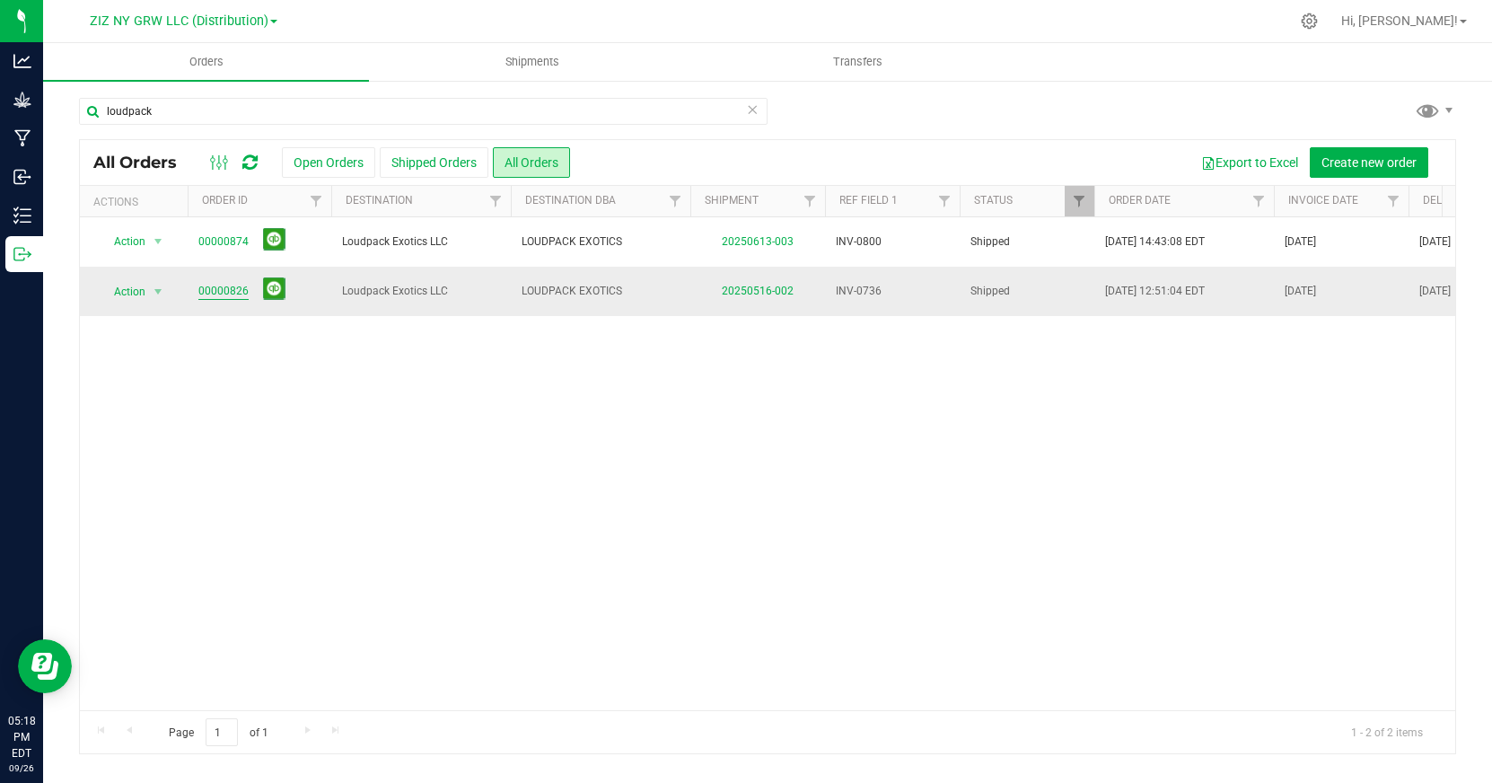
click at [206, 290] on link "00000826" at bounding box center [223, 291] width 50 height 17
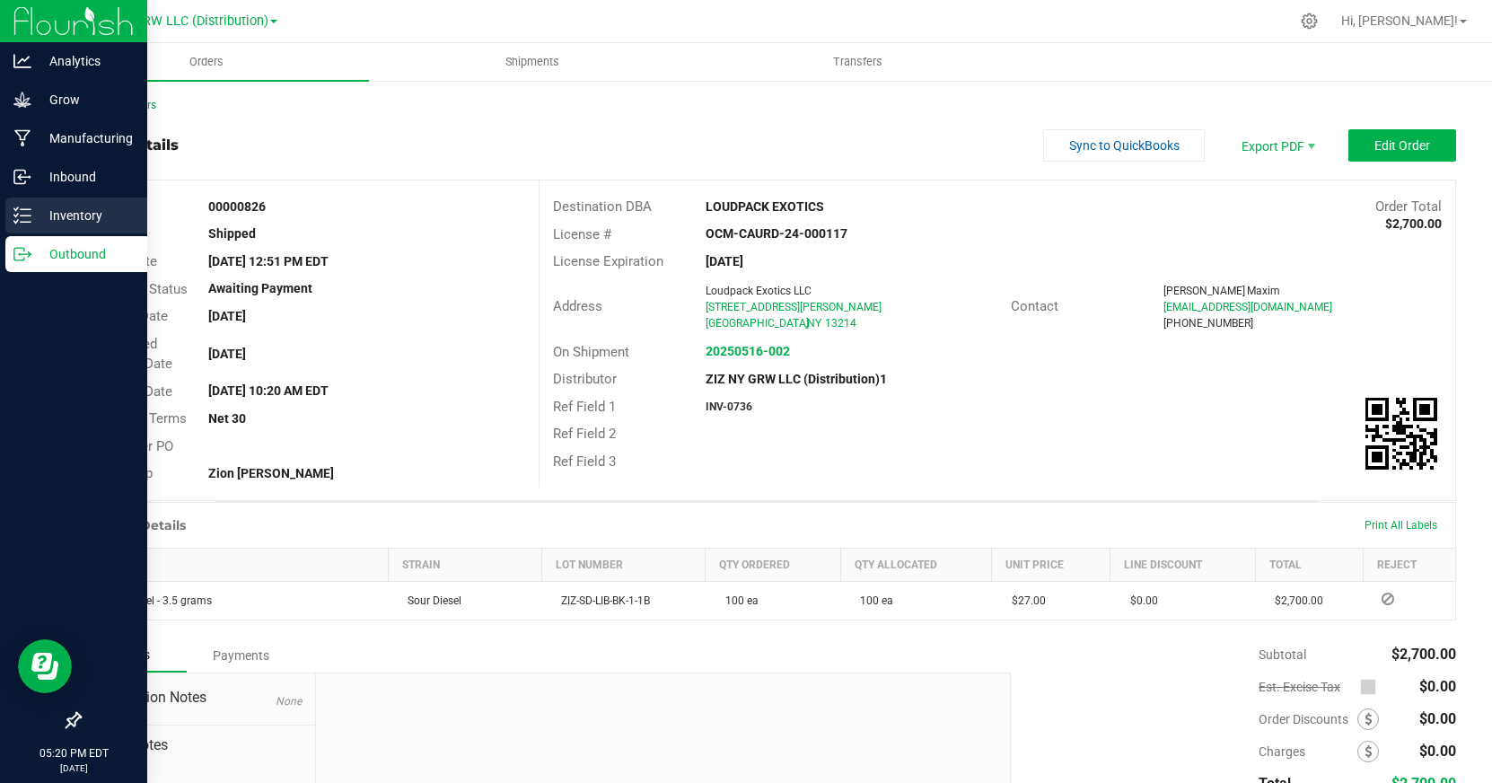
click at [22, 218] on icon at bounding box center [22, 215] width 18 height 18
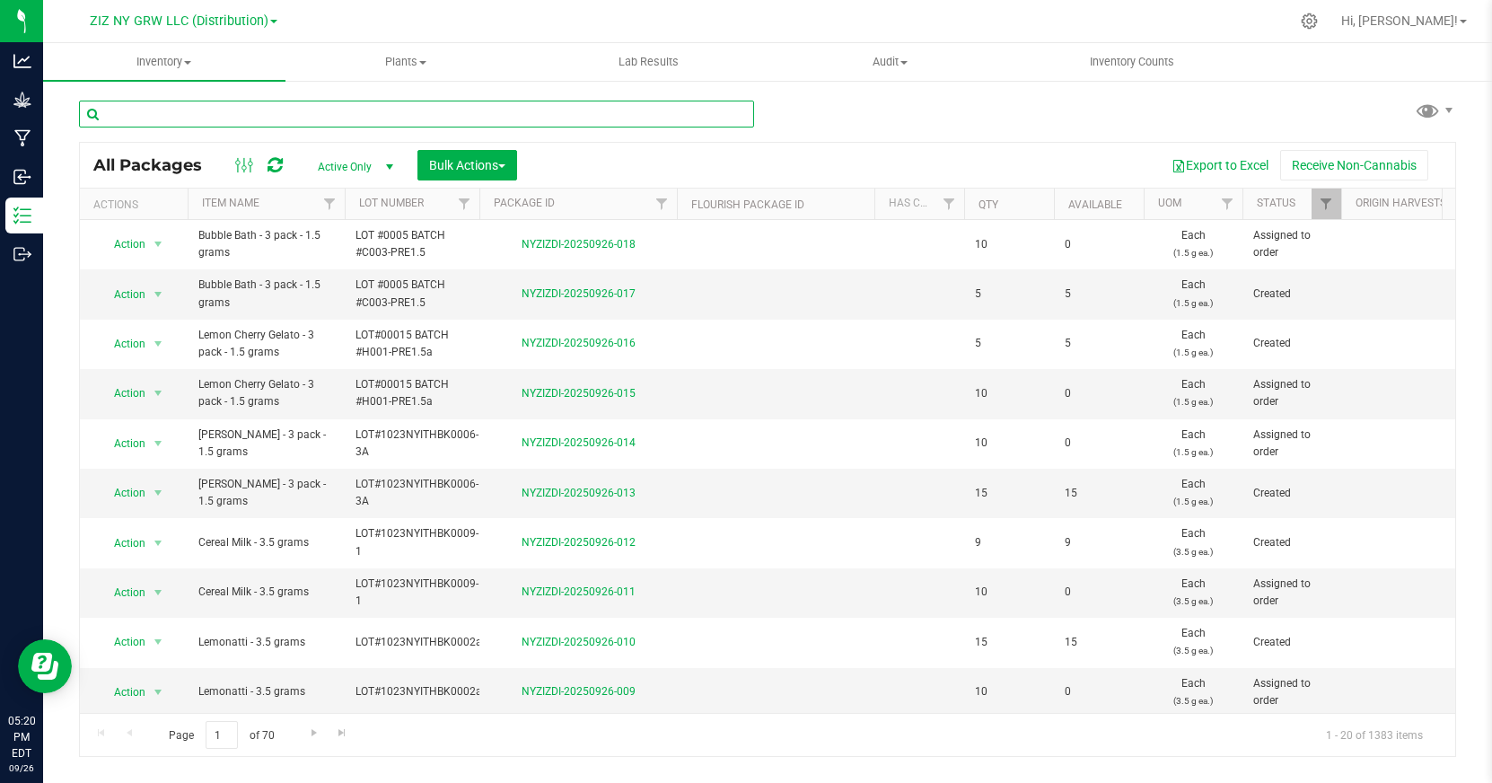
click at [231, 111] on input "text" at bounding box center [416, 114] width 675 height 27
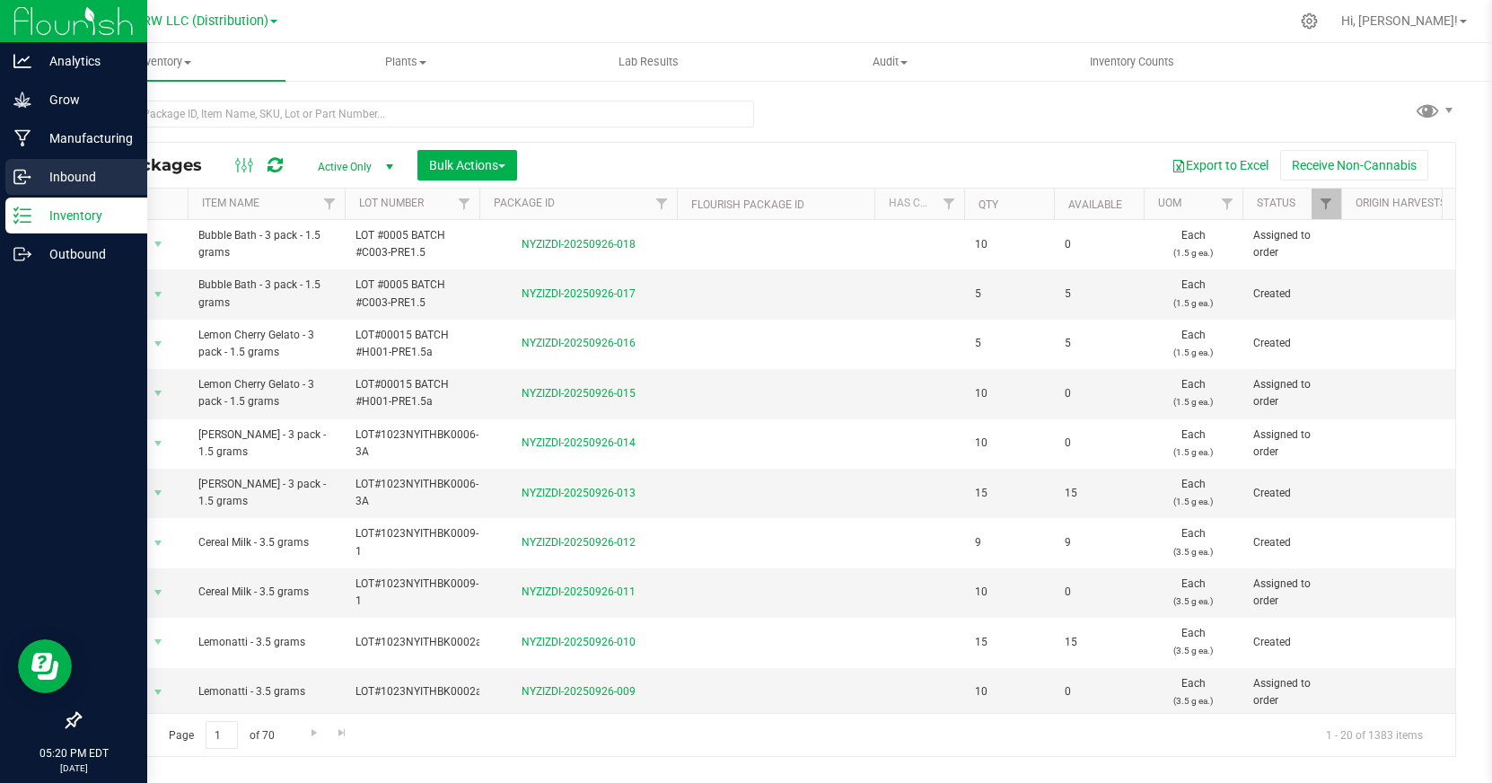
click at [92, 179] on p "Inbound" at bounding box center [85, 177] width 108 height 22
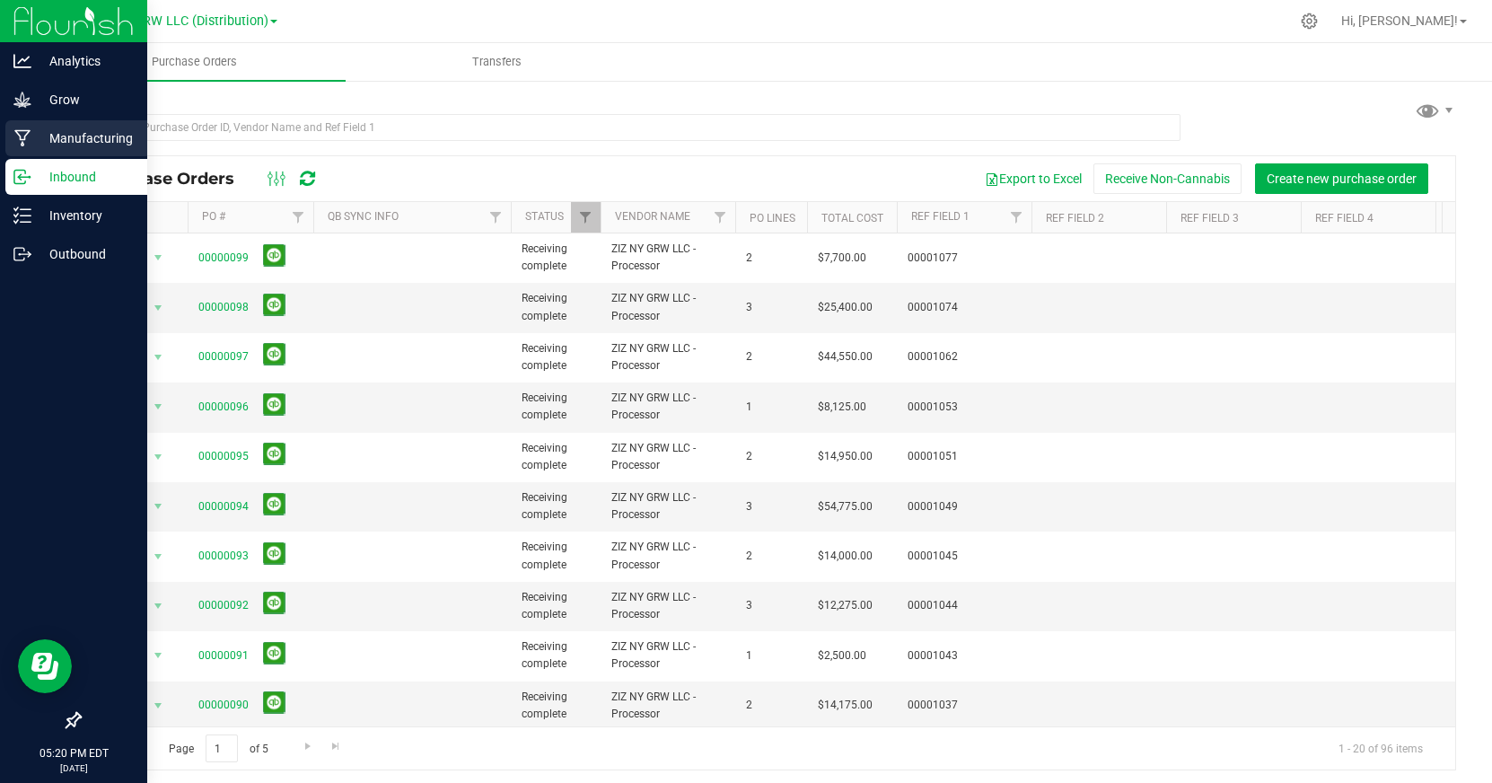
click at [72, 136] on p "Manufacturing" at bounding box center [85, 138] width 108 height 22
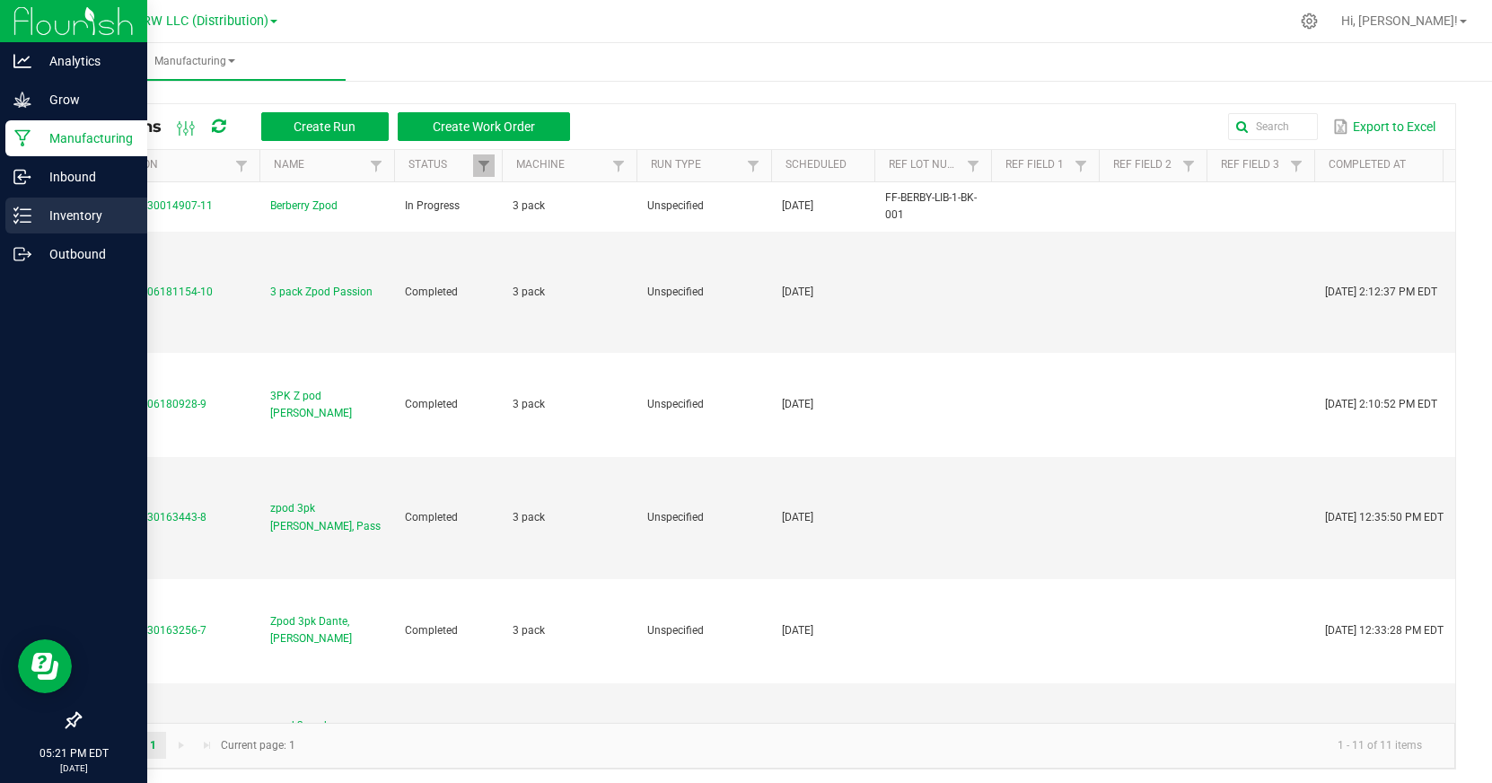
click at [82, 217] on p "Inventory" at bounding box center [85, 216] width 108 height 22
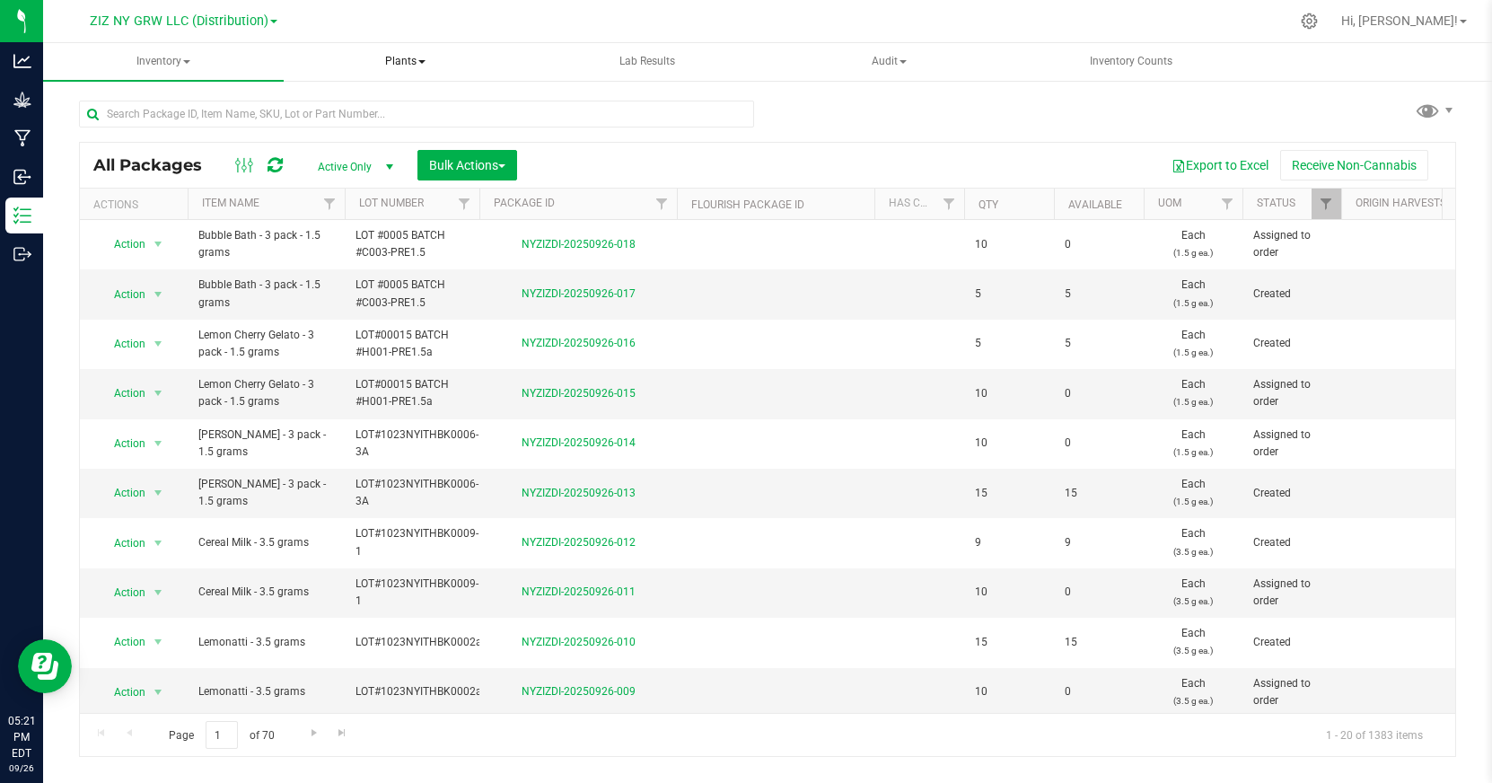
click at [392, 57] on span "Plants" at bounding box center [405, 62] width 239 height 36
click at [392, 57] on span "Plants" at bounding box center [405, 62] width 241 height 38
click at [180, 57] on span "Inventory" at bounding box center [163, 62] width 239 height 36
click at [162, 127] on span "All inventory" at bounding box center [127, 128] width 121 height 15
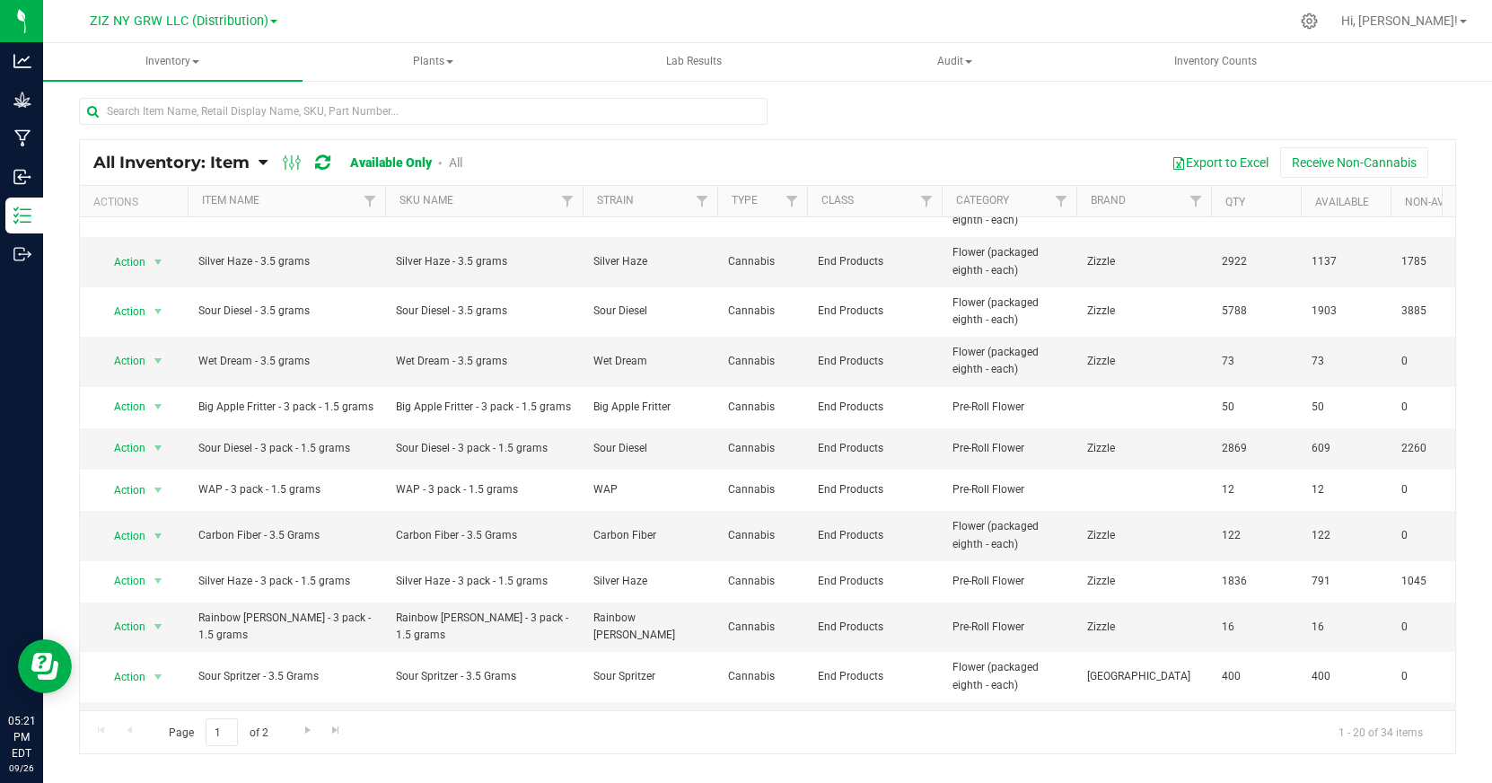
scroll to position [457, 0]
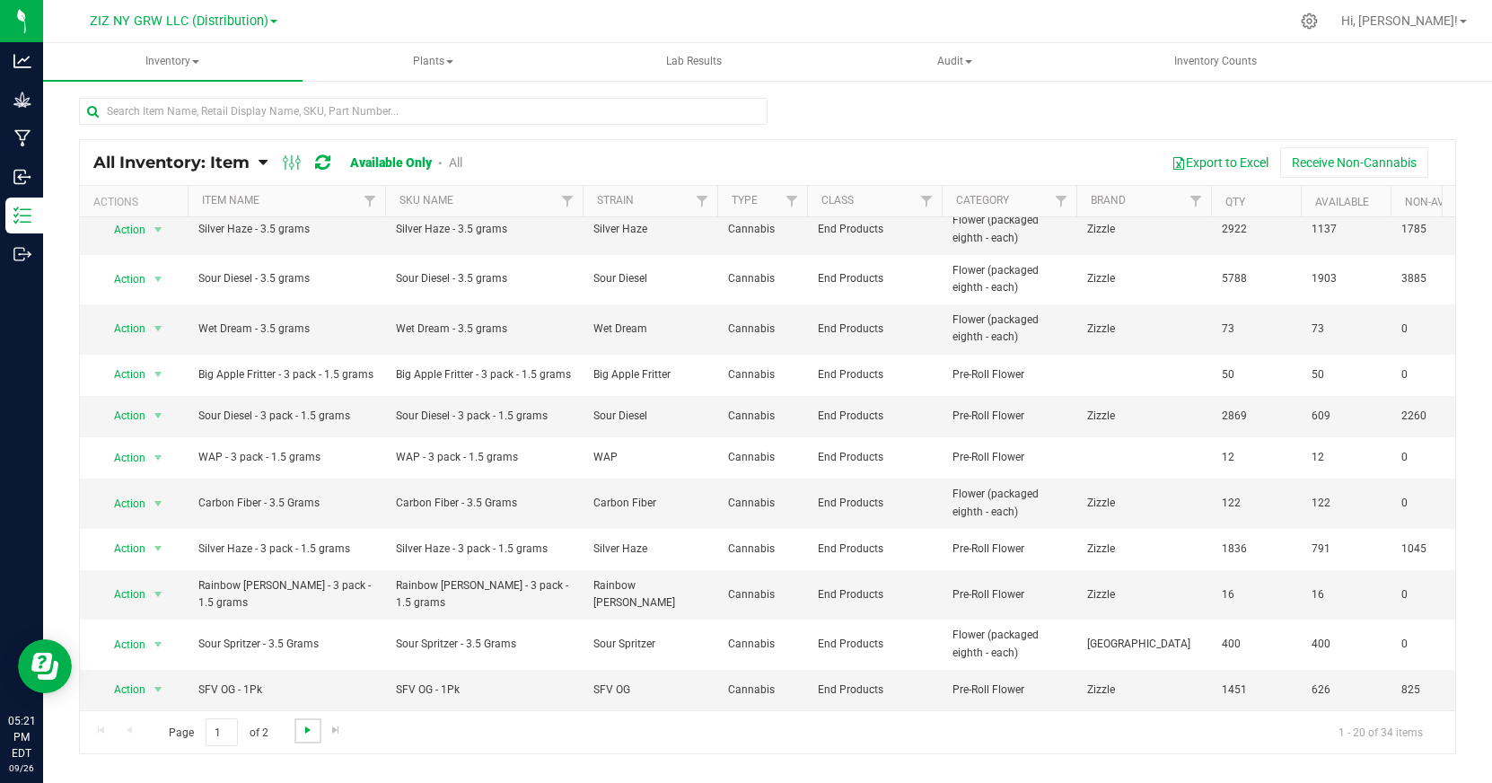
click at [305, 727] on span "Go to the next page" at bounding box center [308, 730] width 14 height 14
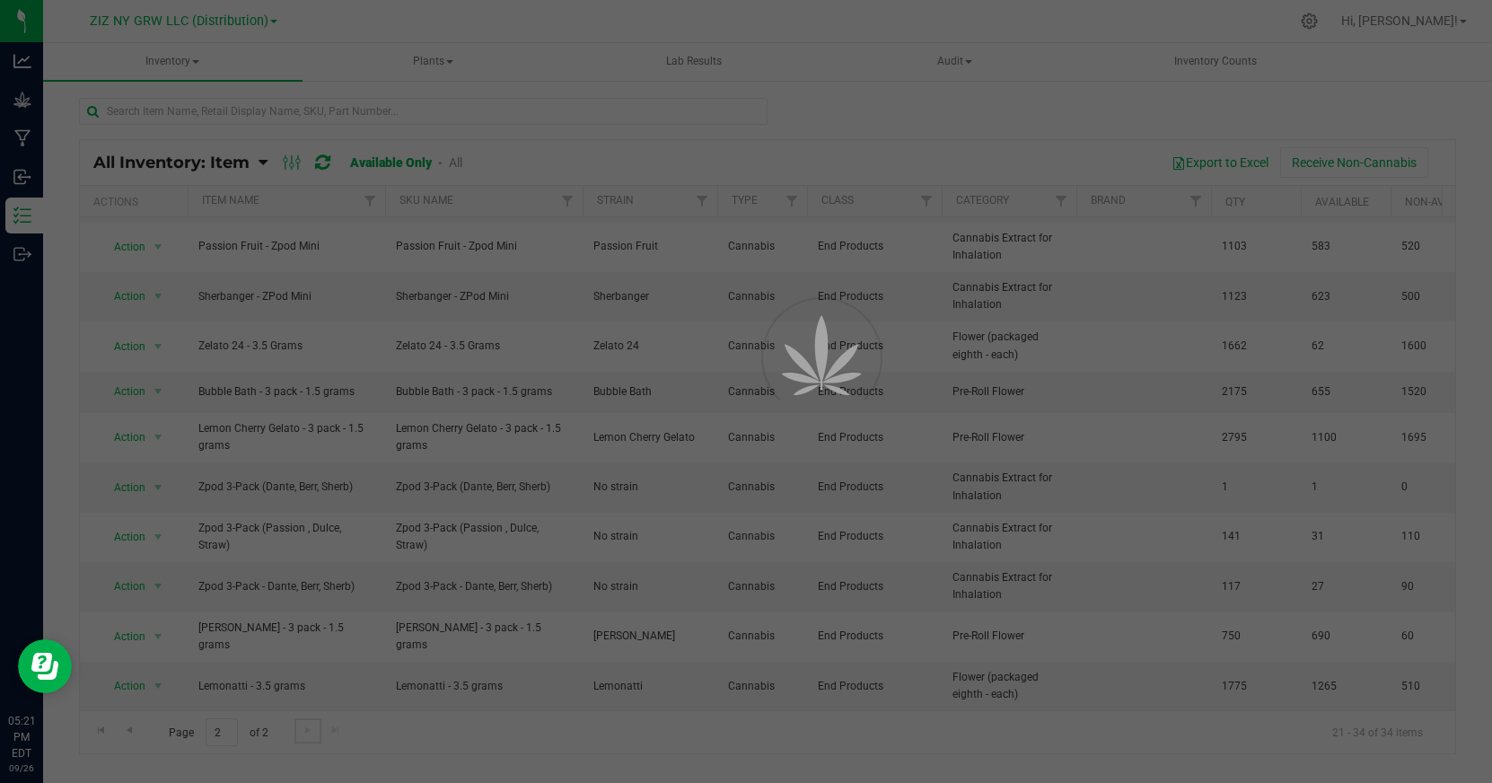
scroll to position [0, 0]
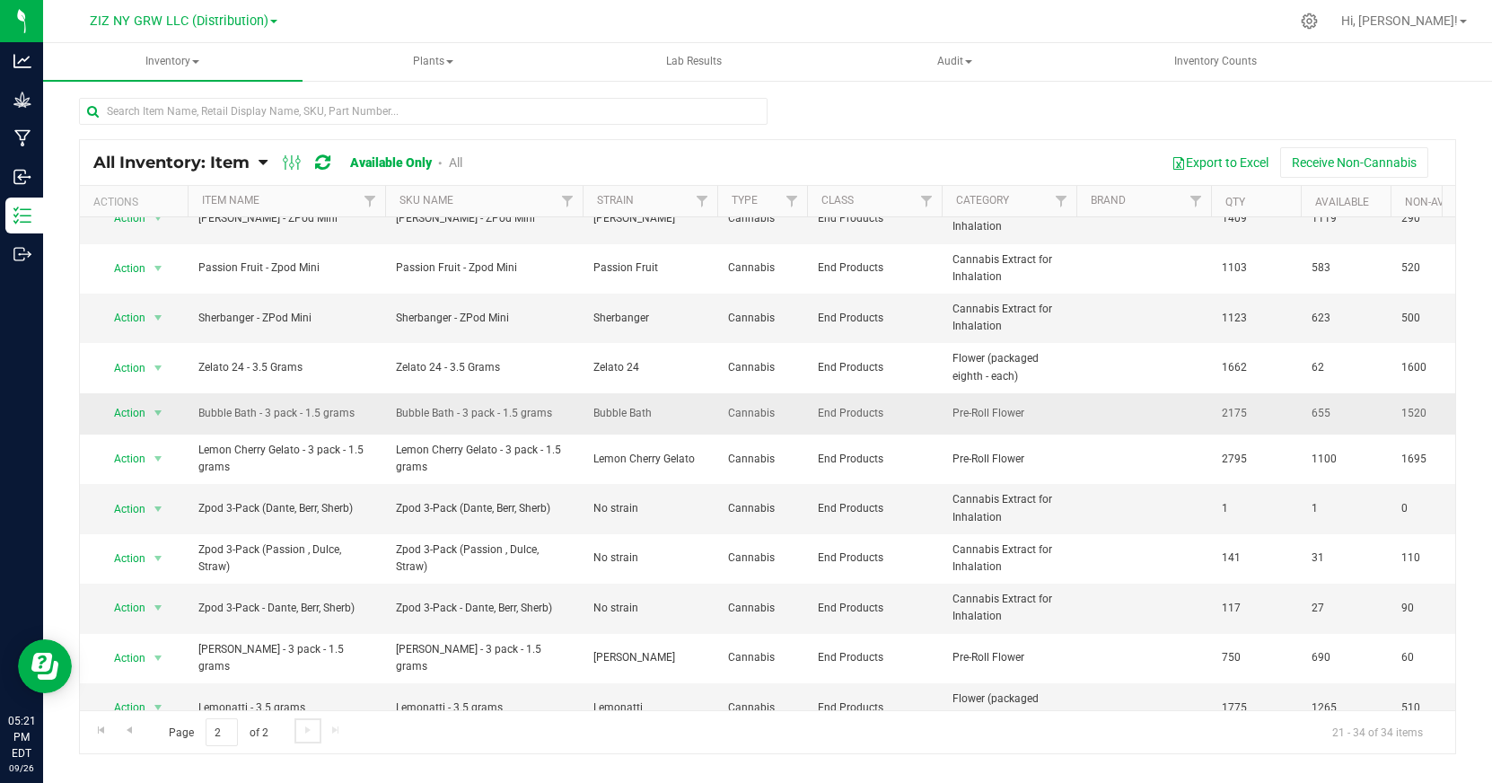
scroll to position [199, 0]
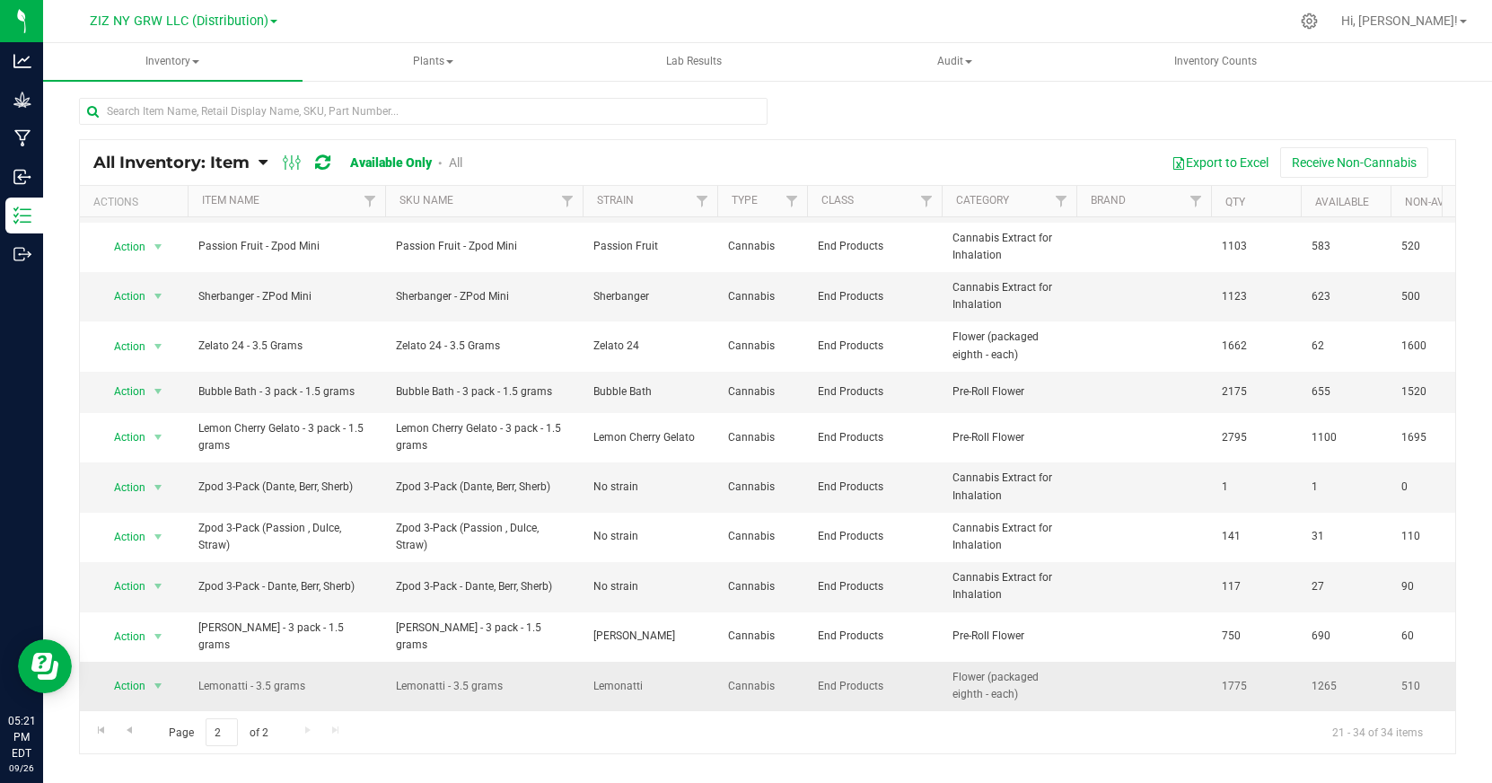
click at [218, 681] on td "Lemonatti - 3.5 grams" at bounding box center [286, 686] width 197 height 48
click at [241, 678] on span "Lemonatti - 3.5 grams" at bounding box center [286, 686] width 176 height 17
click at [158, 679] on span "select" at bounding box center [158, 686] width 14 height 14
click at [162, 739] on li "View packages" at bounding box center [148, 752] width 99 height 27
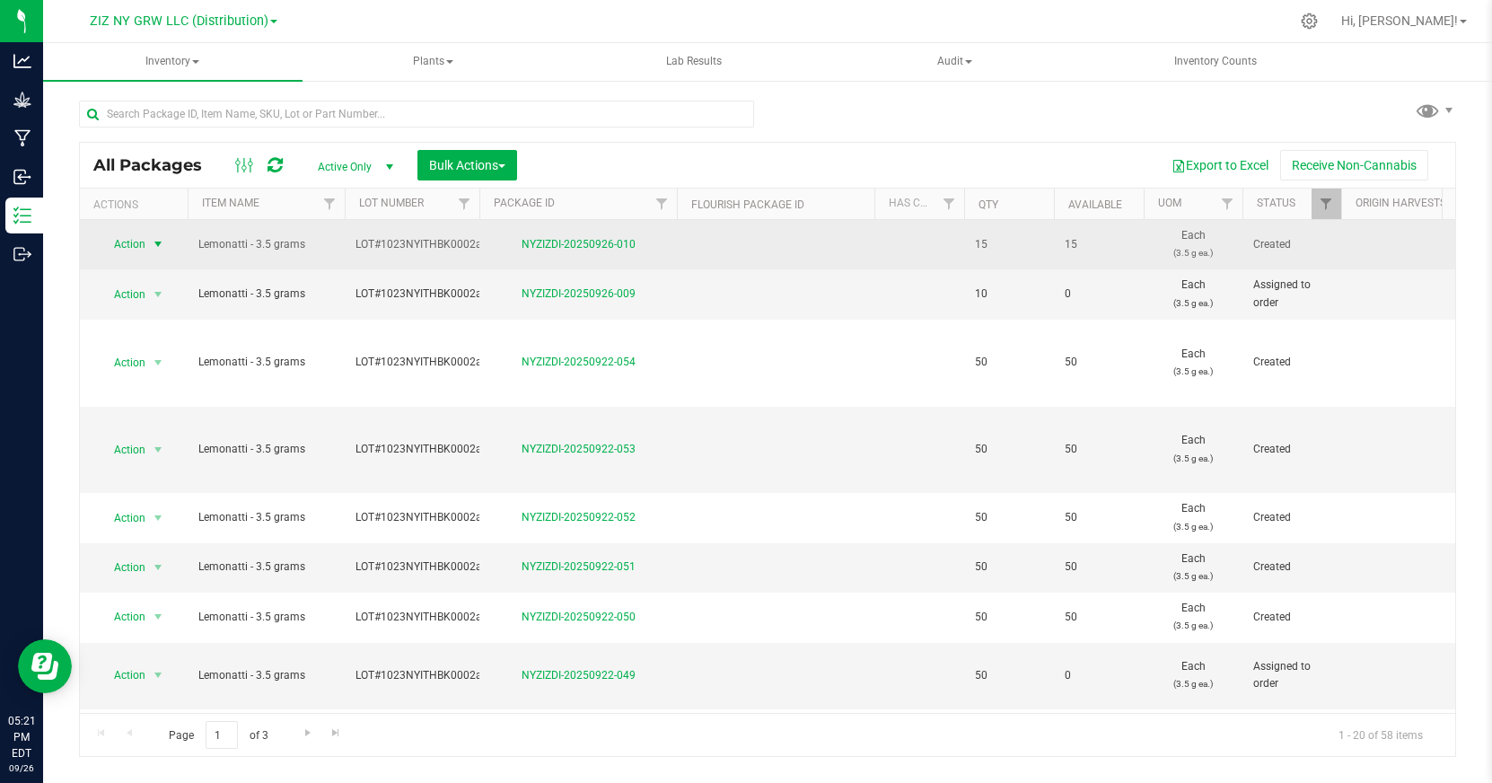
click at [155, 241] on span "select" at bounding box center [158, 244] width 14 height 14
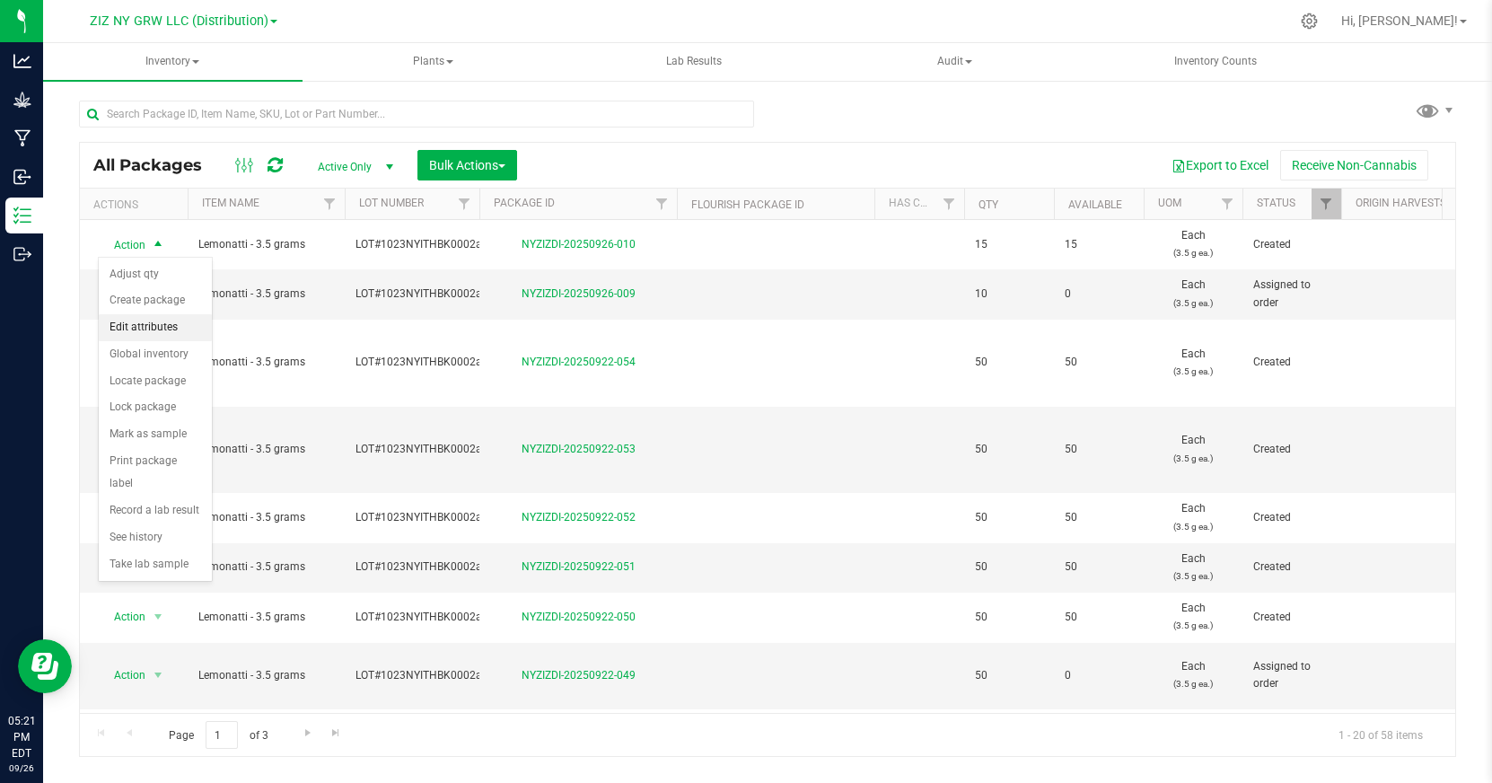
click at [187, 328] on li "Edit attributes" at bounding box center [155, 327] width 113 height 27
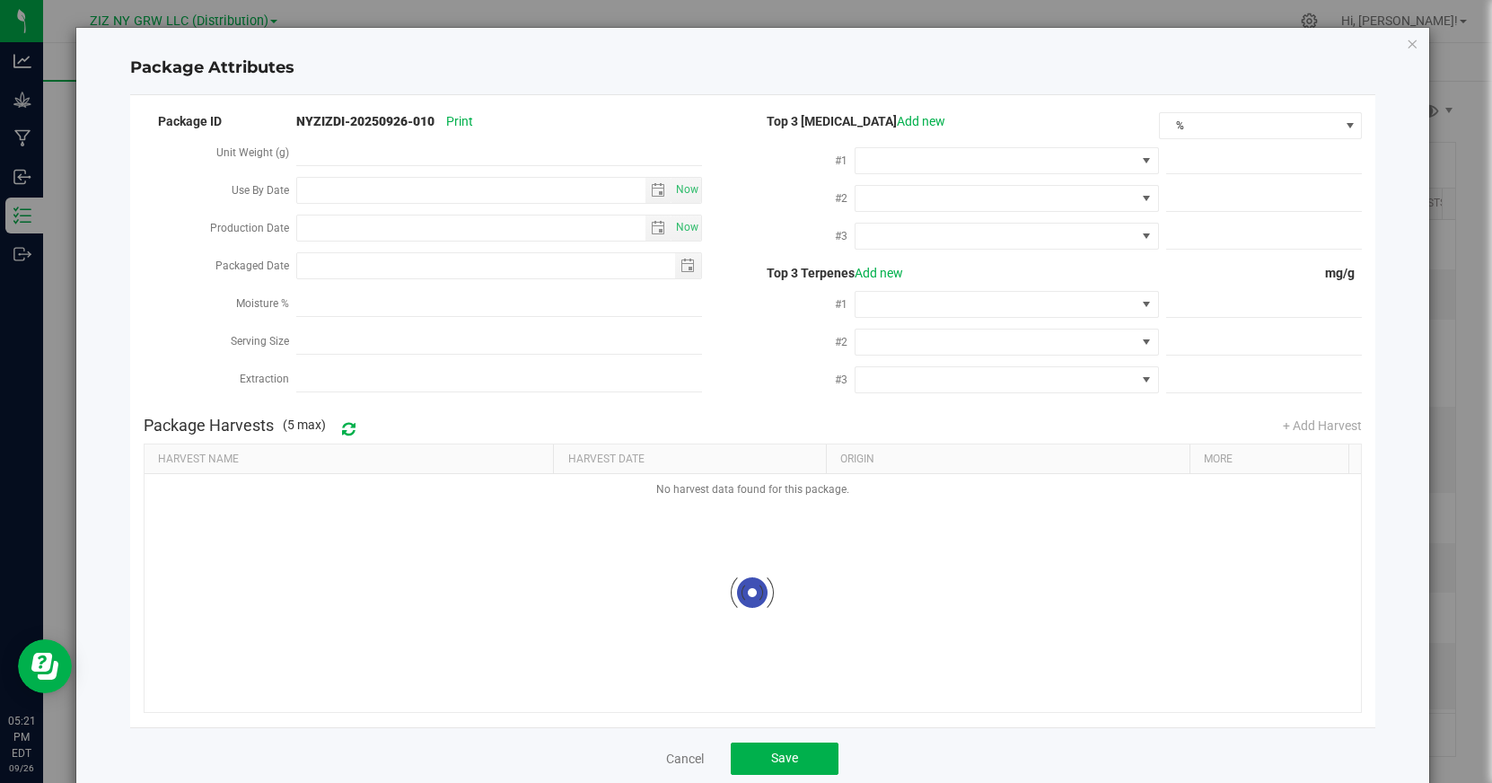
type input "2025-09-26"
click at [675, 765] on link "Cancel" at bounding box center [685, 759] width 38 height 18
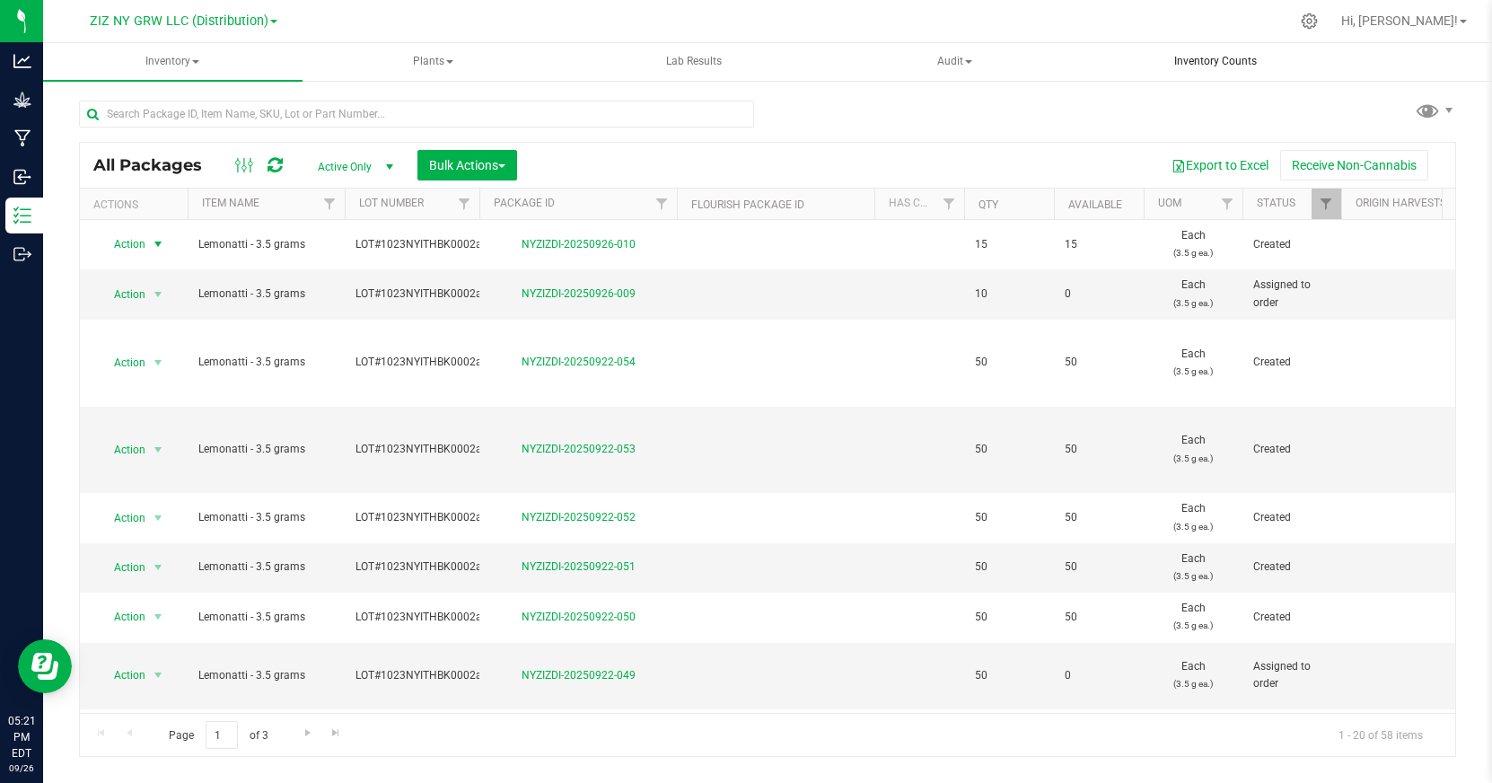
click at [1223, 57] on span "Inventory Counts" at bounding box center [1215, 61] width 131 height 15
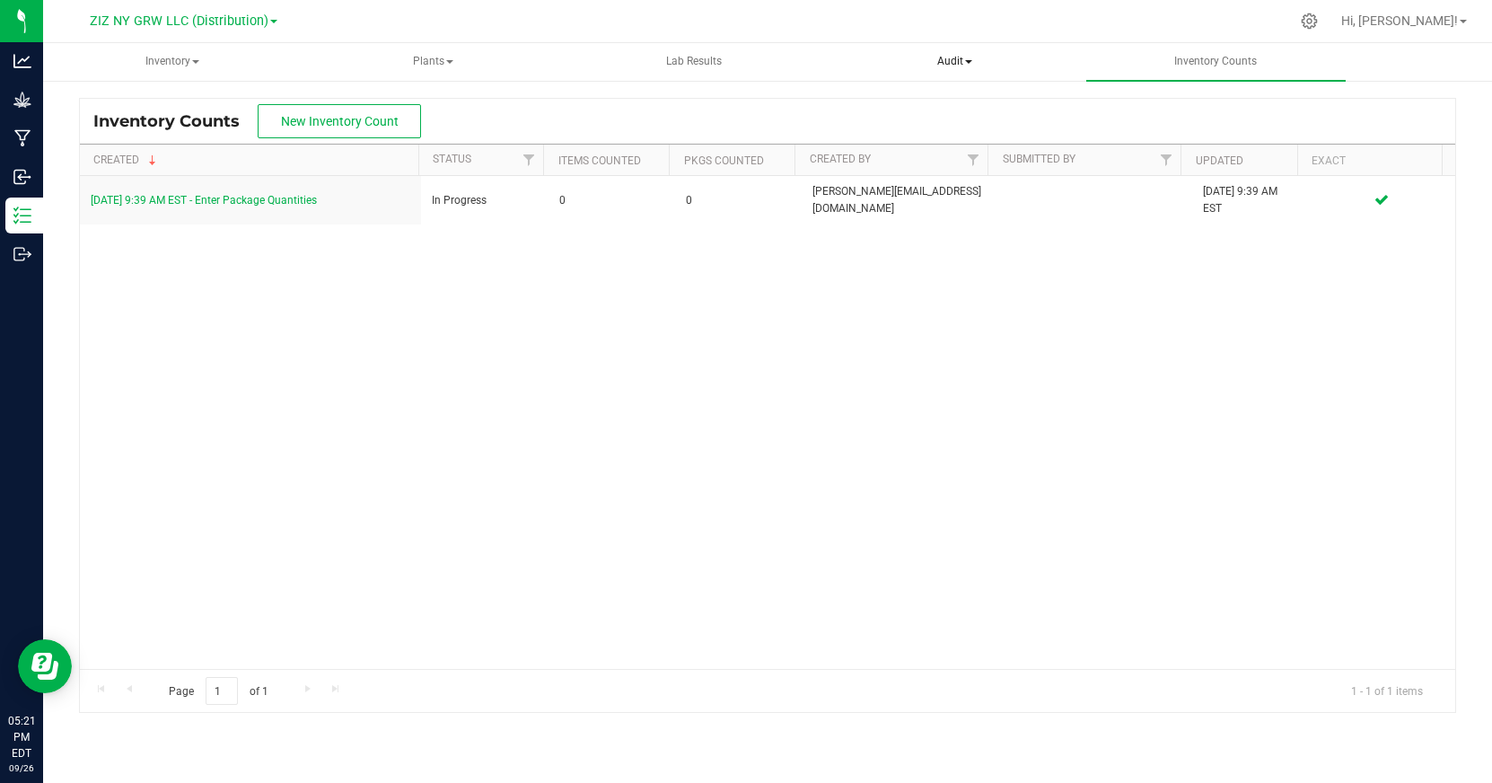
click at [978, 56] on span "Audit" at bounding box center [956, 62] width 258 height 36
click at [699, 59] on span "Lab Results" at bounding box center [694, 61] width 104 height 15
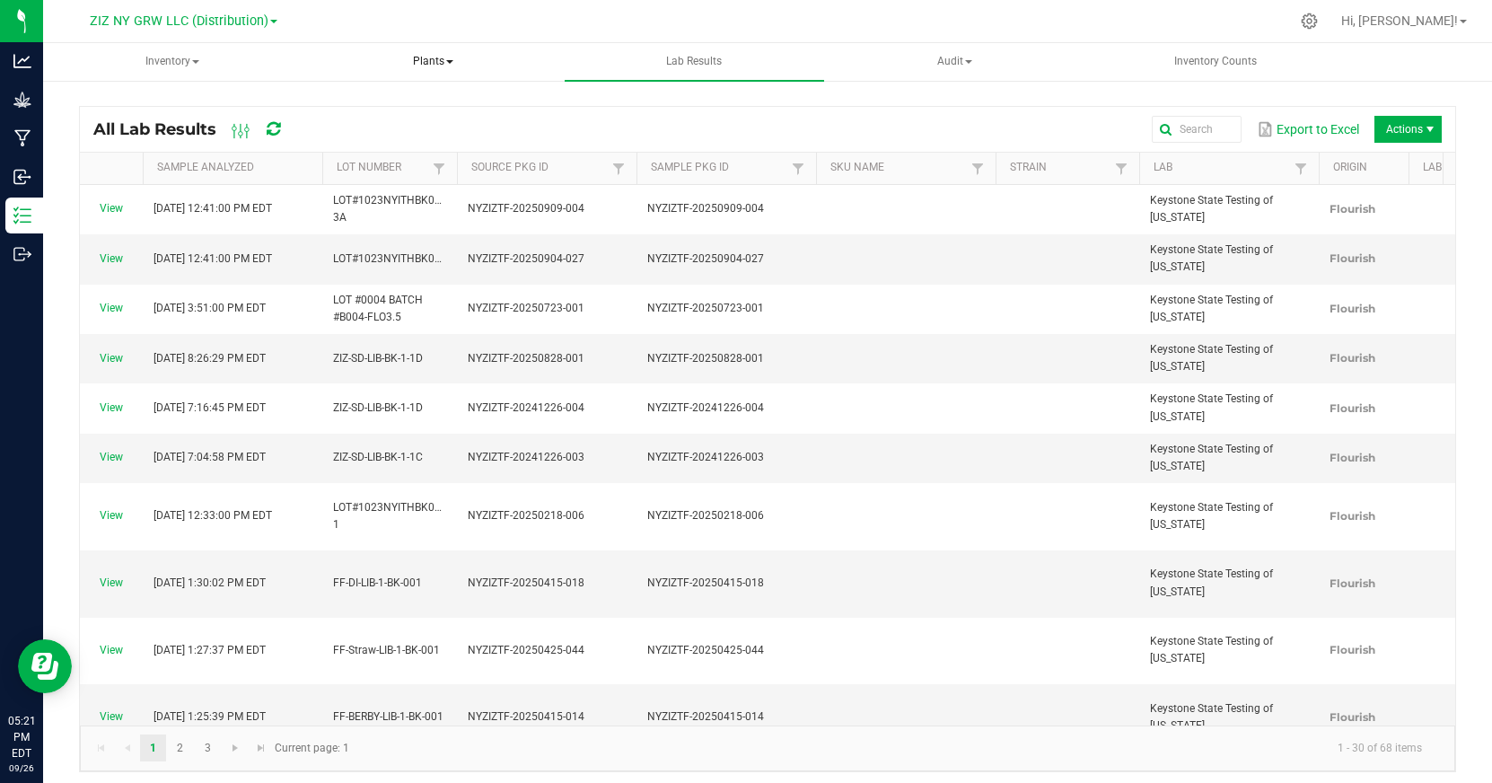
click at [424, 56] on span "Plants" at bounding box center [434, 62] width 258 height 36
click at [399, 101] on span "All plants" at bounding box center [380, 107] width 103 height 15
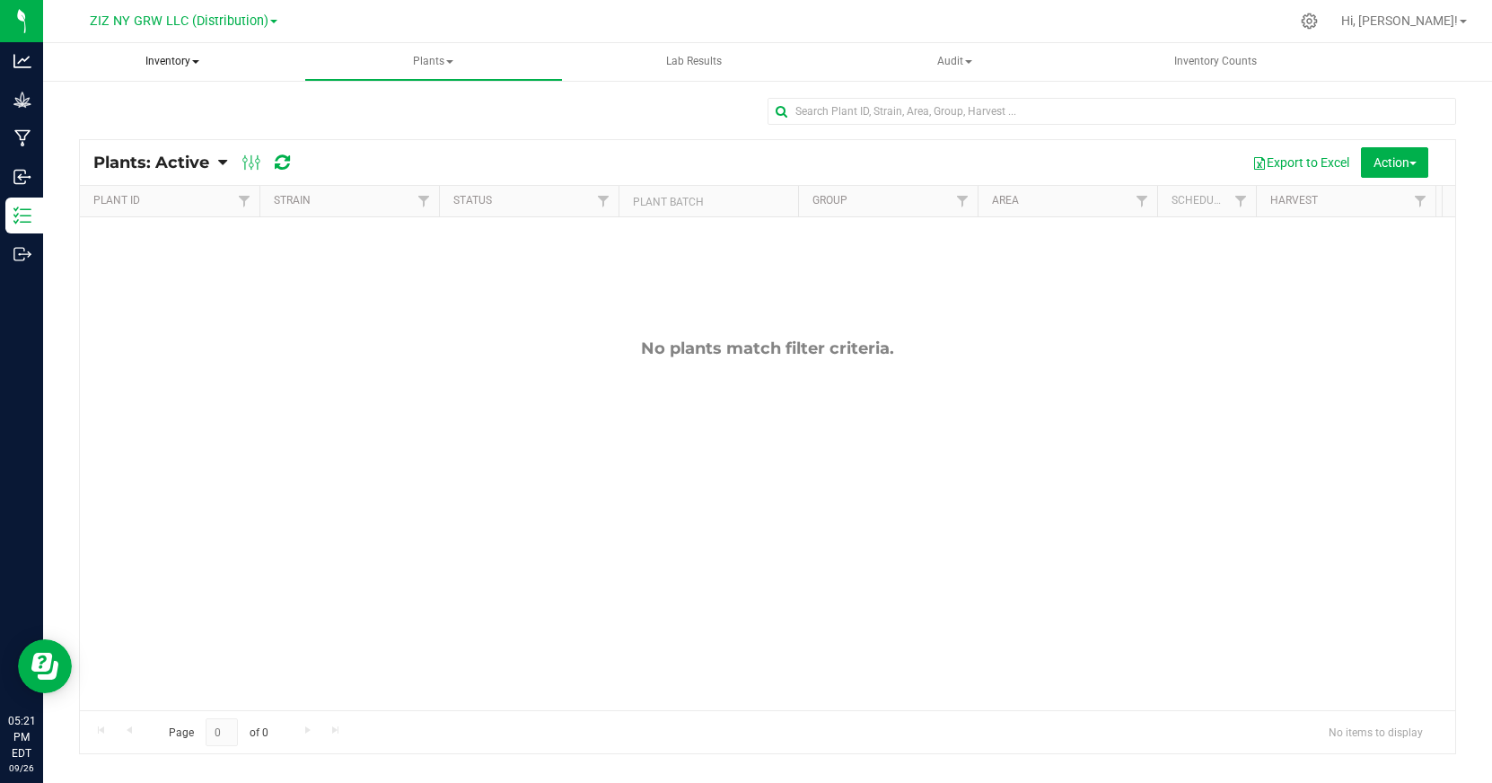
click at [187, 66] on span "Inventory" at bounding box center [172, 62] width 259 height 38
click at [332, 48] on span "Plants" at bounding box center [434, 62] width 258 height 36
click at [246, 20] on span "ZIZ NY GRW LLC (Distribution)" at bounding box center [179, 21] width 179 height 16
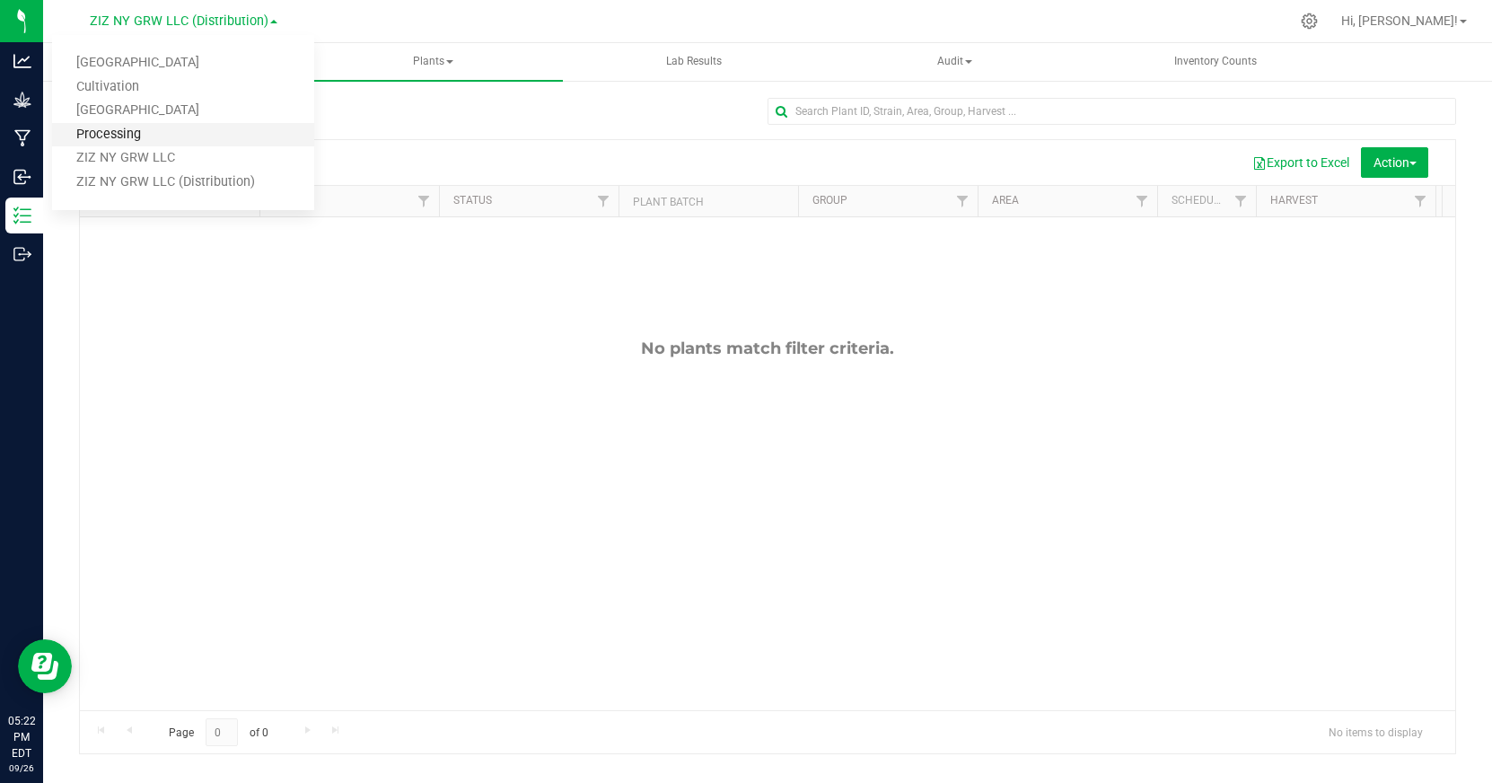
click at [239, 134] on link "Processing" at bounding box center [183, 135] width 262 height 24
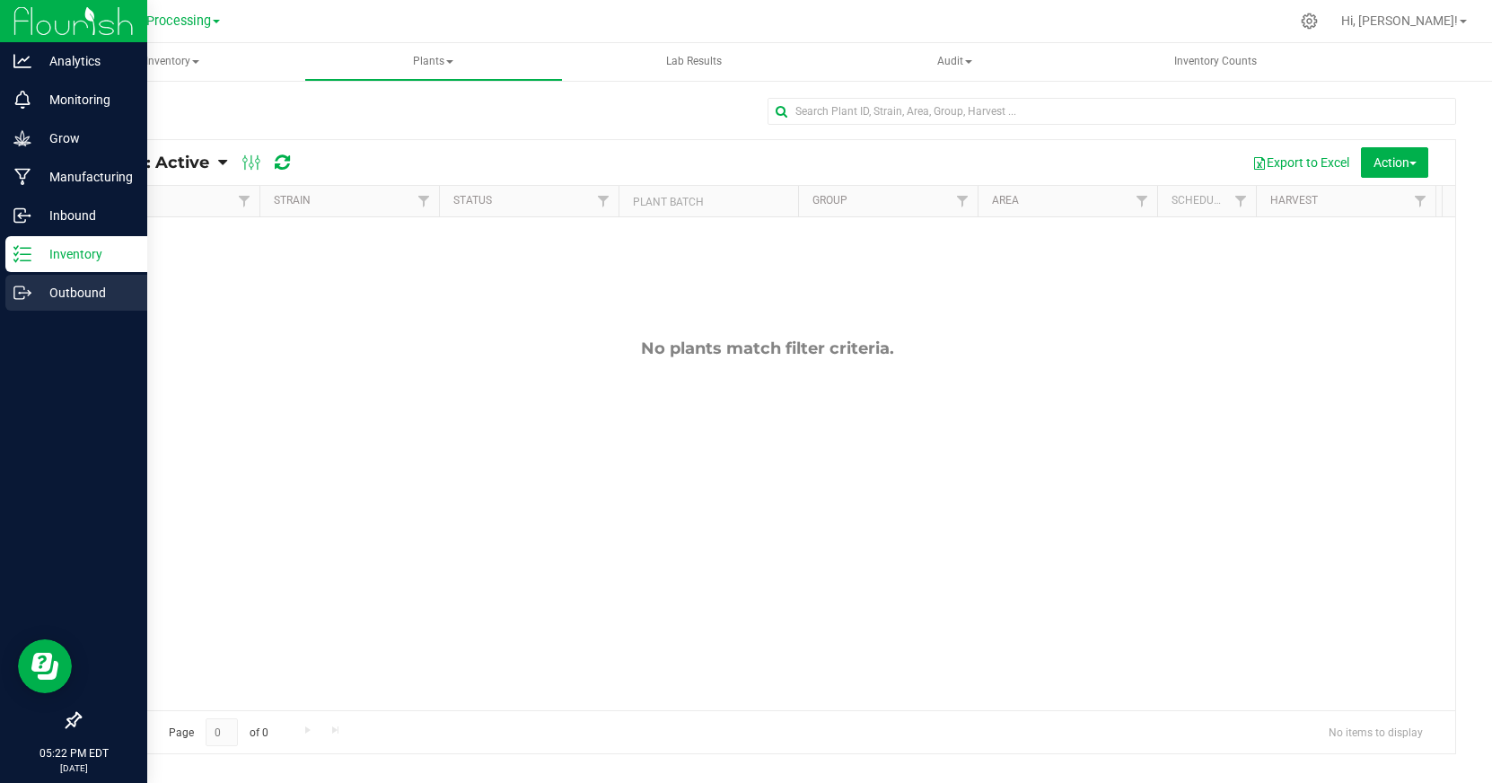
click at [30, 294] on icon at bounding box center [22, 293] width 18 height 18
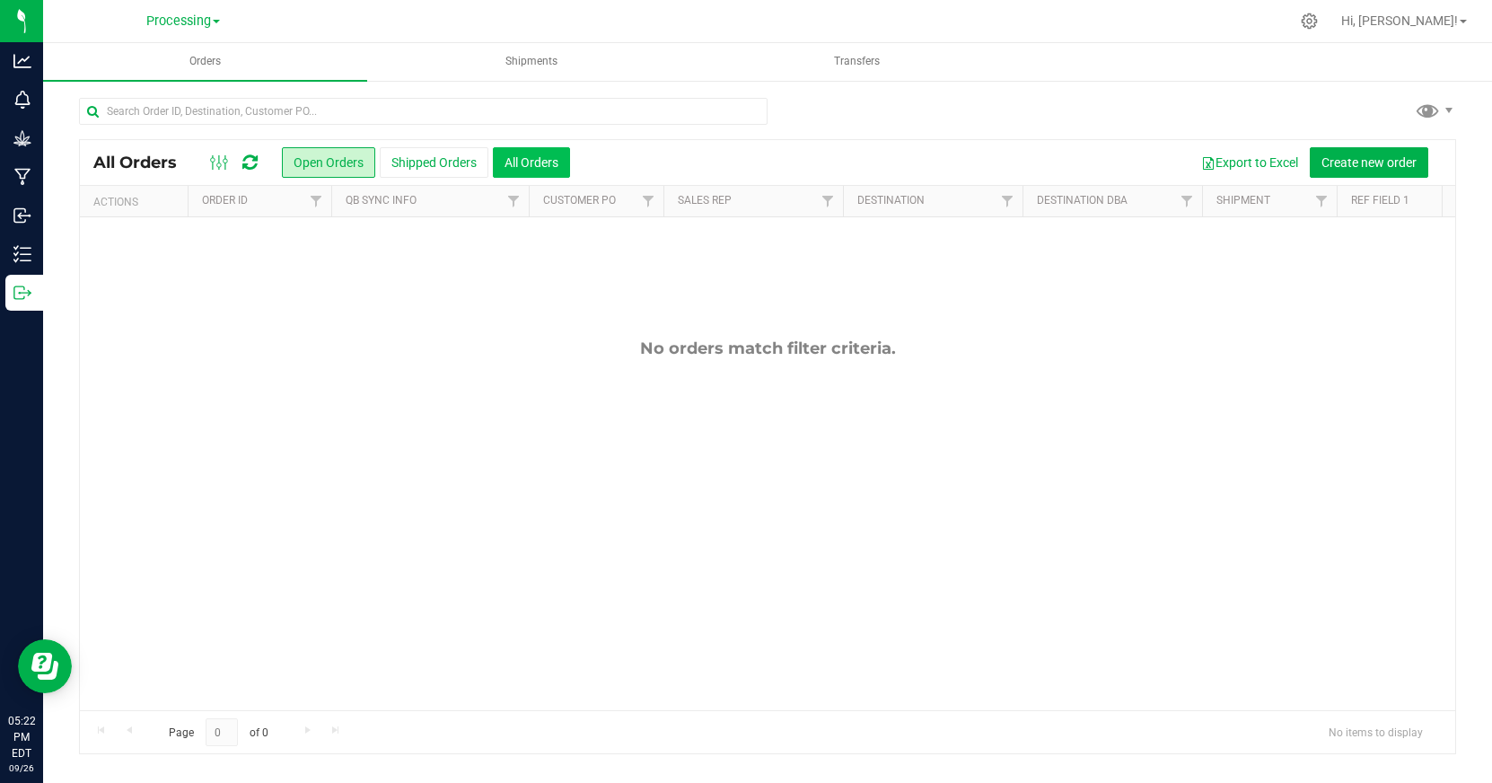
click at [548, 165] on button "All Orders" at bounding box center [531, 162] width 77 height 31
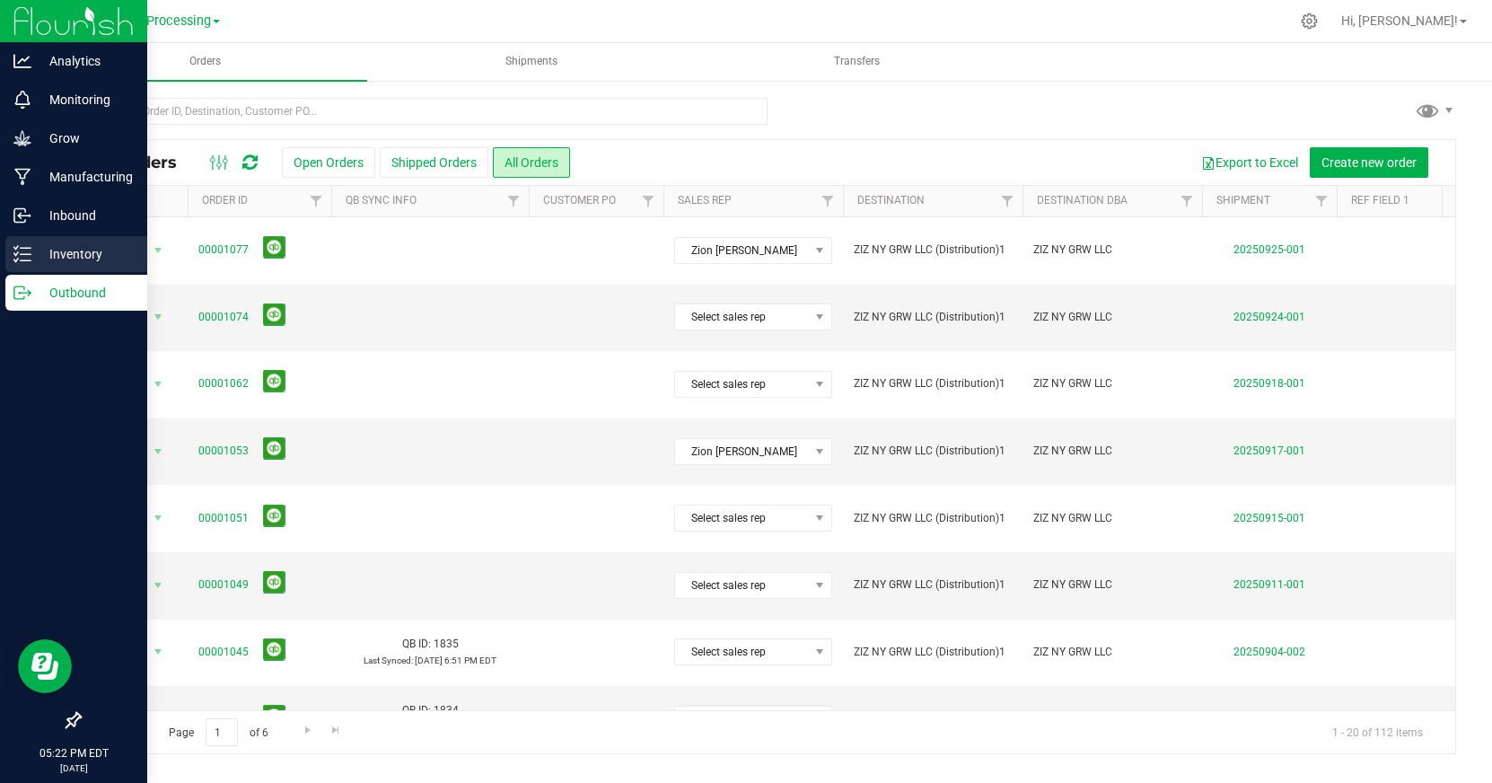
click at [89, 247] on p "Inventory" at bounding box center [85, 254] width 108 height 22
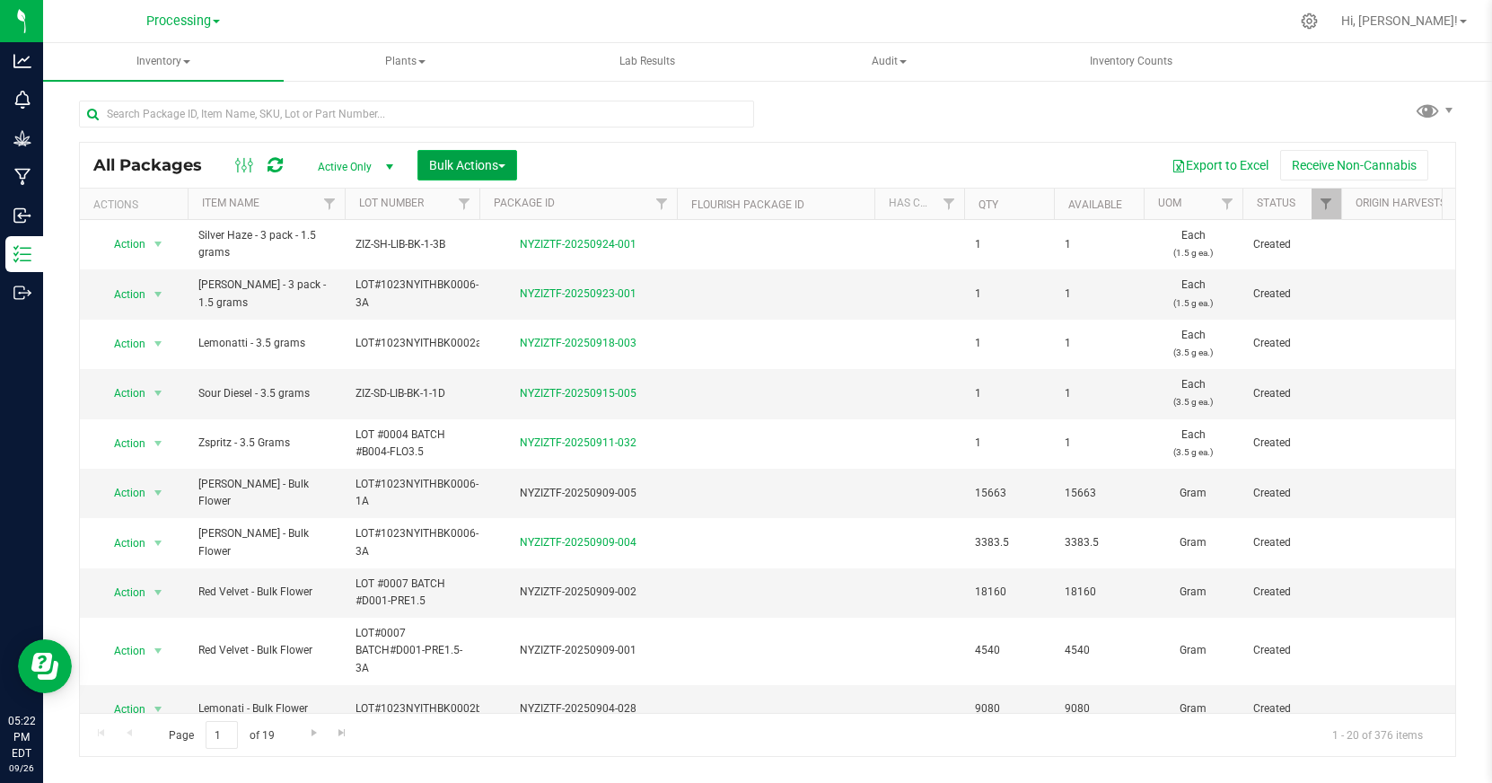
click at [515, 174] on button "Bulk Actions" at bounding box center [467, 165] width 100 height 31
click at [671, 147] on div "All Packages Active Only Active Only Lab Samples Locked All Bulk Actions Add to…" at bounding box center [767, 165] width 1375 height 45
drag, startPoint x: 753, startPoint y: 165, endPoint x: 696, endPoint y: 144, distance: 61.4
click at [753, 165] on div "Export to Excel Receive Non-Cannabis" at bounding box center [985, 165] width 911 height 31
click at [509, 162] on button "Bulk Actions" at bounding box center [467, 165] width 100 height 31
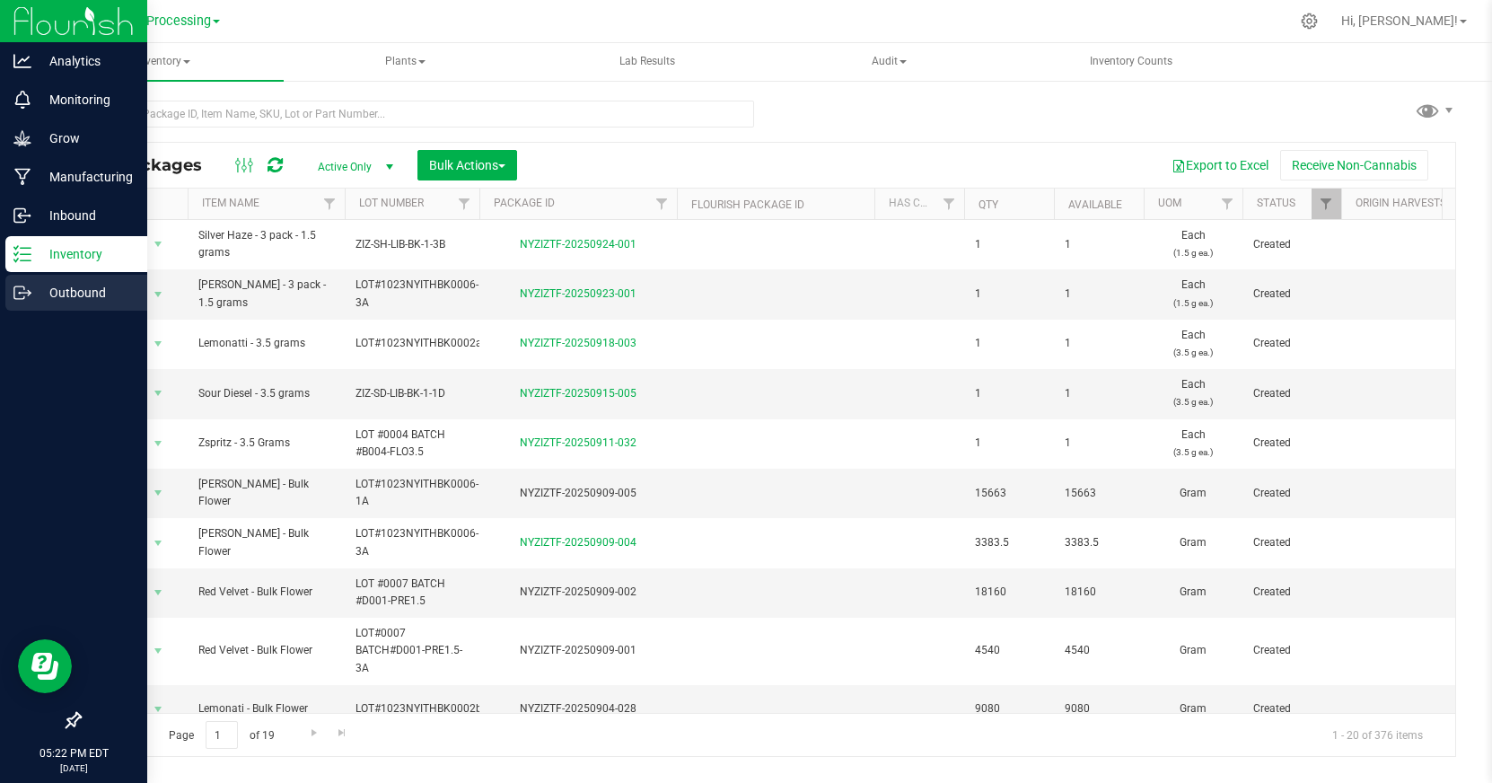
click at [38, 286] on p "Outbound" at bounding box center [85, 293] width 108 height 22
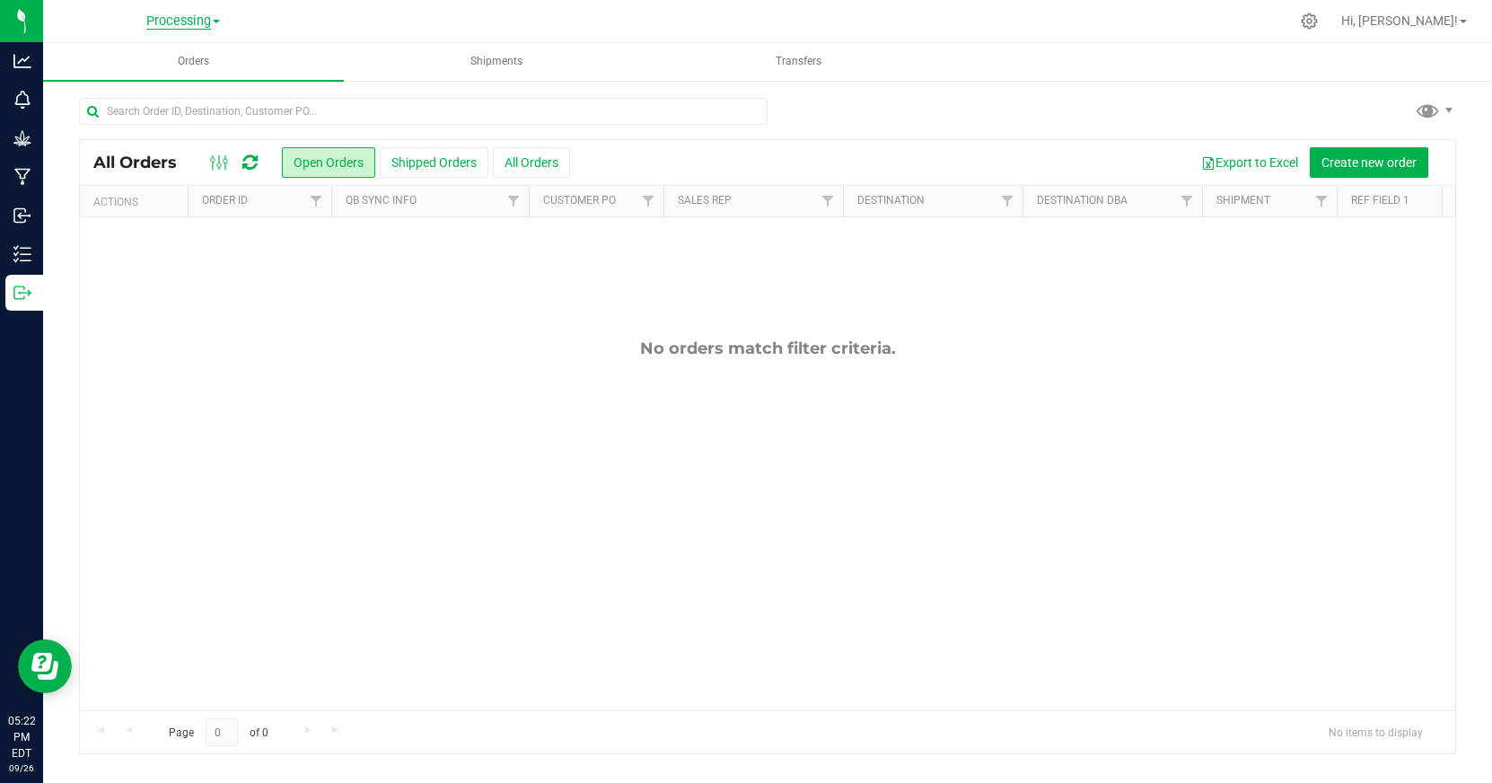
click at [171, 17] on span "Processing" at bounding box center [178, 21] width 65 height 16
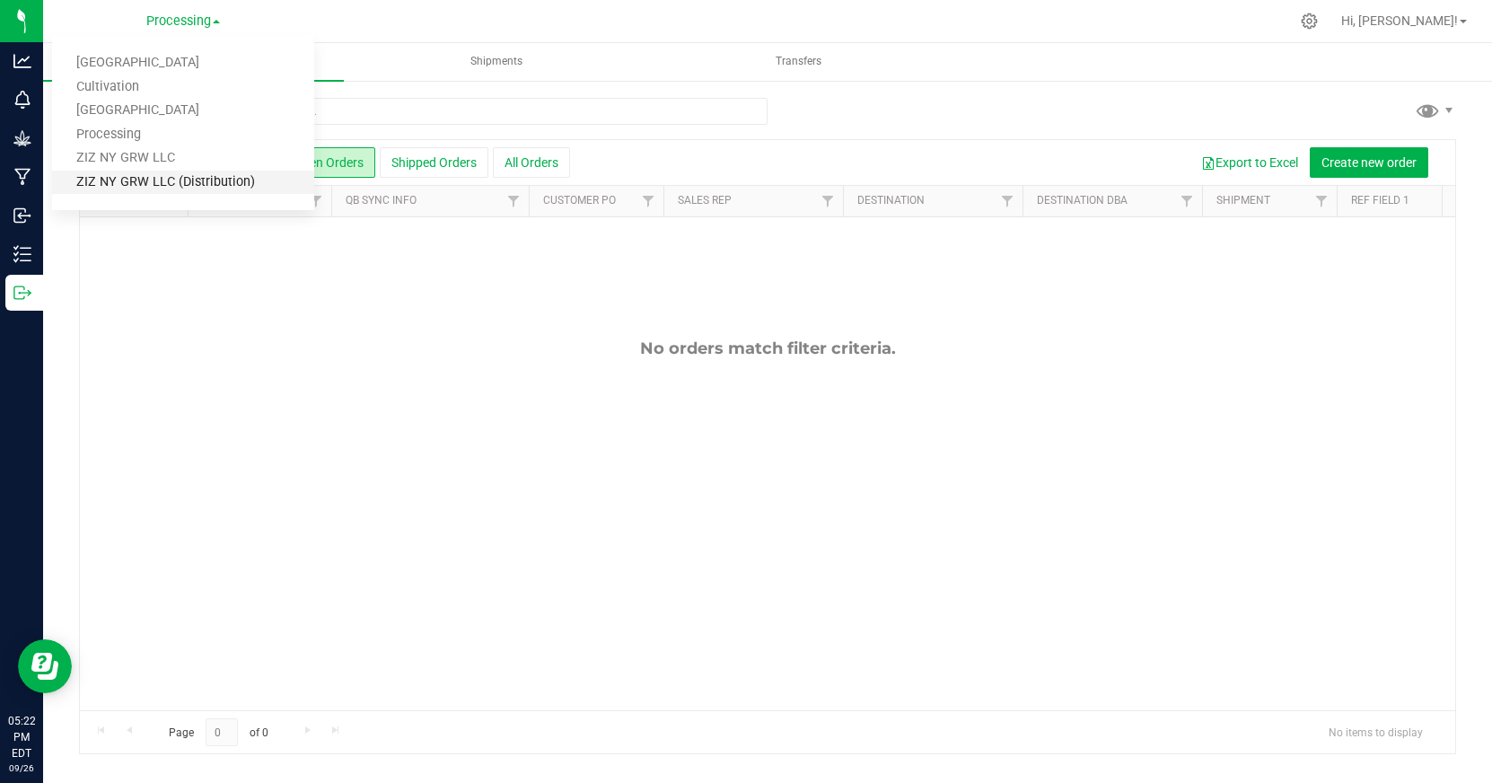
click at [232, 175] on link "ZIZ NY GRW LLC (Distribution)" at bounding box center [183, 183] width 262 height 24
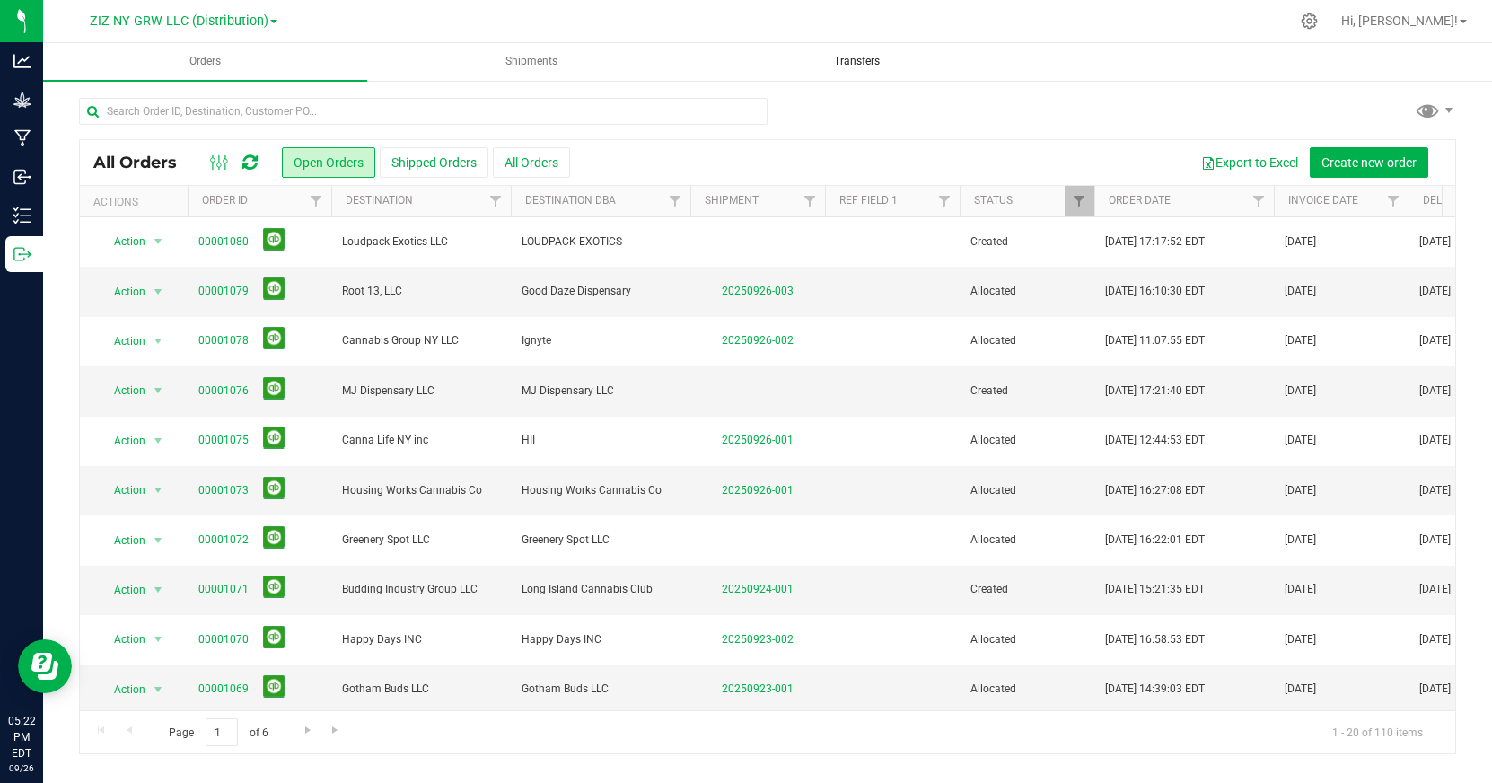
click at [859, 60] on span "Transfers" at bounding box center [857, 61] width 94 height 15
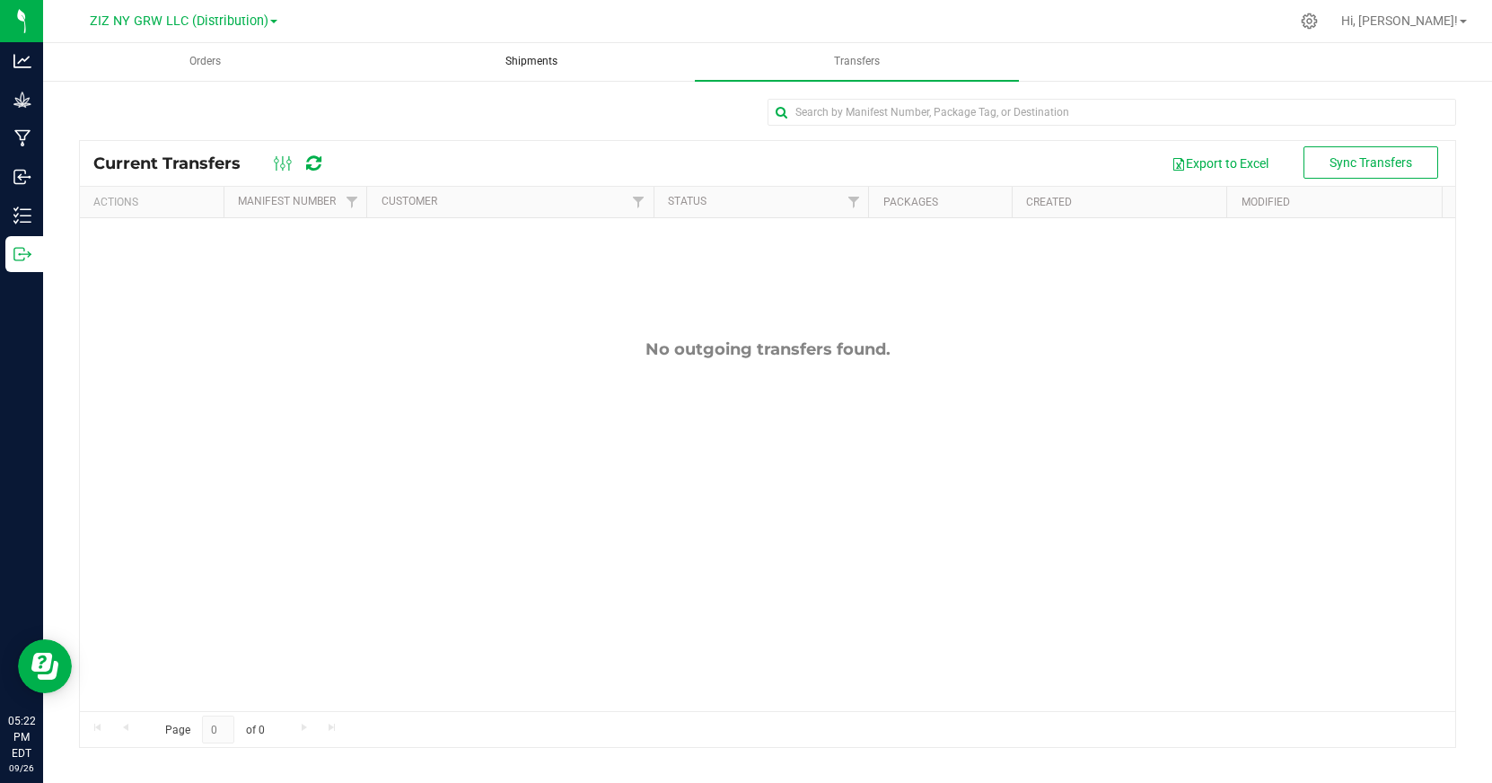
click at [554, 66] on span "Shipments" at bounding box center [531, 61] width 101 height 15
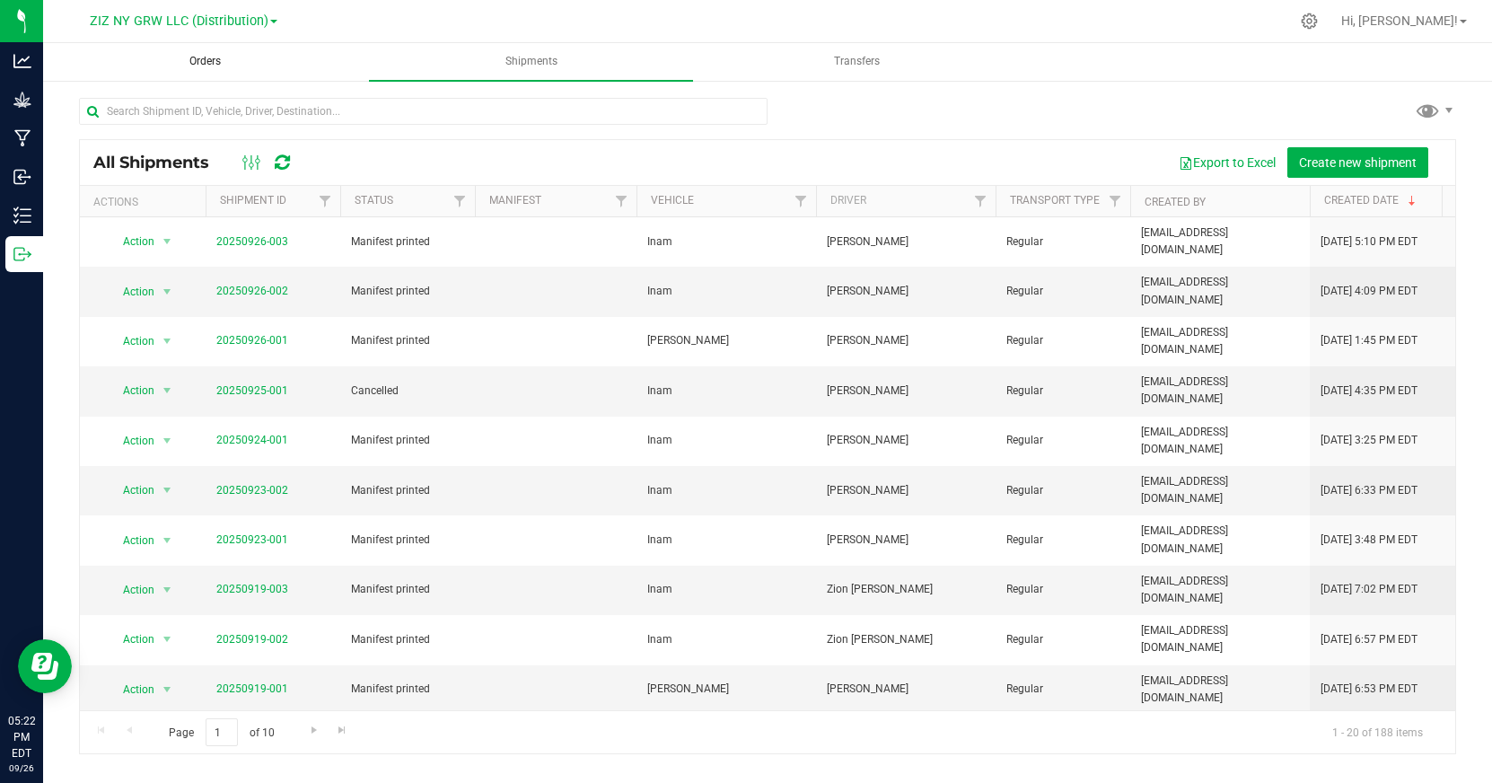
click at [188, 64] on span "Orders" at bounding box center [205, 61] width 80 height 15
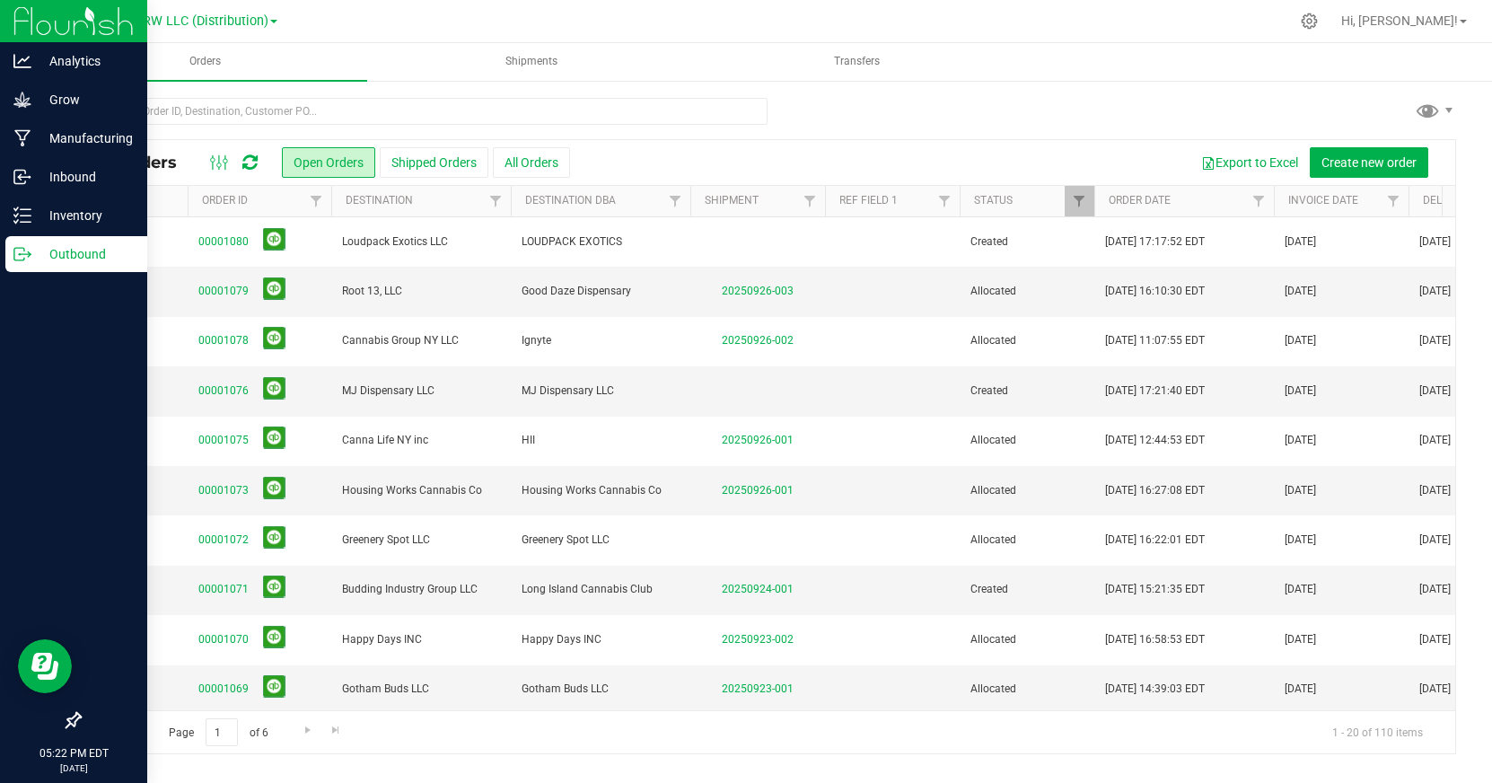
click at [40, 24] on img at bounding box center [73, 21] width 120 height 42
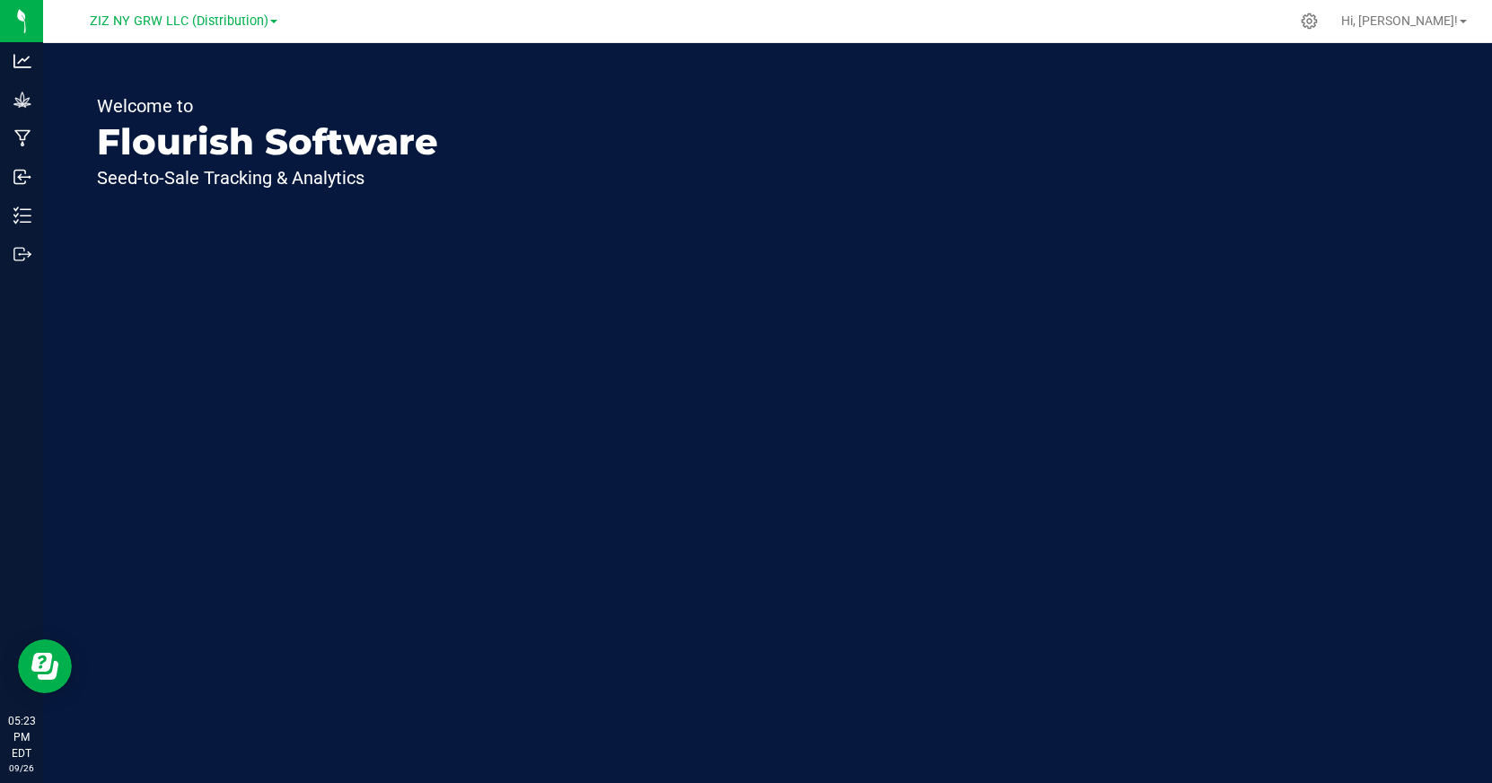
click at [270, 20] on span at bounding box center [273, 22] width 7 height 4
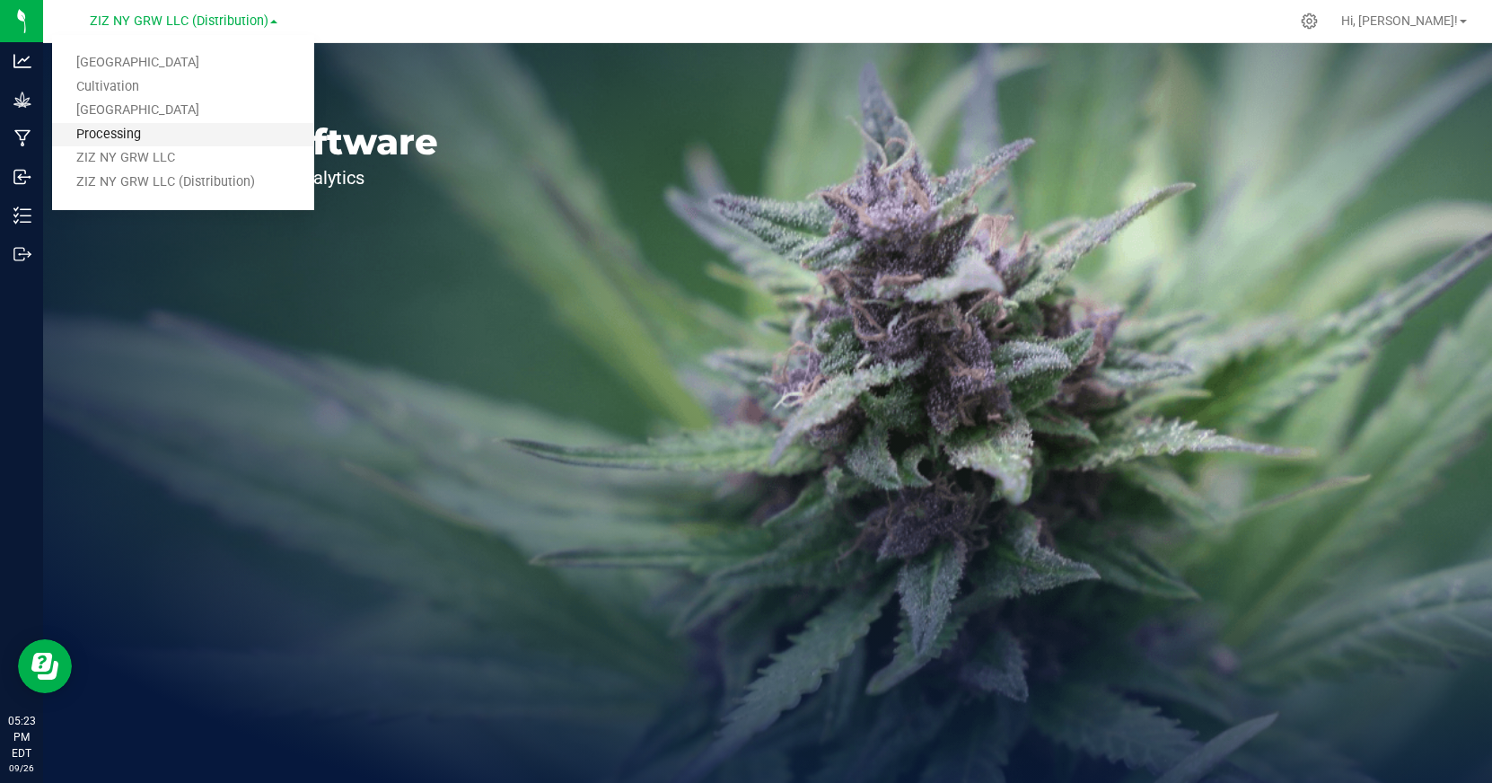
click at [160, 134] on link "Processing" at bounding box center [183, 135] width 262 height 24
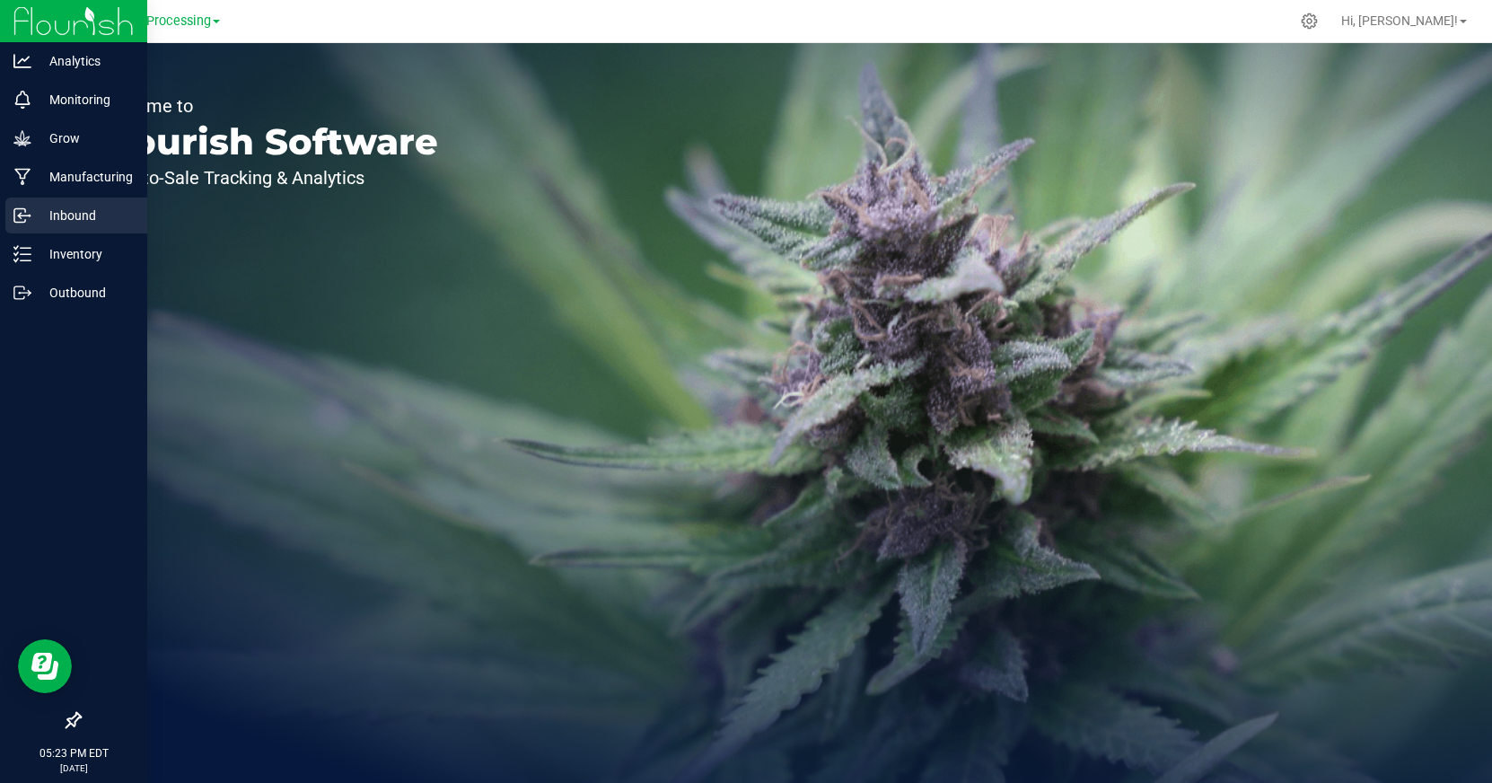
click at [66, 213] on p "Inbound" at bounding box center [85, 216] width 108 height 22
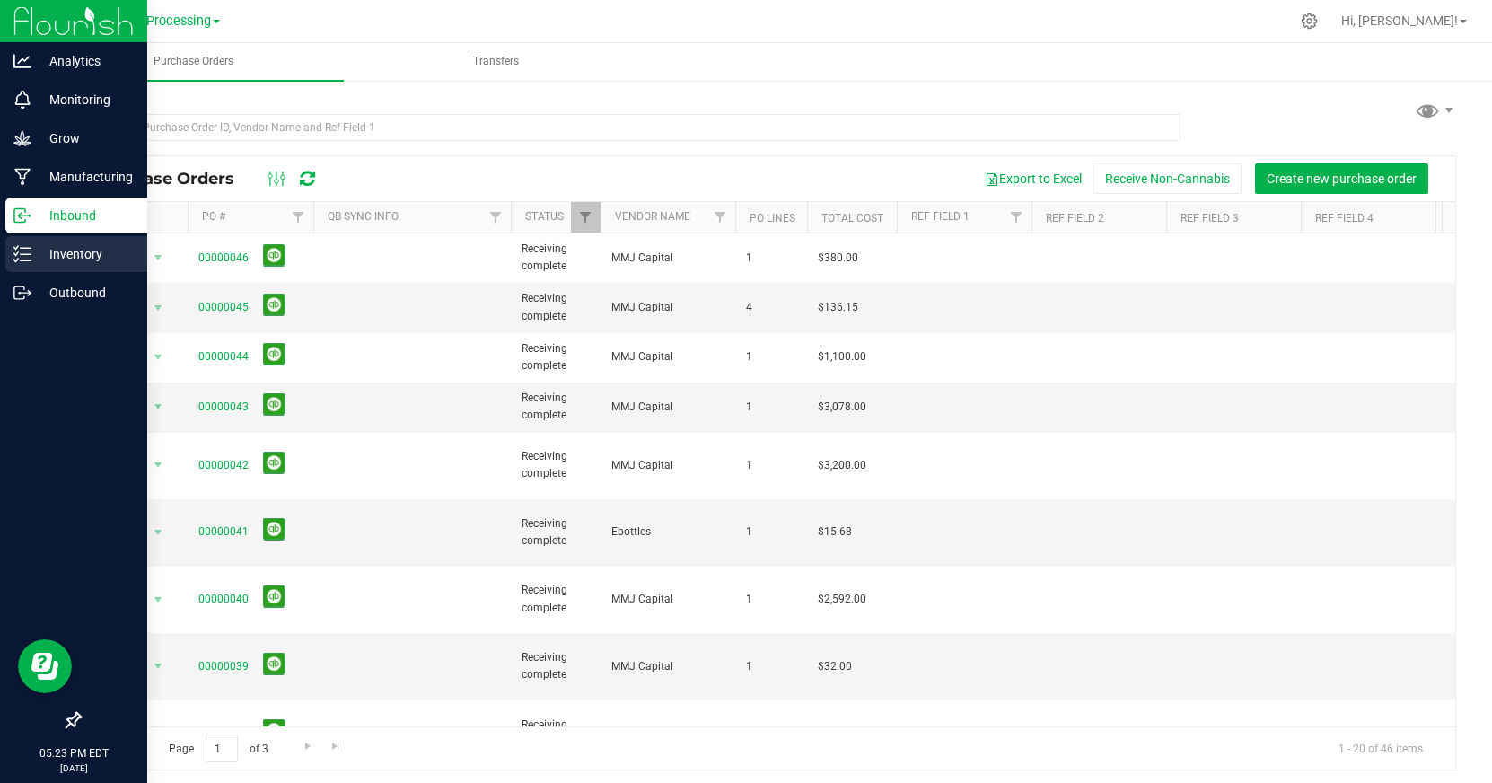
click at [75, 257] on p "Inventory" at bounding box center [85, 254] width 108 height 22
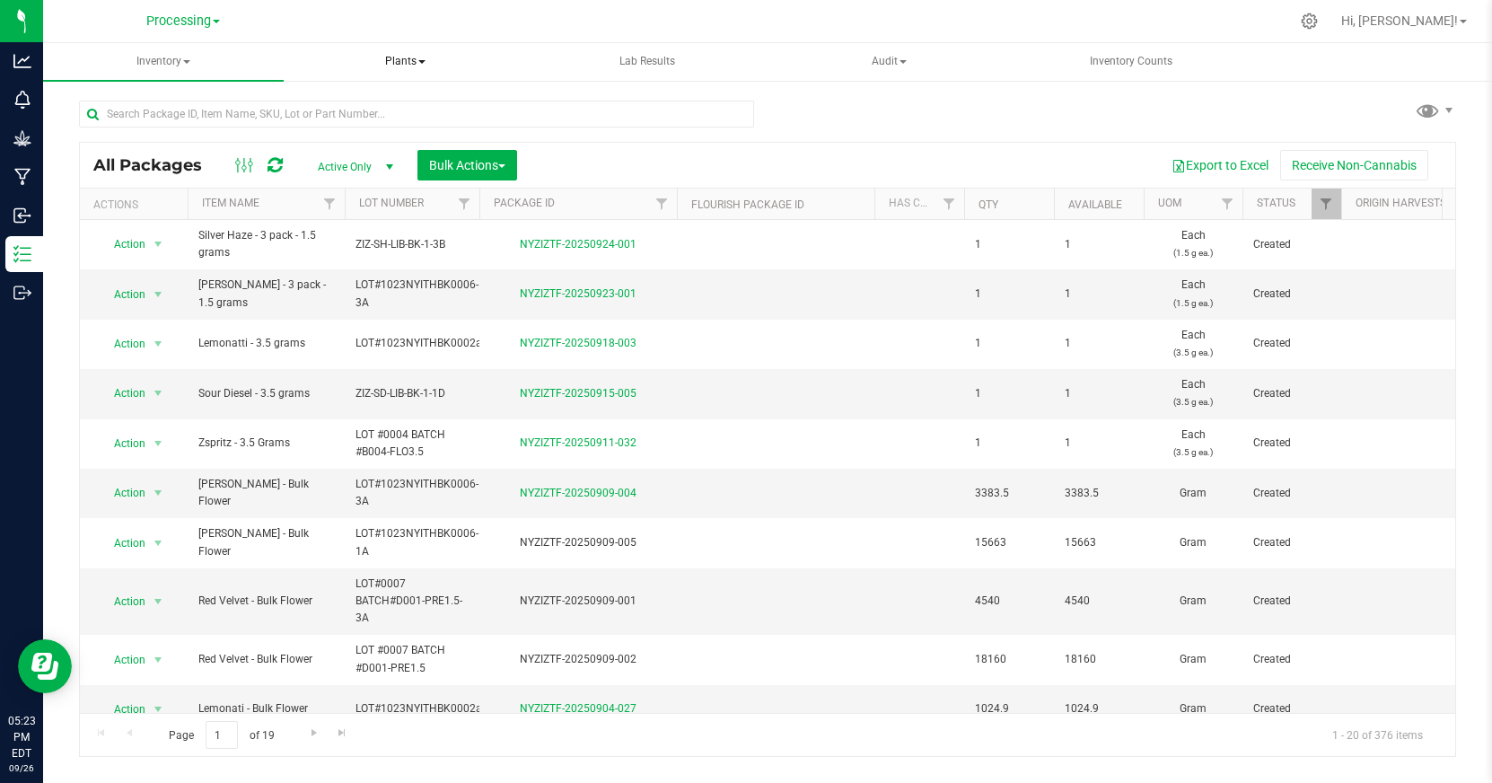
click at [402, 64] on span "Plants" at bounding box center [405, 62] width 239 height 36
click at [405, 106] on span "All plants" at bounding box center [361, 107] width 103 height 15
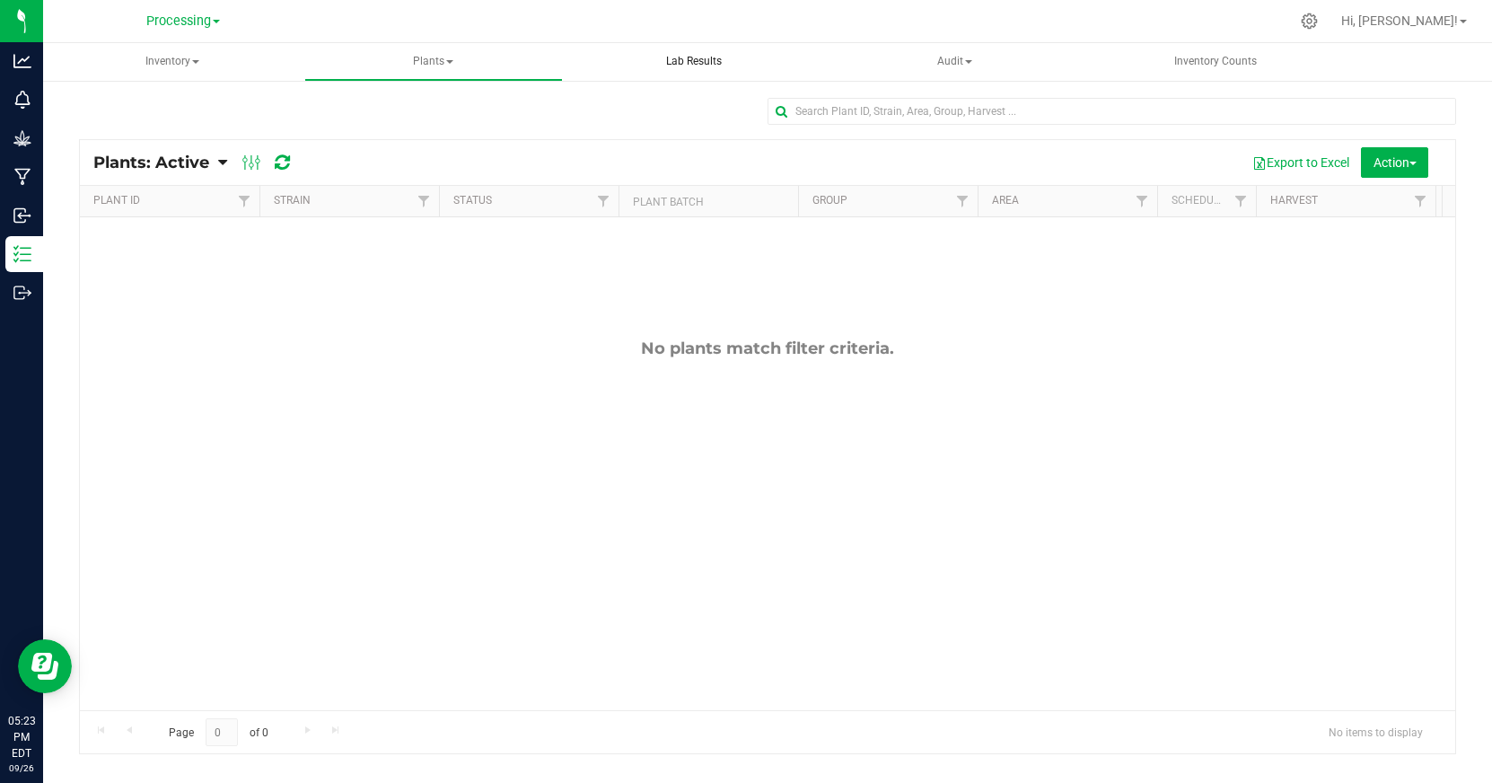
click at [711, 67] on span "Lab Results" at bounding box center [694, 61] width 104 height 15
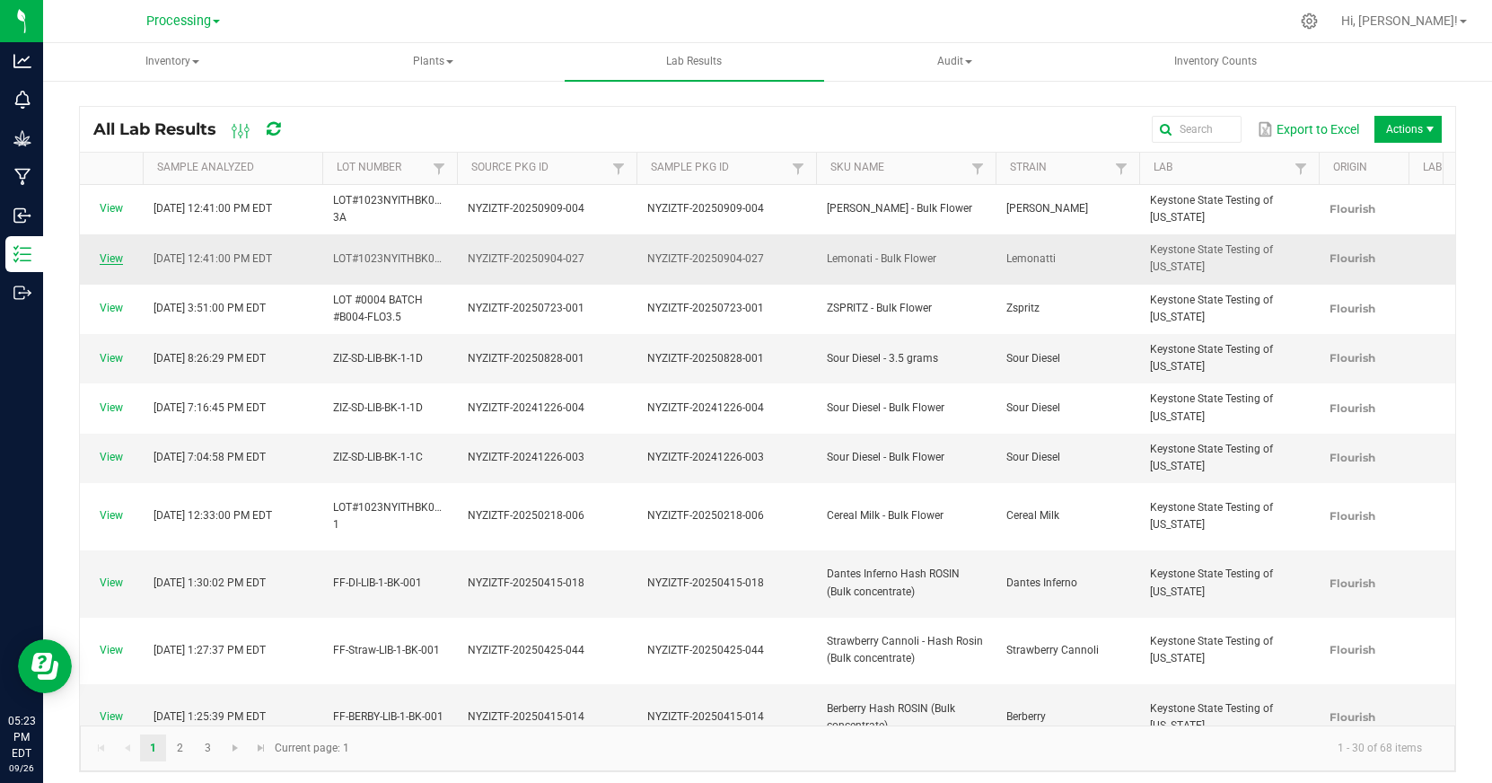
click at [107, 256] on link "View" at bounding box center [111, 258] width 23 height 13
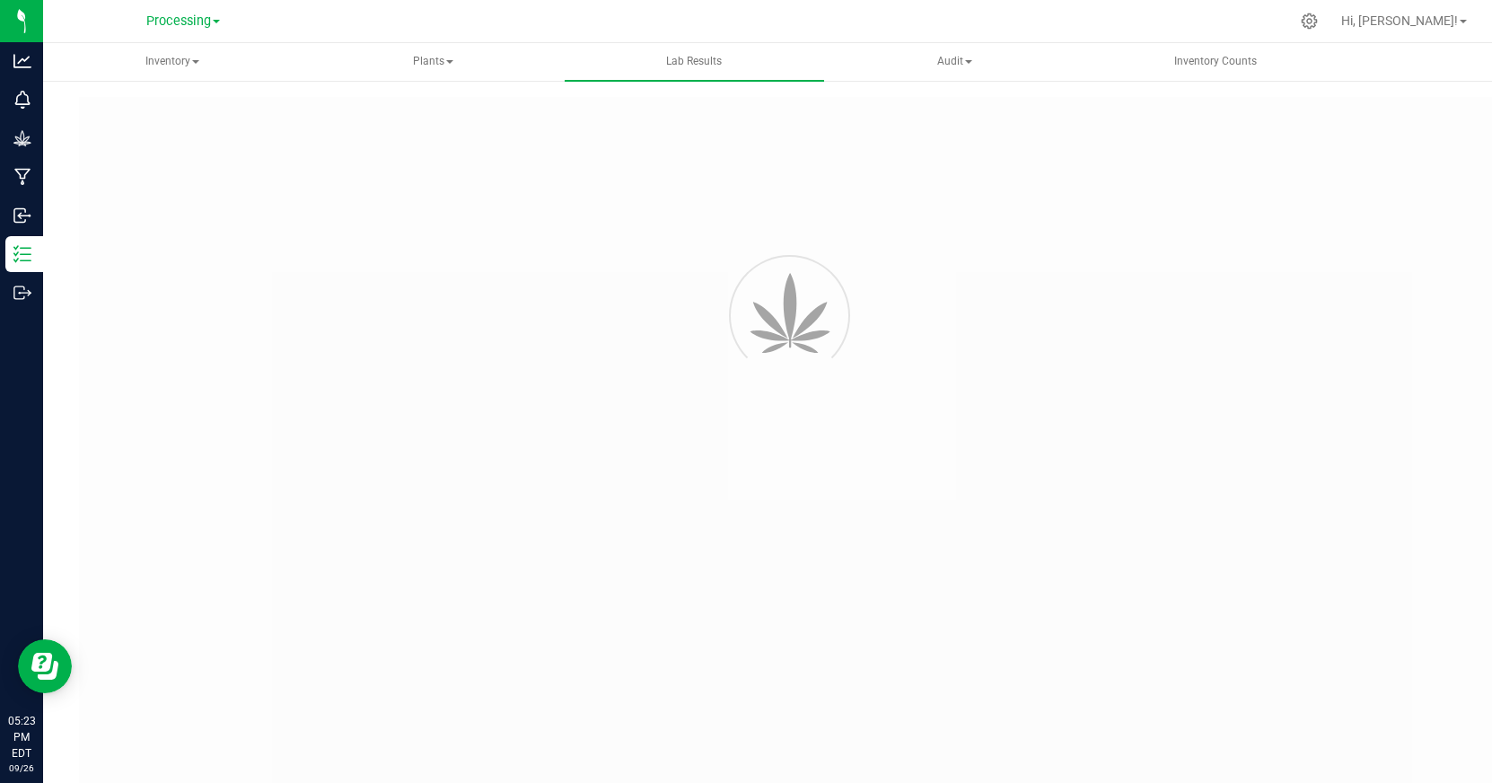
type input "NYZIZTF-20250904-027"
type input "82600"
type input "NYZIZTF-20250904-027"
type input "09/10/2025 12:41 PM"
type input "09/18/2026"
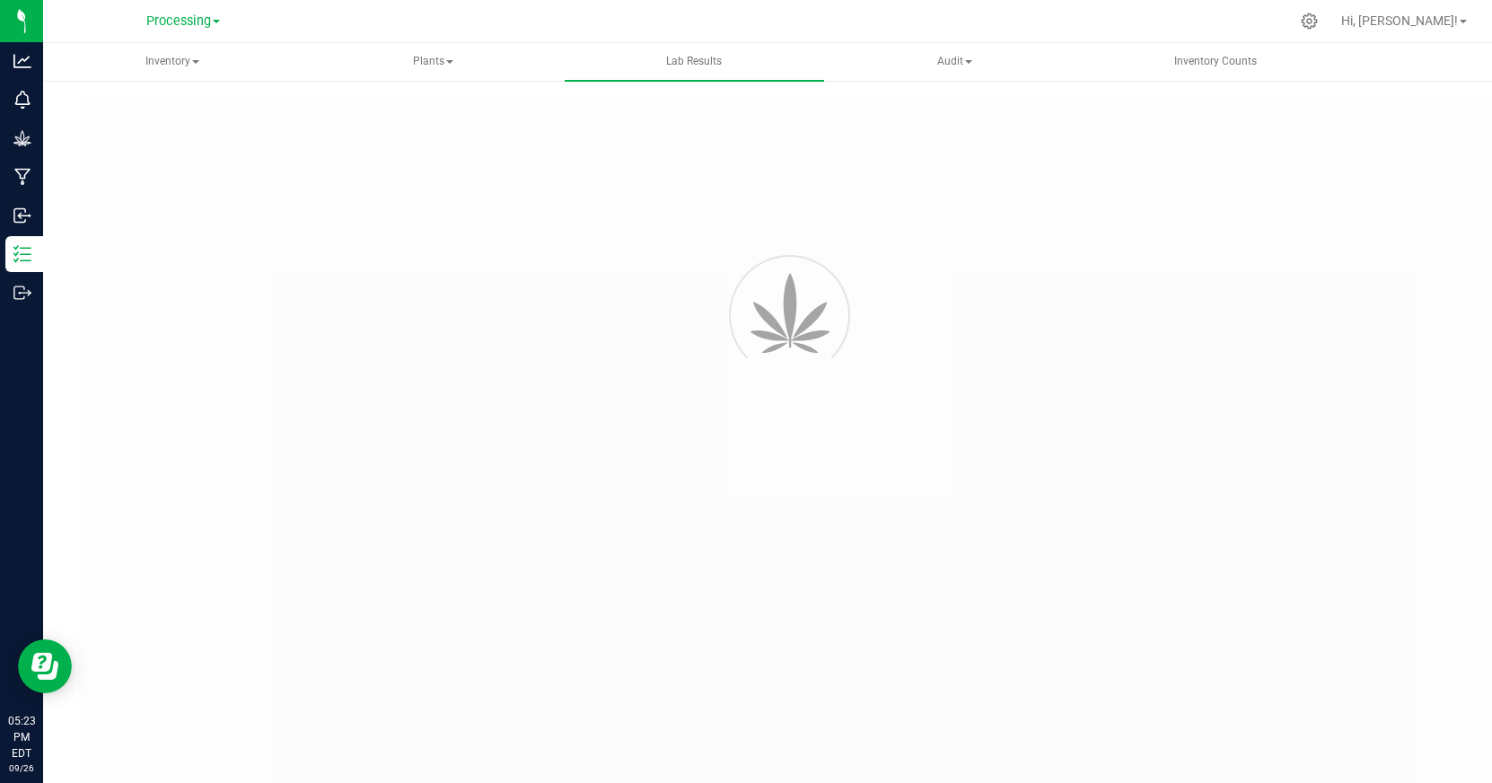
type input "https://ny-keystonestatetesting.grow.labware.cloud/COA?guid=6E638A14-6EEB-4B0E-…"
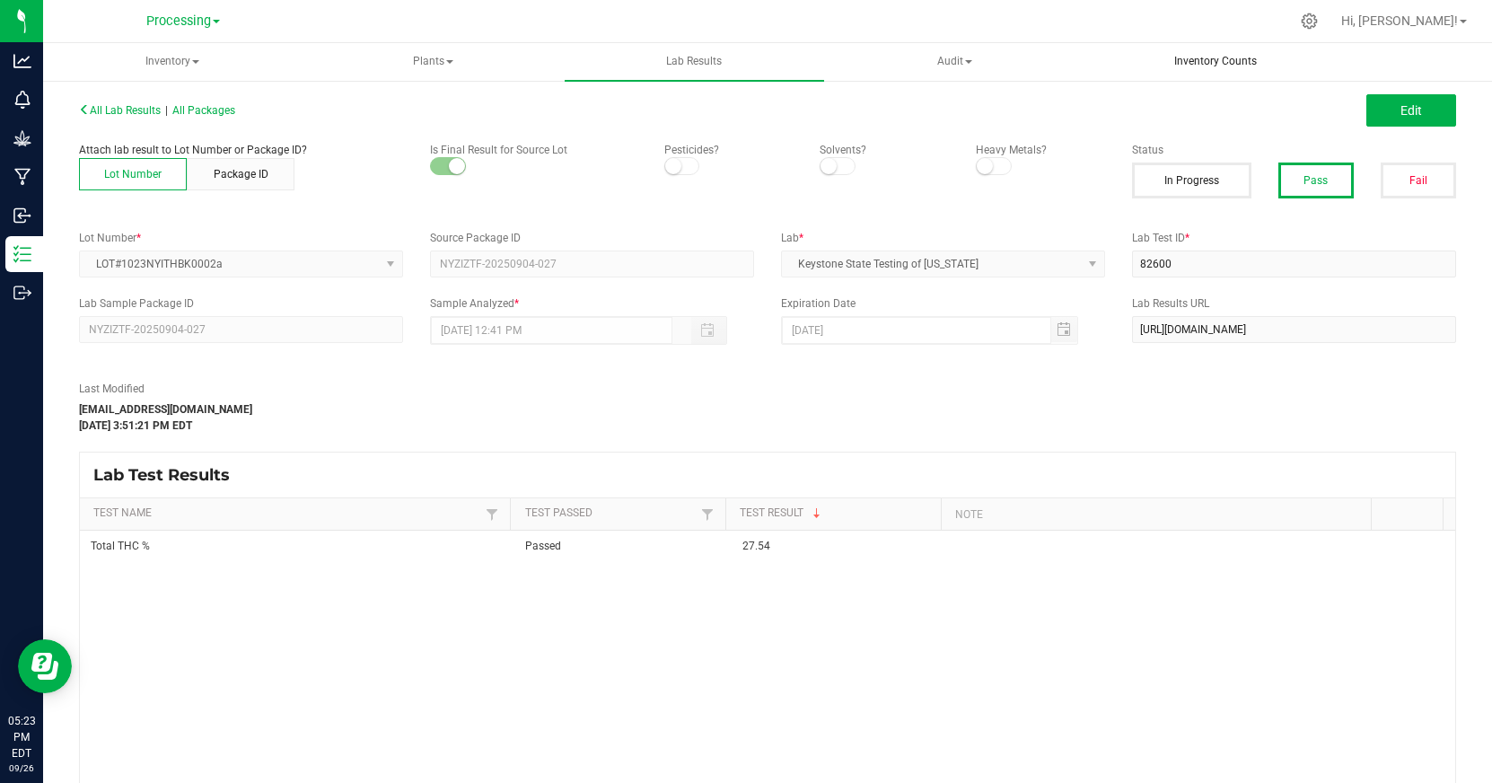
click at [1212, 54] on span "Inventory Counts" at bounding box center [1215, 61] width 131 height 15
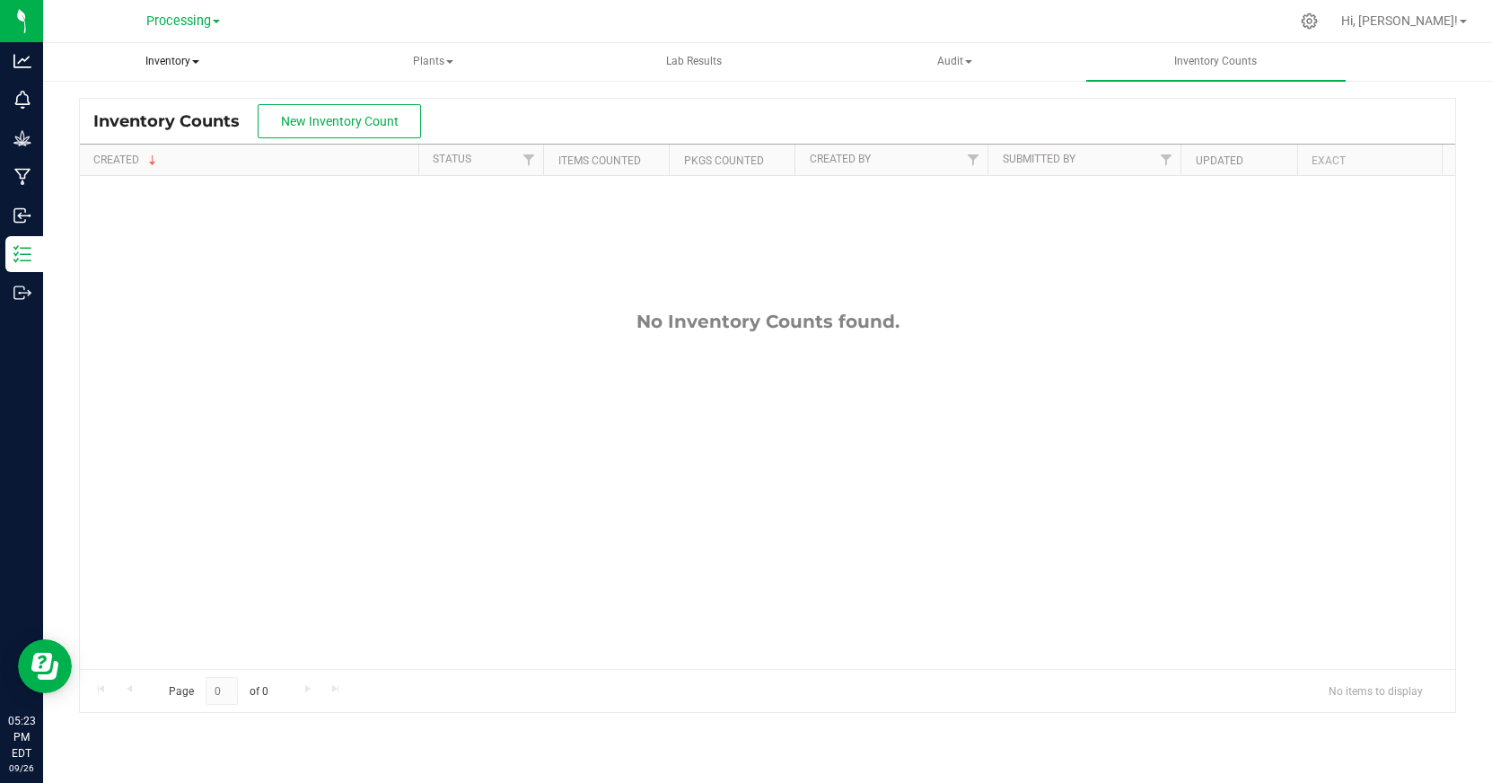
click at [177, 65] on span "Inventory" at bounding box center [173, 62] width 258 height 36
click at [174, 131] on span "All inventory" at bounding box center [127, 128] width 121 height 15
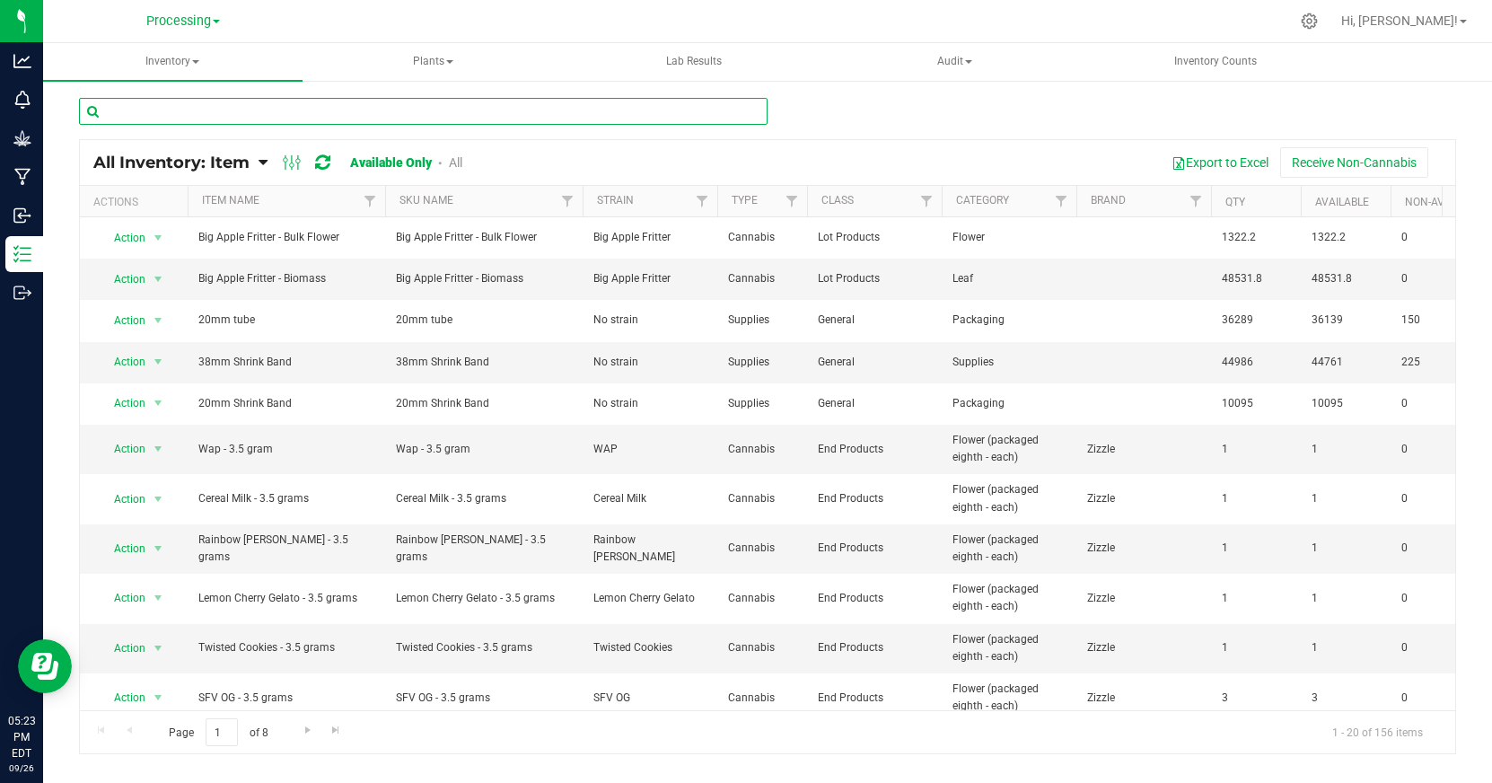
click at [212, 113] on input "text" at bounding box center [423, 111] width 688 height 27
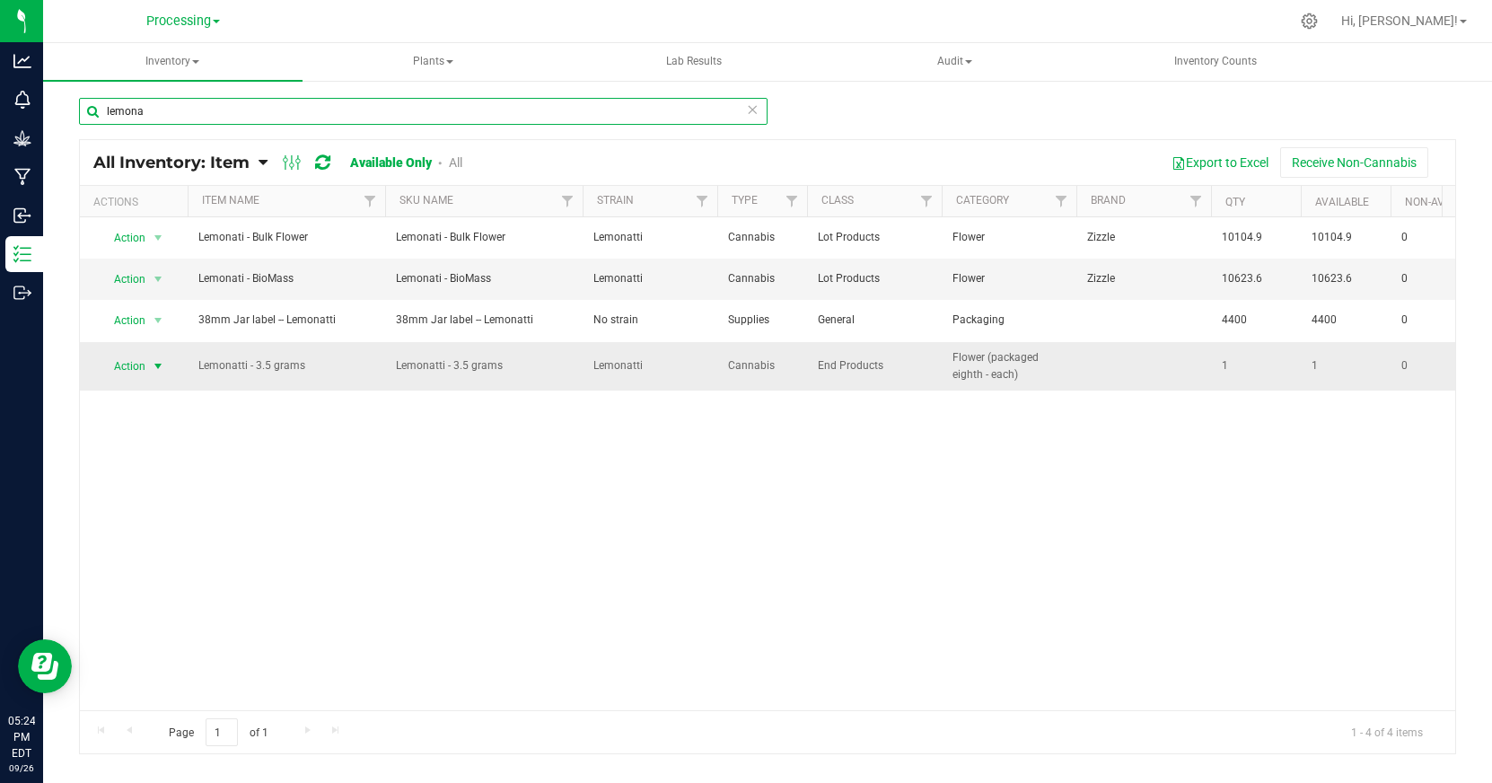
type input "lemona"
click at [141, 365] on span "Action" at bounding box center [122, 366] width 48 height 25
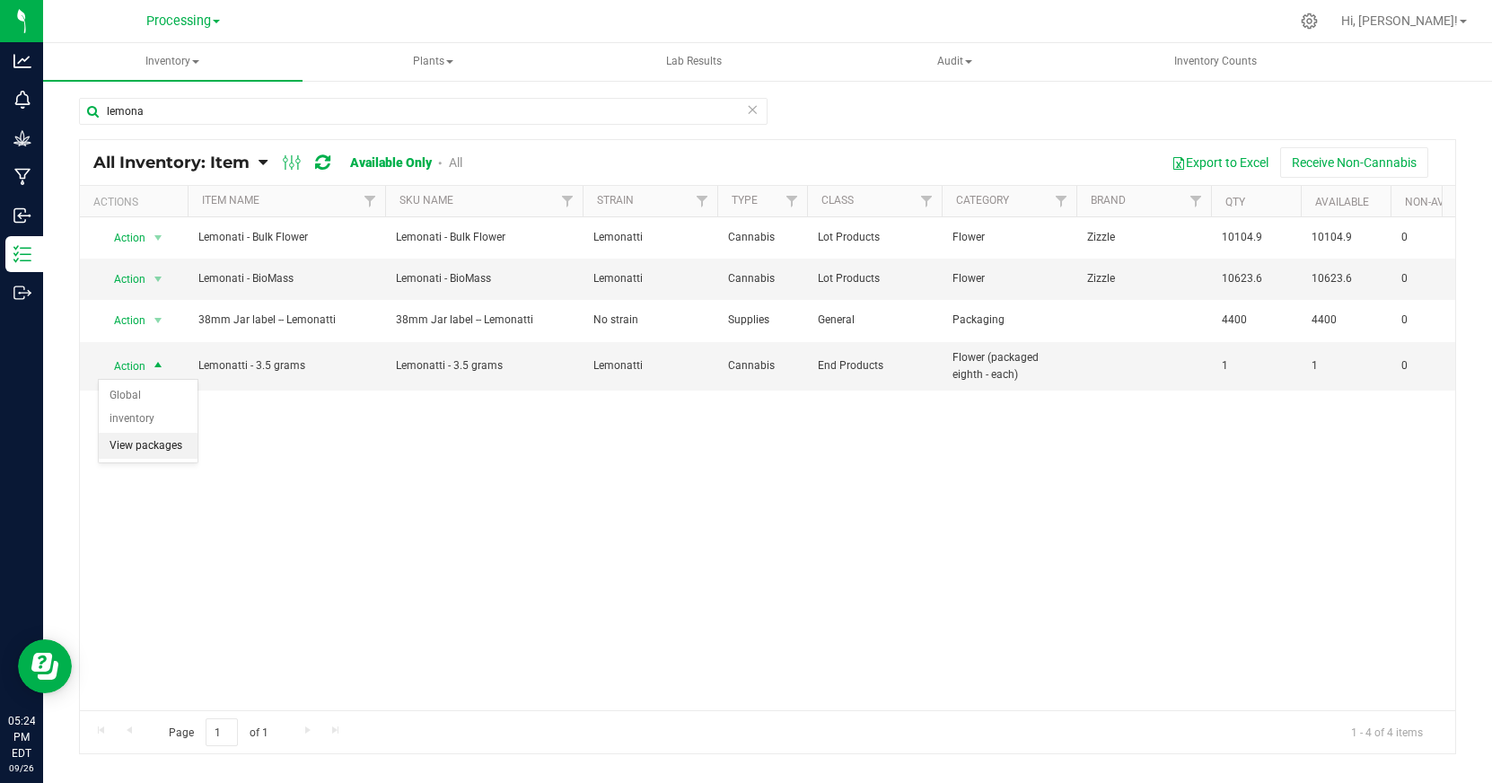
click at [177, 433] on li "View packages" at bounding box center [148, 446] width 99 height 27
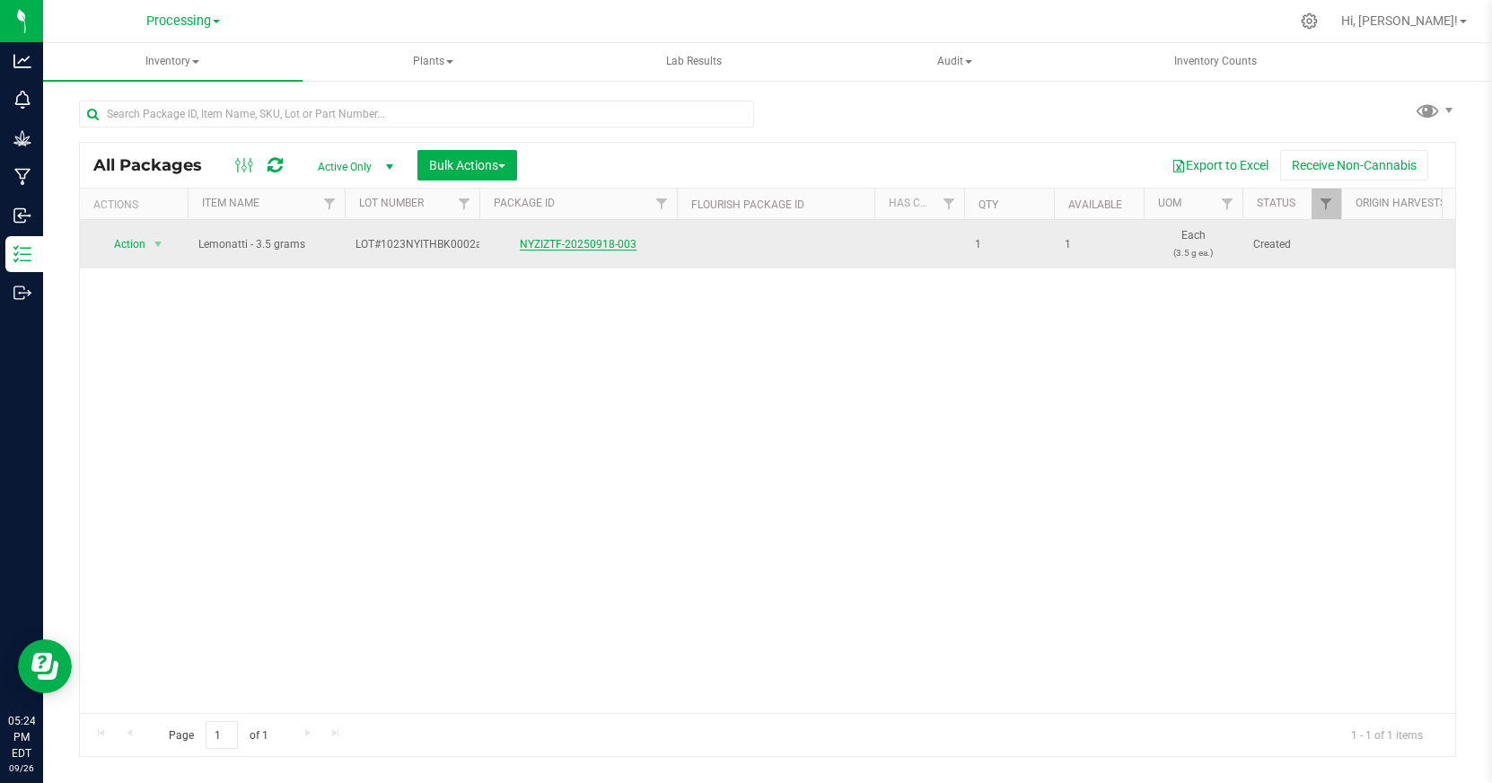
click at [533, 246] on link "NYZIZTF-20250918-003" at bounding box center [578, 244] width 117 height 13
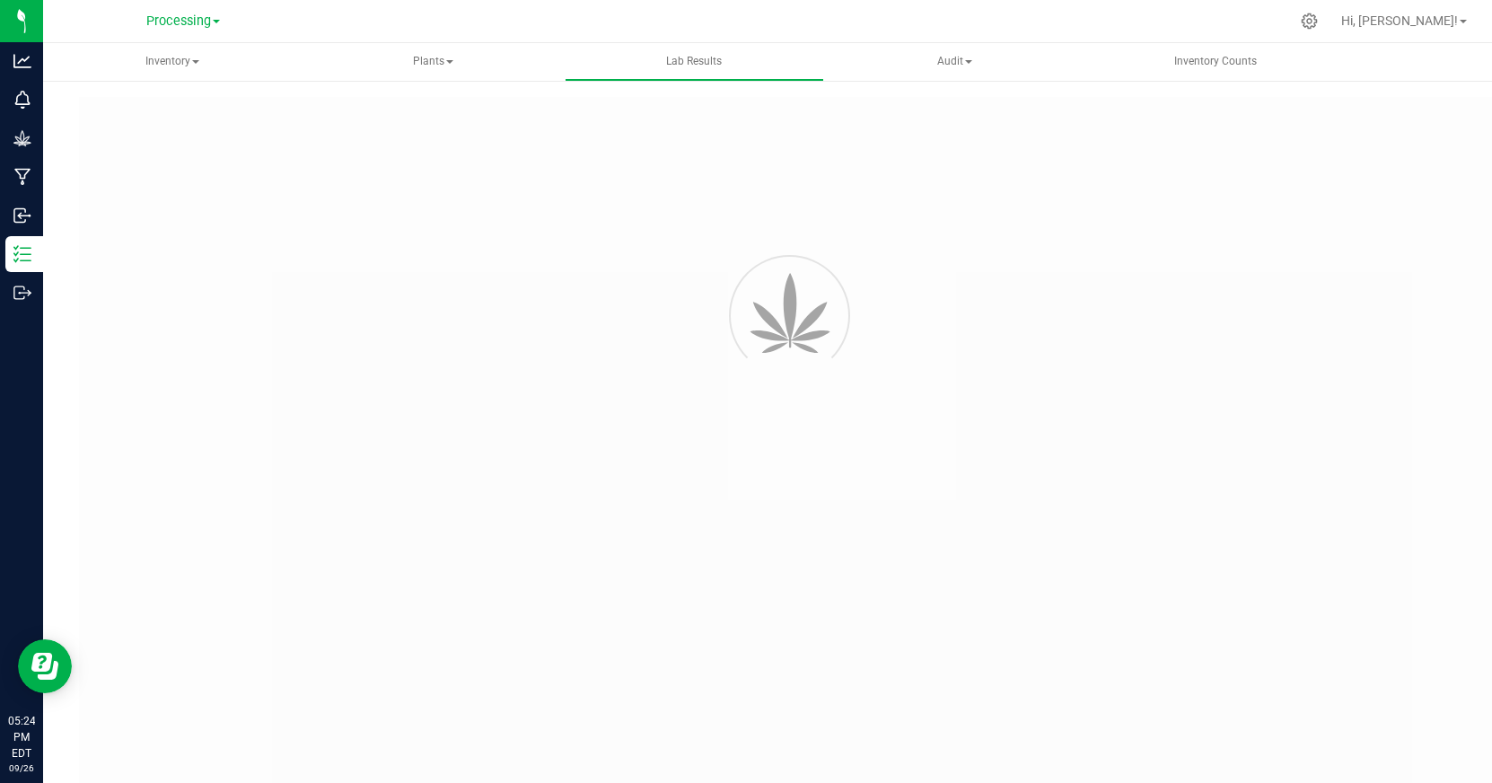
type input "NYZIZTF-20250904-027"
type input "82600"
type input "NYZIZTF-20250904-027"
type input "09/10/2025 12:41 PM"
type input "09/18/2026"
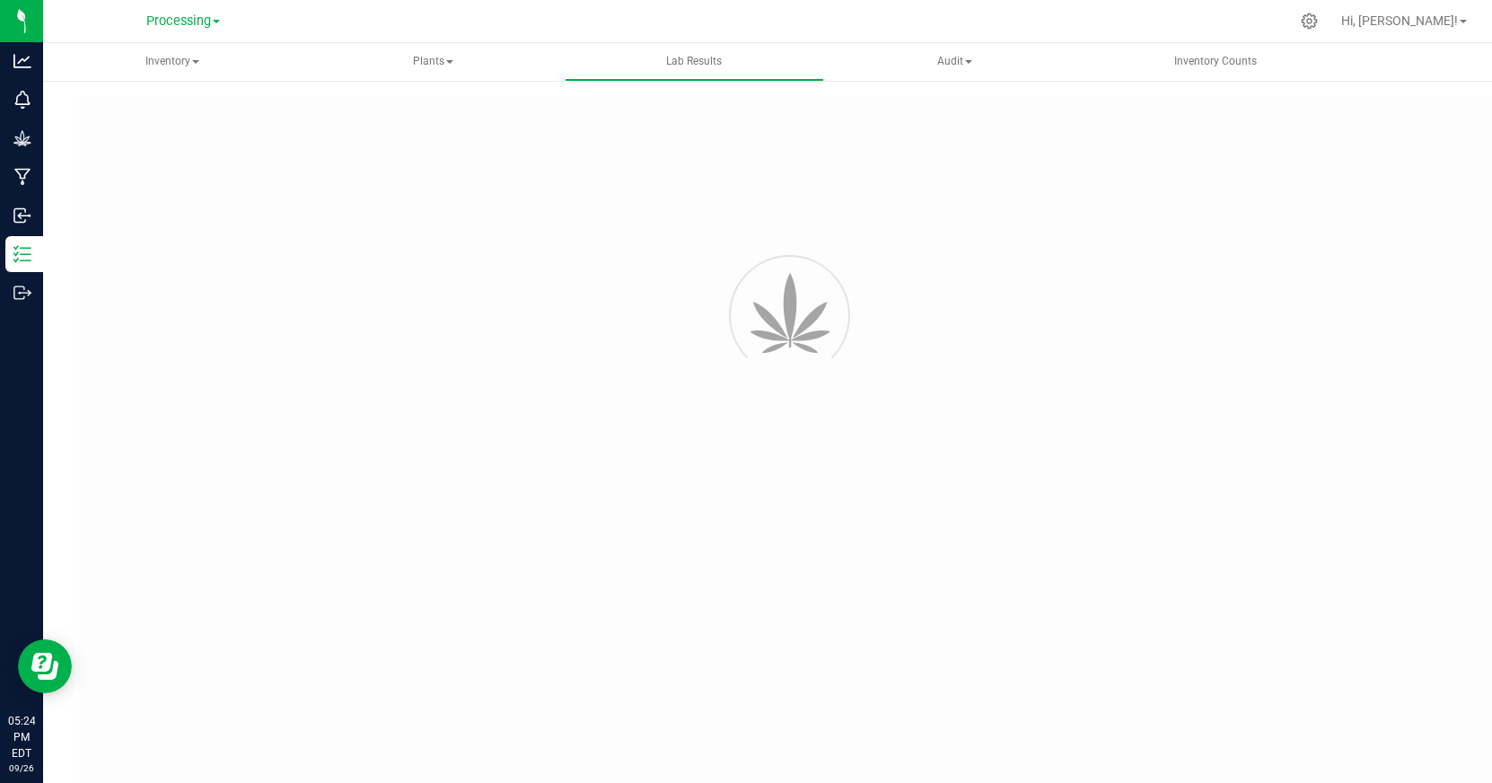
type input "https://ny-keystonestatetesting.grow.labware.cloud/COA?guid=6E638A14-6EEB-4B0E-…"
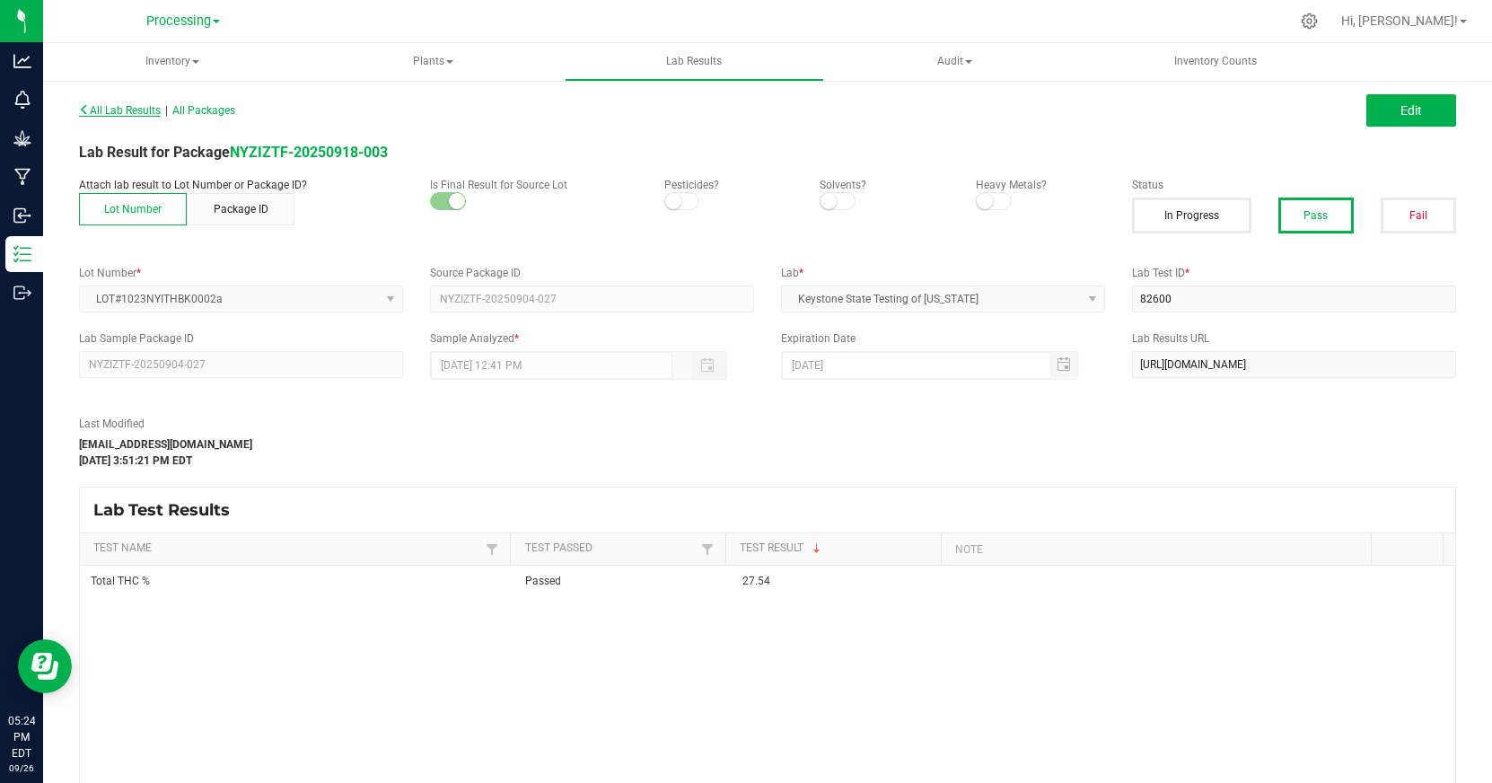
click at [140, 108] on span "All Lab Results" at bounding box center [120, 110] width 82 height 13
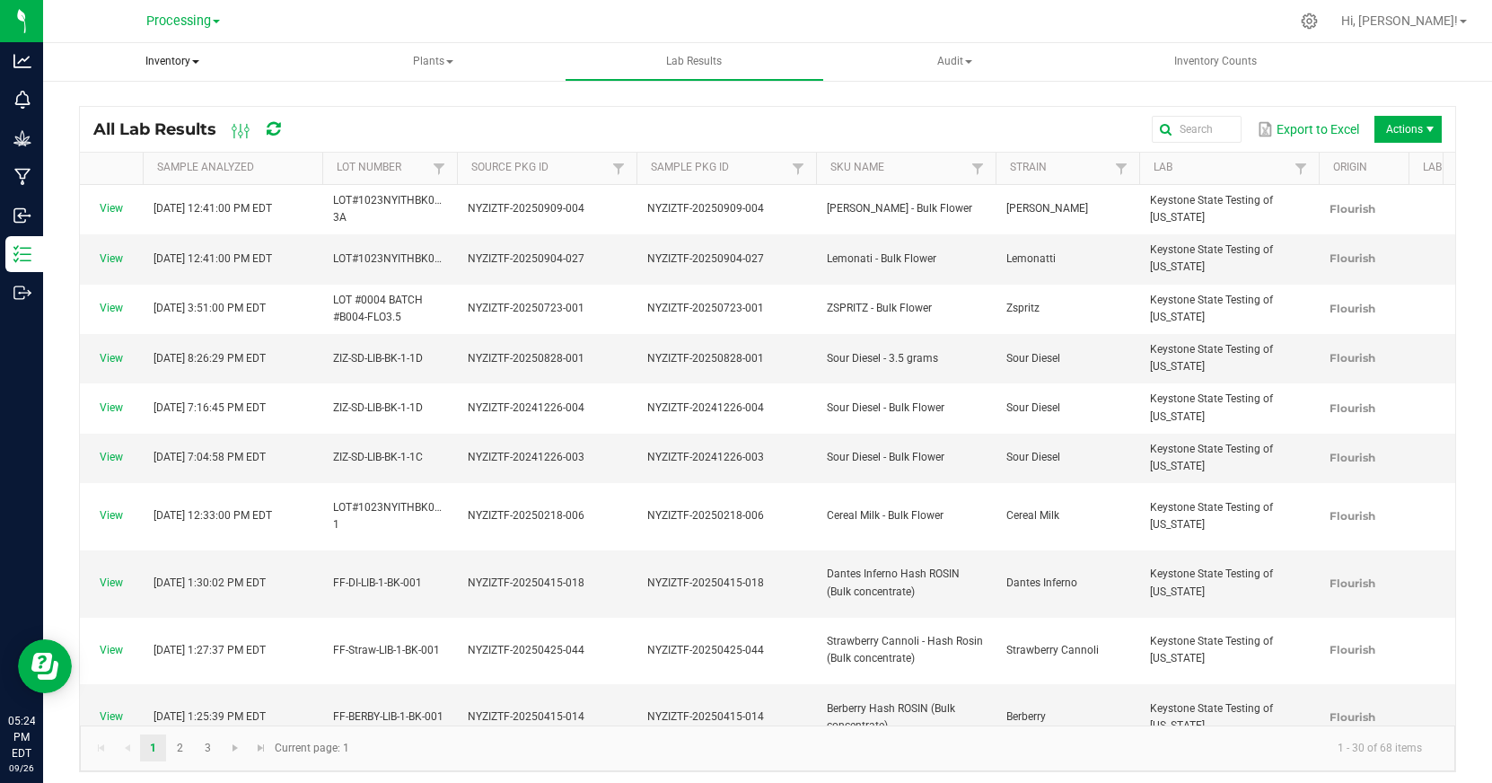
click at [162, 57] on span "Inventory" at bounding box center [172, 62] width 259 height 38
click at [164, 127] on span "All inventory" at bounding box center [127, 128] width 121 height 15
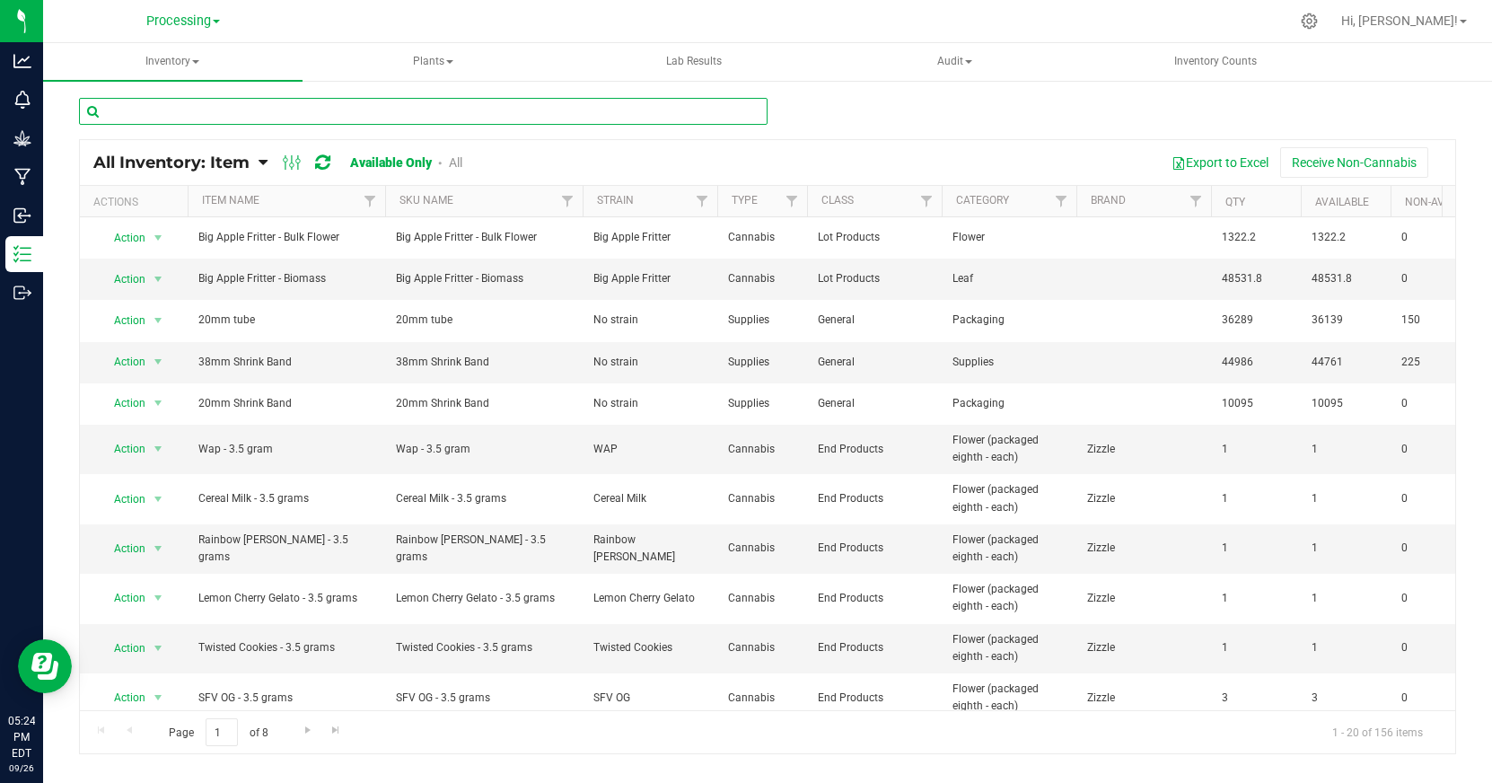
click at [260, 101] on input "text" at bounding box center [423, 111] width 688 height 27
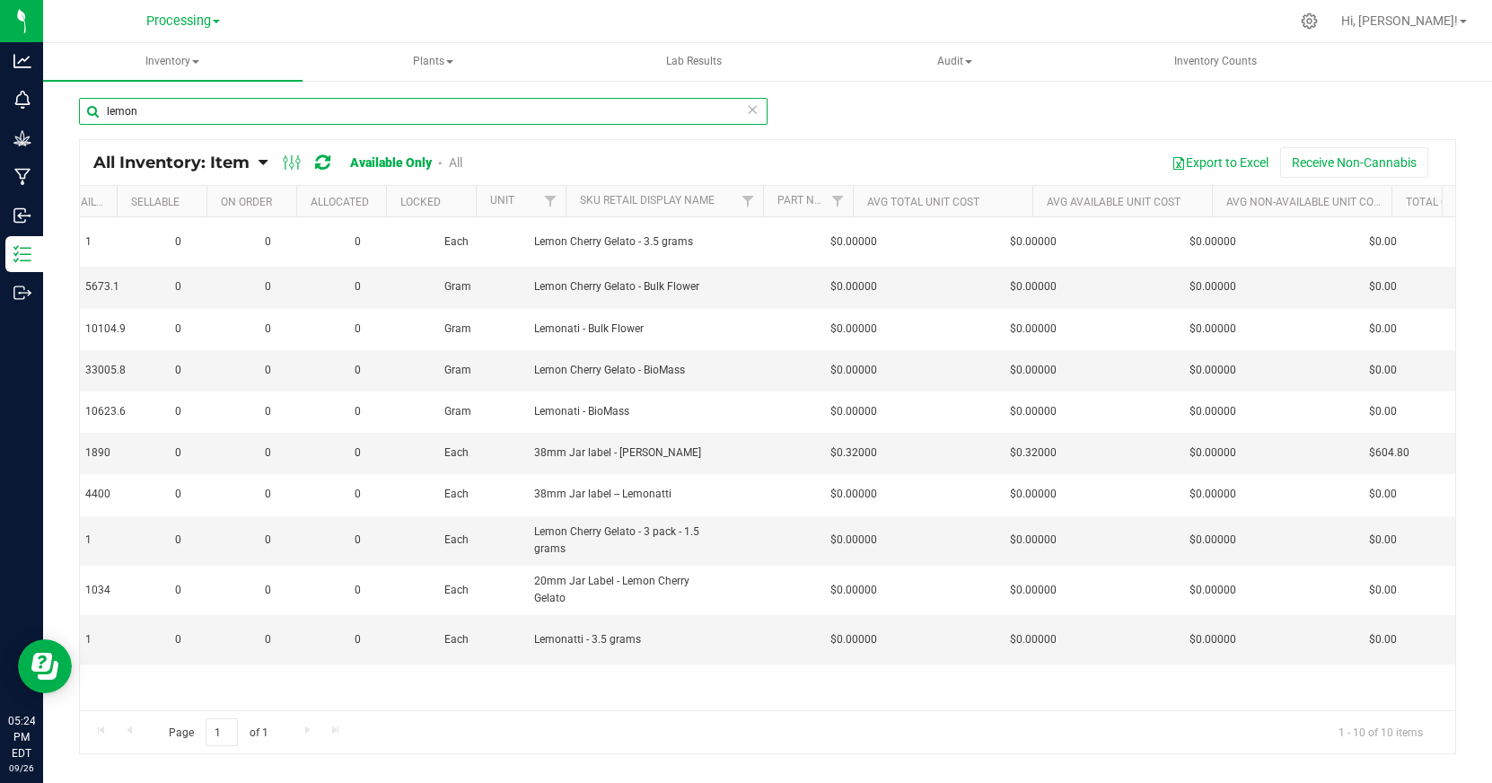
scroll to position [0, 1410]
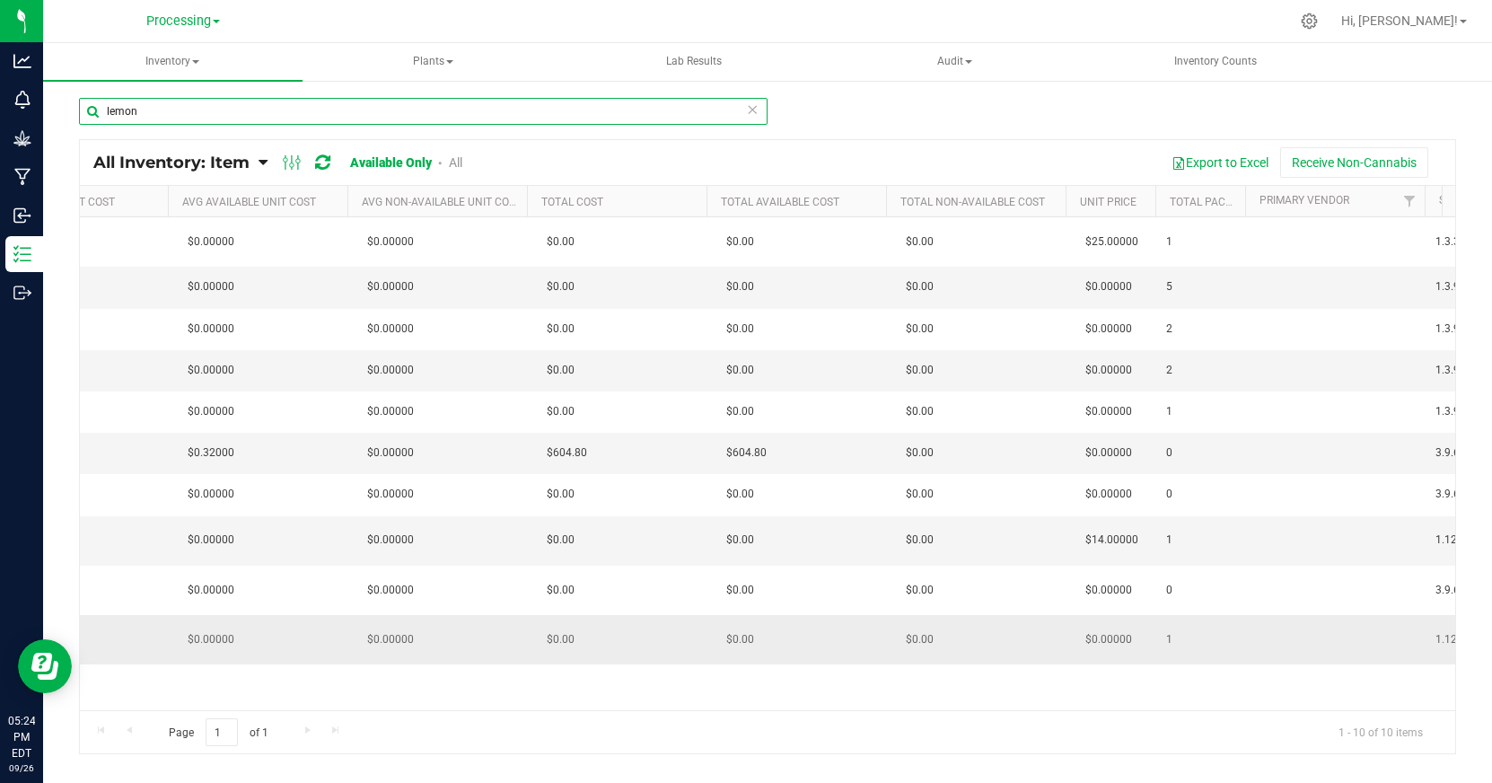
type input "lemon"
click at [1118, 649] on span "$0.00000" at bounding box center [1108, 640] width 65 height 26
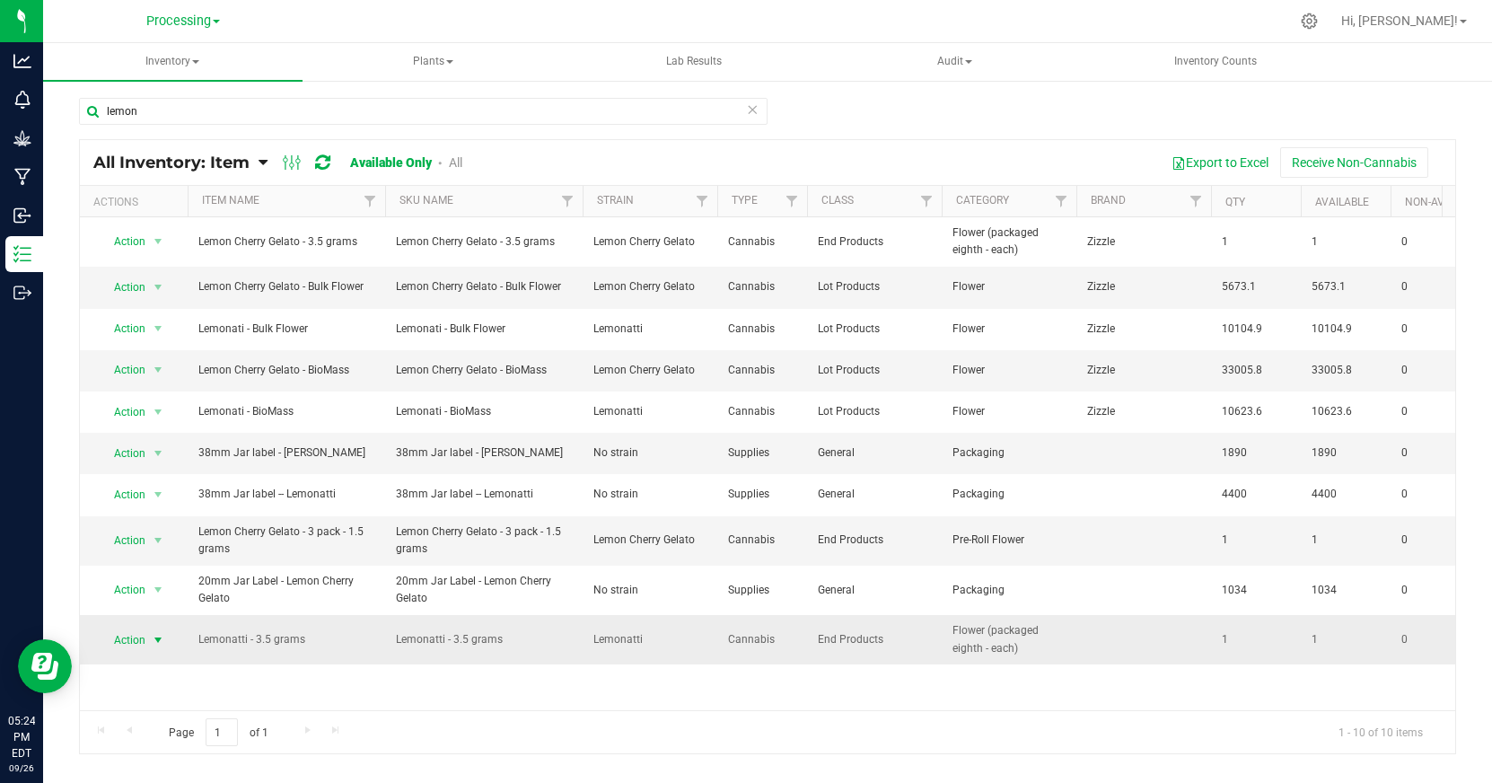
click at [153, 642] on span "select" at bounding box center [158, 640] width 14 height 14
click at [174, 671] on li "Global inventory" at bounding box center [148, 688] width 99 height 49
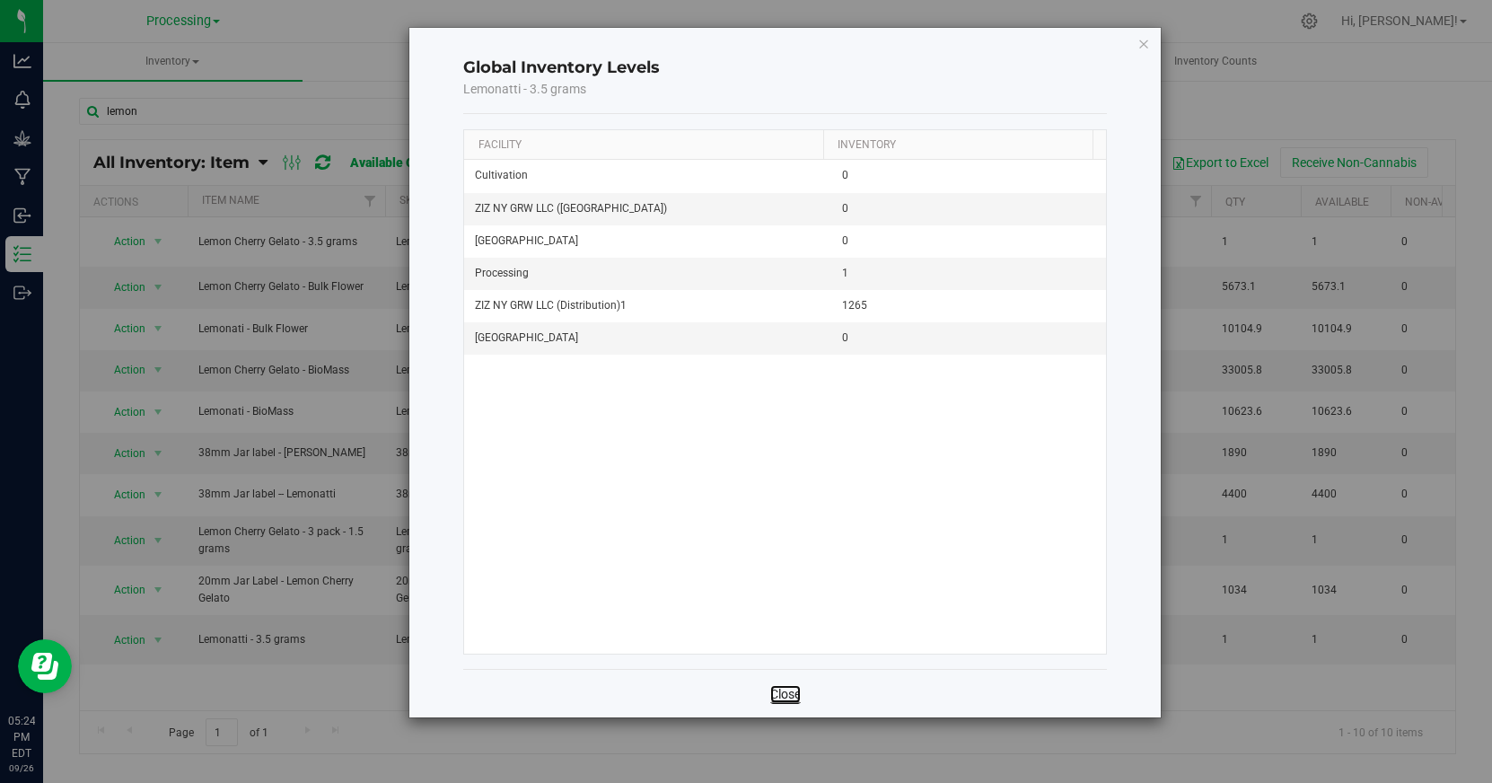
click at [787, 692] on link "Close" at bounding box center [785, 694] width 31 height 18
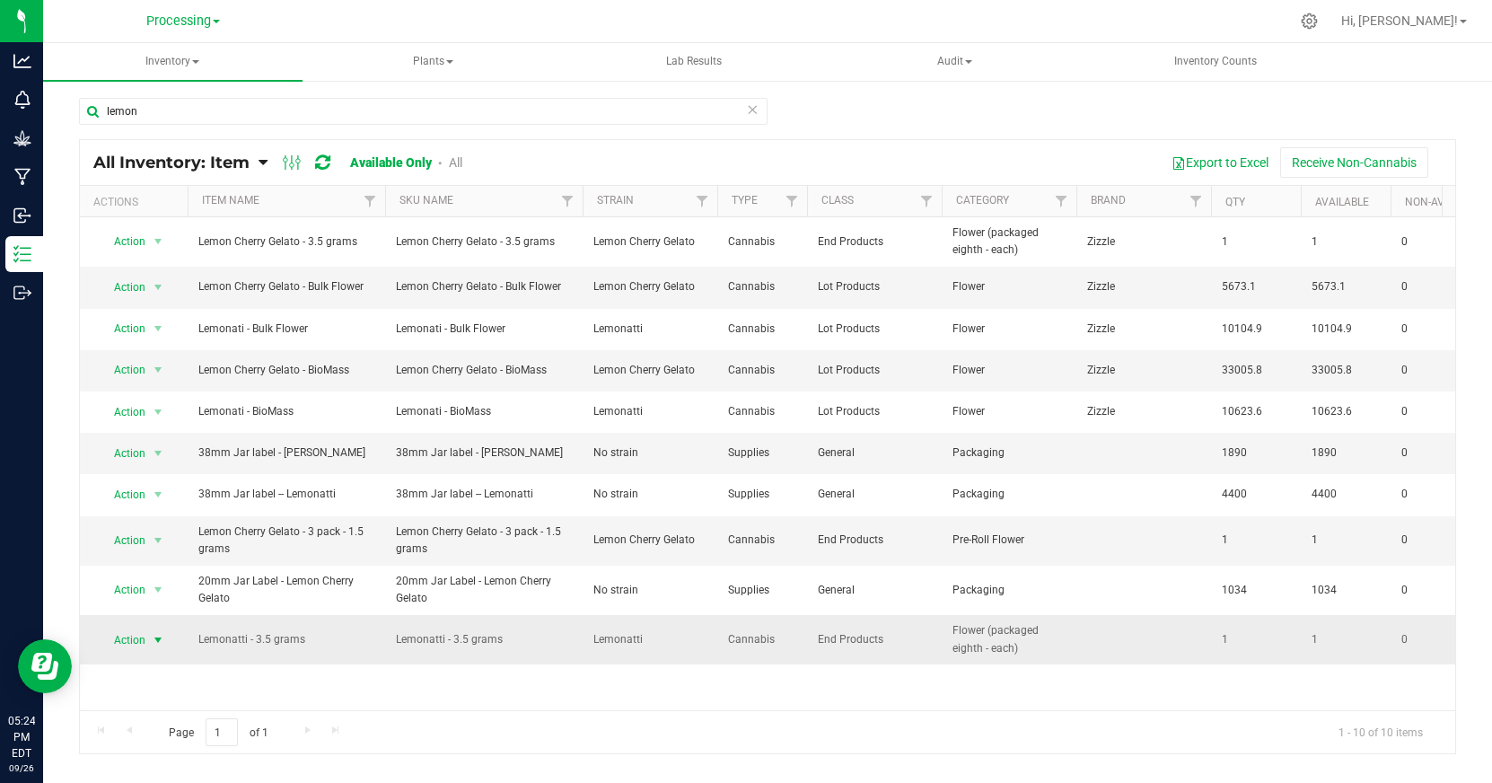
click at [136, 642] on span "Action" at bounding box center [122, 639] width 48 height 25
click at [142, 715] on li "View packages" at bounding box center [148, 728] width 99 height 27
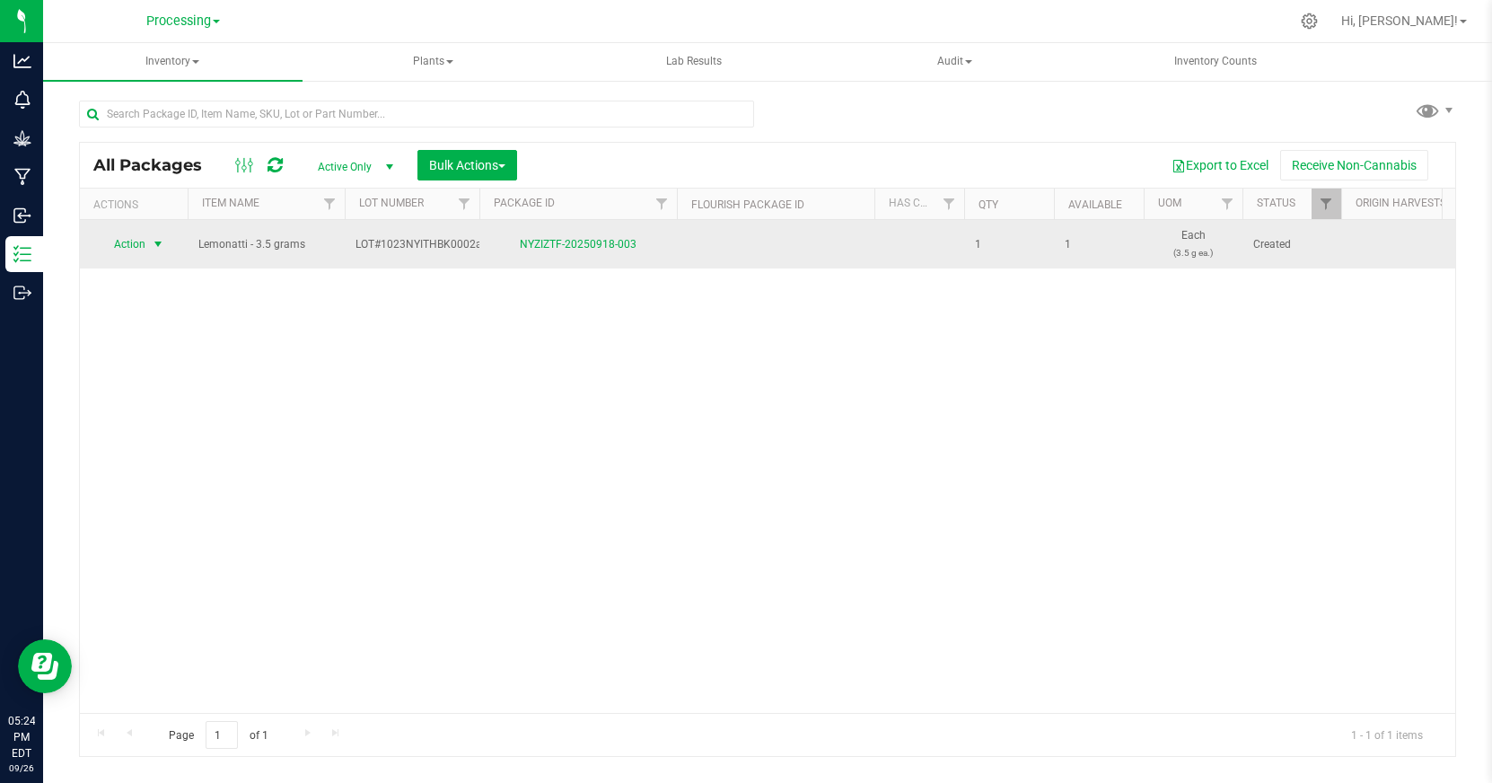
click at [151, 246] on span "select" at bounding box center [158, 244] width 14 height 14
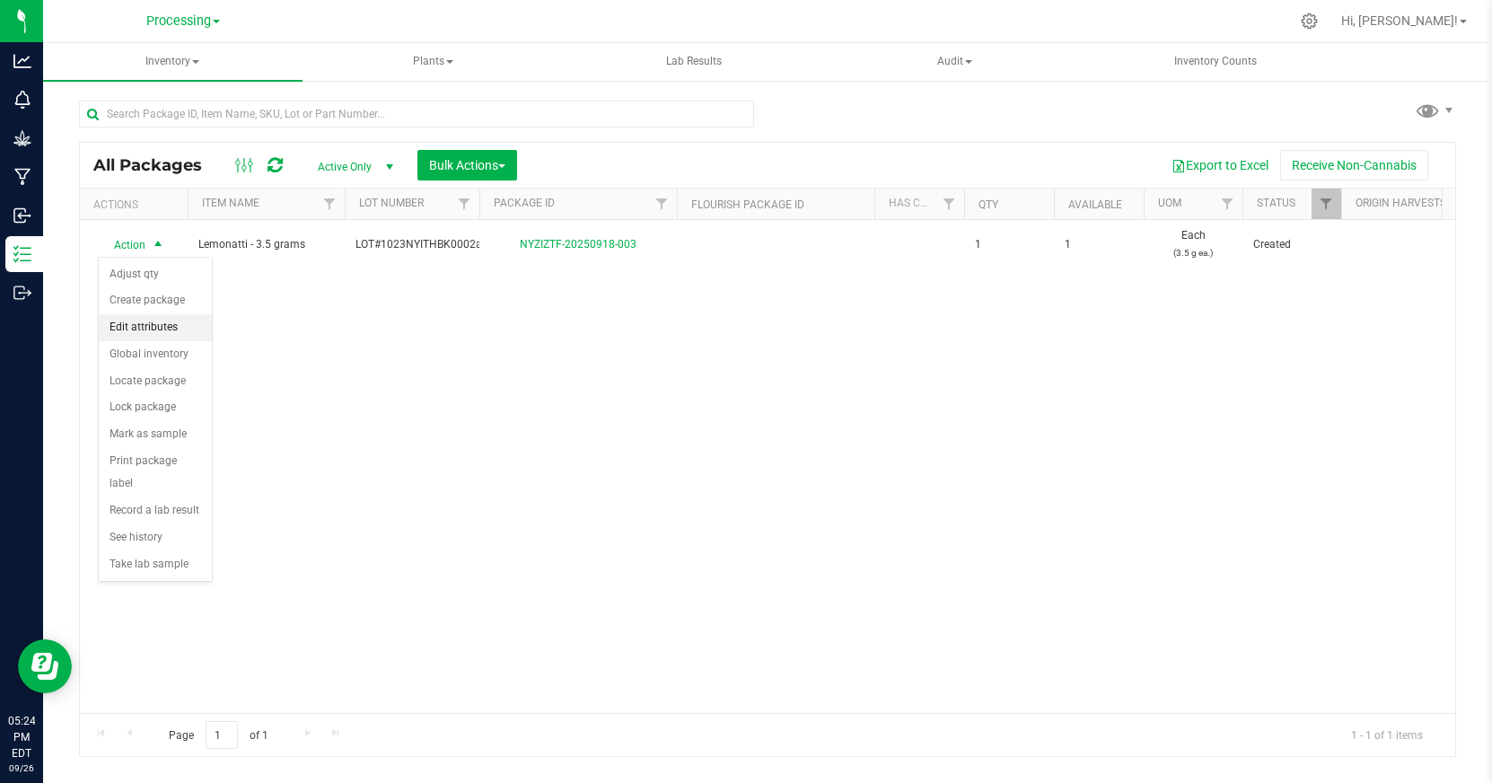
click at [170, 328] on li "Edit attributes" at bounding box center [155, 327] width 113 height 27
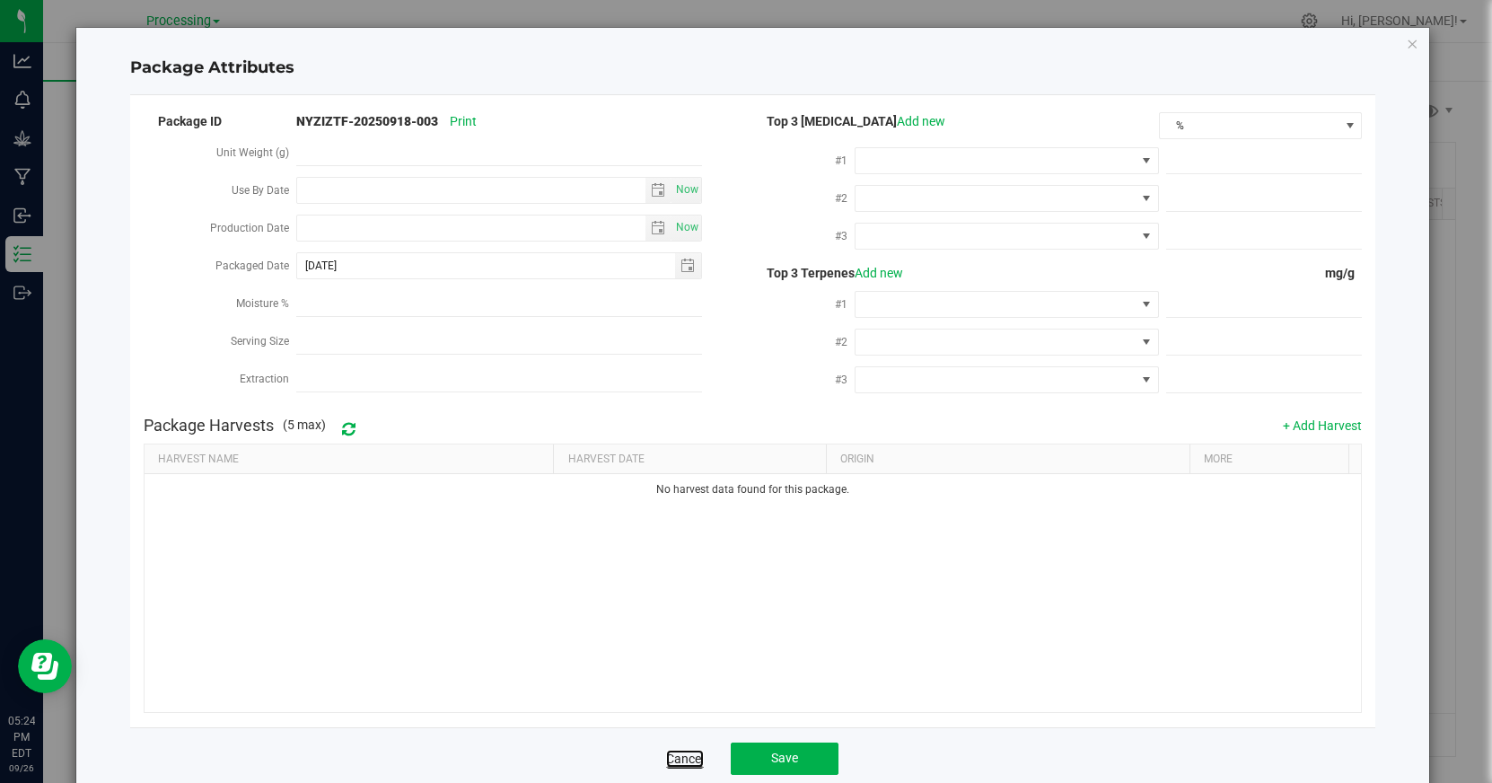
click at [688, 759] on link "Cancel" at bounding box center [685, 759] width 38 height 18
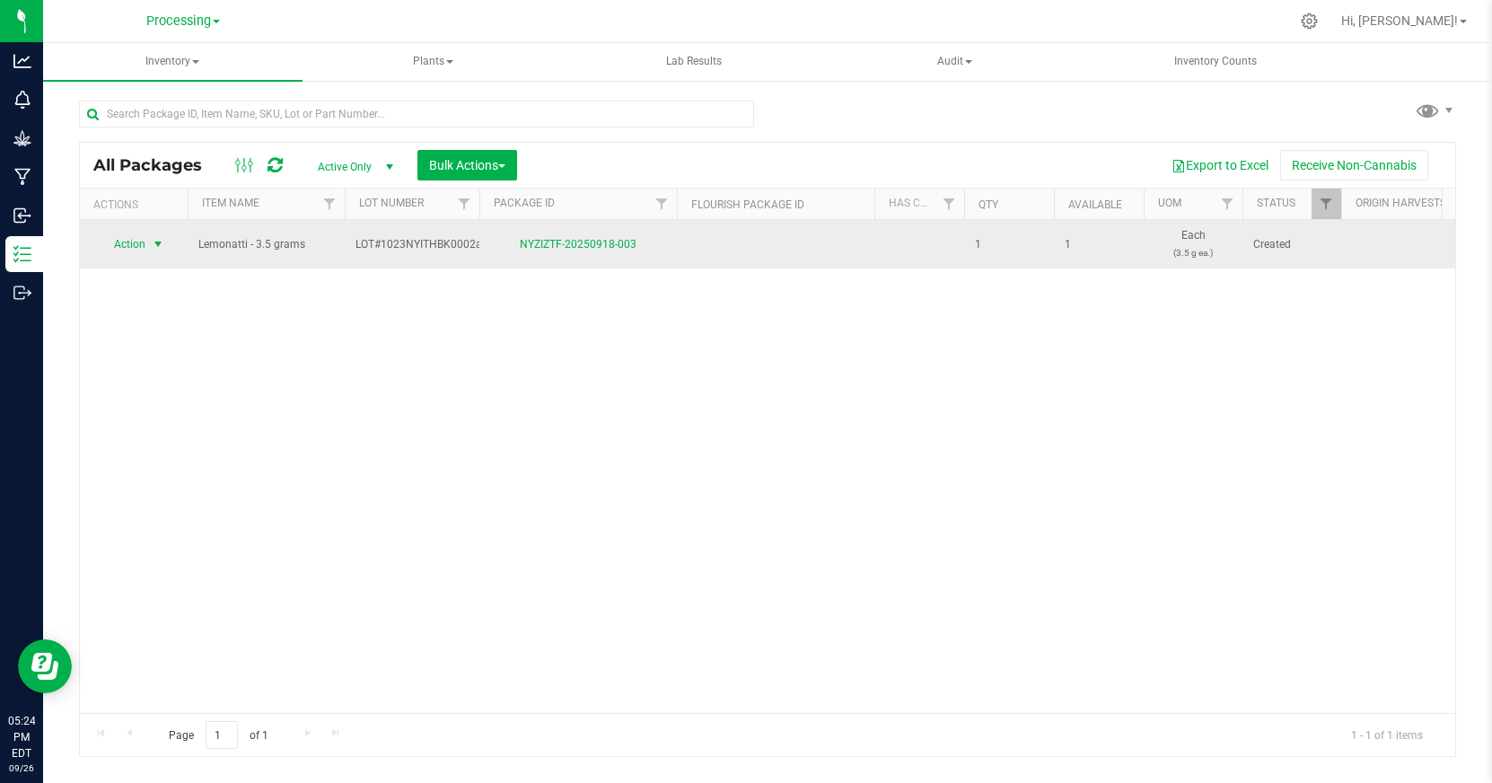
click at [158, 241] on span "select" at bounding box center [158, 244] width 14 height 14
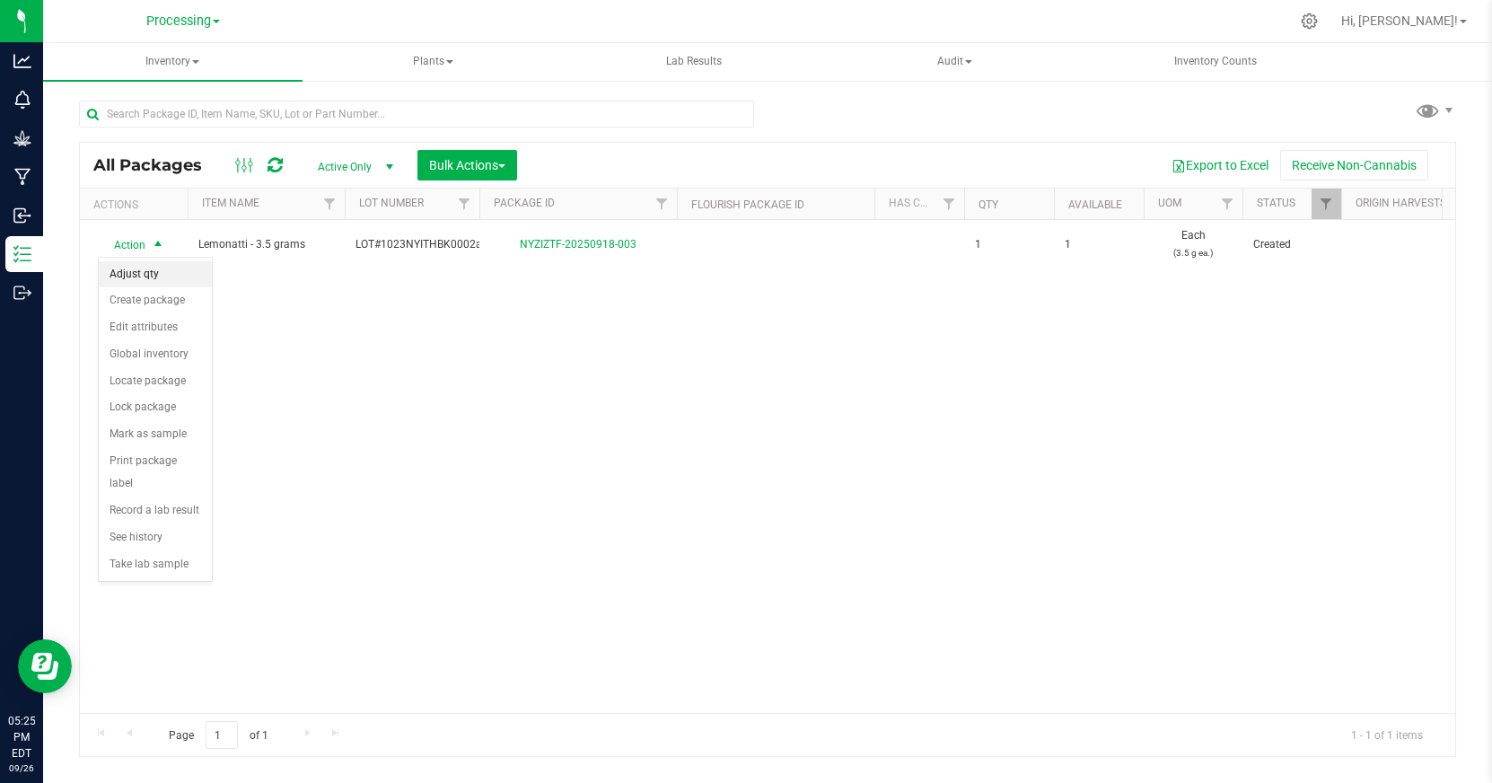
click at [171, 277] on li "Adjust qty" at bounding box center [155, 274] width 113 height 27
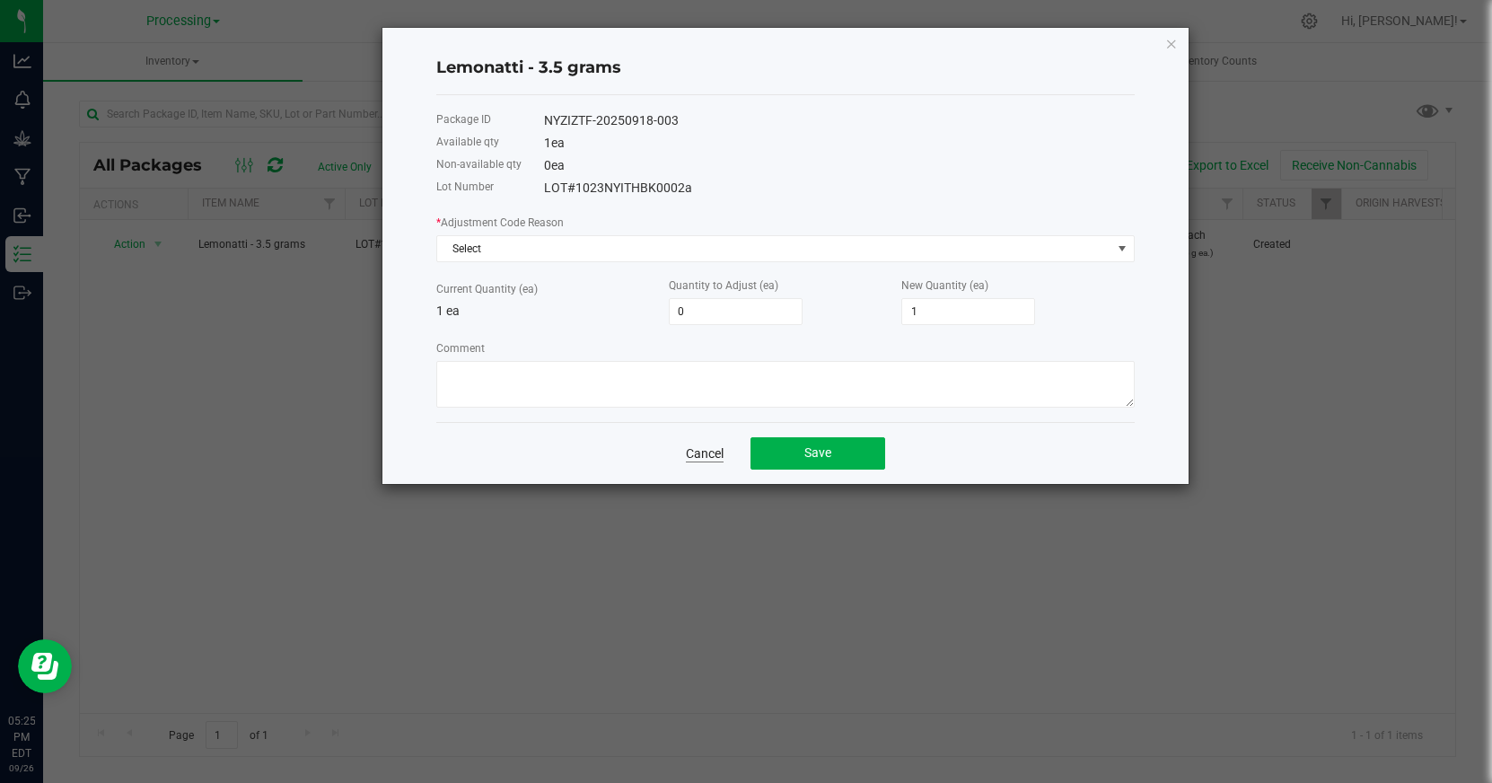
click at [713, 450] on link "Cancel" at bounding box center [705, 453] width 38 height 18
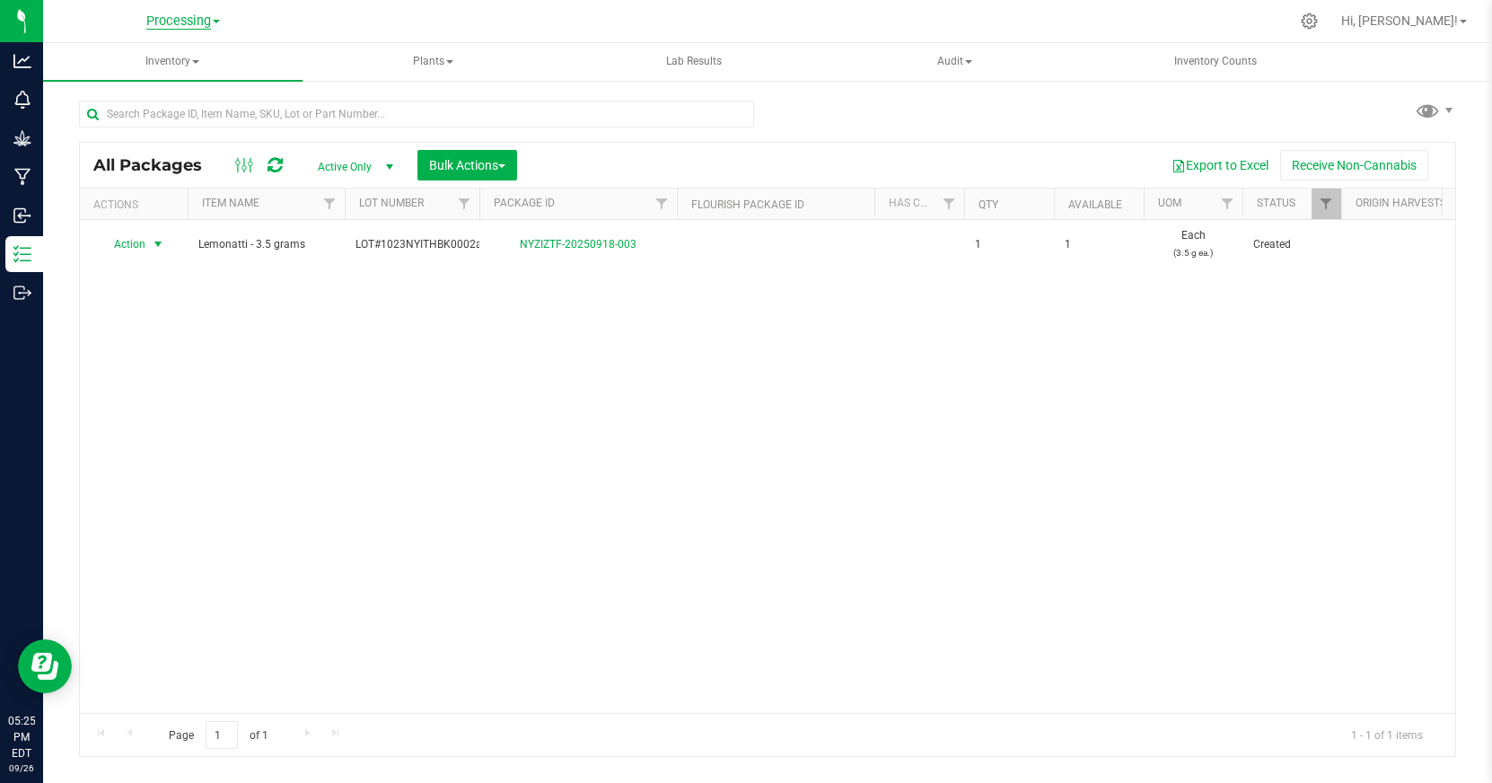
click at [202, 23] on span "Processing" at bounding box center [178, 21] width 65 height 16
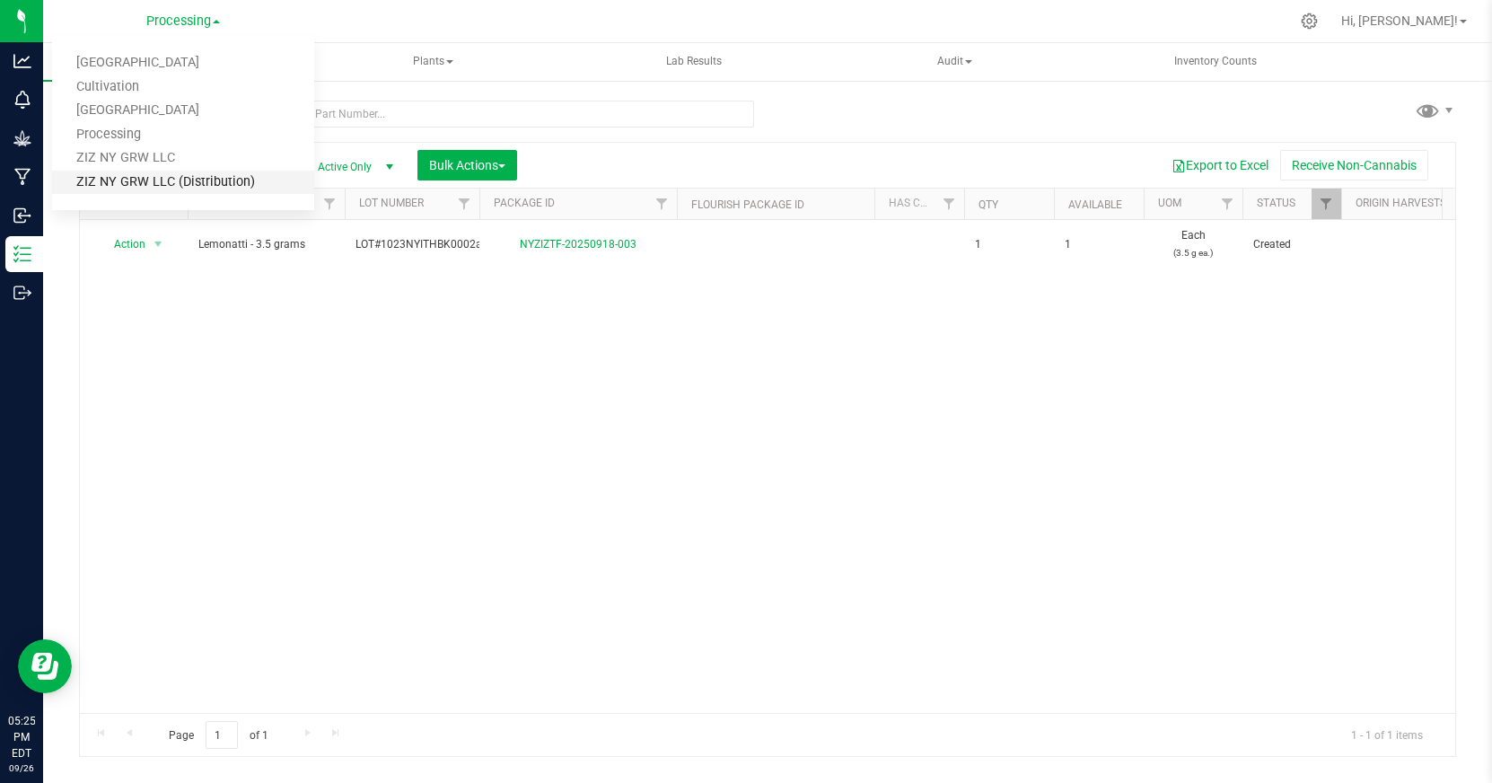
click at [211, 185] on link "ZIZ NY GRW LLC (Distribution)" at bounding box center [183, 183] width 262 height 24
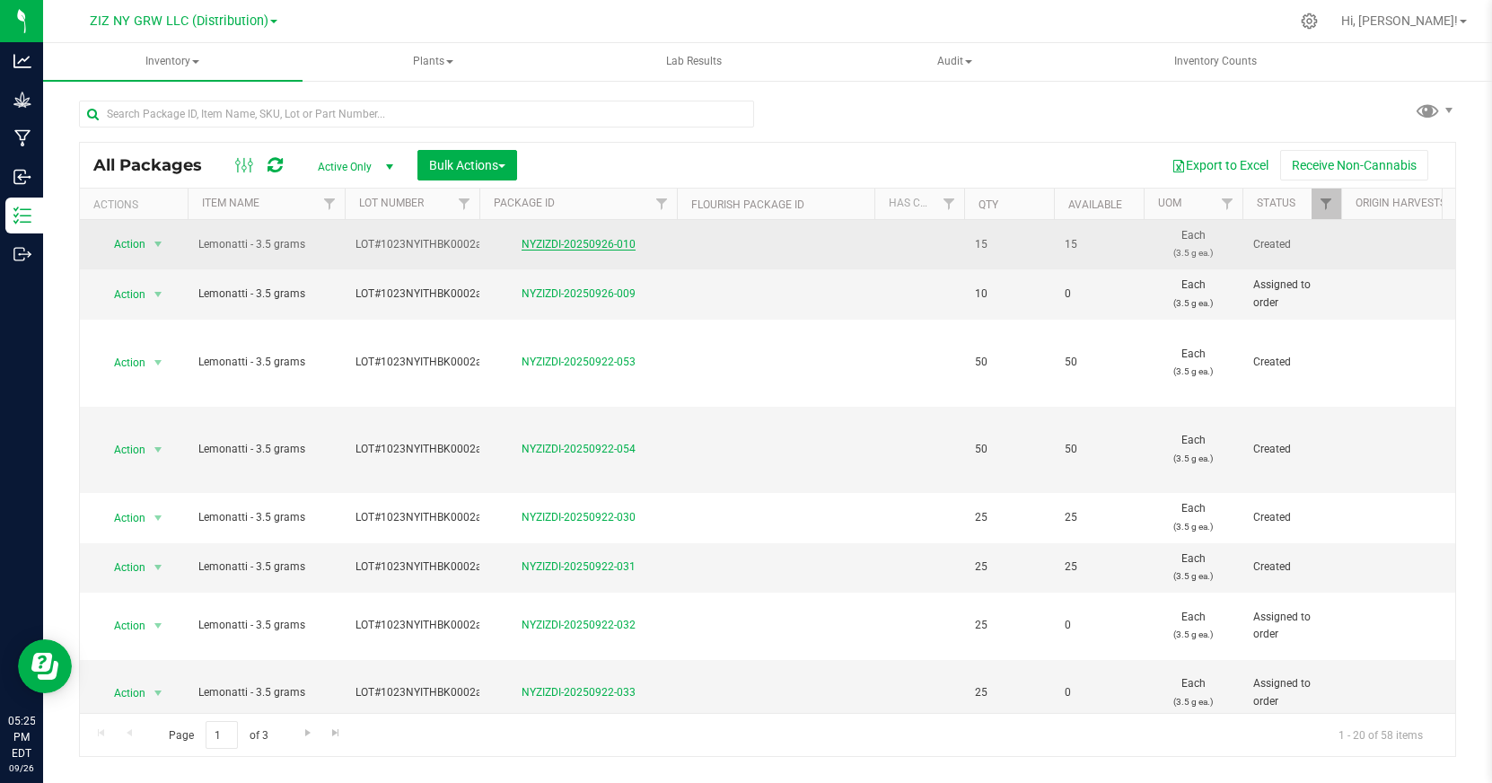
click at [555, 242] on link "NYZIZDI-20250926-010" at bounding box center [579, 244] width 114 height 13
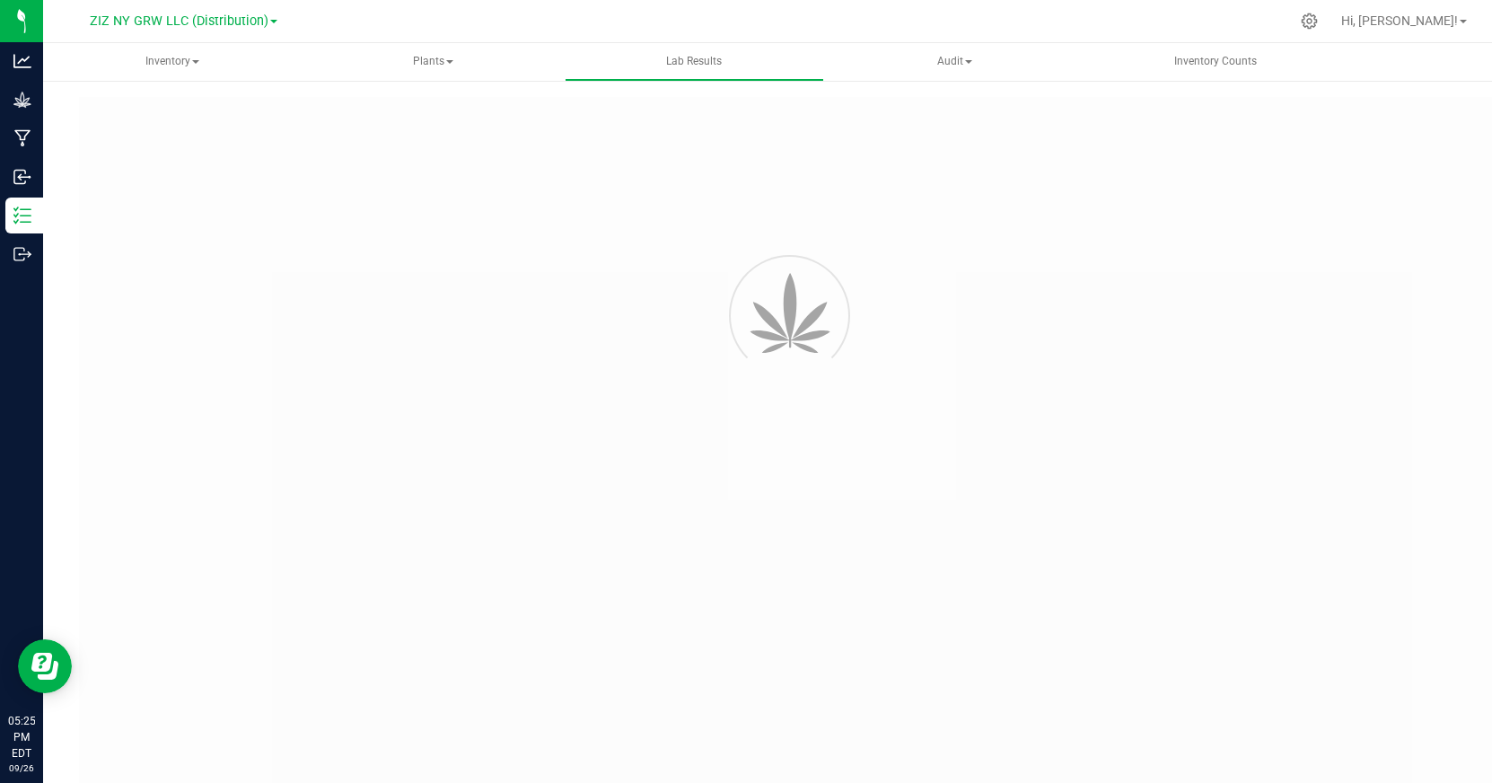
type input "NYZIZTF-20250904-027"
type input "82600"
type input "NYZIZTF-20250904-027"
type input "09/10/2025 12:41 PM"
type input "09/18/2026"
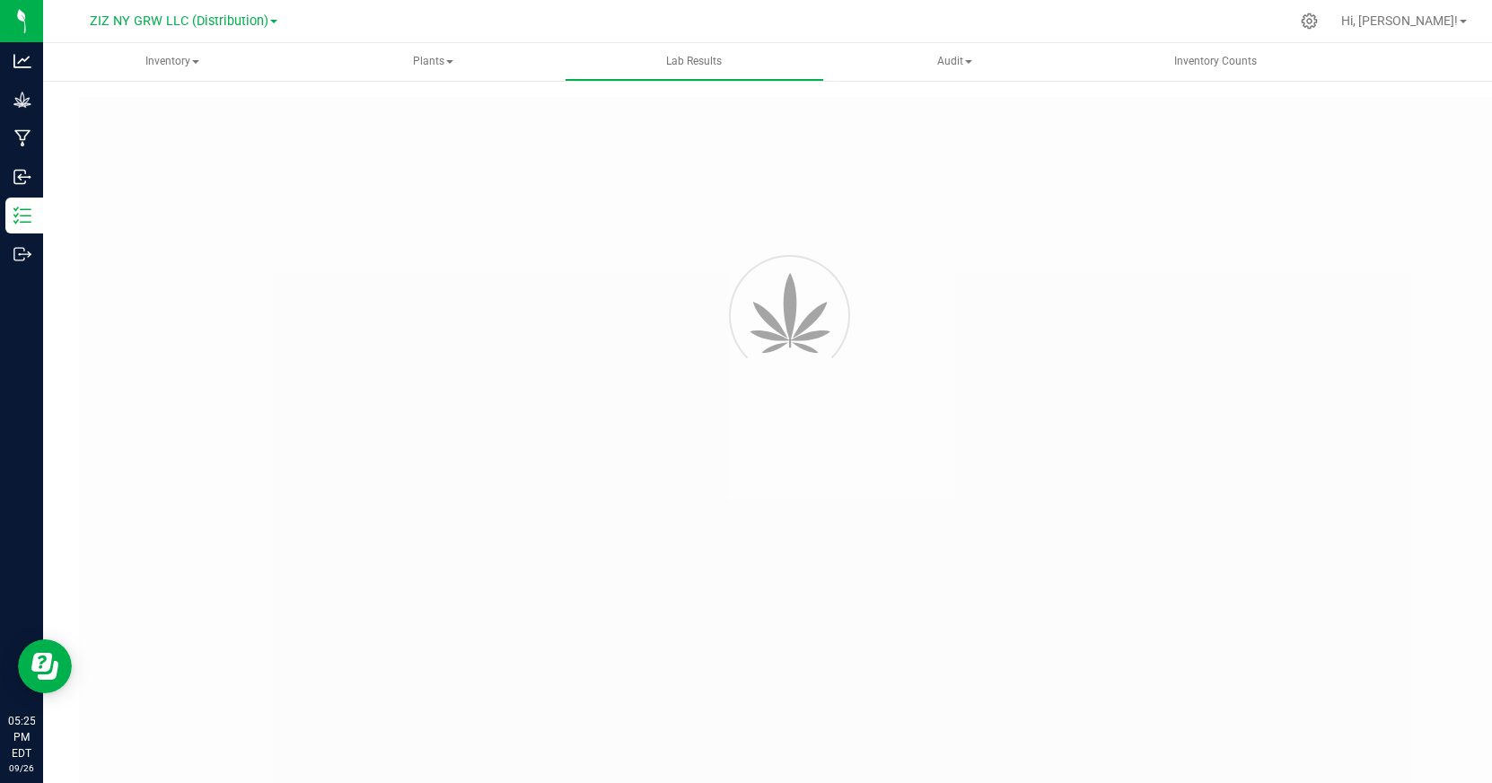
type input "https://ny-keystonestatetesting.grow.labware.cloud/COA?guid=6E638A14-6EEB-4B0E-…"
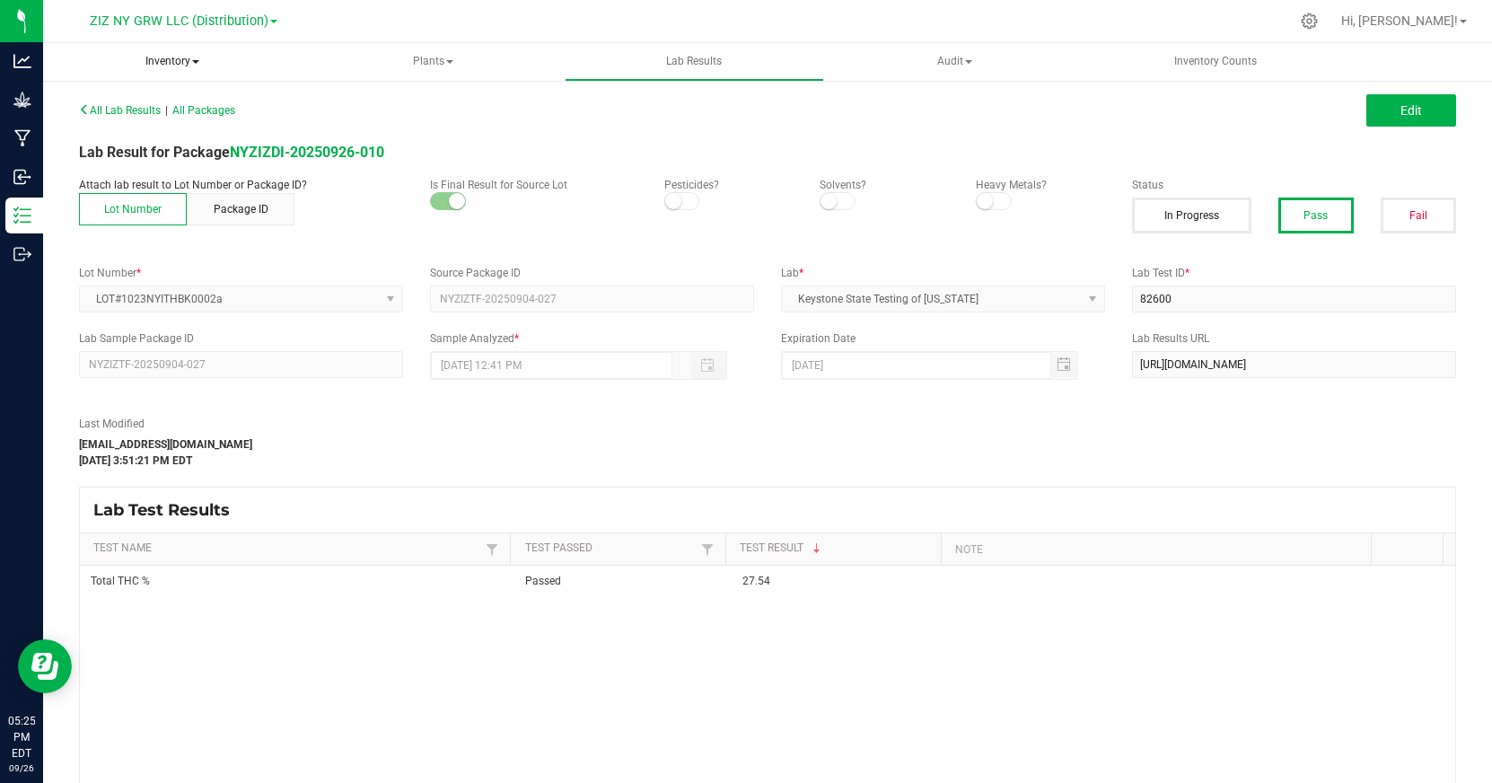
click at [171, 70] on span "Inventory" at bounding box center [172, 62] width 259 height 38
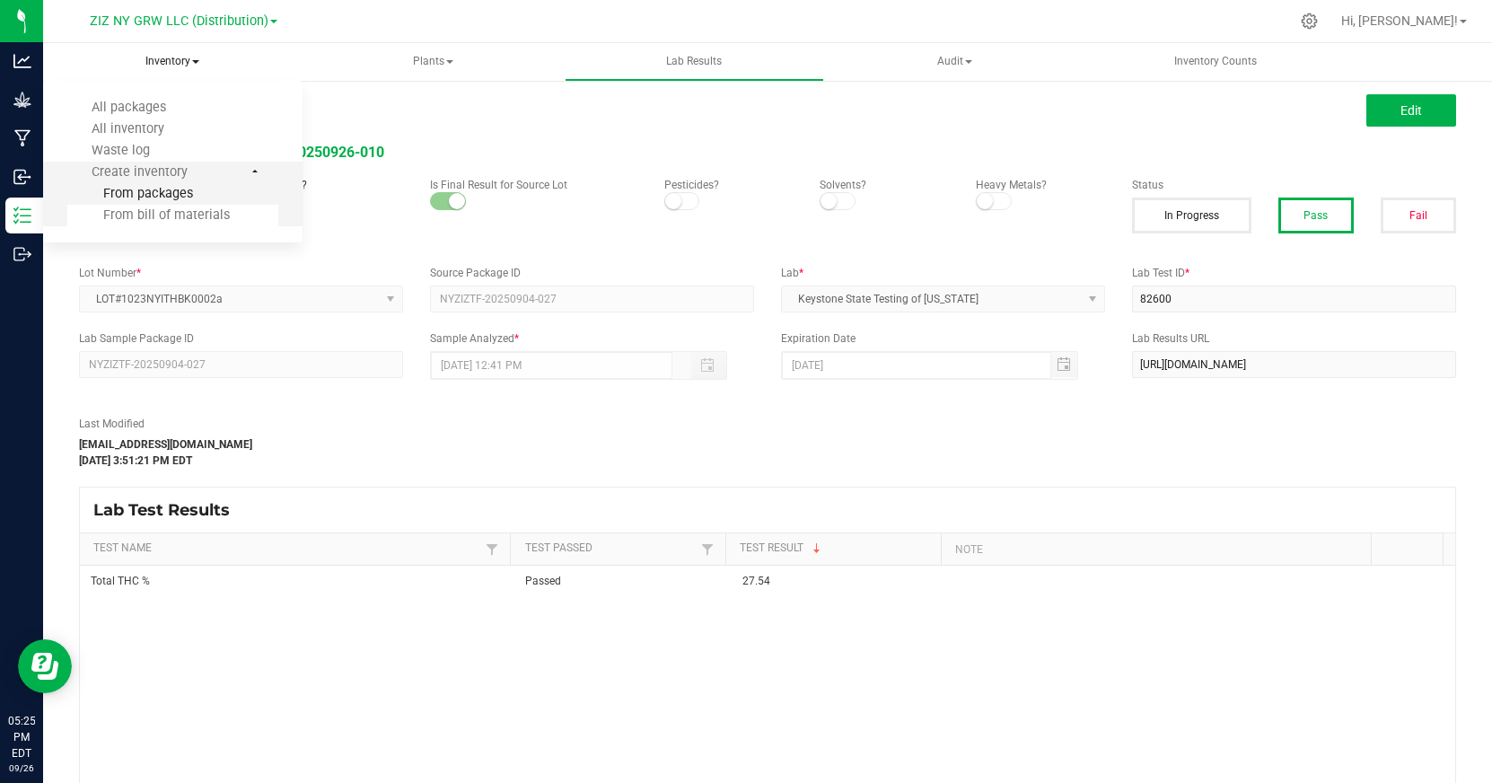
click at [193, 201] on li "From packages" at bounding box center [172, 194] width 211 height 22
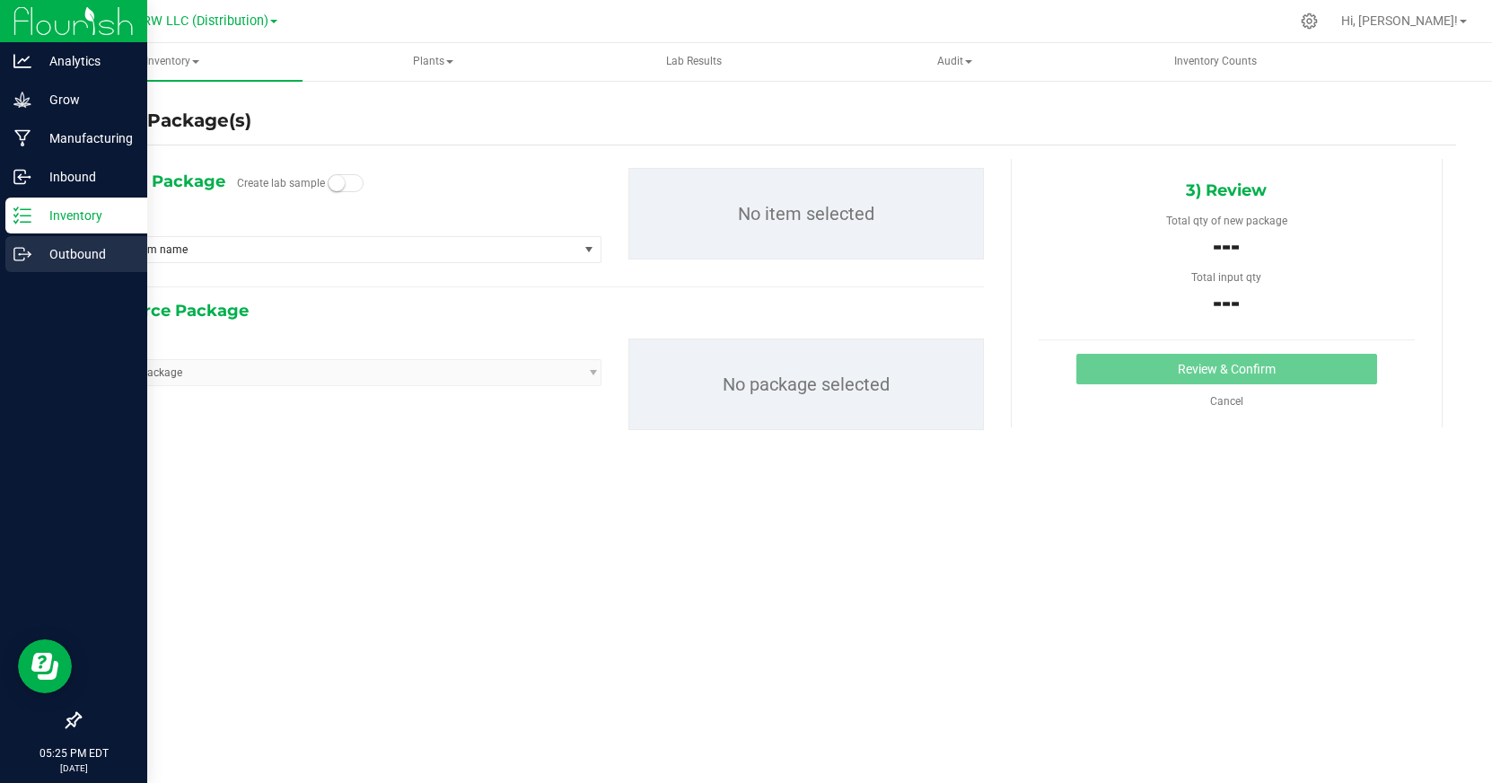
click at [31, 258] on p "Outbound" at bounding box center [85, 254] width 108 height 22
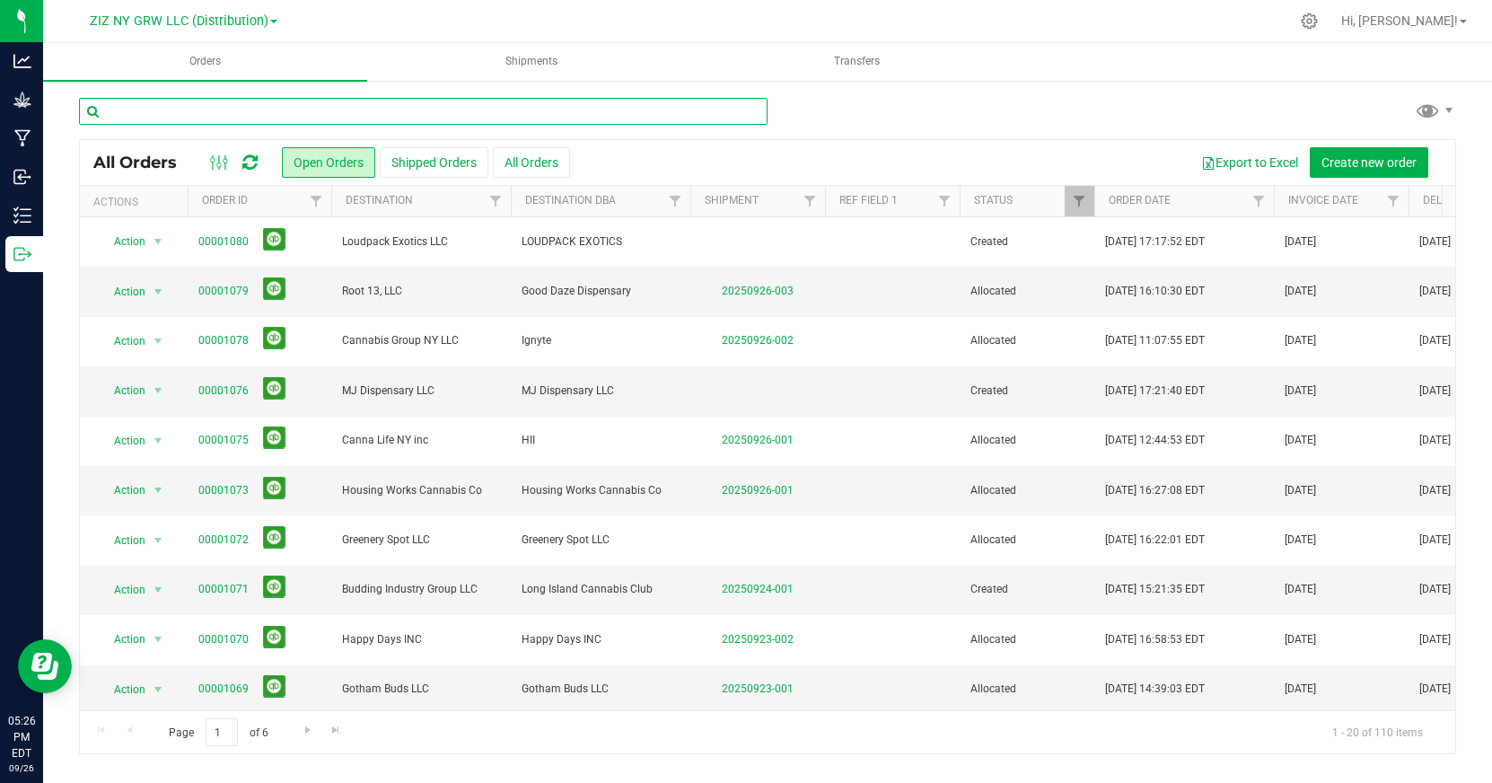
click at [174, 111] on input "text" at bounding box center [423, 111] width 688 height 27
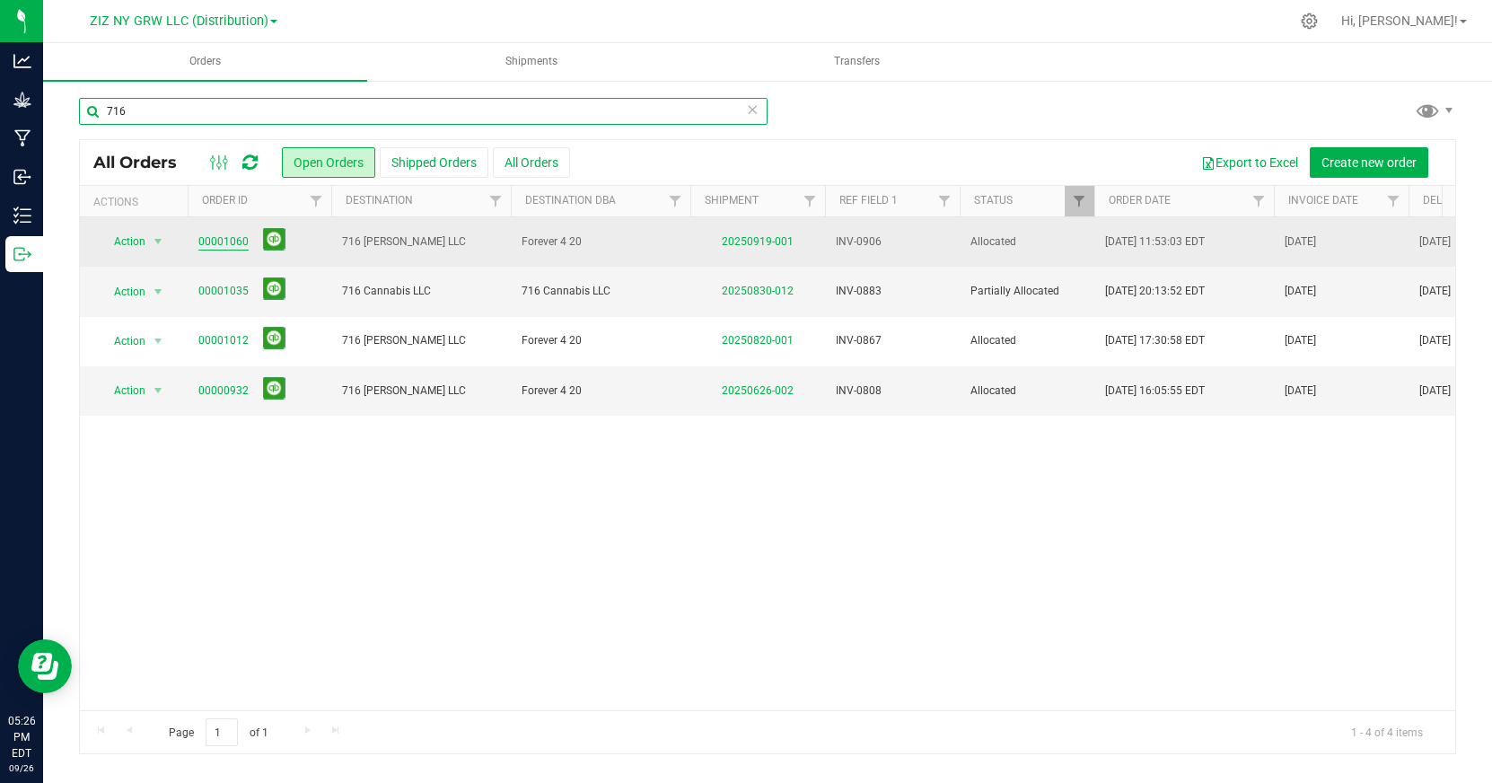
type input "716"
click at [222, 244] on link "00001060" at bounding box center [223, 241] width 50 height 17
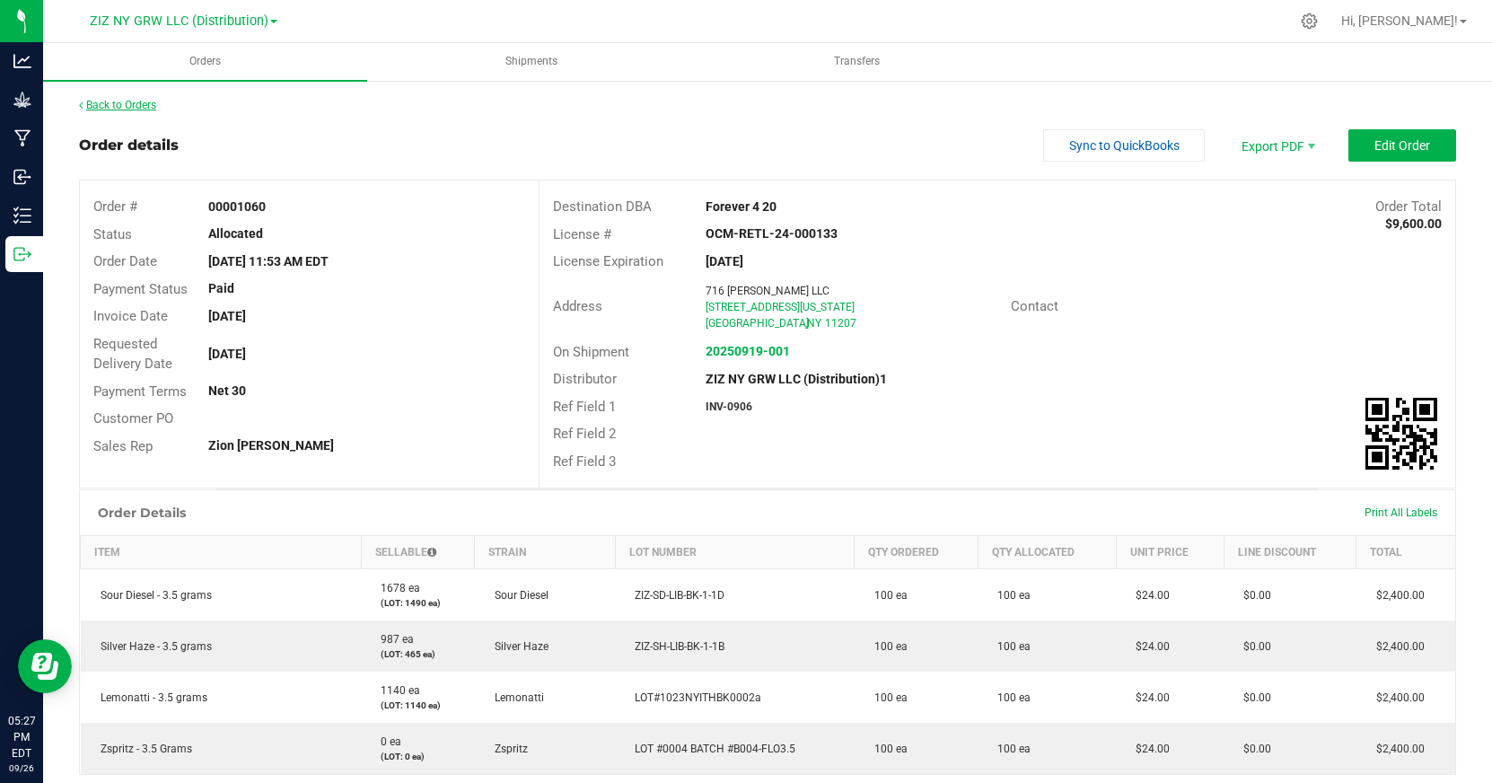
click at [130, 103] on link "Back to Orders" at bounding box center [117, 105] width 77 height 13
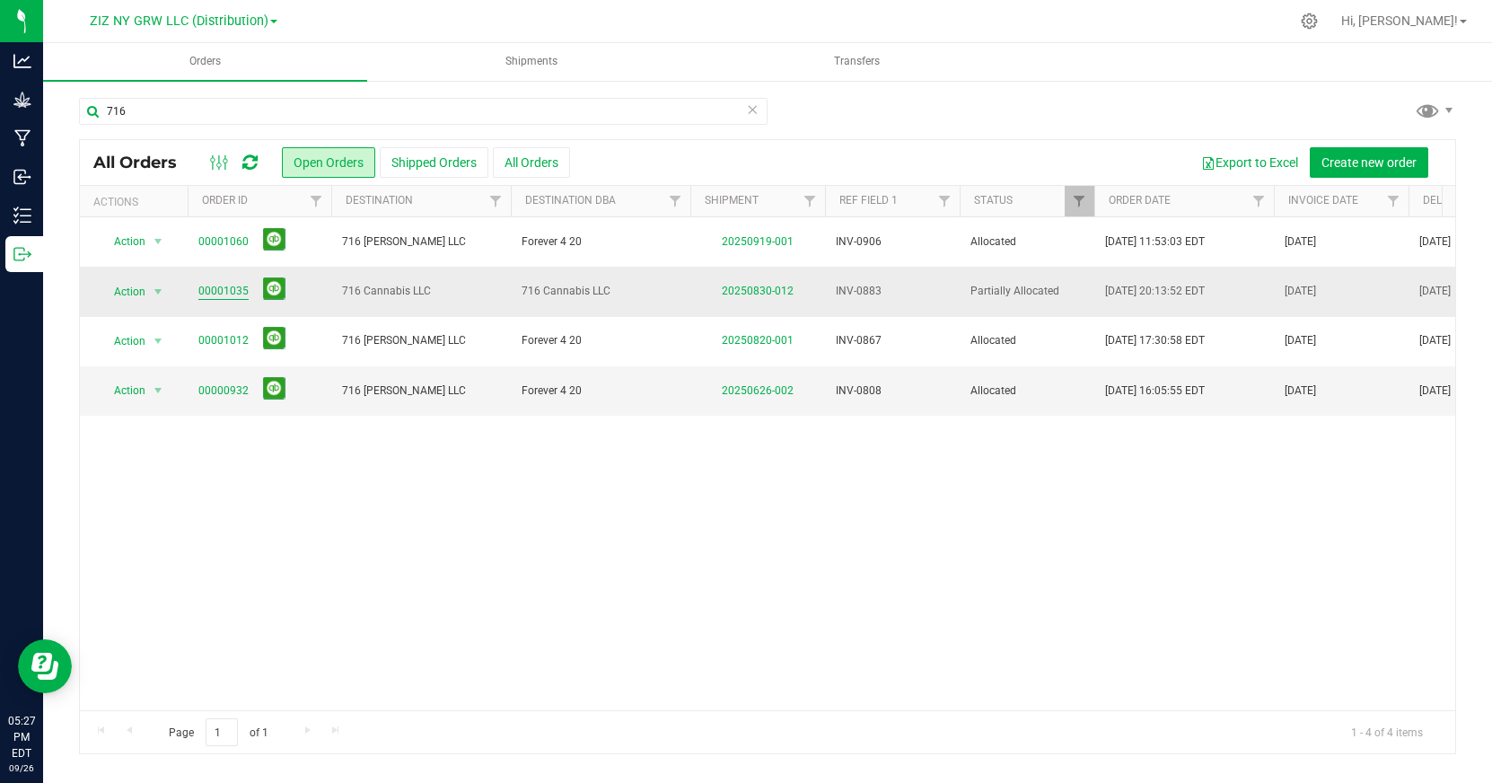
click at [232, 289] on link "00001035" at bounding box center [223, 291] width 50 height 17
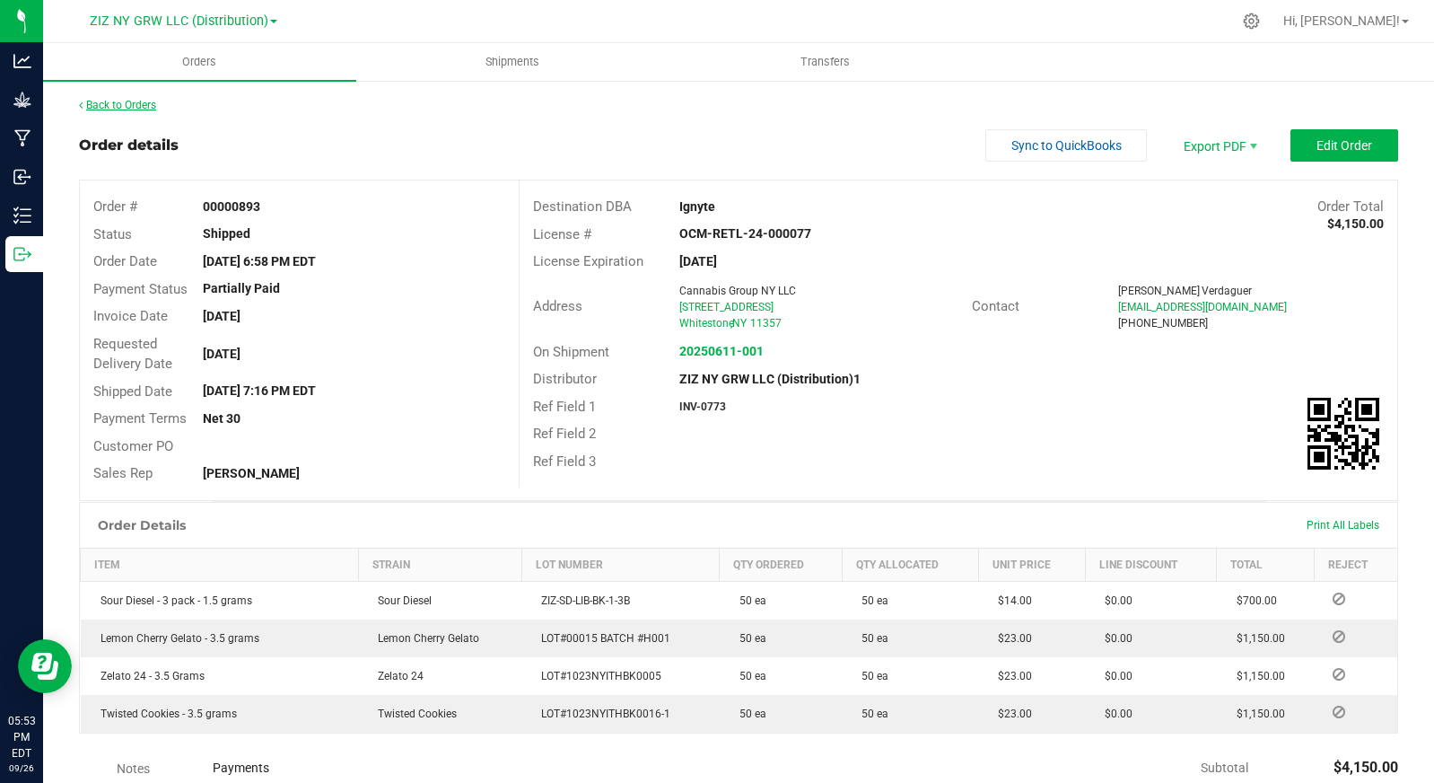
click at [136, 103] on link "Back to Orders" at bounding box center [117, 105] width 77 height 13
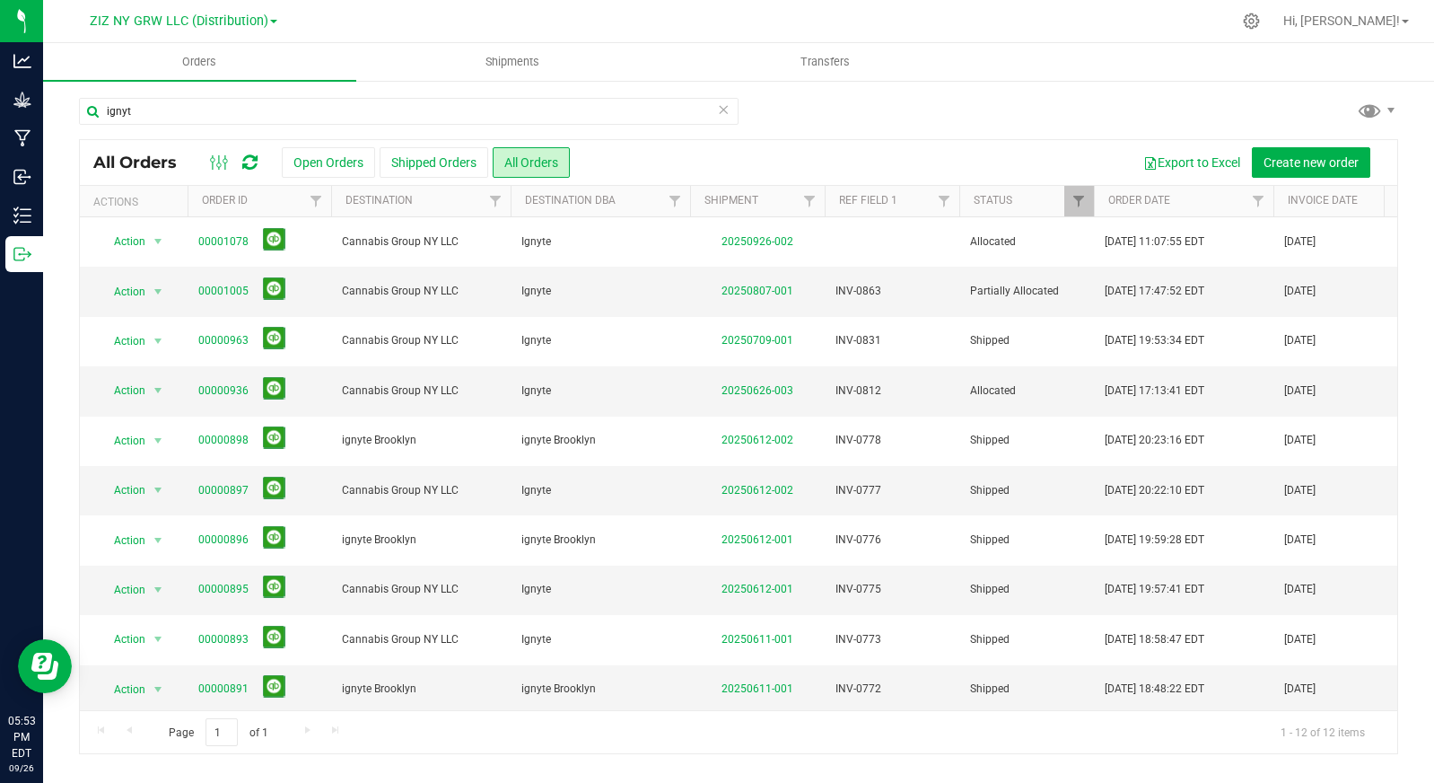
click at [722, 111] on icon at bounding box center [723, 109] width 13 height 22
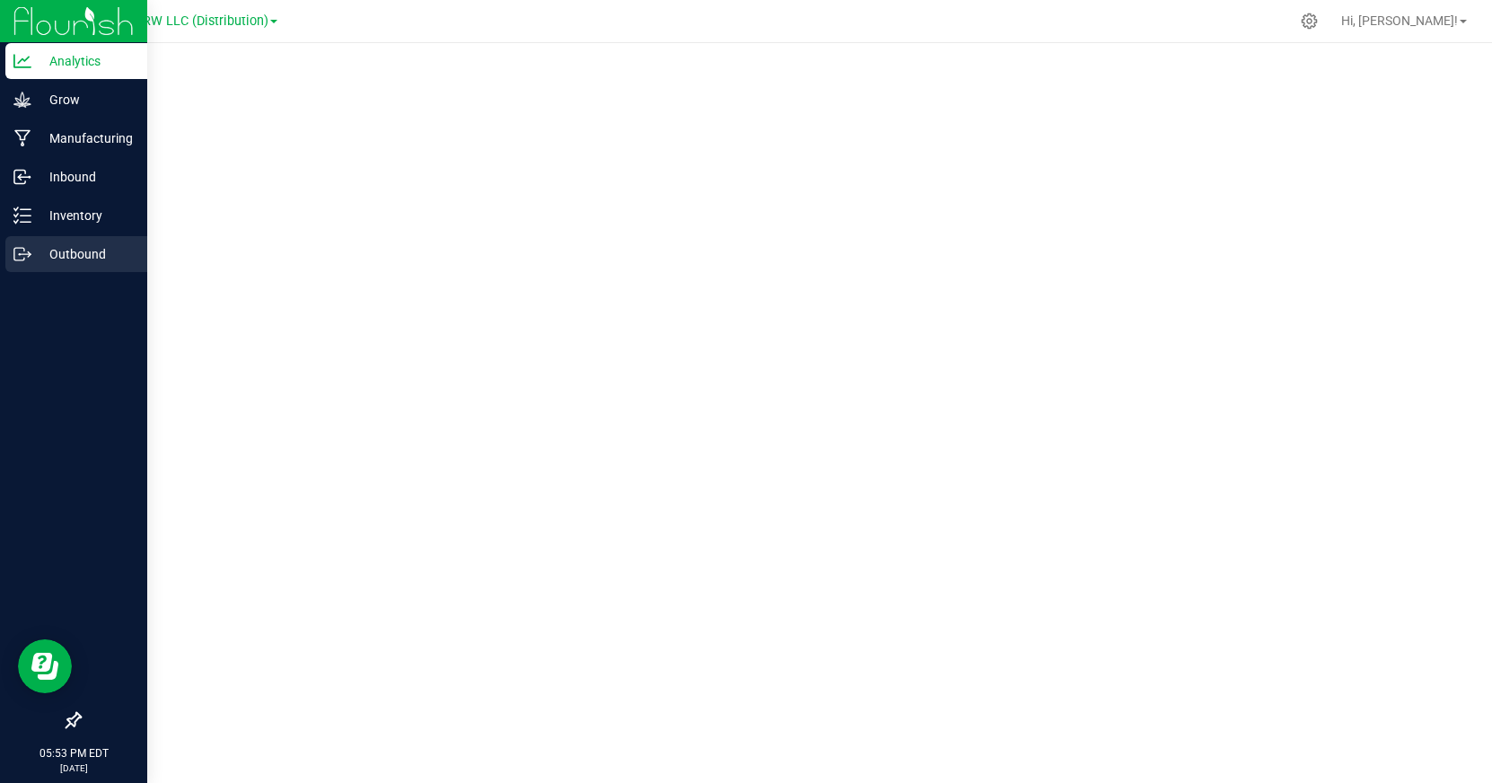
click at [89, 249] on p "Outbound" at bounding box center [85, 254] width 108 height 22
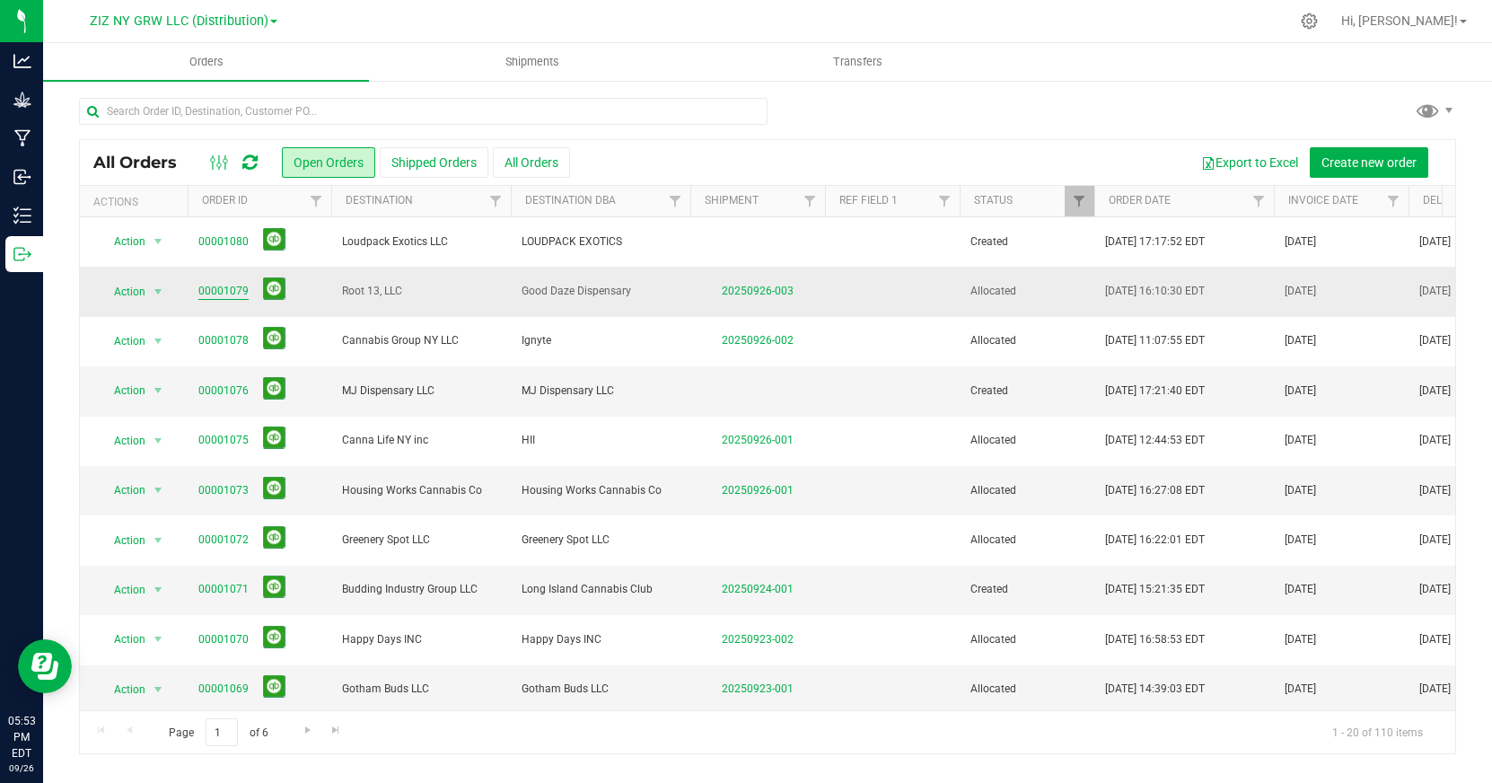
click at [204, 286] on link "00001079" at bounding box center [223, 291] width 50 height 17
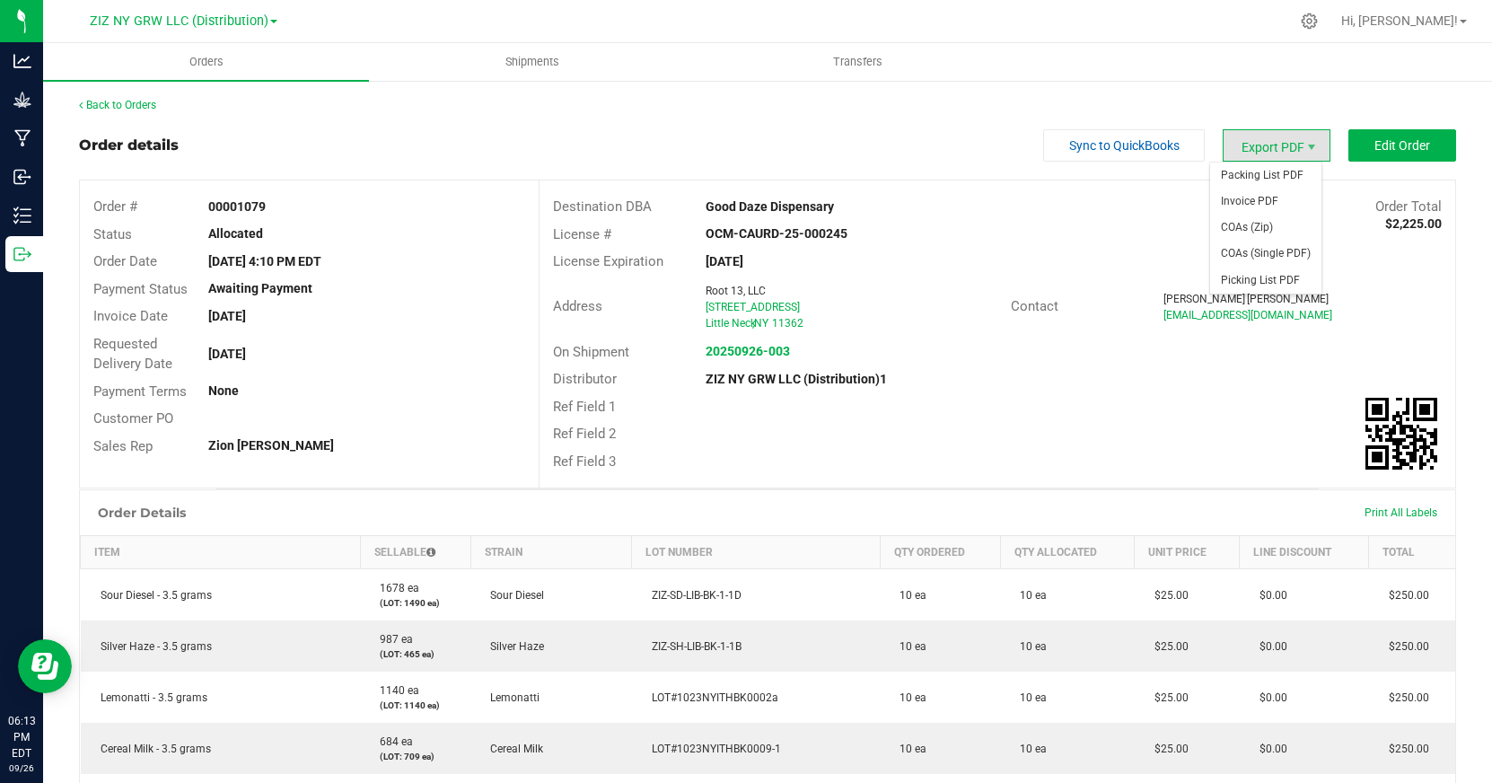
click at [1279, 150] on span "Export PDF" at bounding box center [1277, 145] width 108 height 32
click at [1248, 66] on ul "Orders Shipments Transfers" at bounding box center [789, 62] width 1492 height 39
click at [741, 353] on strong "20250926-003" at bounding box center [748, 351] width 84 height 14
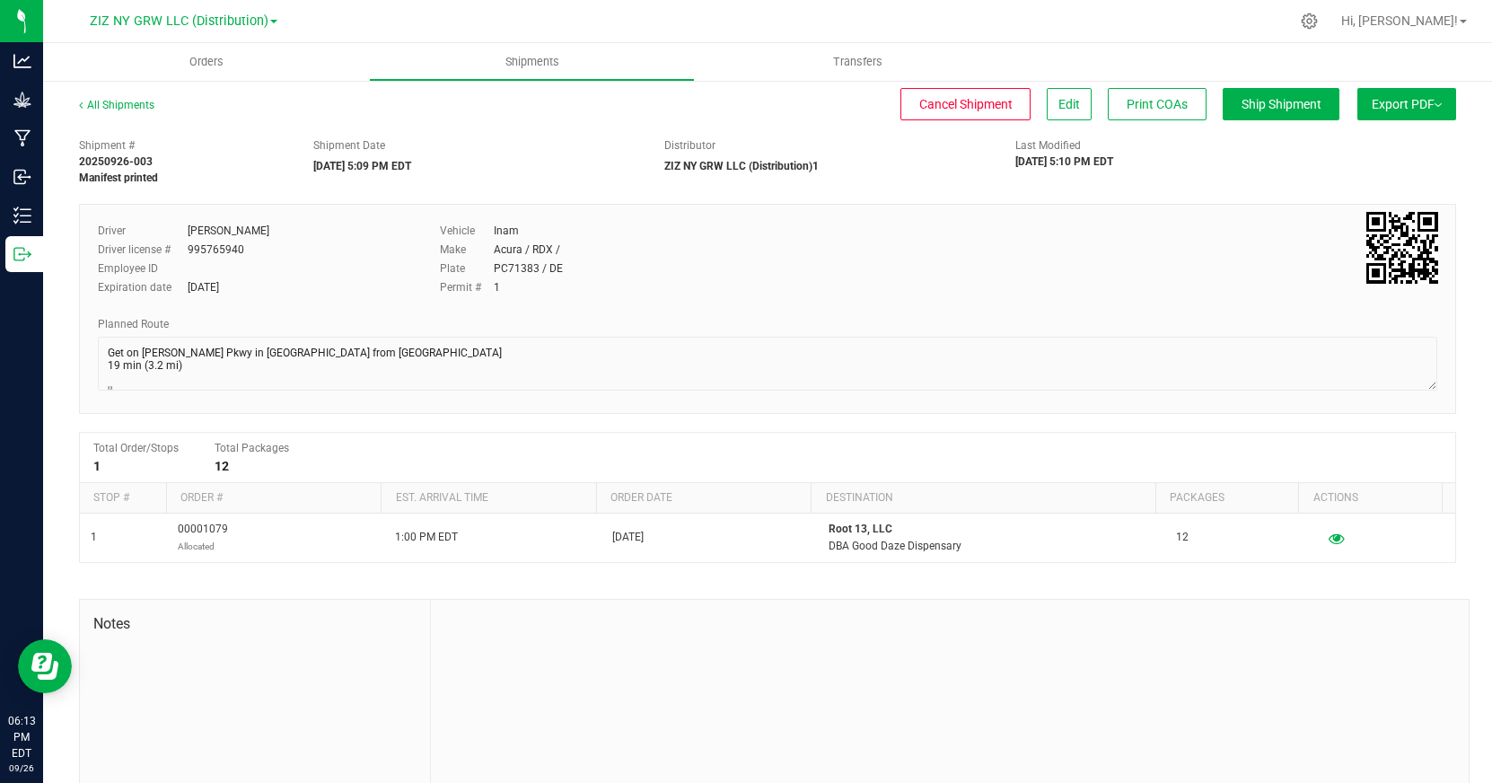
click at [1414, 109] on span "Export PDF" at bounding box center [1407, 104] width 70 height 14
click at [114, 101] on link "All Shipments" at bounding box center [116, 105] width 75 height 13
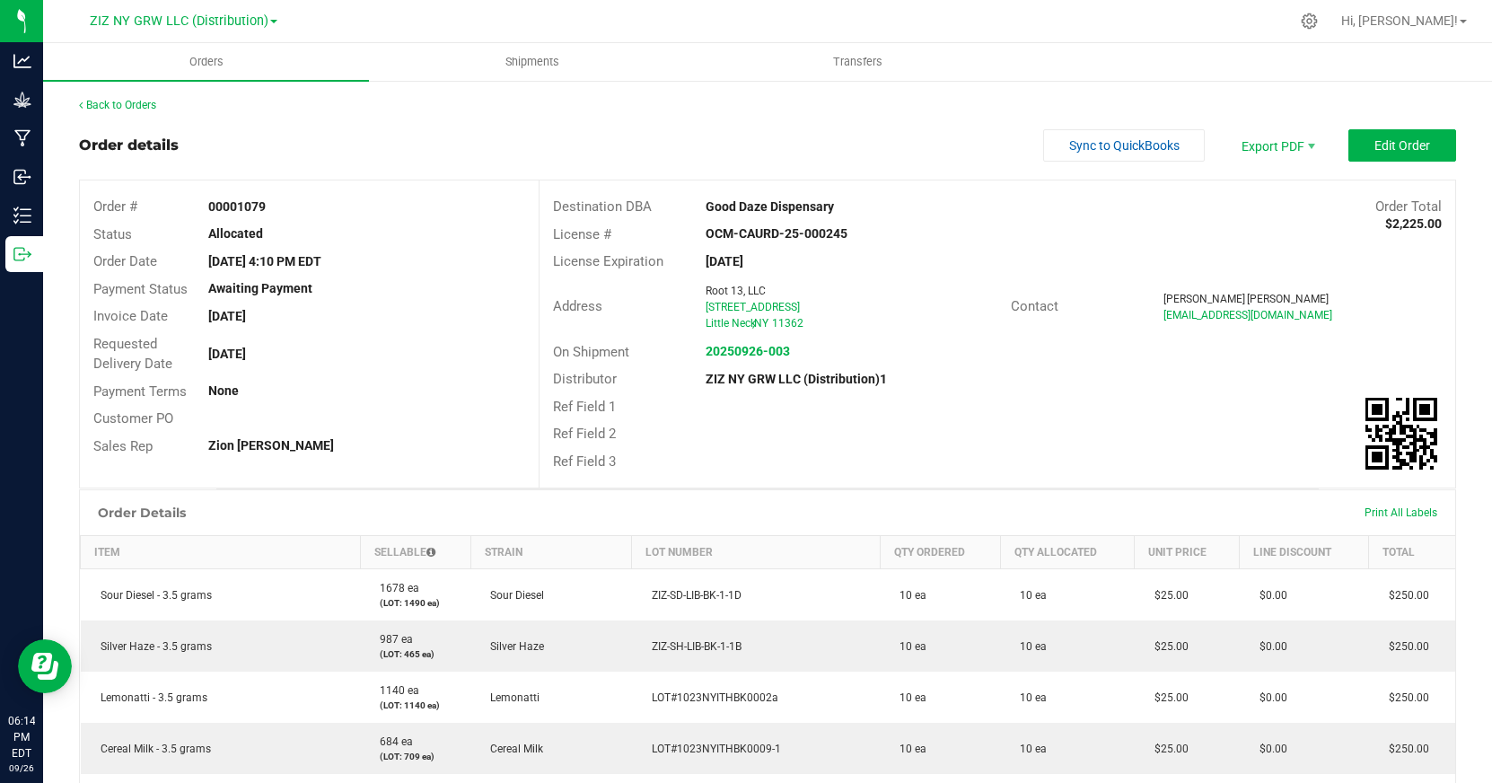
click at [933, 125] on div "Back to Orders Order details Sync to QuickBooks Export PDF Edit Order Order # 0…" at bounding box center [767, 787] width 1377 height 1381
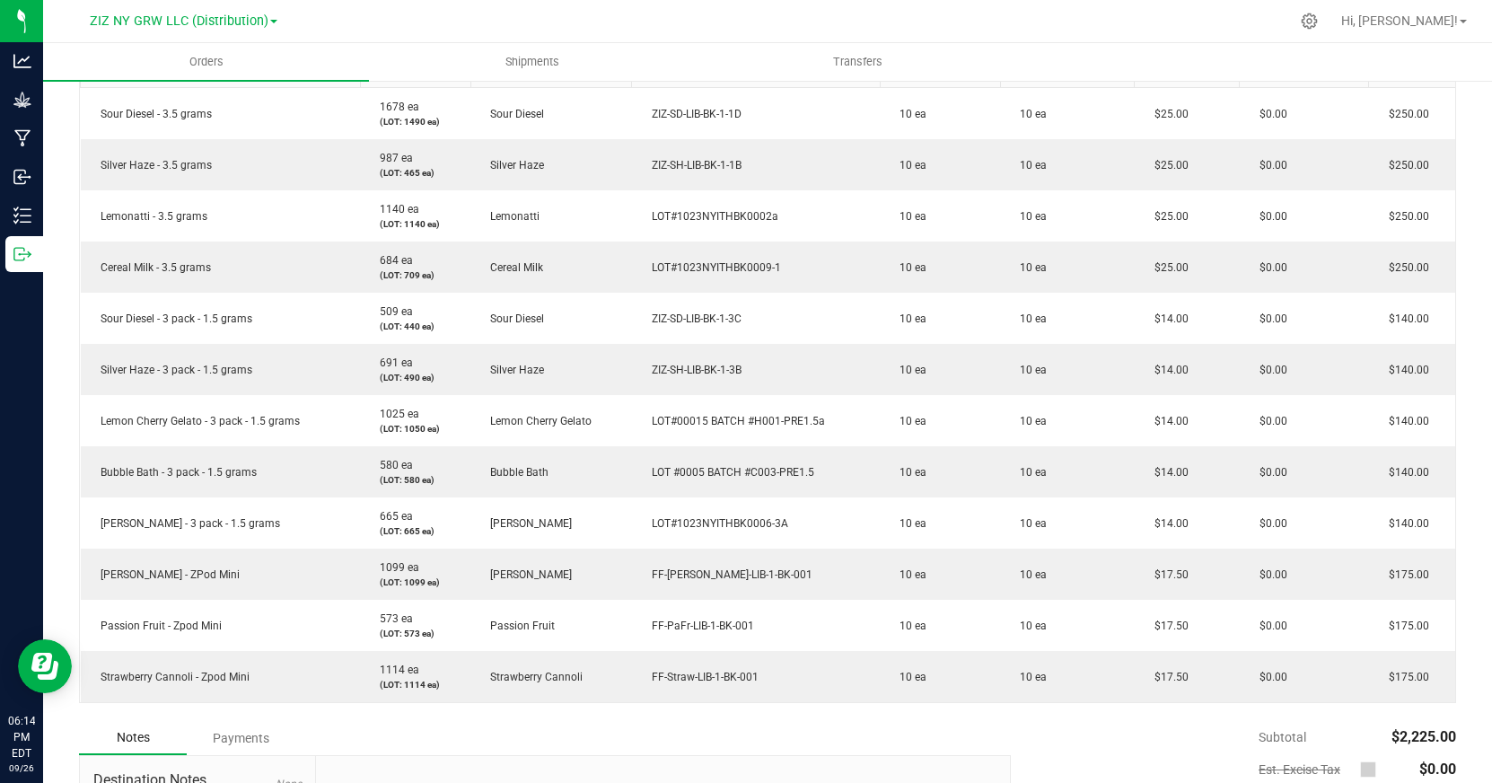
scroll to position [525, 0]
